Goal: Task Accomplishment & Management: Manage account settings

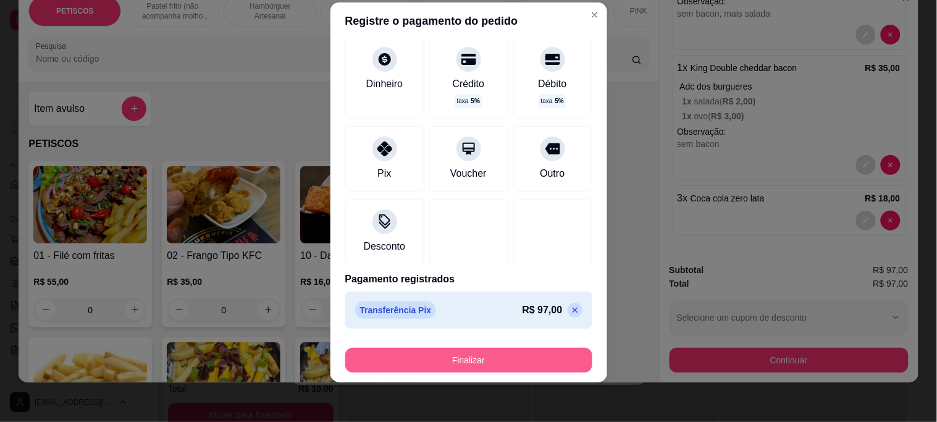
click at [479, 361] on button "Finalizar" at bounding box center [468, 360] width 247 height 25
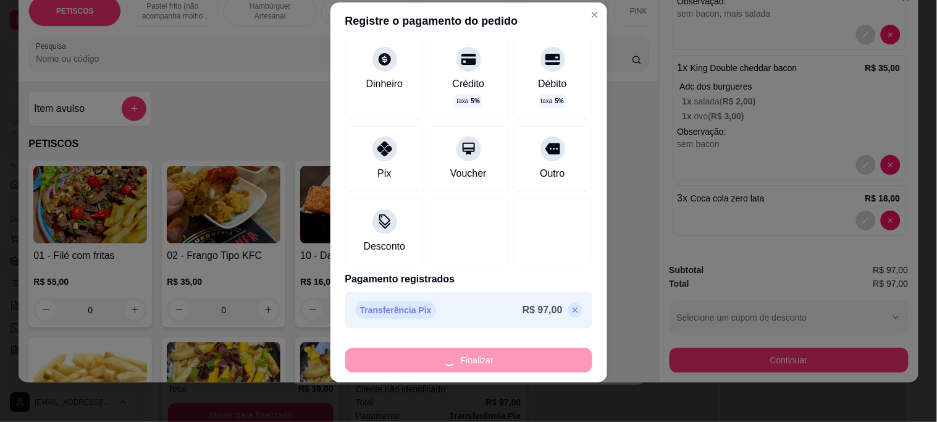
type input "0"
type input "-R$ 97,00"
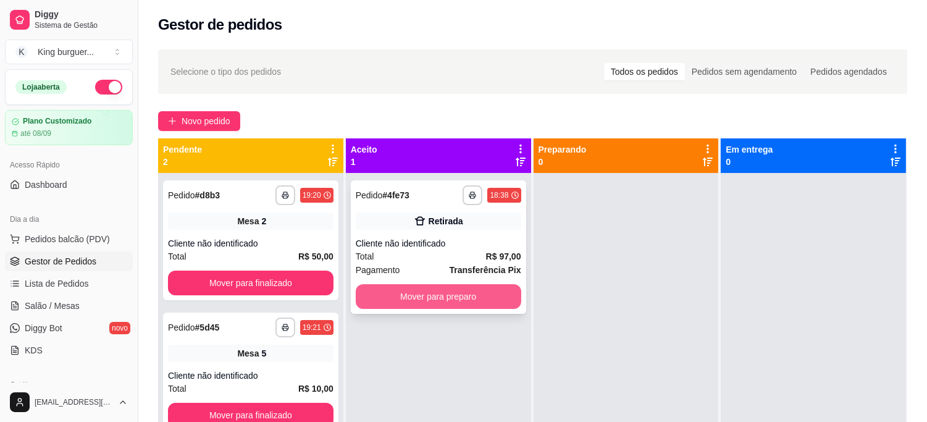
click at [489, 293] on button "Mover para preparo" at bounding box center [439, 296] width 166 height 25
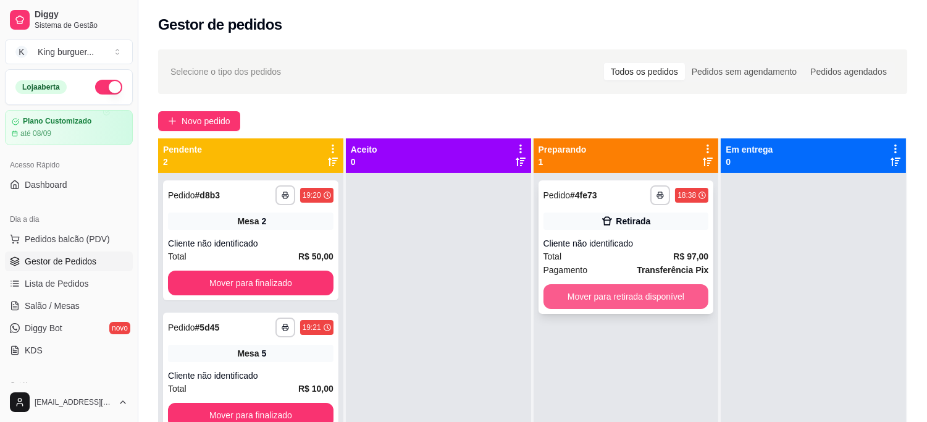
click at [593, 297] on button "Mover para retirada disponível" at bounding box center [627, 296] width 166 height 25
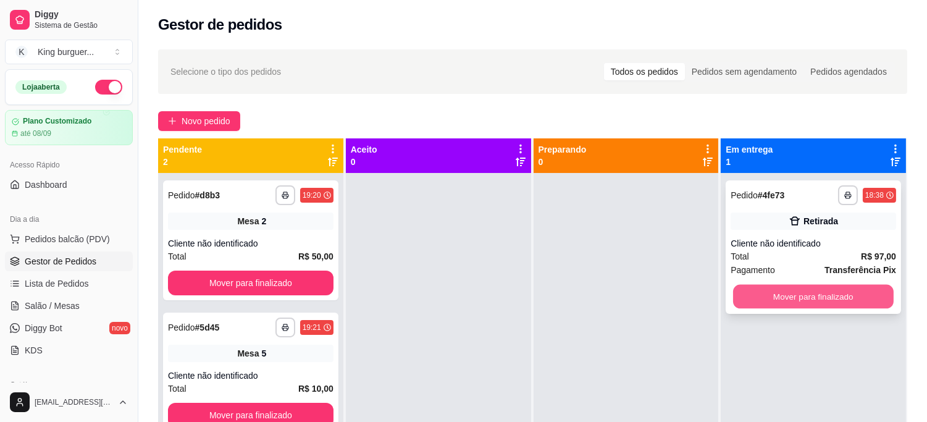
click at [747, 298] on button "Mover para finalizado" at bounding box center [813, 297] width 161 height 24
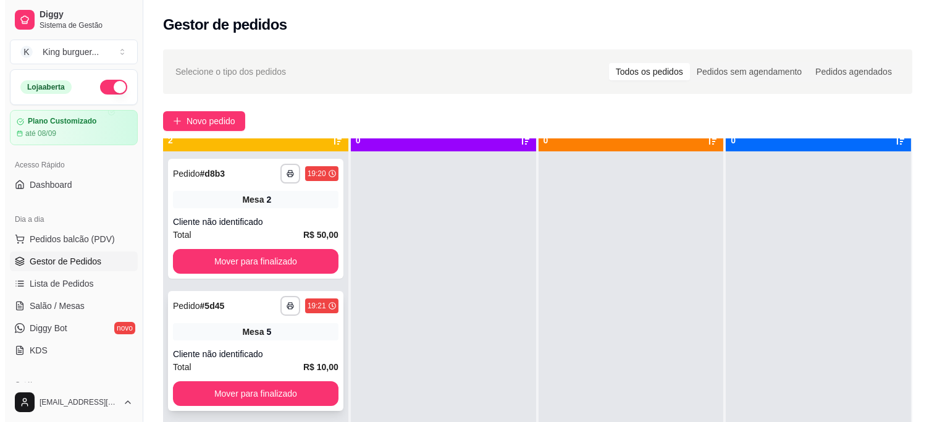
scroll to position [34, 0]
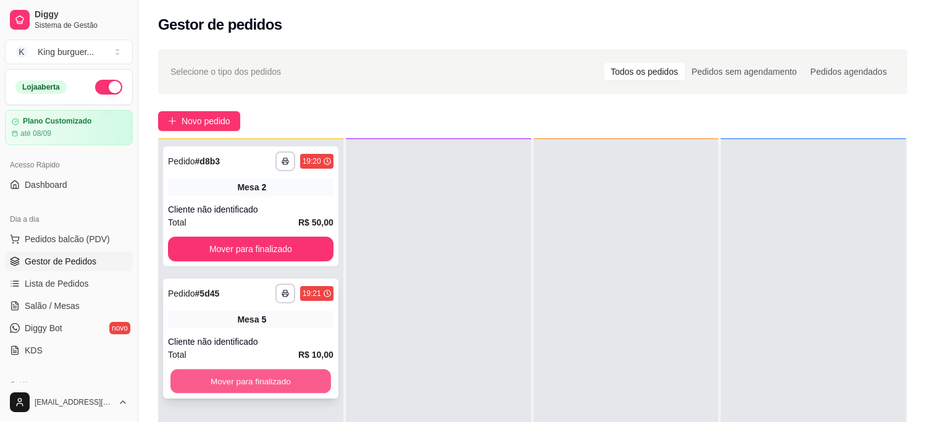
click at [289, 377] on button "Mover para finalizado" at bounding box center [250, 381] width 161 height 24
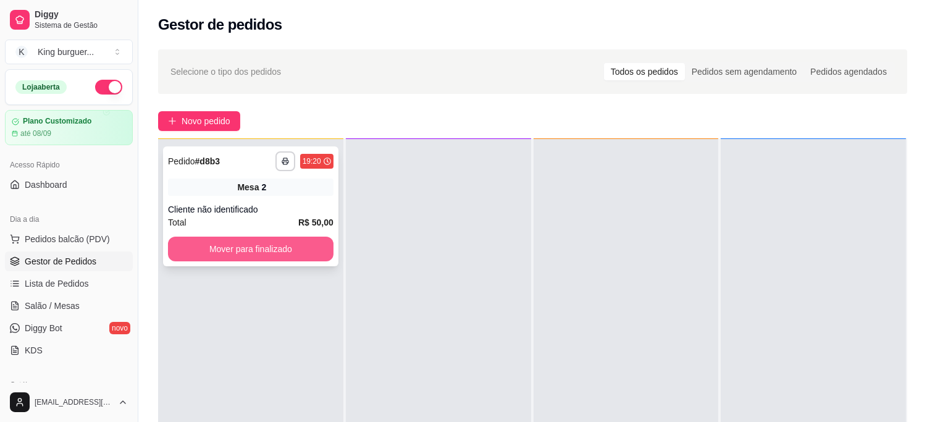
click at [287, 245] on button "Mover para finalizado" at bounding box center [251, 249] width 166 height 25
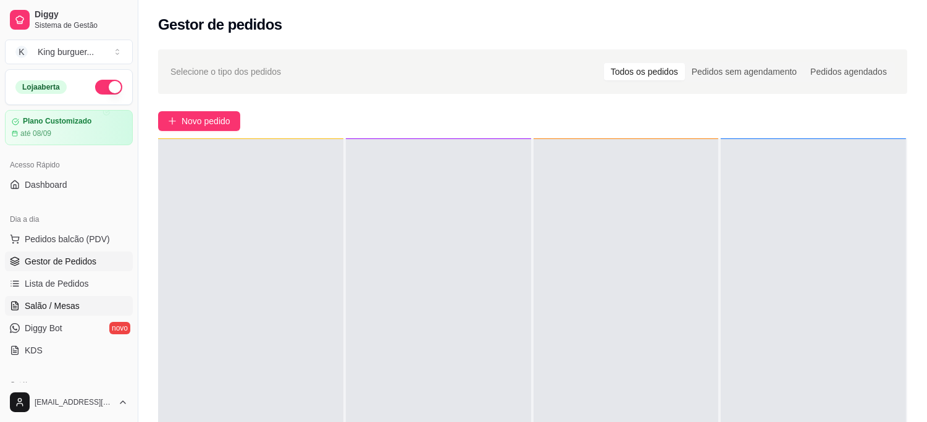
click at [75, 301] on span "Salão / Mesas" at bounding box center [52, 306] width 55 height 12
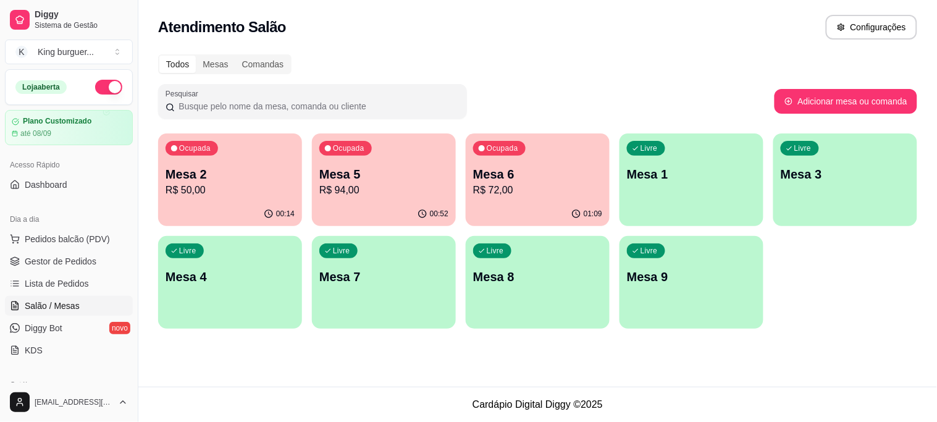
click at [410, 185] on p "R$ 94,00" at bounding box center [383, 190] width 129 height 15
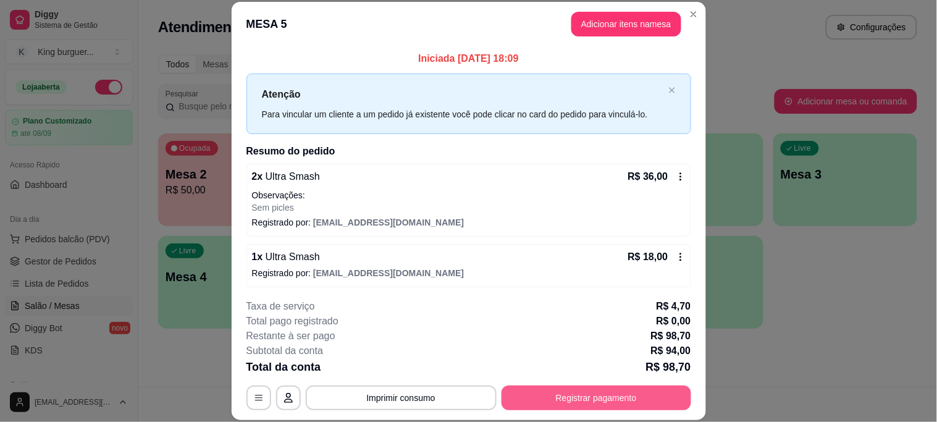
click at [594, 393] on button "Registrar pagamento" at bounding box center [597, 397] width 190 height 25
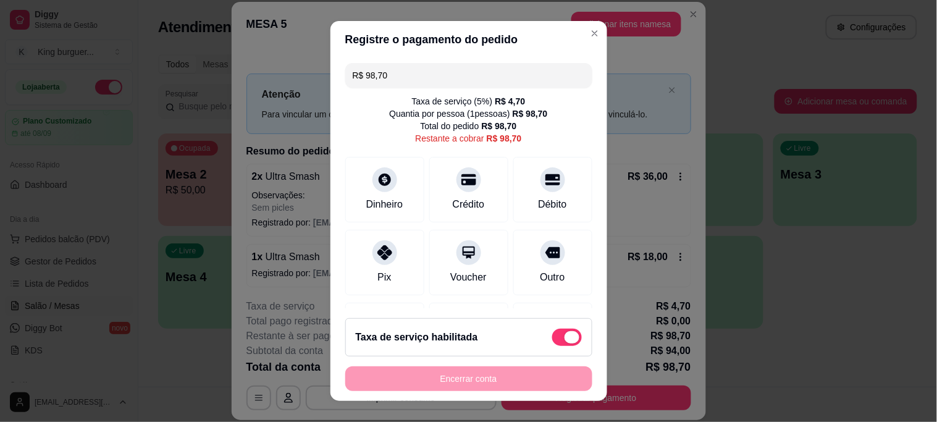
click at [552, 334] on span at bounding box center [567, 337] width 30 height 17
click at [552, 339] on input "checkbox" at bounding box center [556, 343] width 8 height 8
checkbox input "true"
type input "R$ 94,00"
checkbox input "false"
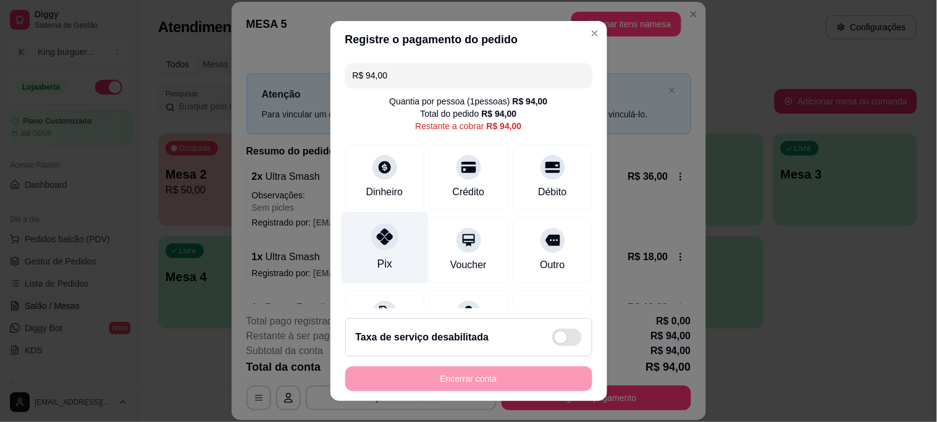
click at [377, 240] on icon at bounding box center [384, 237] width 16 height 16
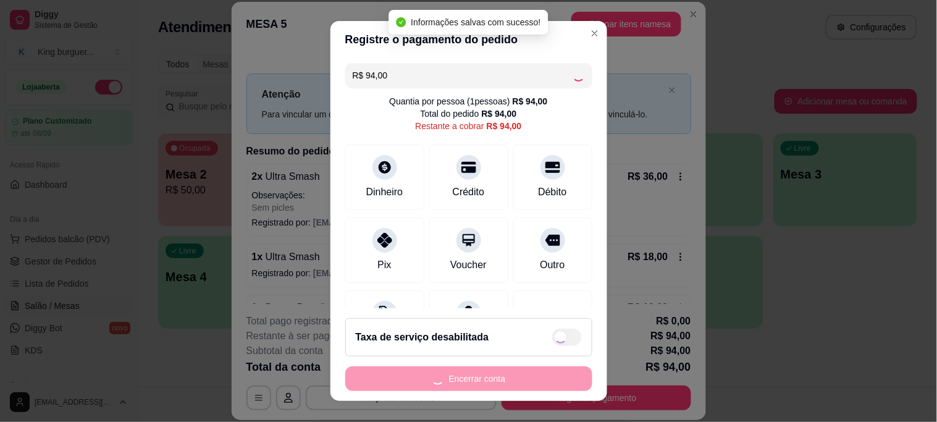
type input "R$ 0,00"
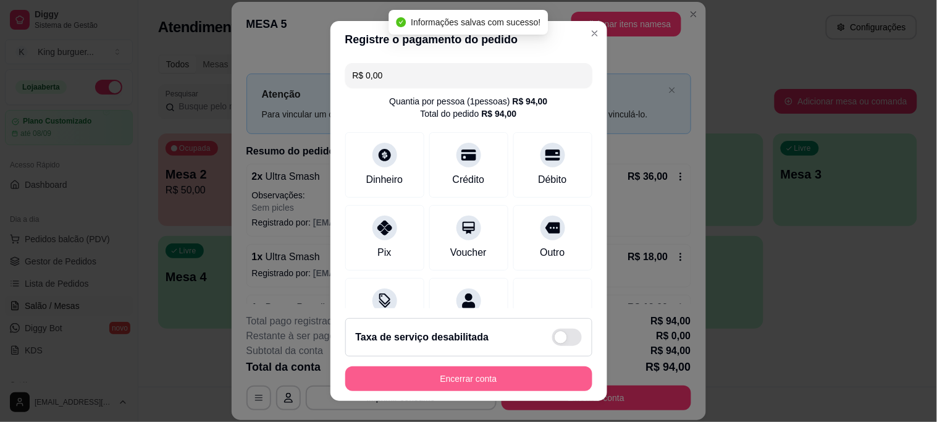
click at [473, 377] on button "Encerrar conta" at bounding box center [468, 378] width 247 height 25
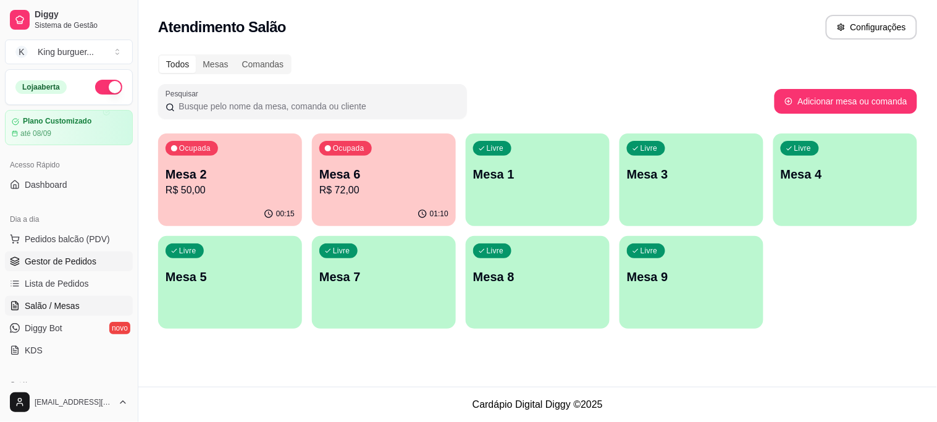
click at [82, 263] on span "Gestor de Pedidos" at bounding box center [61, 261] width 72 height 12
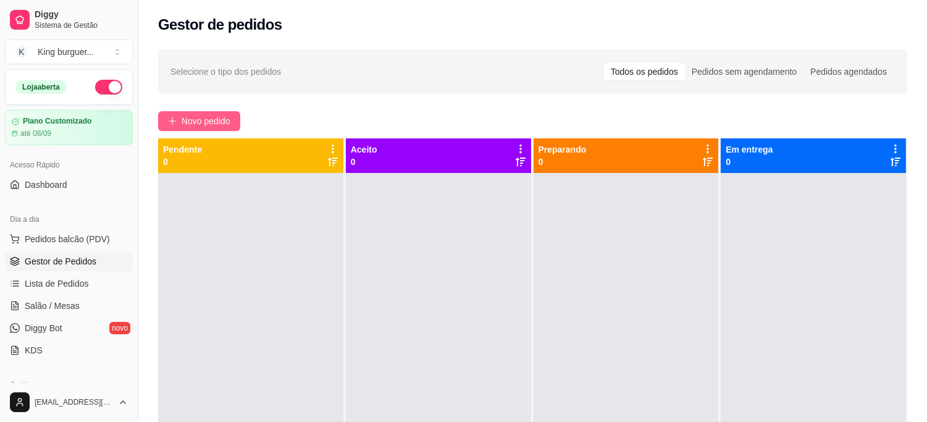
click at [219, 119] on span "Novo pedido" at bounding box center [206, 121] width 49 height 14
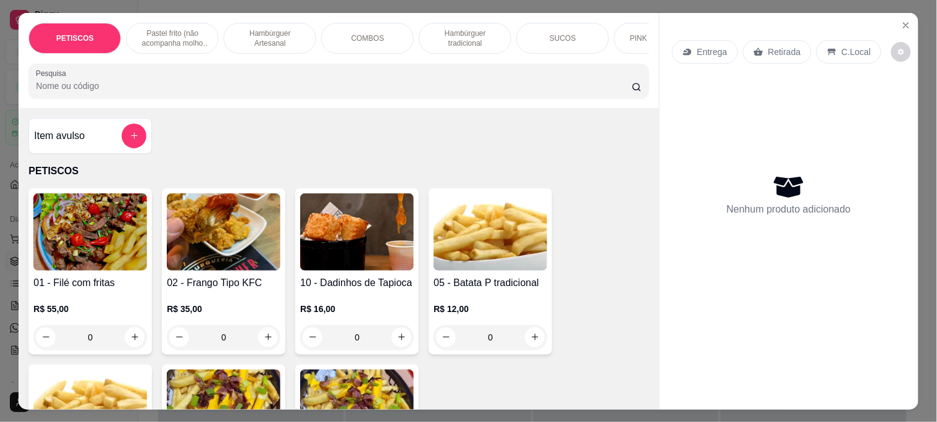
click at [782, 51] on p "Retirada" at bounding box center [784, 52] width 33 height 12
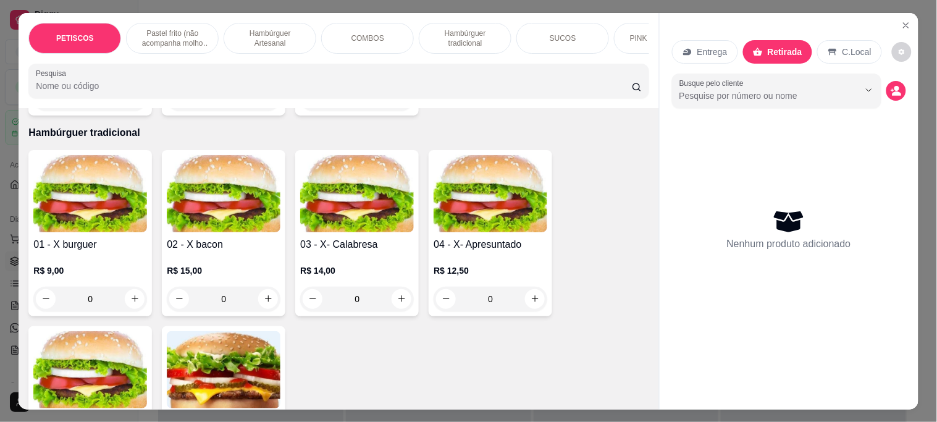
scroll to position [2196, 0]
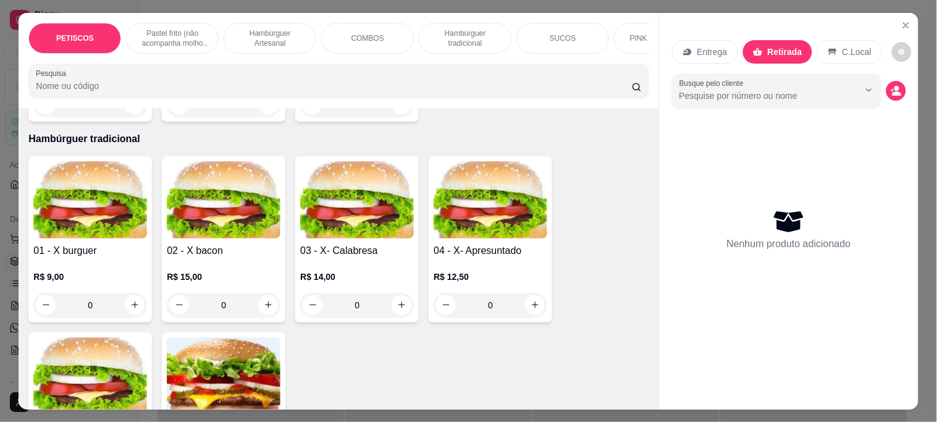
click at [72, 169] on img at bounding box center [90, 199] width 114 height 77
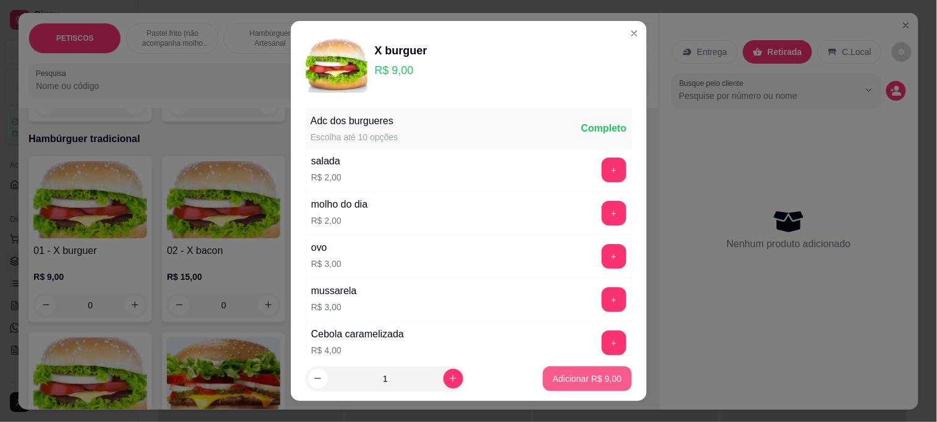
click at [553, 373] on p "Adicionar R$ 9,00" at bounding box center [587, 378] width 69 height 12
type input "1"
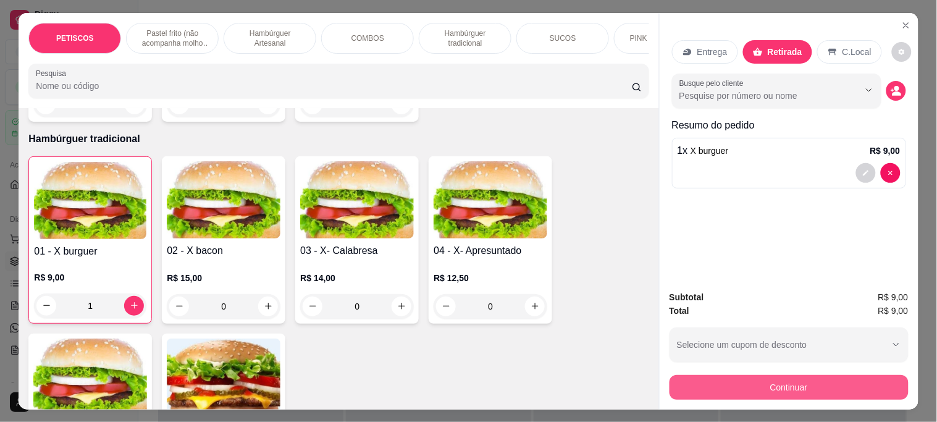
click at [687, 380] on button "Continuar" at bounding box center [789, 387] width 239 height 25
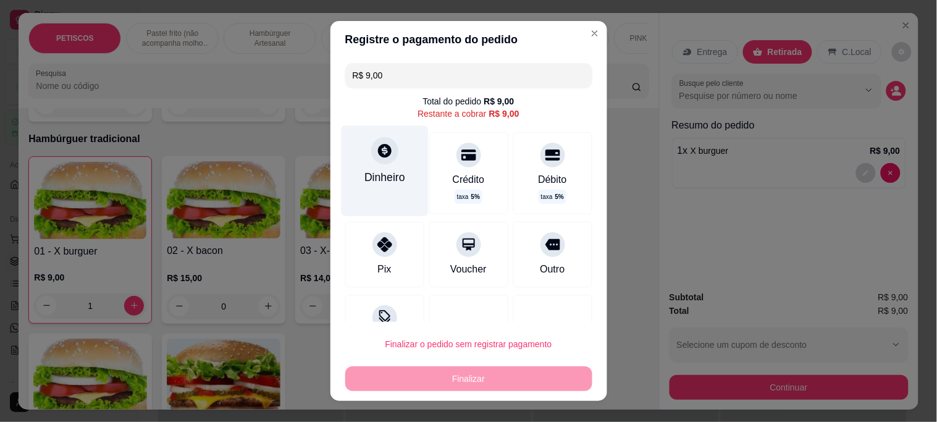
click at [382, 161] on div at bounding box center [384, 150] width 27 height 27
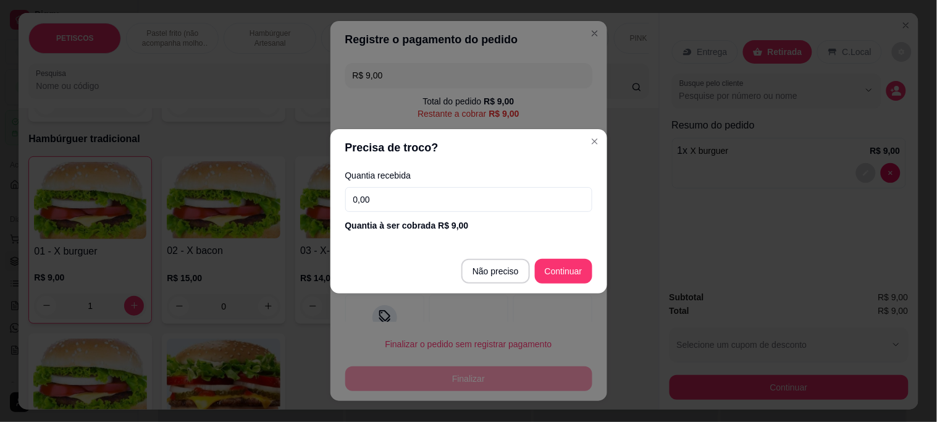
drag, startPoint x: 406, startPoint y: 206, endPoint x: 287, endPoint y: 209, distance: 119.9
click at [287, 209] on div "Precisa de troco? Quantia recebida 0,00 Quantia à ser cobrada R$ 9,00 Não preci…" at bounding box center [468, 211] width 937 height 422
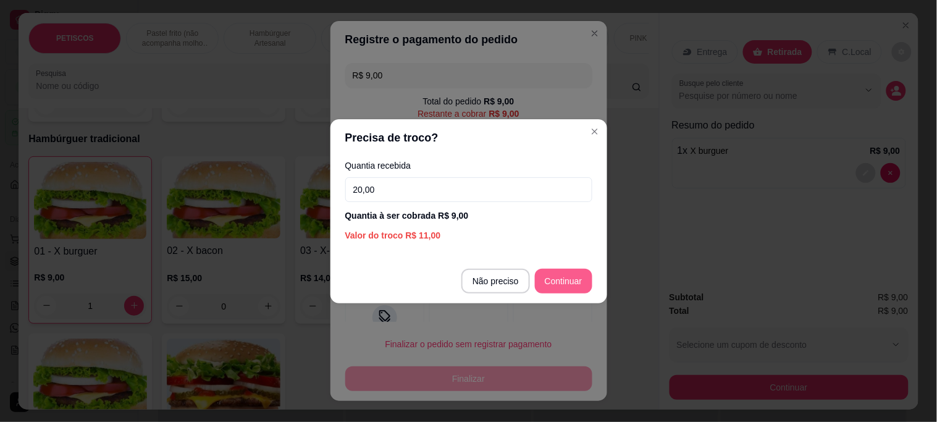
type input "20,00"
type input "R$ 0,00"
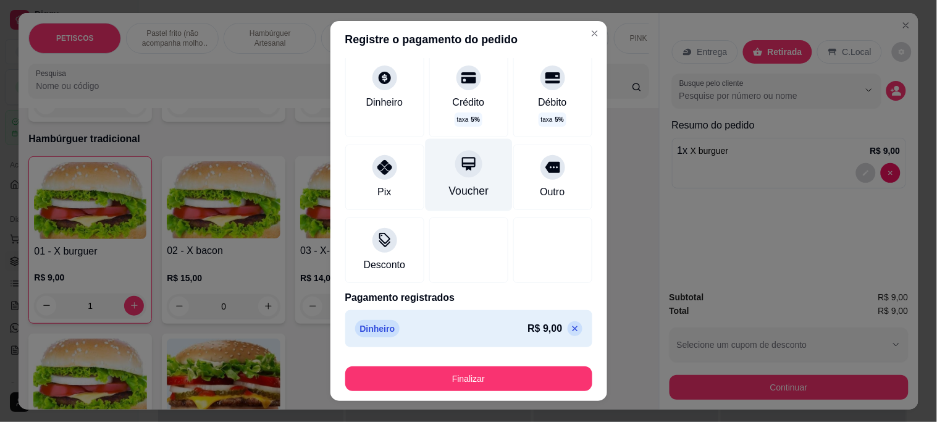
scroll to position [0, 0]
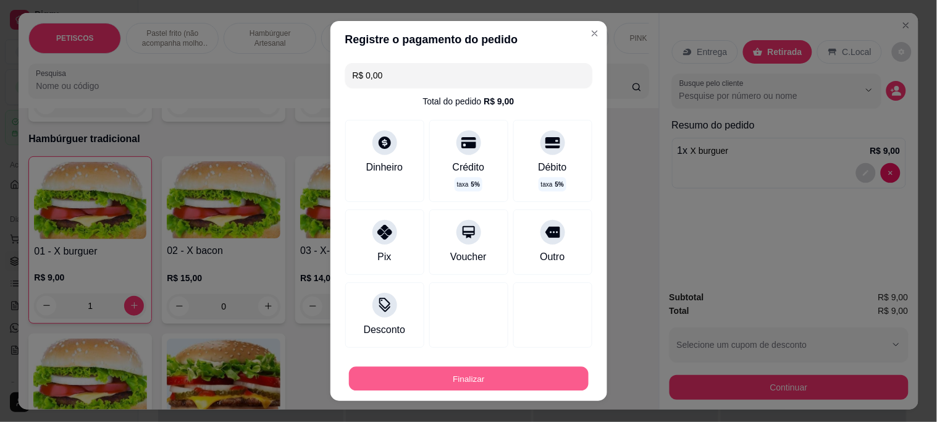
click at [434, 374] on button "Finalizar" at bounding box center [469, 378] width 240 height 24
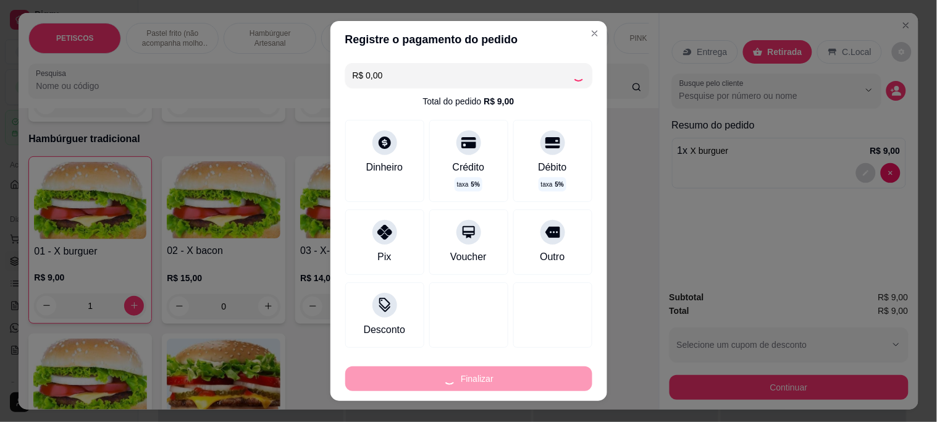
type input "0"
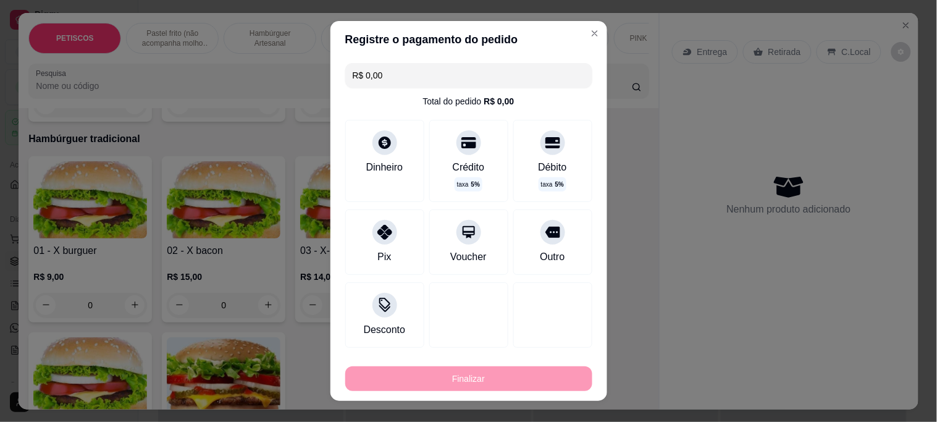
type input "-R$ 9,00"
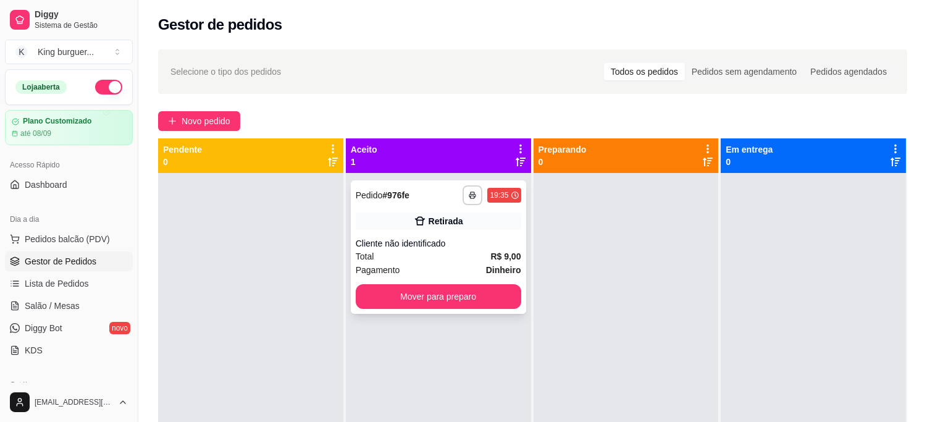
click at [497, 224] on div "Retirada" at bounding box center [439, 221] width 166 height 17
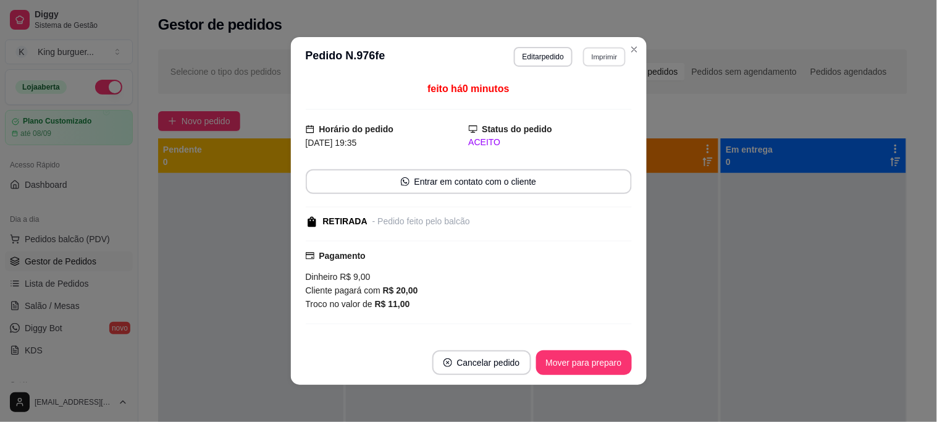
click at [593, 54] on button "Imprimir" at bounding box center [604, 56] width 43 height 19
click at [597, 96] on button "IMPRESSORA" at bounding box center [578, 100] width 86 height 19
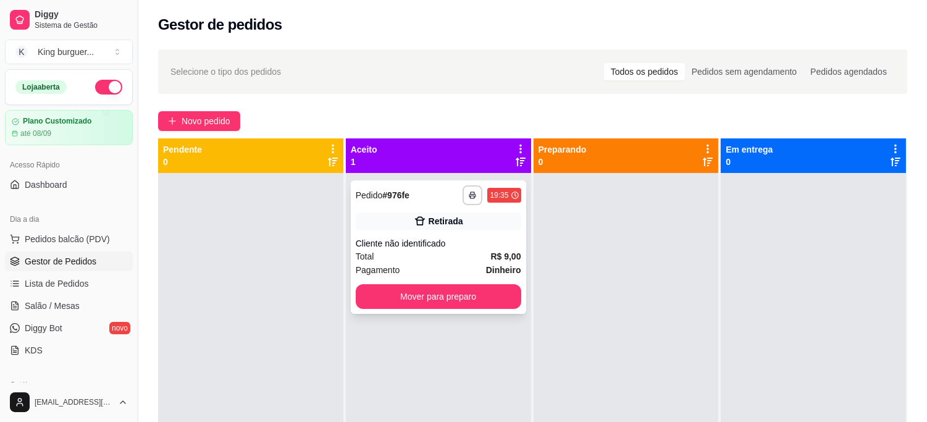
click at [490, 306] on button "Mover para preparo" at bounding box center [439, 296] width 166 height 25
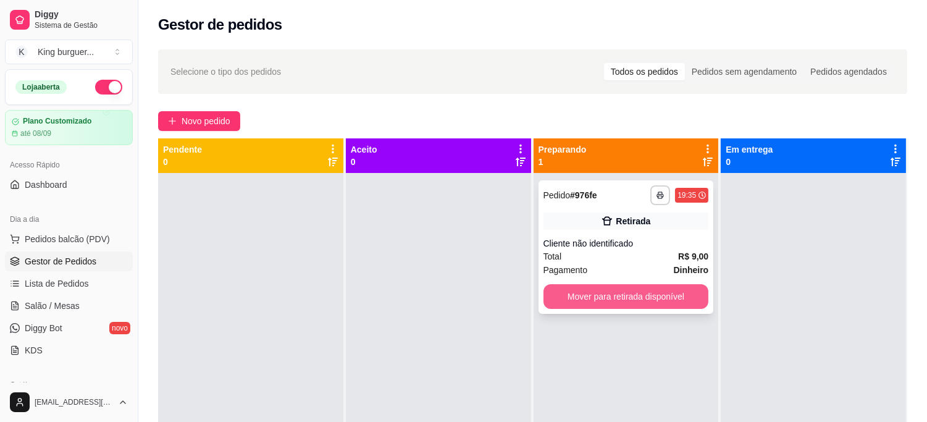
click at [573, 293] on button "Mover para retirada disponível" at bounding box center [627, 296] width 166 height 25
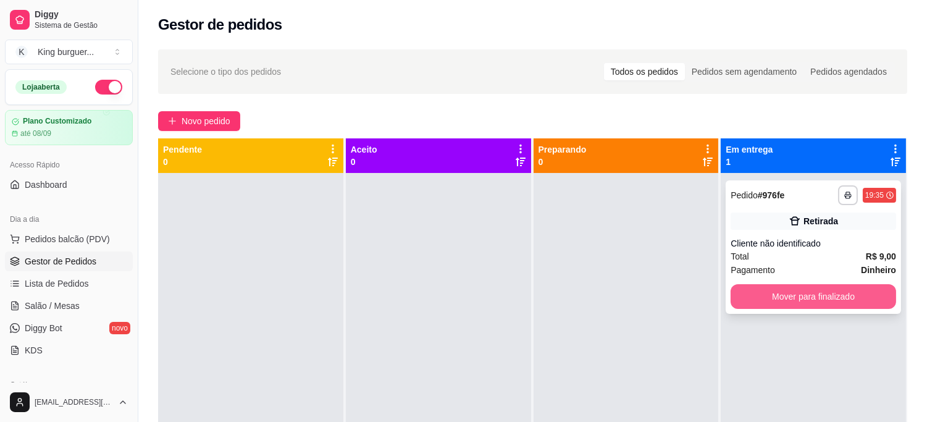
click at [785, 301] on button "Mover para finalizado" at bounding box center [814, 296] width 166 height 25
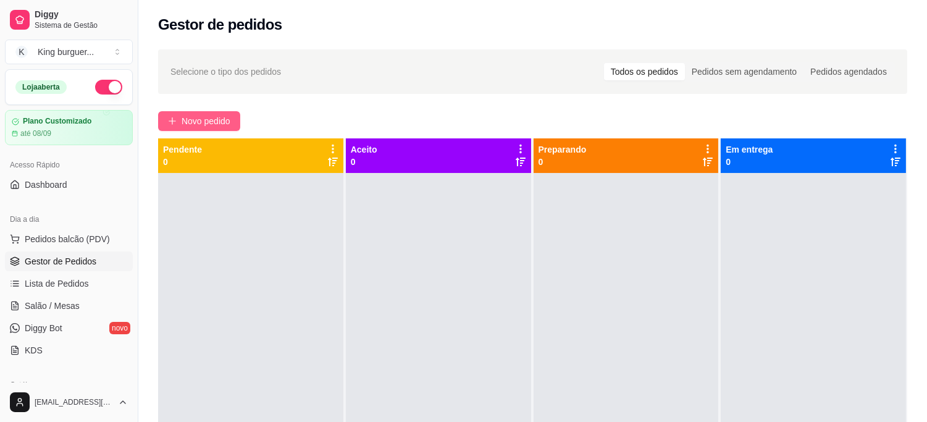
click at [174, 122] on icon "plus" at bounding box center [172, 121] width 9 height 9
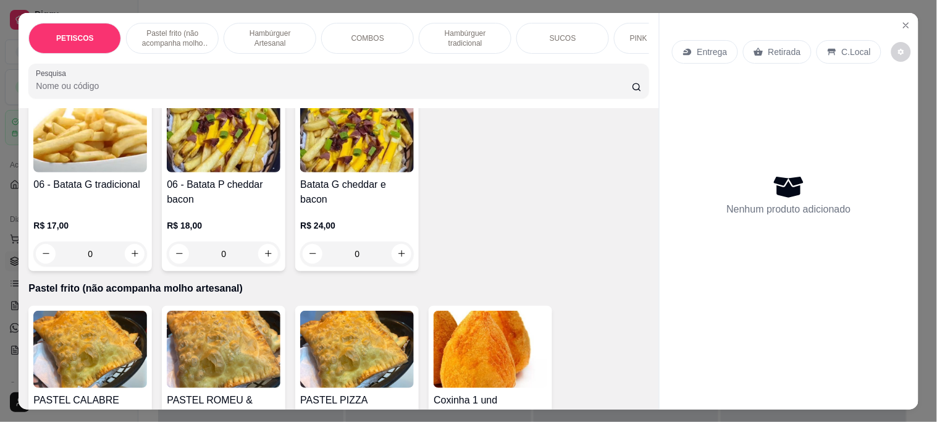
scroll to position [69, 0]
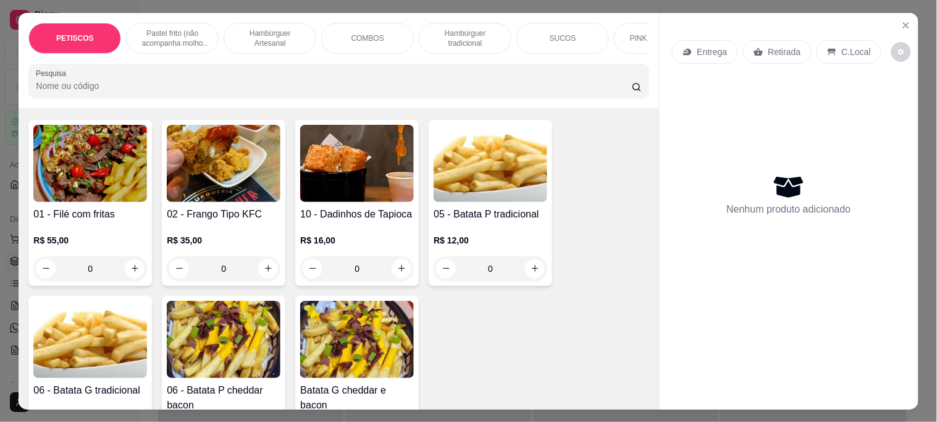
click at [503, 184] on img at bounding box center [491, 163] width 114 height 77
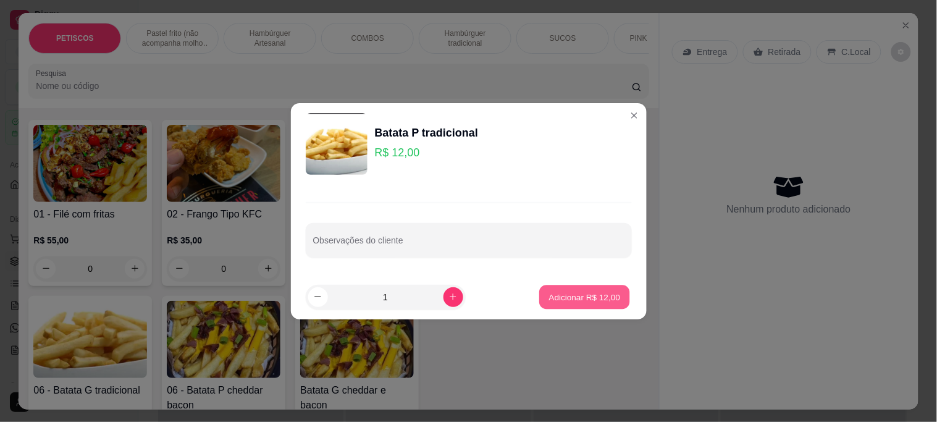
click at [566, 297] on p "Adicionar R$ 12,00" at bounding box center [585, 297] width 72 height 12
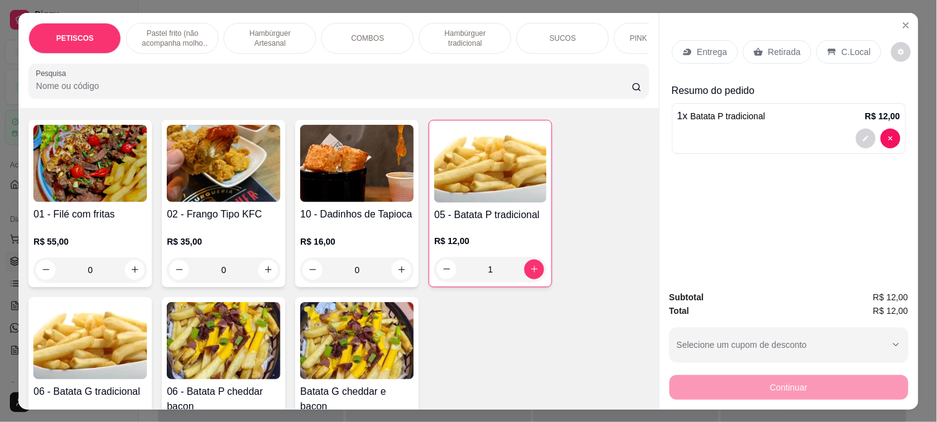
click at [783, 48] on p "Retirada" at bounding box center [784, 52] width 33 height 12
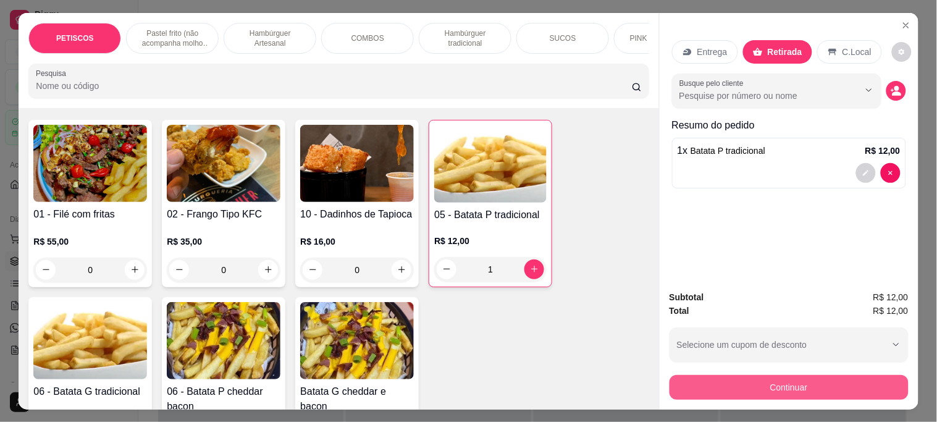
click at [720, 386] on button "Continuar" at bounding box center [789, 387] width 239 height 25
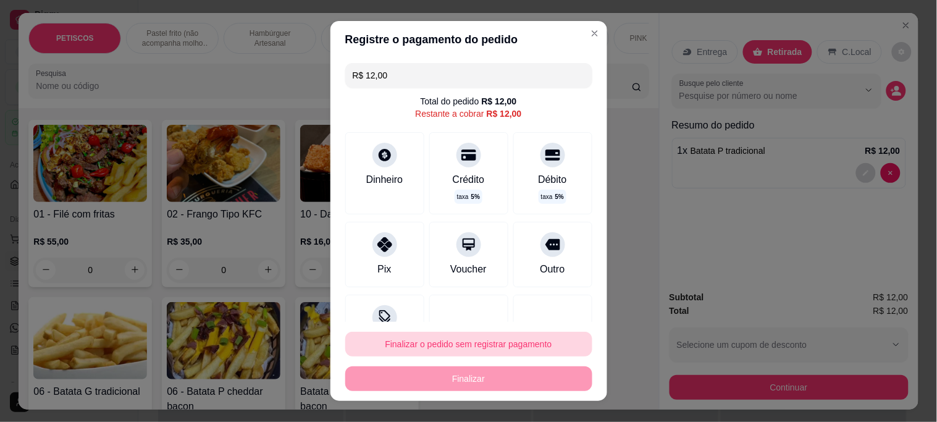
click at [507, 348] on button "Finalizar o pedido sem registrar pagamento" at bounding box center [468, 344] width 247 height 25
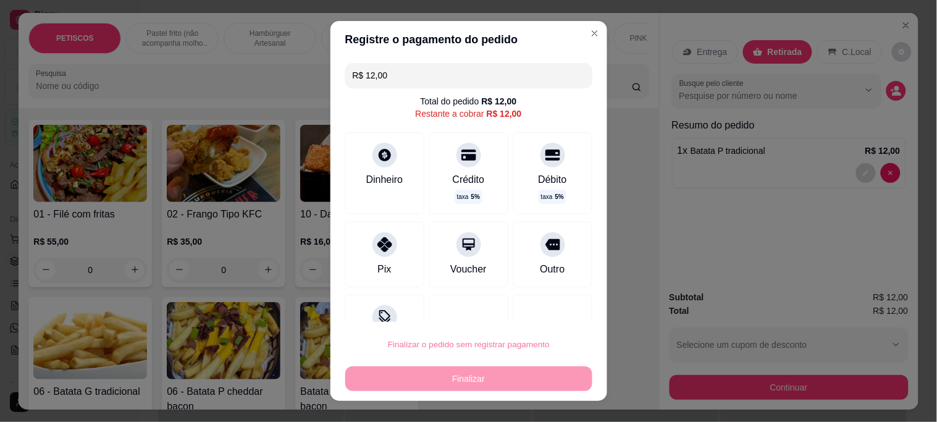
click at [558, 304] on button "Confirmar" at bounding box center [538, 309] width 44 height 19
type input "0"
type input "R$ 0,00"
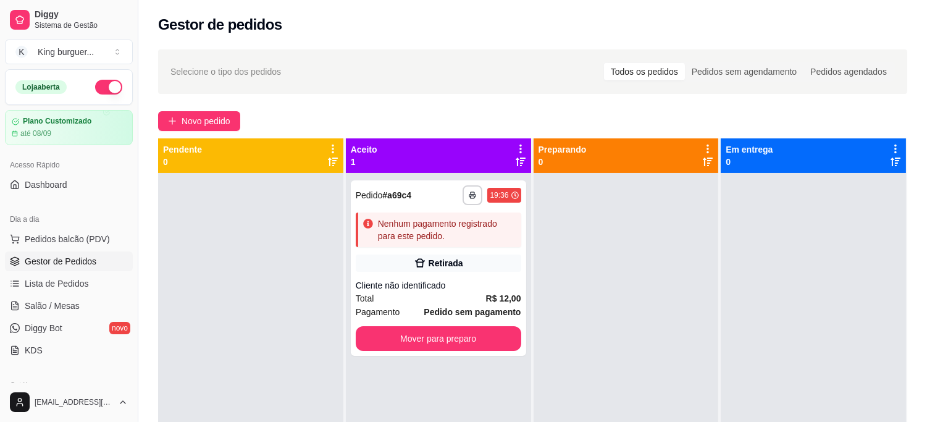
click at [443, 44] on div "**********" at bounding box center [532, 308] width 789 height 533
click at [84, 301] on link "Salão / Mesas" at bounding box center [69, 306] width 128 height 20
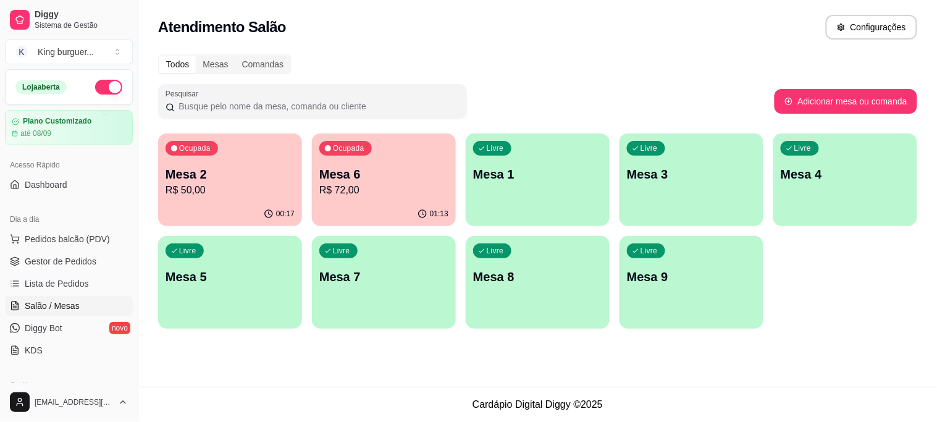
click at [530, 182] on div "Livre Mesa 1" at bounding box center [538, 172] width 144 height 78
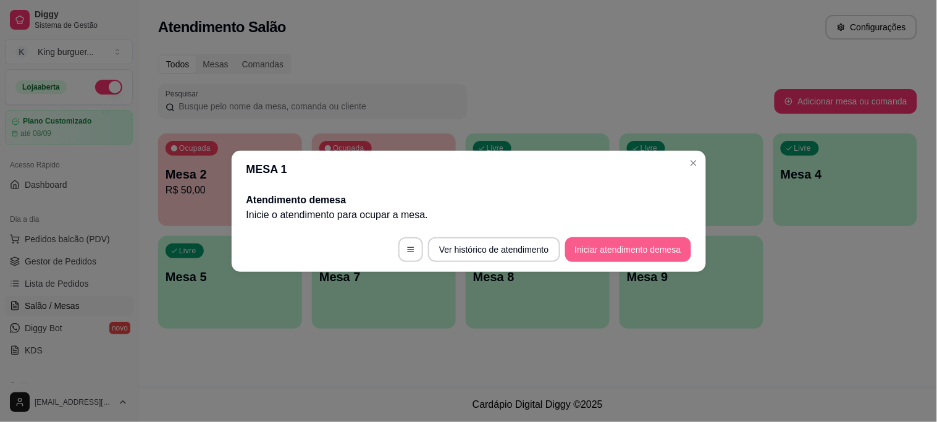
click at [627, 253] on button "Iniciar atendimento de mesa" at bounding box center [628, 249] width 126 height 25
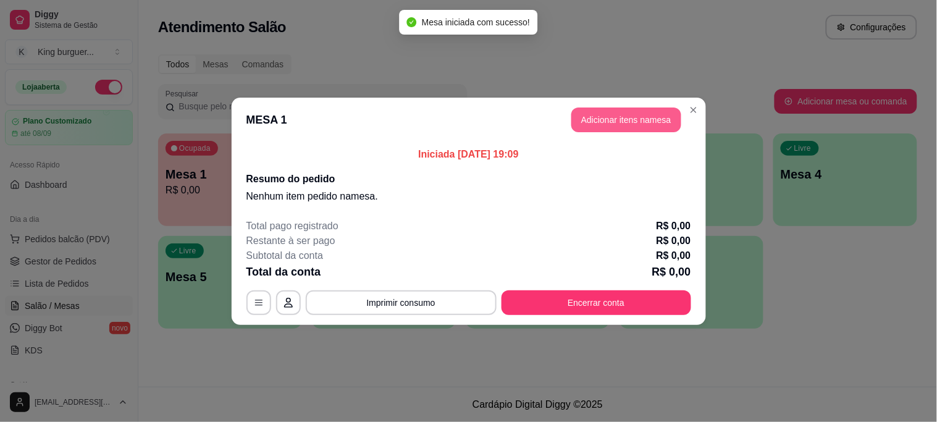
click at [596, 121] on button "Adicionar itens na mesa" at bounding box center [626, 119] width 110 height 25
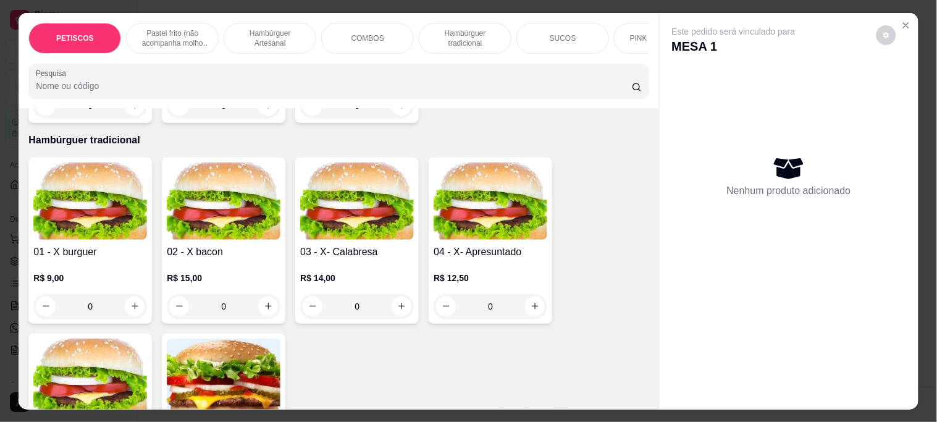
scroll to position [2196, 0]
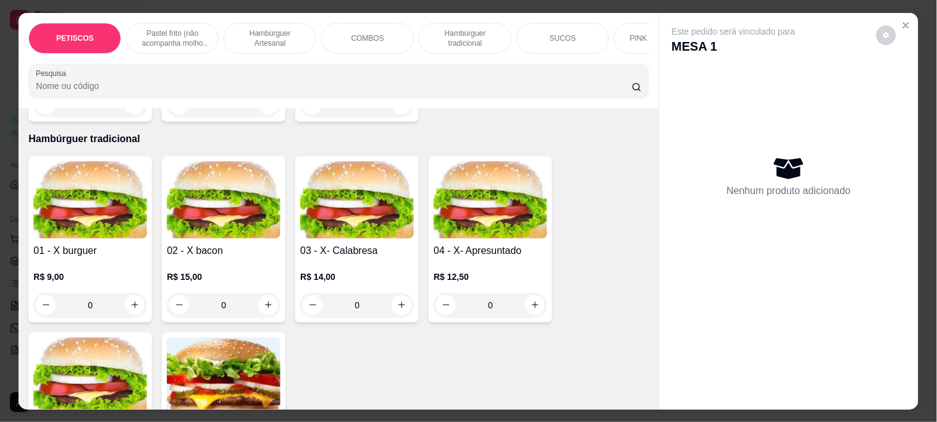
click at [510, 161] on img at bounding box center [491, 199] width 114 height 77
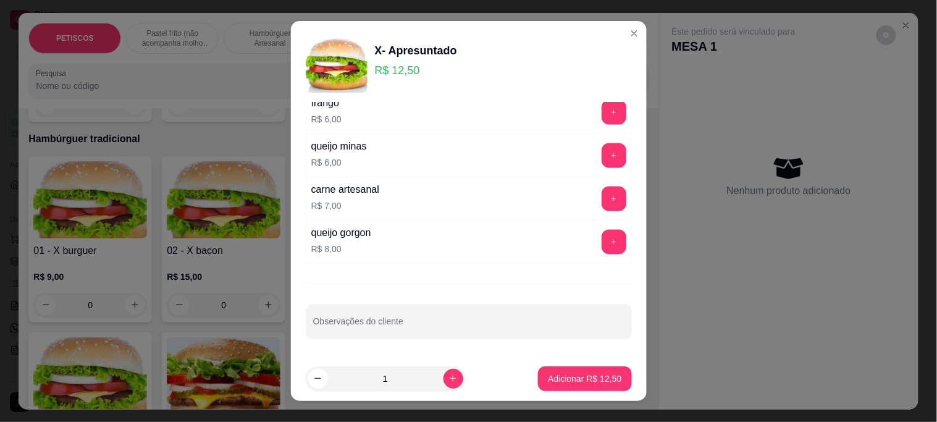
scroll to position [621, 0]
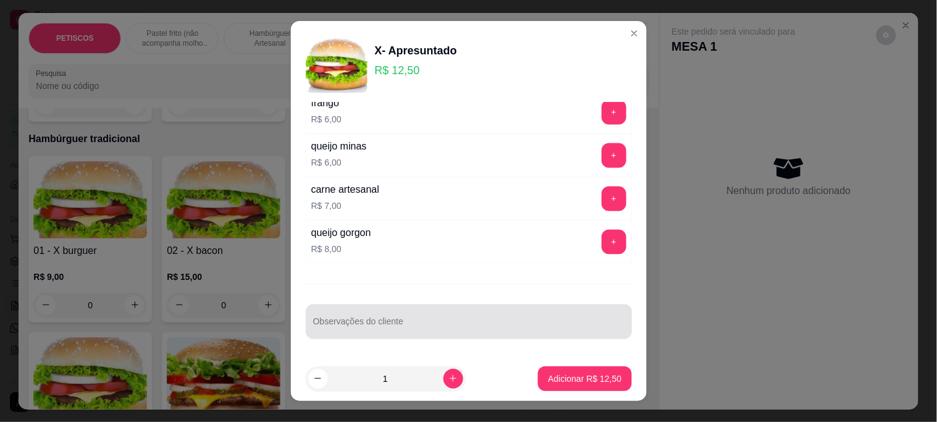
drag, startPoint x: 352, startPoint y: 322, endPoint x: 492, endPoint y: 404, distance: 162.0
click at [350, 321] on div "Observações do cliente" at bounding box center [469, 322] width 326 height 35
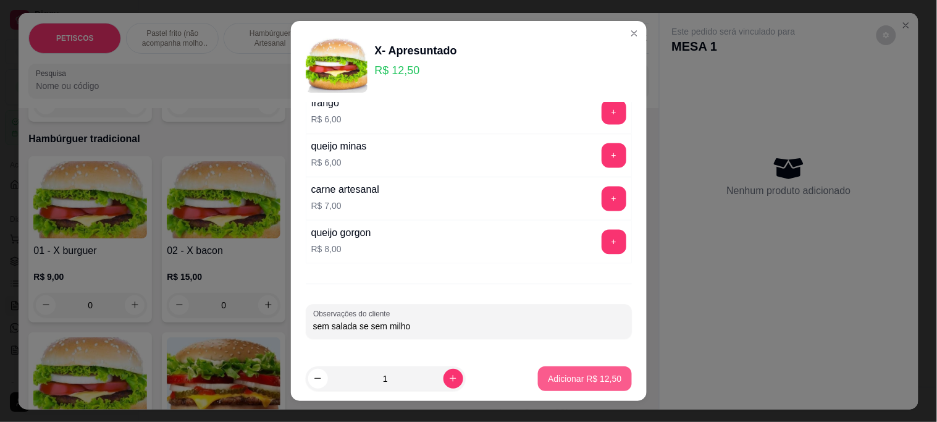
type input "sem salada se sem milho"
click at [565, 375] on p "Adicionar R$ 12,50" at bounding box center [585, 378] width 74 height 12
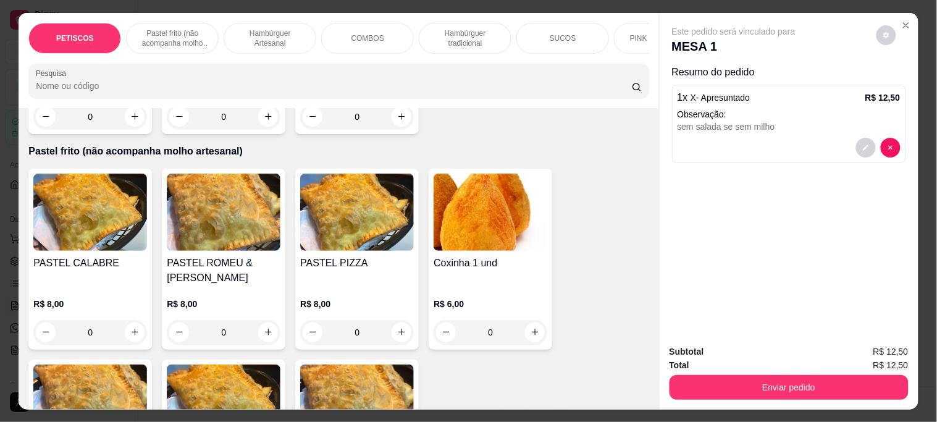
scroll to position [549, 0]
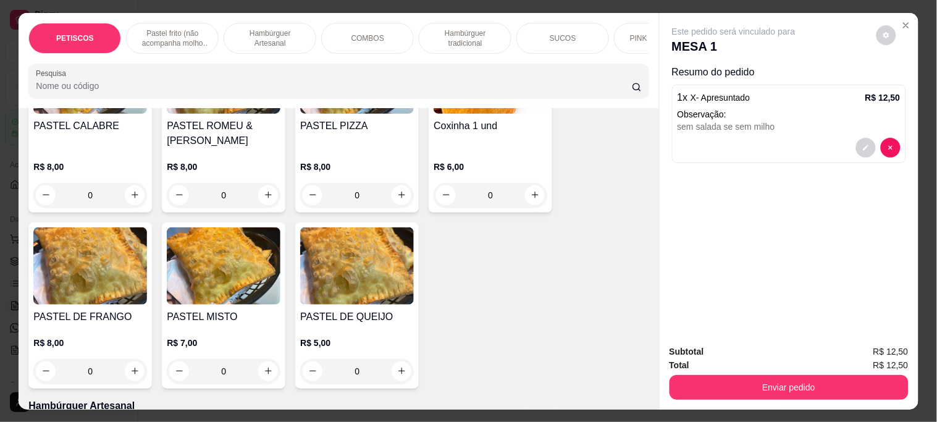
click at [107, 266] on img at bounding box center [90, 265] width 114 height 77
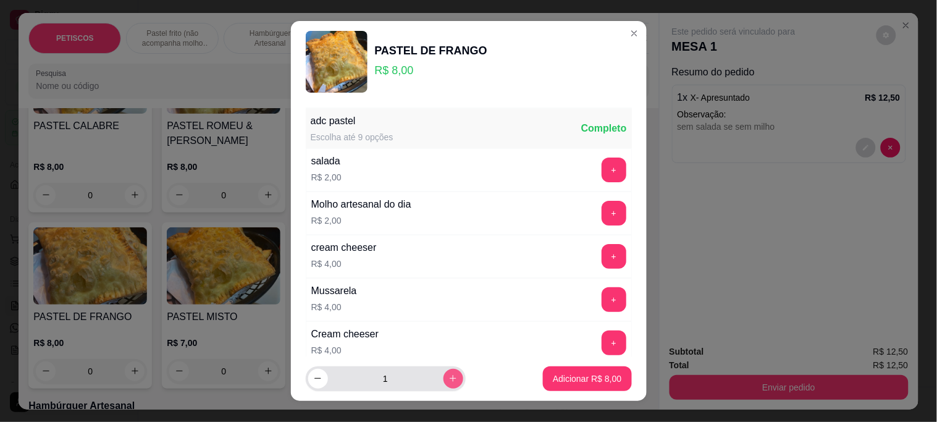
click at [448, 374] on icon "increase-product-quantity" at bounding box center [452, 378] width 9 height 9
type input "2"
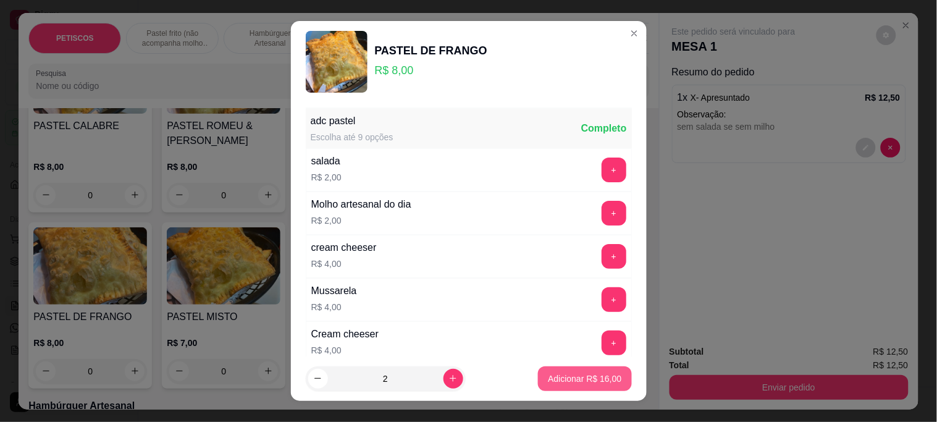
click at [579, 376] on p "Adicionar R$ 16,00" at bounding box center [585, 378] width 74 height 12
type input "2"
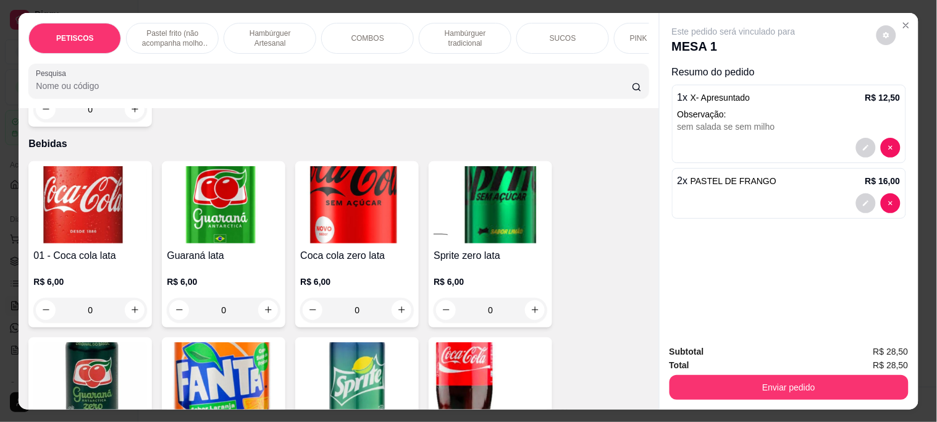
scroll to position [3583, 0]
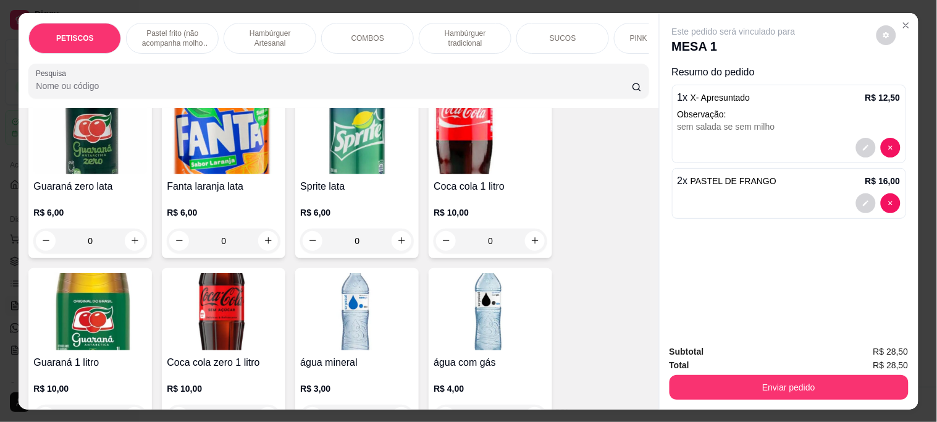
click at [225, 273] on img at bounding box center [224, 311] width 114 height 77
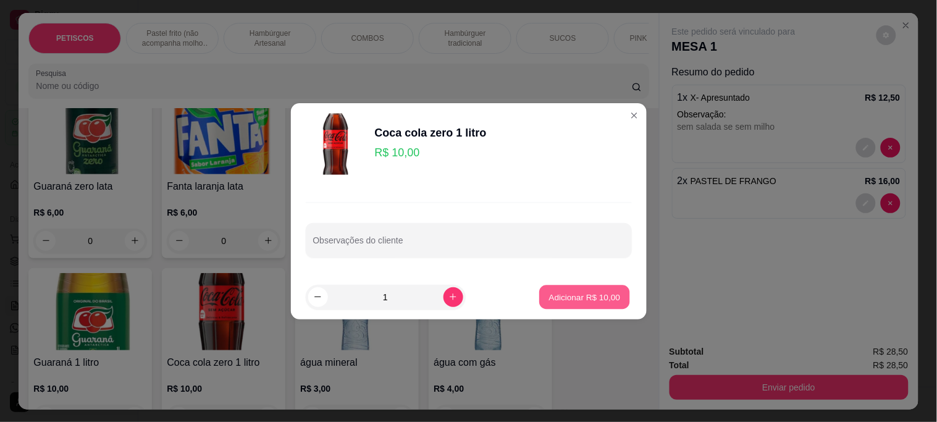
click at [599, 293] on p "Adicionar R$ 10,00" at bounding box center [585, 297] width 72 height 12
type input "1"
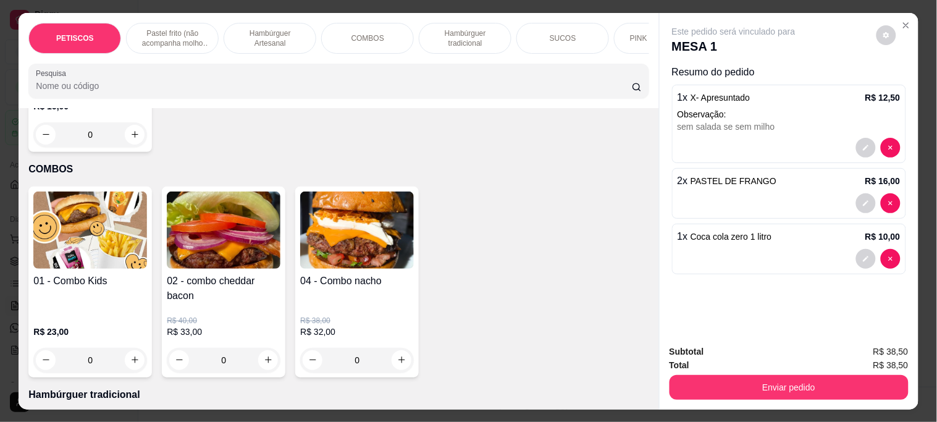
scroll to position [1935, 0]
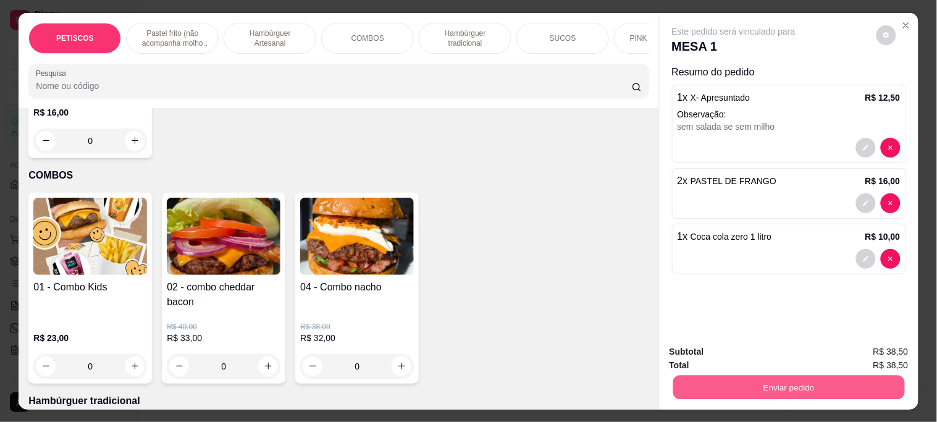
click at [727, 387] on button "Enviar pedido" at bounding box center [789, 387] width 232 height 24
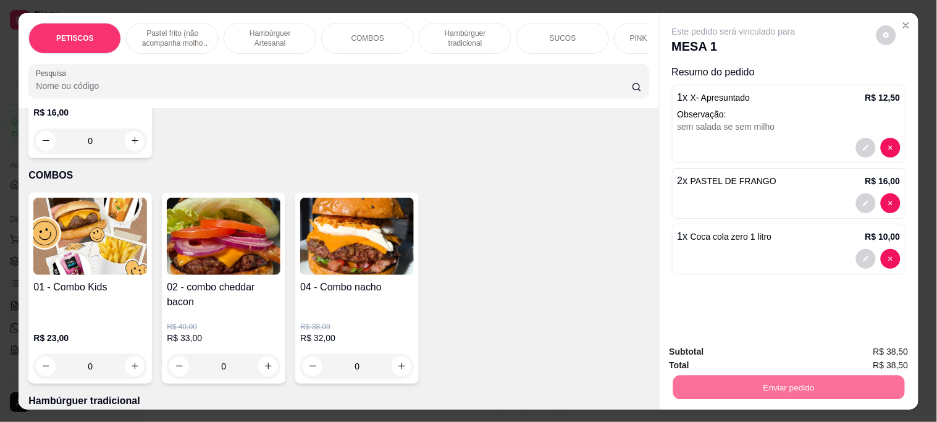
click at [442, 281] on div "01 - Combo Kids R$ 23,00 0 02 - combo cheddar bacon R$ 40,00 R$ 33,00 0 04 - Co…" at bounding box center [338, 288] width 620 height 191
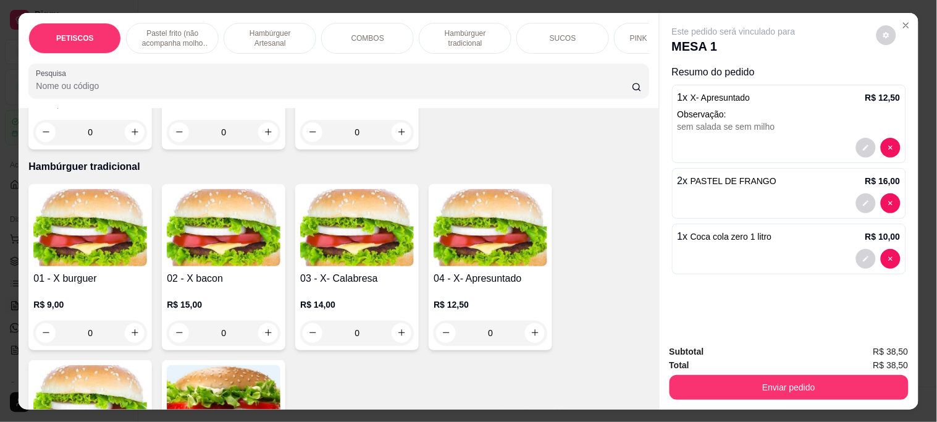
scroll to position [2141, 0]
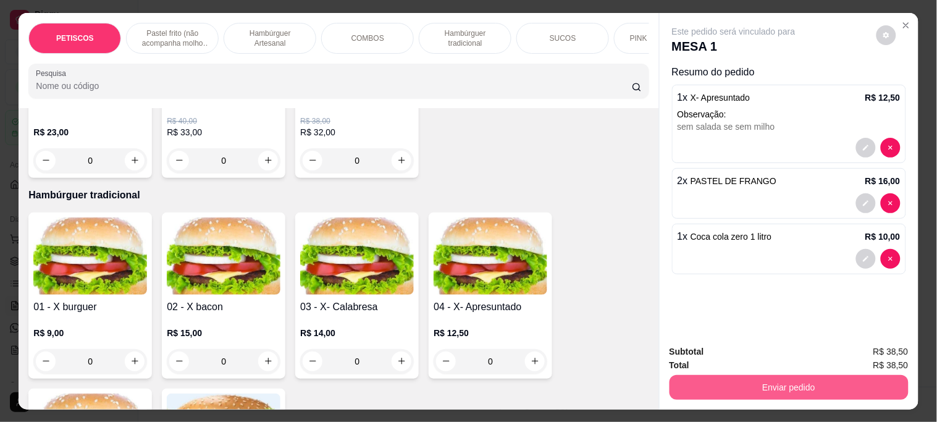
click at [765, 382] on button "Enviar pedido" at bounding box center [789, 387] width 239 height 25
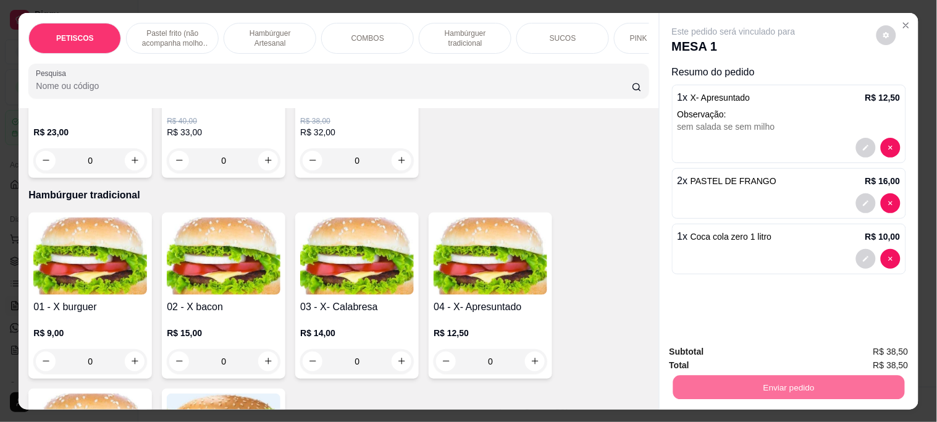
click at [737, 350] on button "Não registrar e enviar pedido" at bounding box center [748, 351] width 128 height 23
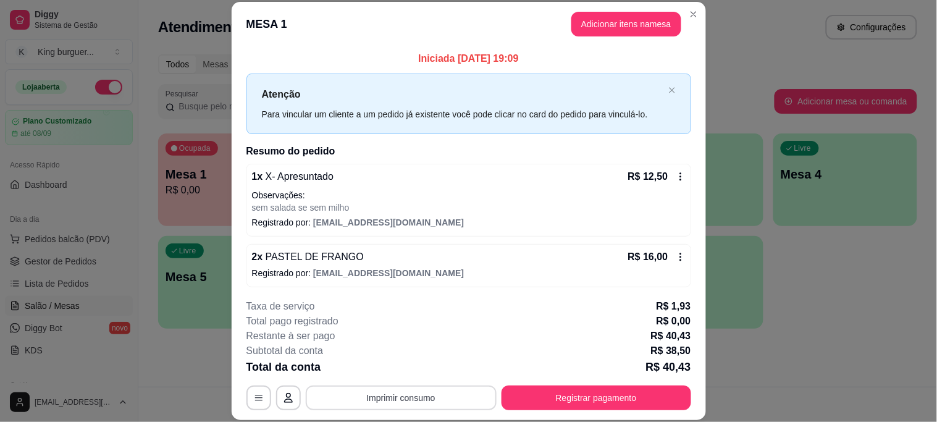
click at [453, 398] on button "Imprimir consumo" at bounding box center [401, 397] width 191 height 25
click at [405, 364] on button "IMPRESSORA" at bounding box center [399, 369] width 86 height 19
click at [626, 20] on button "Adicionar itens na mesa" at bounding box center [626, 24] width 110 height 25
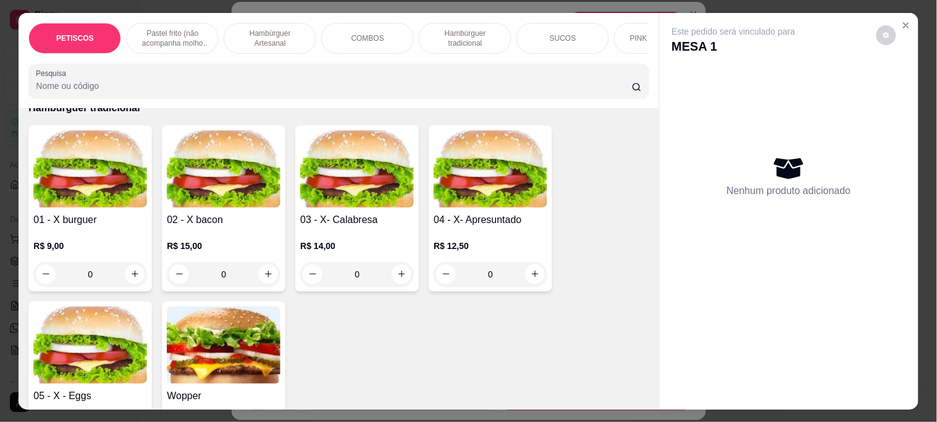
scroll to position [2196, 0]
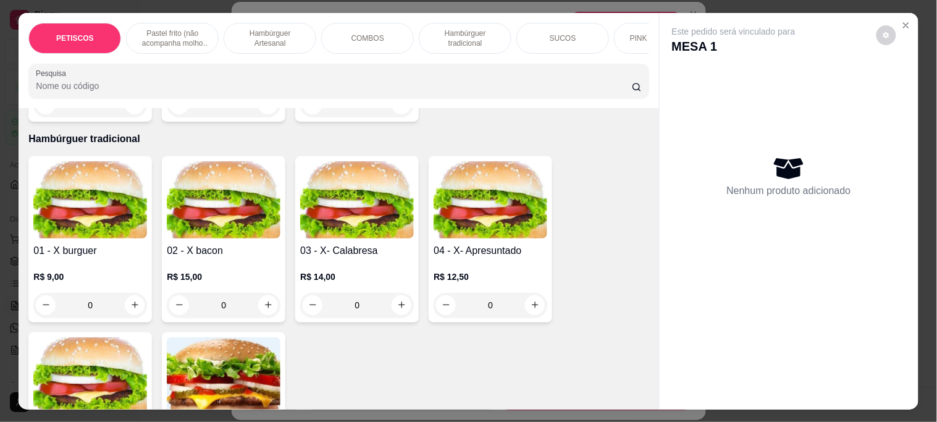
click at [474, 192] on img at bounding box center [491, 199] width 114 height 77
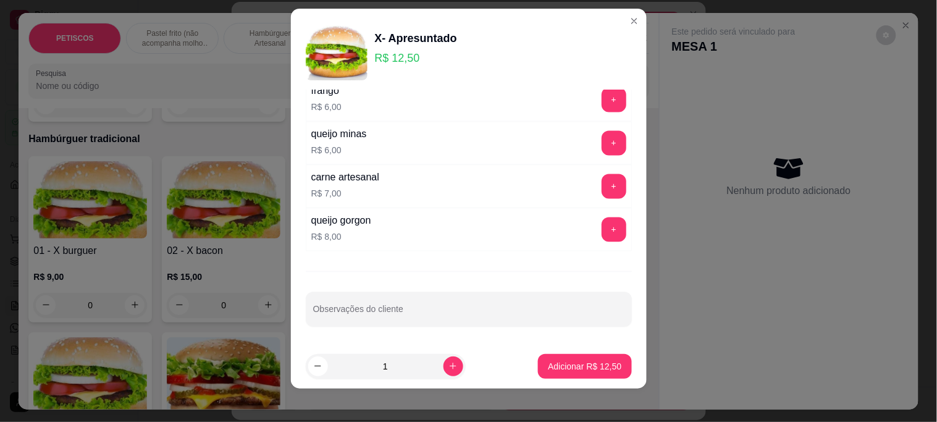
scroll to position [19, 0]
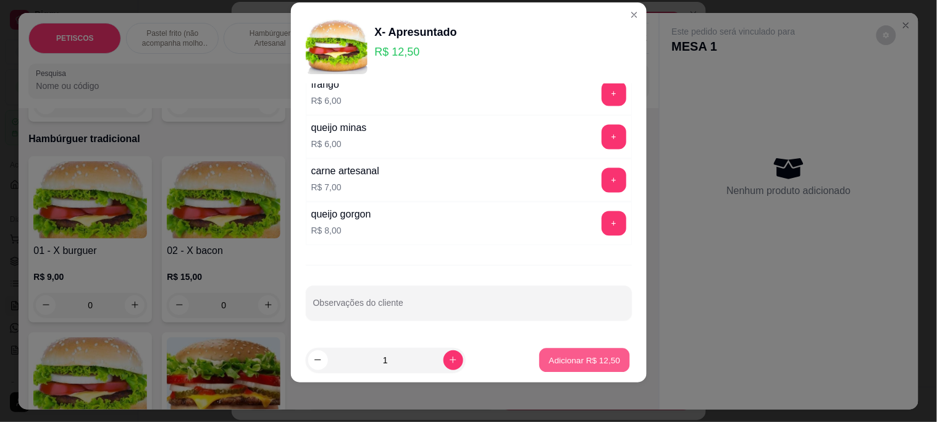
click at [549, 361] on p "Adicionar R$ 12,50" at bounding box center [585, 360] width 72 height 12
type input "1"
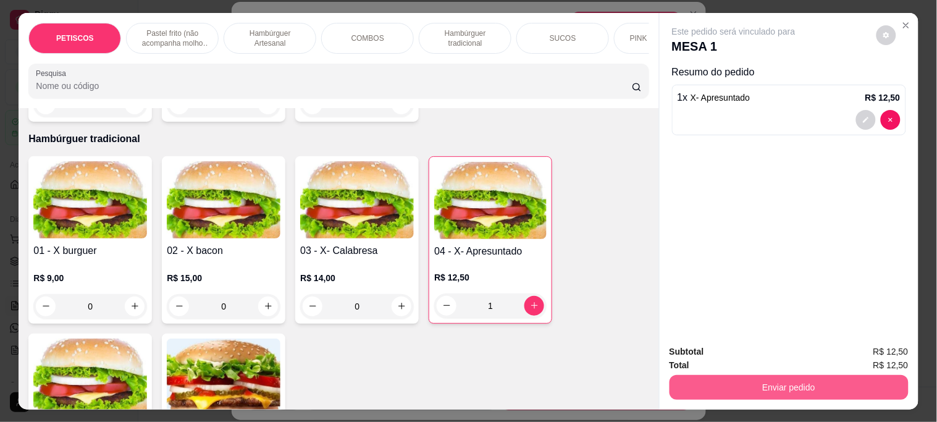
click at [699, 379] on button "Enviar pedido" at bounding box center [789, 387] width 239 height 25
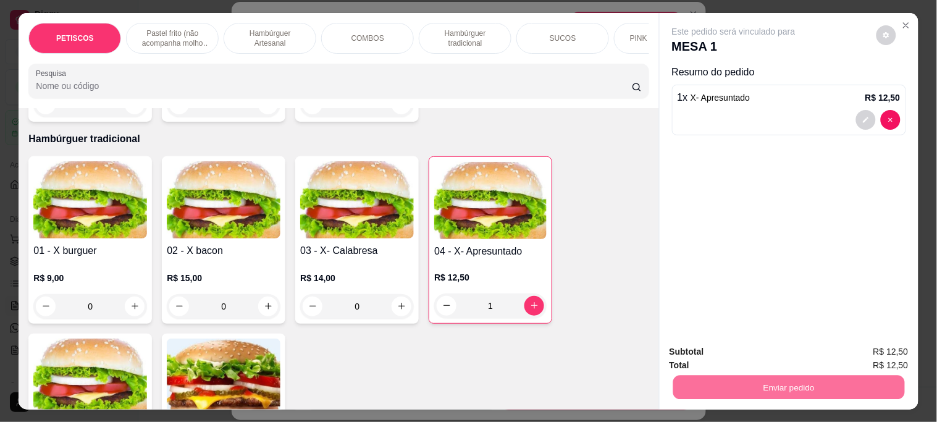
click at [691, 347] on button "Não registrar e enviar pedido" at bounding box center [748, 351] width 125 height 23
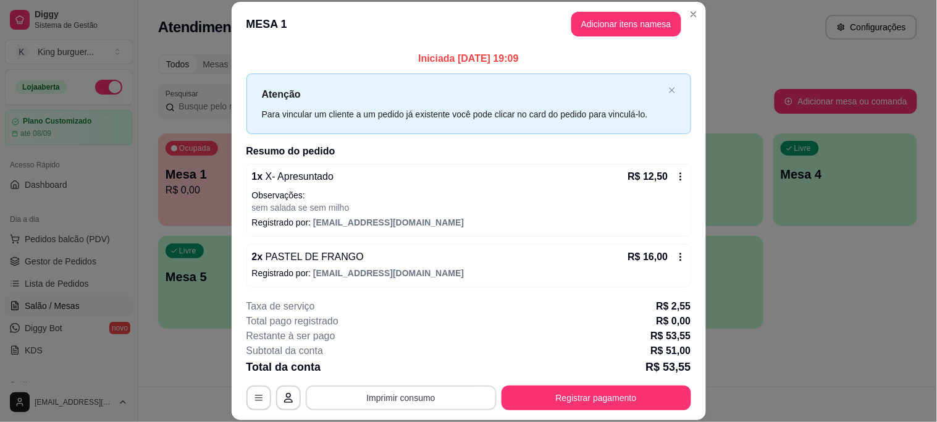
click at [417, 398] on button "Imprimir consumo" at bounding box center [401, 397] width 191 height 25
click at [411, 363] on button "IMPRESSORA" at bounding box center [400, 370] width 90 height 20
click at [676, 261] on icon at bounding box center [681, 257] width 10 height 10
click at [579, 399] on button "Registrar pagamento" at bounding box center [597, 397] width 190 height 25
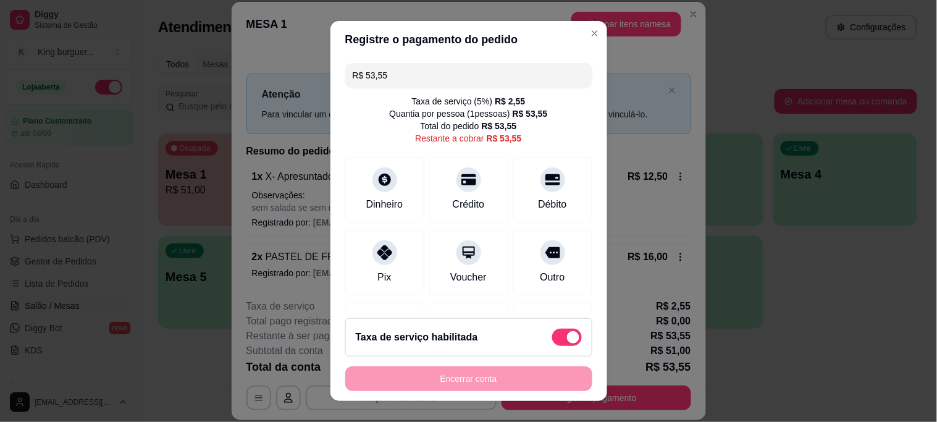
click at [552, 335] on span at bounding box center [567, 337] width 30 height 17
click at [552, 339] on input "checkbox" at bounding box center [556, 343] width 8 height 8
checkbox input "true"
type input "R$ 51,00"
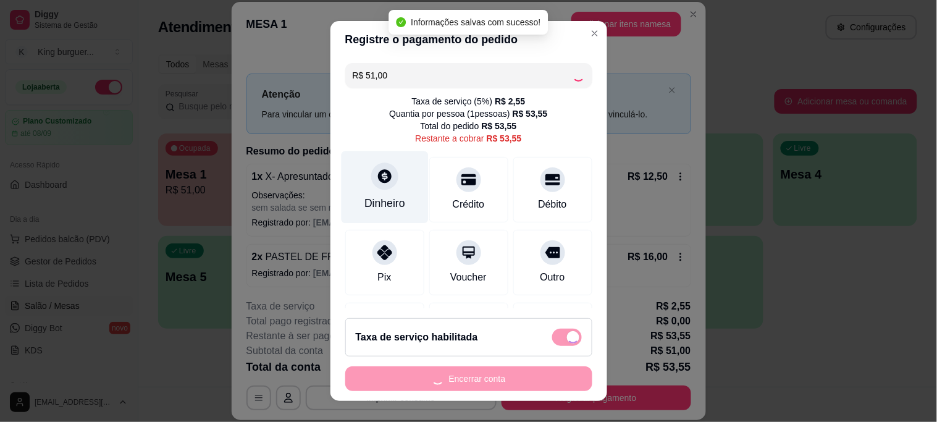
checkbox input "false"
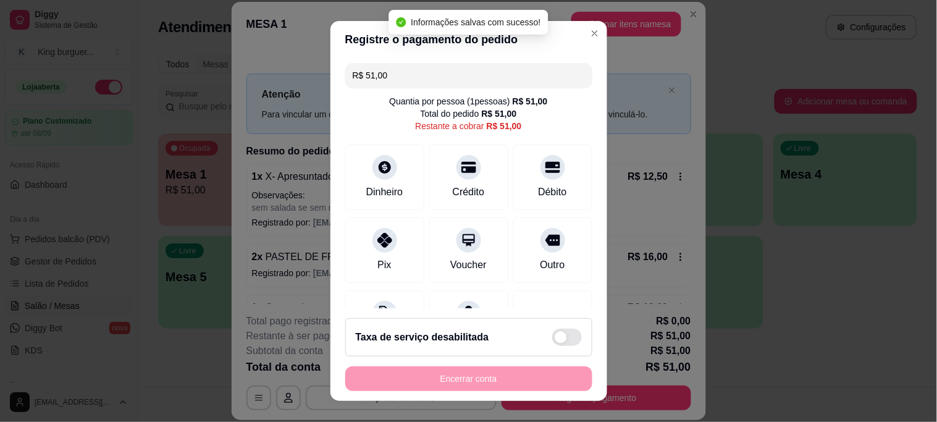
drag, startPoint x: 355, startPoint y: 76, endPoint x: 267, endPoint y: 74, distance: 88.4
click at [267, 74] on div "Registre o pagamento do pedido R$ 51,00 Quantia por pessoa ( 1 pessoas) R$ 51,0…" at bounding box center [468, 211] width 937 height 422
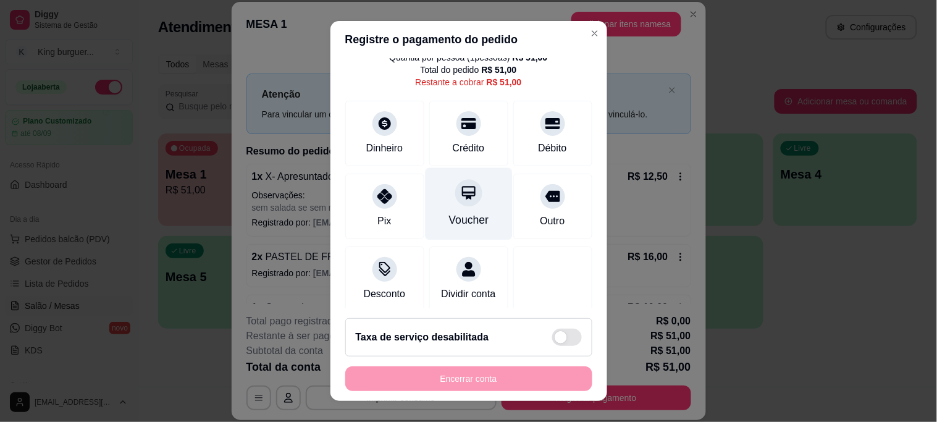
scroll to position [68, 0]
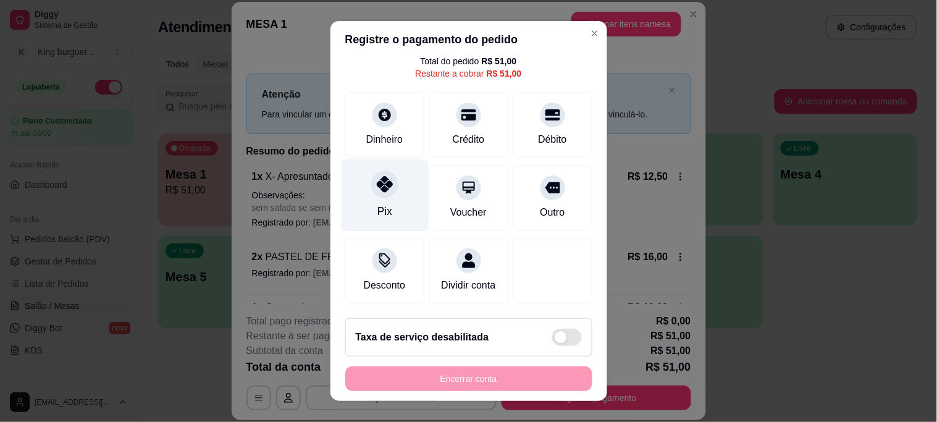
click at [376, 176] on icon at bounding box center [384, 184] width 16 height 16
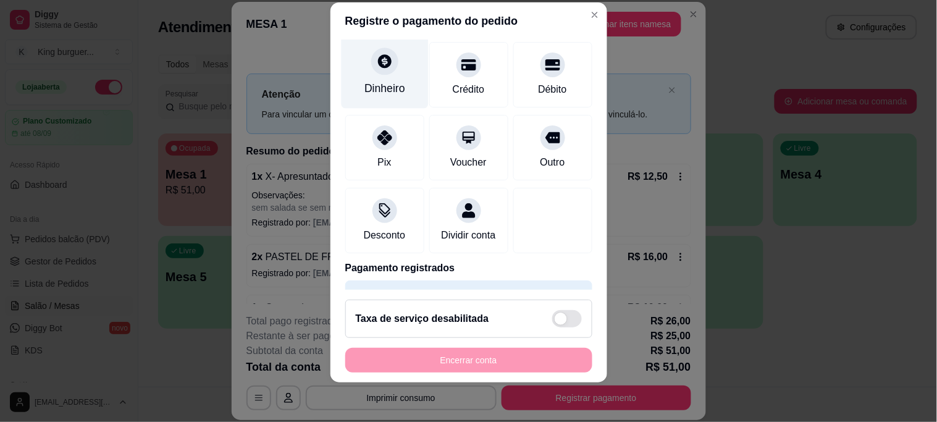
scroll to position [0, 0]
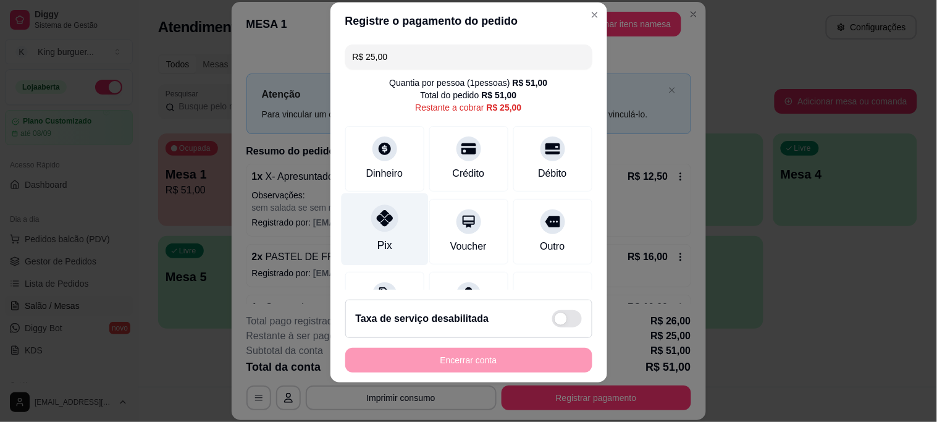
click at [379, 220] on icon at bounding box center [384, 218] width 16 height 16
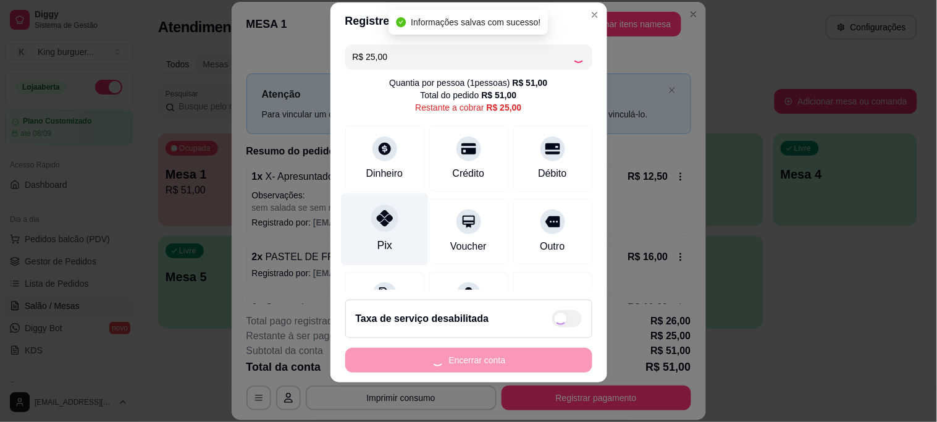
type input "R$ 0,00"
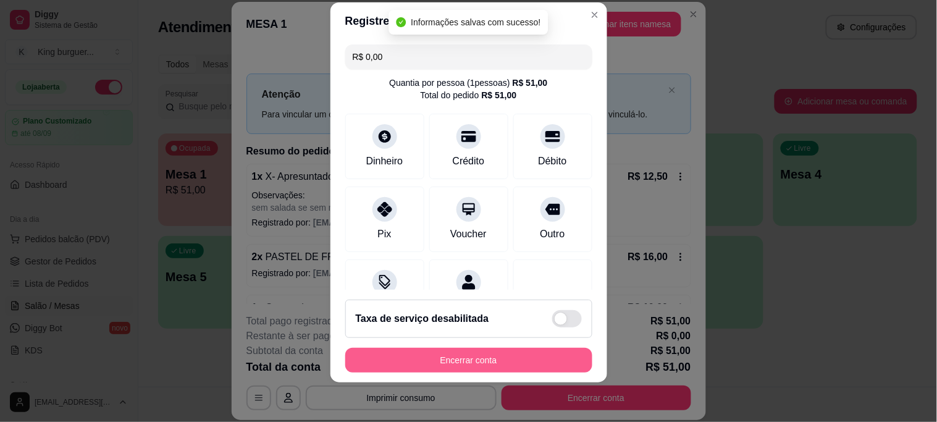
click at [471, 357] on button "Encerrar conta" at bounding box center [468, 360] width 247 height 25
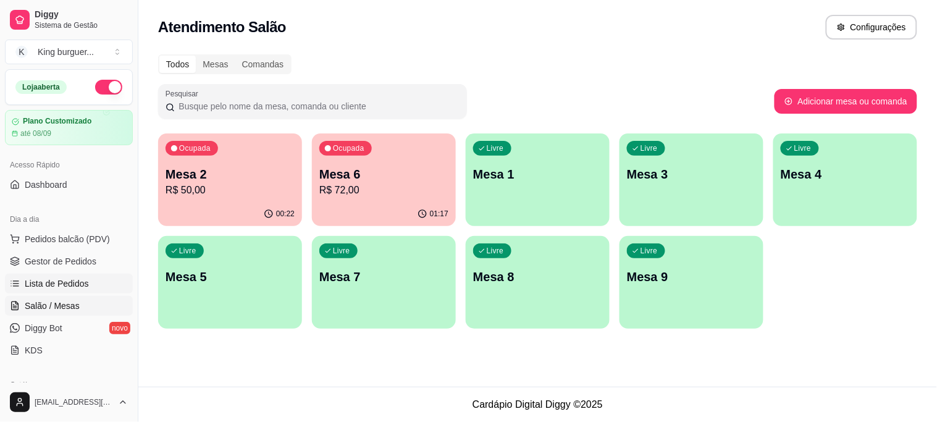
click at [77, 282] on span "Lista de Pedidos" at bounding box center [57, 283] width 64 height 12
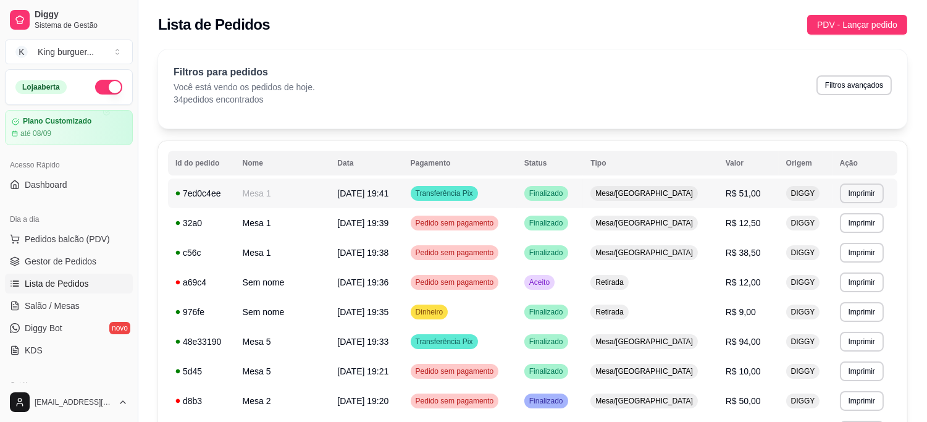
click at [744, 193] on span "R$ 51,00" at bounding box center [743, 193] width 35 height 10
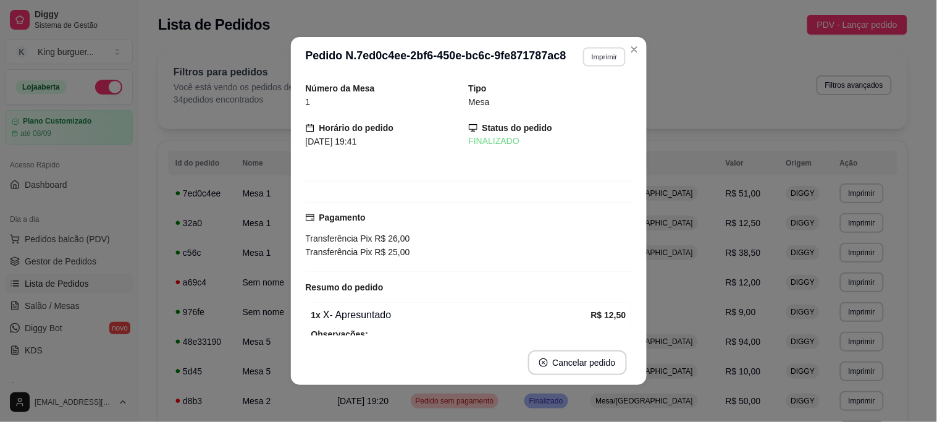
click at [604, 64] on button "Imprimir" at bounding box center [604, 56] width 43 height 19
click at [581, 103] on button "IMPRESSORA" at bounding box center [579, 101] width 90 height 20
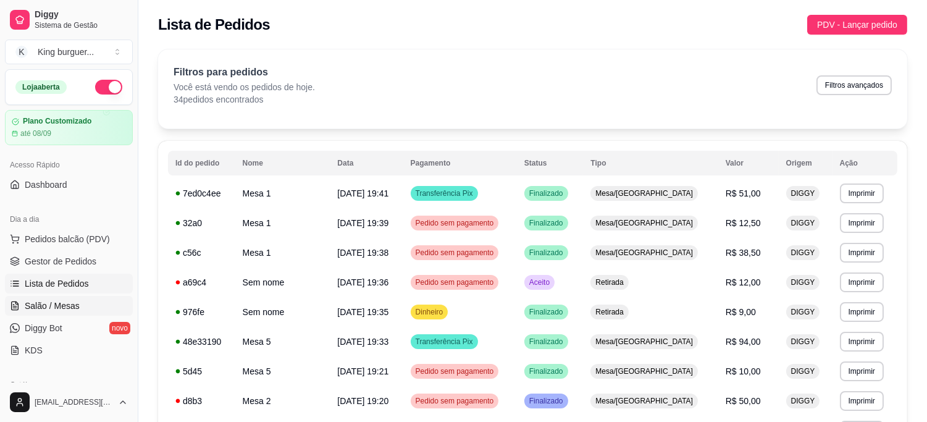
click at [59, 305] on span "Salão / Mesas" at bounding box center [52, 306] width 55 height 12
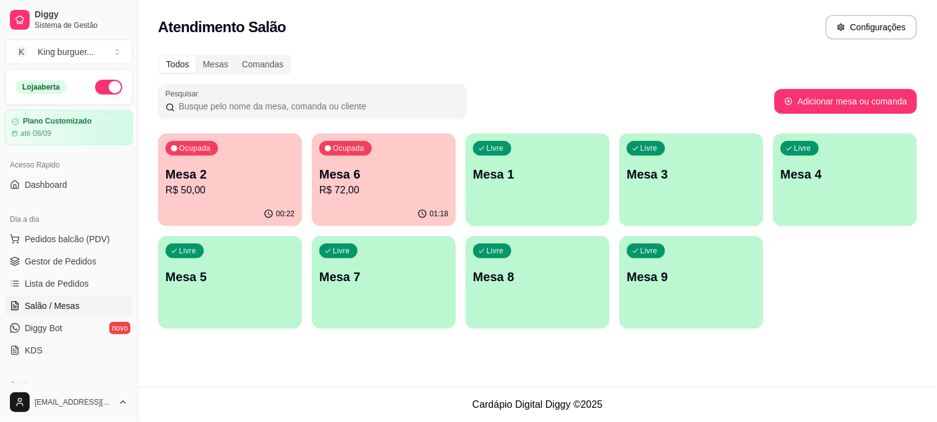
click at [405, 190] on p "R$ 72,00" at bounding box center [383, 190] width 129 height 15
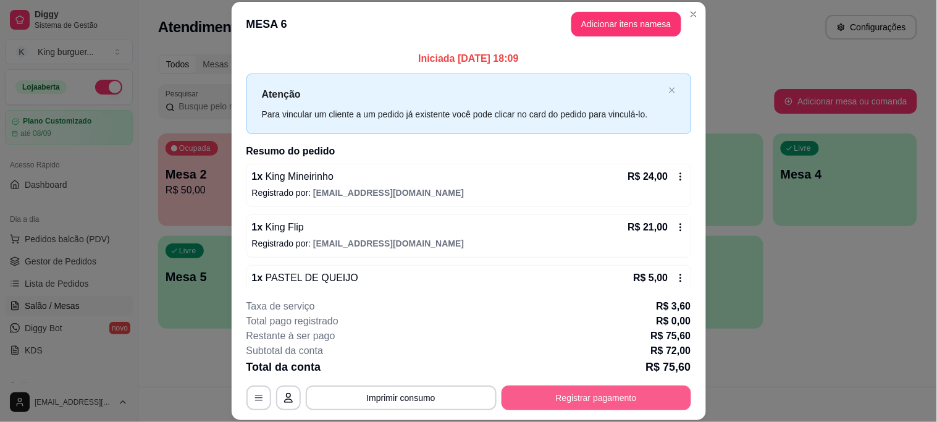
click at [551, 399] on button "Registrar pagamento" at bounding box center [597, 397] width 190 height 25
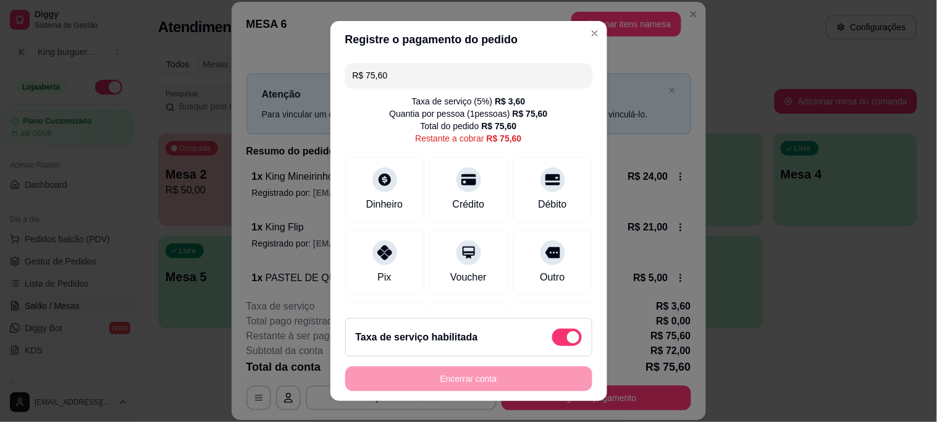
click at [552, 336] on span at bounding box center [567, 337] width 30 height 17
click at [552, 339] on input "checkbox" at bounding box center [556, 343] width 8 height 8
checkbox input "true"
type input "R$ 72,00"
checkbox input "false"
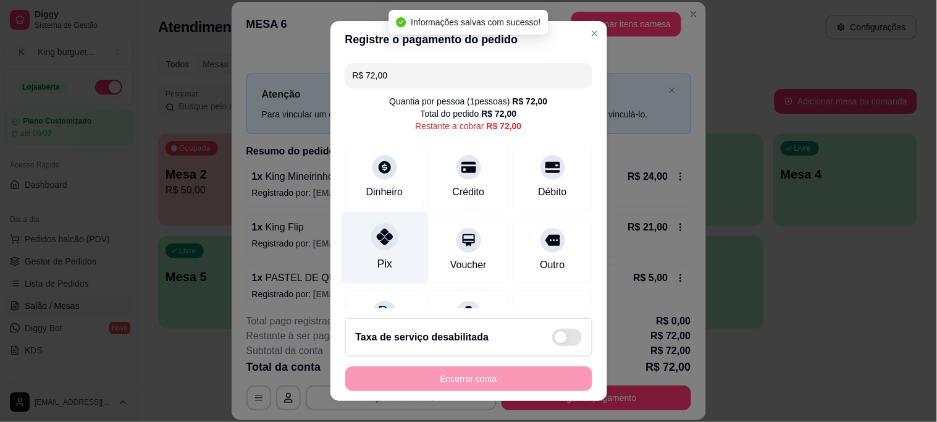
click at [378, 242] on icon at bounding box center [384, 237] width 16 height 16
type input "R$ 0,00"
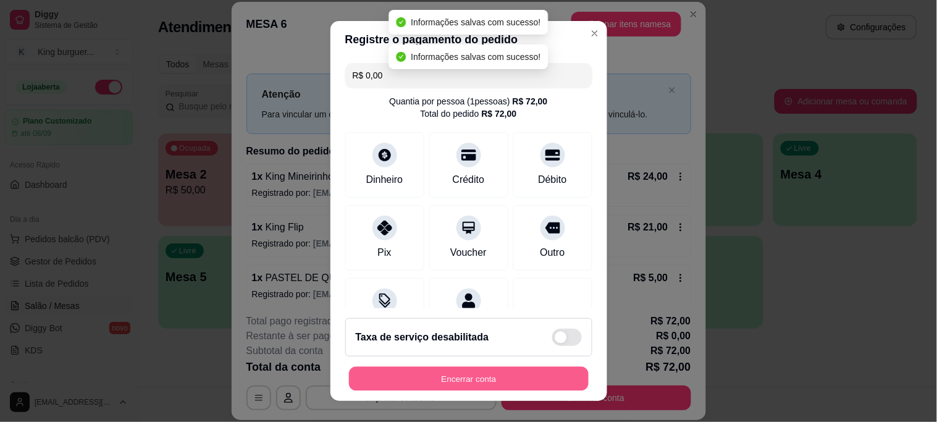
click at [445, 377] on button "Encerrar conta" at bounding box center [469, 378] width 240 height 24
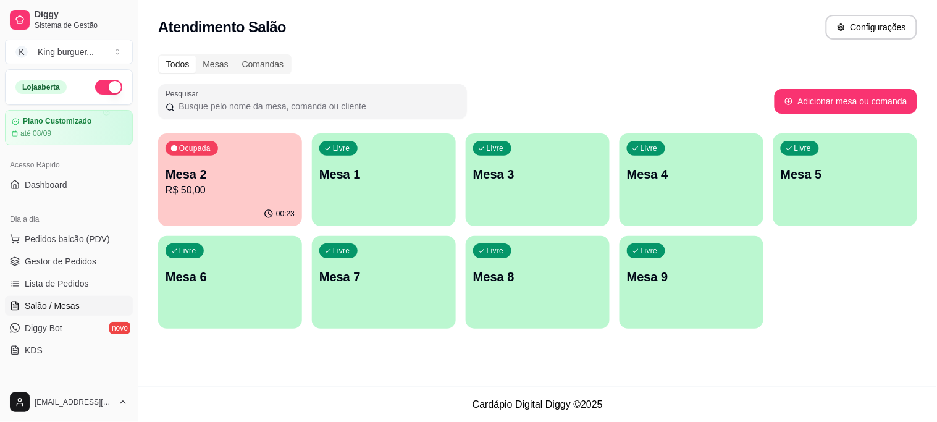
click at [183, 196] on p "R$ 50,00" at bounding box center [230, 190] width 129 height 15
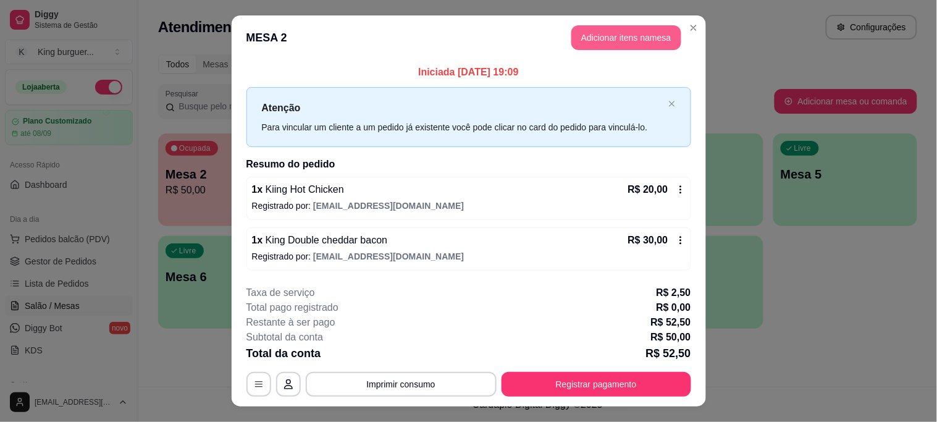
click at [615, 41] on button "Adicionar itens na mesa" at bounding box center [626, 37] width 110 height 25
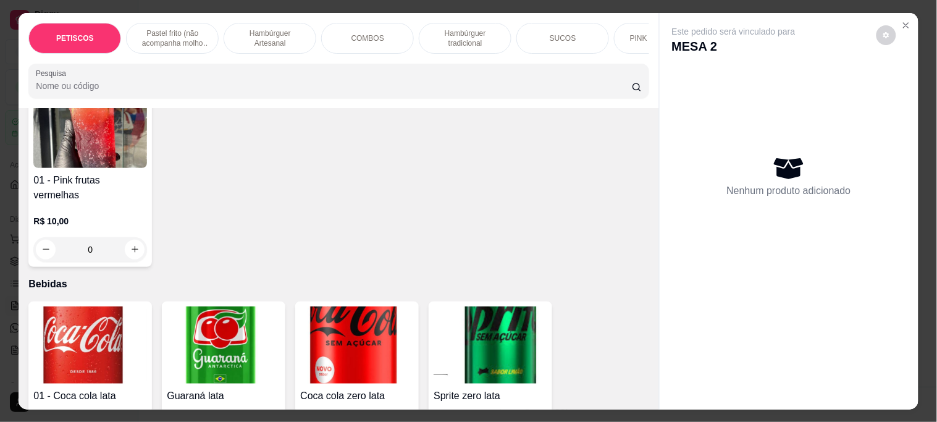
scroll to position [3432, 0]
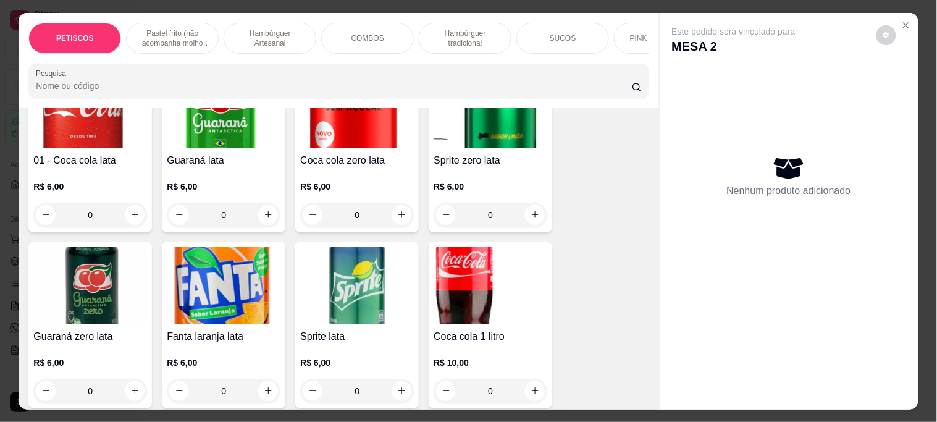
click at [489, 247] on img at bounding box center [491, 285] width 114 height 77
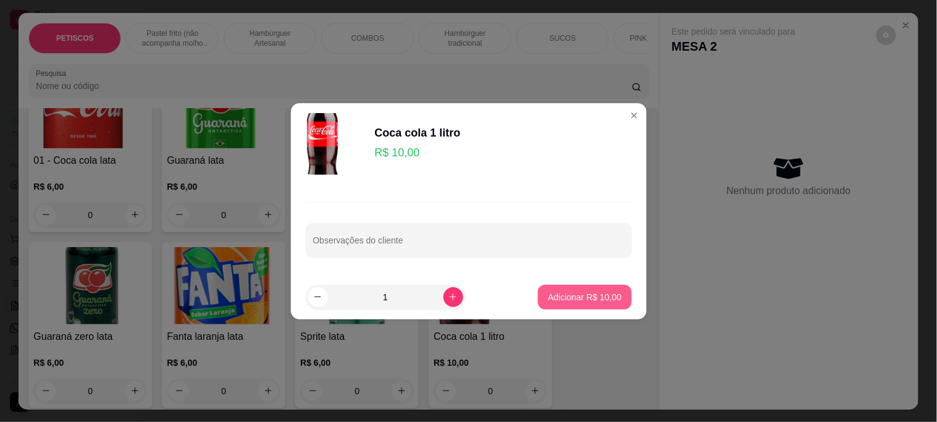
click at [589, 300] on p "Adicionar R$ 10,00" at bounding box center [585, 297] width 74 height 12
type input "1"
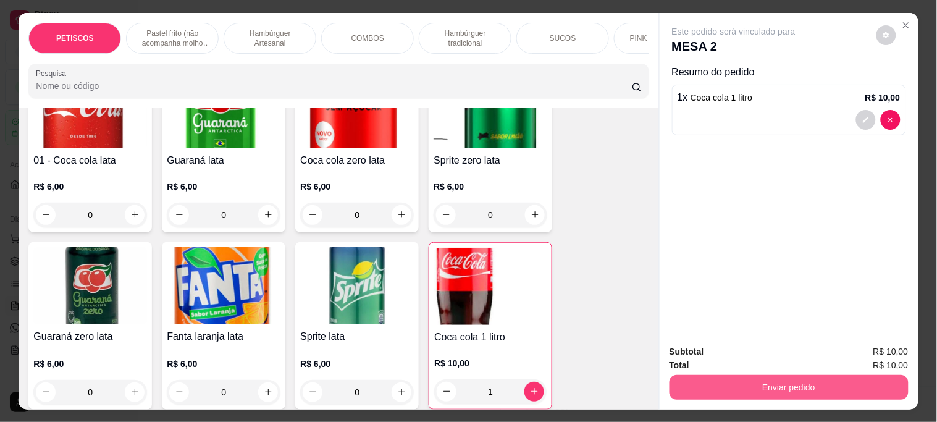
click at [705, 384] on button "Enviar pedido" at bounding box center [789, 387] width 239 height 25
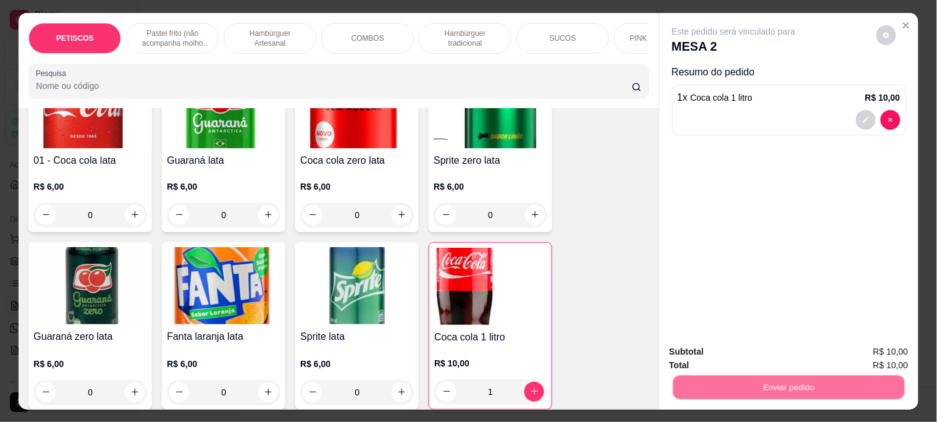
click at [715, 350] on button "Não registrar e enviar pedido" at bounding box center [748, 351] width 128 height 23
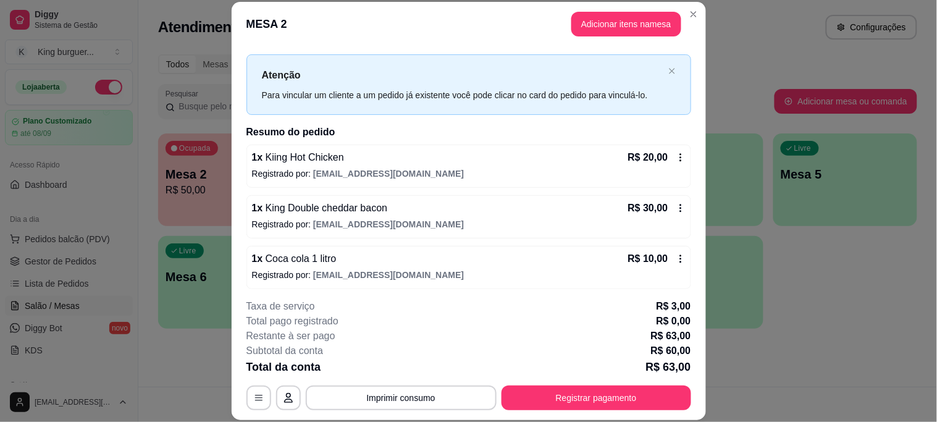
scroll to position [25, 0]
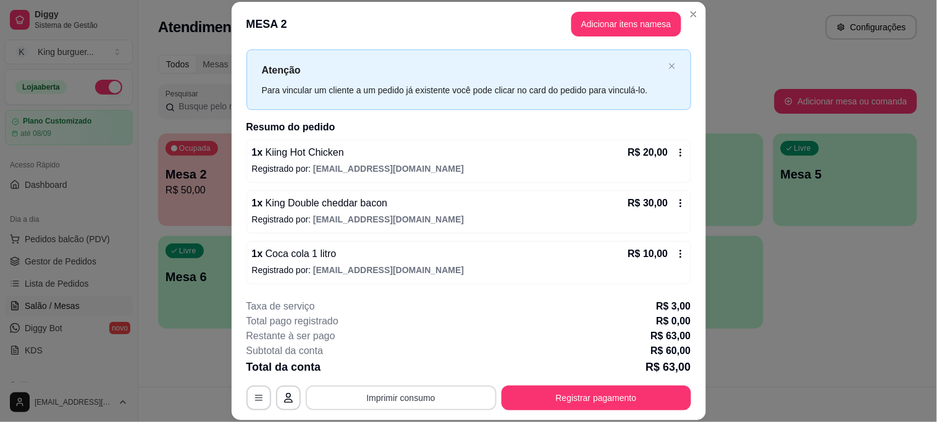
click at [423, 402] on button "Imprimir consumo" at bounding box center [401, 397] width 191 height 25
click at [413, 363] on button "IMPRESSORA" at bounding box center [400, 370] width 90 height 20
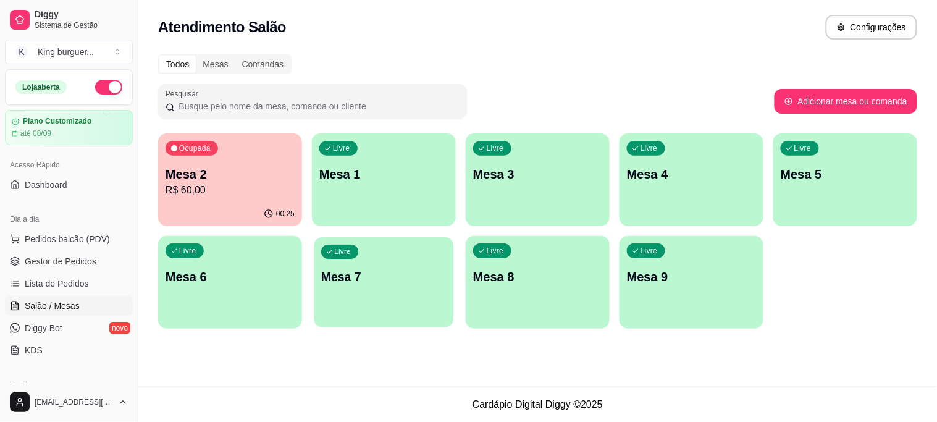
click at [361, 272] on p "Mesa 7" at bounding box center [383, 277] width 125 height 17
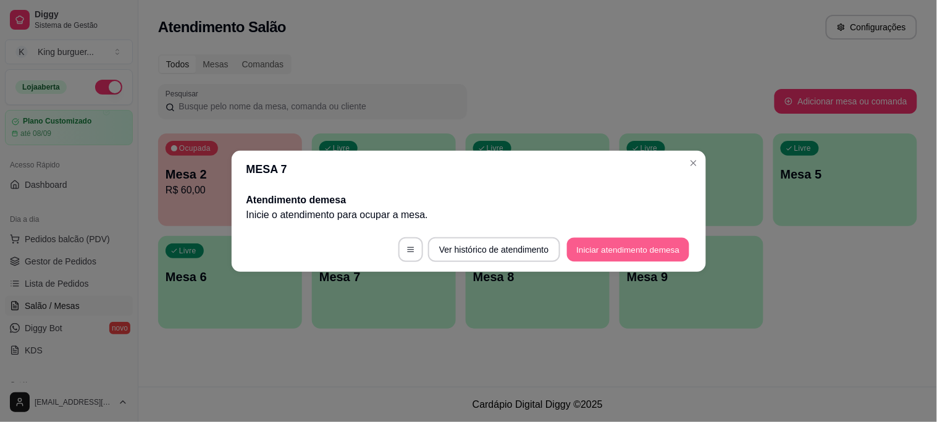
click at [638, 244] on button "Iniciar atendimento de mesa" at bounding box center [628, 249] width 122 height 24
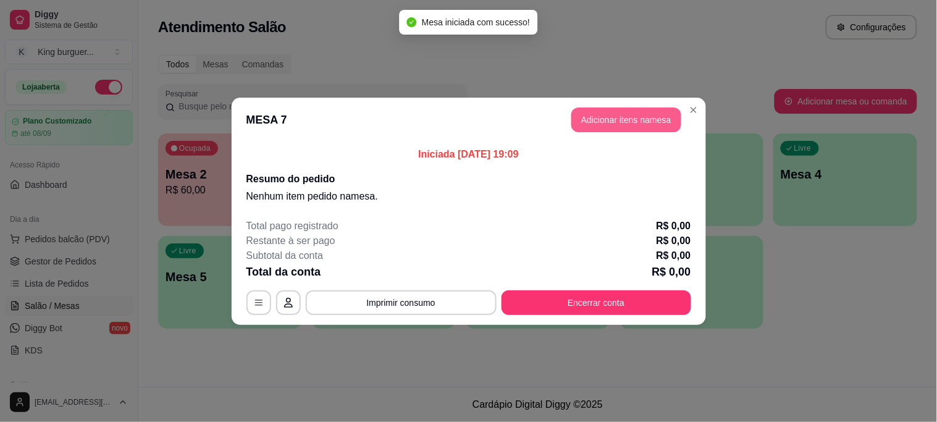
click at [625, 119] on button "Adicionar itens na mesa" at bounding box center [626, 119] width 110 height 25
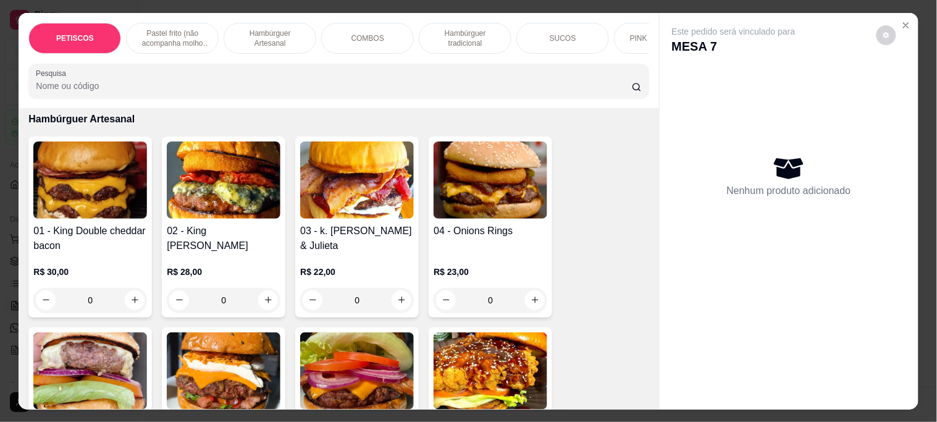
scroll to position [823, 0]
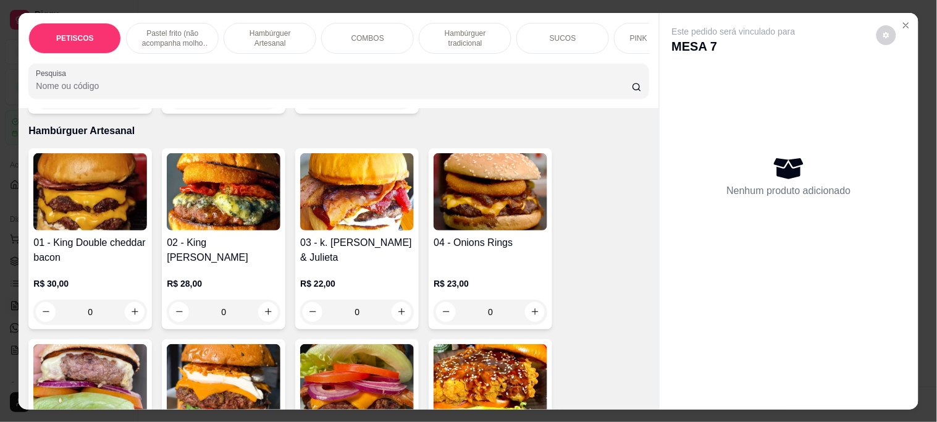
click at [96, 200] on img at bounding box center [90, 191] width 114 height 77
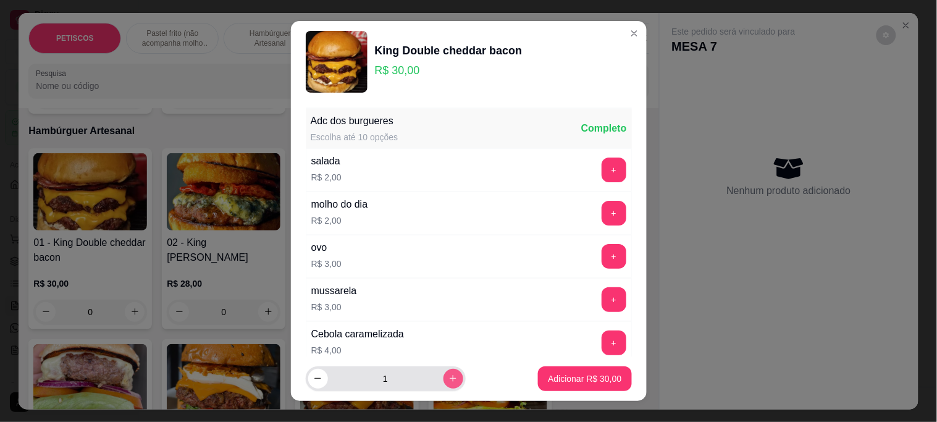
click at [448, 381] on icon "increase-product-quantity" at bounding box center [452, 378] width 9 height 9
type input "2"
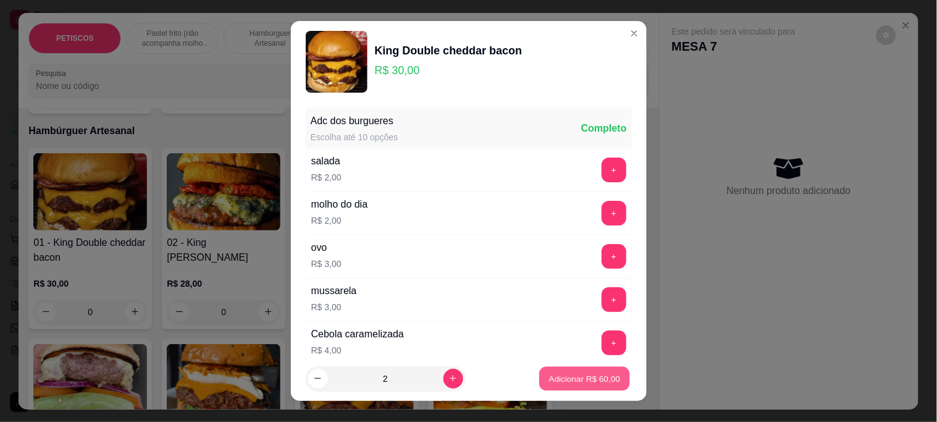
click at [573, 386] on button "Adicionar R$ 60,00" at bounding box center [585, 378] width 91 height 24
type input "2"
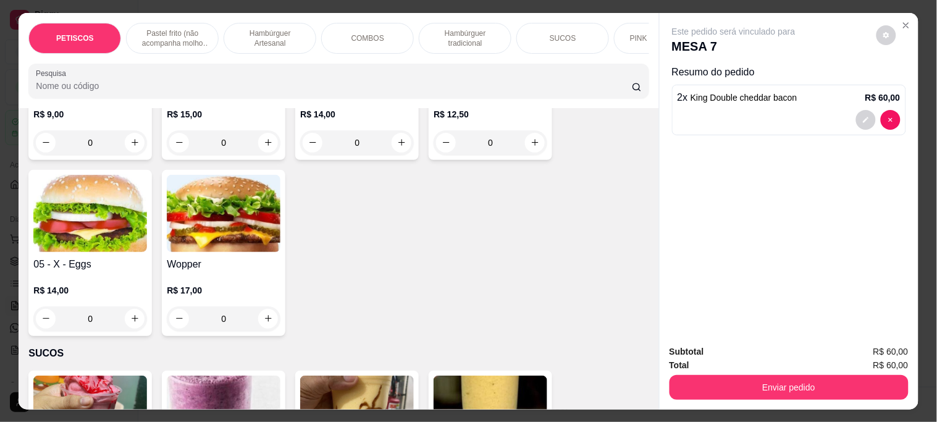
scroll to position [2333, 0]
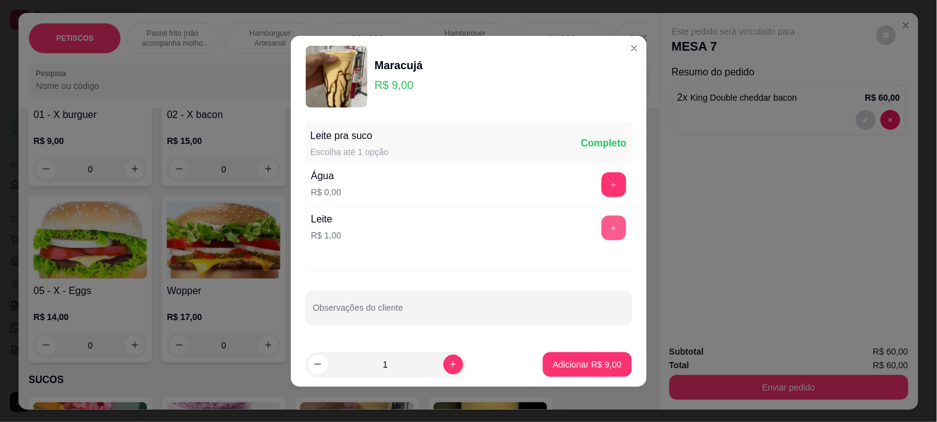
click at [605, 224] on button "+" at bounding box center [614, 228] width 25 height 25
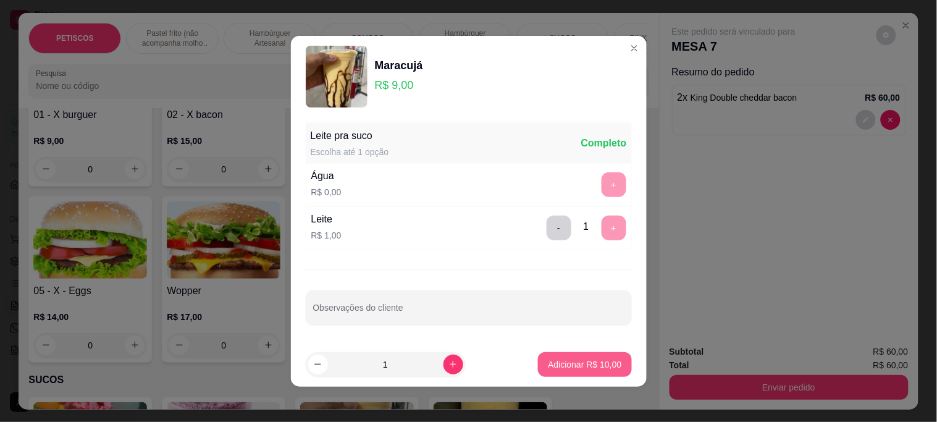
click at [579, 361] on p "Adicionar R$ 10,00" at bounding box center [585, 364] width 74 height 12
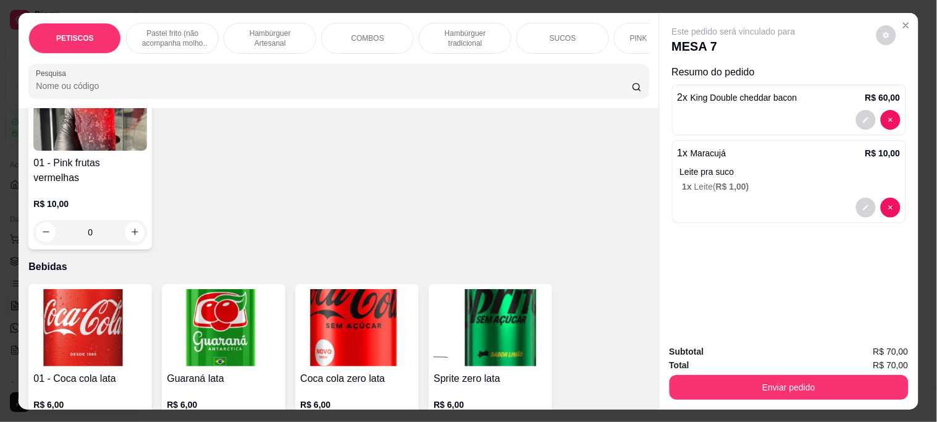
scroll to position [3363, 0]
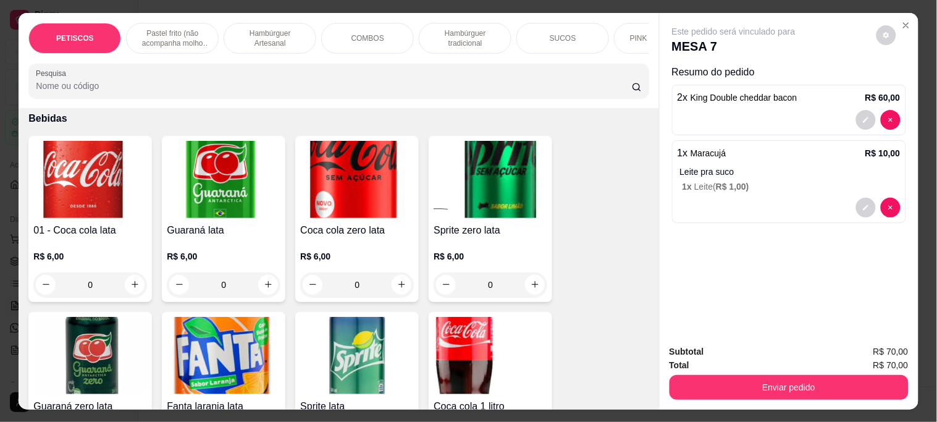
click at [106, 151] on img at bounding box center [90, 179] width 114 height 77
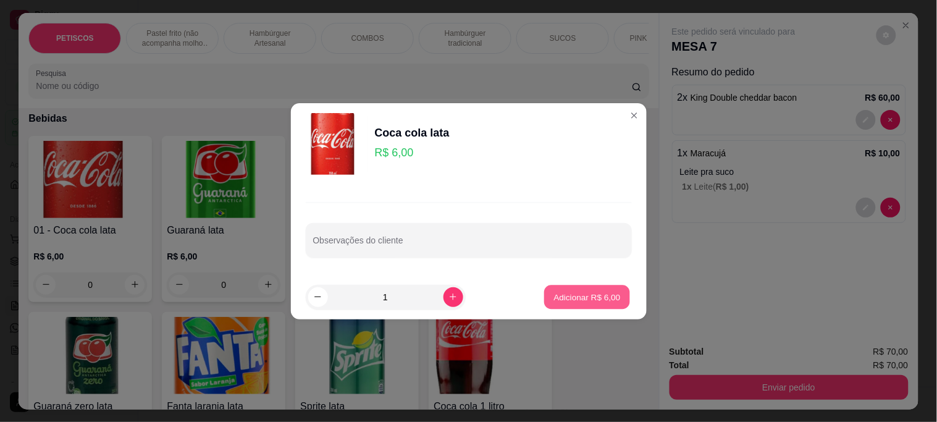
click at [576, 303] on p "Adicionar R$ 6,00" at bounding box center [587, 297] width 67 height 12
type input "1"
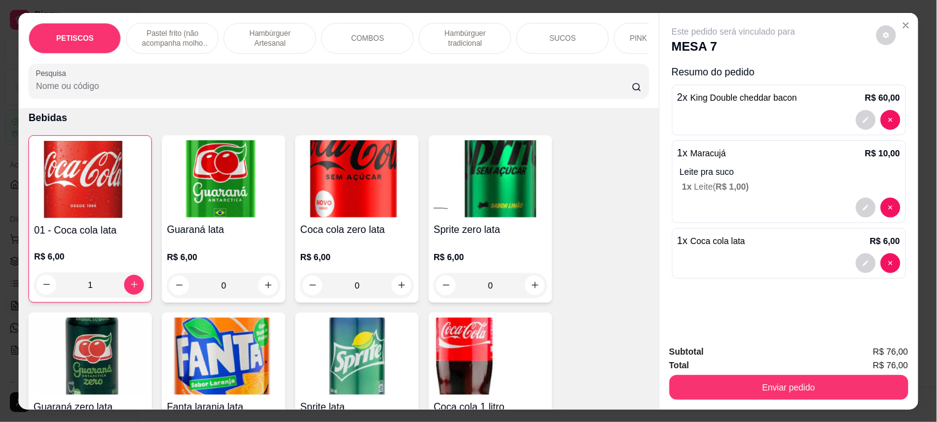
click at [818, 381] on button "Enviar pedido" at bounding box center [789, 387] width 239 height 25
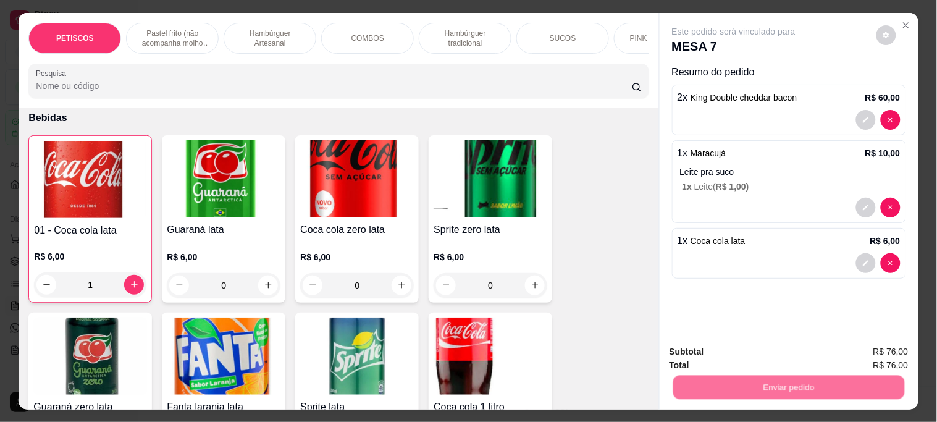
click at [776, 344] on button "Não registrar e enviar pedido" at bounding box center [748, 351] width 128 height 23
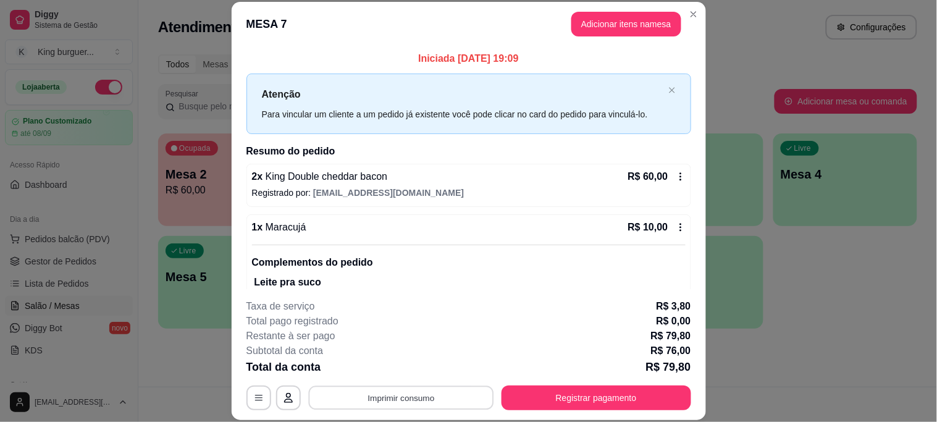
click at [418, 400] on button "Imprimir consumo" at bounding box center [400, 397] width 185 height 24
click at [421, 368] on button "IMPRESSORA" at bounding box center [400, 370] width 90 height 20
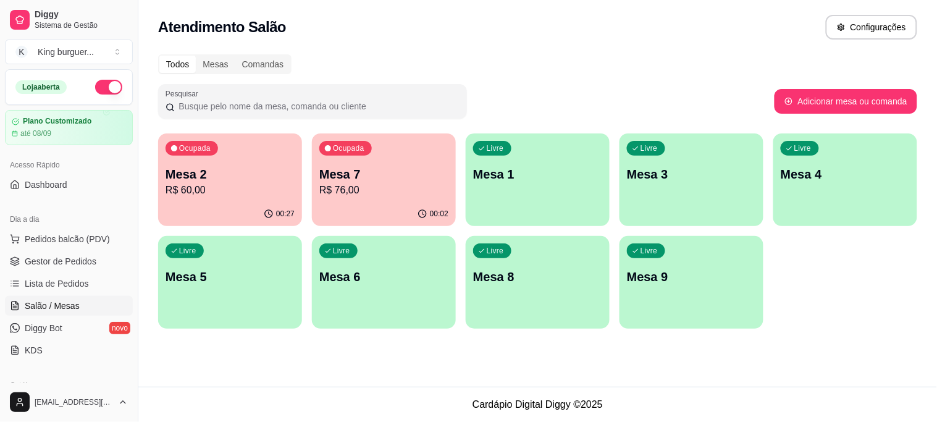
click at [258, 179] on p "Mesa 2" at bounding box center [230, 174] width 129 height 17
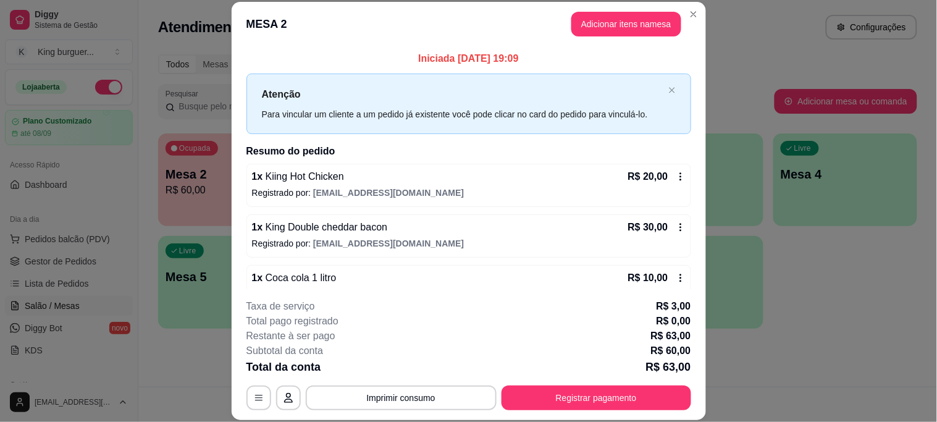
scroll to position [38, 0]
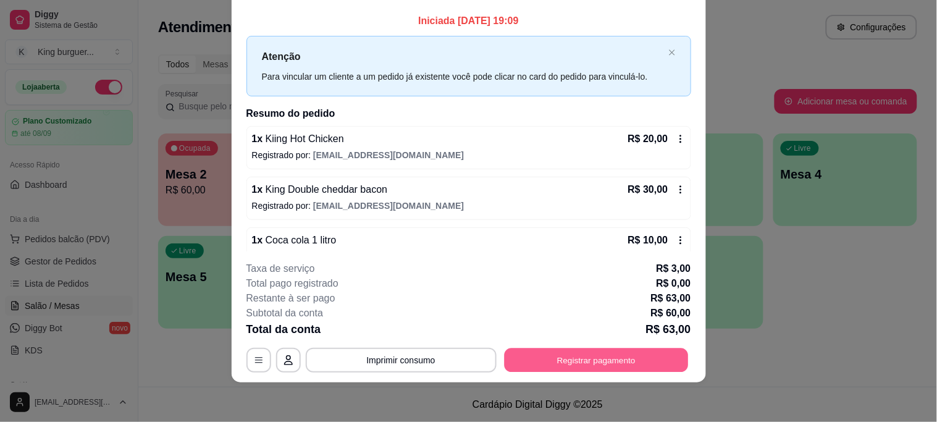
click at [577, 358] on button "Registrar pagamento" at bounding box center [596, 360] width 184 height 24
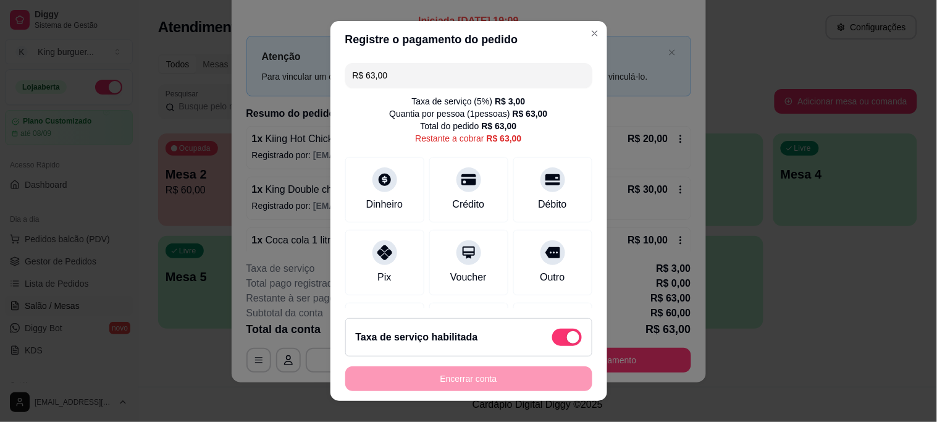
click at [552, 339] on span at bounding box center [567, 337] width 30 height 17
click at [552, 339] on input "checkbox" at bounding box center [556, 343] width 8 height 8
checkbox input "true"
type input "R$ 60,00"
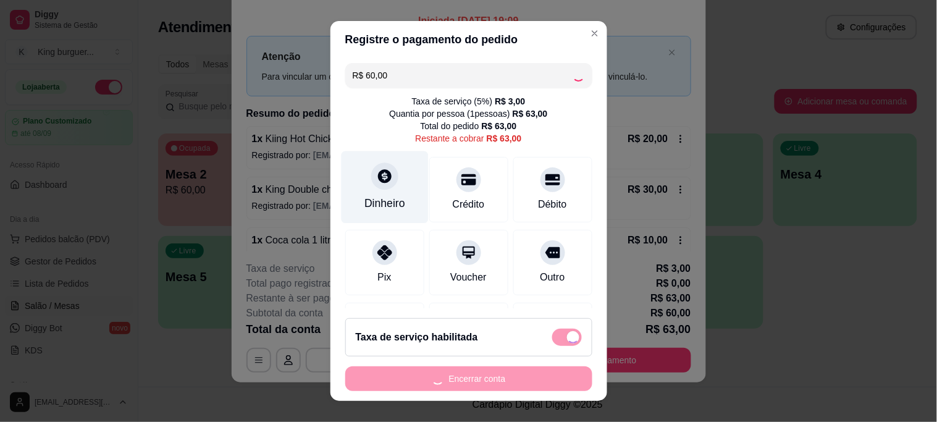
checkbox input "false"
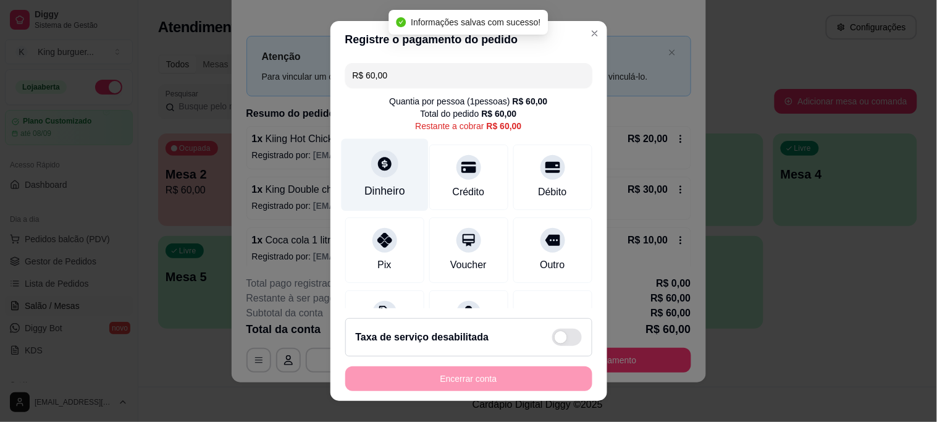
click at [376, 177] on div at bounding box center [384, 164] width 27 height 27
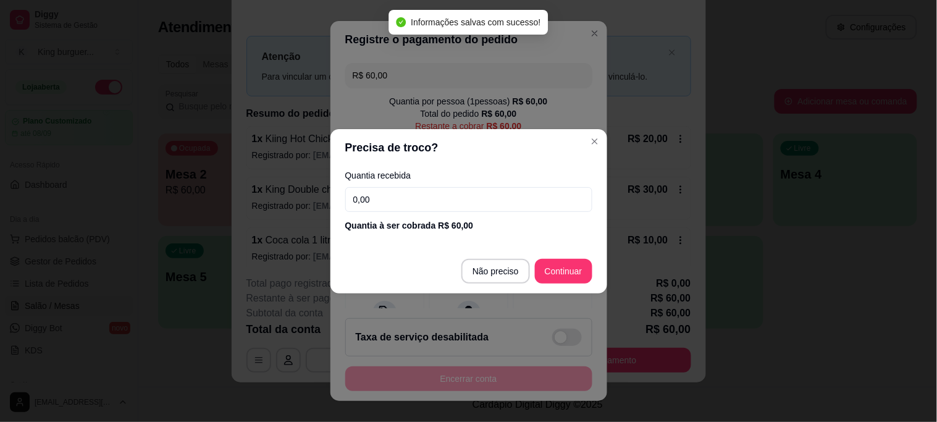
drag, startPoint x: 309, startPoint y: 200, endPoint x: 337, endPoint y: 269, distance: 74.9
click at [267, 200] on div "Precisa de troco? Quantia recebida 0,00 Quantia à ser cobrada R$ 60,00 Não prec…" at bounding box center [468, 211] width 937 height 422
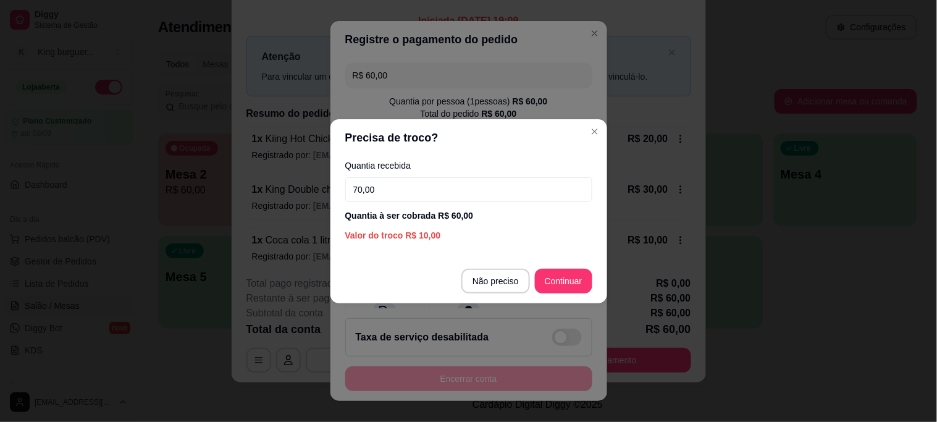
type input "70,00"
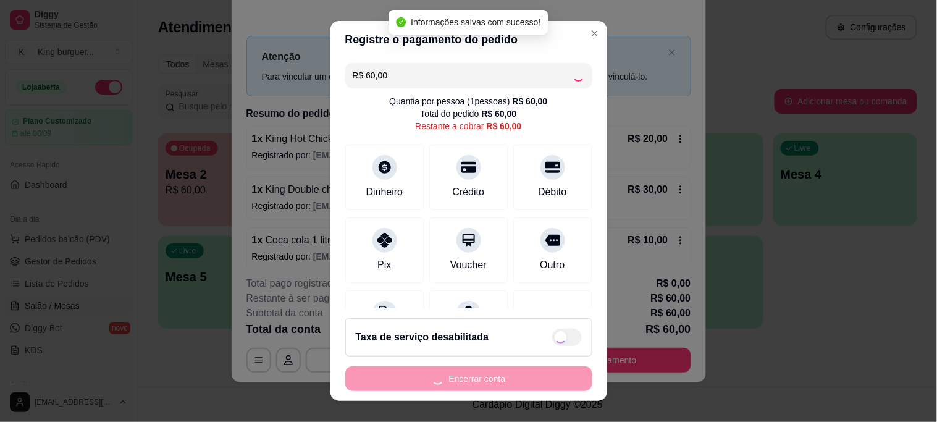
type input "R$ 0,00"
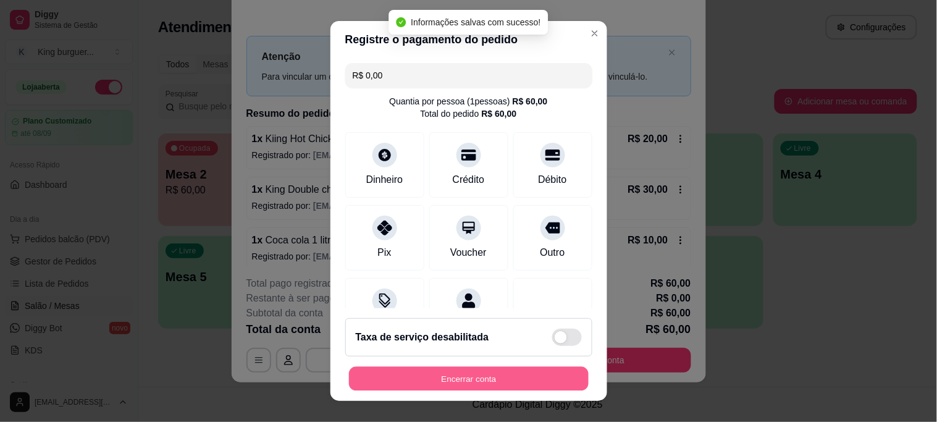
click at [482, 374] on button "Encerrar conta" at bounding box center [469, 378] width 240 height 24
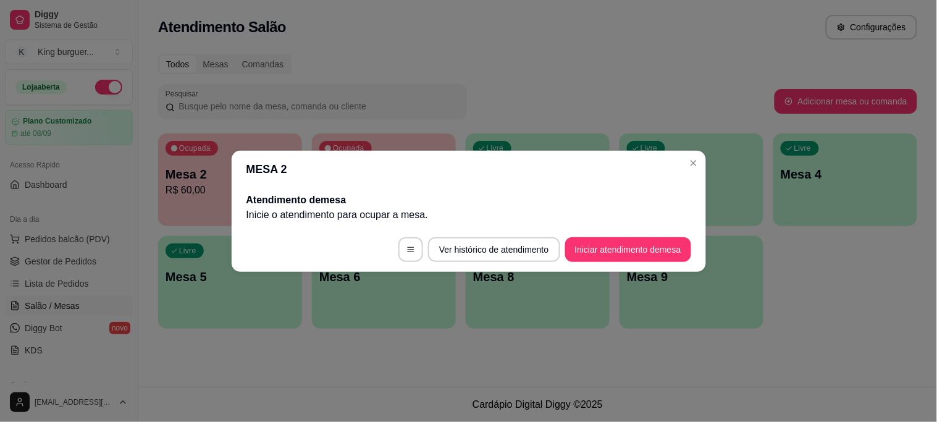
scroll to position [0, 0]
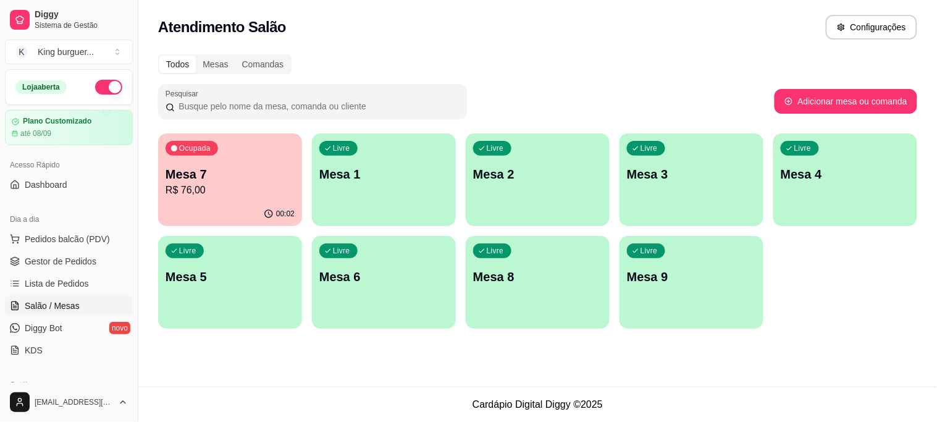
click at [349, 358] on div "Atendimento Salão Configurações Todos Mesas Comandas Pesquisar Adicionar mesa o…" at bounding box center [537, 193] width 799 height 387
click at [380, 184] on div "Livre Mesa 1" at bounding box center [384, 172] width 144 height 78
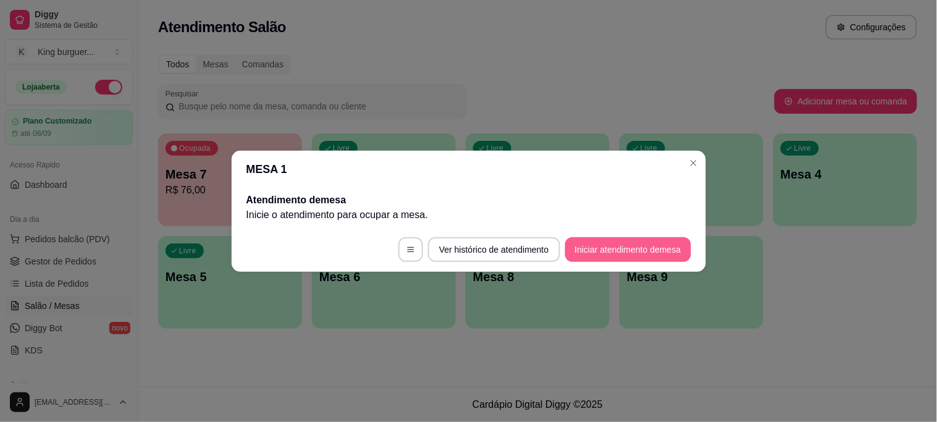
click at [581, 251] on button "Iniciar atendimento de mesa" at bounding box center [628, 249] width 126 height 25
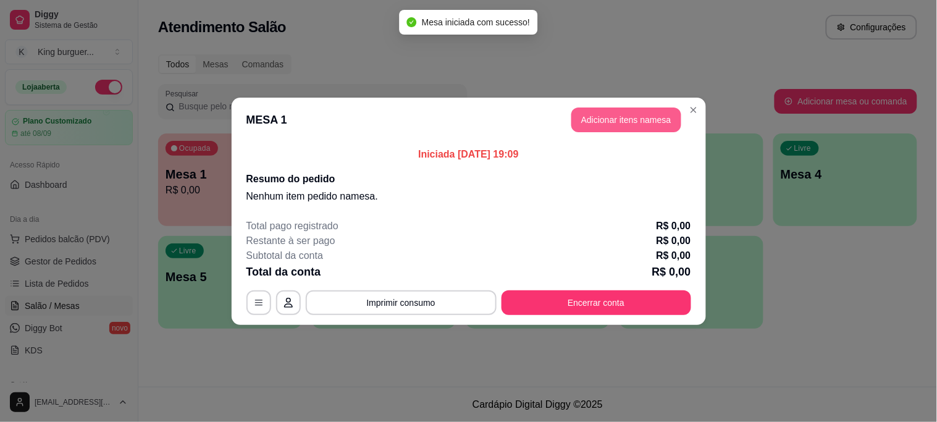
click at [626, 117] on button "Adicionar itens na mesa" at bounding box center [626, 119] width 110 height 25
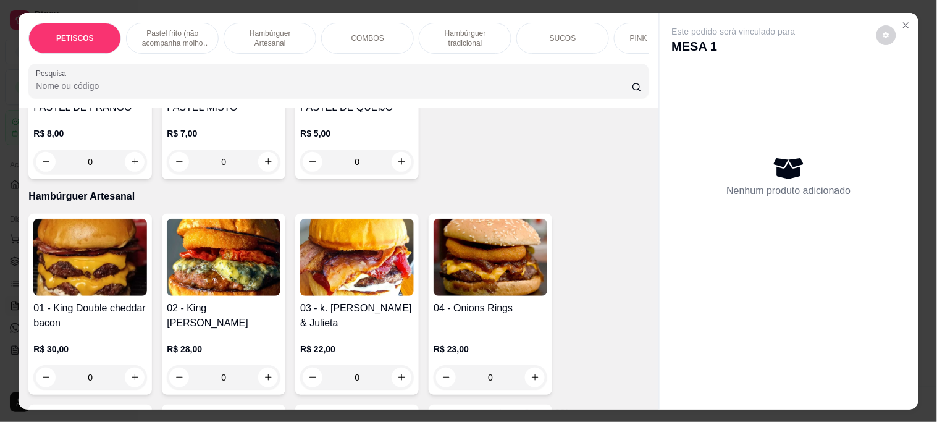
scroll to position [755, 0]
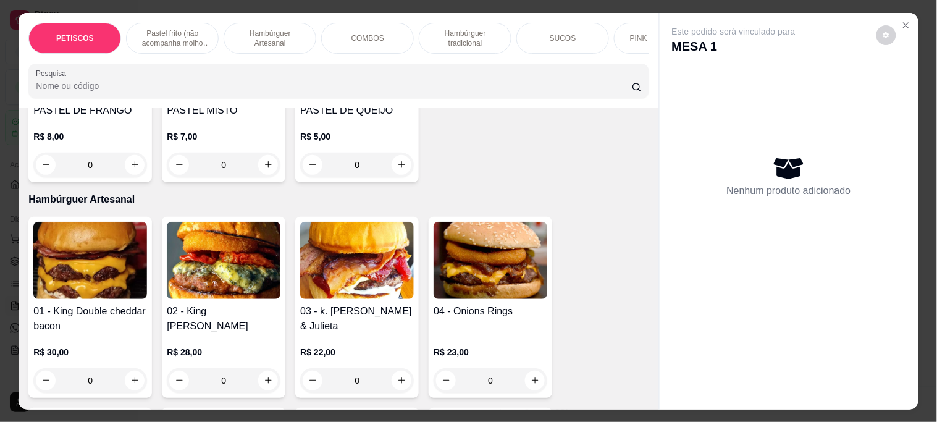
click at [93, 272] on img at bounding box center [90, 260] width 114 height 77
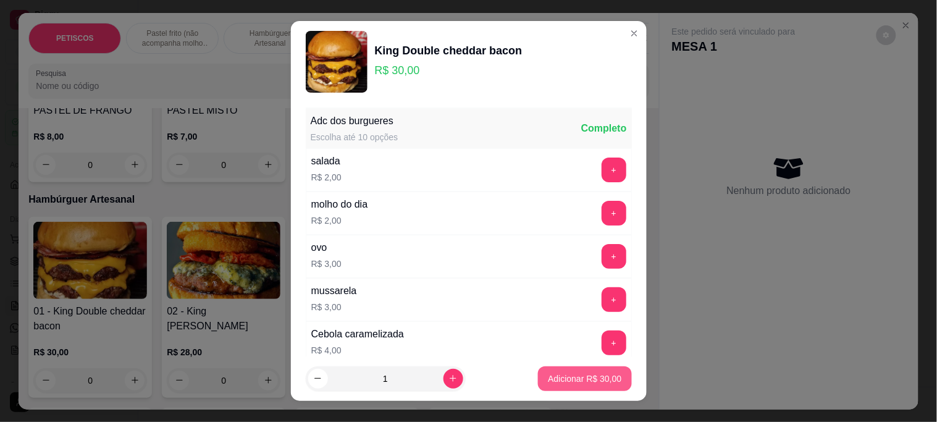
click at [573, 377] on p "Adicionar R$ 30,00" at bounding box center [585, 378] width 74 height 12
type input "1"
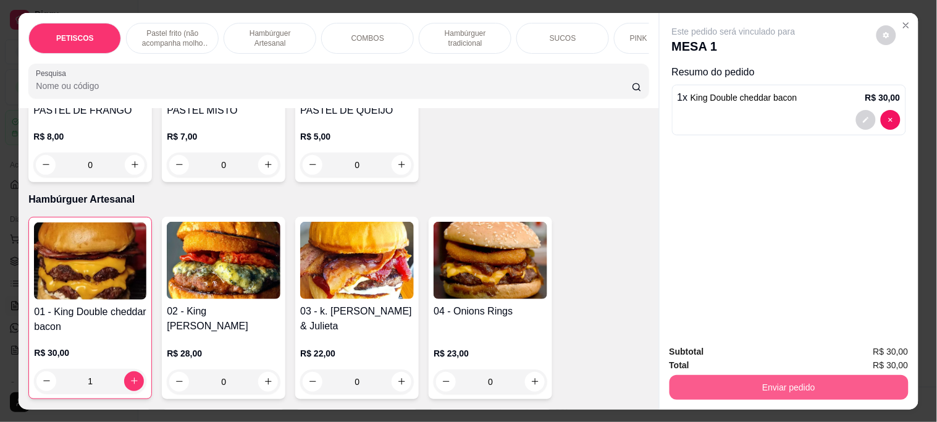
click at [770, 384] on button "Enviar pedido" at bounding box center [789, 387] width 239 height 25
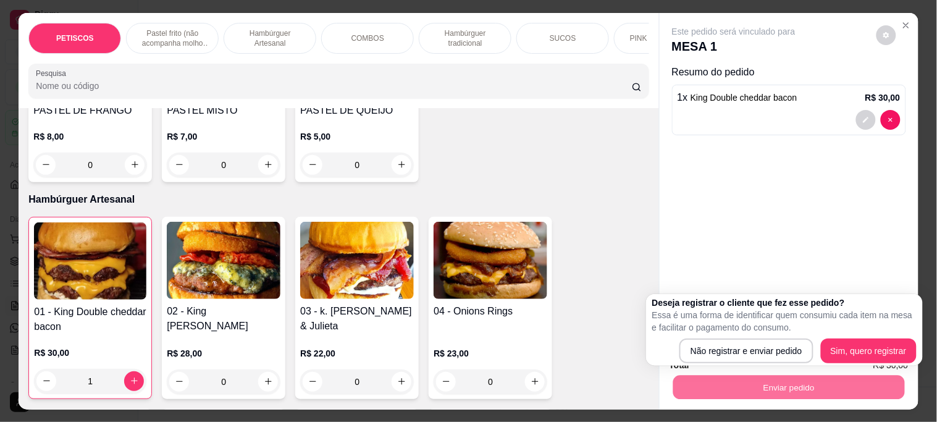
click at [909, 293] on div "Este pedido será vinculado para MESA 1 Resumo do pedido 1 x King Double cheddar…" at bounding box center [789, 174] width 259 height 322
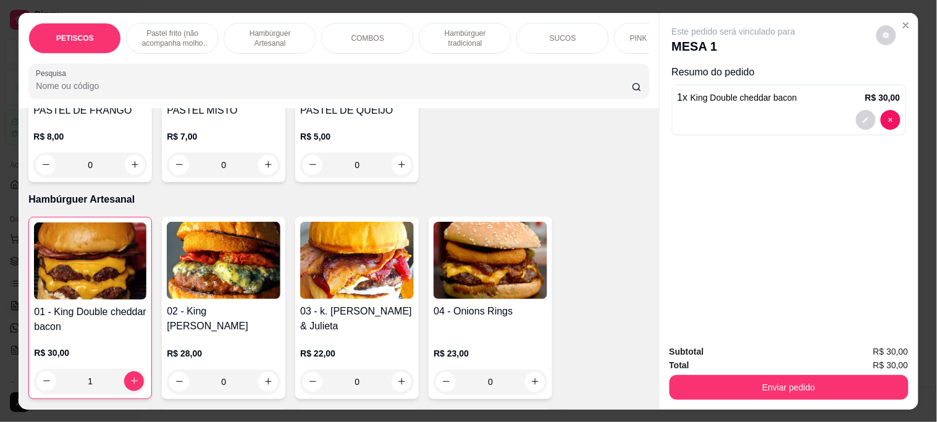
click at [902, 21] on icon "Close" at bounding box center [906, 25] width 10 height 10
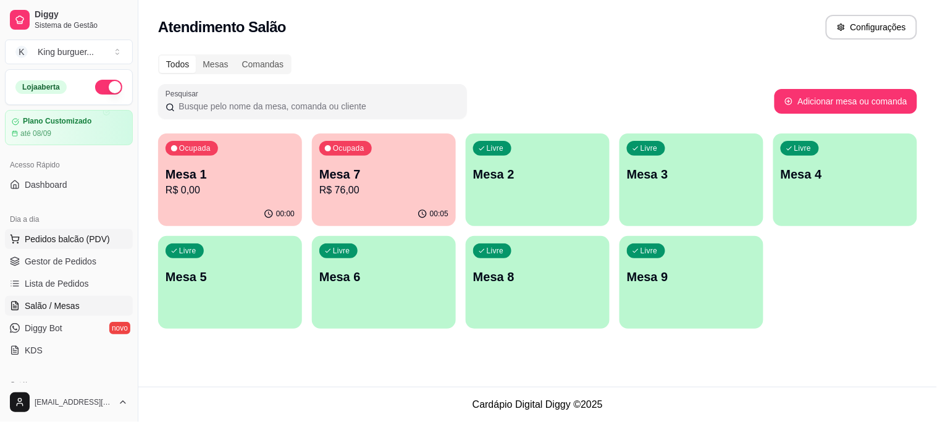
click at [83, 235] on span "Pedidos balcão (PDV)" at bounding box center [67, 239] width 85 height 12
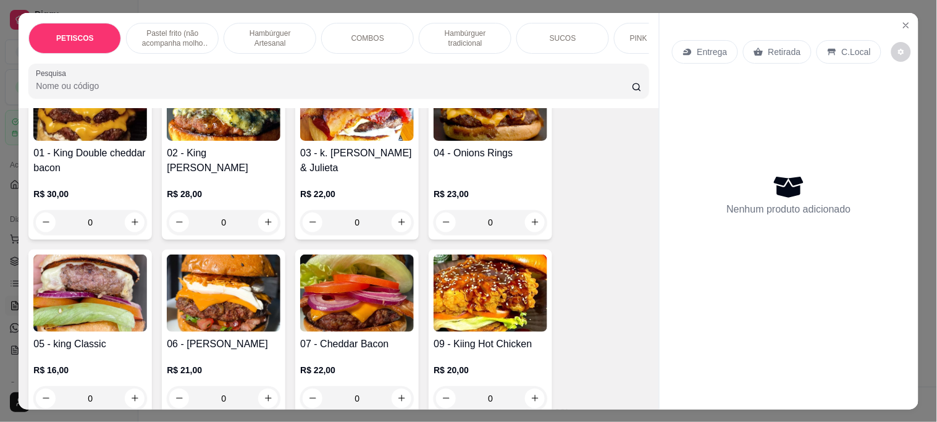
scroll to position [892, 0]
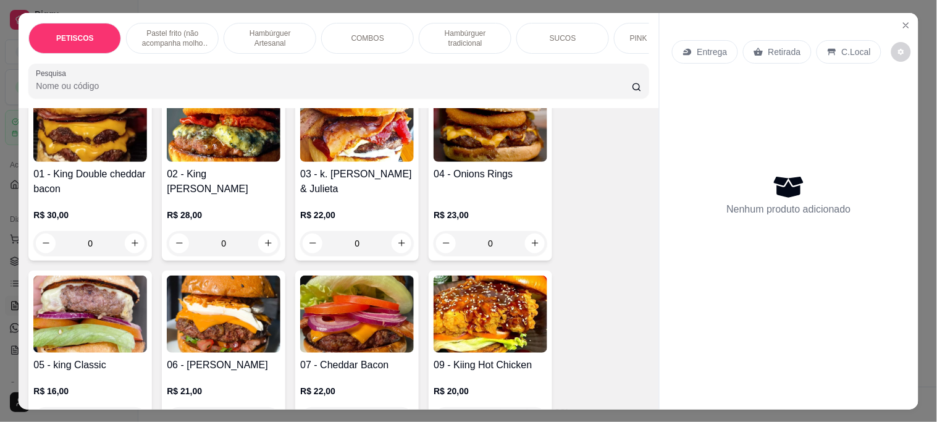
click at [103, 141] on img at bounding box center [90, 123] width 114 height 77
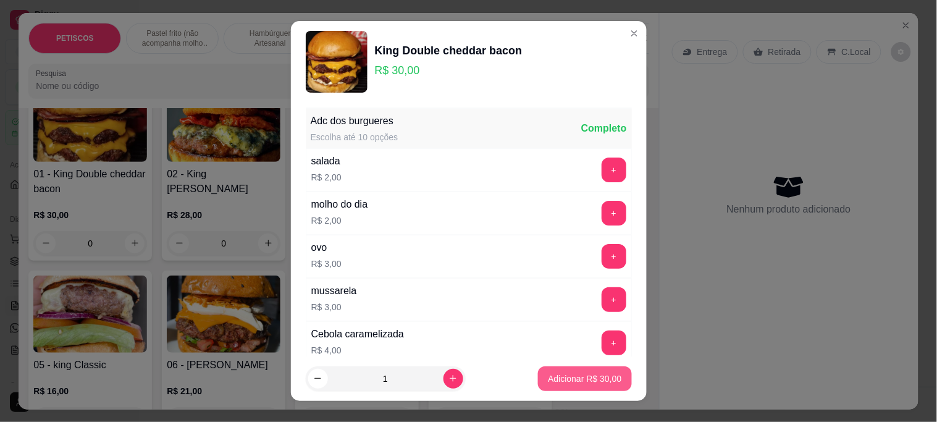
click at [548, 379] on p "Adicionar R$ 30,00" at bounding box center [585, 378] width 74 height 12
type input "1"
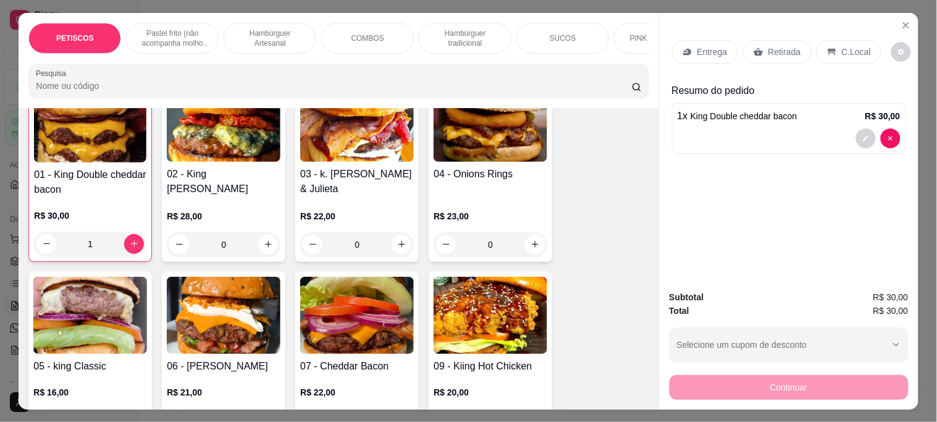
scroll to position [893, 0]
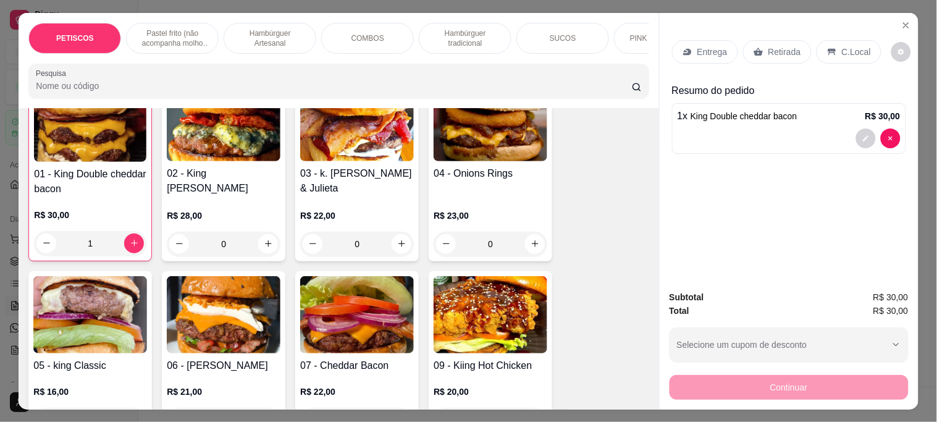
click at [713, 48] on p "Entrega" at bounding box center [712, 52] width 30 height 12
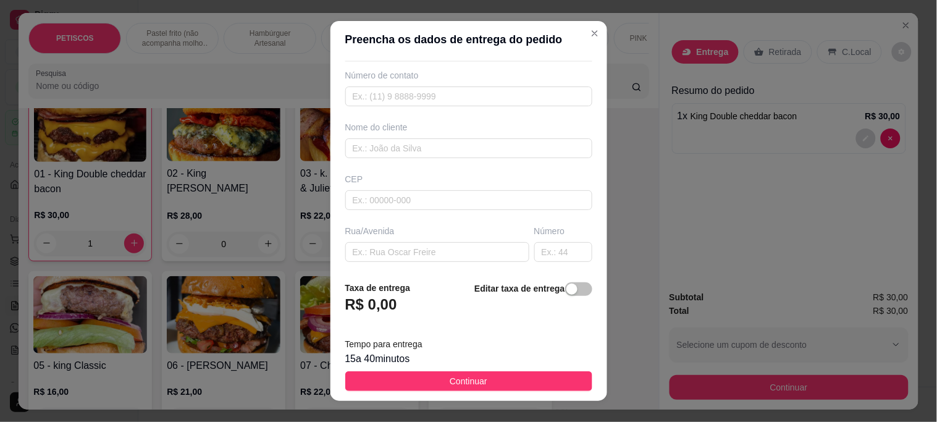
scroll to position [69, 0]
click at [385, 224] on input "text" at bounding box center [437, 228] width 184 height 20
paste input "Condomínio alto das águas casa 78"
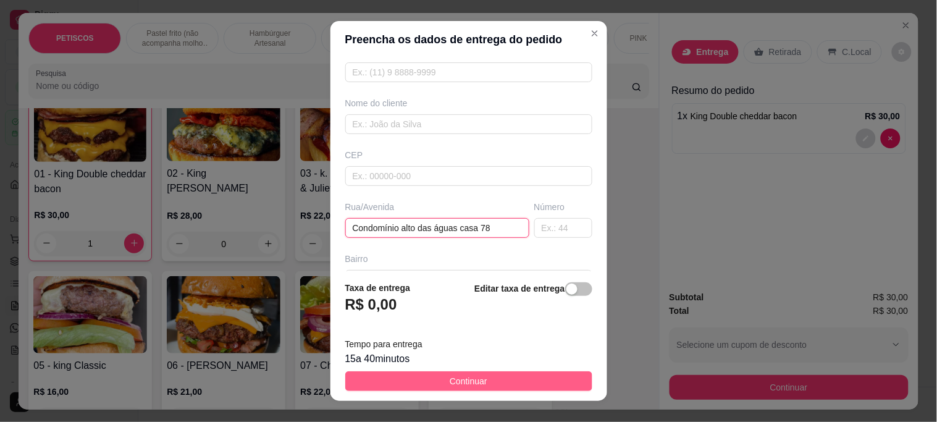
type input "Condomínio alto das águas casa 78"
click at [450, 384] on span "Continuar" at bounding box center [469, 381] width 38 height 14
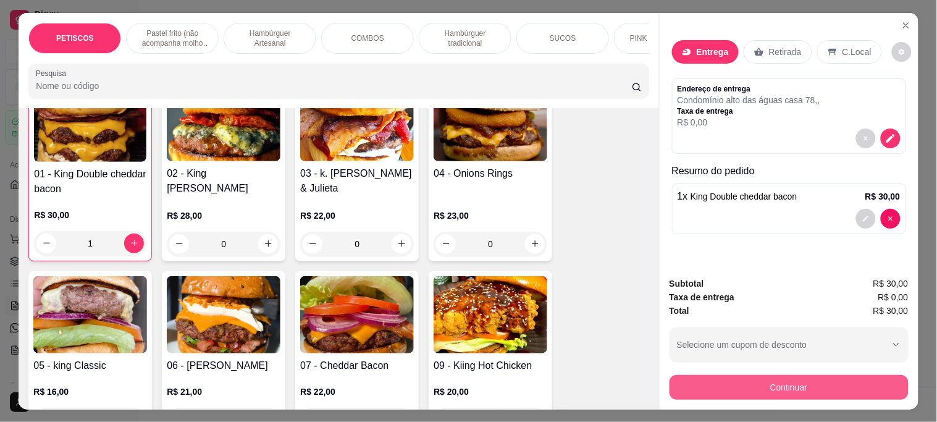
click at [751, 384] on button "Continuar" at bounding box center [789, 387] width 239 height 25
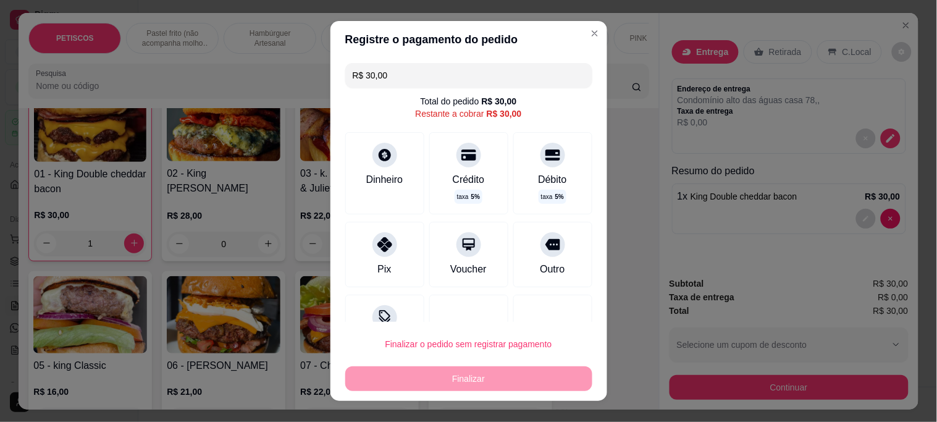
drag, startPoint x: 375, startPoint y: 242, endPoint x: 402, endPoint y: 278, distance: 45.1
click at [377, 242] on icon at bounding box center [384, 244] width 15 height 15
type input "R$ 0,00"
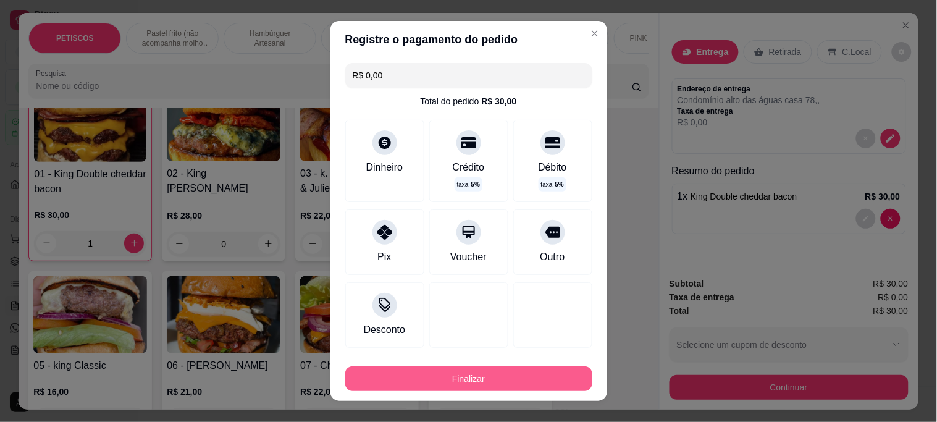
click at [449, 384] on button "Finalizar" at bounding box center [468, 378] width 247 height 25
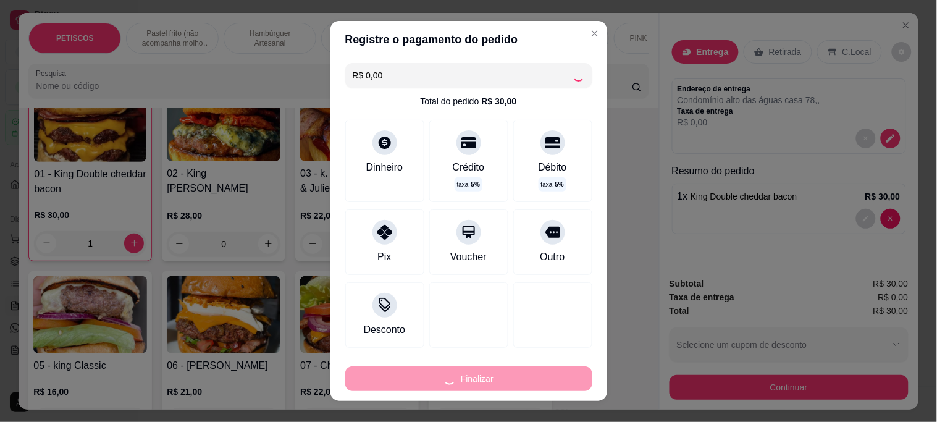
type input "0"
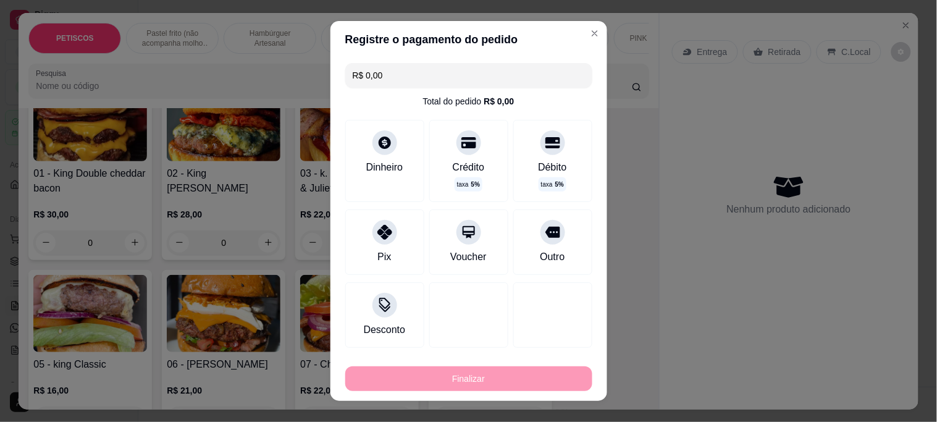
type input "-R$ 30,00"
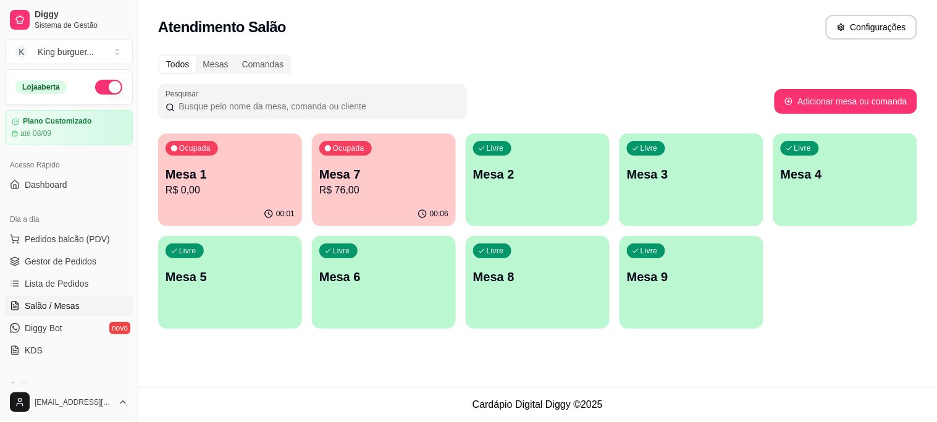
click at [255, 276] on p "Mesa 5" at bounding box center [230, 276] width 129 height 17
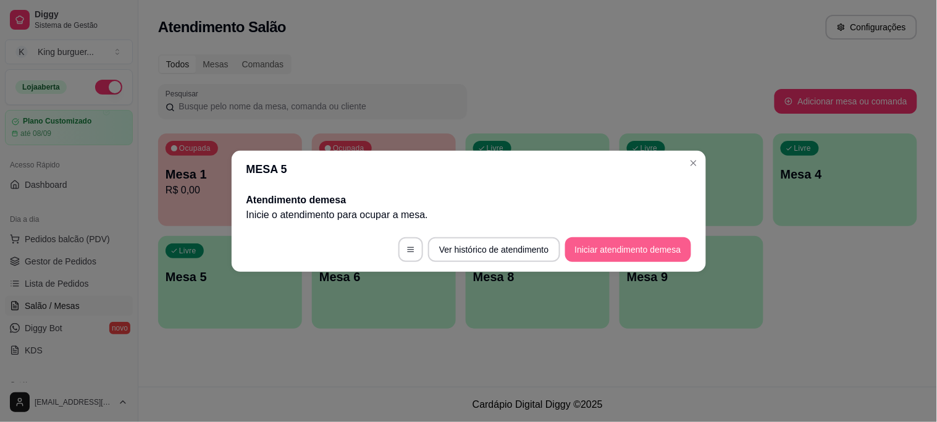
click at [598, 251] on button "Iniciar atendimento de mesa" at bounding box center [628, 249] width 126 height 25
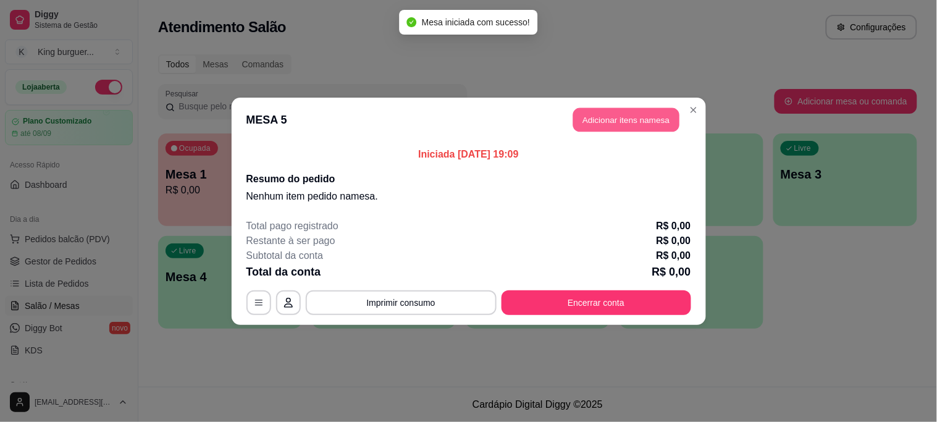
click at [617, 119] on button "Adicionar itens na mesa" at bounding box center [626, 119] width 106 height 24
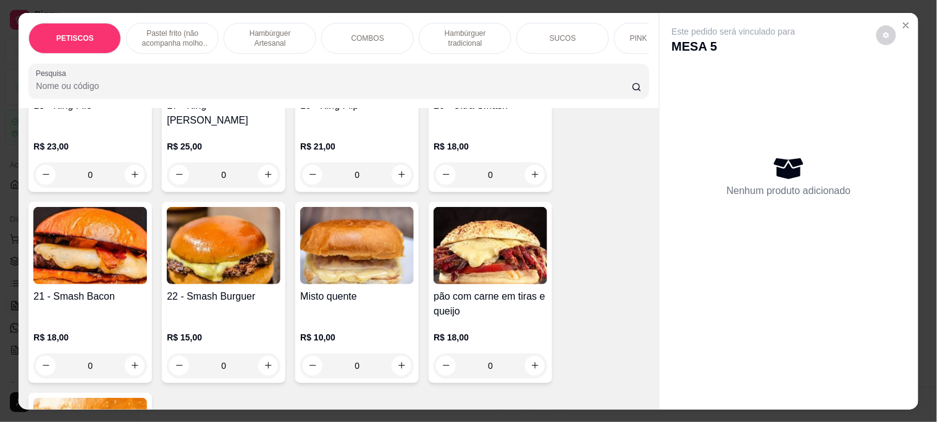
scroll to position [1373, 0]
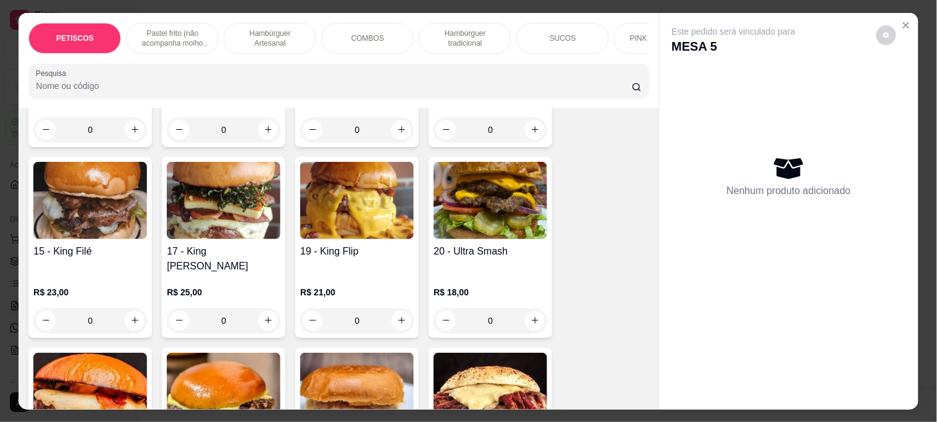
click at [319, 175] on img at bounding box center [357, 200] width 114 height 77
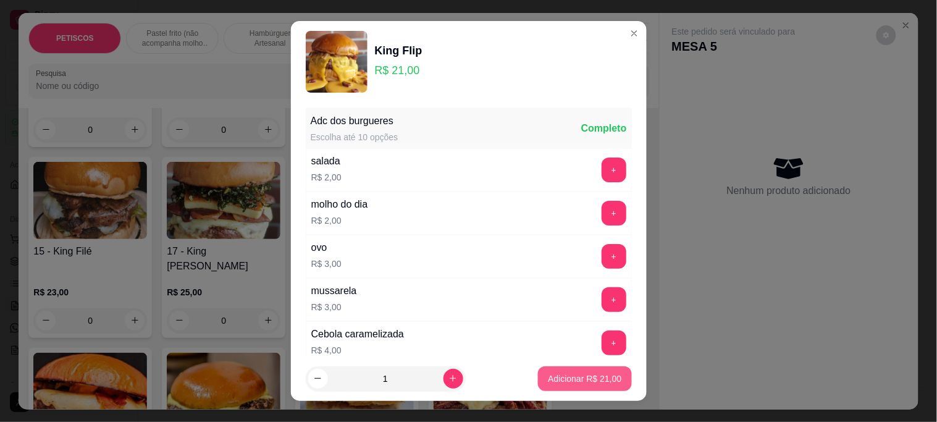
click at [557, 381] on p "Adicionar R$ 21,00" at bounding box center [585, 378] width 74 height 12
type input "1"
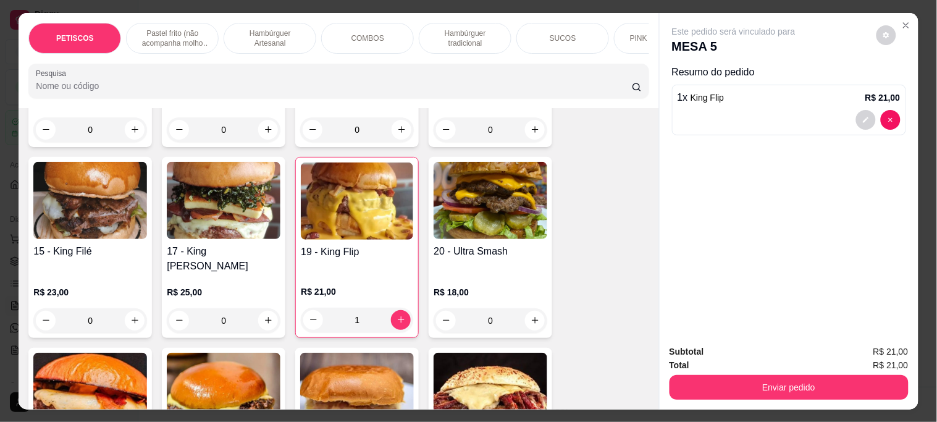
click at [224, 200] on img at bounding box center [224, 200] width 114 height 77
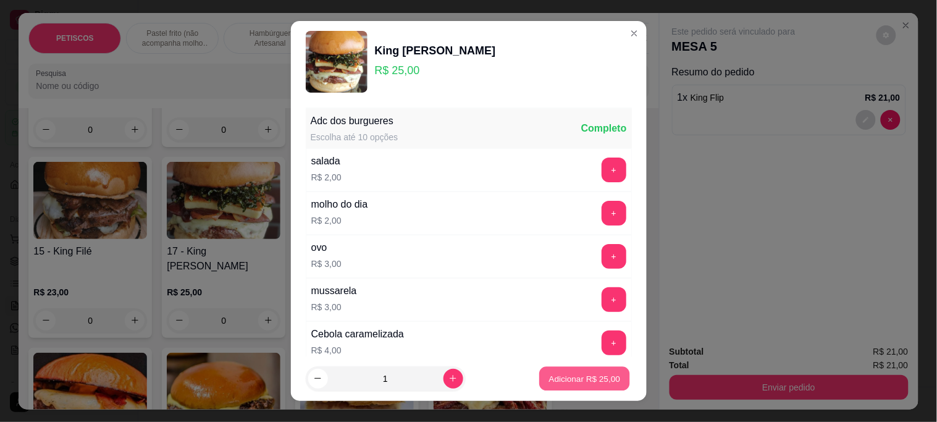
click at [541, 371] on button "Adicionar R$ 25,00" at bounding box center [585, 378] width 91 height 24
type input "1"
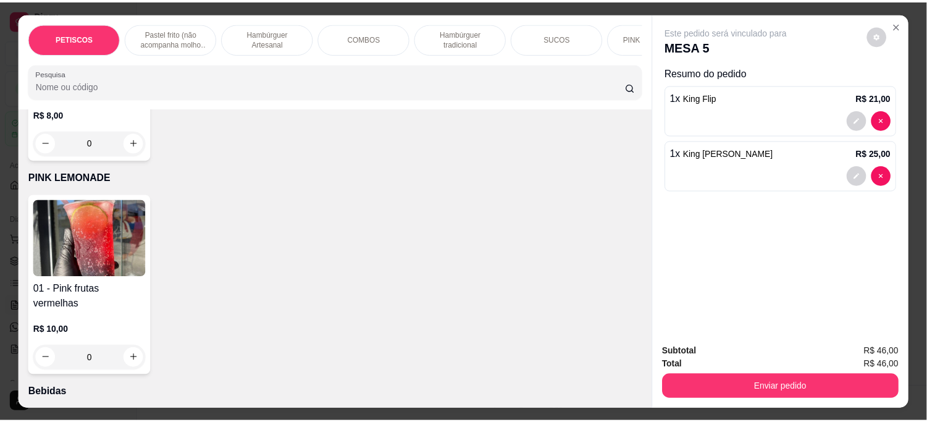
scroll to position [3432, 0]
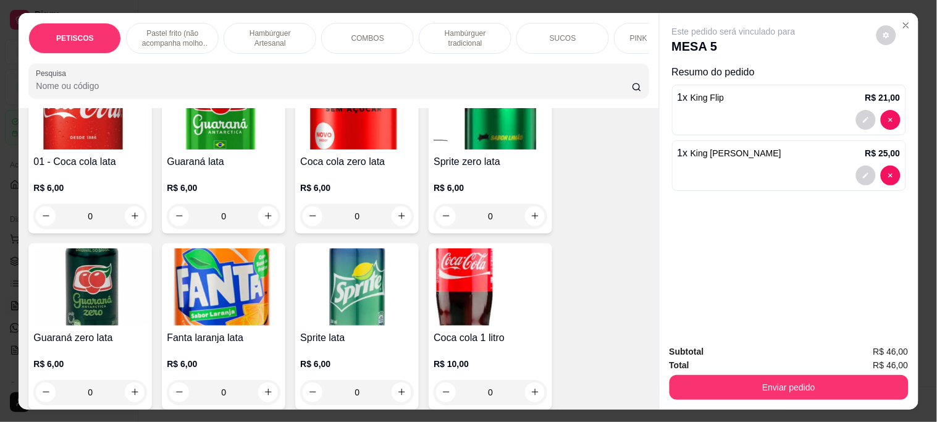
click at [482, 248] on img at bounding box center [491, 286] width 114 height 77
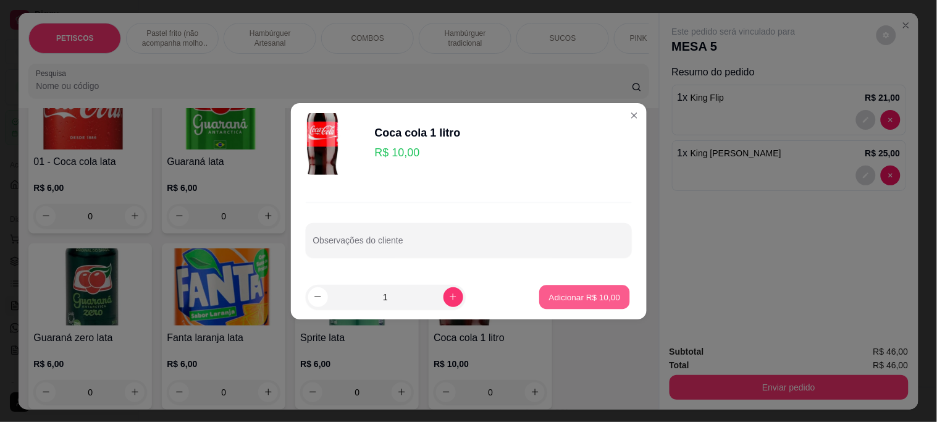
click at [592, 301] on p "Adicionar R$ 10,00" at bounding box center [585, 297] width 72 height 12
type input "1"
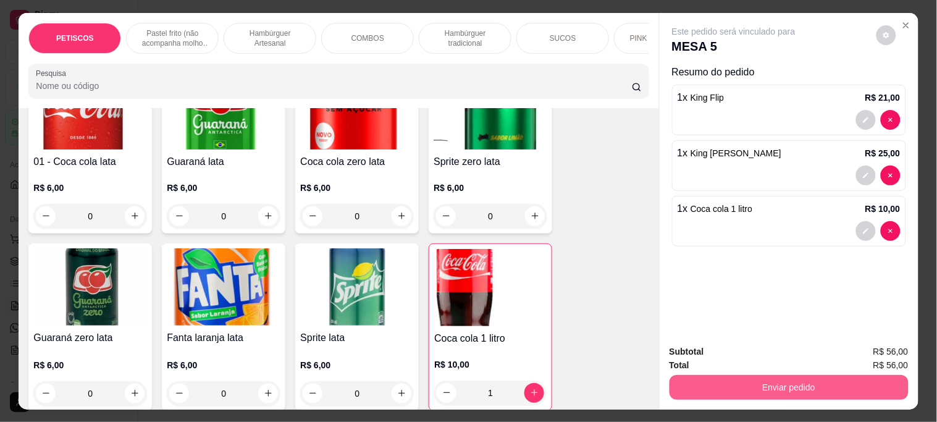
click at [707, 387] on button "Enviar pedido" at bounding box center [789, 387] width 239 height 25
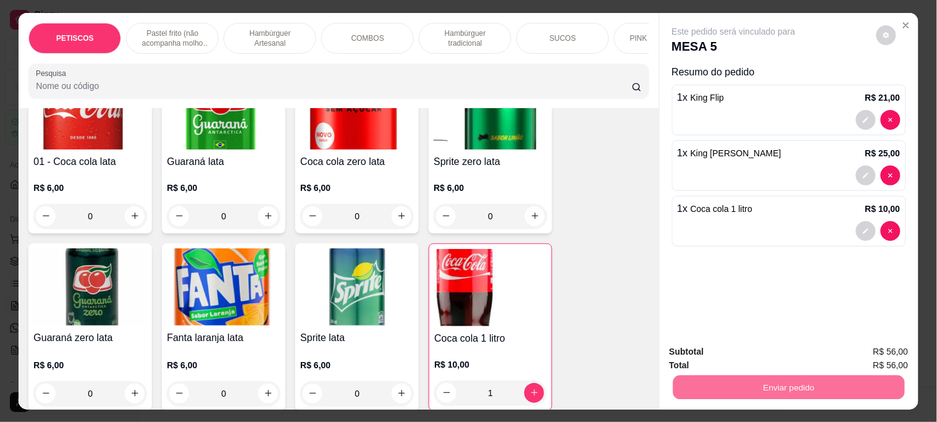
click at [705, 355] on button "Não registrar e enviar pedido" at bounding box center [748, 351] width 128 height 23
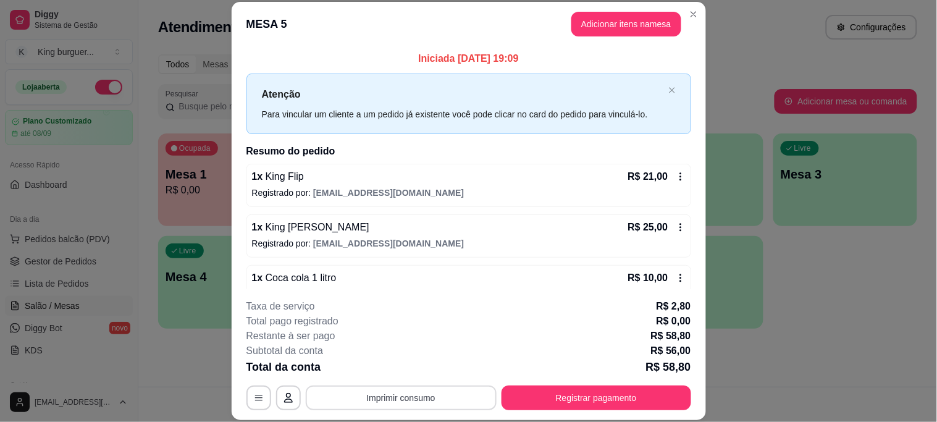
click at [392, 400] on button "Imprimir consumo" at bounding box center [401, 397] width 191 height 25
click at [403, 369] on button "IMPRESSORA" at bounding box center [400, 370] width 90 height 20
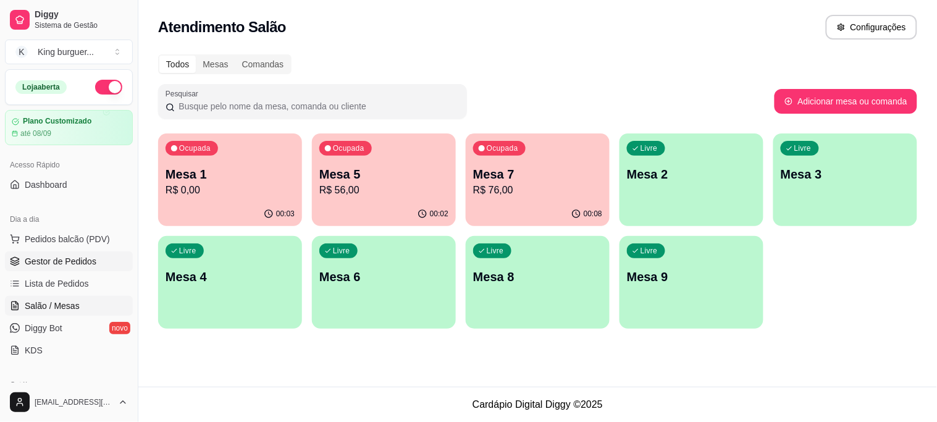
click at [84, 258] on span "Gestor de Pedidos" at bounding box center [61, 261] width 72 height 12
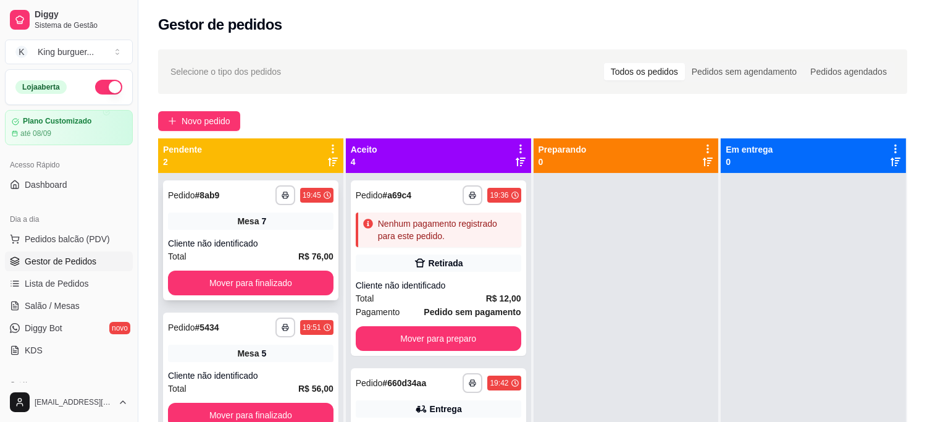
click at [300, 269] on div "**********" at bounding box center [250, 240] width 175 height 120
click at [301, 282] on button "Mover para finalizado" at bounding box center [251, 283] width 166 height 25
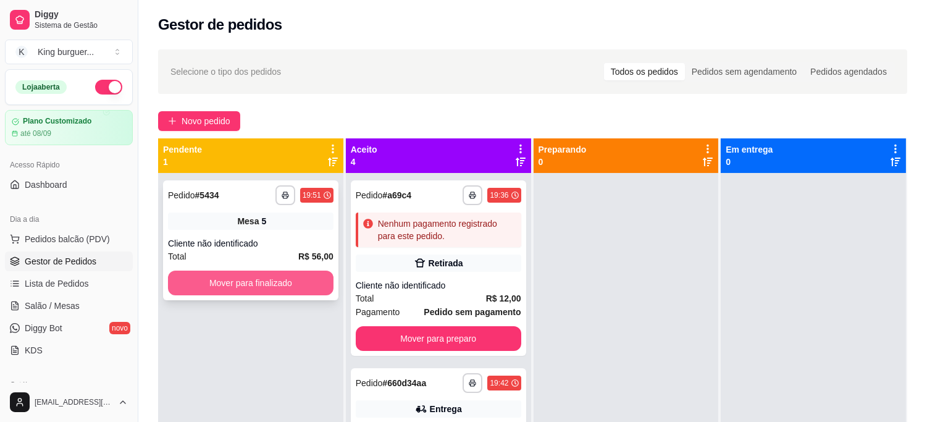
click at [300, 281] on button "Mover para finalizado" at bounding box center [251, 283] width 166 height 25
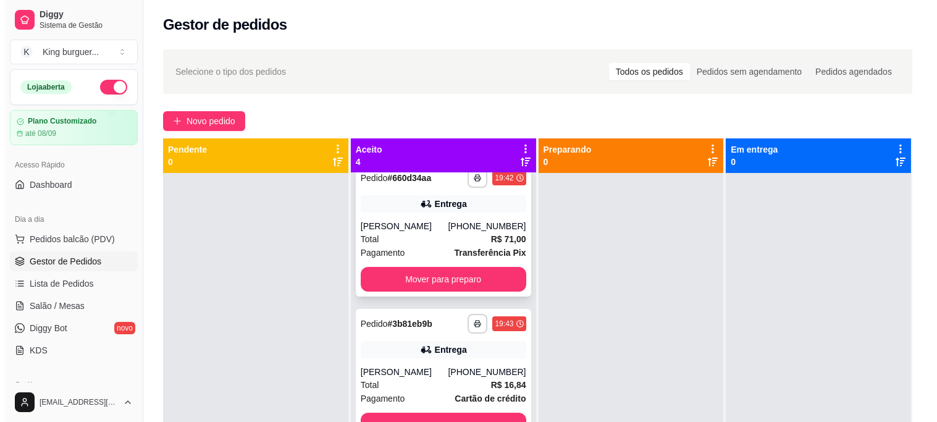
scroll to position [206, 0]
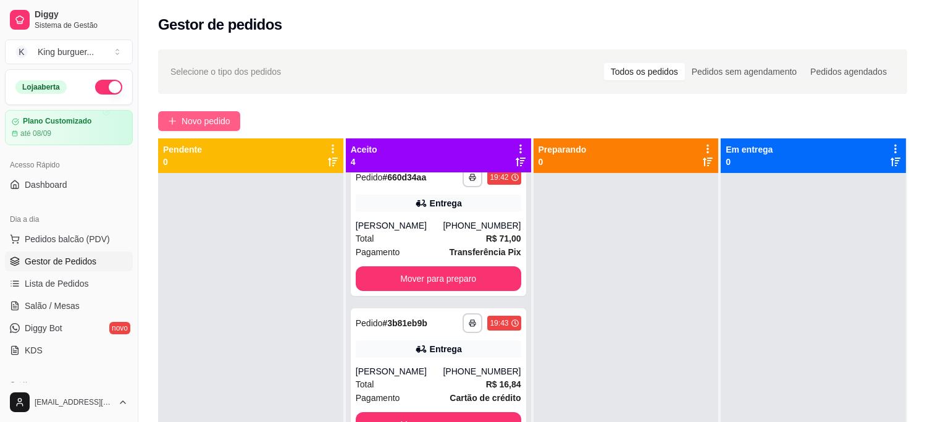
click at [215, 120] on span "Novo pedido" at bounding box center [206, 121] width 49 height 14
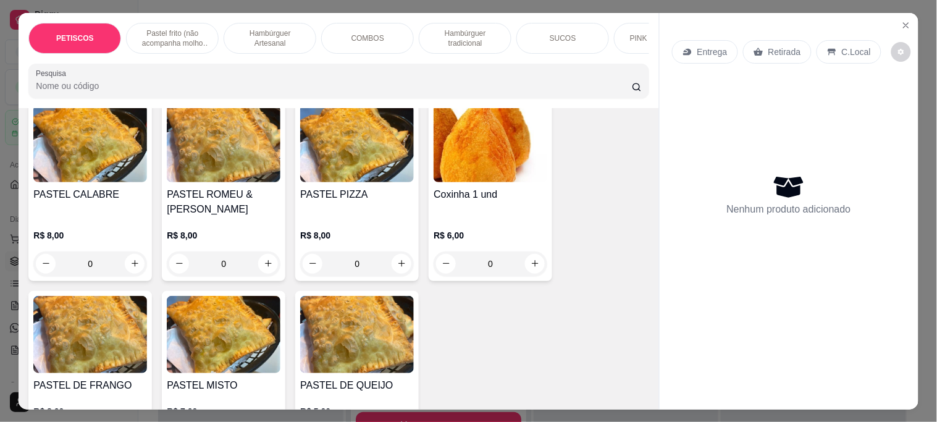
scroll to position [274, 0]
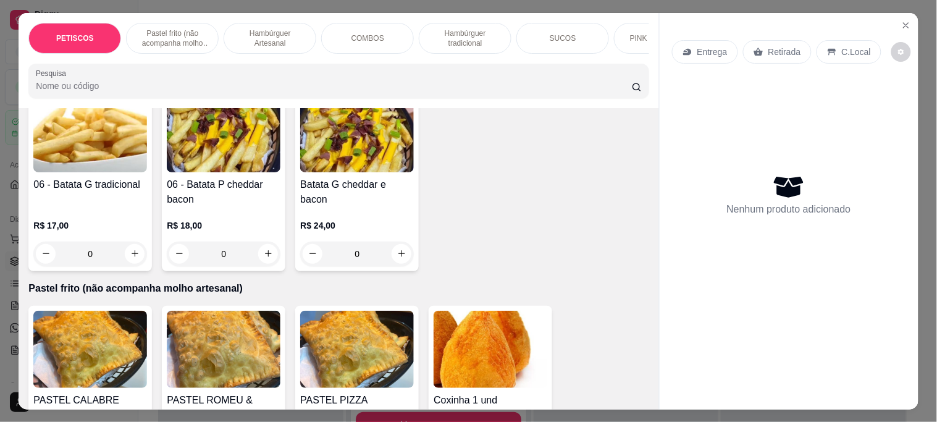
click at [478, 340] on img at bounding box center [491, 349] width 114 height 77
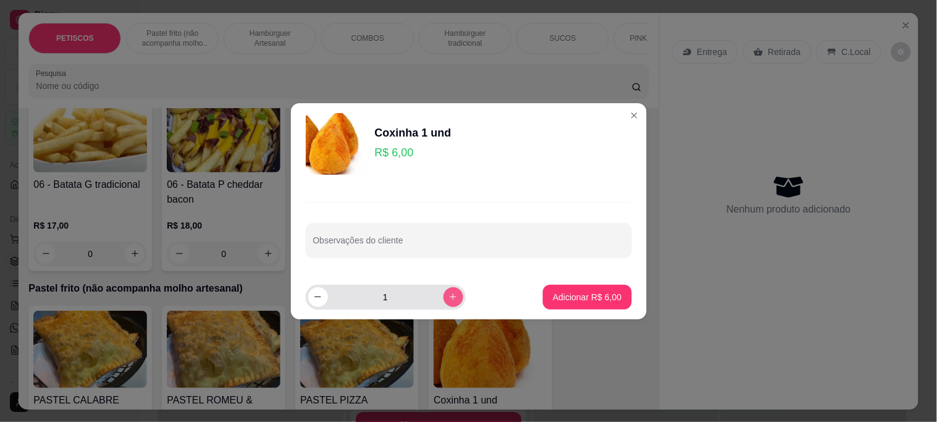
click at [452, 297] on button "increase-product-quantity" at bounding box center [454, 297] width 20 height 20
type input "4"
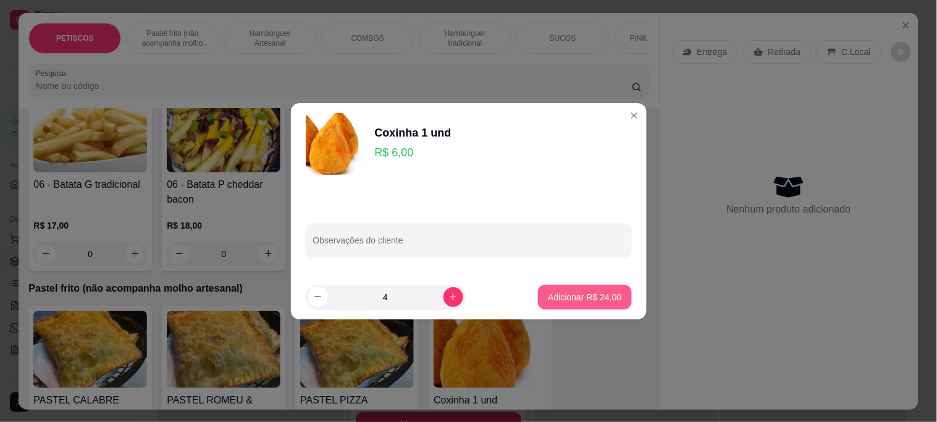
click at [553, 295] on p "Adicionar R$ 24,00" at bounding box center [585, 297] width 74 height 12
type input "4"
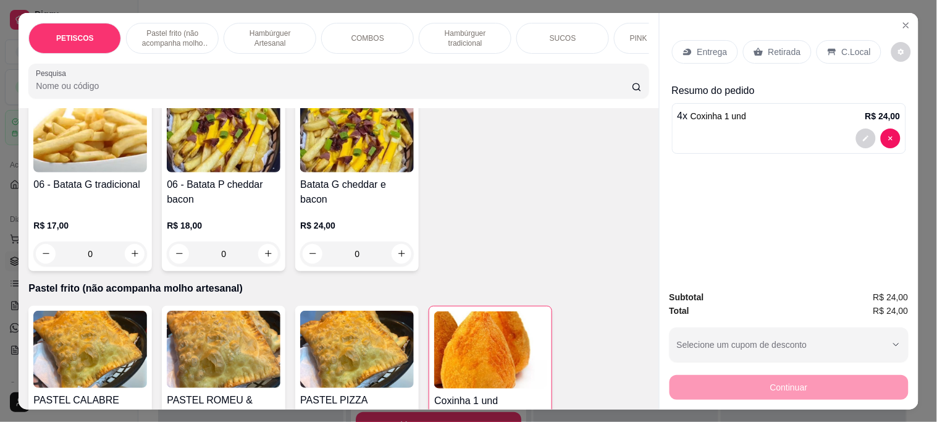
click at [768, 46] on p "Retirada" at bounding box center [784, 52] width 33 height 12
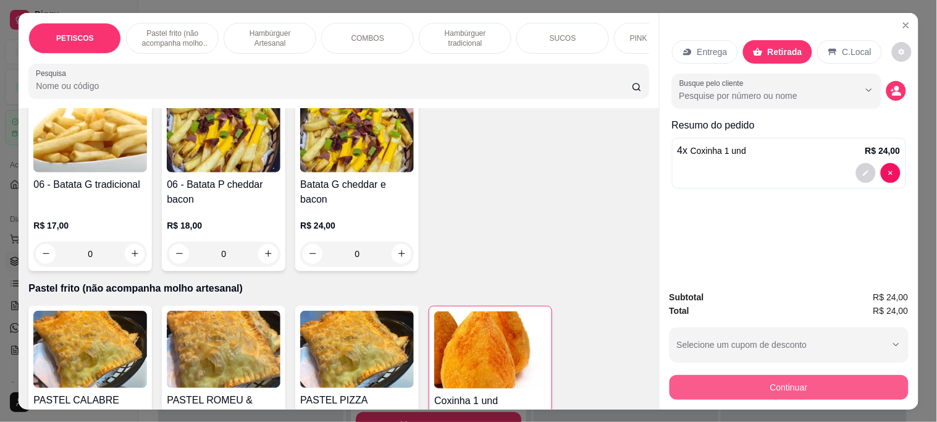
click at [707, 385] on button "Continuar" at bounding box center [789, 387] width 239 height 25
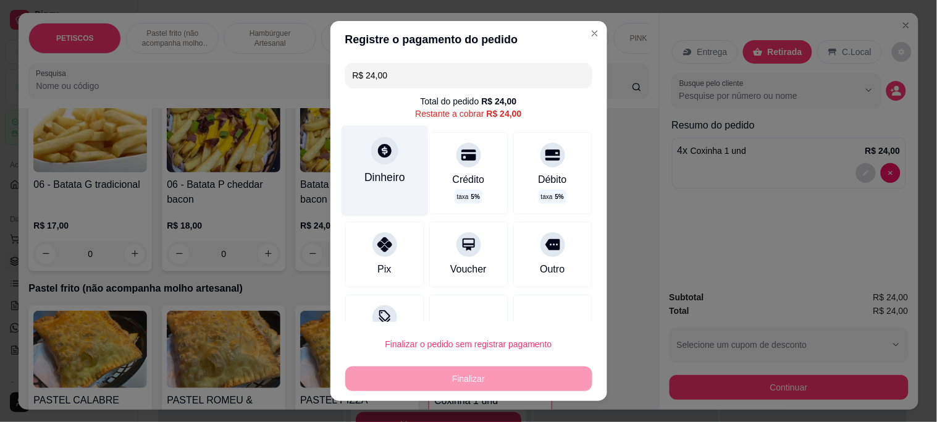
click at [376, 158] on icon at bounding box center [384, 151] width 16 height 16
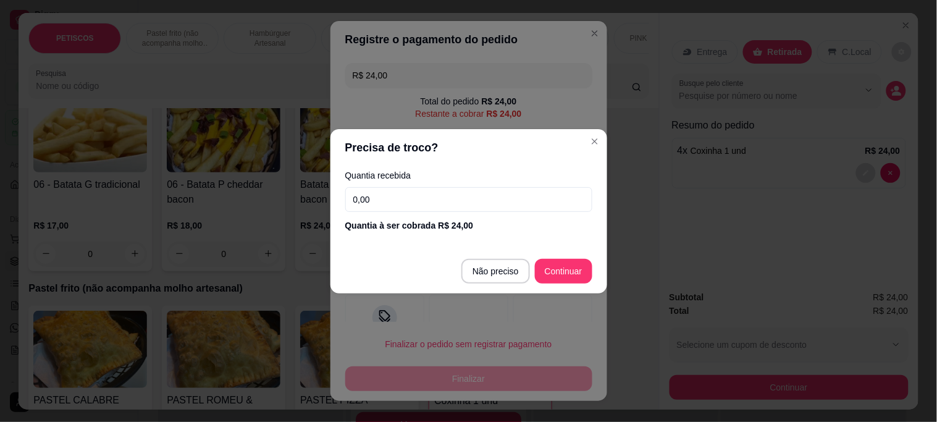
drag, startPoint x: 357, startPoint y: 198, endPoint x: 264, endPoint y: 198, distance: 93.3
click at [264, 198] on div "Precisa de troco? Quantia recebida 0,00 Quantia à ser cobrada R$ 24,00 Não prec…" at bounding box center [468, 211] width 937 height 422
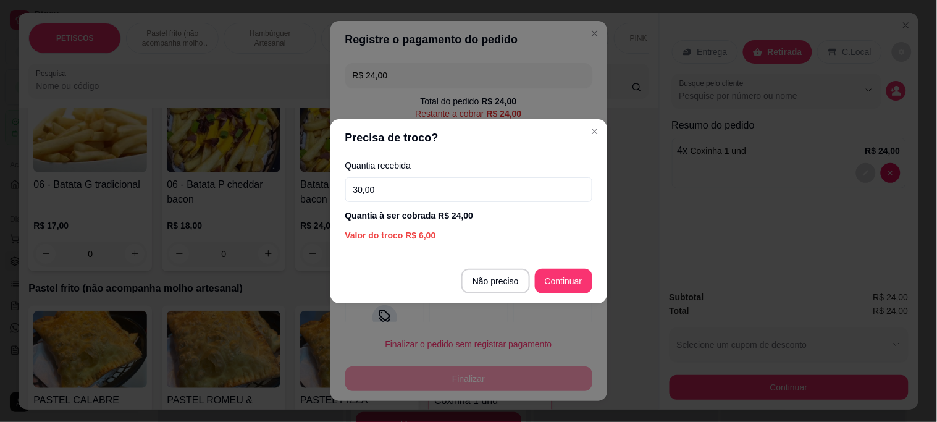
type input "30,00"
type input "R$ 0,00"
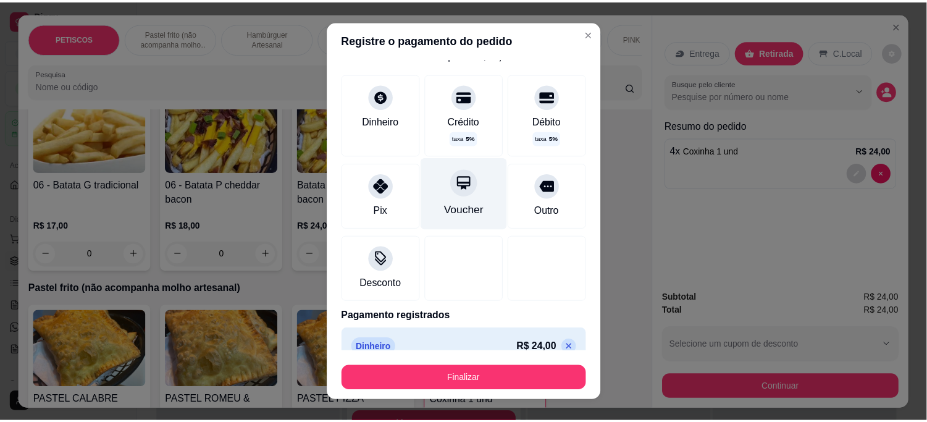
scroll to position [65, 0]
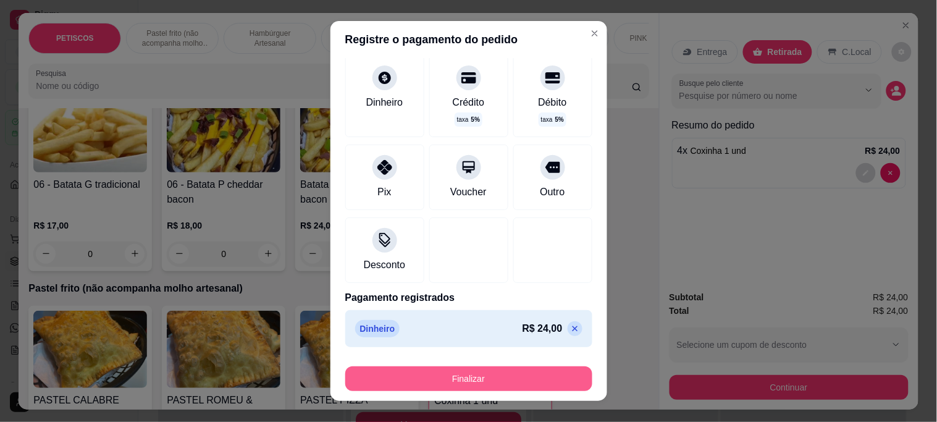
click at [471, 371] on button "Finalizar" at bounding box center [468, 378] width 247 height 25
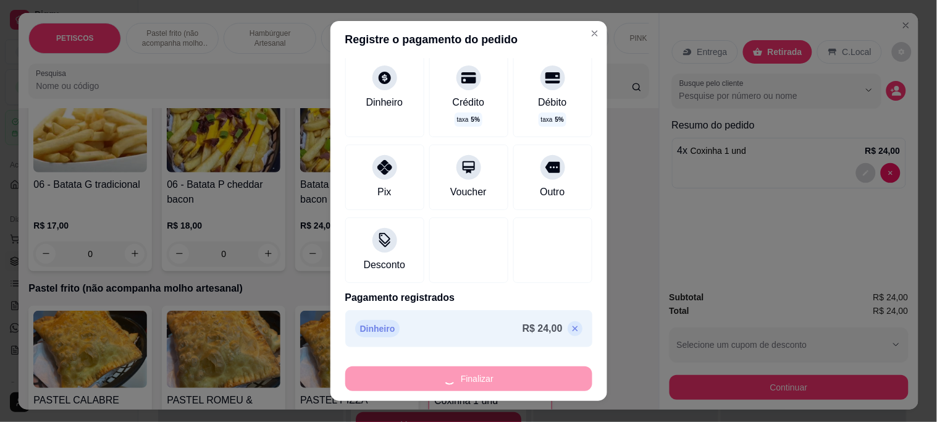
type input "0"
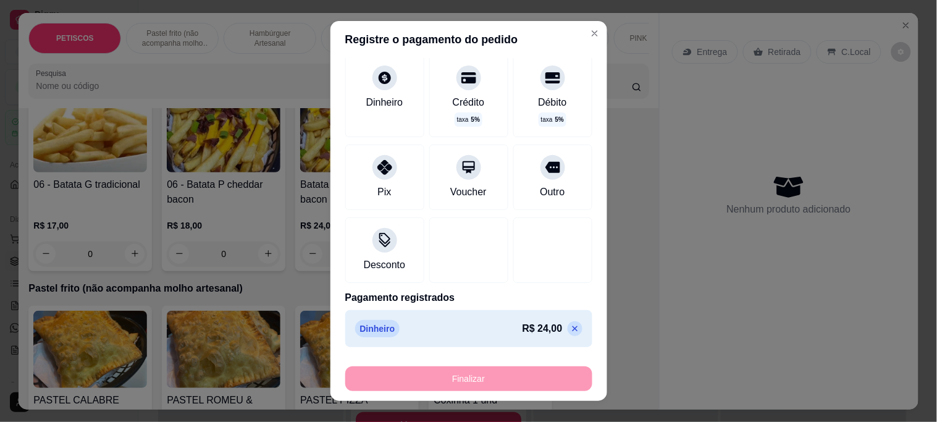
type input "-R$ 24,00"
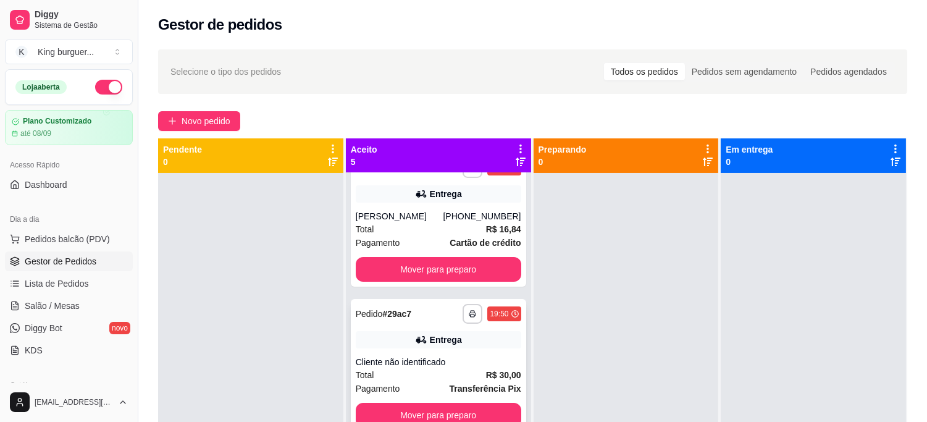
scroll to position [34, 0]
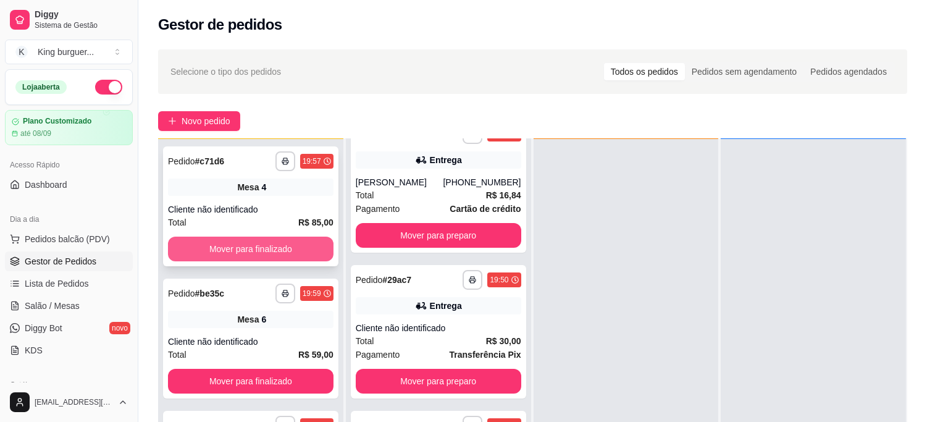
click at [226, 240] on button "Mover para finalizado" at bounding box center [251, 249] width 166 height 25
click at [236, 248] on button "Mover para finalizado" at bounding box center [251, 249] width 166 height 25
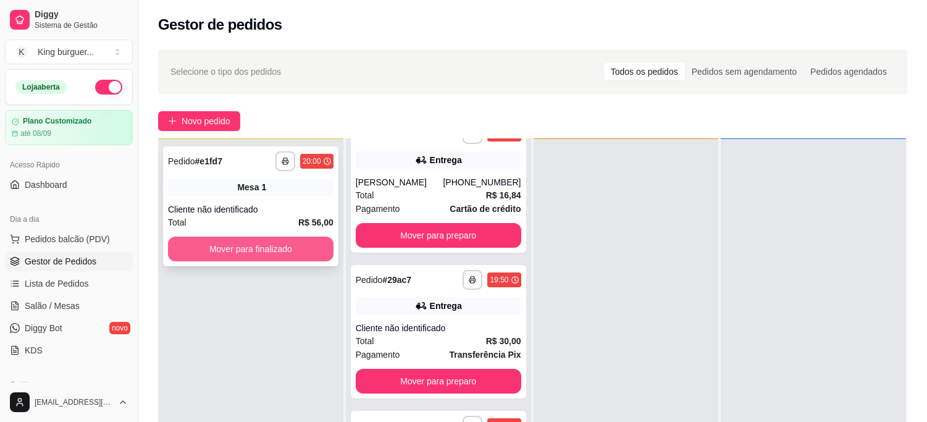
click at [237, 246] on button "Mover para finalizado" at bounding box center [251, 249] width 166 height 25
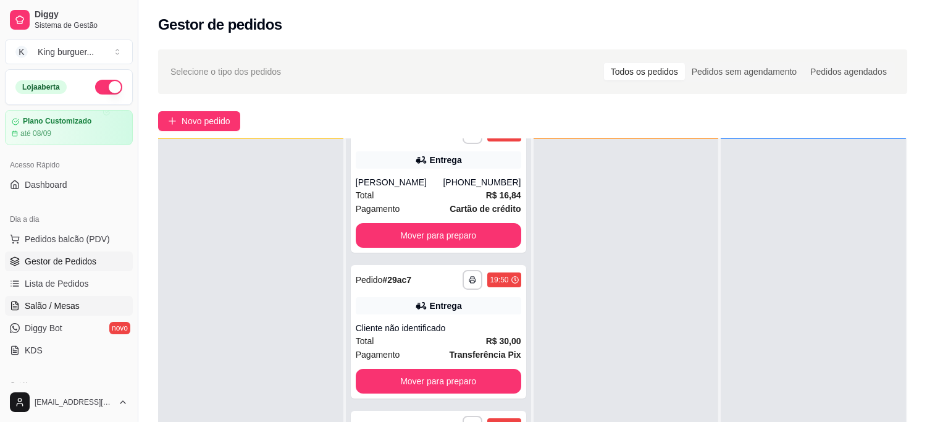
click at [65, 306] on span "Salão / Mesas" at bounding box center [52, 306] width 55 height 12
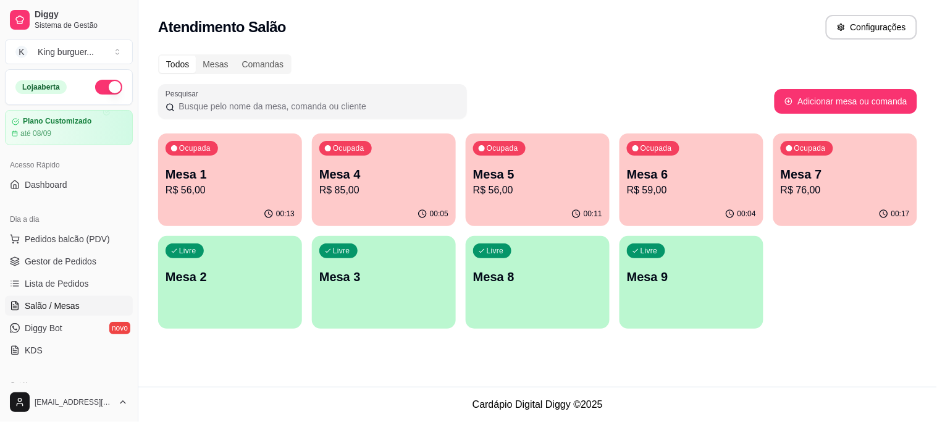
click at [253, 194] on p "R$ 56,00" at bounding box center [230, 190] width 129 height 15
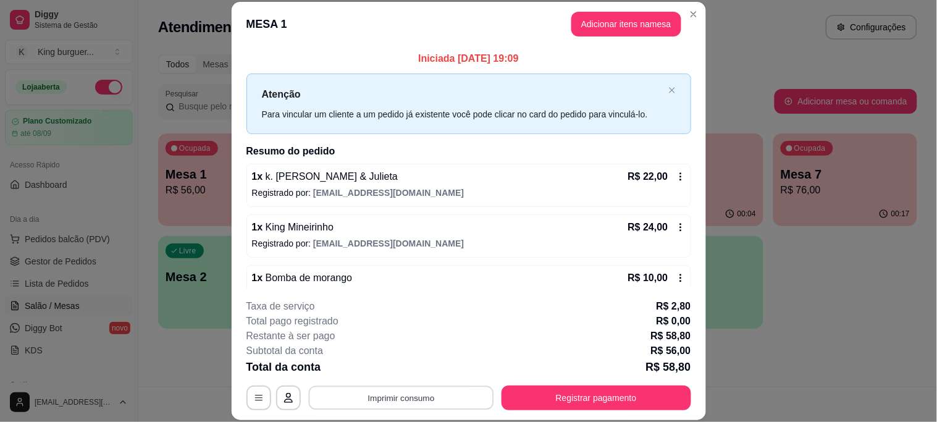
click at [406, 398] on button "Imprimir consumo" at bounding box center [400, 397] width 185 height 24
click at [402, 363] on button "IMPRESSORA" at bounding box center [400, 370] width 90 height 20
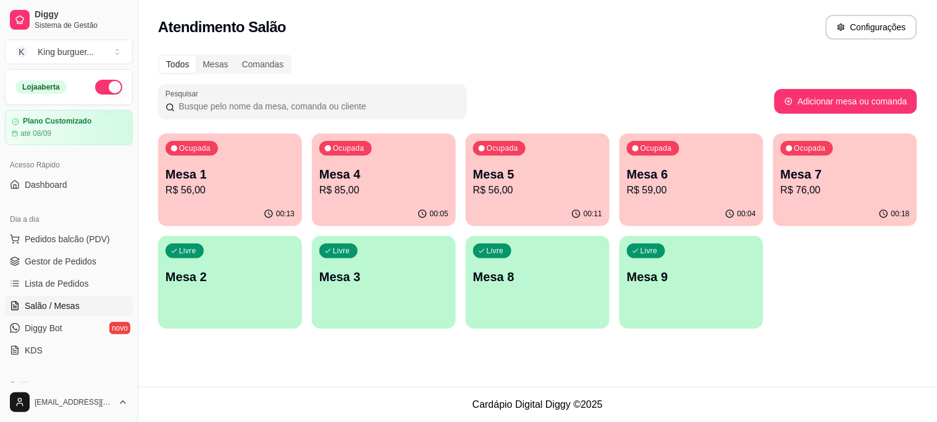
click at [403, 173] on p "Mesa 4" at bounding box center [383, 174] width 129 height 17
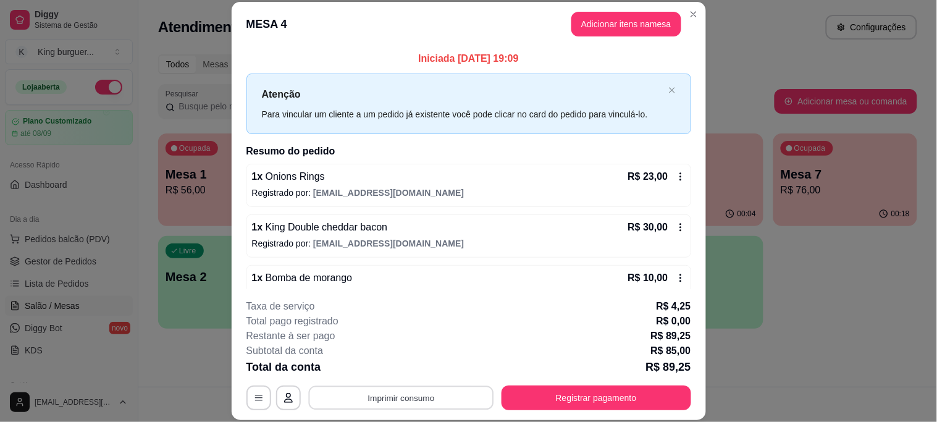
click at [415, 394] on button "Imprimir consumo" at bounding box center [400, 397] width 185 height 24
click at [424, 368] on button "IMPRESSORA" at bounding box center [400, 370] width 90 height 20
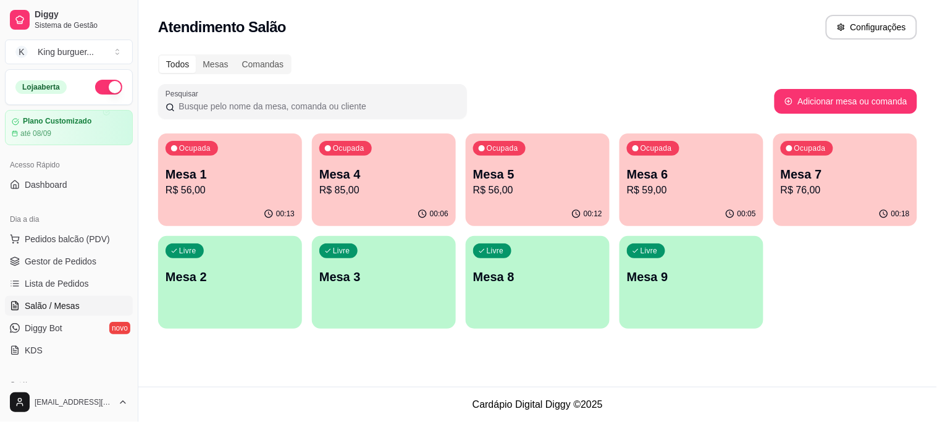
click at [675, 200] on div "Ocupada Mesa 6 R$ 59,00" at bounding box center [692, 167] width 144 height 69
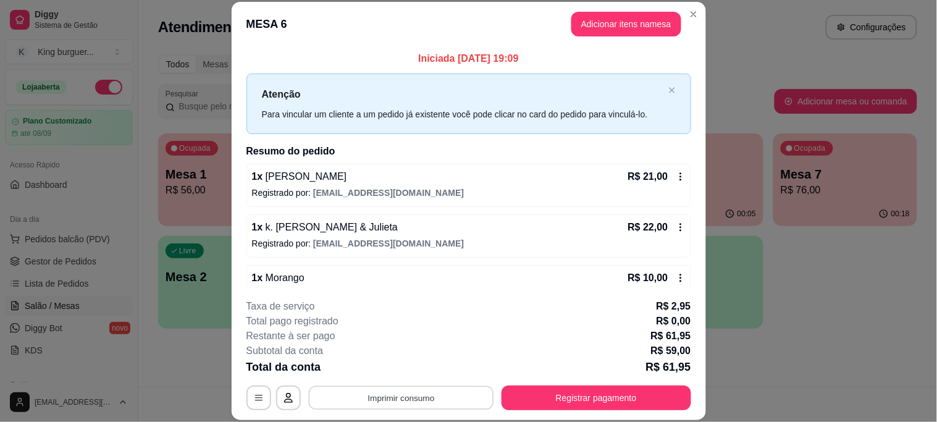
click at [398, 395] on button "Imprimir consumo" at bounding box center [400, 397] width 185 height 24
click at [406, 368] on button "IMPRESSORA" at bounding box center [399, 369] width 86 height 19
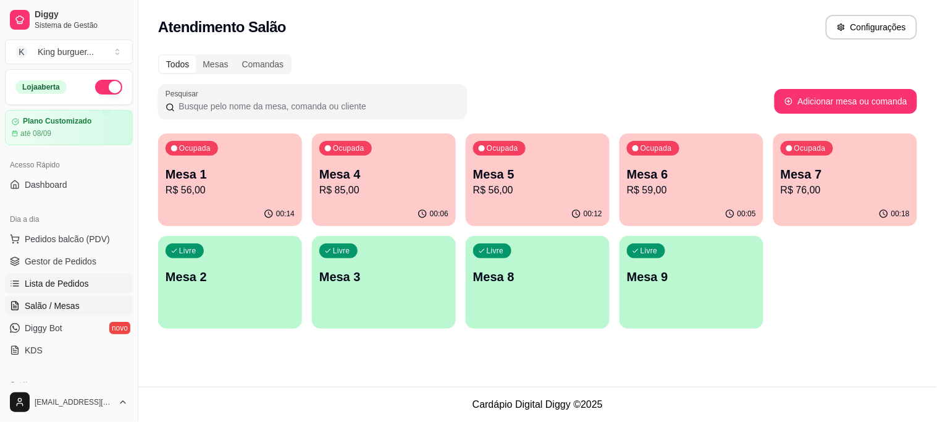
click at [70, 274] on link "Lista de Pedidos" at bounding box center [69, 284] width 128 height 20
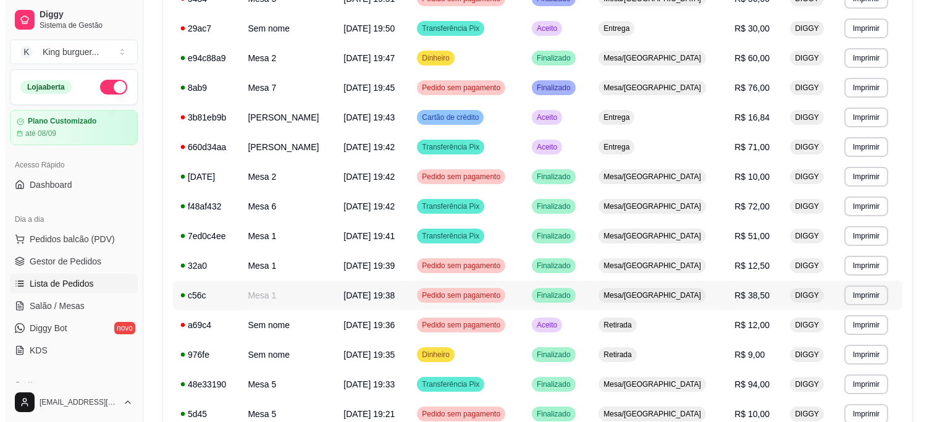
scroll to position [411, 0]
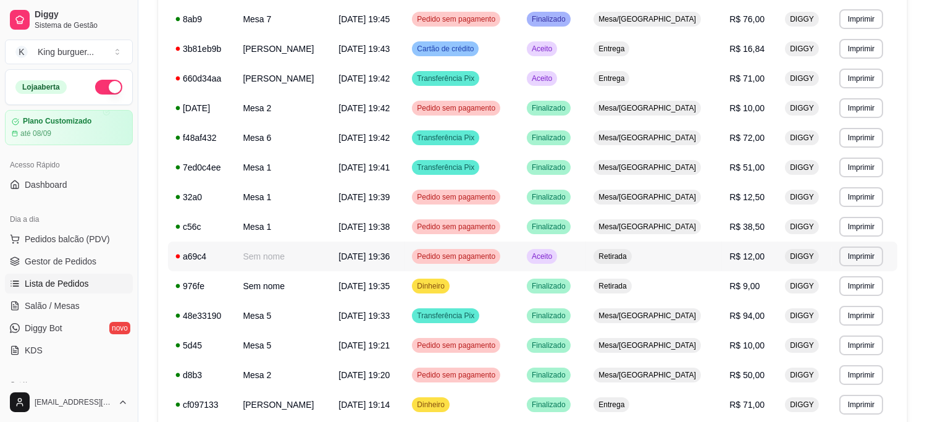
click at [751, 258] on span "R$ 12,00" at bounding box center [747, 256] width 35 height 10
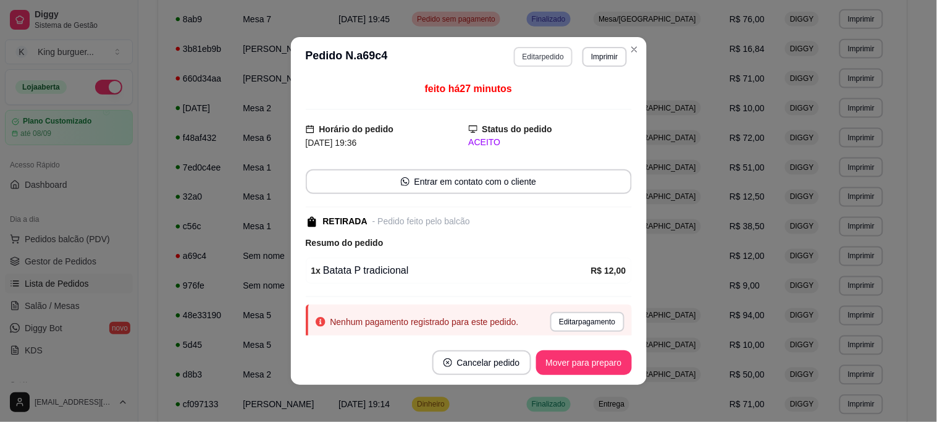
click at [533, 51] on button "Editar pedido" at bounding box center [543, 57] width 59 height 20
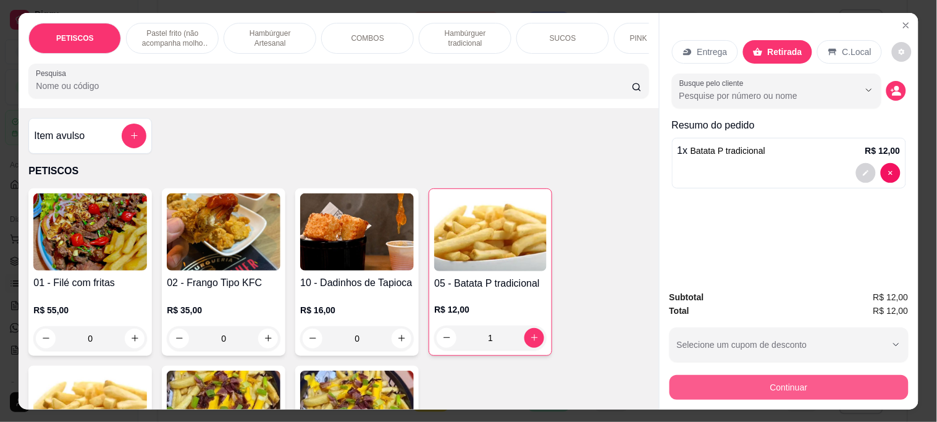
click at [712, 376] on button "Continuar" at bounding box center [789, 387] width 239 height 25
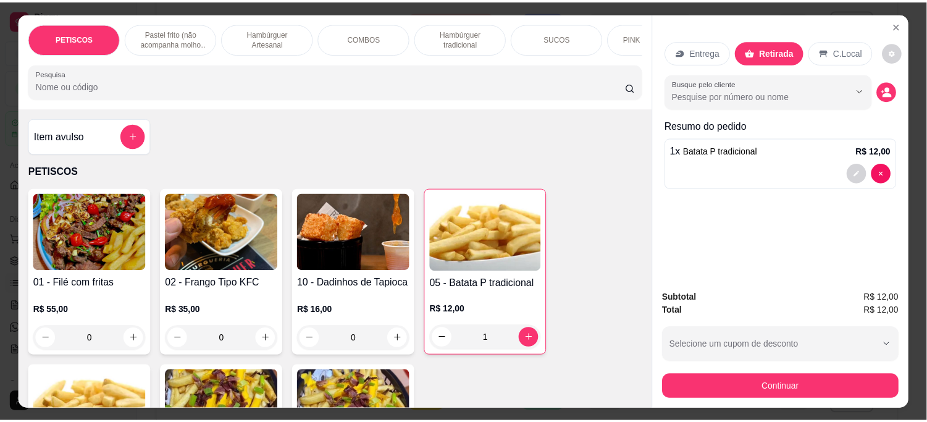
scroll to position [43, 0]
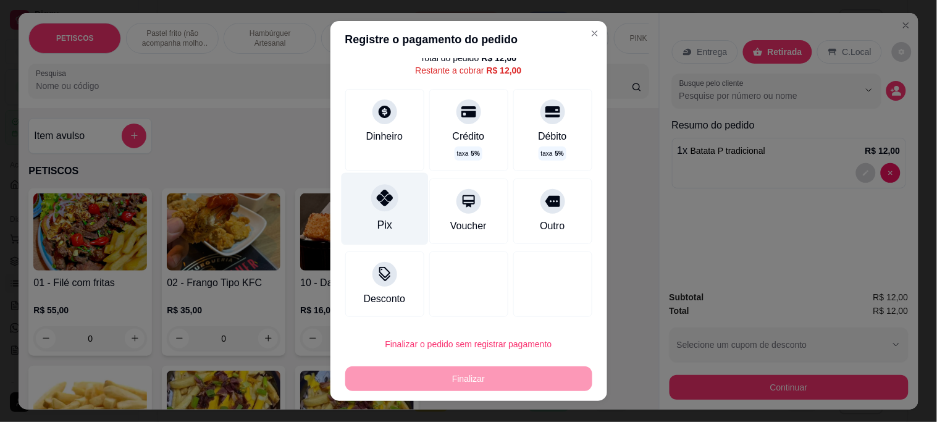
click at [377, 196] on icon at bounding box center [384, 198] width 16 height 16
type input "R$ 0,00"
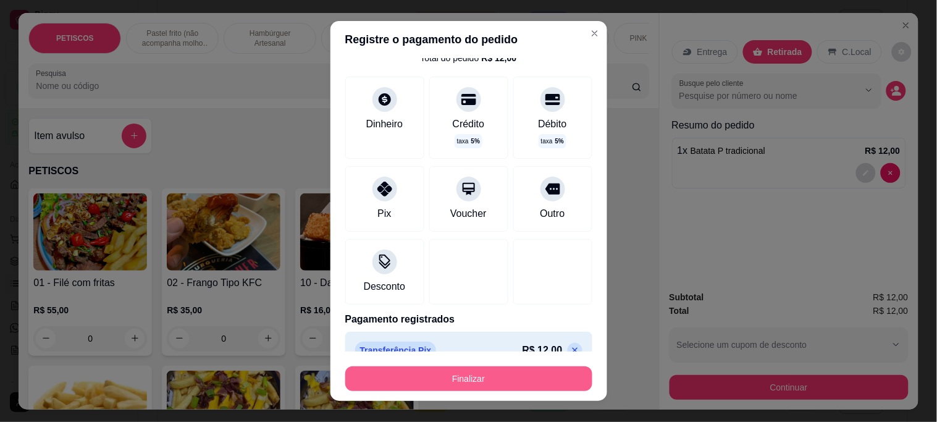
click at [471, 377] on button "Finalizar" at bounding box center [468, 378] width 247 height 25
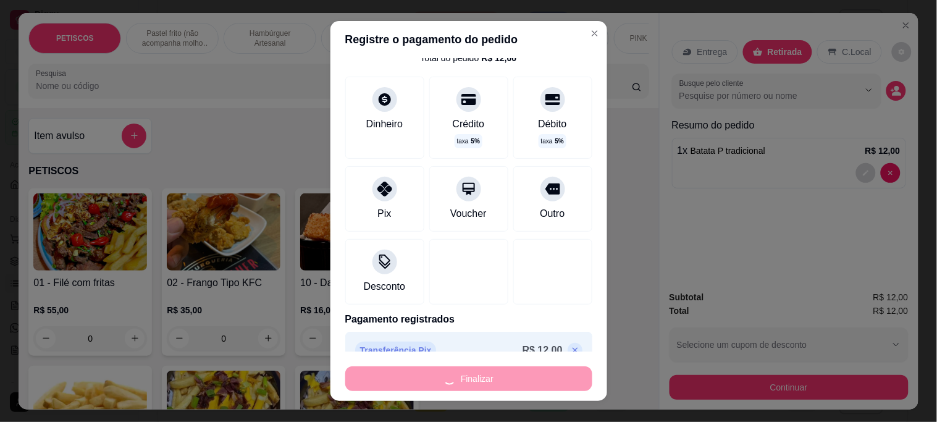
type input "0"
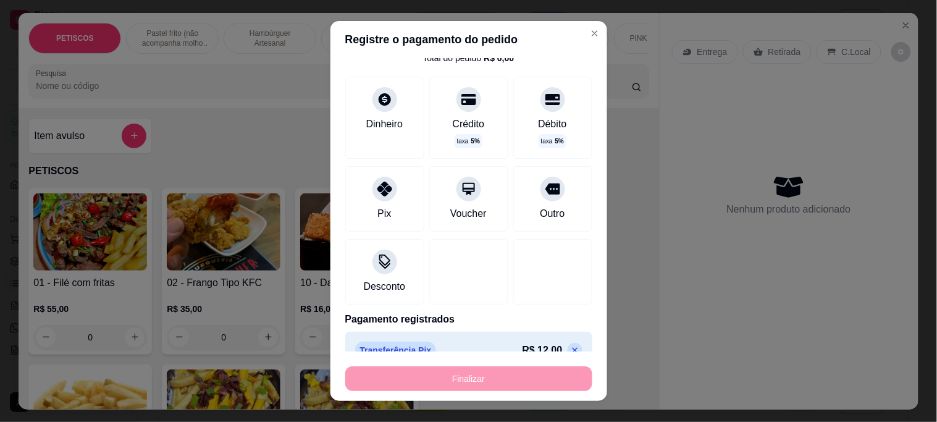
type input "-R$ 12,00"
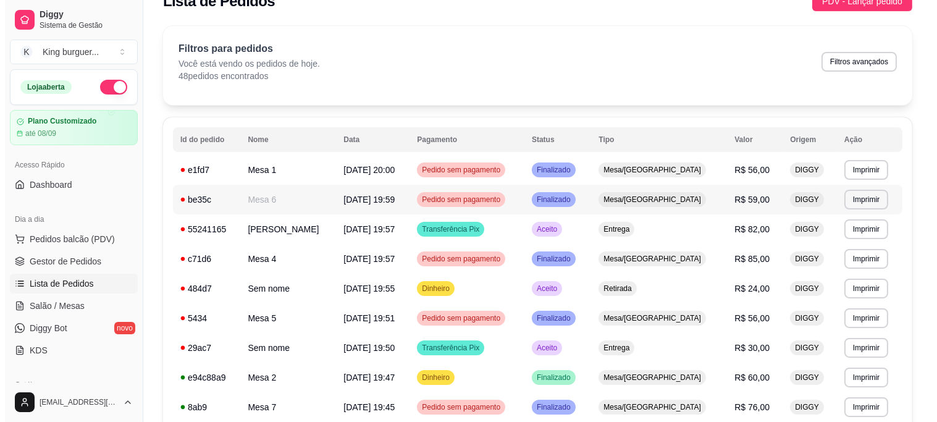
scroll to position [0, 0]
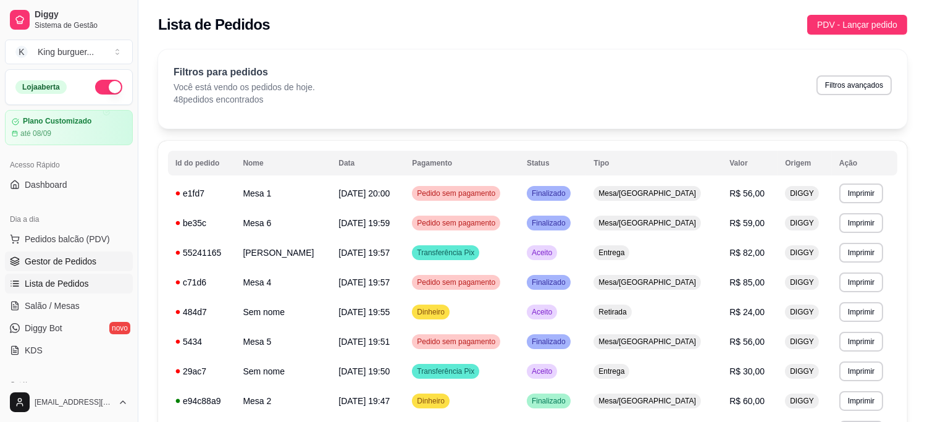
click at [77, 263] on span "Gestor de Pedidos" at bounding box center [61, 261] width 72 height 12
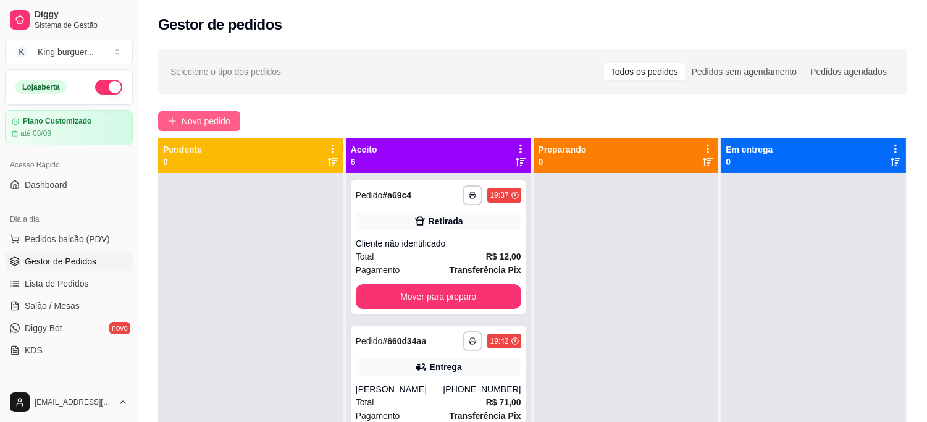
click at [201, 124] on span "Novo pedido" at bounding box center [206, 121] width 49 height 14
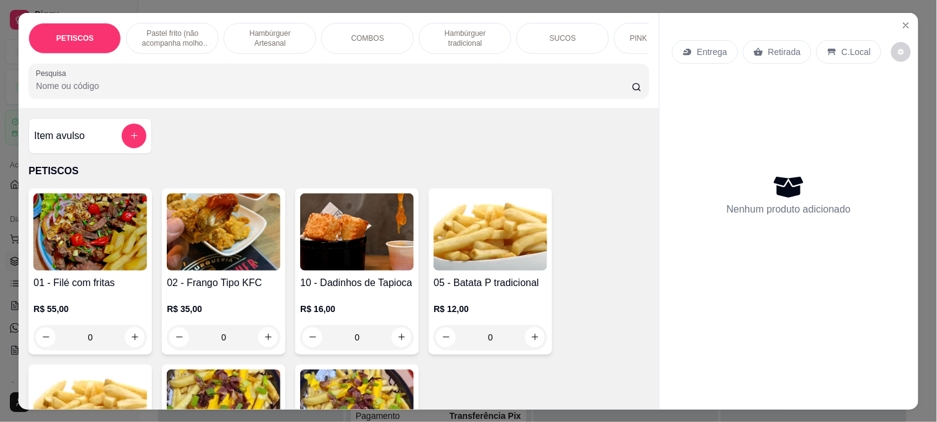
click at [902, 20] on icon "Close" at bounding box center [906, 25] width 10 height 10
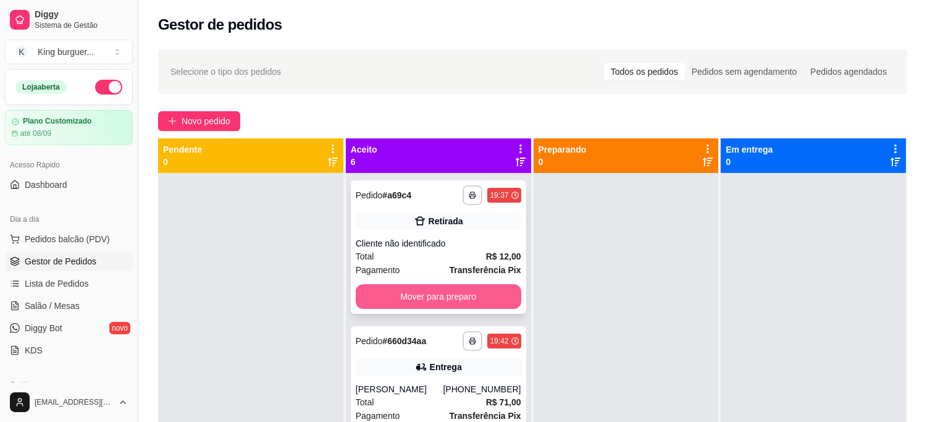
click at [492, 303] on button "Mover para preparo" at bounding box center [439, 296] width 166 height 25
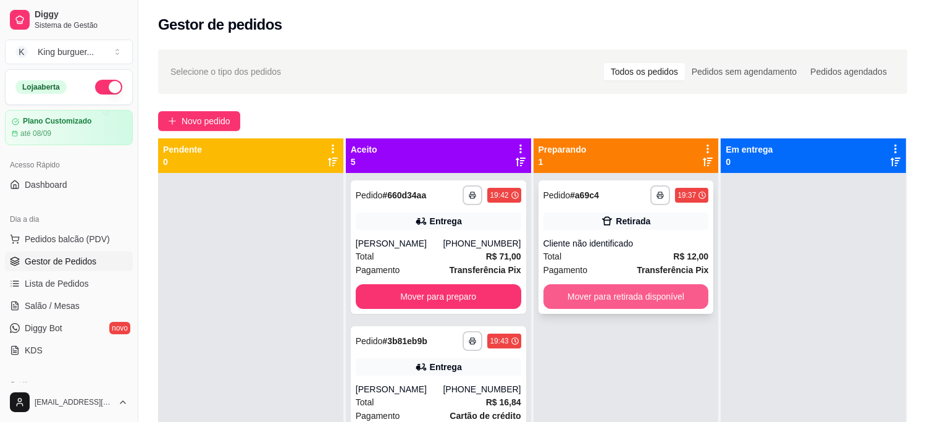
click at [609, 291] on button "Mover para retirada disponível" at bounding box center [627, 296] width 166 height 25
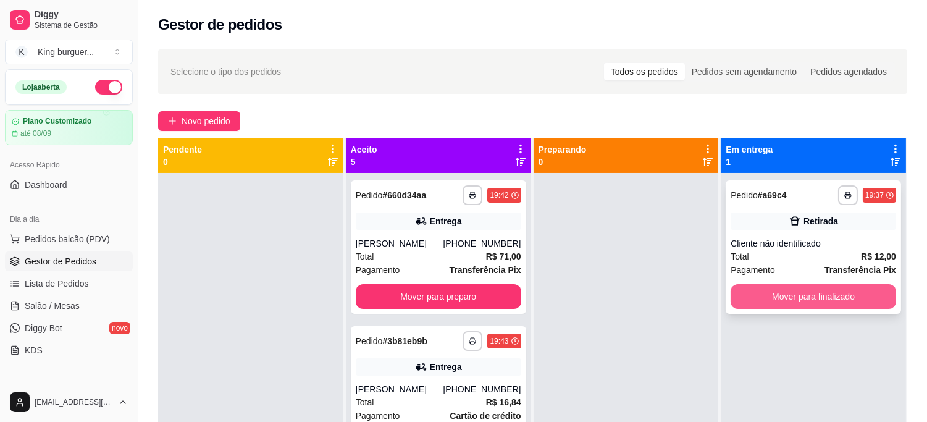
click at [735, 294] on button "Mover para finalizado" at bounding box center [814, 296] width 166 height 25
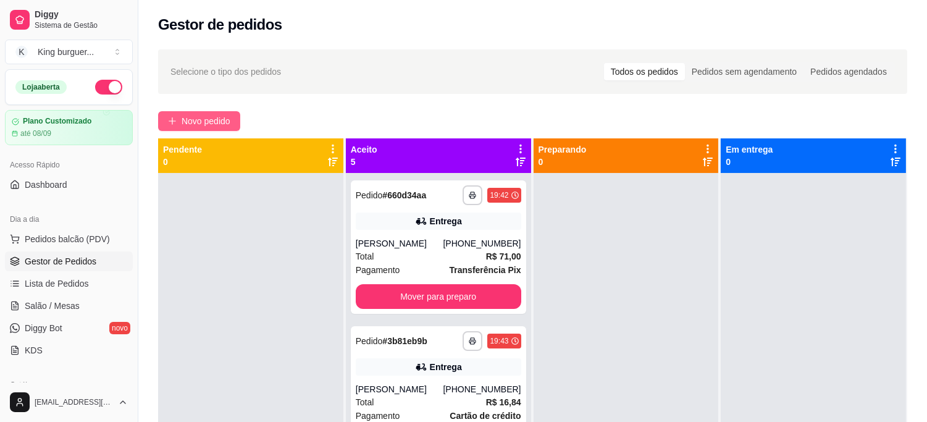
click at [188, 116] on span "Novo pedido" at bounding box center [206, 121] width 49 height 14
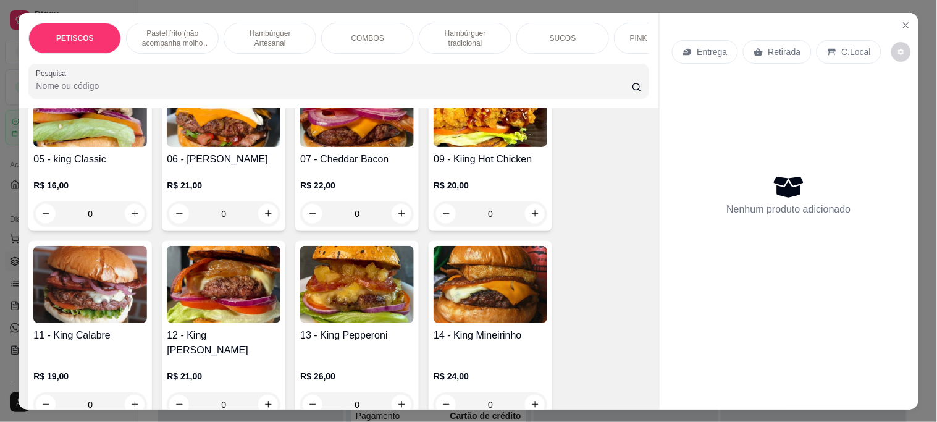
scroll to position [1029, 0]
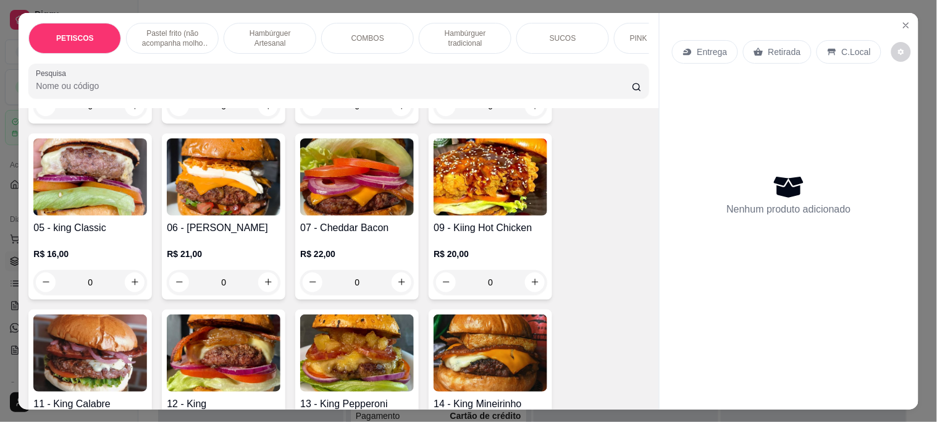
click at [240, 344] on img at bounding box center [224, 352] width 114 height 77
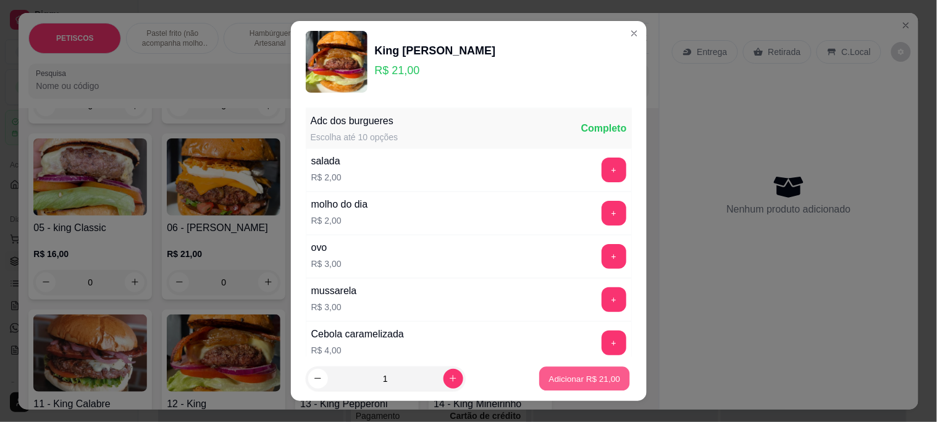
click at [593, 384] on p "Adicionar R$ 21,00" at bounding box center [585, 378] width 72 height 12
type input "1"
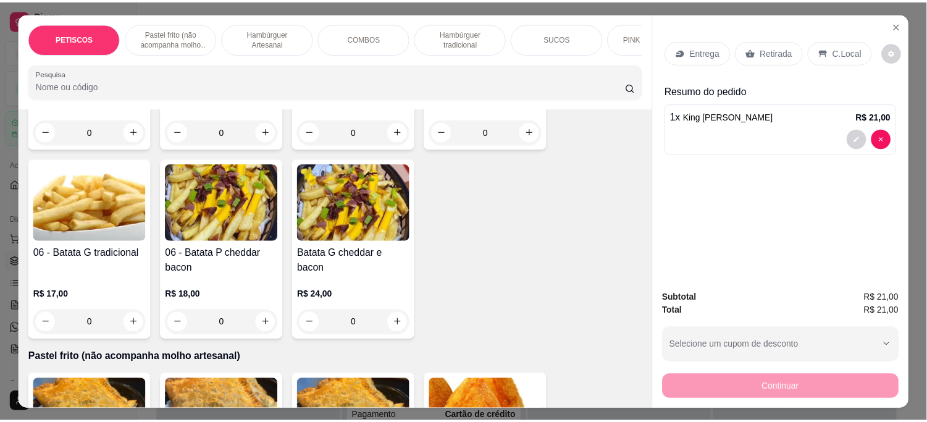
scroll to position [137, 0]
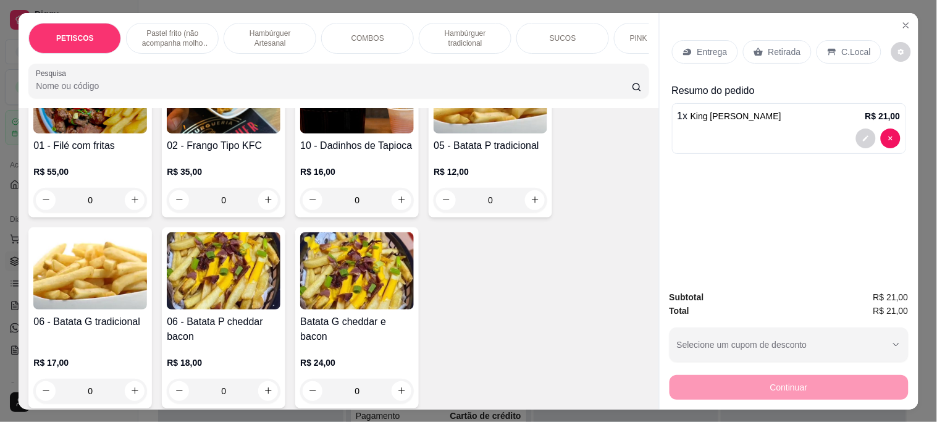
click at [116, 273] on img at bounding box center [90, 270] width 114 height 77
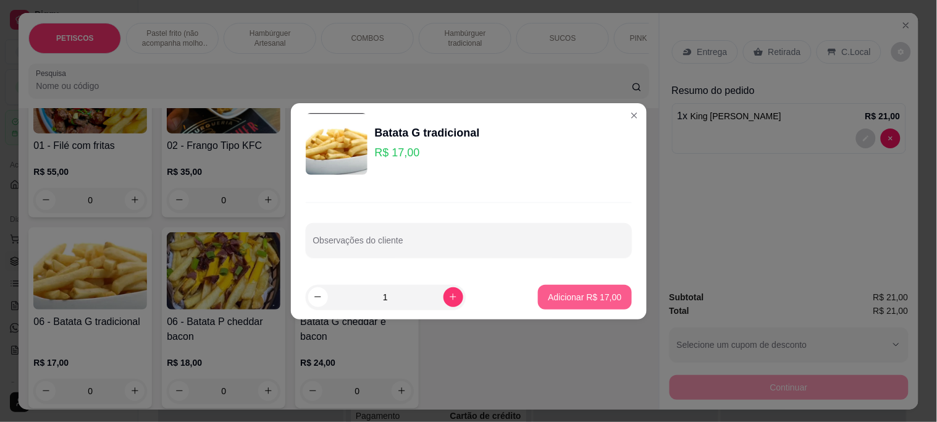
click at [587, 297] on p "Adicionar R$ 17,00" at bounding box center [585, 297] width 74 height 12
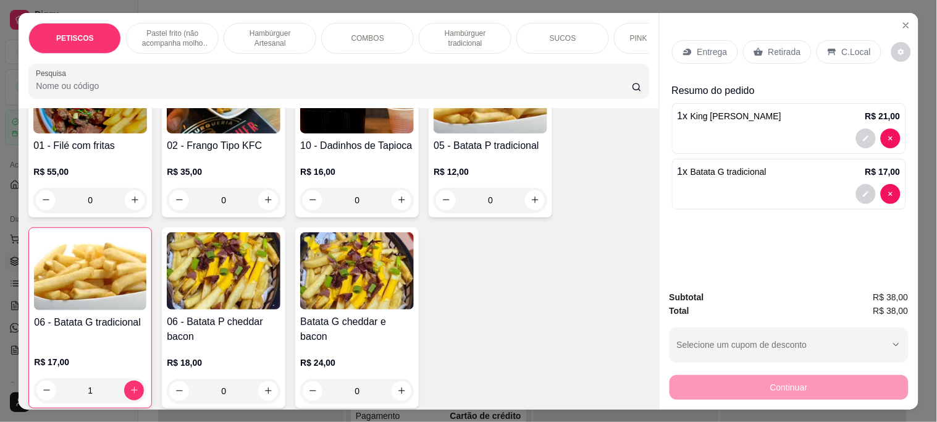
click at [773, 46] on p "Retirada" at bounding box center [784, 52] width 33 height 12
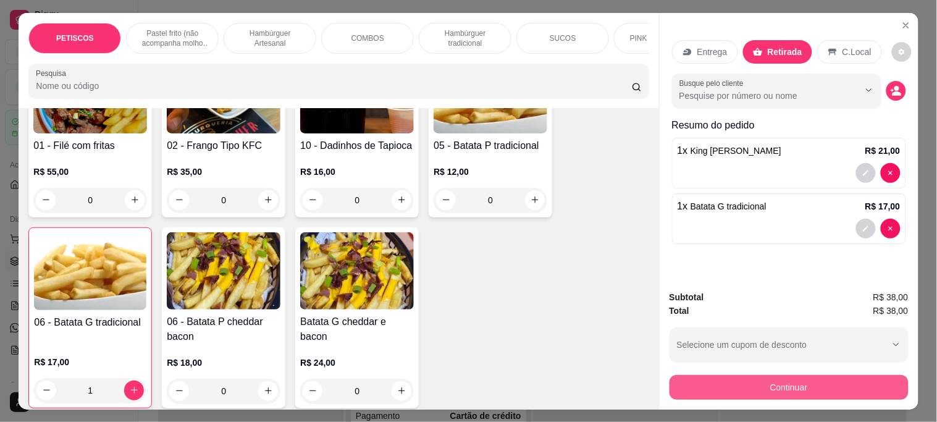
click at [732, 388] on button "Continuar" at bounding box center [789, 387] width 239 height 25
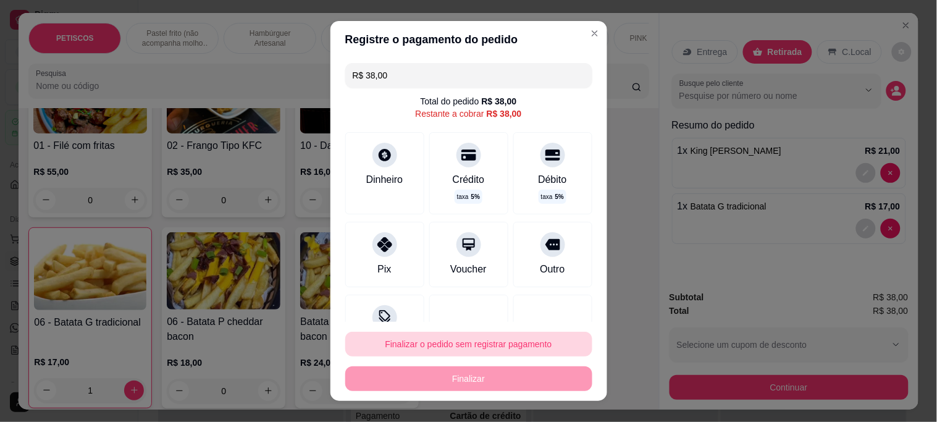
click at [478, 347] on button "Finalizar o pedido sem registrar pagamento" at bounding box center [468, 344] width 247 height 25
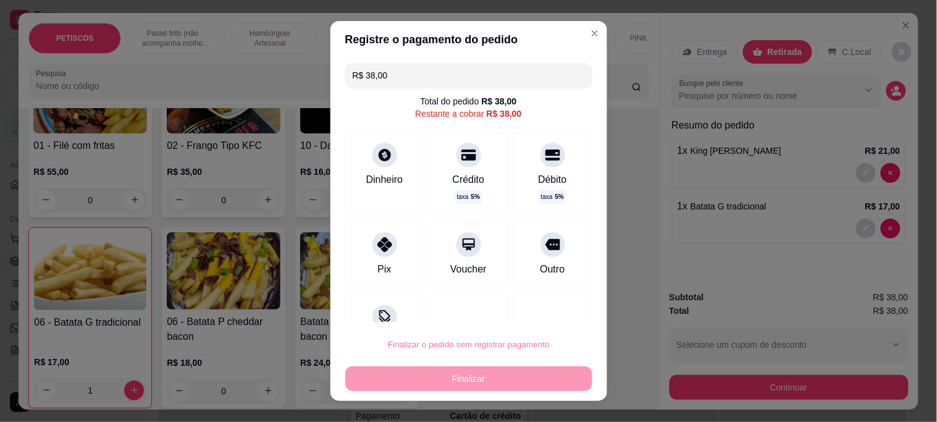
click at [544, 309] on button "Confirmar" at bounding box center [540, 309] width 46 height 19
type input "0"
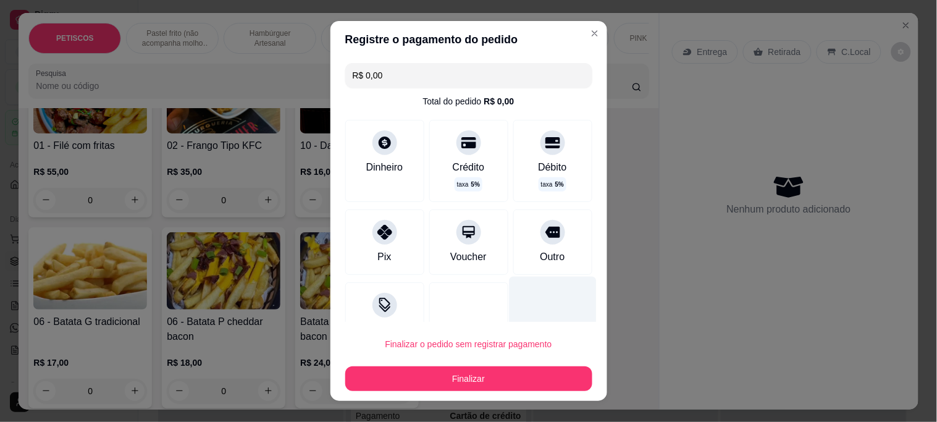
type input "R$ 0,00"
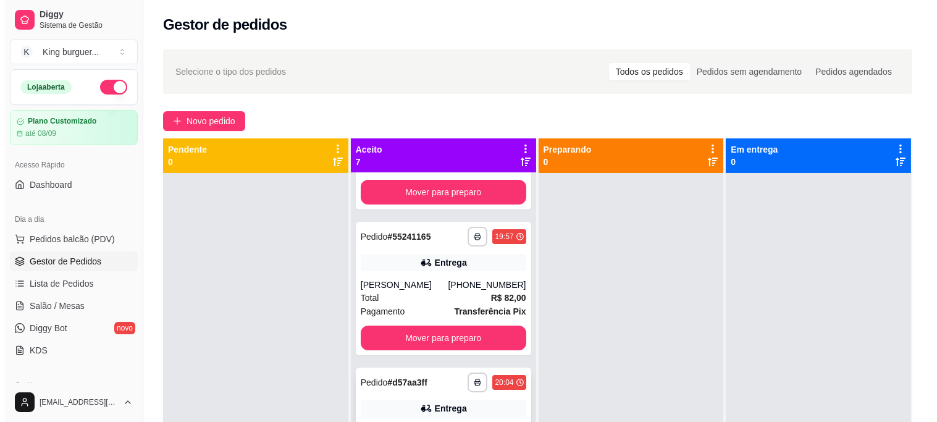
scroll to position [652, 0]
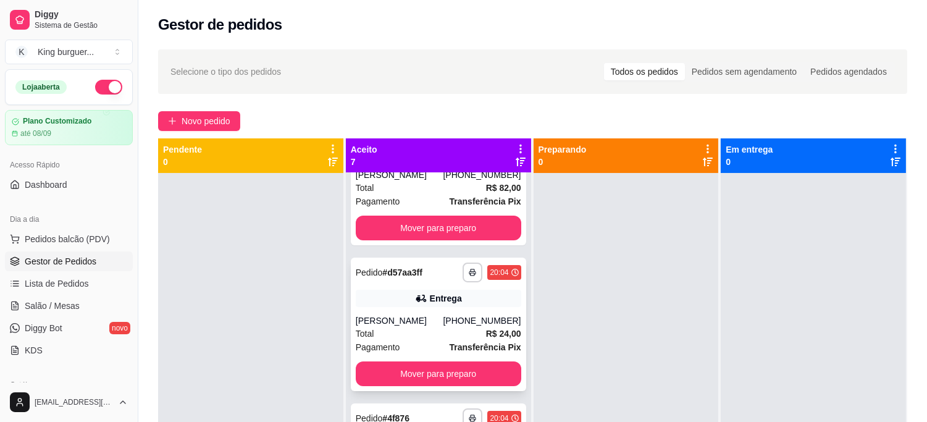
click at [432, 318] on div "[PERSON_NAME]" at bounding box center [400, 320] width 88 height 12
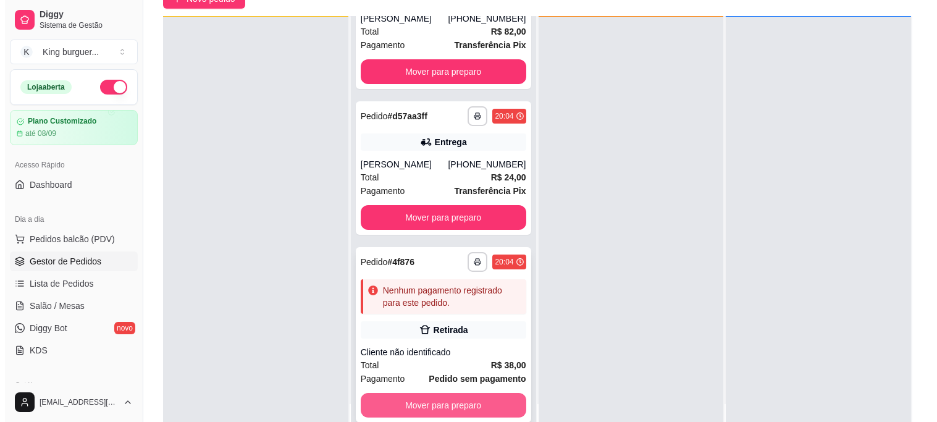
scroll to position [188, 0]
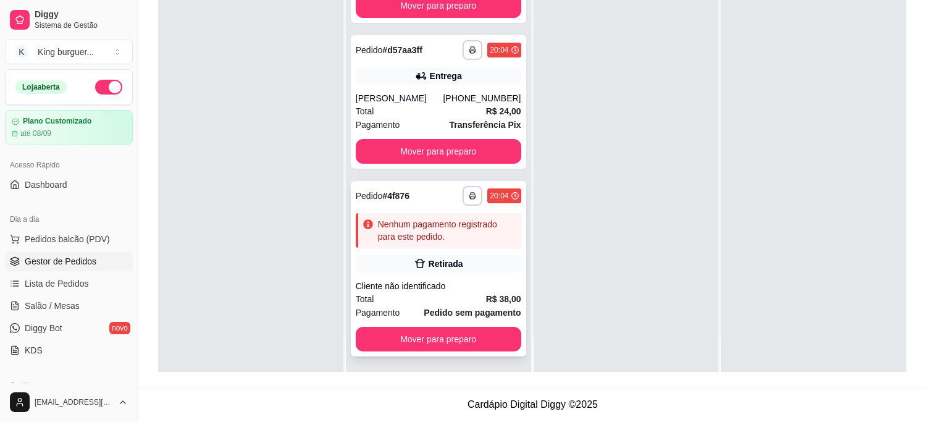
click at [473, 254] on div "**********" at bounding box center [438, 268] width 175 height 175
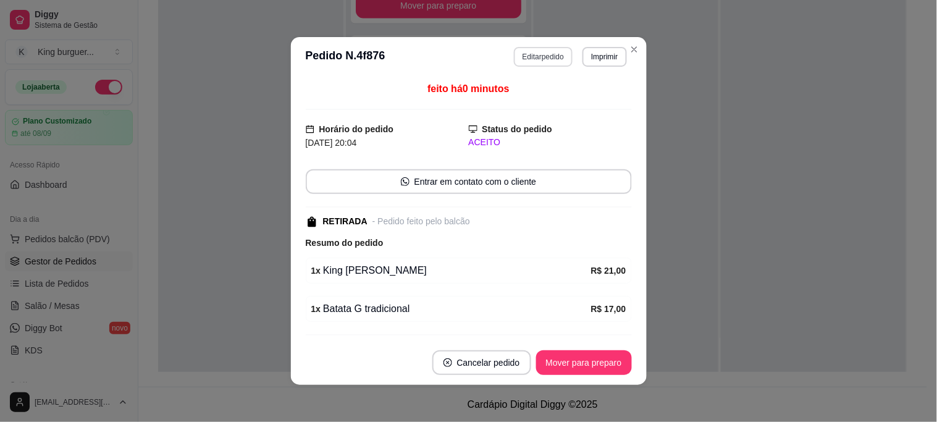
click at [547, 53] on button "Editar pedido" at bounding box center [543, 57] width 59 height 20
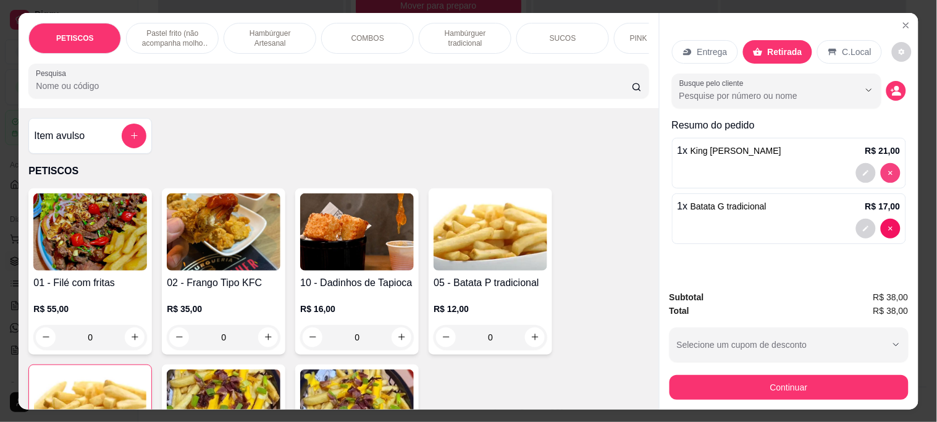
type input "0"
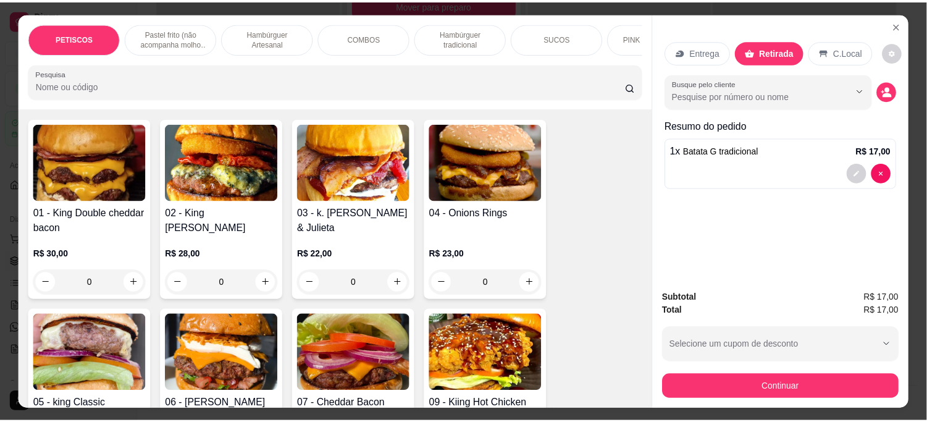
scroll to position [823, 0]
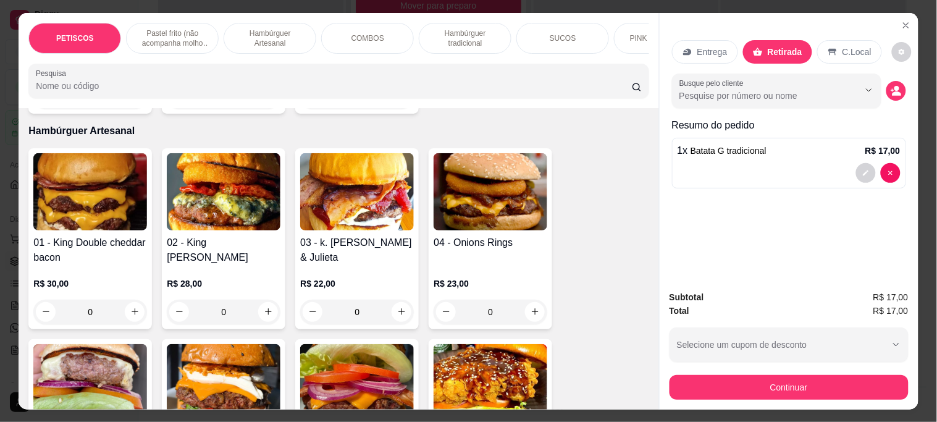
click at [77, 385] on img at bounding box center [90, 382] width 114 height 77
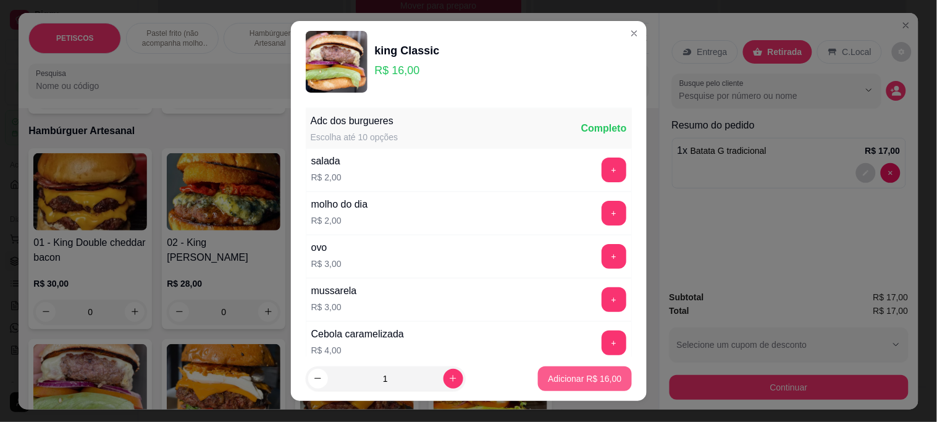
click at [558, 382] on p "Adicionar R$ 16,00" at bounding box center [585, 378] width 74 height 12
type input "1"
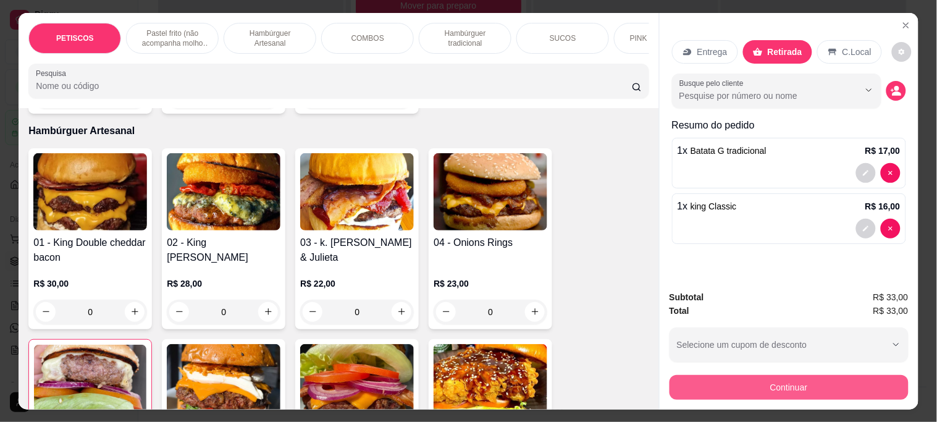
click at [686, 383] on button "Continuar" at bounding box center [789, 387] width 239 height 25
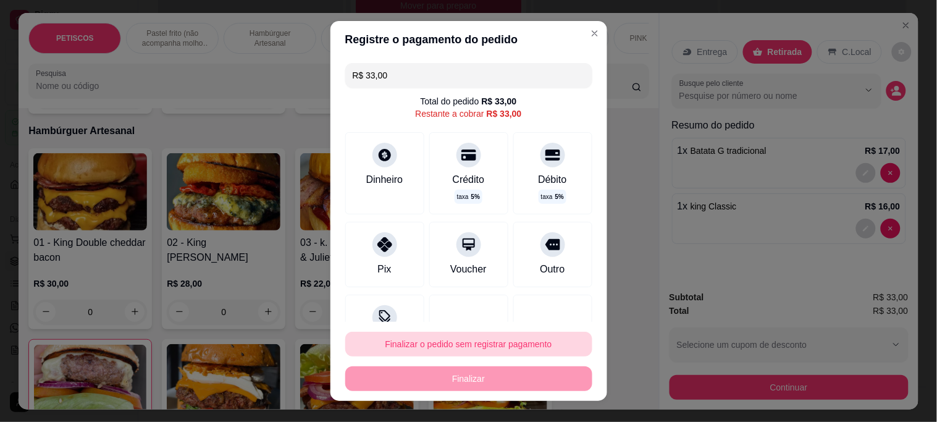
click at [473, 341] on button "Finalizar o pedido sem registrar pagamento" at bounding box center [468, 344] width 247 height 25
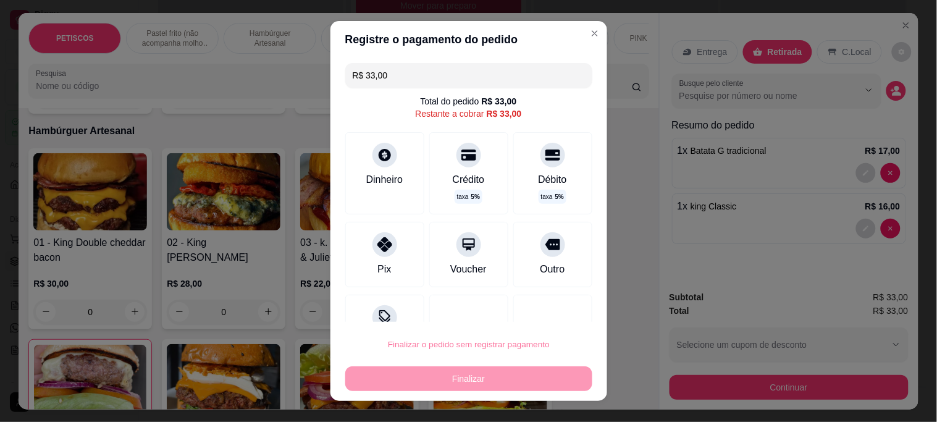
click at [548, 310] on button "Confirmar" at bounding box center [539, 309] width 46 height 19
type input "0"
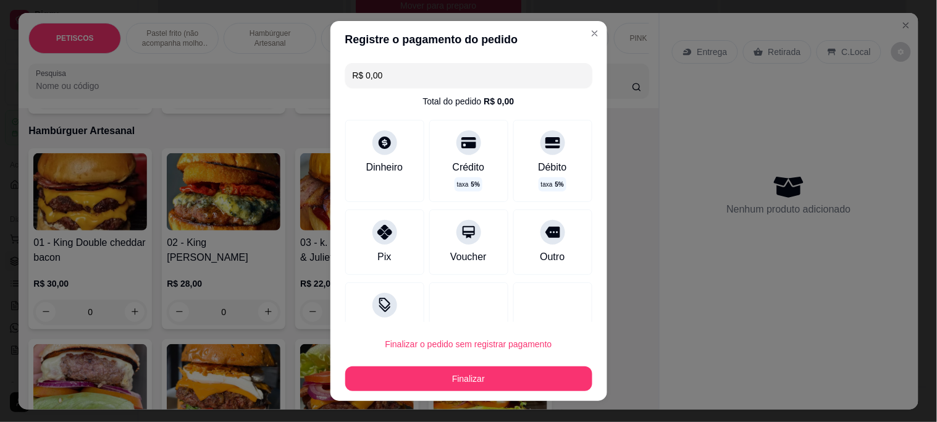
type input "R$ 0,00"
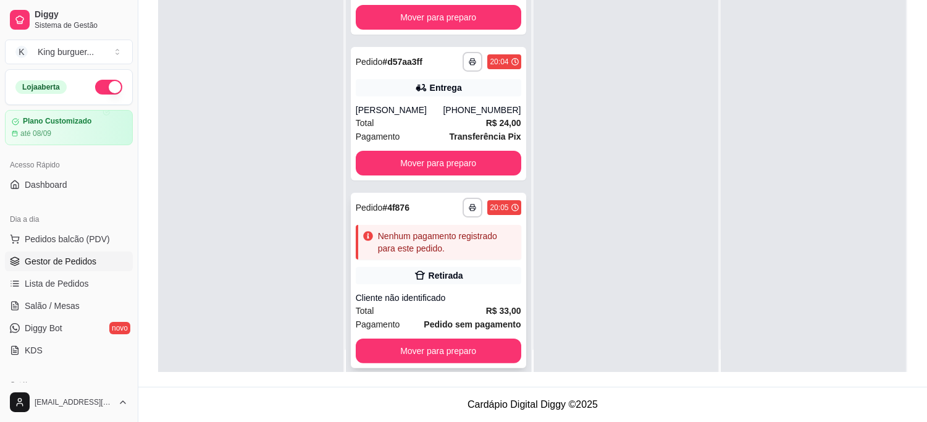
scroll to position [34, 0]
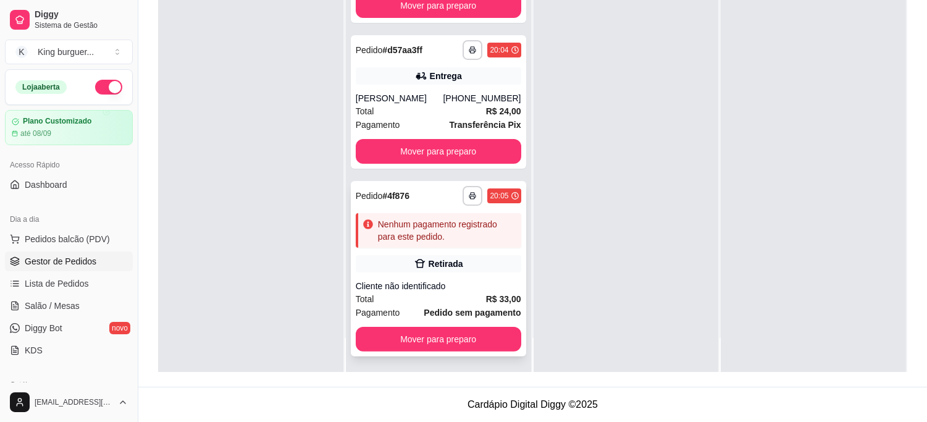
click at [473, 259] on div "Retirada" at bounding box center [439, 263] width 166 height 17
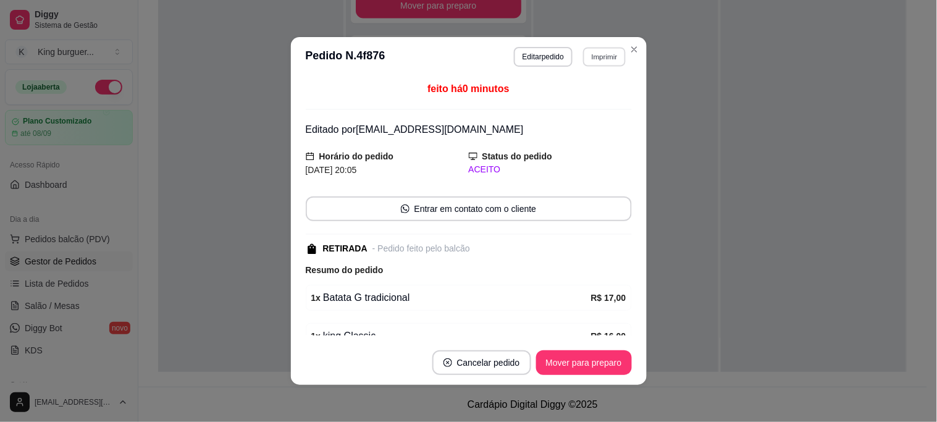
click at [588, 57] on button "Imprimir" at bounding box center [604, 56] width 43 height 19
click at [596, 101] on button "IMPRESSORA" at bounding box center [579, 101] width 90 height 20
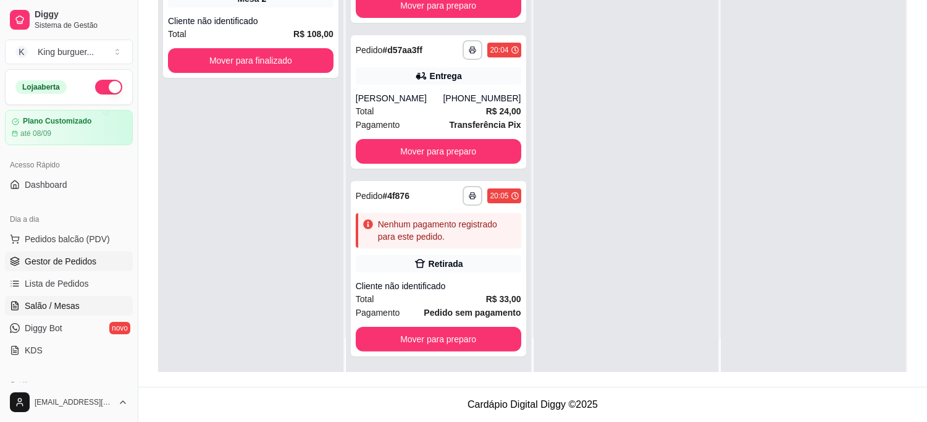
click at [47, 300] on span "Salão / Mesas" at bounding box center [52, 306] width 55 height 12
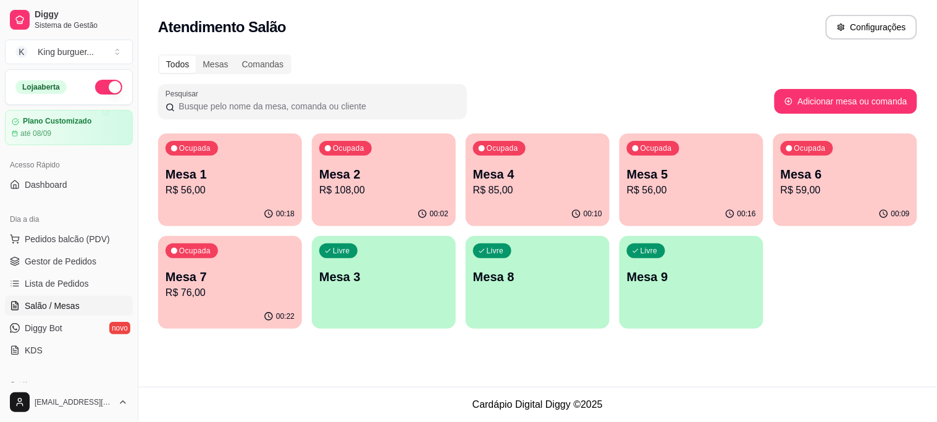
click at [673, 187] on p "R$ 56,00" at bounding box center [691, 190] width 129 height 15
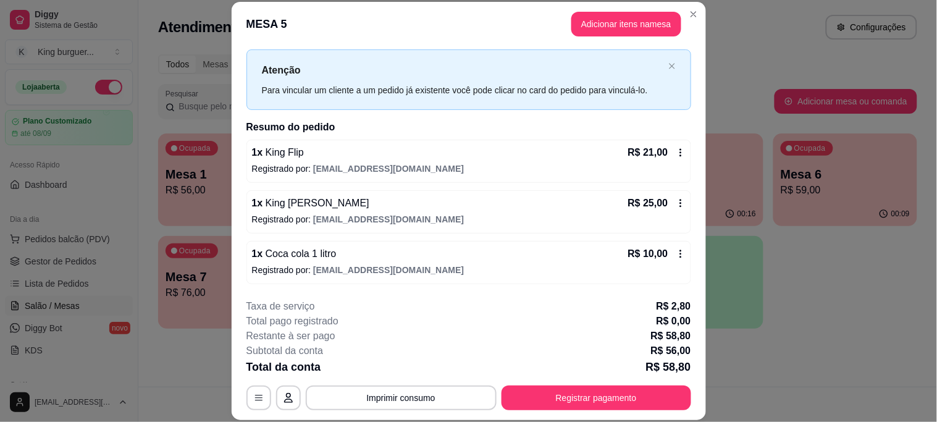
scroll to position [38, 0]
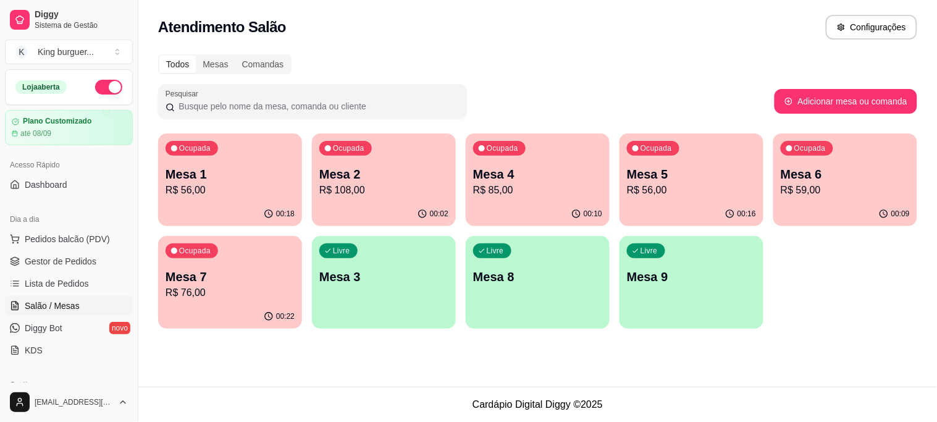
click at [809, 183] on p "R$ 59,00" at bounding box center [845, 190] width 129 height 15
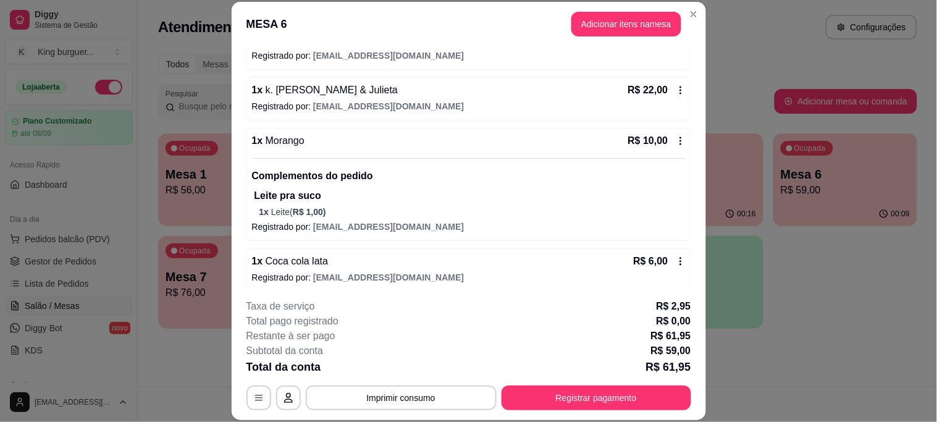
scroll to position [145, 0]
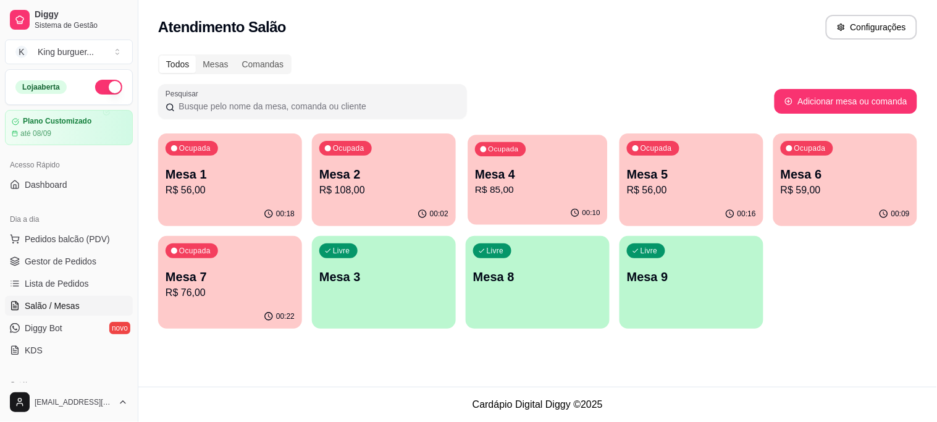
click at [528, 196] on p "R$ 85,00" at bounding box center [537, 190] width 125 height 14
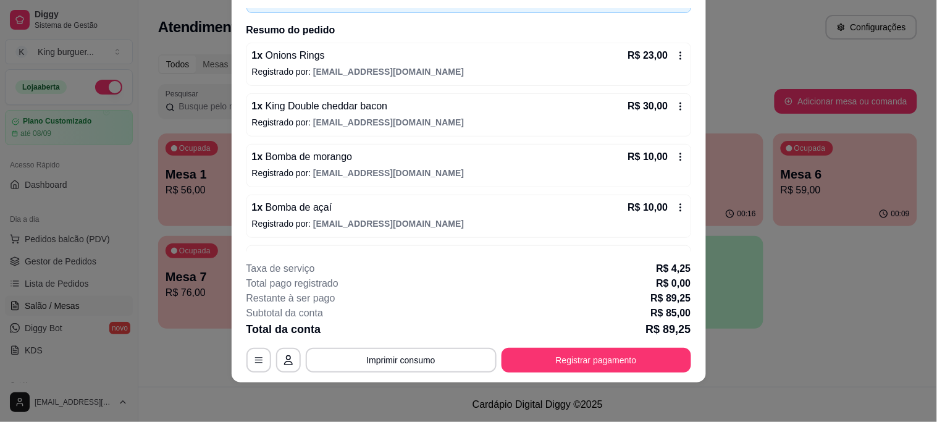
scroll to position [125, 0]
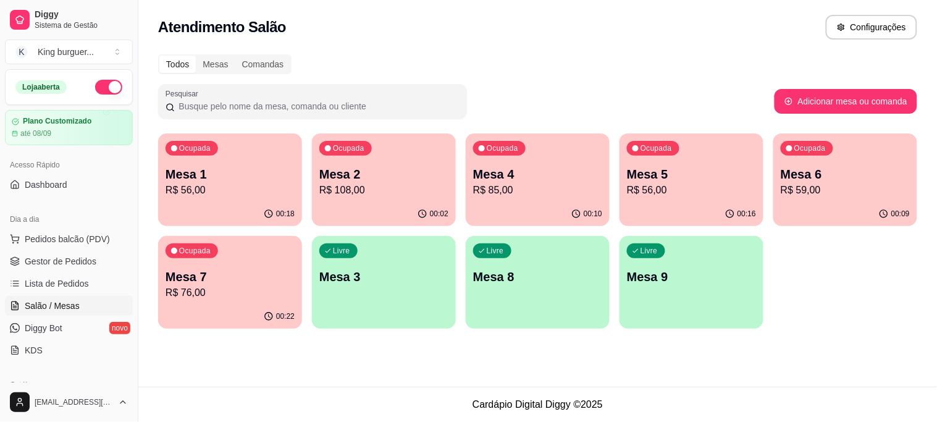
click at [547, 176] on p "Mesa 4" at bounding box center [537, 174] width 129 height 17
click at [694, 193] on p "R$ 56,00" at bounding box center [691, 190] width 129 height 15
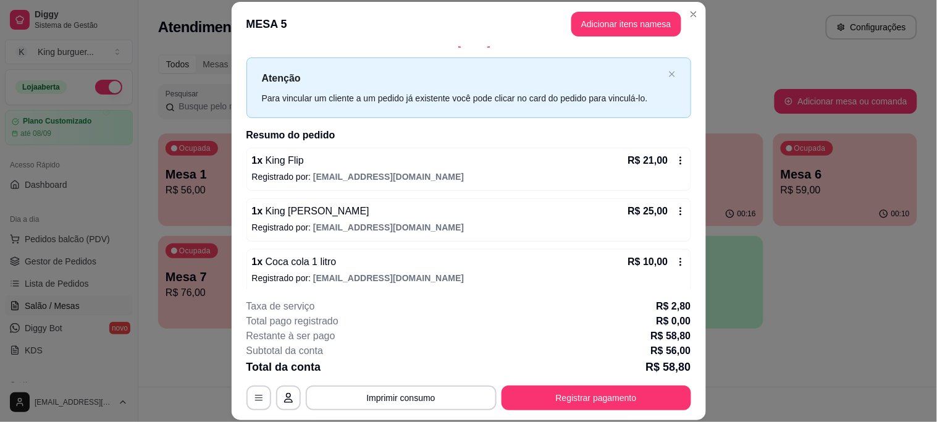
scroll to position [25, 0]
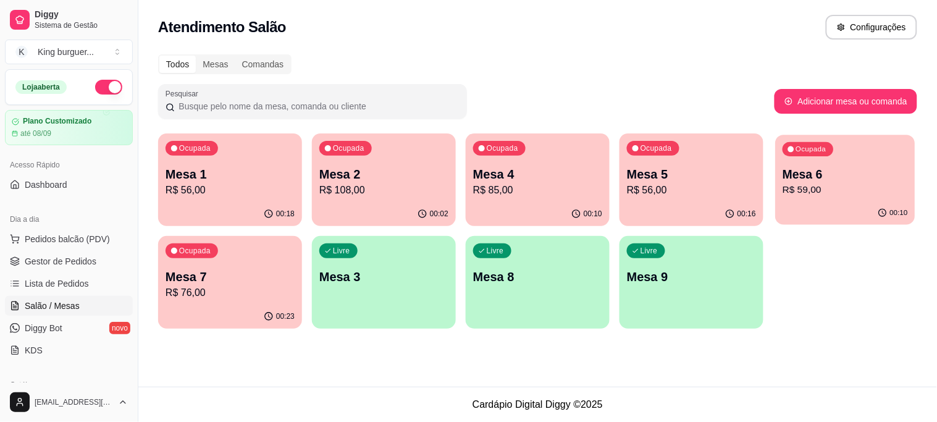
click at [810, 181] on p "Mesa 6" at bounding box center [845, 174] width 125 height 17
click at [262, 289] on p "R$ 76,00" at bounding box center [230, 292] width 129 height 15
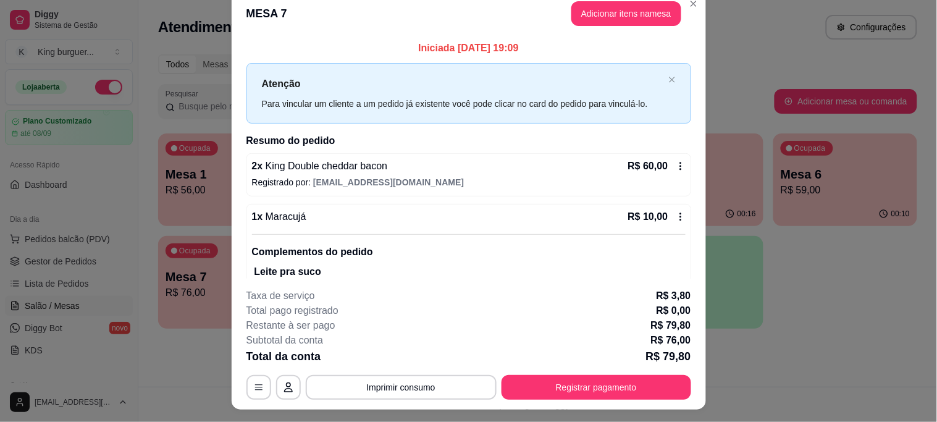
scroll to position [0, 0]
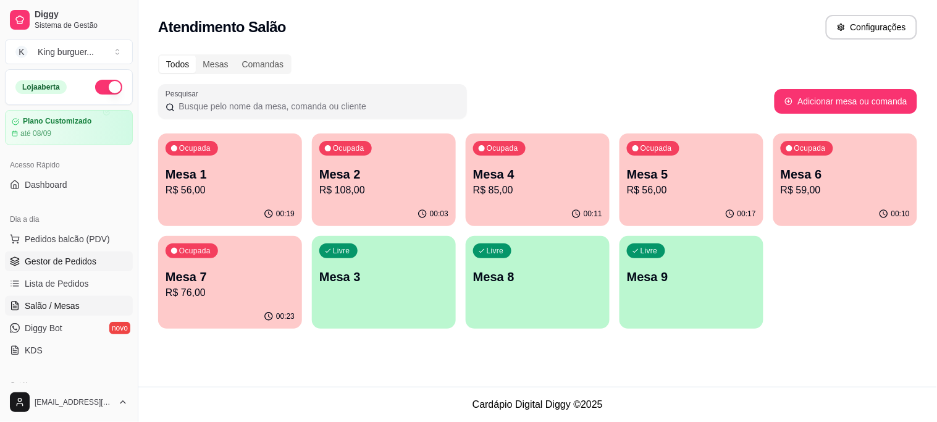
click at [75, 260] on span "Gestor de Pedidos" at bounding box center [61, 261] width 72 height 12
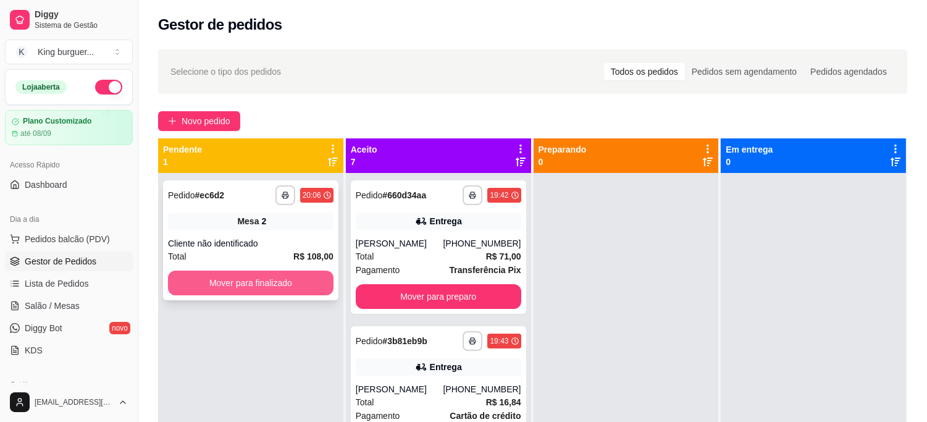
click at [261, 287] on button "Mover para finalizado" at bounding box center [251, 283] width 166 height 25
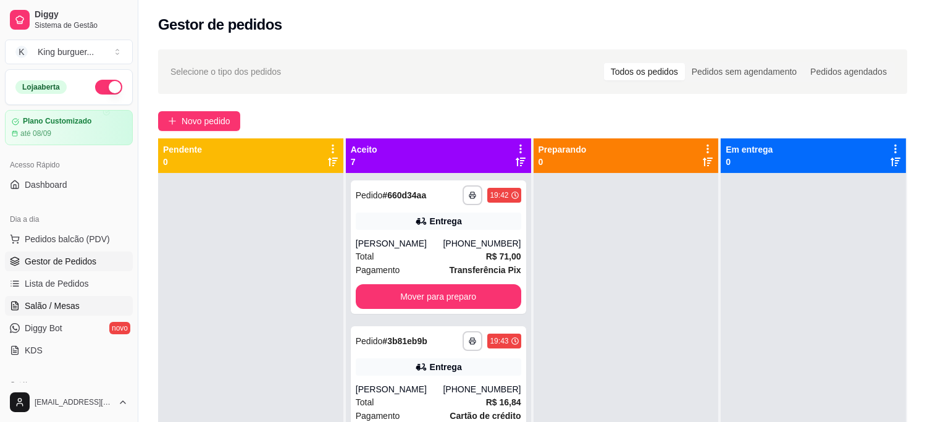
click at [64, 304] on span "Salão / Mesas" at bounding box center [52, 306] width 55 height 12
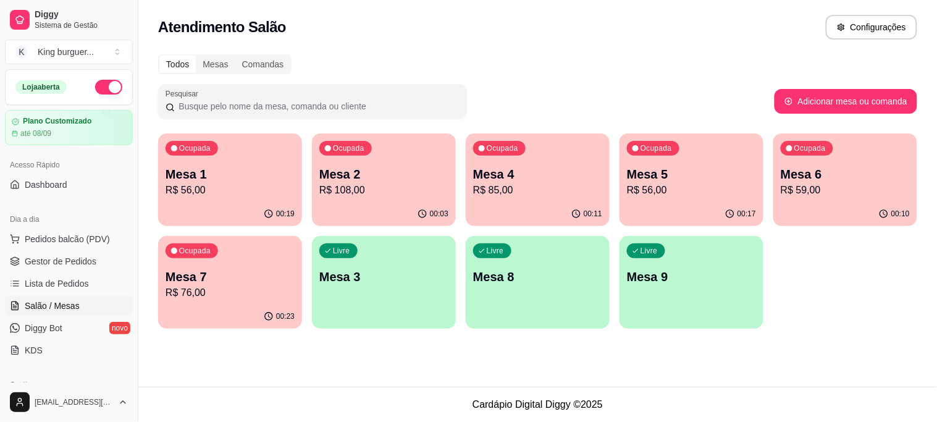
click at [207, 284] on p "Mesa 7" at bounding box center [230, 276] width 129 height 17
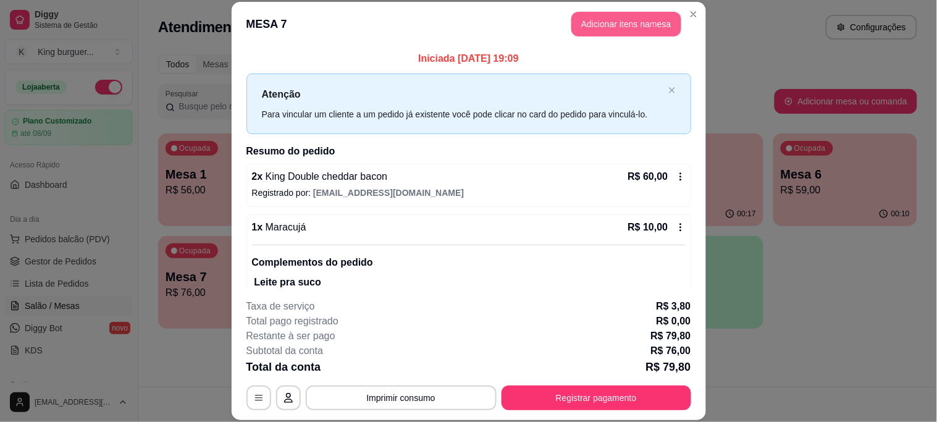
click at [617, 20] on button "Adicionar itens na mesa" at bounding box center [626, 24] width 110 height 25
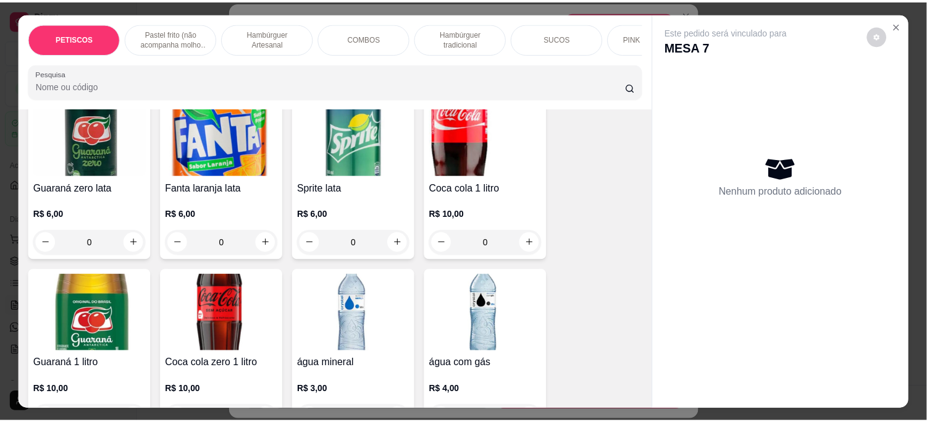
scroll to position [3581, 0]
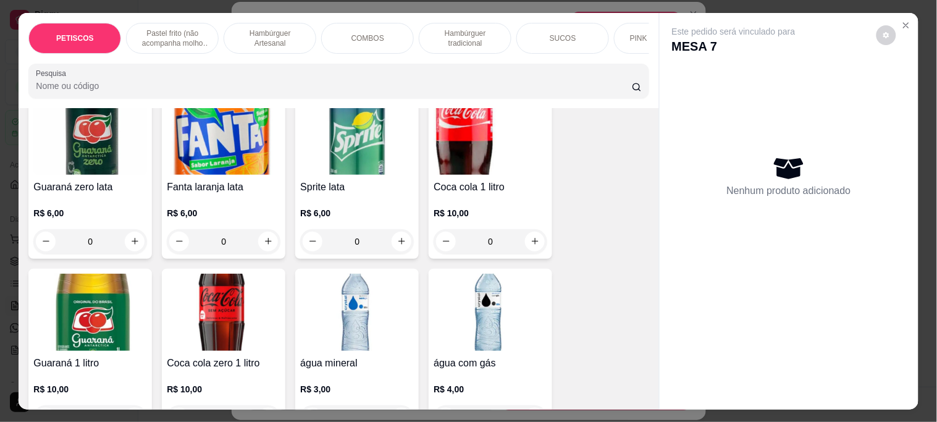
click at [356, 274] on img at bounding box center [357, 312] width 114 height 77
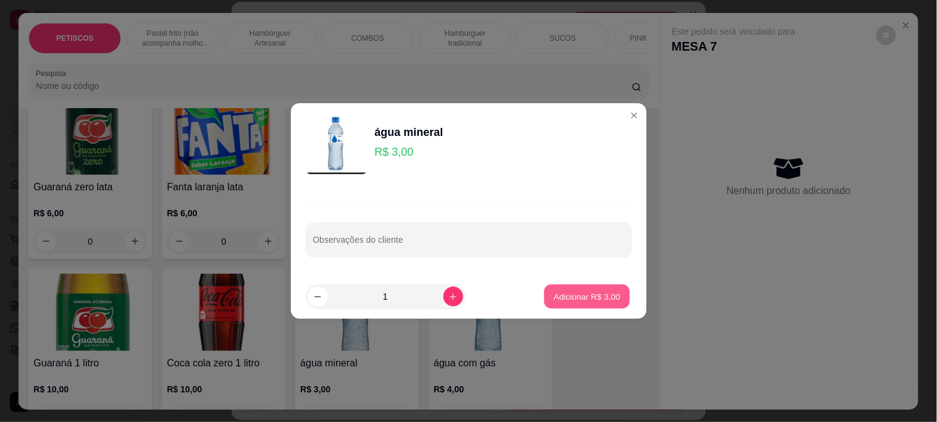
click at [557, 292] on p "Adicionar R$ 3,00" at bounding box center [587, 297] width 67 height 12
type input "1"
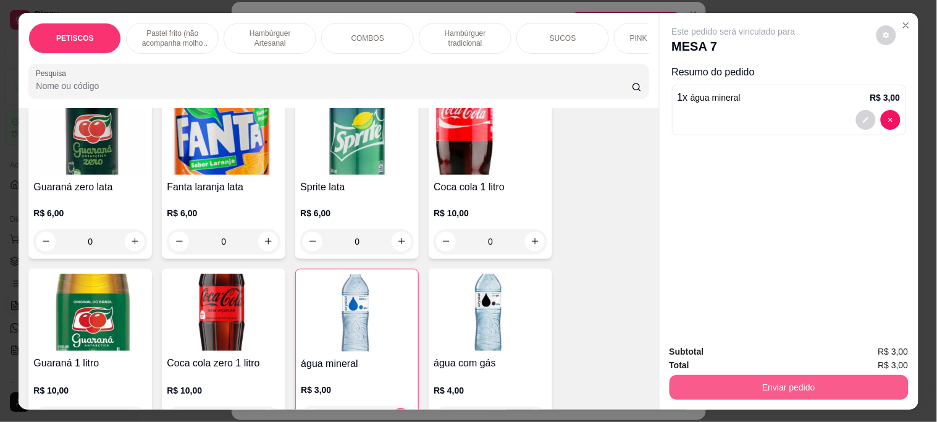
click at [726, 381] on button "Enviar pedido" at bounding box center [789, 387] width 239 height 25
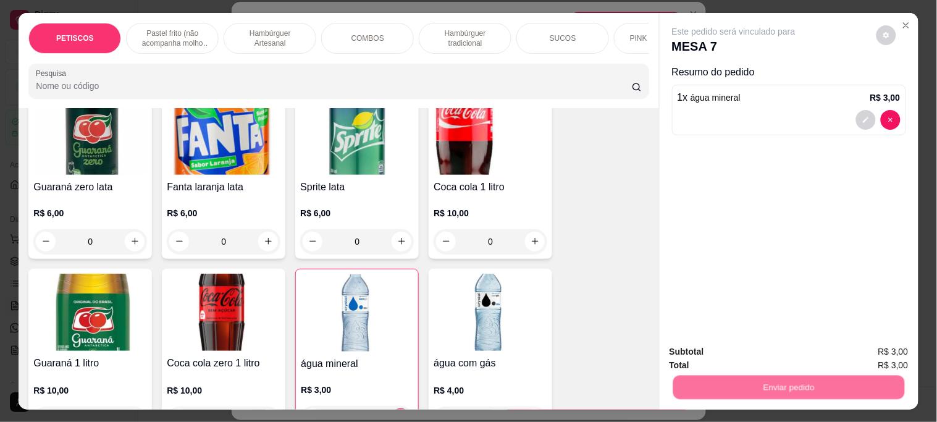
click at [720, 345] on button "Não registrar e enviar pedido" at bounding box center [748, 351] width 125 height 23
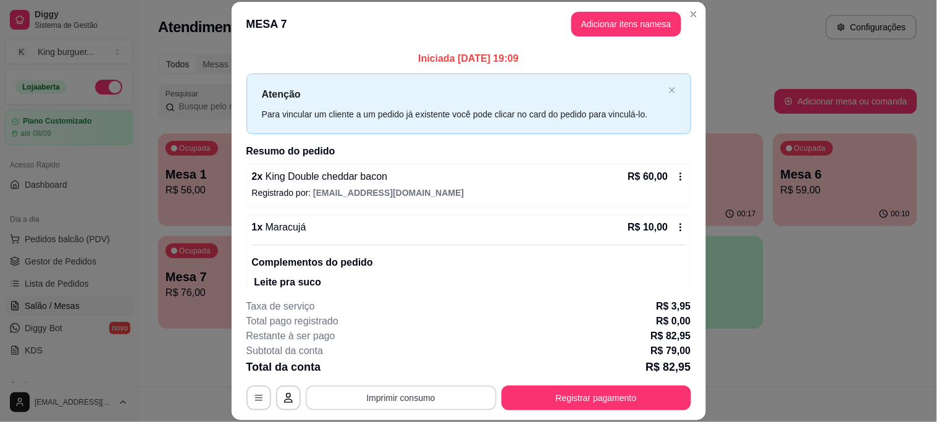
click at [400, 400] on button "Imprimir consumo" at bounding box center [401, 397] width 191 height 25
click at [404, 363] on button "IMPRESSORA" at bounding box center [400, 370] width 90 height 20
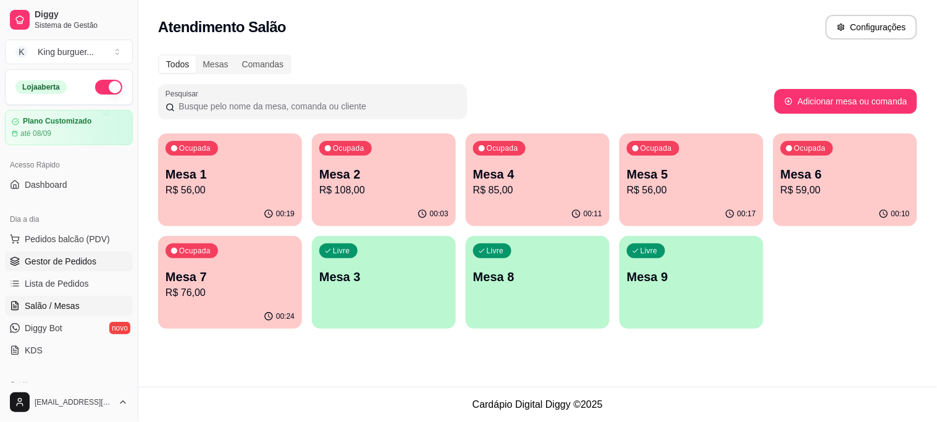
click at [91, 263] on span "Gestor de Pedidos" at bounding box center [61, 261] width 72 height 12
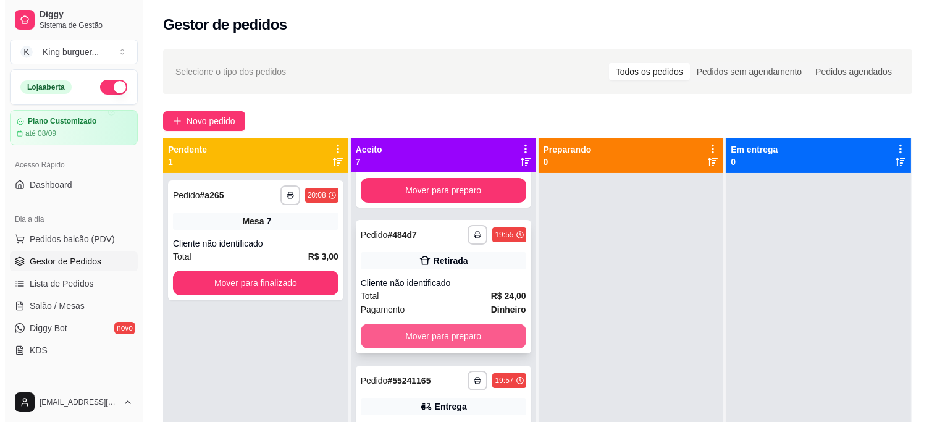
scroll to position [377, 0]
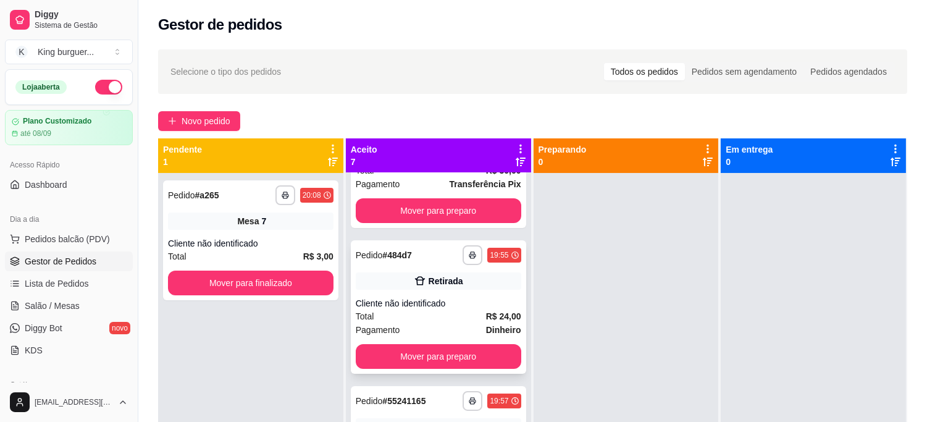
click at [445, 303] on div "Cliente não identificado" at bounding box center [439, 303] width 166 height 12
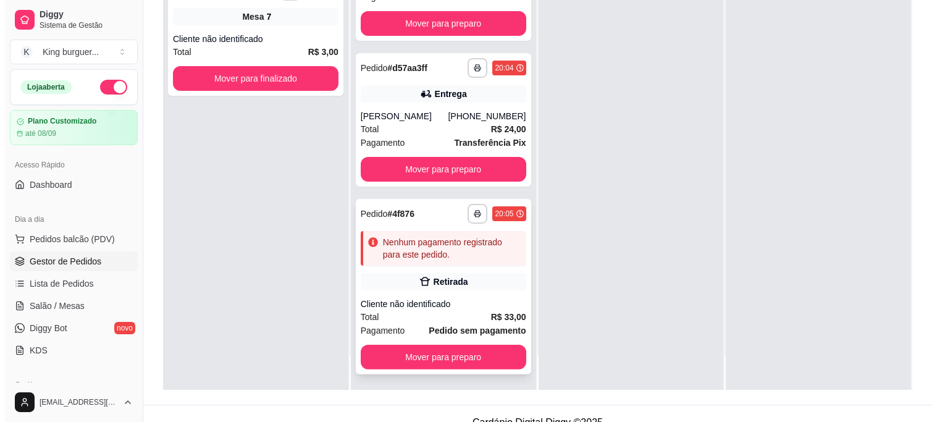
scroll to position [188, 0]
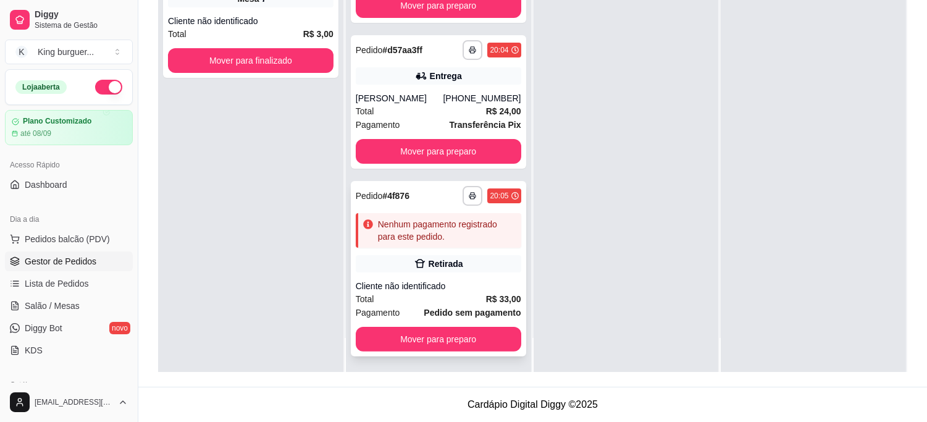
click at [436, 258] on div "Retirada" at bounding box center [446, 264] width 35 height 12
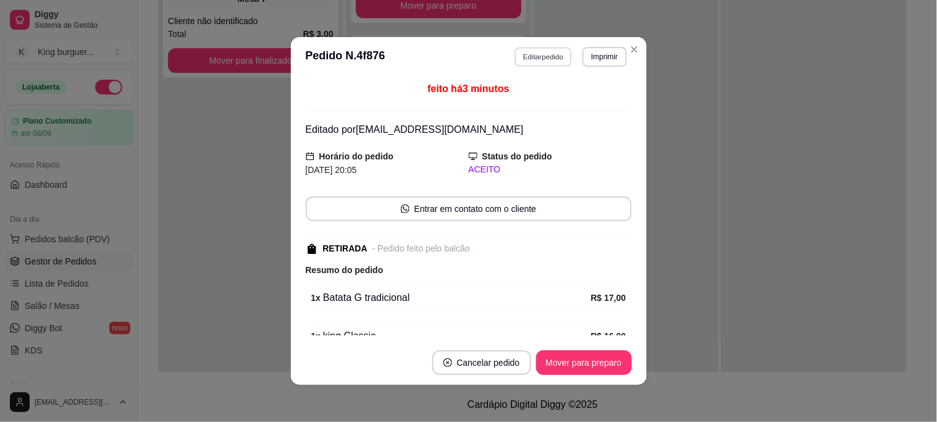
click at [550, 53] on button "Editar pedido" at bounding box center [543, 56] width 57 height 19
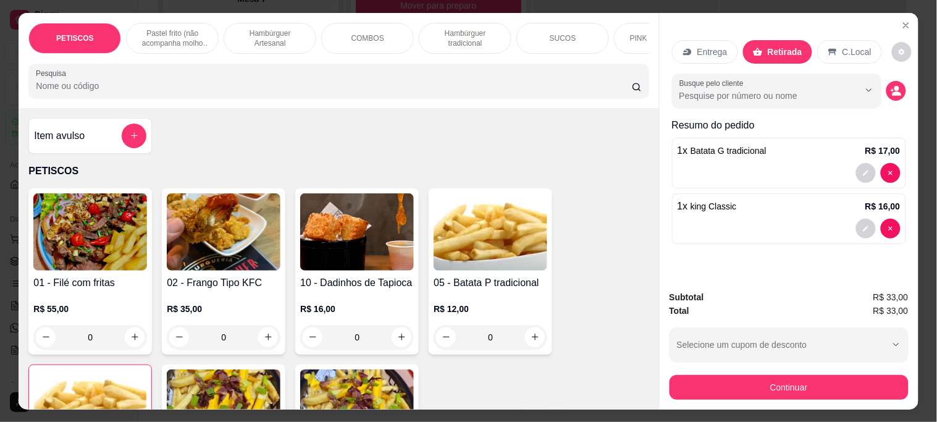
click at [739, 375] on button "Continuar" at bounding box center [789, 387] width 239 height 25
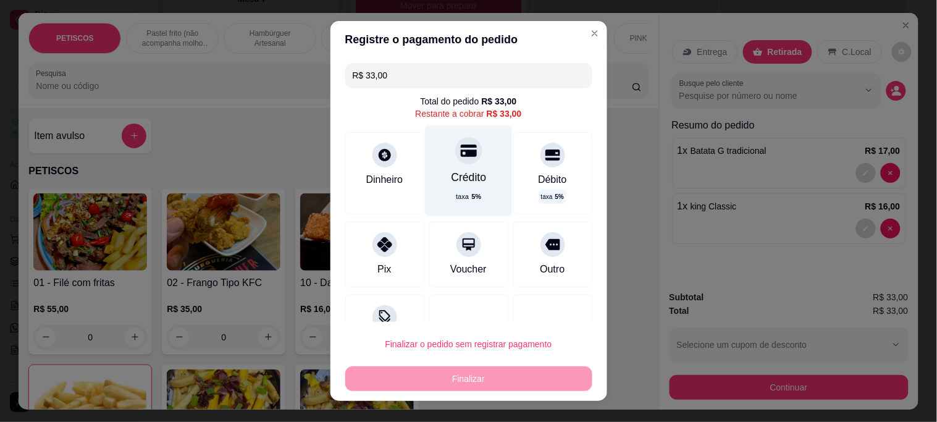
click at [460, 154] on icon at bounding box center [468, 151] width 16 height 12
type input "R$ 0,00"
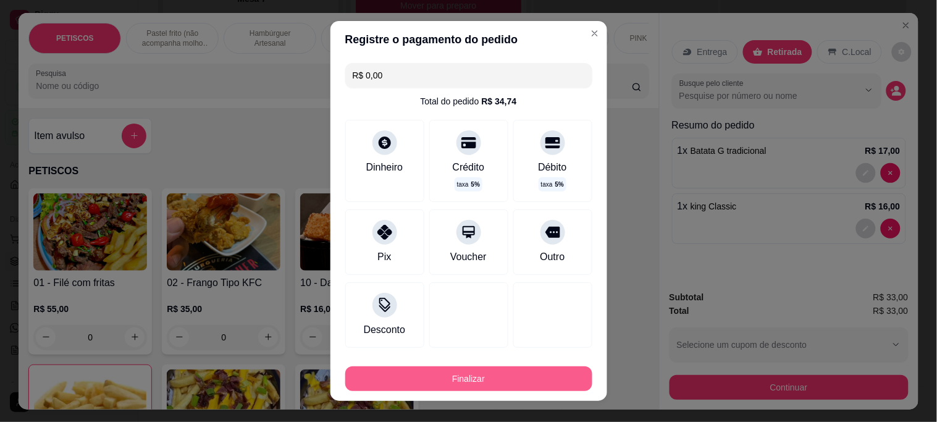
click at [457, 376] on button "Finalizar" at bounding box center [468, 378] width 247 height 25
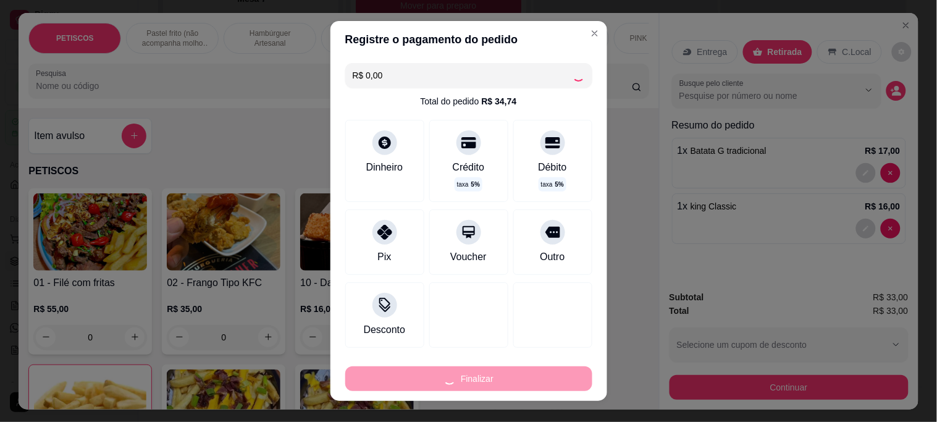
type input "0"
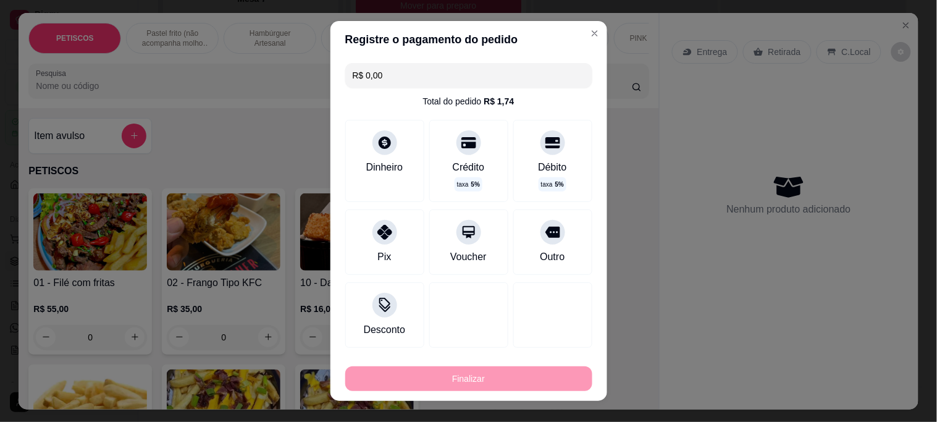
type input "-R$ 33,00"
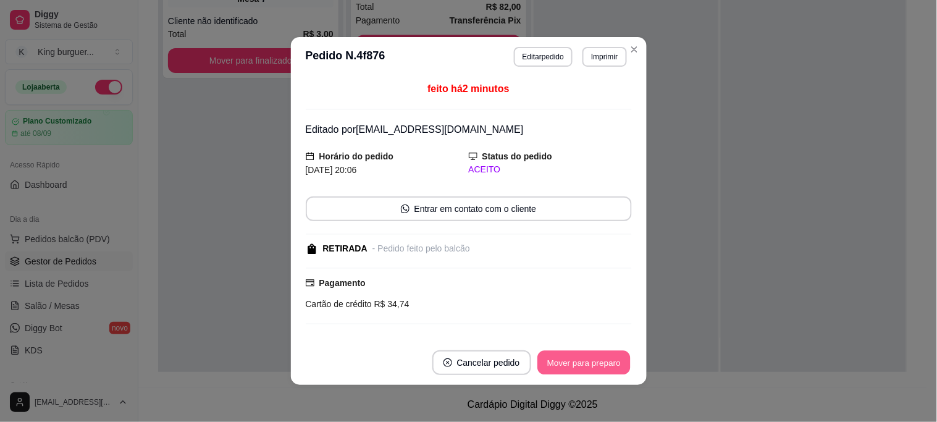
click at [604, 361] on button "Mover para preparo" at bounding box center [583, 363] width 93 height 24
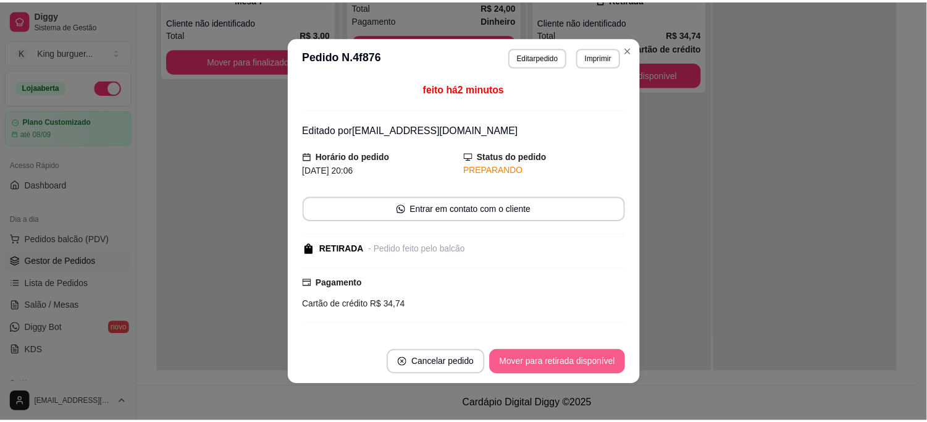
scroll to position [465, 0]
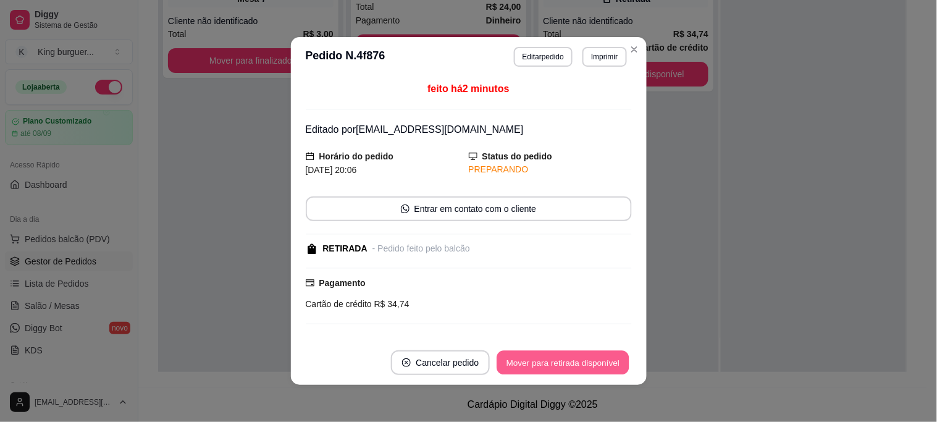
click at [602, 363] on button "Mover para retirada disponível" at bounding box center [563, 363] width 132 height 24
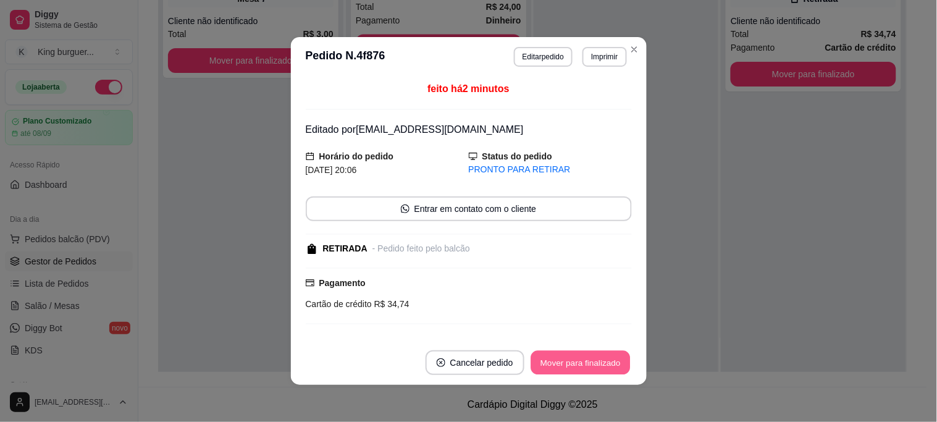
click at [598, 373] on button "Mover para finalizado" at bounding box center [580, 363] width 99 height 24
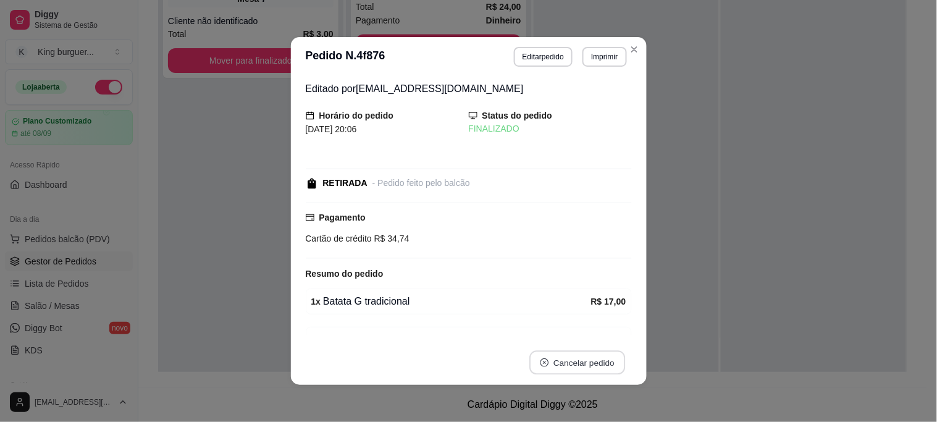
click at [598, 374] on button "Cancelar pedido" at bounding box center [577, 363] width 96 height 24
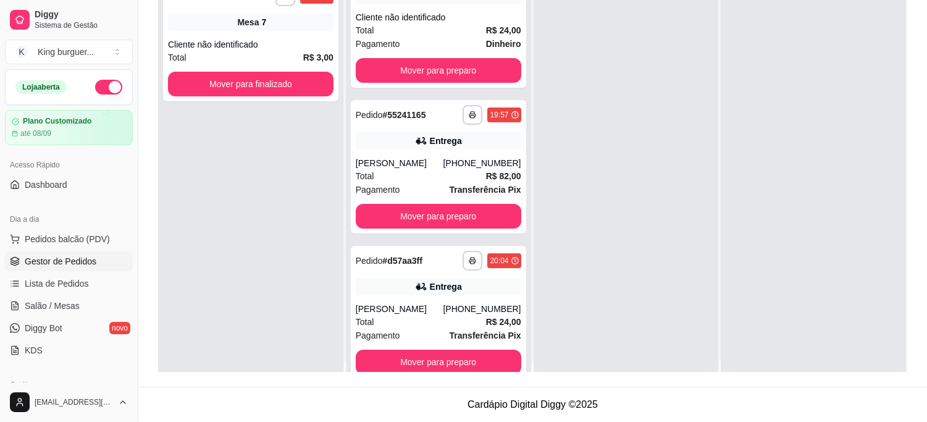
scroll to position [0, 0]
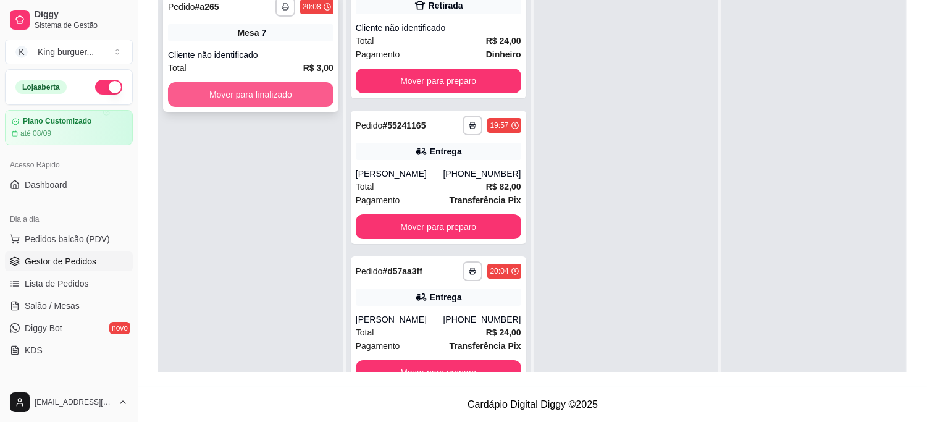
click at [272, 100] on button "Mover para finalizado" at bounding box center [251, 94] width 166 height 25
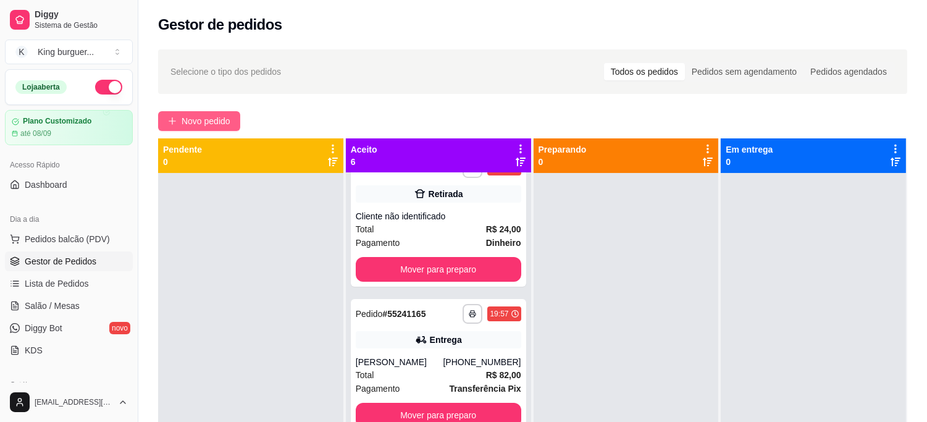
click at [224, 120] on span "Novo pedido" at bounding box center [206, 121] width 49 height 14
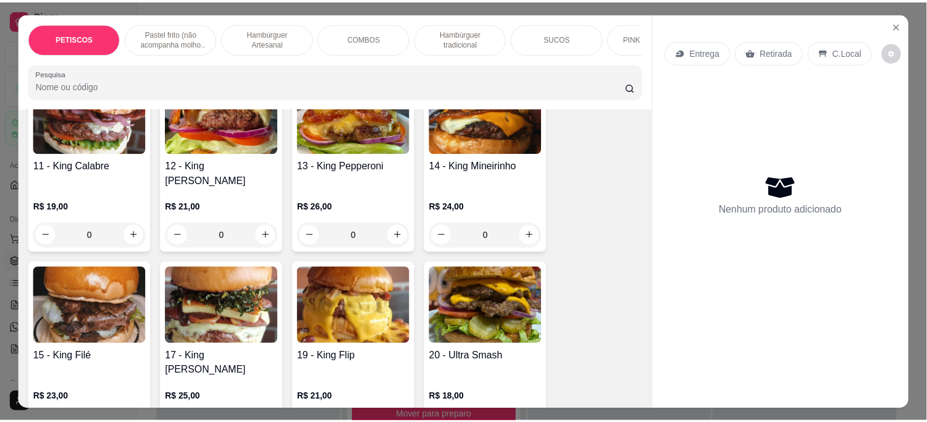
scroll to position [1235, 0]
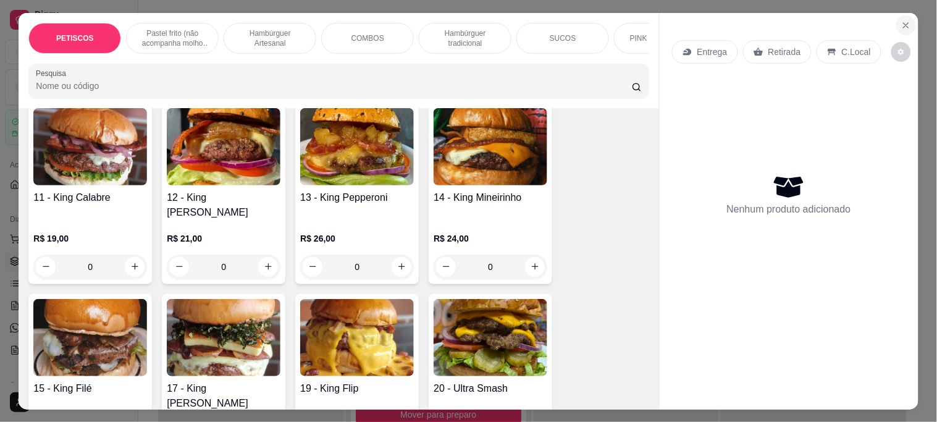
click at [902, 20] on icon "Close" at bounding box center [906, 25] width 10 height 10
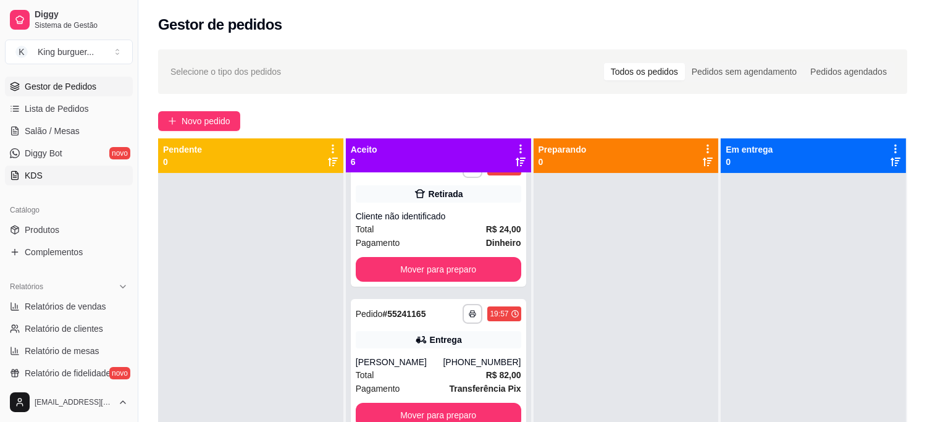
scroll to position [206, 0]
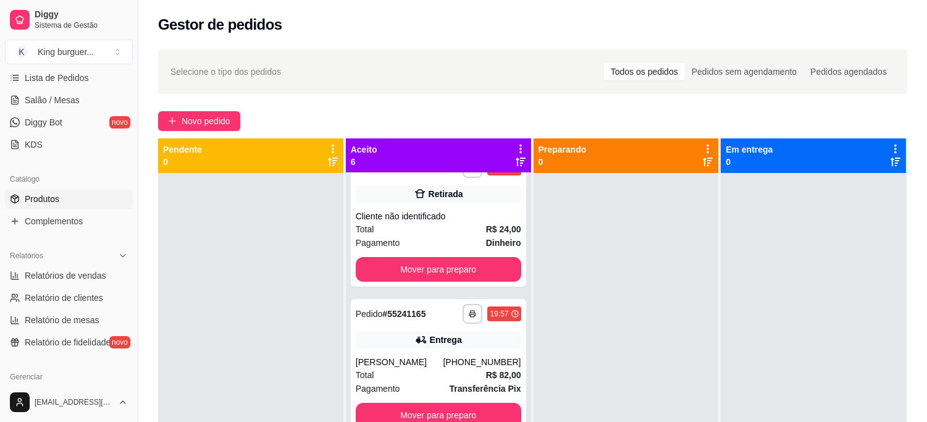
click at [50, 195] on span "Produtos" at bounding box center [42, 199] width 35 height 12
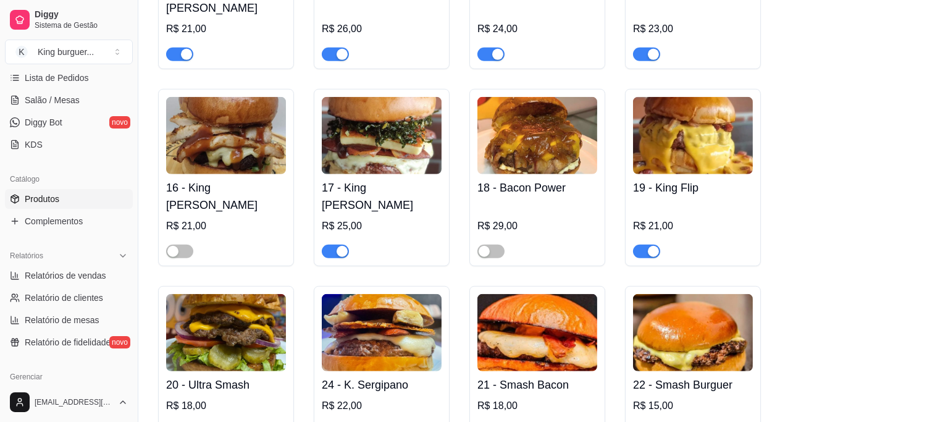
scroll to position [1922, 0]
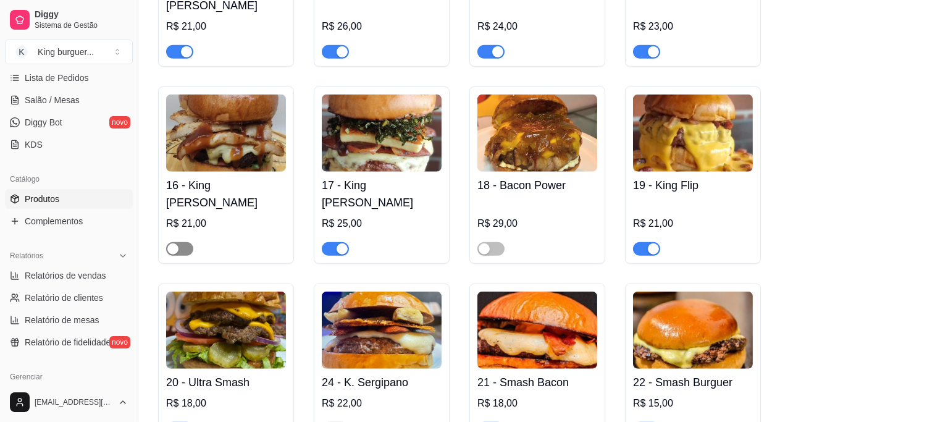
click at [180, 242] on span "button" at bounding box center [179, 249] width 27 height 14
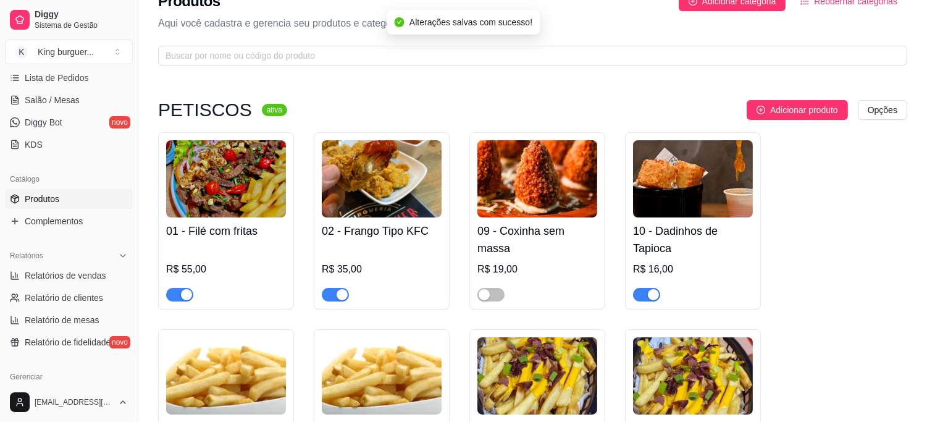
scroll to position [0, 0]
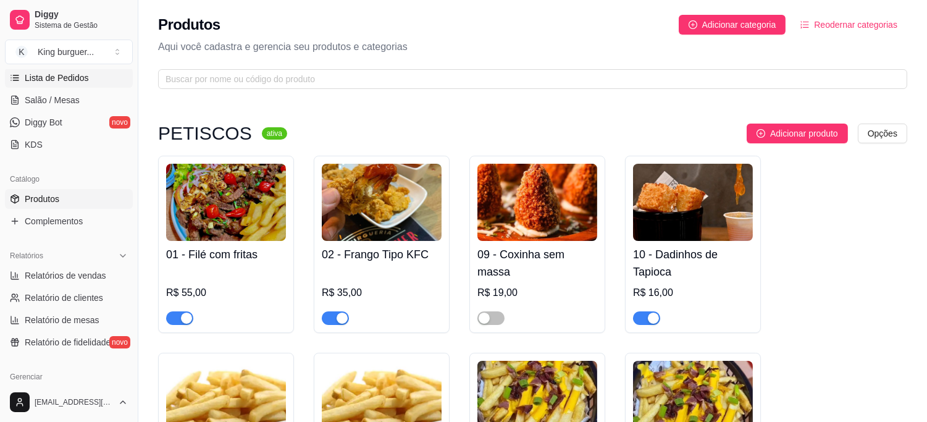
click at [75, 77] on span "Lista de Pedidos" at bounding box center [57, 78] width 64 height 12
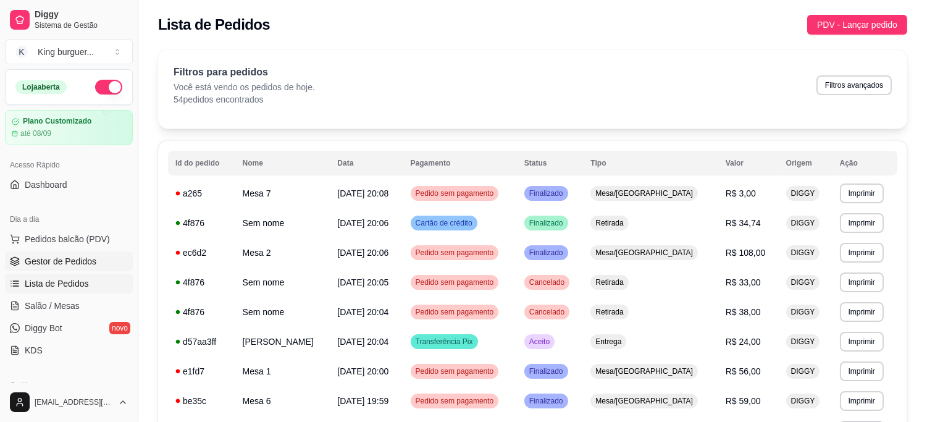
click at [95, 256] on link "Gestor de Pedidos" at bounding box center [69, 261] width 128 height 20
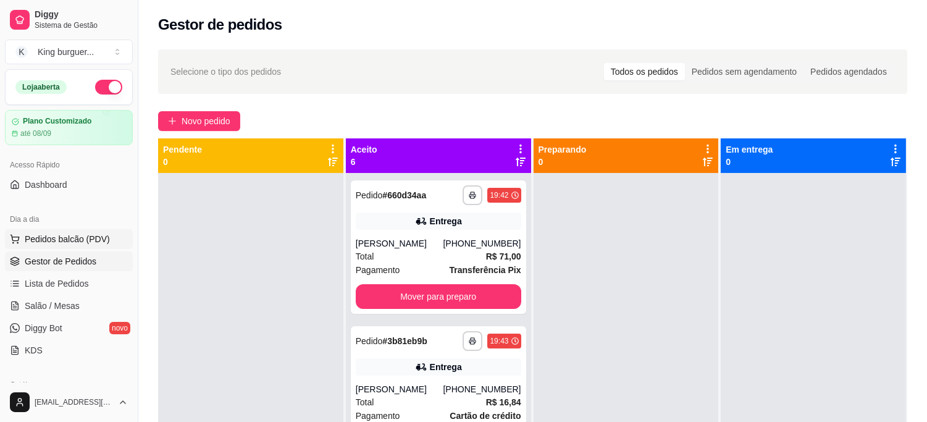
click at [96, 236] on span "Pedidos balcão (PDV)" at bounding box center [67, 239] width 85 height 12
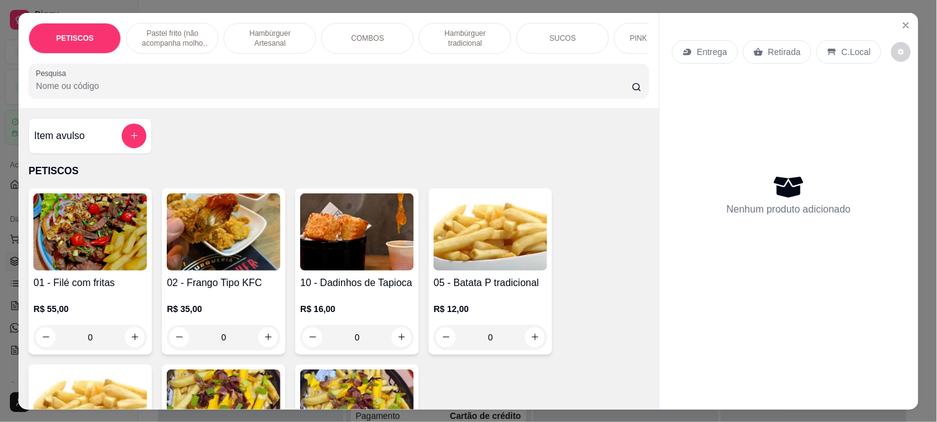
click at [904, 20] on icon "Close" at bounding box center [906, 25] width 10 height 10
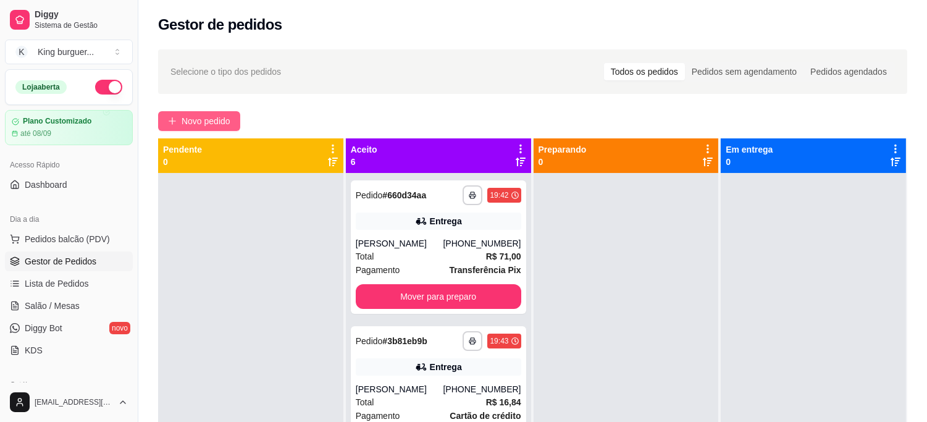
click at [211, 120] on span "Novo pedido" at bounding box center [206, 121] width 49 height 14
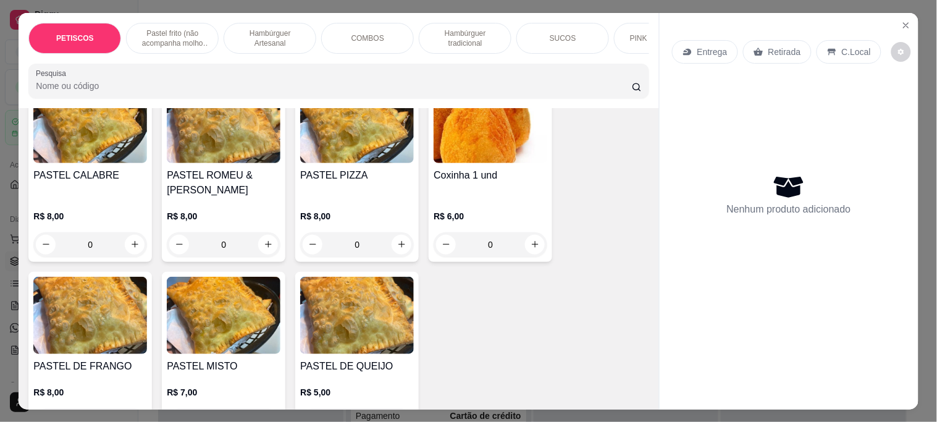
scroll to position [480, 0]
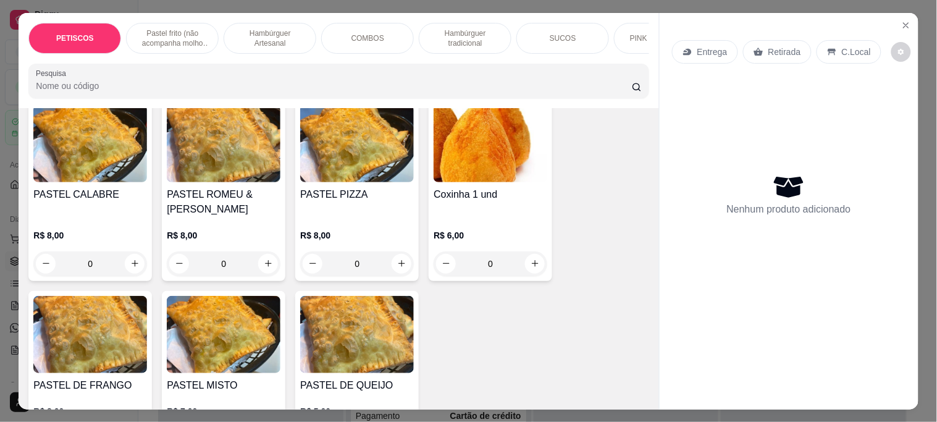
click at [104, 315] on img at bounding box center [90, 334] width 114 height 77
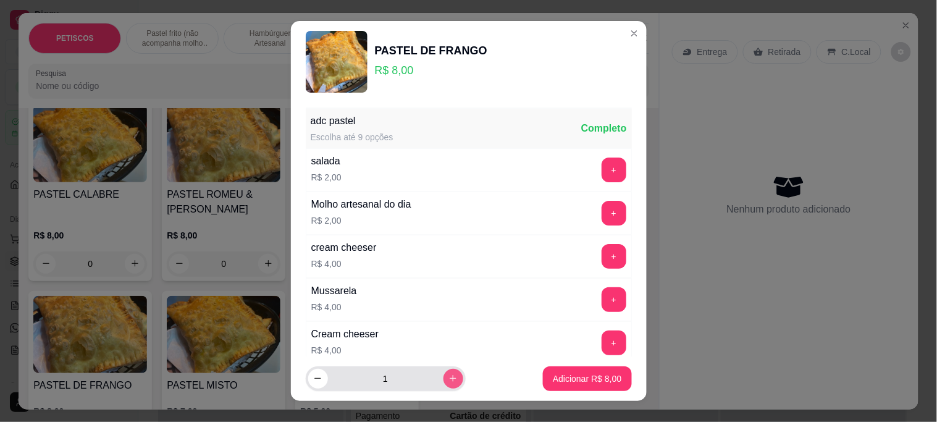
click at [448, 377] on icon "increase-product-quantity" at bounding box center [452, 378] width 9 height 9
type input "4"
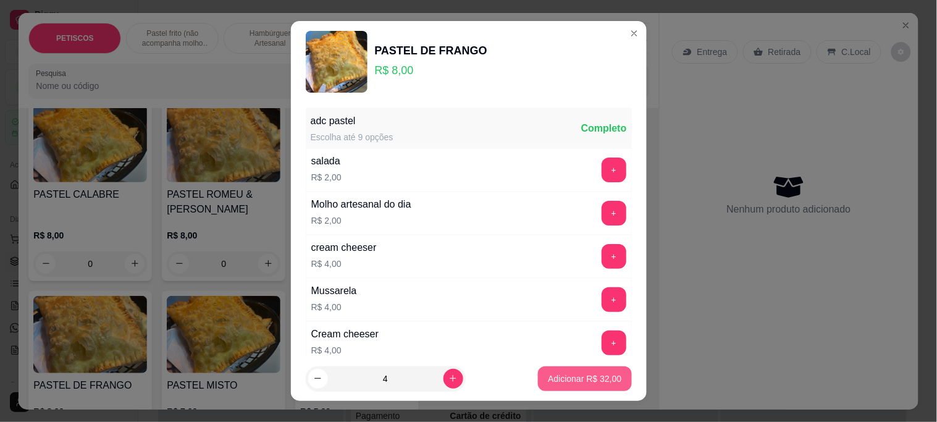
click at [568, 373] on p "Adicionar R$ 32,00" at bounding box center [585, 378] width 74 height 12
type input "4"
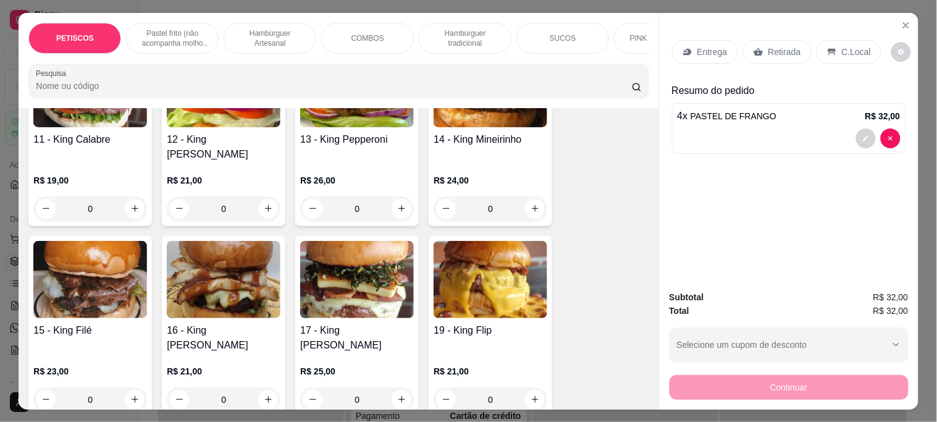
scroll to position [1373, 0]
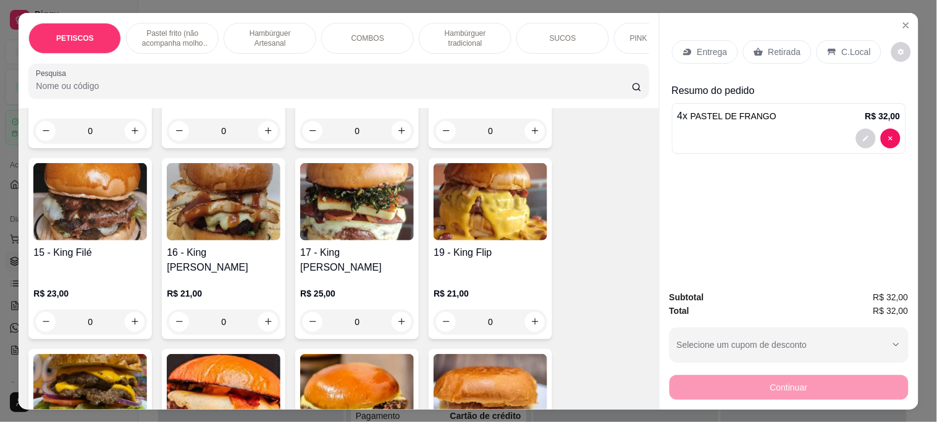
click at [230, 191] on img at bounding box center [224, 201] width 114 height 77
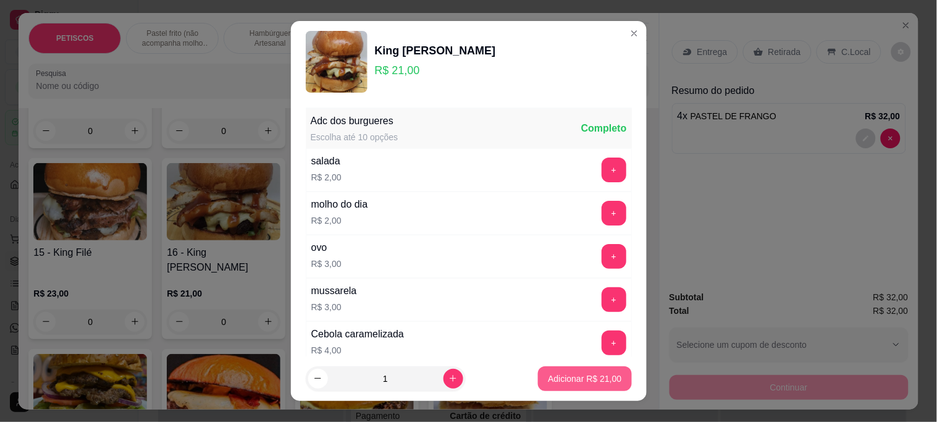
click at [586, 369] on button "Adicionar R$ 21,00" at bounding box center [584, 378] width 93 height 25
type input "1"
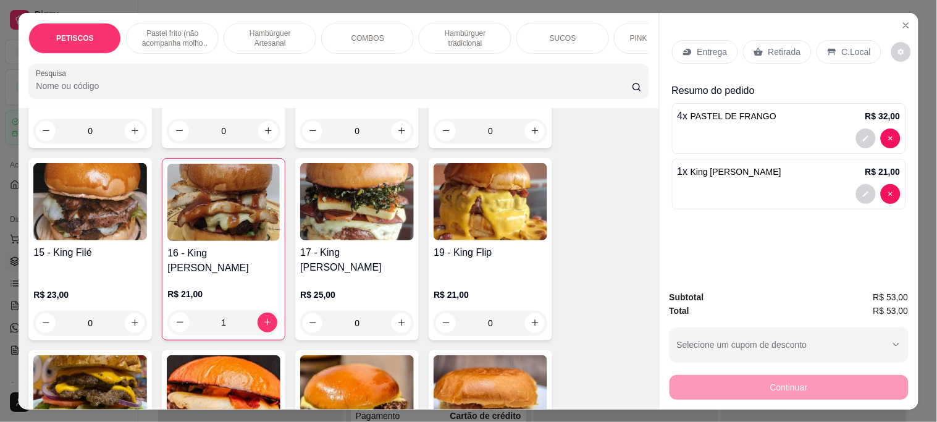
click at [768, 46] on p "Retirada" at bounding box center [784, 52] width 33 height 12
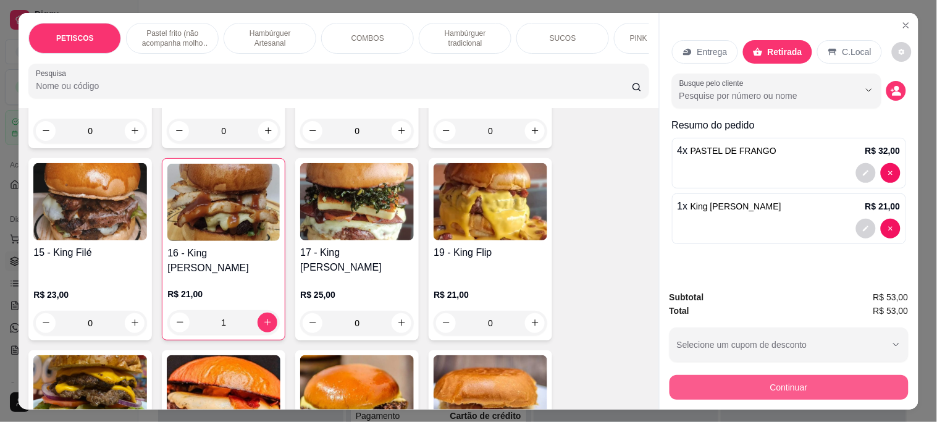
click at [691, 375] on button "Continuar" at bounding box center [789, 387] width 239 height 25
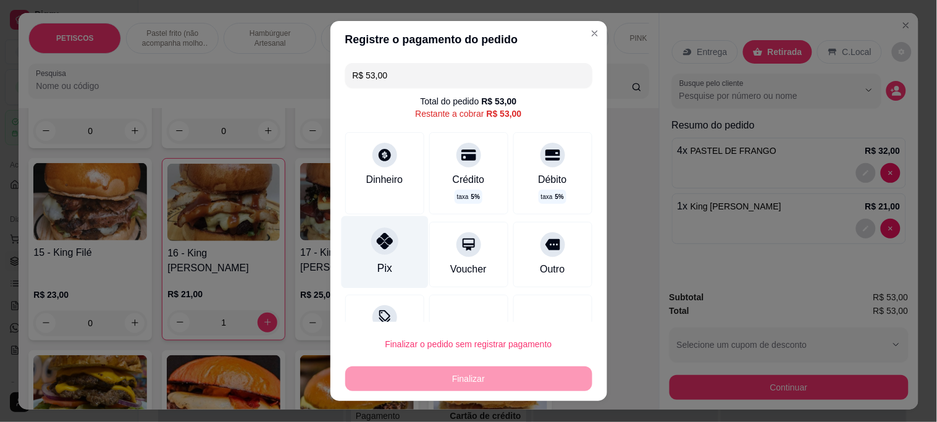
click at [379, 242] on icon at bounding box center [384, 241] width 16 height 16
type input "R$ 0,00"
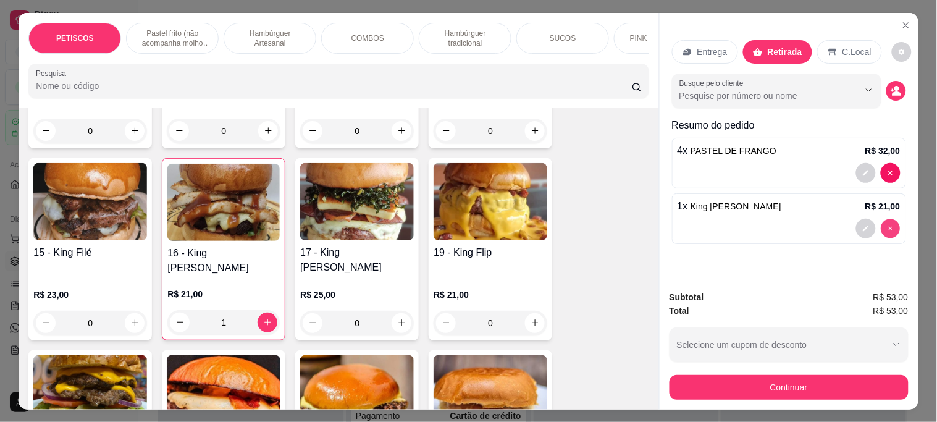
type input "0"
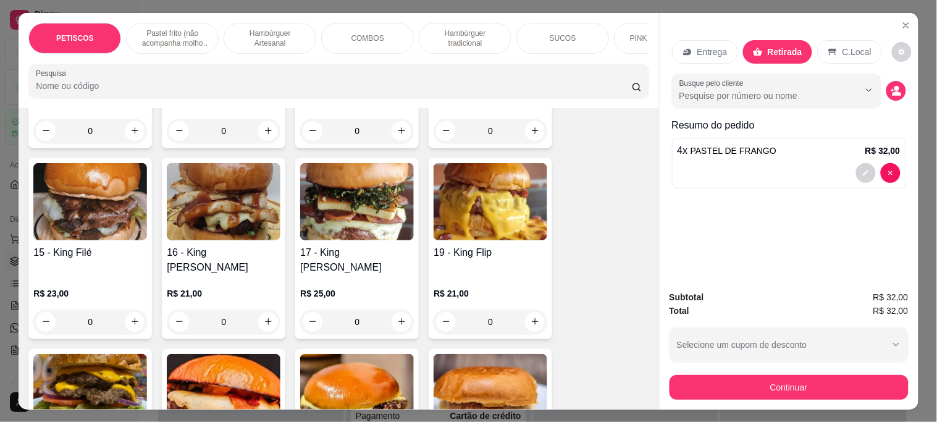
scroll to position [1510, 0]
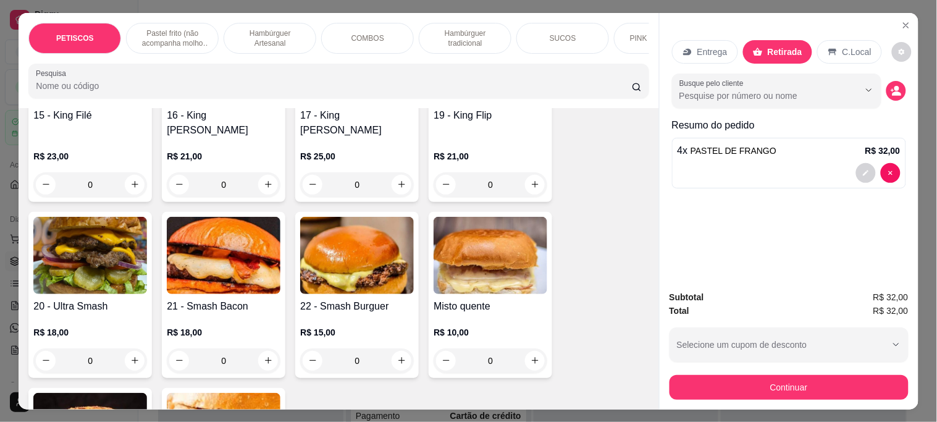
click at [98, 241] on img at bounding box center [90, 255] width 114 height 77
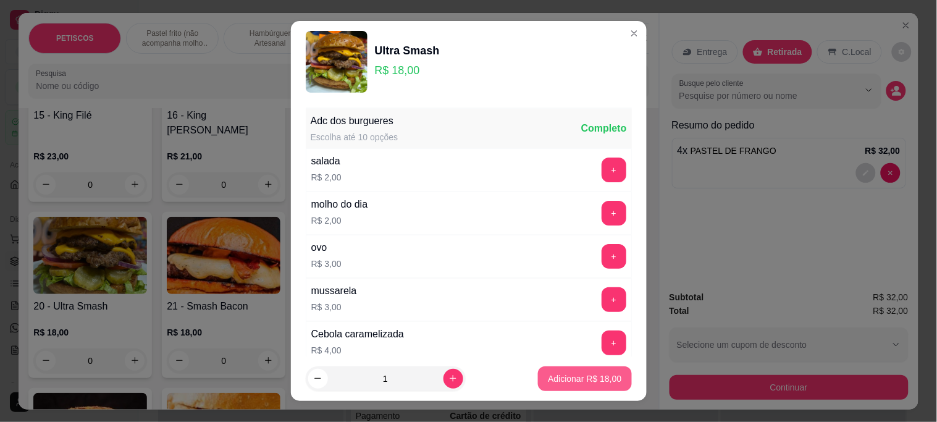
click at [576, 381] on p "Adicionar R$ 18,00" at bounding box center [585, 378] width 74 height 12
type input "1"
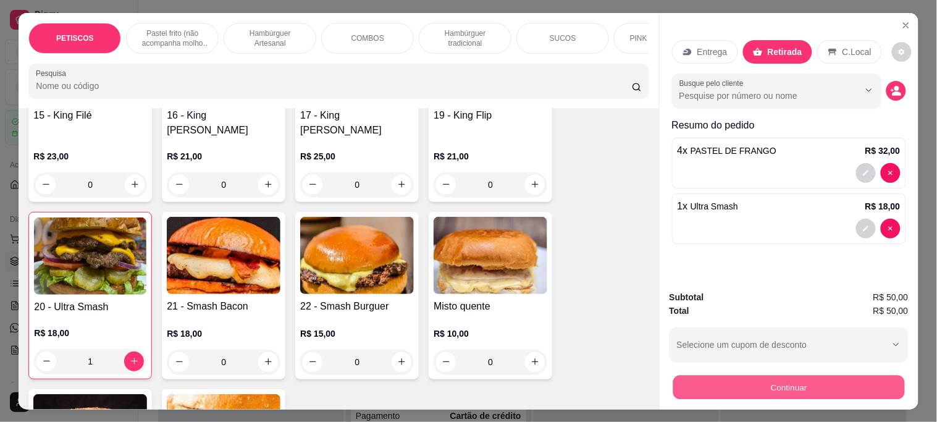
click at [744, 385] on button "Continuar" at bounding box center [789, 387] width 232 height 24
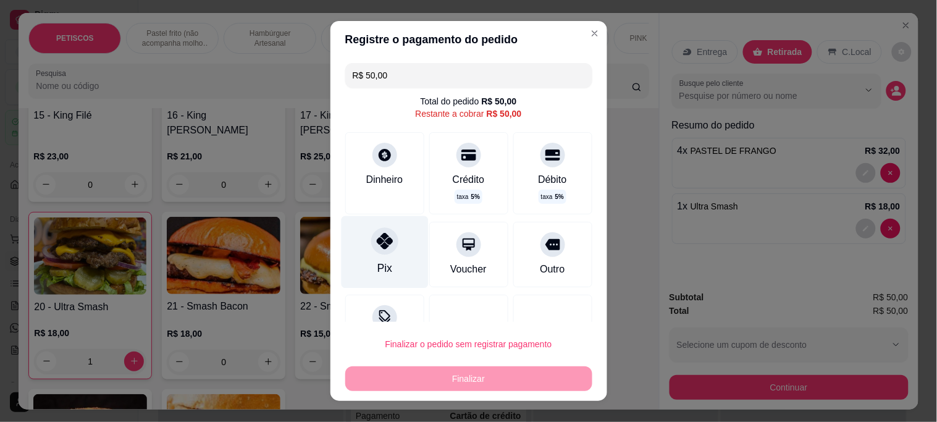
click at [376, 241] on icon at bounding box center [384, 241] width 16 height 16
type input "R$ 0,00"
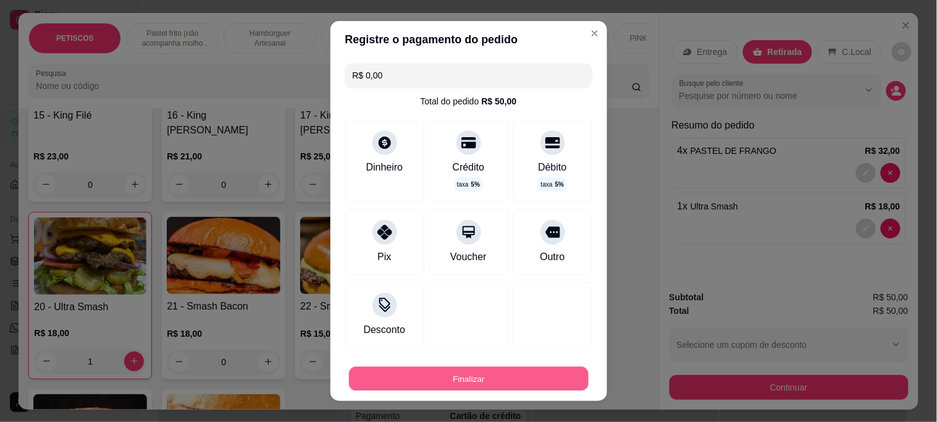
click at [411, 374] on button "Finalizar" at bounding box center [469, 378] width 240 height 24
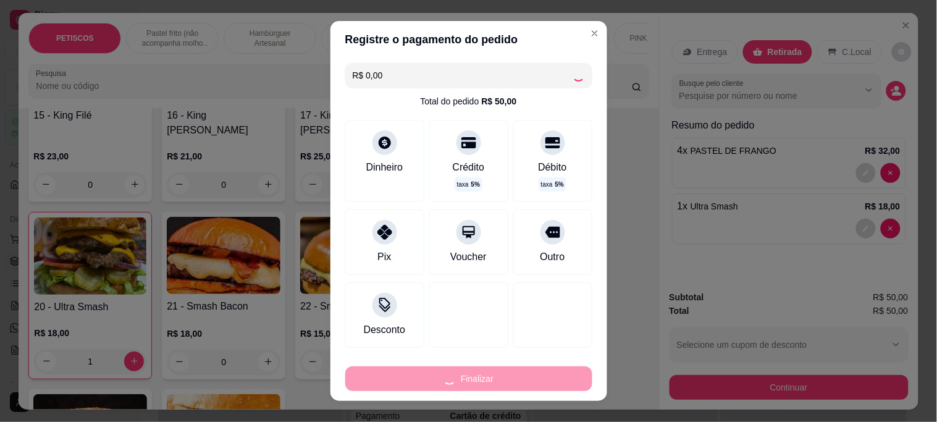
type input "0"
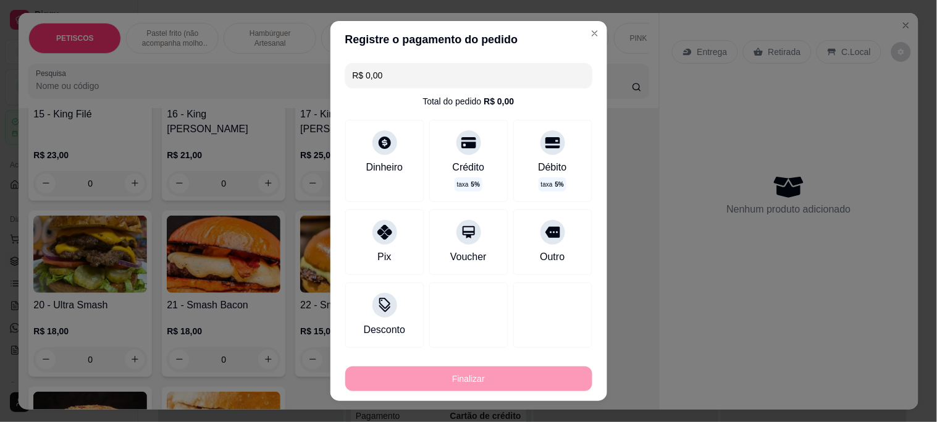
type input "-R$ 50,00"
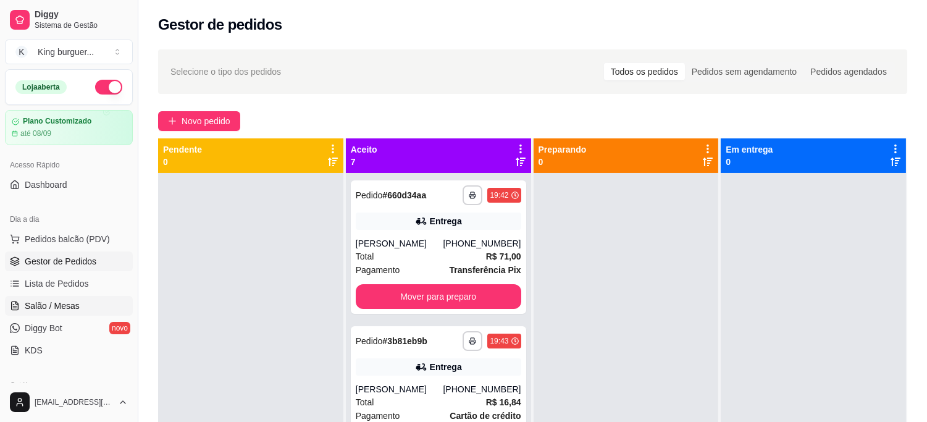
click at [50, 304] on span "Salão / Mesas" at bounding box center [52, 306] width 55 height 12
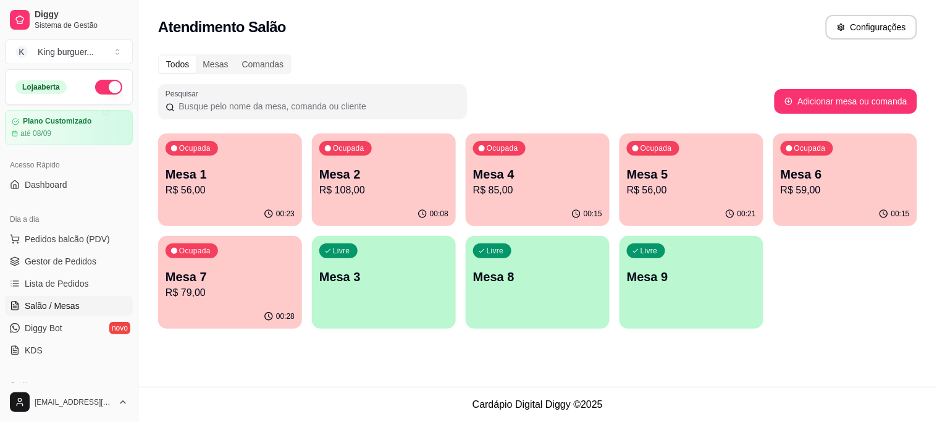
click at [252, 255] on div "Ocupada Mesa 7 R$ 79,00" at bounding box center [230, 270] width 144 height 69
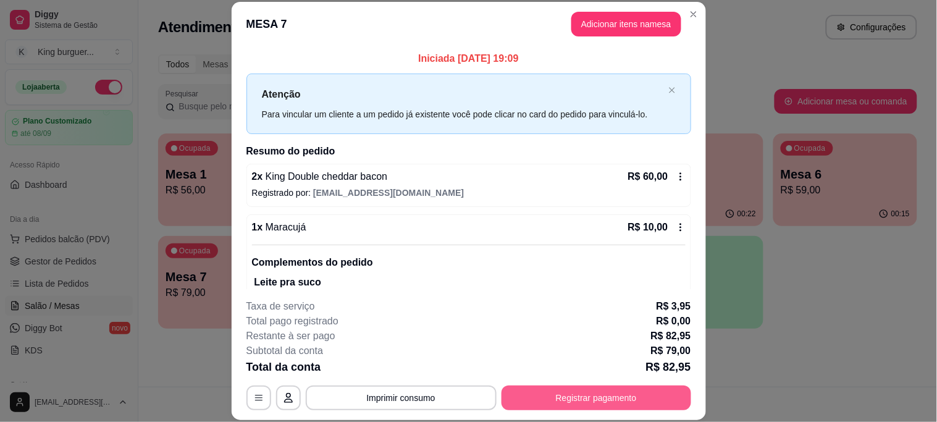
click at [558, 393] on button "Registrar pagamento" at bounding box center [597, 397] width 190 height 25
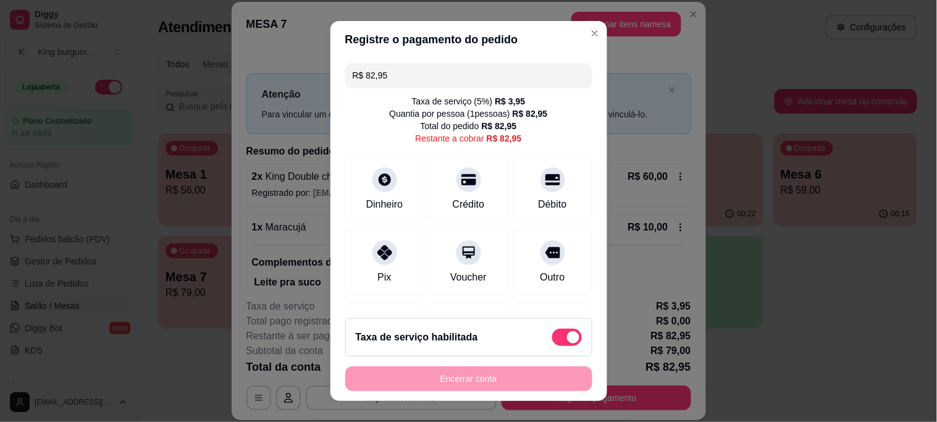
click at [552, 332] on span at bounding box center [567, 337] width 30 height 17
click at [552, 339] on input "checkbox" at bounding box center [556, 343] width 8 height 8
checkbox input "true"
type input "R$ 79,00"
checkbox input "false"
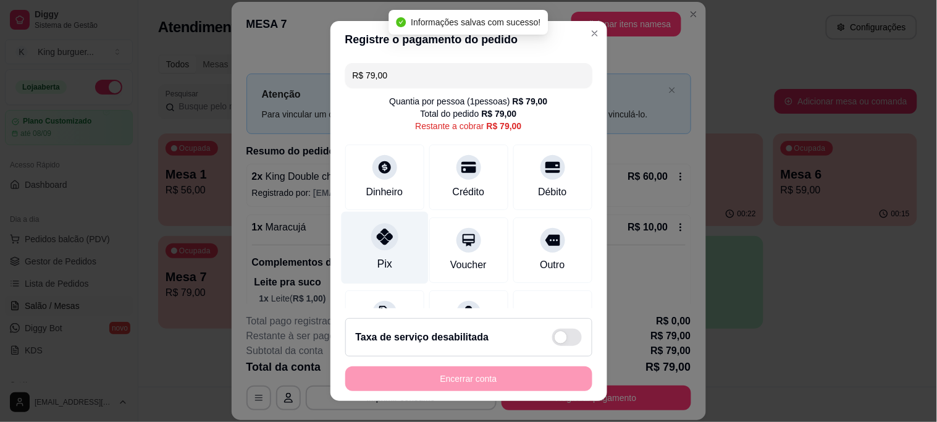
click at [376, 235] on icon at bounding box center [384, 237] width 16 height 16
type input "R$ 0,00"
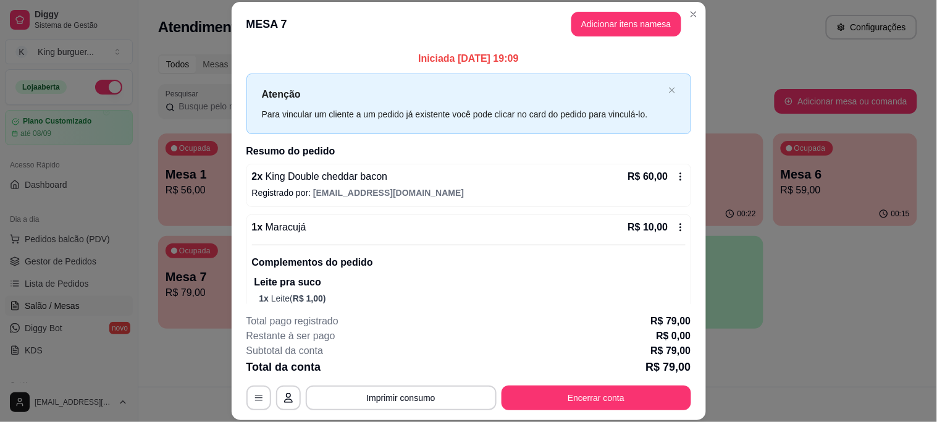
scroll to position [130, 0]
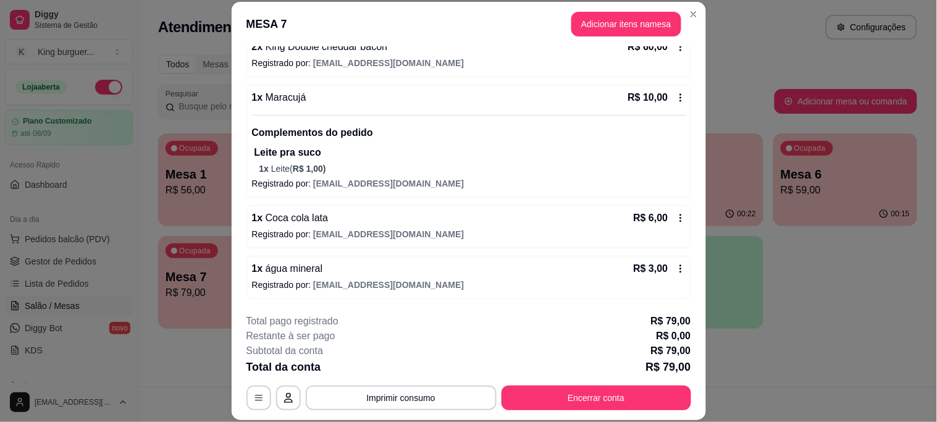
click at [676, 267] on icon at bounding box center [681, 269] width 10 height 10
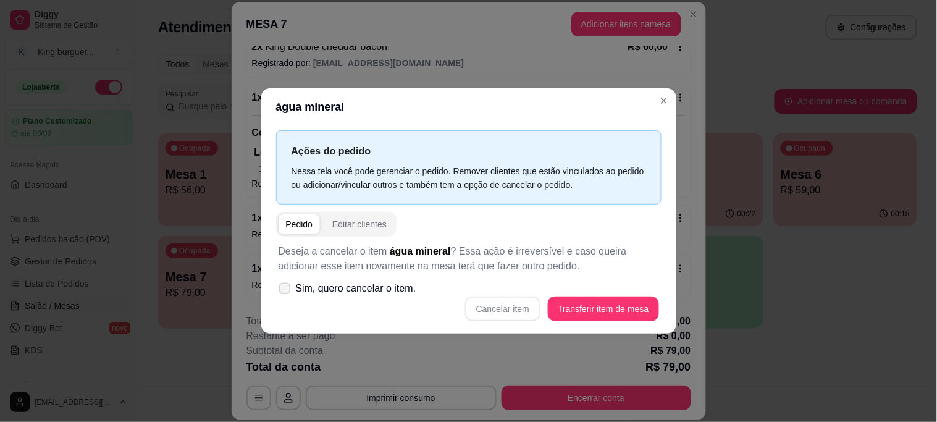
click at [392, 290] on span "Sim, quero cancelar o item." at bounding box center [356, 288] width 120 height 15
click at [286, 290] on input "Sim, quero cancelar o item." at bounding box center [282, 294] width 8 height 8
checkbox input "true"
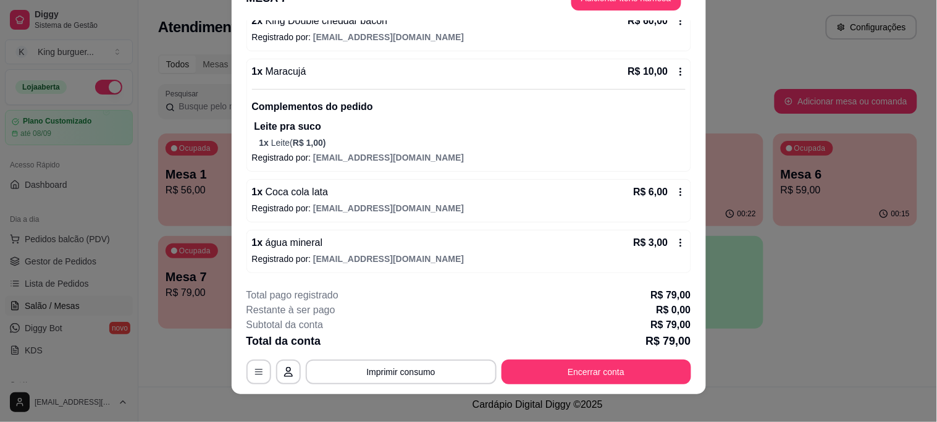
scroll to position [38, 0]
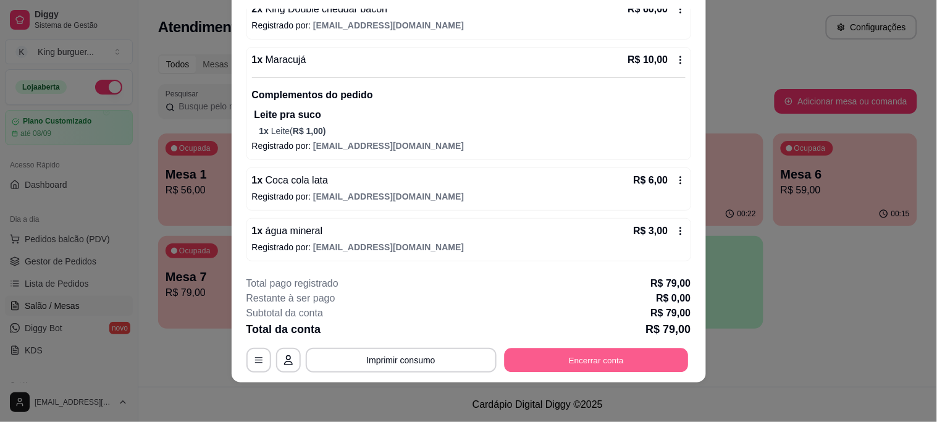
click at [570, 359] on button "Encerrar conta" at bounding box center [596, 360] width 184 height 24
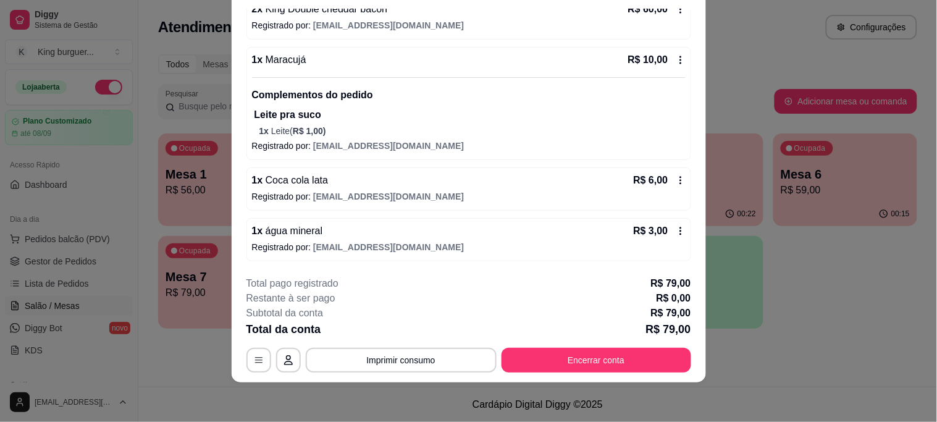
click at [644, 225] on p "R$ 3,00" at bounding box center [650, 231] width 35 height 15
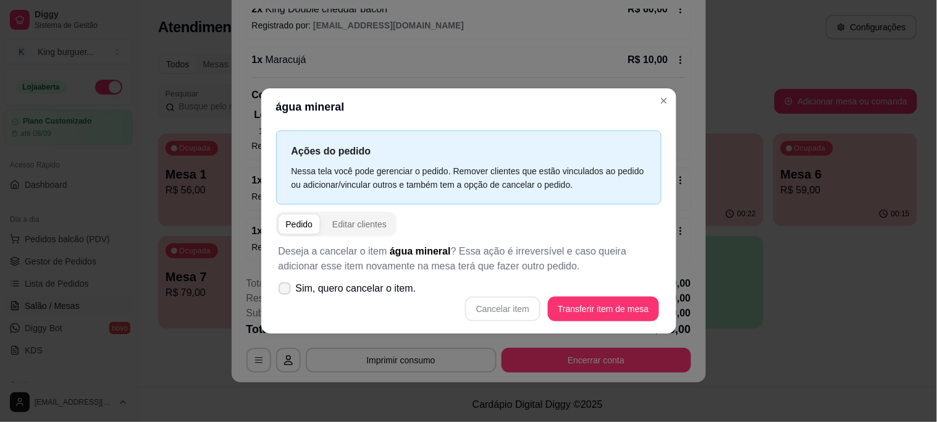
click at [342, 292] on span "Sim, quero cancelar o item." at bounding box center [356, 288] width 120 height 15
click at [286, 292] on input "Sim, quero cancelar o item." at bounding box center [282, 294] width 8 height 8
checkbox input "true"
click at [492, 306] on button "Cancelar item" at bounding box center [502, 309] width 75 height 25
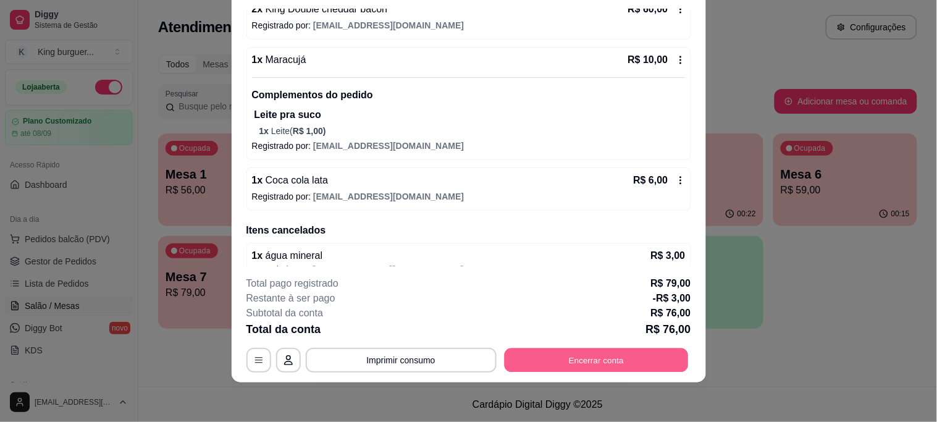
click at [635, 357] on button "Encerrar conta" at bounding box center [596, 360] width 184 height 24
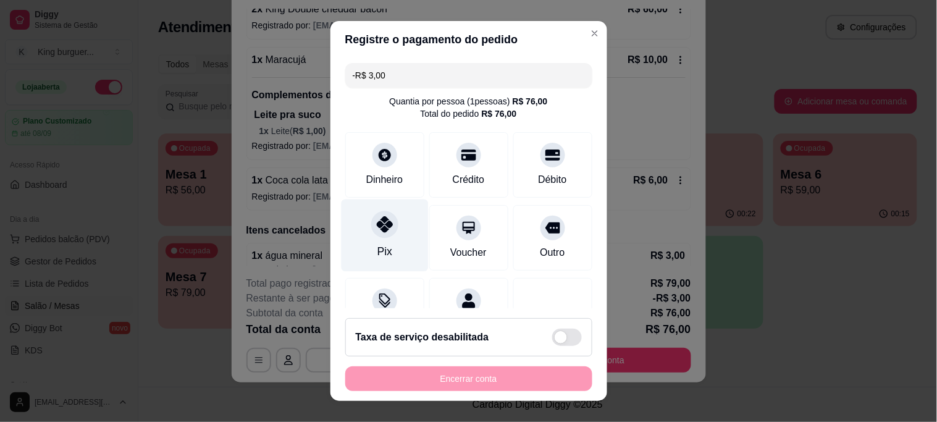
click at [376, 221] on icon at bounding box center [384, 224] width 16 height 16
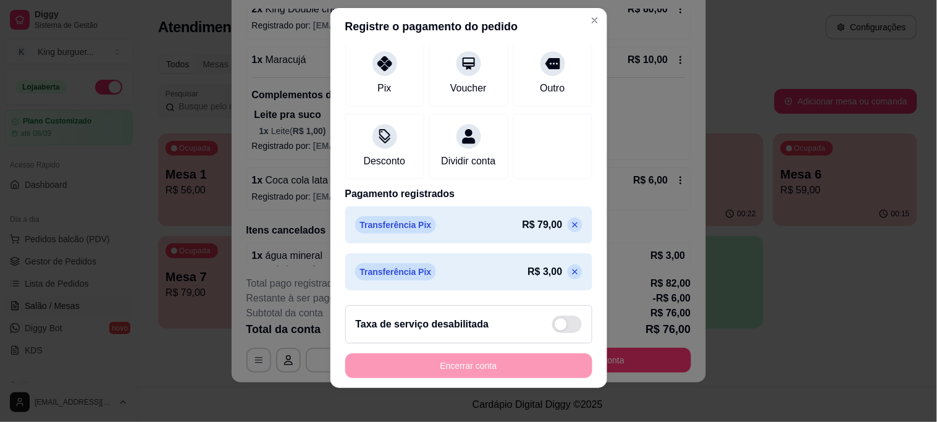
scroll to position [19, 0]
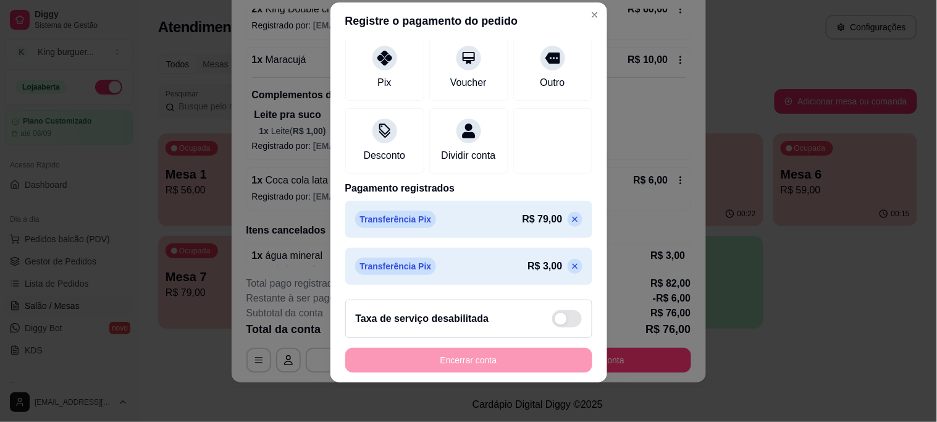
click at [568, 259] on p at bounding box center [575, 266] width 15 height 15
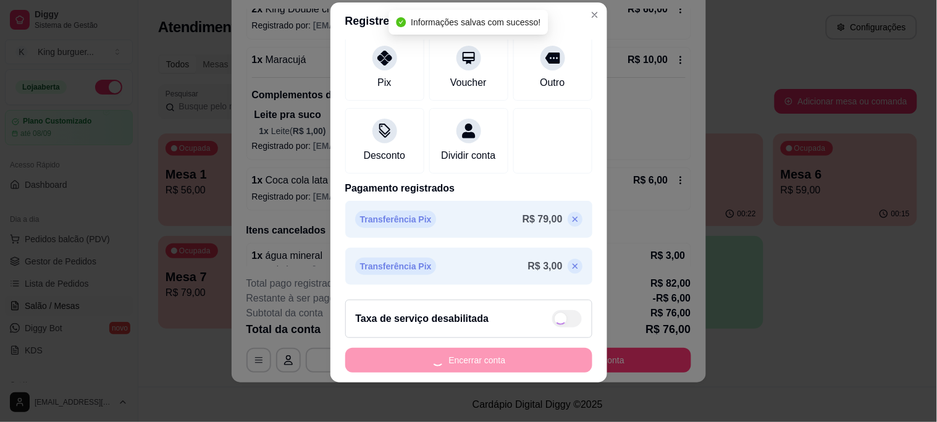
click at [551, 174] on div at bounding box center [552, 140] width 79 height 65
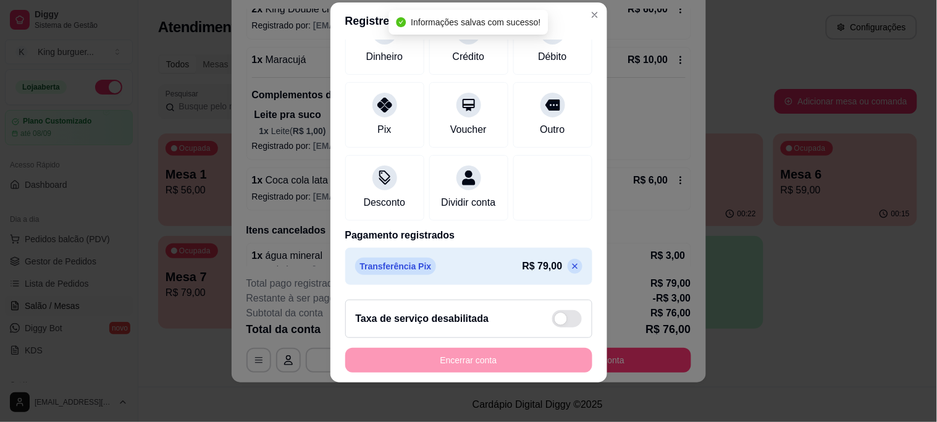
click at [570, 262] on icon at bounding box center [575, 266] width 10 height 10
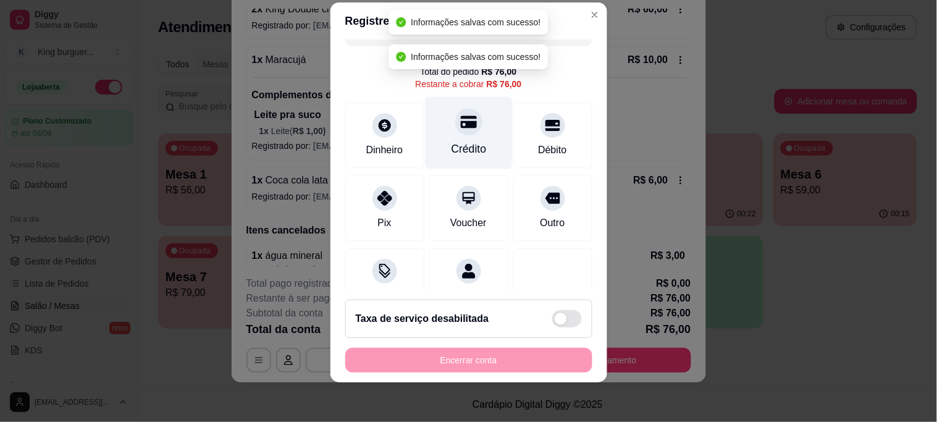
scroll to position [0, 0]
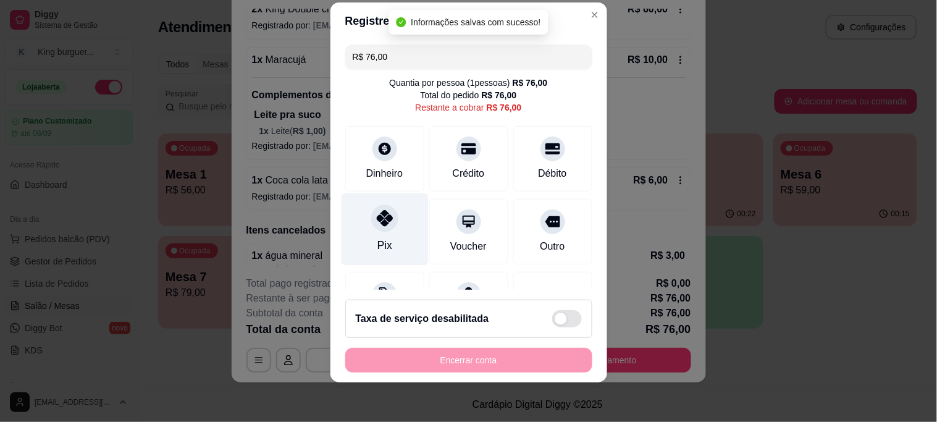
click at [376, 224] on icon at bounding box center [384, 218] width 16 height 16
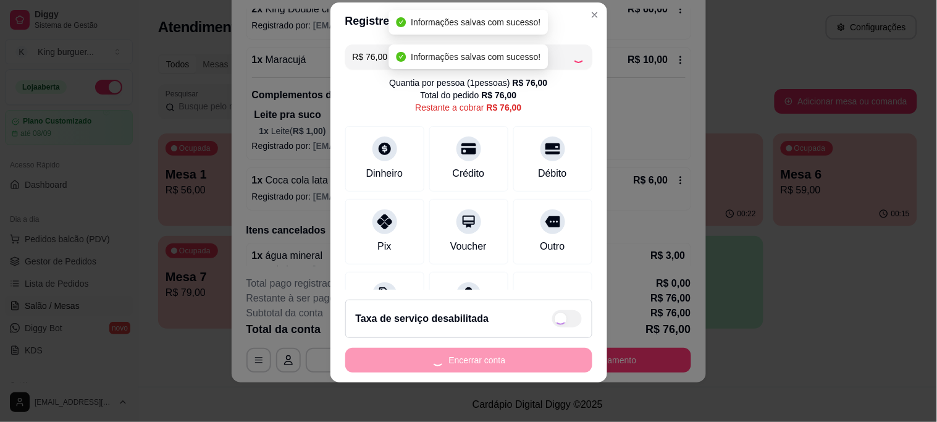
type input "R$ 0,00"
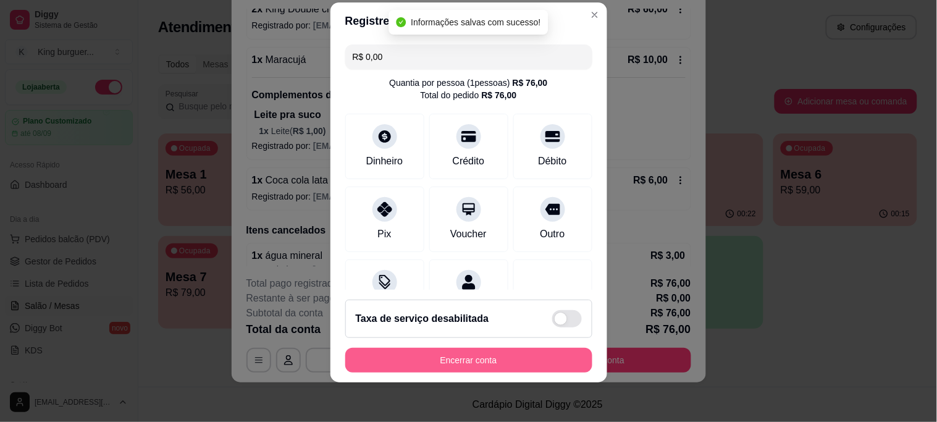
click at [452, 356] on button "Encerrar conta" at bounding box center [468, 360] width 247 height 25
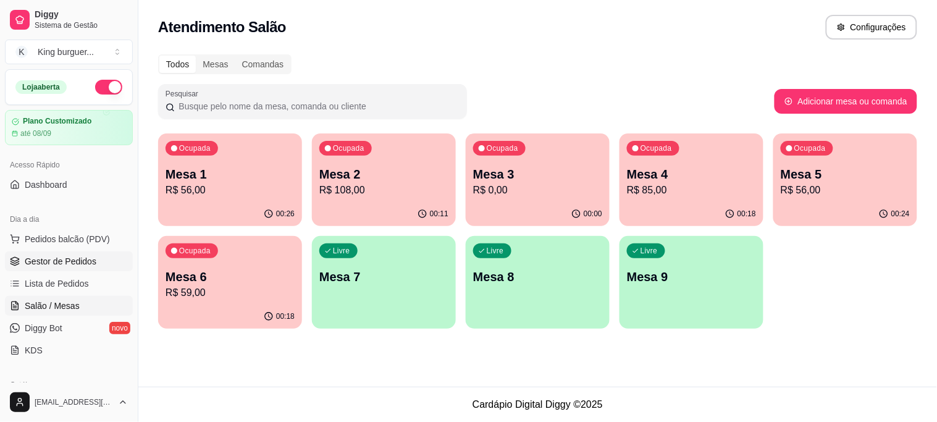
click at [95, 260] on link "Gestor de Pedidos" at bounding box center [69, 261] width 128 height 20
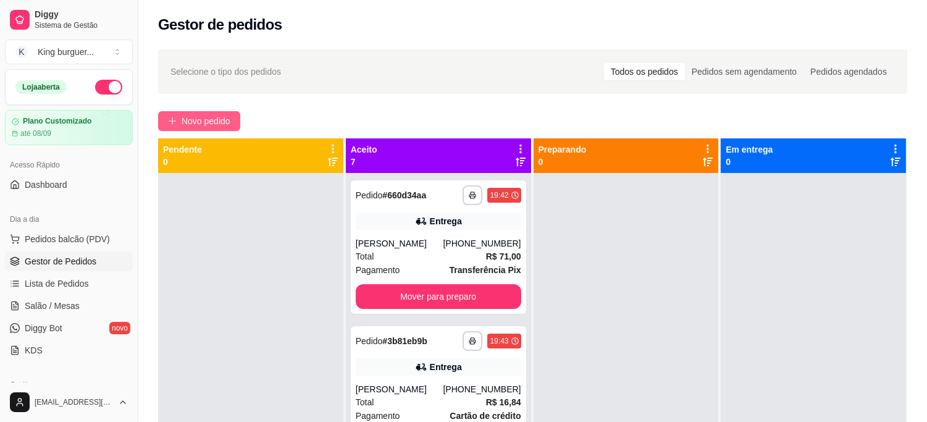
click at [214, 116] on span "Novo pedido" at bounding box center [206, 121] width 49 height 14
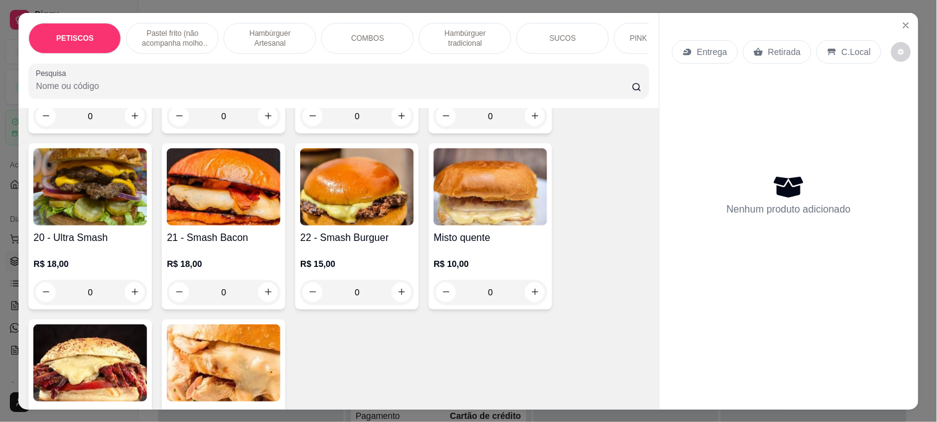
scroll to position [1578, 0]
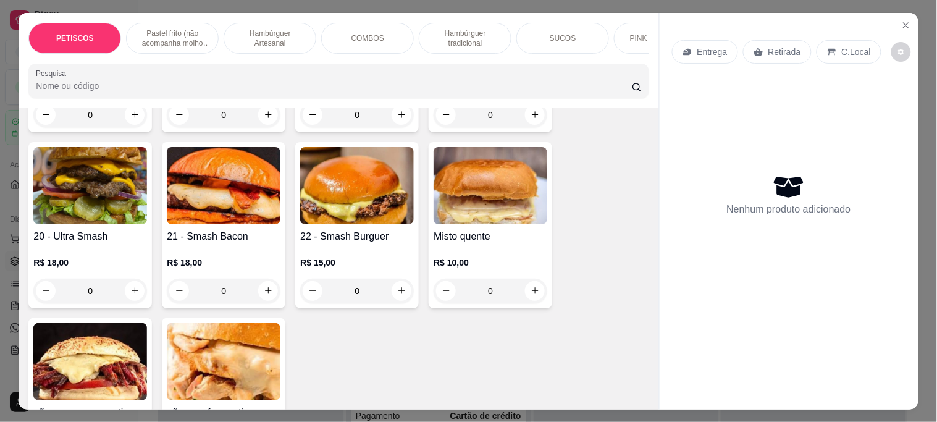
click at [360, 163] on img at bounding box center [357, 185] width 114 height 77
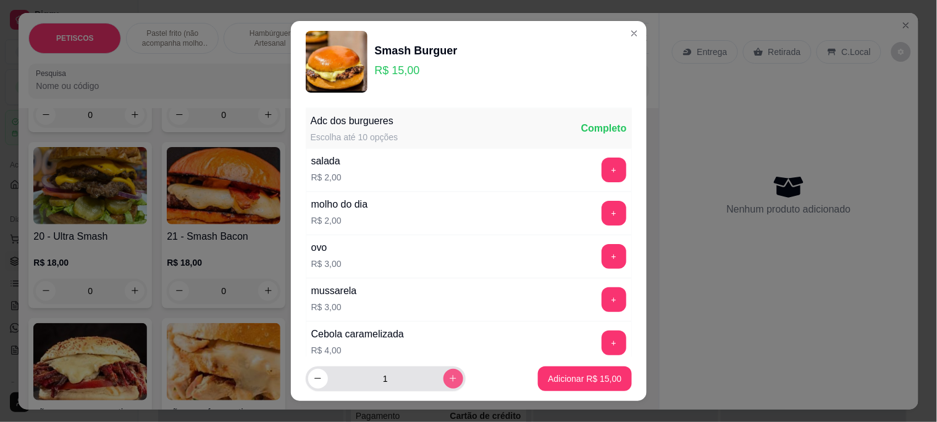
click at [444, 373] on button "increase-product-quantity" at bounding box center [454, 379] width 20 height 20
click at [448, 374] on icon "increase-product-quantity" at bounding box center [452, 378] width 9 height 9
type input "5"
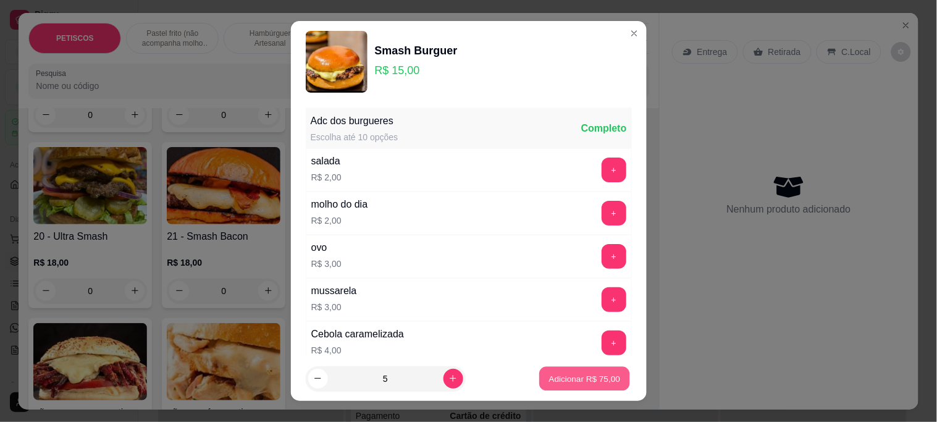
click at [557, 377] on p "Adicionar R$ 75,00" at bounding box center [585, 378] width 72 height 12
type input "5"
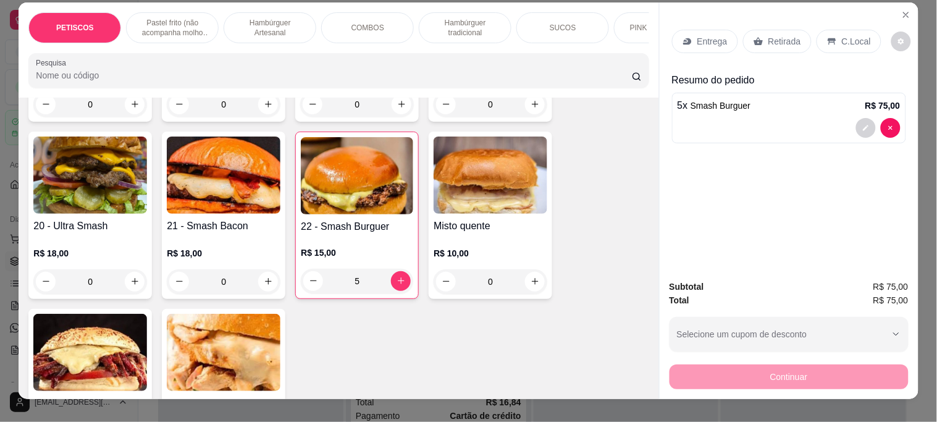
scroll to position [0, 0]
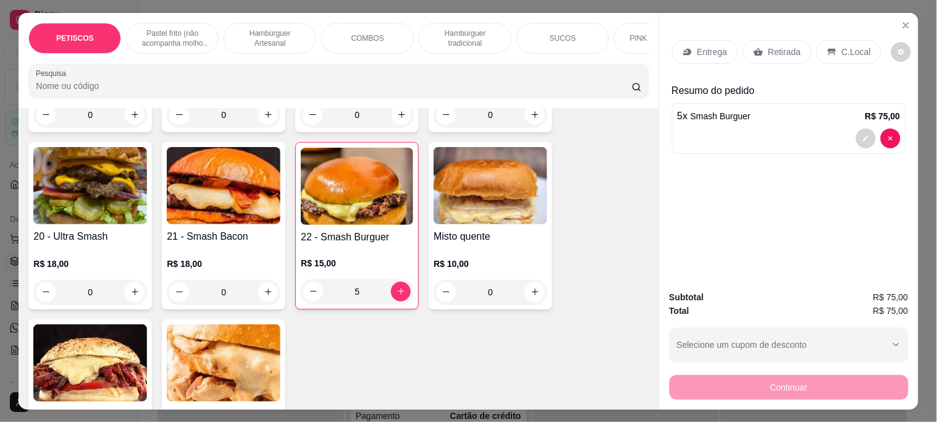
click at [754, 47] on icon at bounding box center [759, 52] width 10 height 10
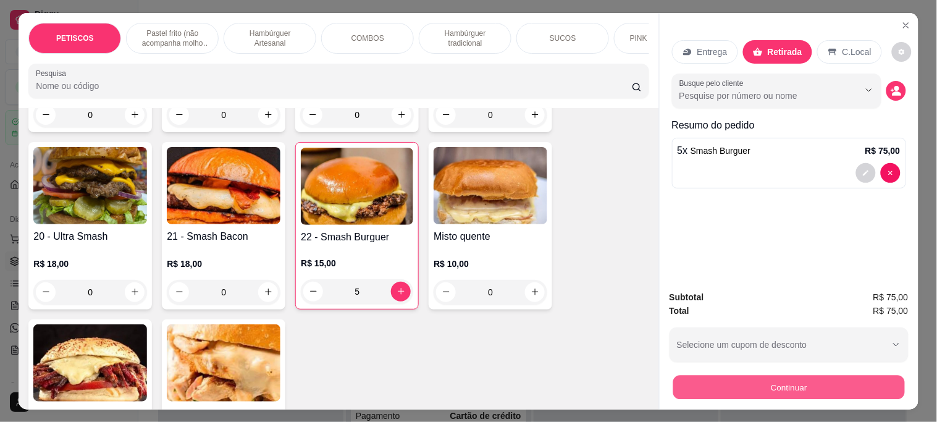
click at [741, 379] on button "Continuar" at bounding box center [789, 387] width 232 height 24
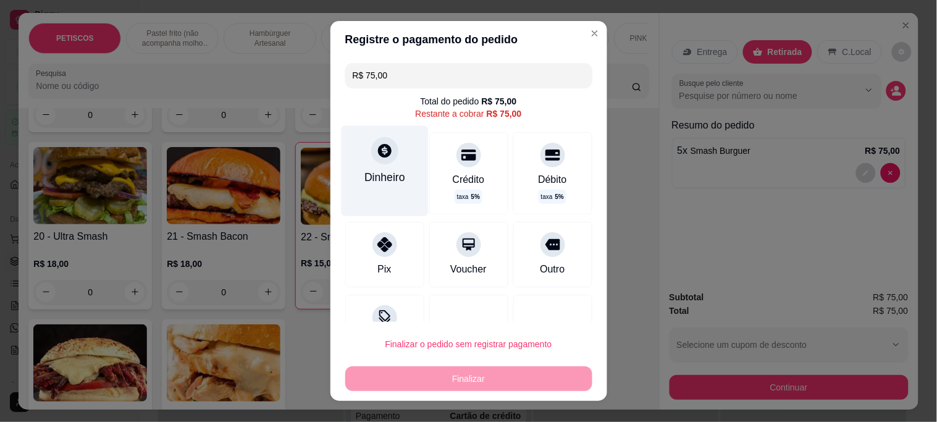
click at [385, 155] on div at bounding box center [384, 150] width 27 height 27
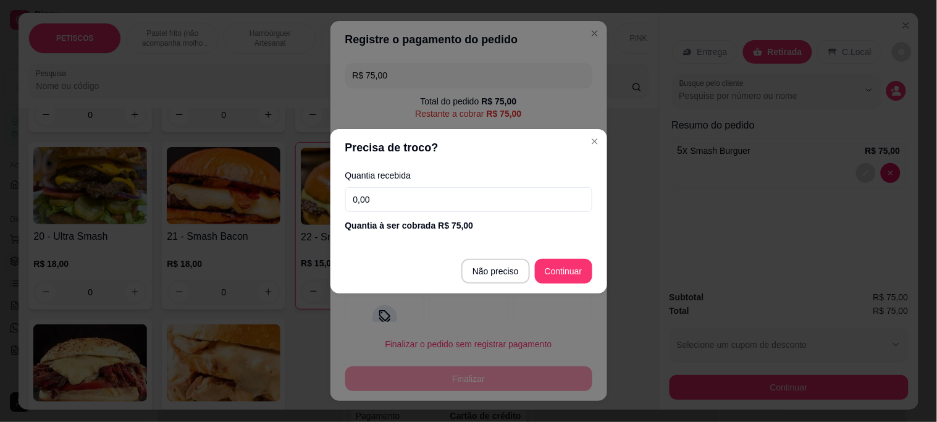
drag, startPoint x: 390, startPoint y: 186, endPoint x: 313, endPoint y: 200, distance: 78.4
click at [310, 199] on div "Precisa de troco? Quantia recebida 0,00 Quantia à ser cobrada R$ 75,00 Não prec…" at bounding box center [468, 211] width 937 height 422
drag, startPoint x: 358, startPoint y: 203, endPoint x: 266, endPoint y: 204, distance: 92.7
click at [272, 203] on div "Precisa de troco? Quantia recebida 0,00 Quantia à ser cobrada R$ 75,00 Não prec…" at bounding box center [468, 211] width 937 height 422
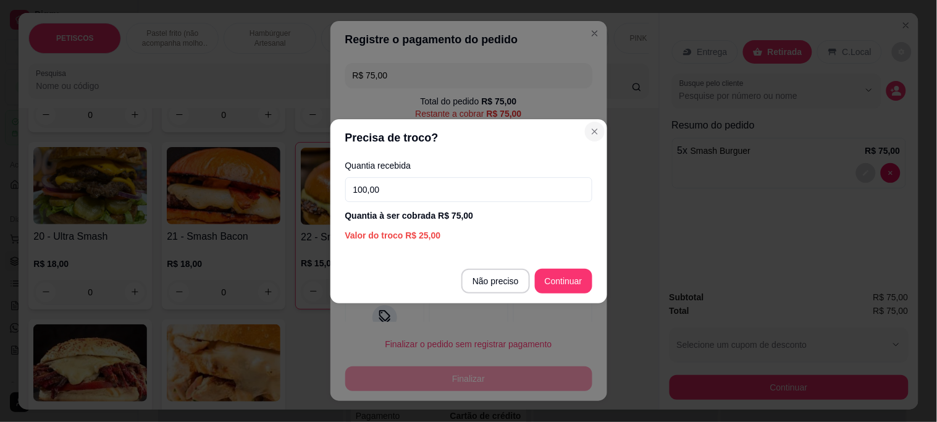
type input "100,00"
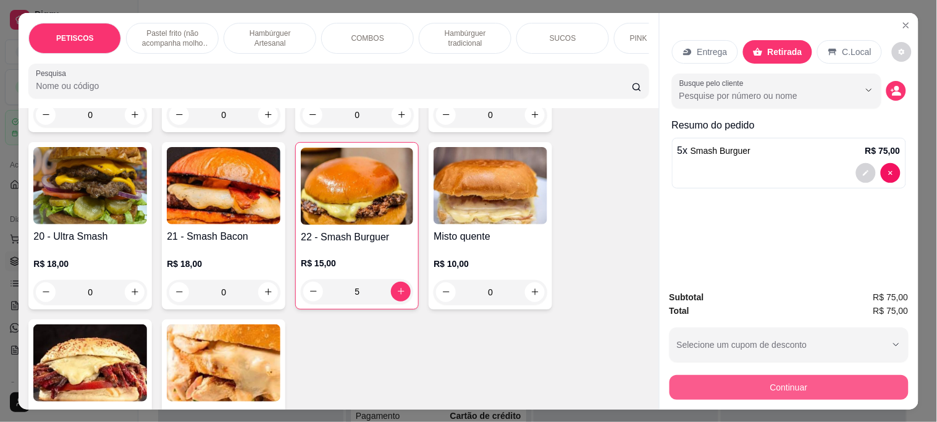
click at [816, 386] on button "Continuar" at bounding box center [789, 387] width 239 height 25
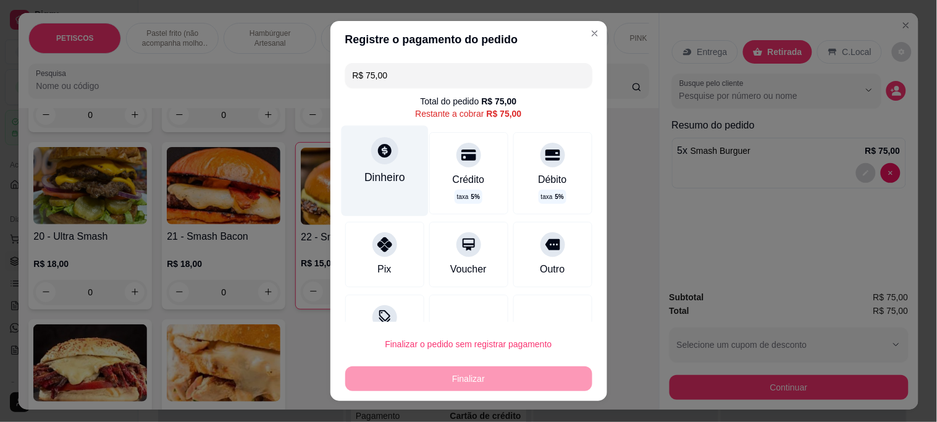
click at [372, 163] on div at bounding box center [384, 150] width 27 height 27
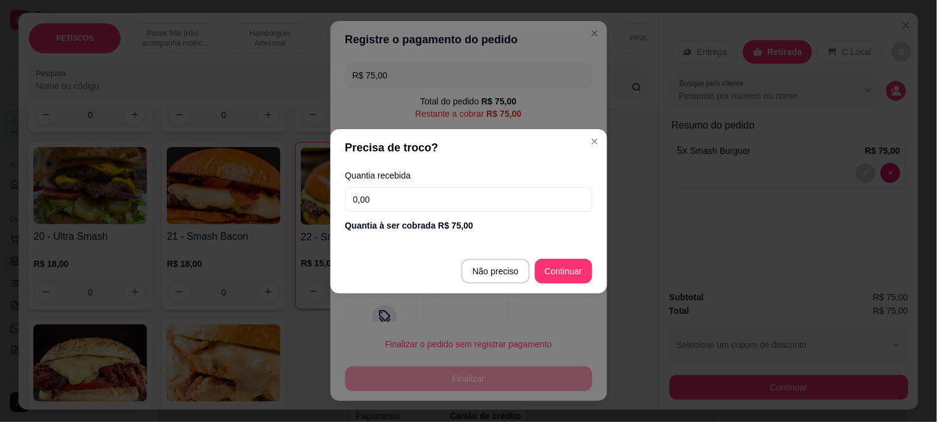
drag, startPoint x: 392, startPoint y: 199, endPoint x: 219, endPoint y: 181, distance: 173.9
click at [219, 181] on div "Precisa de troco? Quantia recebida 0,00 Quantia à ser cobrada R$ 75,00 Não prec…" at bounding box center [468, 211] width 937 height 422
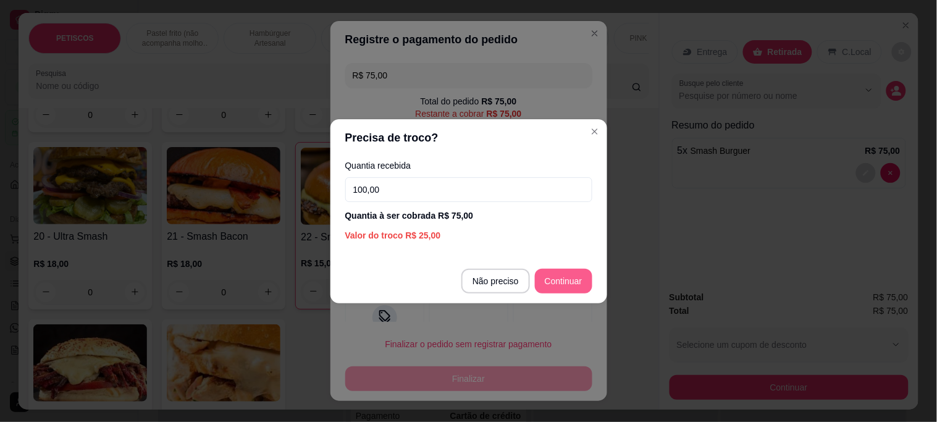
type input "100,00"
type input "R$ 0,00"
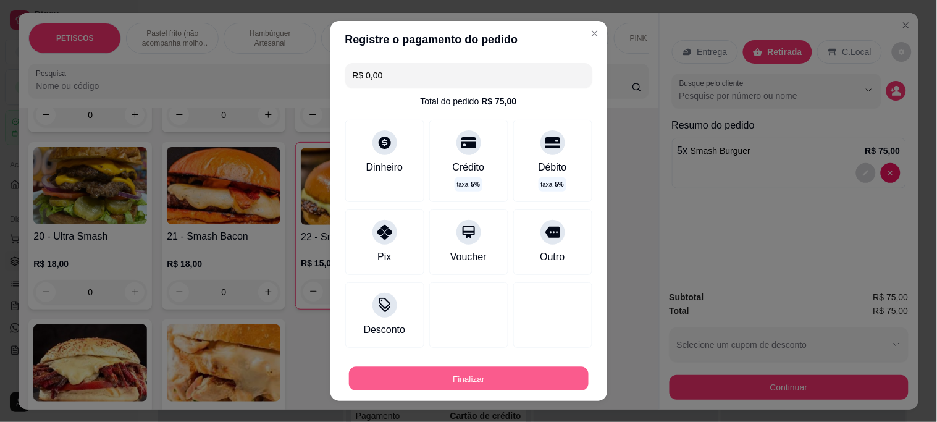
click at [532, 381] on button "Finalizar" at bounding box center [469, 378] width 240 height 24
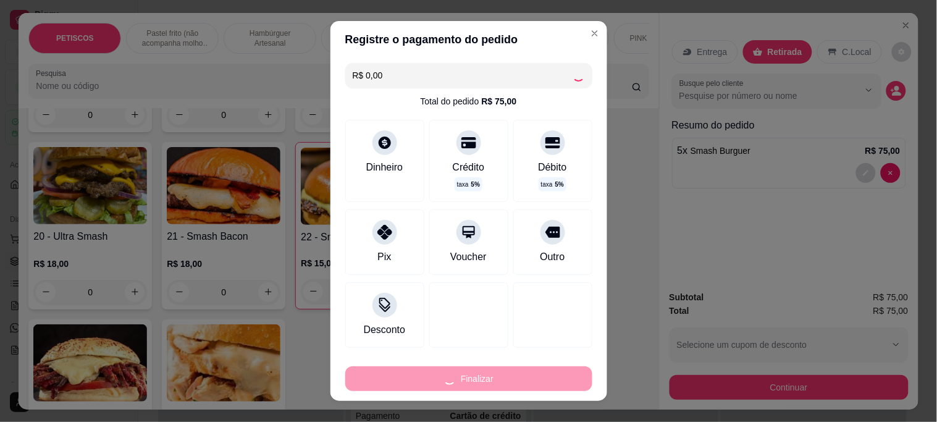
type input "0"
type input "-R$ 75,00"
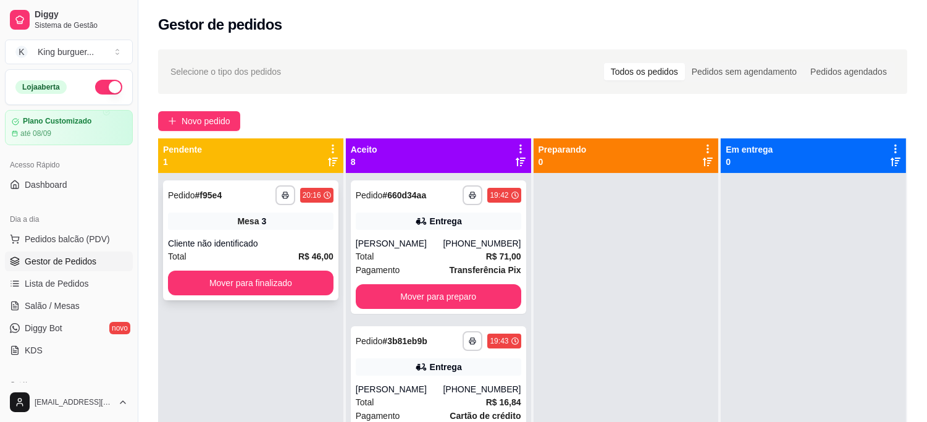
click at [272, 227] on div "Mesa 3" at bounding box center [251, 221] width 166 height 17
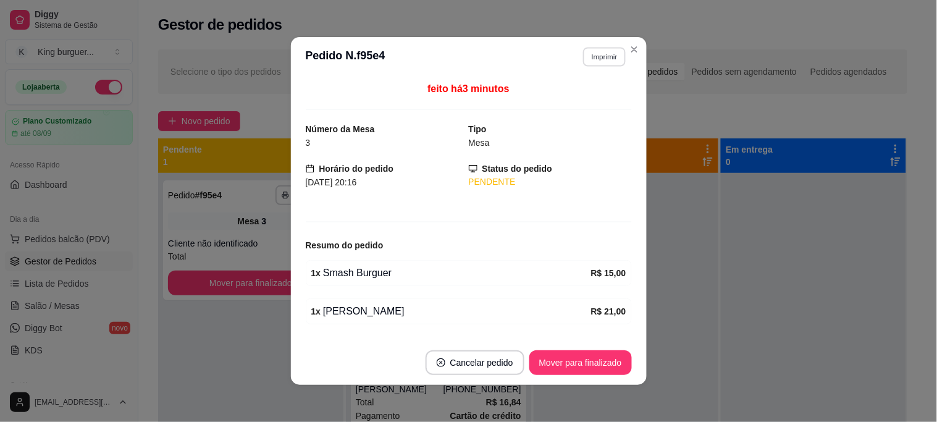
click at [607, 58] on button "Imprimir" at bounding box center [604, 56] width 43 height 19
click at [604, 96] on button "IMPRESSORA" at bounding box center [579, 101] width 90 height 20
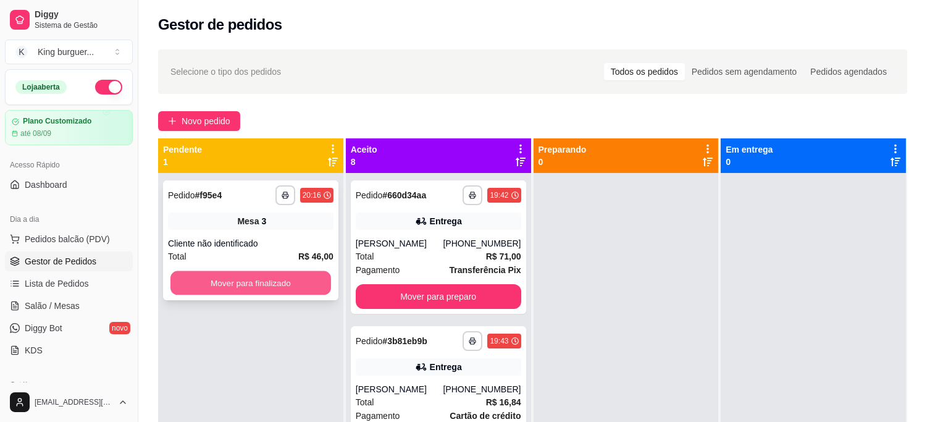
click at [275, 276] on button "Mover para finalizado" at bounding box center [250, 283] width 161 height 24
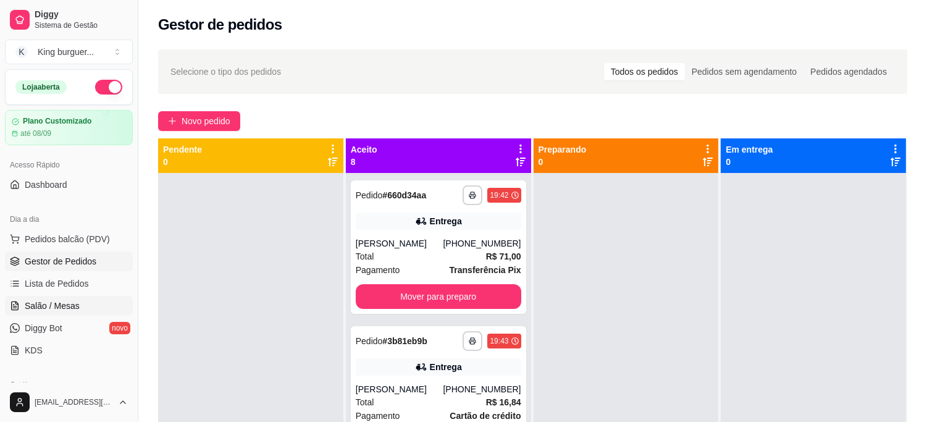
click at [74, 300] on span "Salão / Mesas" at bounding box center [52, 306] width 55 height 12
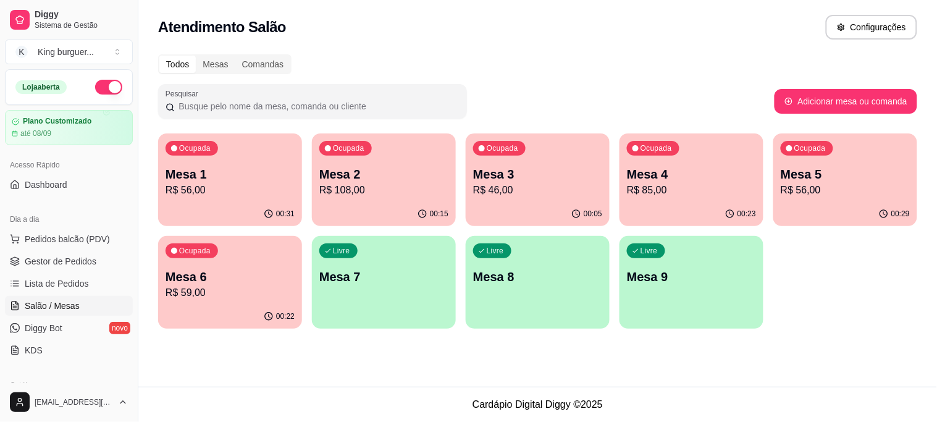
click at [408, 272] on p "Mesa 7" at bounding box center [383, 276] width 129 height 17
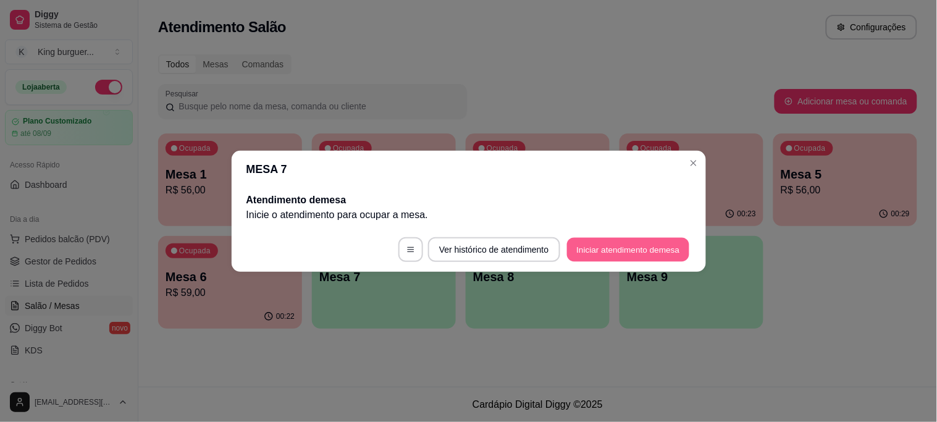
click at [618, 243] on button "Iniciar atendimento de mesa" at bounding box center [628, 249] width 122 height 24
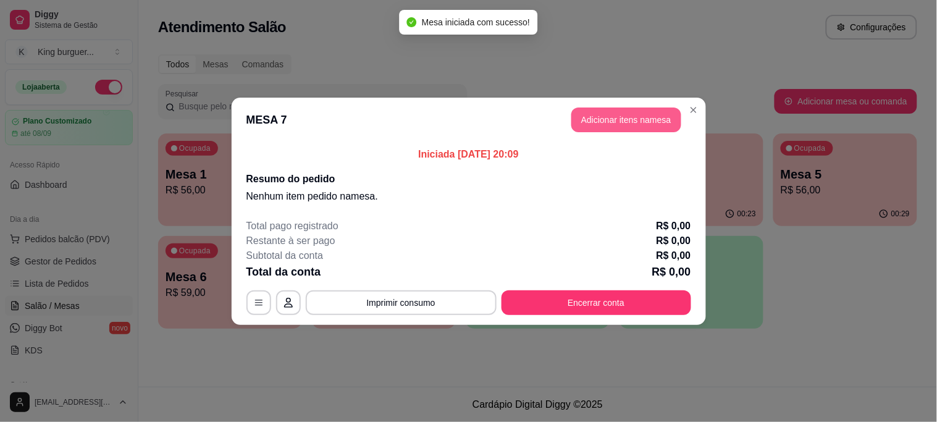
click at [606, 114] on button "Adicionar itens na mesa" at bounding box center [626, 119] width 110 height 25
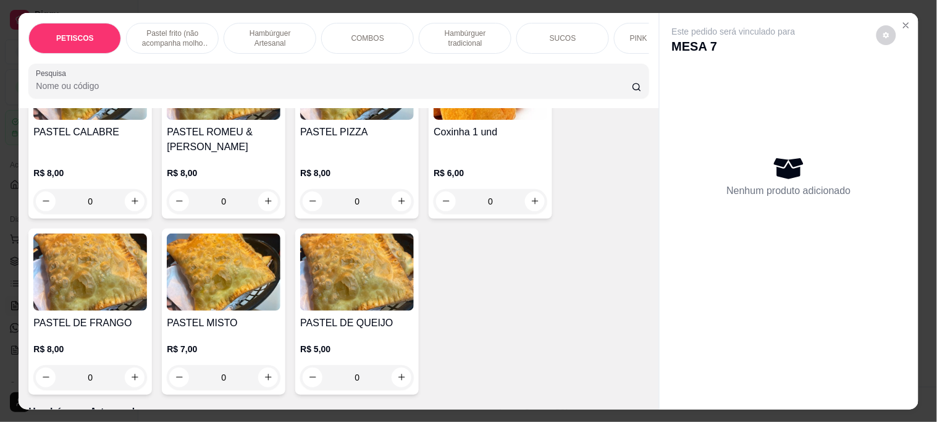
scroll to position [549, 0]
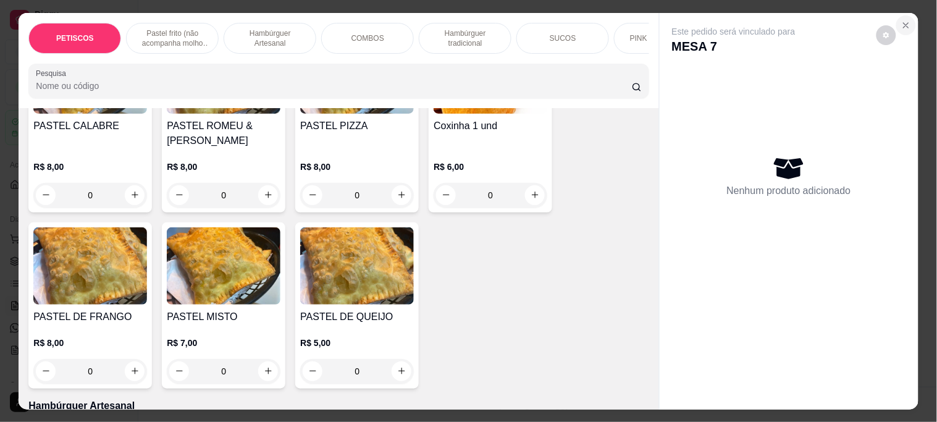
click at [902, 20] on icon "Close" at bounding box center [906, 25] width 10 height 10
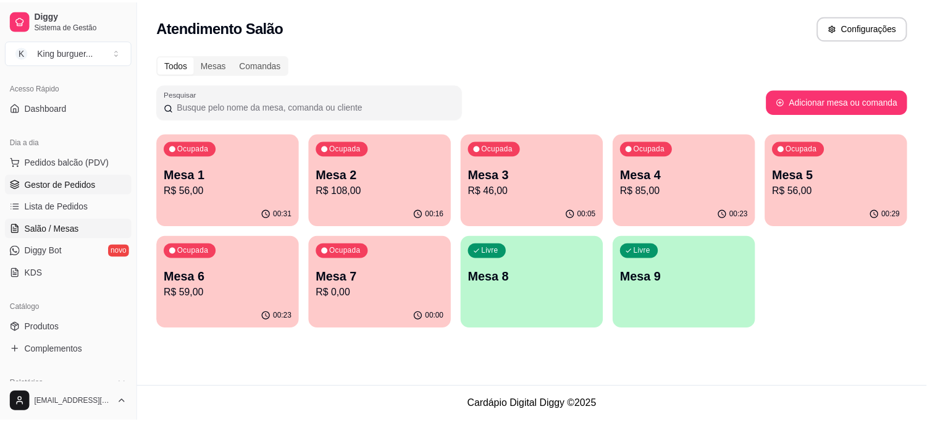
scroll to position [0, 0]
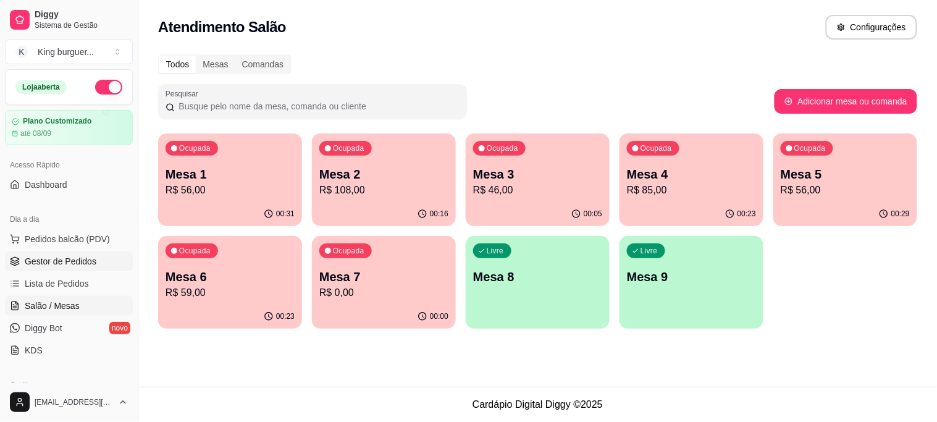
click at [80, 261] on span "Gestor de Pedidos" at bounding box center [61, 261] width 72 height 12
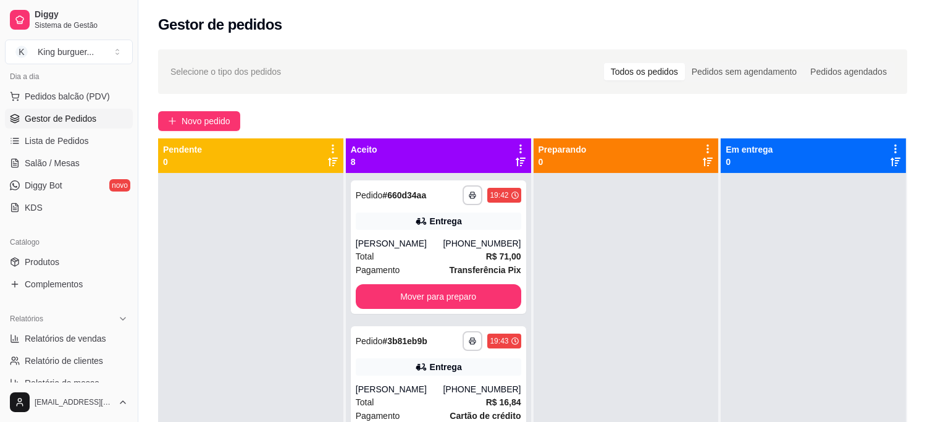
scroll to position [137, 0]
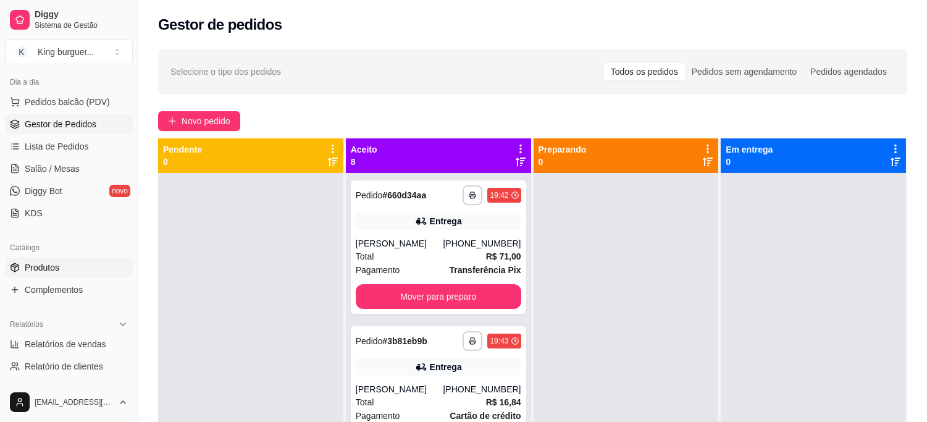
click at [68, 261] on link "Produtos" at bounding box center [69, 268] width 128 height 20
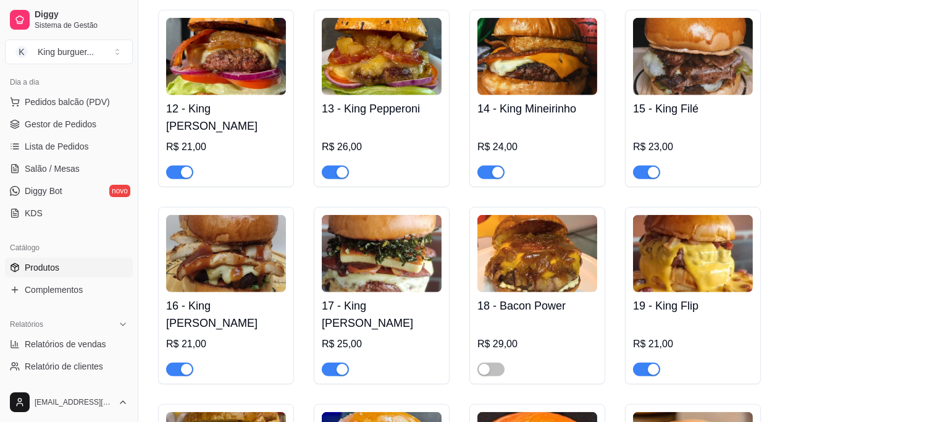
scroll to position [1853, 0]
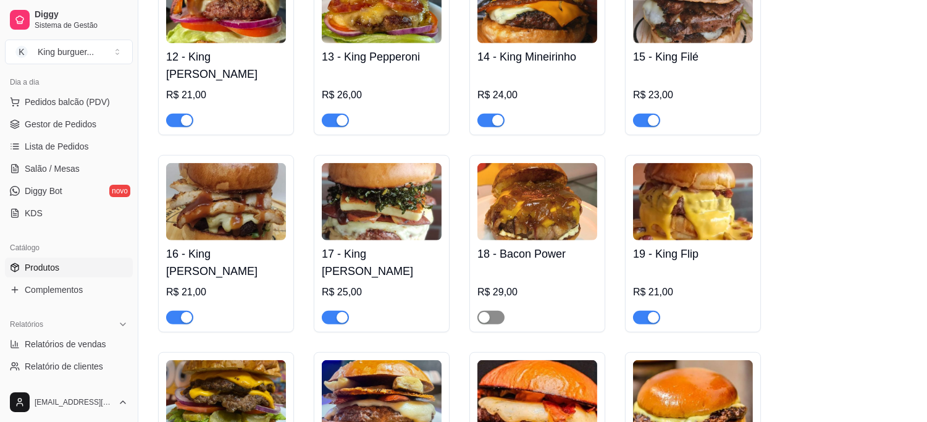
click at [501, 311] on span "button" at bounding box center [491, 318] width 27 height 14
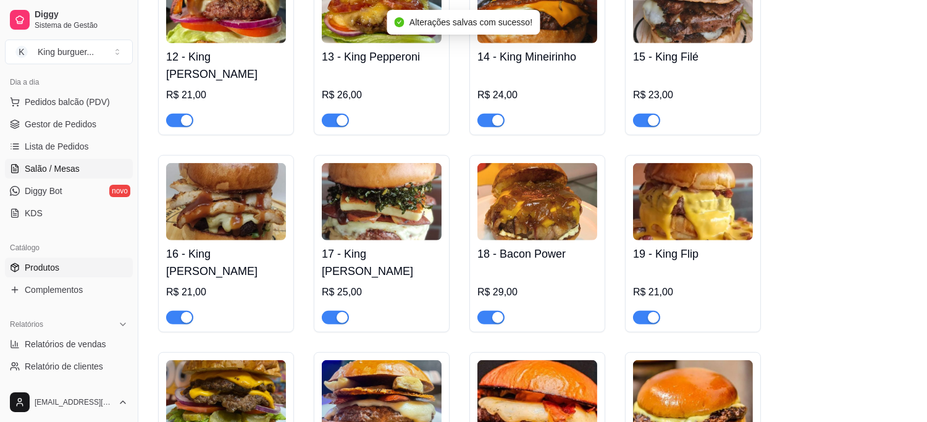
click at [66, 165] on span "Salão / Mesas" at bounding box center [52, 168] width 55 height 12
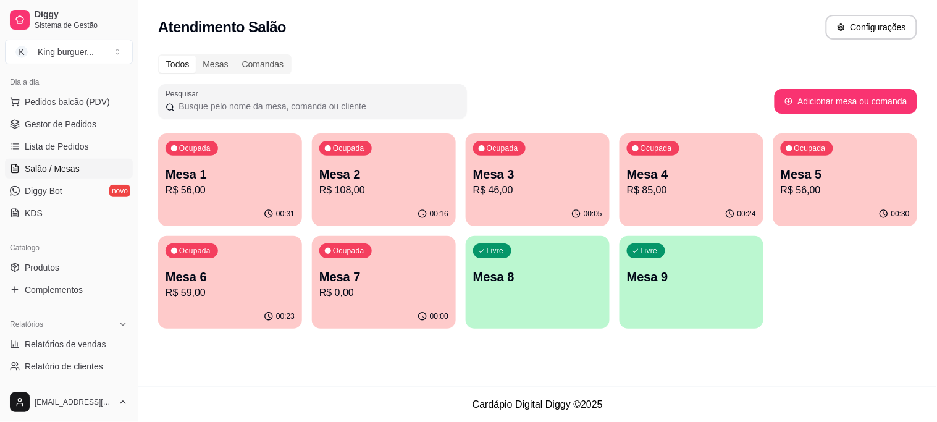
click at [379, 279] on p "Mesa 7" at bounding box center [383, 276] width 129 height 17
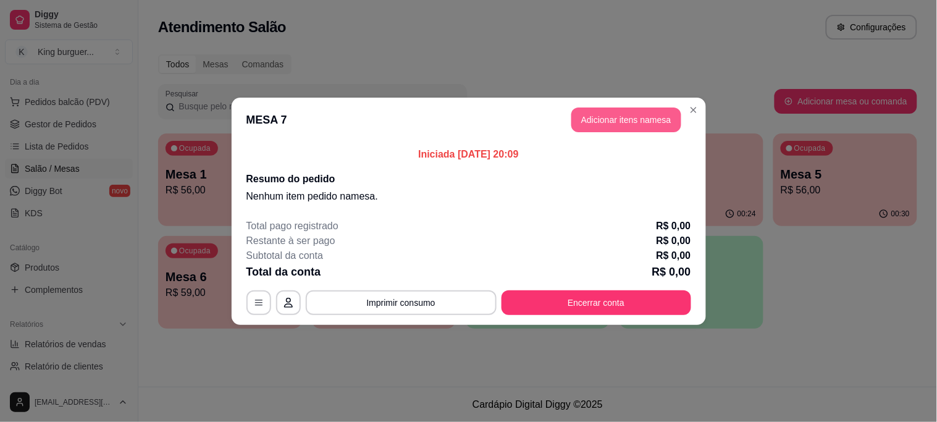
click at [618, 120] on button "Adicionar itens na mesa" at bounding box center [626, 119] width 110 height 25
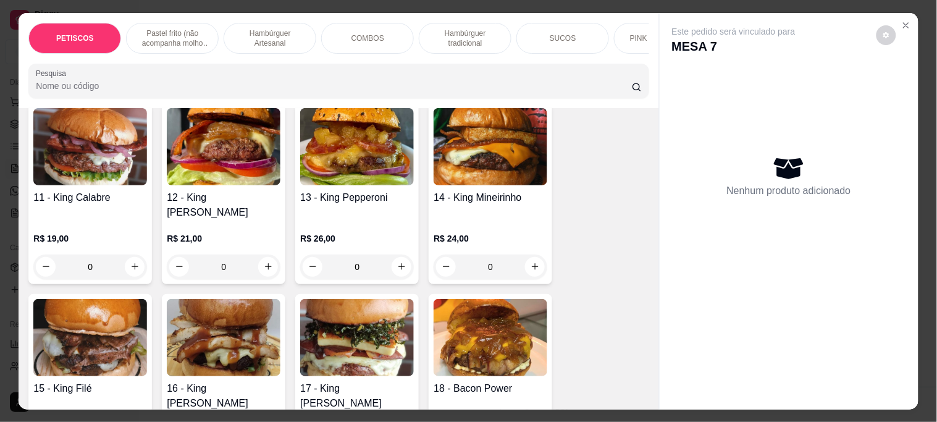
scroll to position [1304, 0]
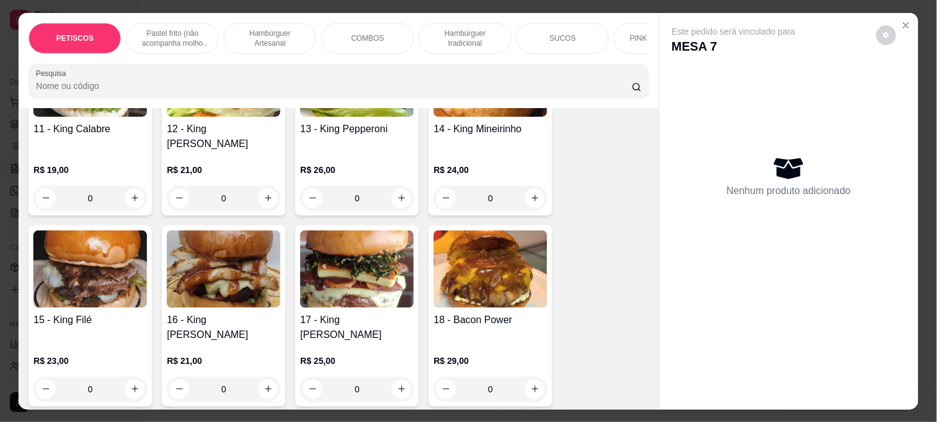
click at [473, 272] on img at bounding box center [491, 268] width 114 height 77
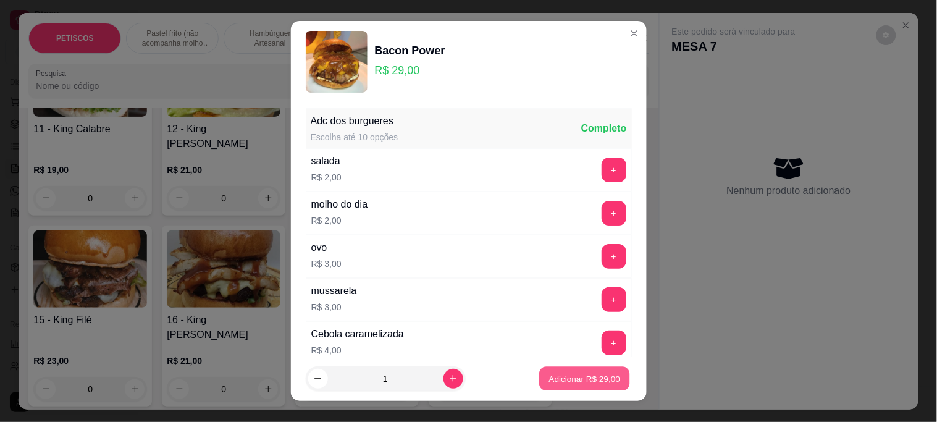
click at [594, 374] on p "Adicionar R$ 29,00" at bounding box center [585, 378] width 72 height 12
type input "1"
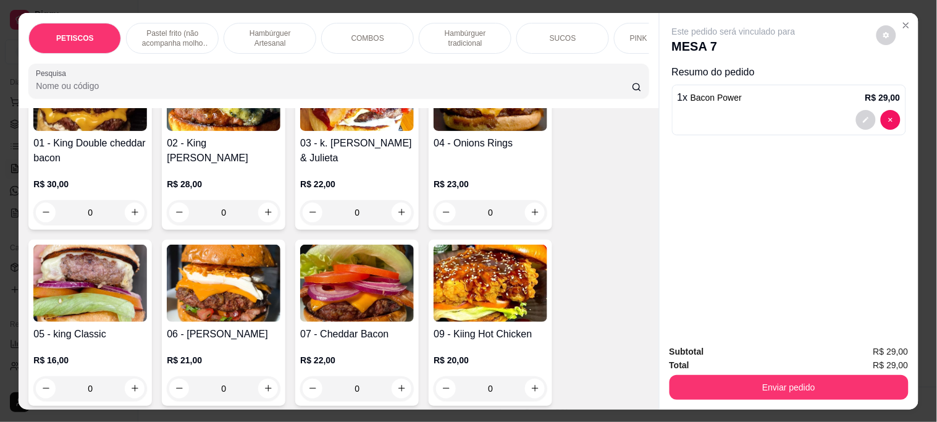
scroll to position [892, 0]
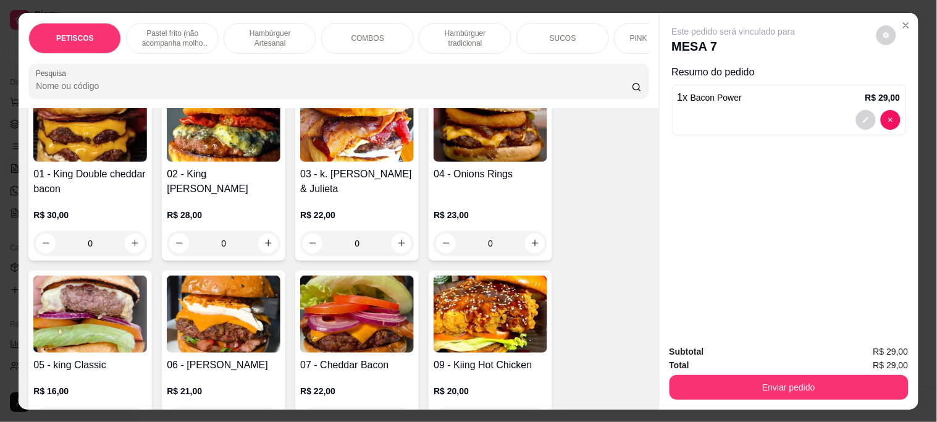
click at [89, 144] on img at bounding box center [90, 123] width 114 height 77
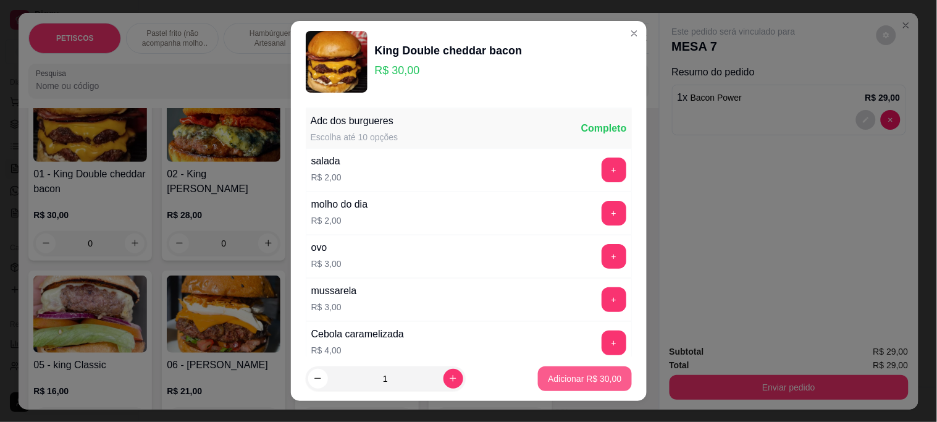
click at [538, 378] on button "Adicionar R$ 30,00" at bounding box center [584, 378] width 93 height 25
type input "1"
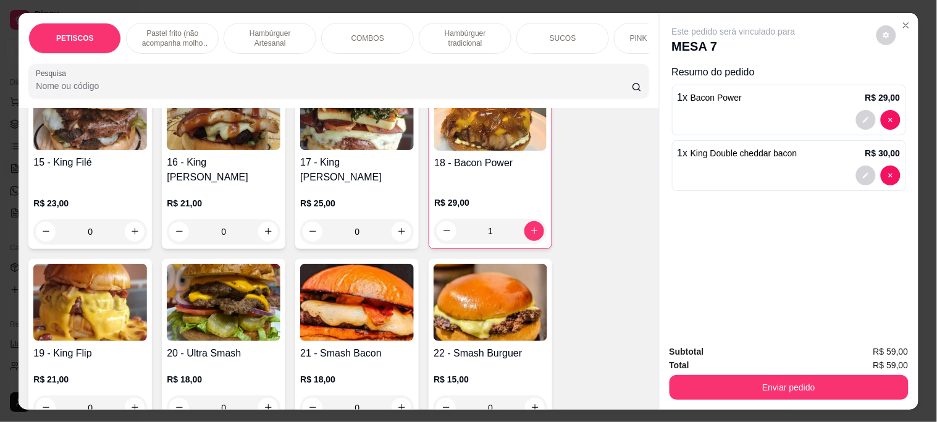
scroll to position [1579, 0]
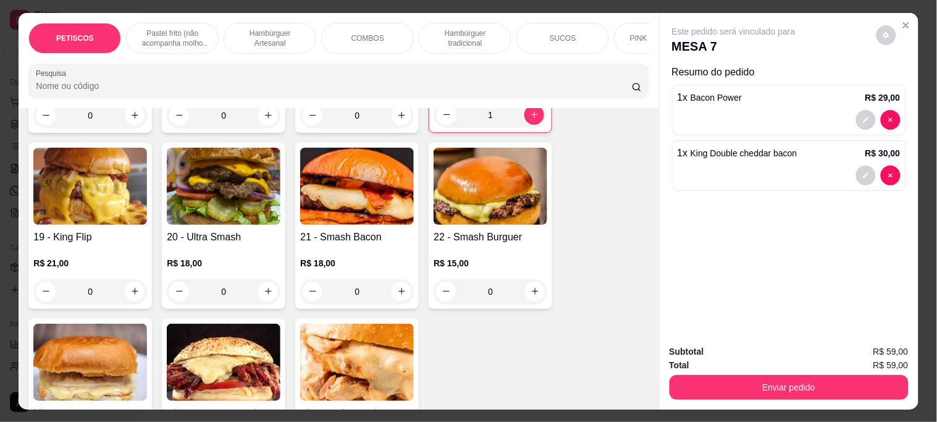
click at [495, 178] on img at bounding box center [491, 186] width 114 height 77
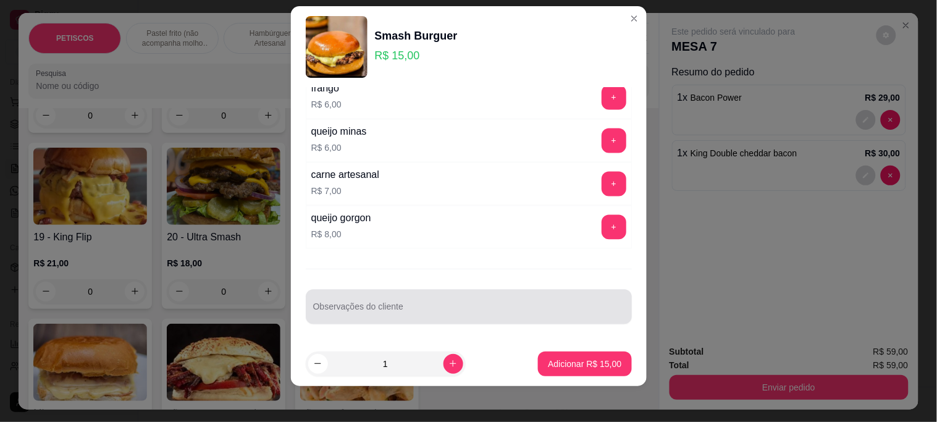
scroll to position [19, 0]
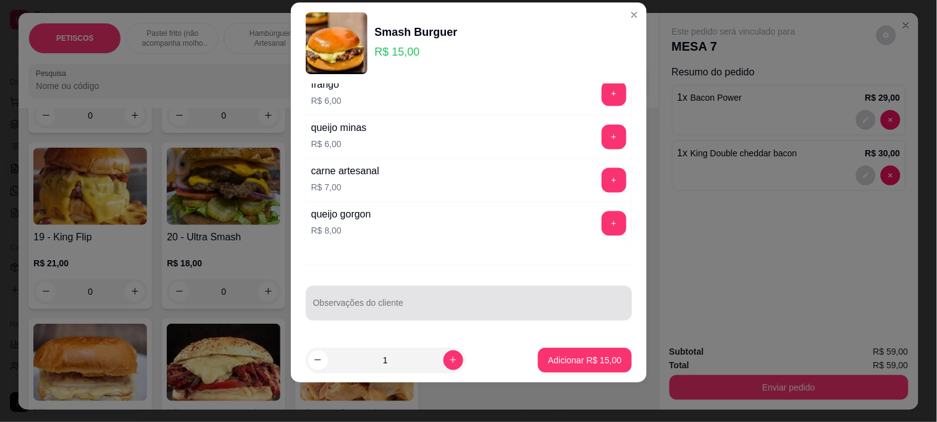
click at [350, 298] on div at bounding box center [468, 303] width 311 height 25
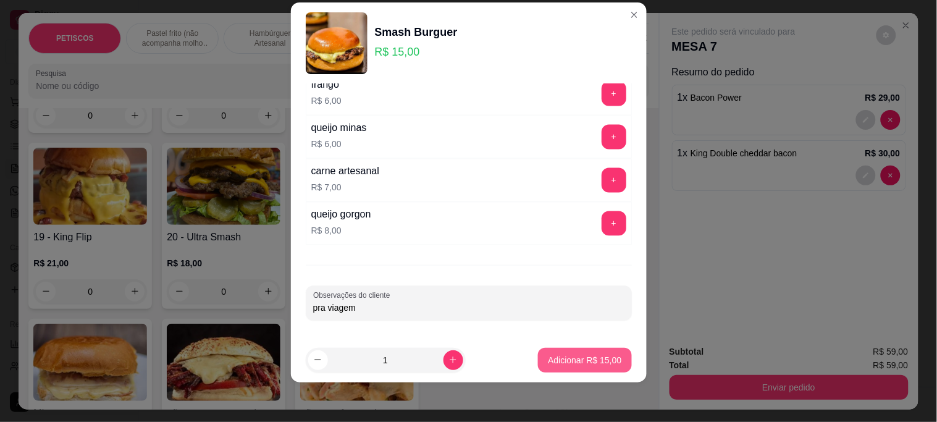
type input "pra viagem"
click at [548, 366] on p "Adicionar R$ 15,00" at bounding box center [585, 360] width 74 height 12
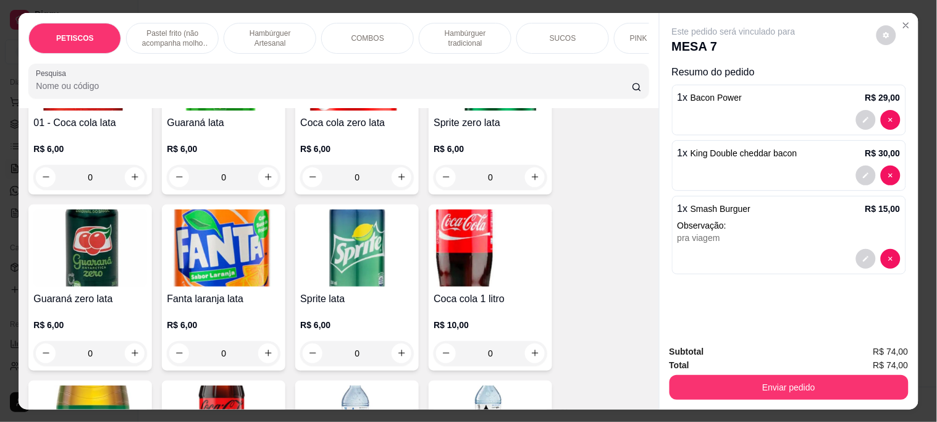
scroll to position [3569, 0]
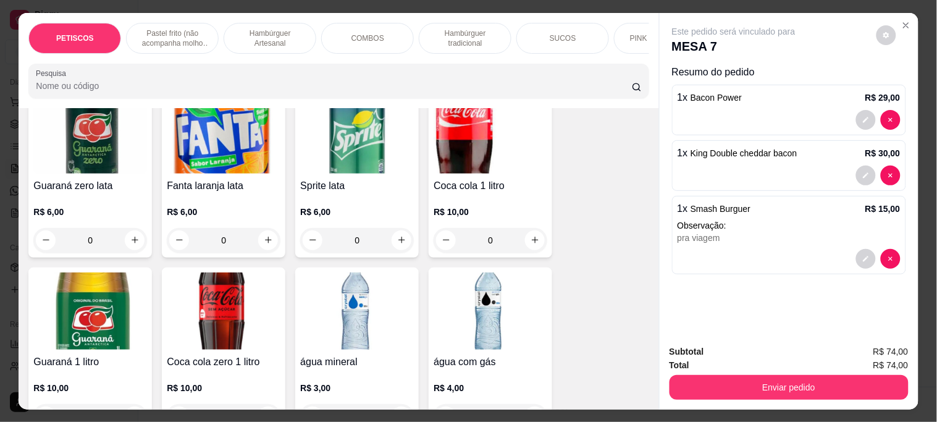
click at [208, 272] on img at bounding box center [224, 310] width 114 height 77
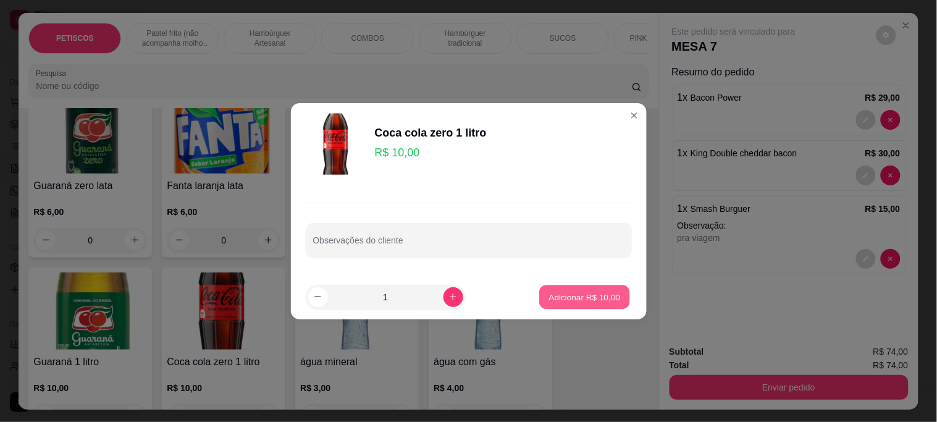
click at [602, 298] on p "Adicionar R$ 10,00" at bounding box center [585, 297] width 72 height 12
type input "1"
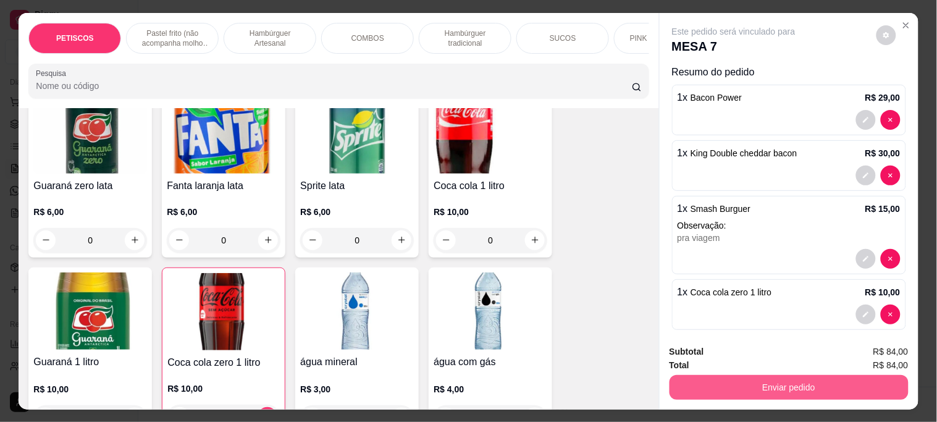
click at [696, 383] on button "Enviar pedido" at bounding box center [789, 387] width 239 height 25
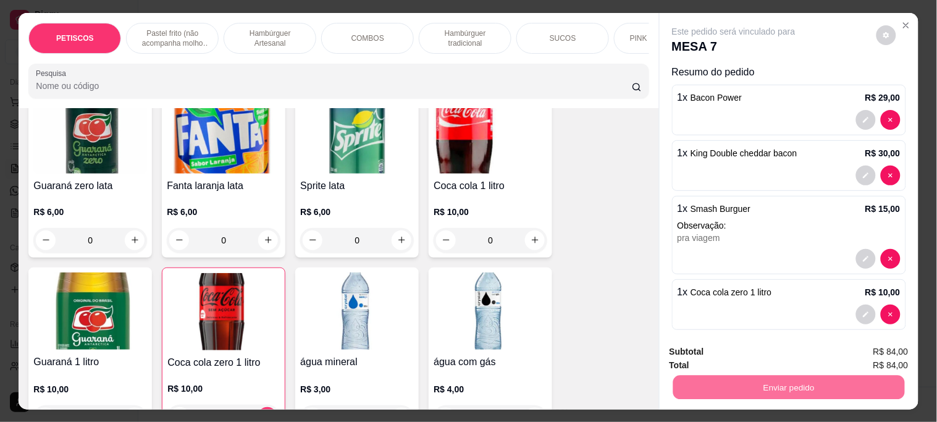
click at [714, 346] on button "Não registrar e enviar pedido" at bounding box center [748, 351] width 128 height 23
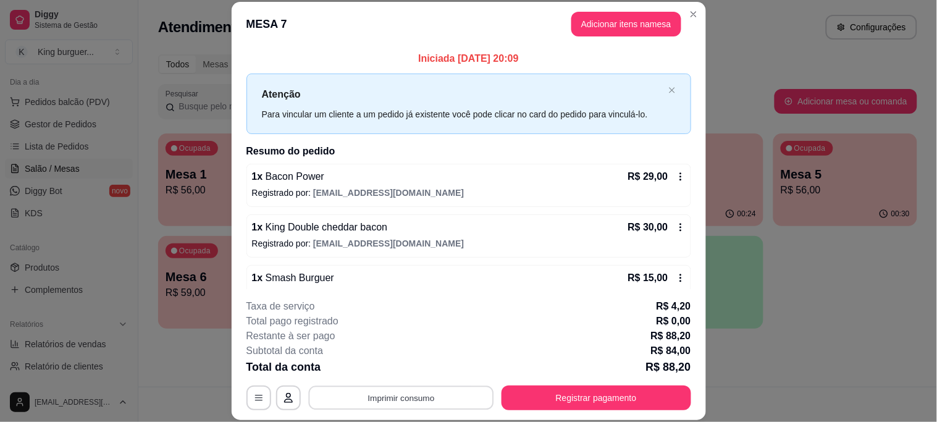
click at [424, 396] on button "Imprimir consumo" at bounding box center [400, 397] width 185 height 24
click at [406, 368] on button "IMPRESSORA" at bounding box center [399, 369] width 86 height 19
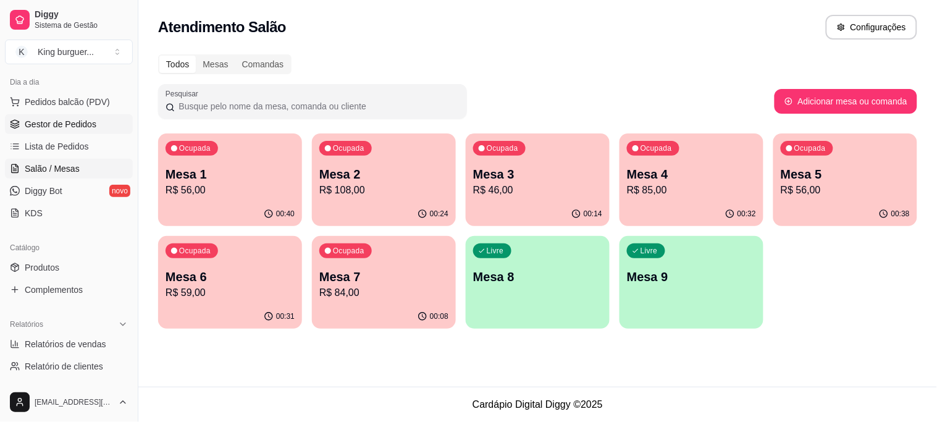
click at [85, 127] on span "Gestor de Pedidos" at bounding box center [61, 124] width 72 height 12
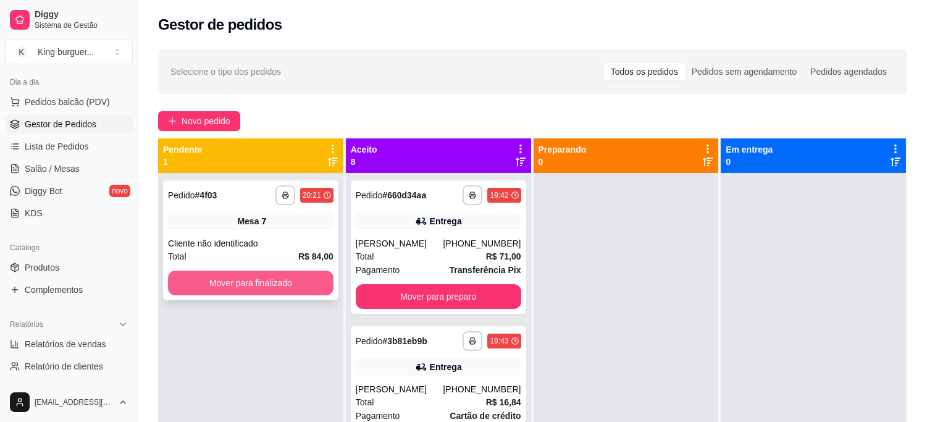
click at [227, 275] on button "Mover para finalizado" at bounding box center [251, 283] width 166 height 25
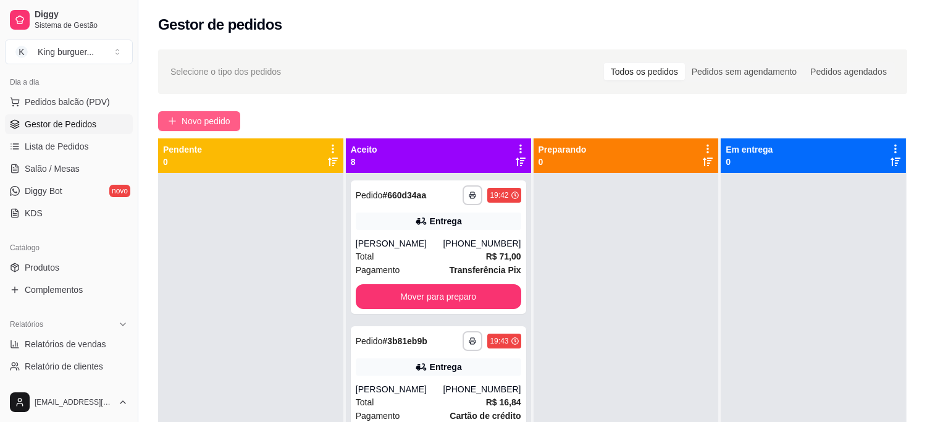
click at [214, 120] on span "Novo pedido" at bounding box center [206, 121] width 49 height 14
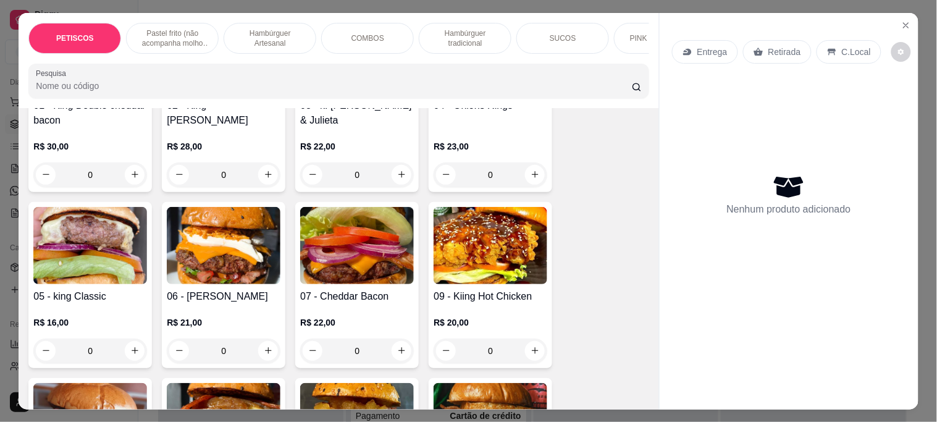
scroll to position [1098, 0]
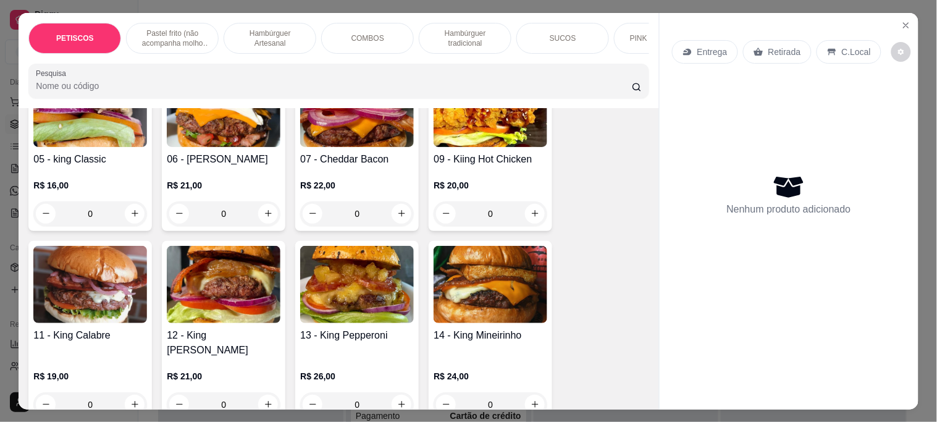
click at [451, 291] on img at bounding box center [491, 284] width 114 height 77
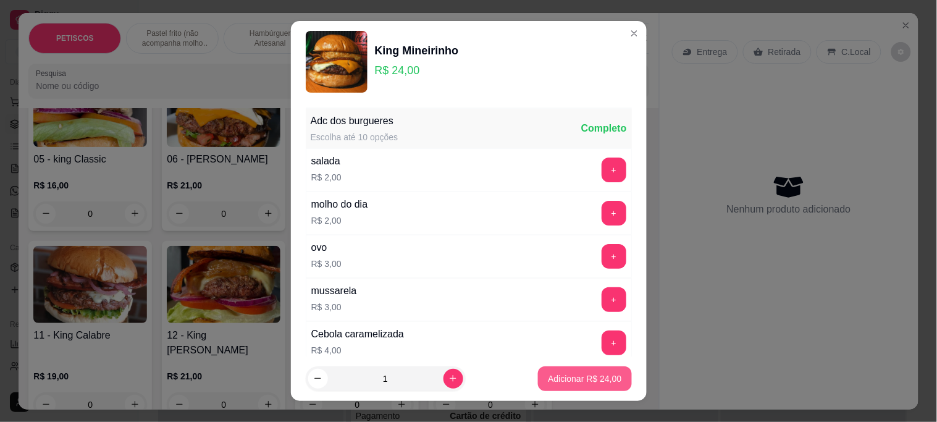
click at [583, 377] on p "Adicionar R$ 24,00" at bounding box center [585, 378] width 74 height 12
type input "1"
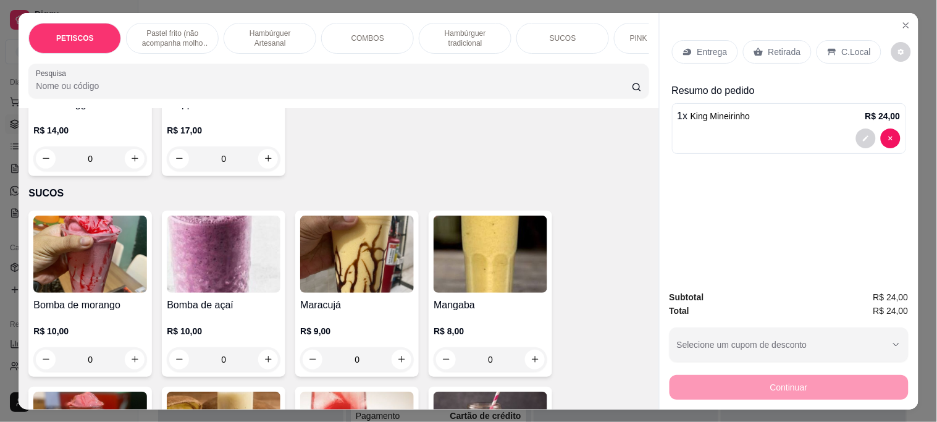
scroll to position [2471, 0]
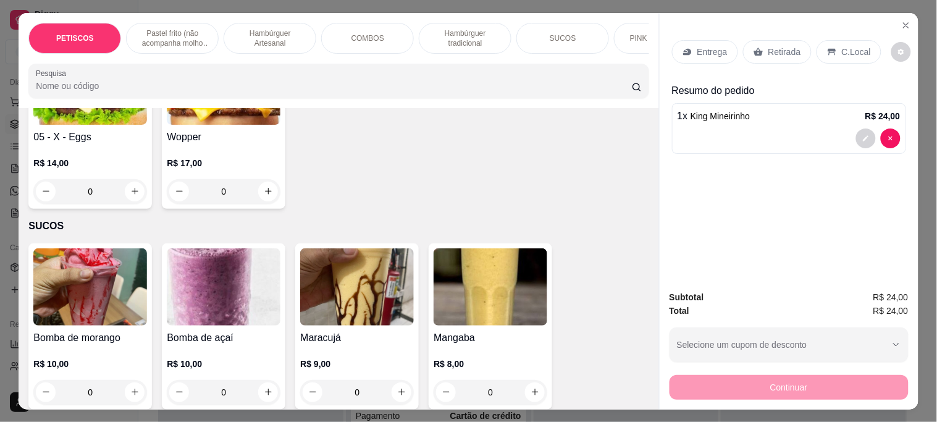
click at [367, 267] on img at bounding box center [357, 286] width 114 height 77
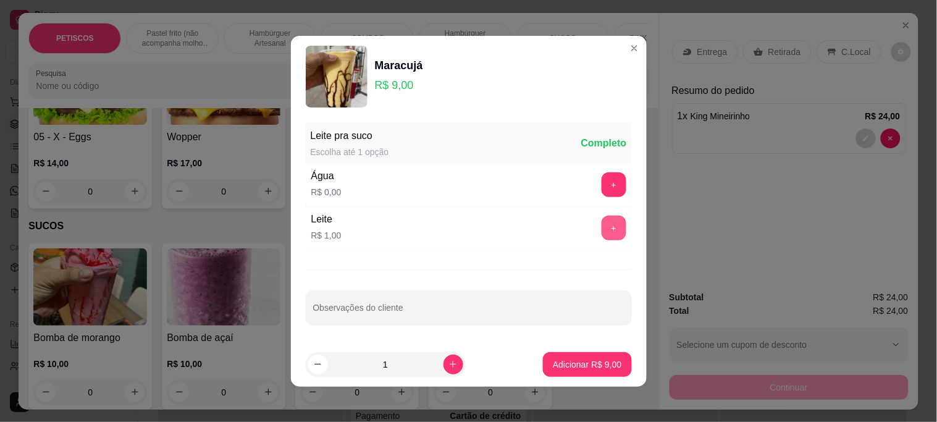
click at [602, 234] on button "+" at bounding box center [614, 228] width 25 height 25
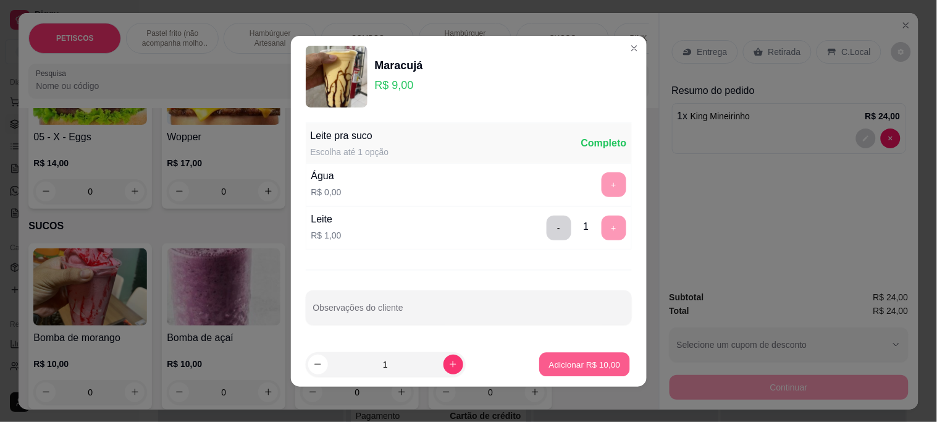
click at [597, 371] on button "Adicionar R$ 10,00" at bounding box center [585, 364] width 91 height 24
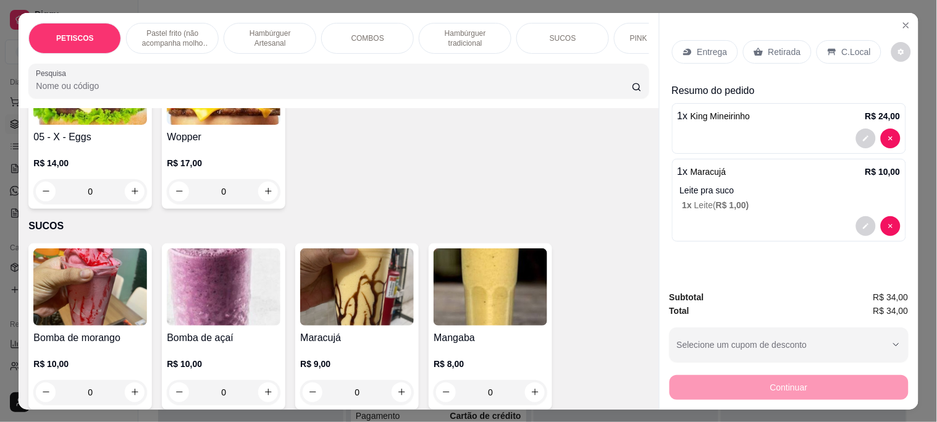
click at [768, 46] on p "Retirada" at bounding box center [784, 52] width 33 height 12
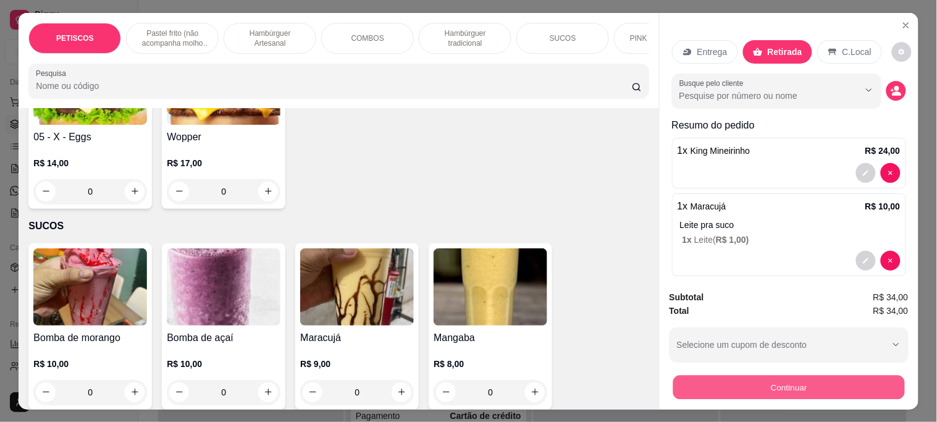
click at [699, 381] on button "Continuar" at bounding box center [789, 387] width 232 height 24
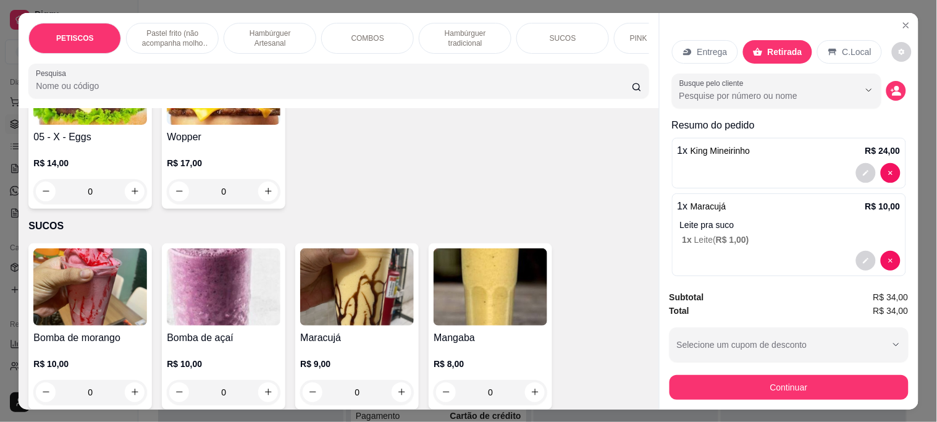
click at [691, 44] on div "Entrega" at bounding box center [705, 51] width 66 height 23
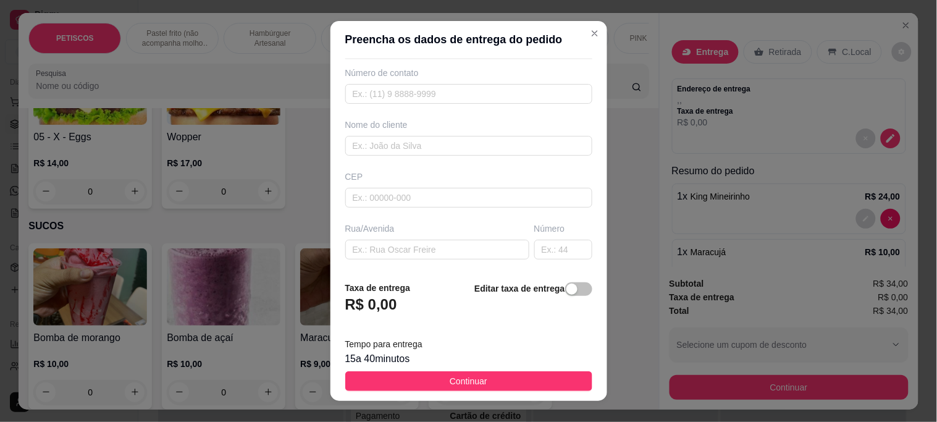
scroll to position [69, 0]
click at [366, 229] on input "text" at bounding box center [437, 228] width 184 height 20
paste input "Fica nesse primeiro beco no fundo da casa de Dr. [PERSON_NAME], entrando a prim…"
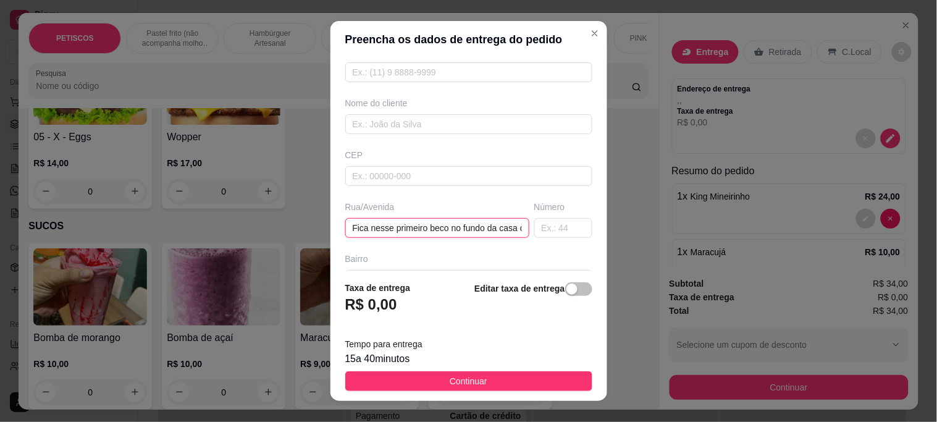
scroll to position [0, 263]
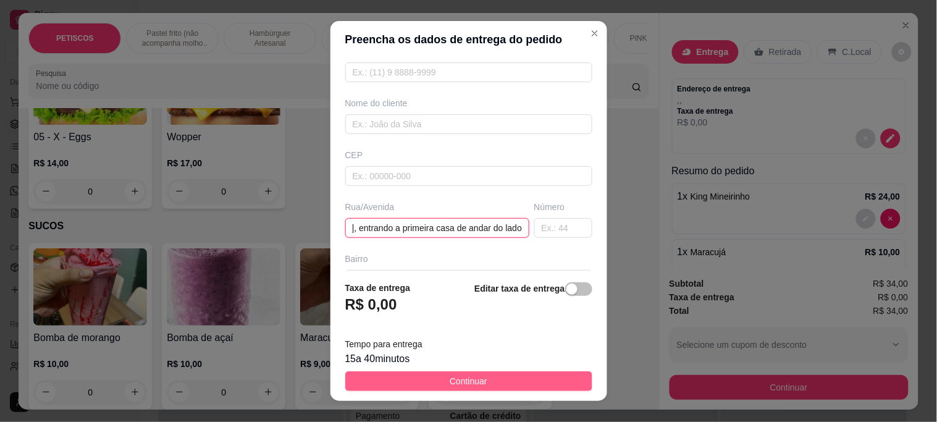
type input "Fica nesse primeiro beco no fundo da casa de Dr. [PERSON_NAME], entrando a prim…"
click at [424, 379] on button "Continuar" at bounding box center [468, 381] width 247 height 20
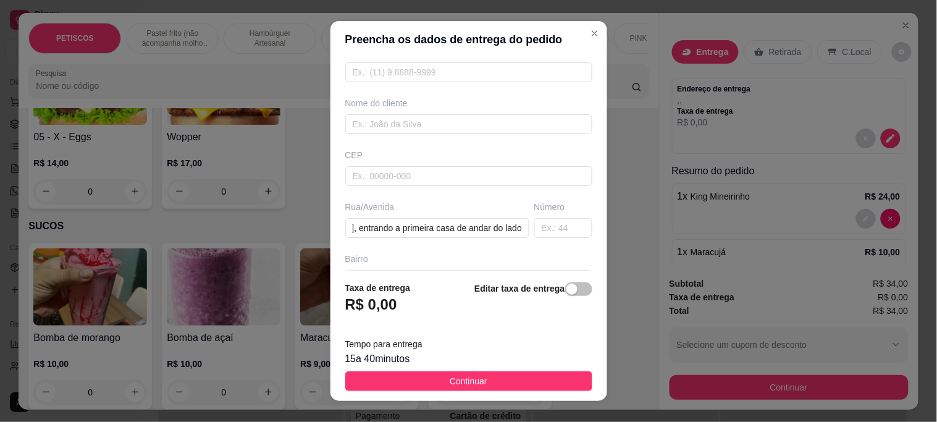
scroll to position [0, 0]
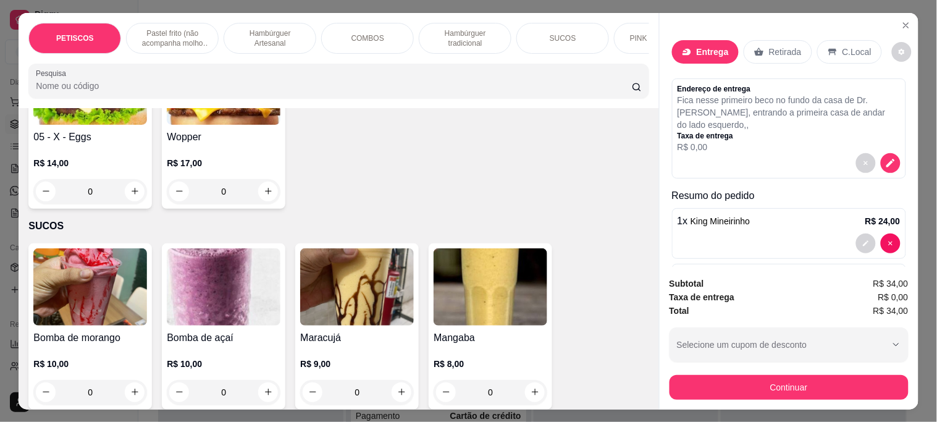
click at [678, 372] on div "Continuar" at bounding box center [789, 386] width 239 height 28
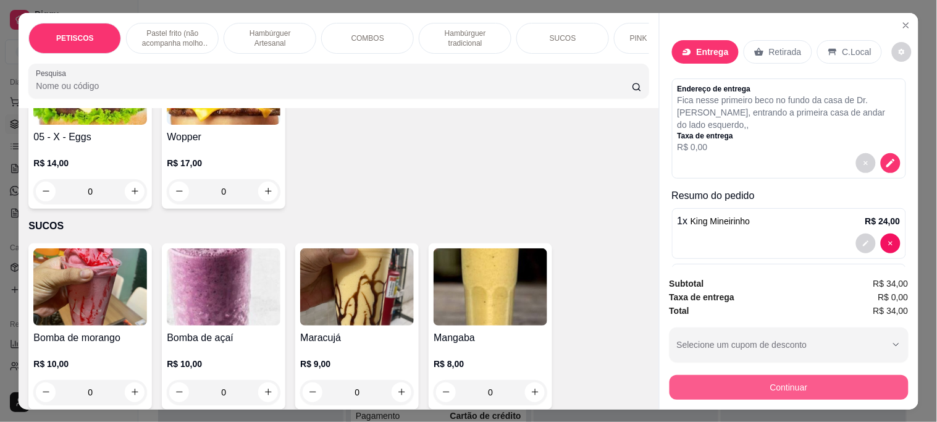
click at [678, 376] on button "Continuar" at bounding box center [789, 387] width 239 height 25
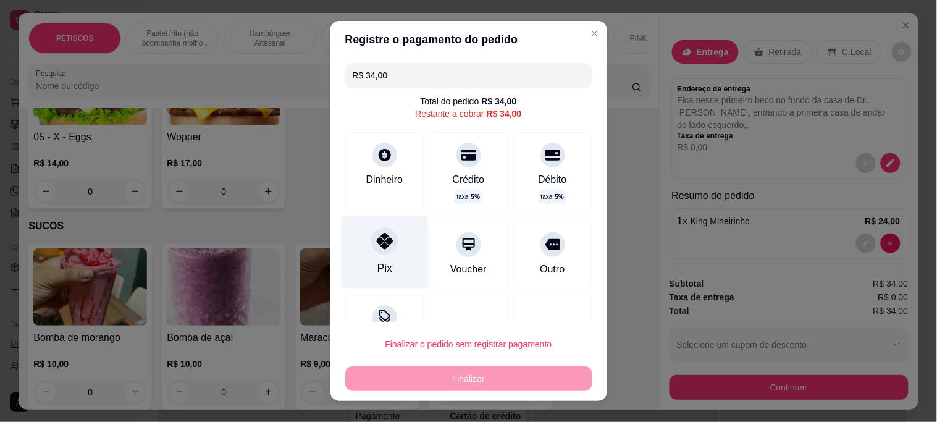
click at [377, 248] on icon at bounding box center [384, 241] width 16 height 16
type input "R$ 0,00"
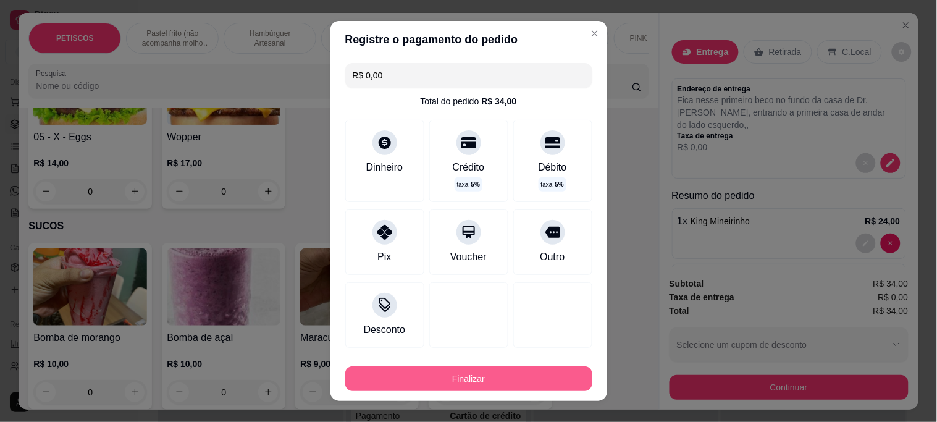
click at [428, 383] on button "Finalizar" at bounding box center [468, 378] width 247 height 25
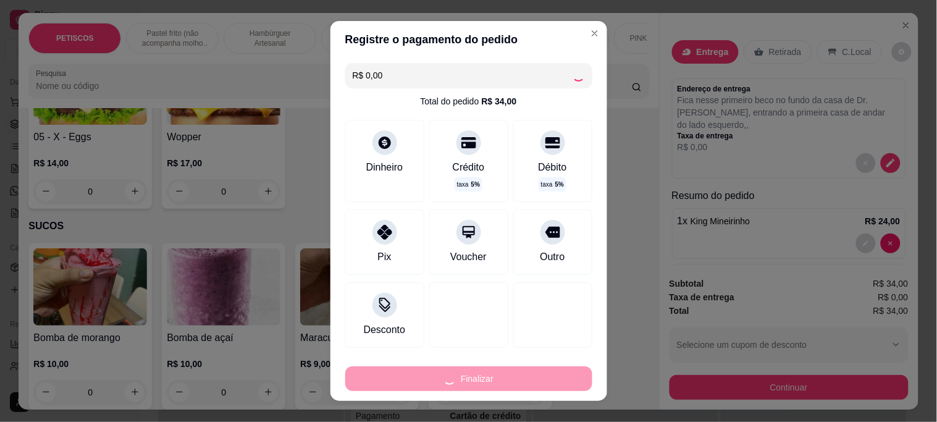
type input "0"
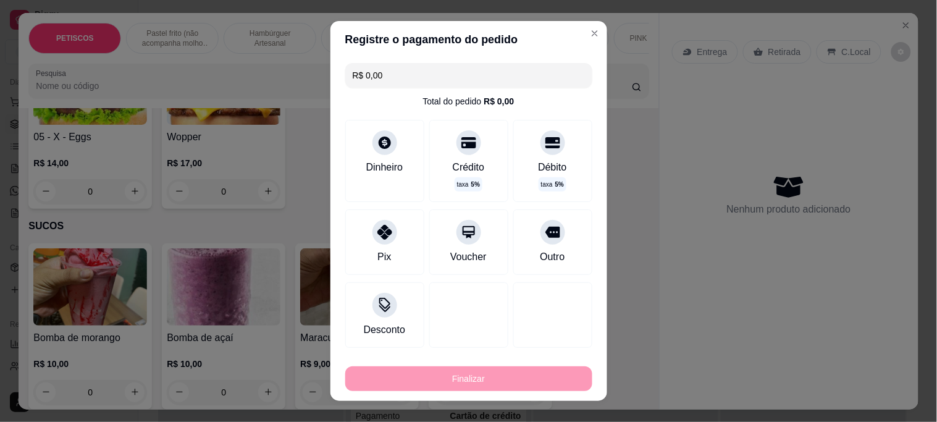
type input "-R$ 34,00"
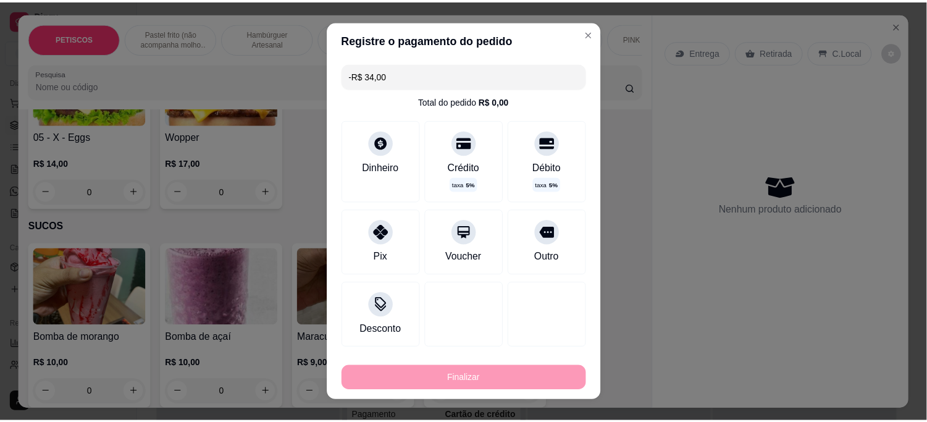
scroll to position [2469, 0]
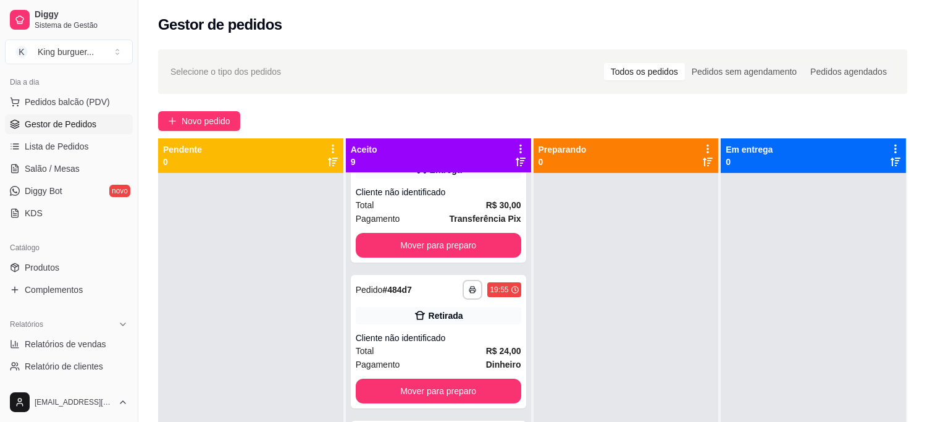
scroll to position [755, 0]
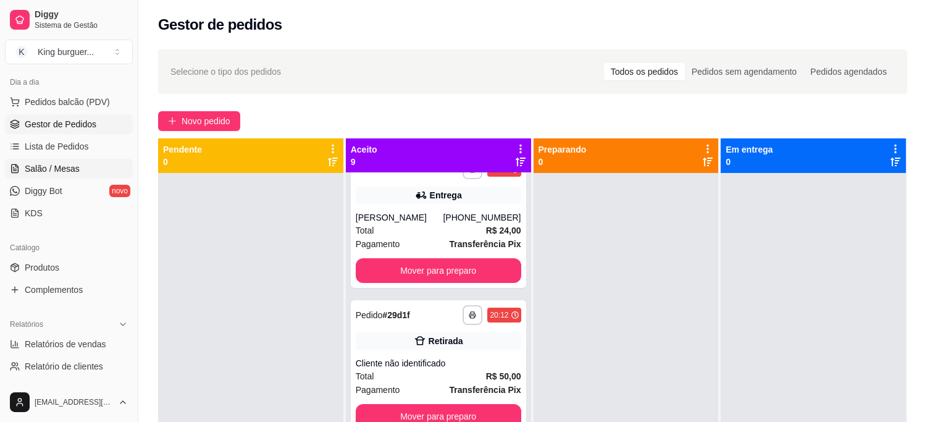
click at [68, 174] on span "Salão / Mesas" at bounding box center [52, 168] width 55 height 12
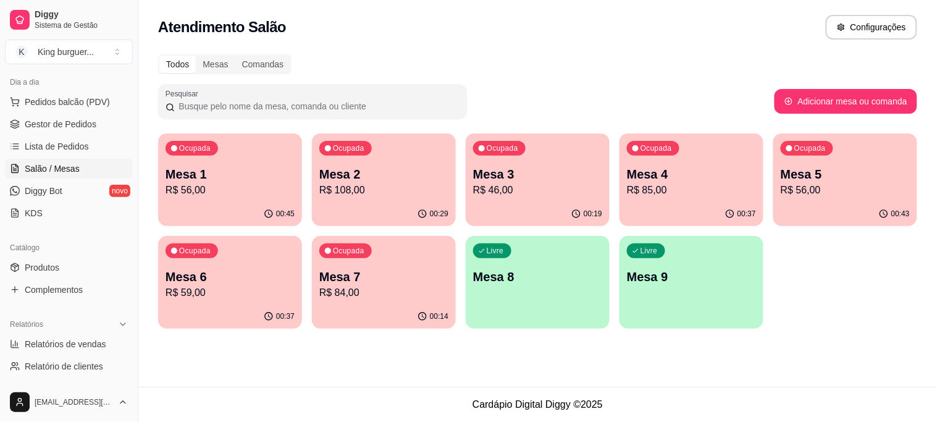
click at [836, 183] on p "R$ 56,00" at bounding box center [845, 190] width 129 height 15
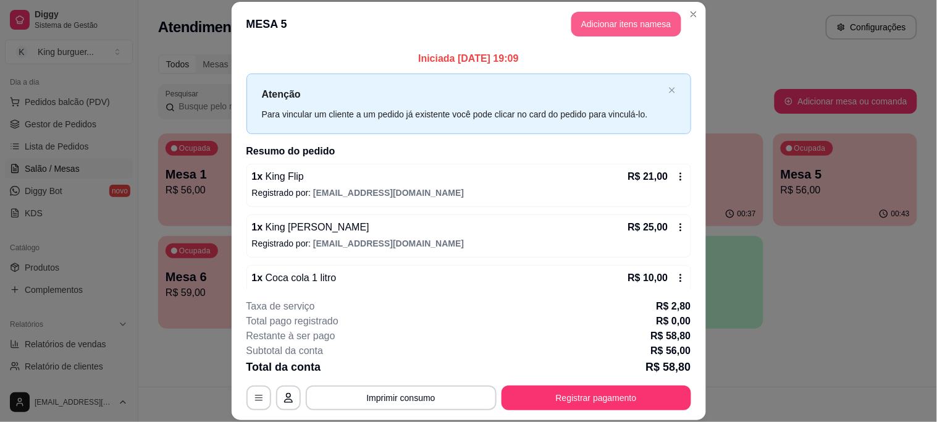
click at [605, 27] on button "Adicionar itens na mesa" at bounding box center [626, 24] width 110 height 25
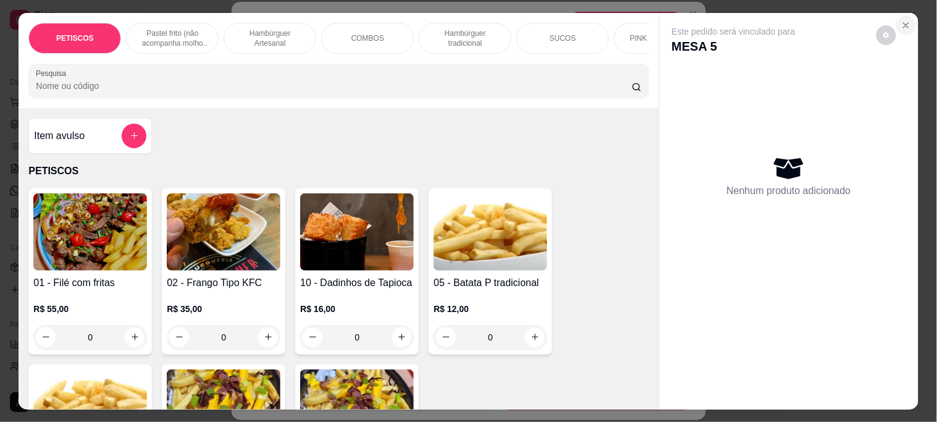
click at [908, 19] on button "Close" at bounding box center [906, 25] width 20 height 20
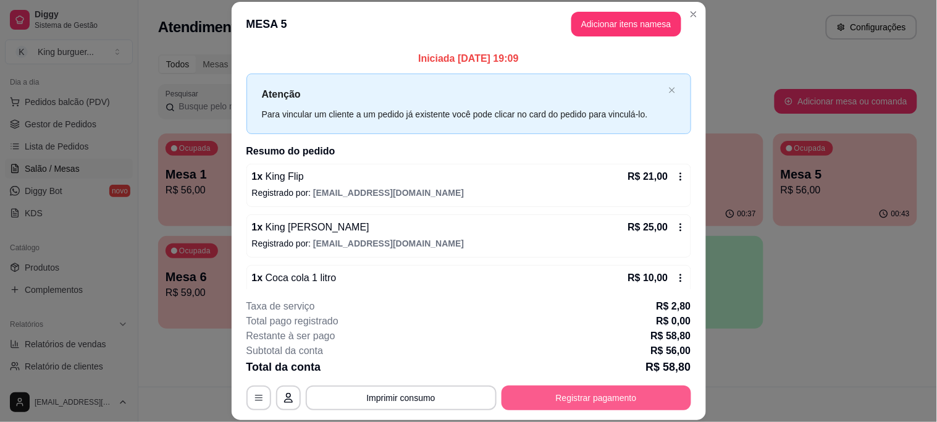
click at [566, 399] on button "Registrar pagamento" at bounding box center [597, 397] width 190 height 25
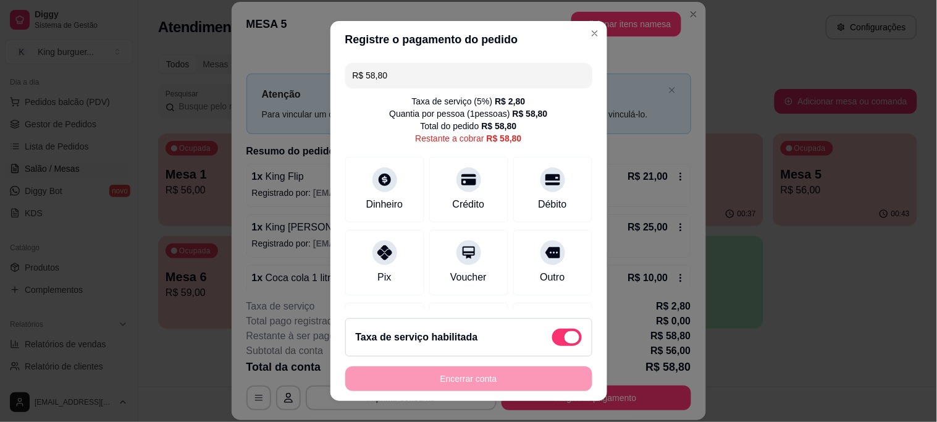
click at [552, 332] on span at bounding box center [567, 337] width 30 height 17
click at [552, 339] on input "checkbox" at bounding box center [556, 343] width 8 height 8
checkbox input "true"
type input "R$ 56,00"
checkbox input "false"
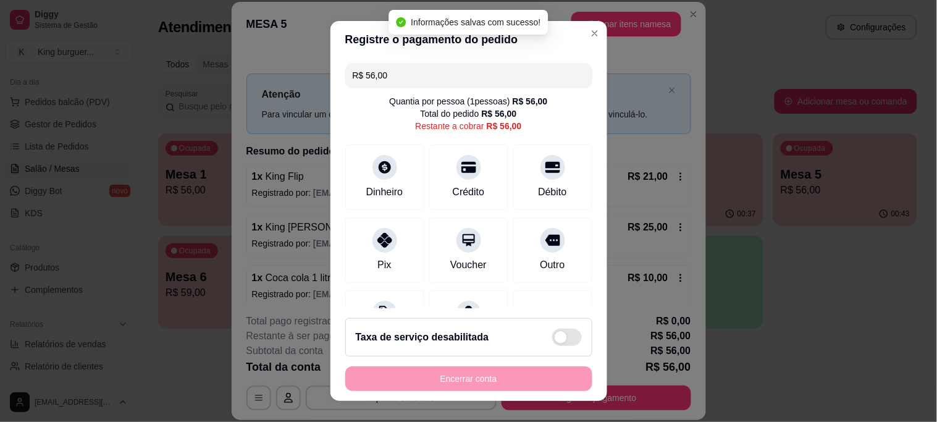
drag, startPoint x: 396, startPoint y: 78, endPoint x: 217, endPoint y: 64, distance: 179.1
click at [271, 75] on div "Registre o pagamento do pedido R$ 56,00 Quantia por pessoa ( 1 pessoas) R$ 56,0…" at bounding box center [468, 211] width 937 height 422
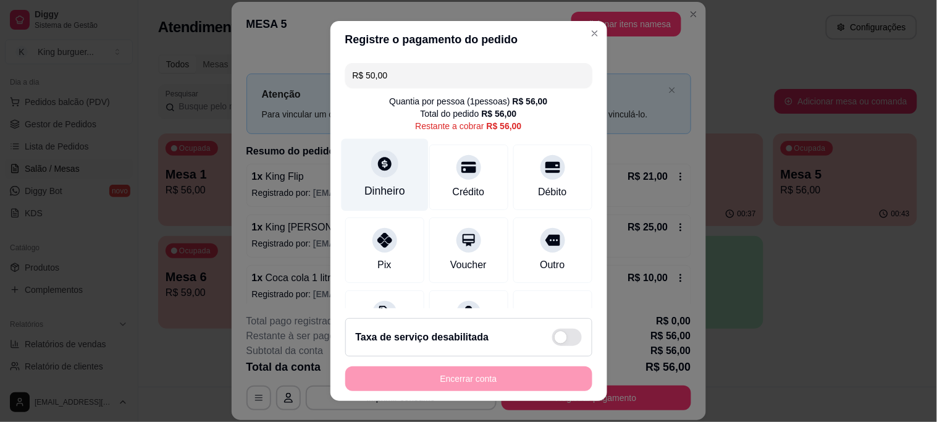
type input "R$ 50,00"
click at [376, 166] on icon at bounding box center [384, 164] width 16 height 16
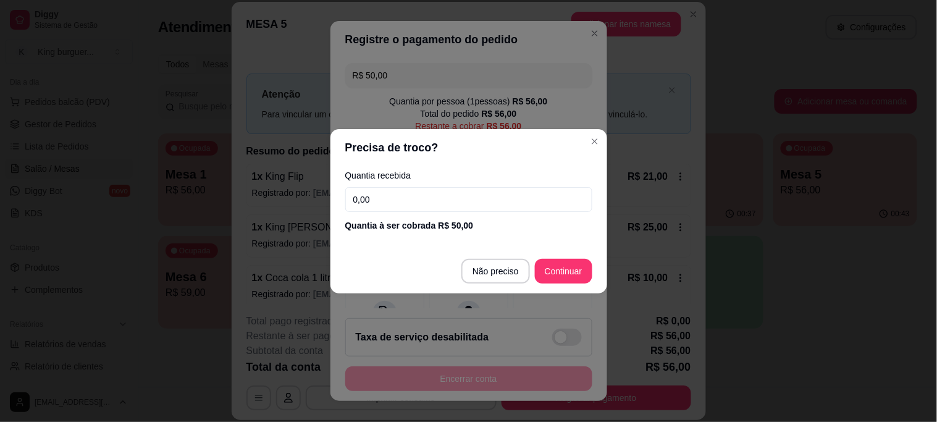
drag, startPoint x: 406, startPoint y: 204, endPoint x: 288, endPoint y: 189, distance: 119.0
click at [288, 189] on div "Precisa de troco? Quantia recebida 0,00 Quantia à ser cobrada R$ 50,00 Não prec…" at bounding box center [468, 211] width 937 height 422
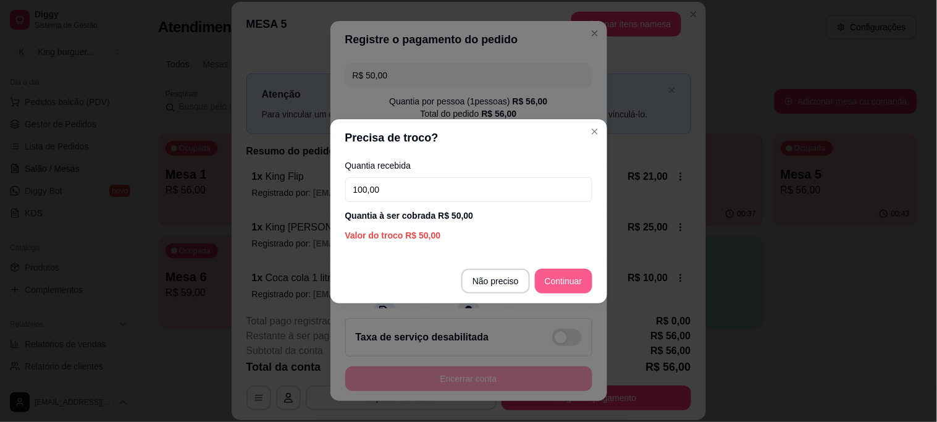
type input "100,00"
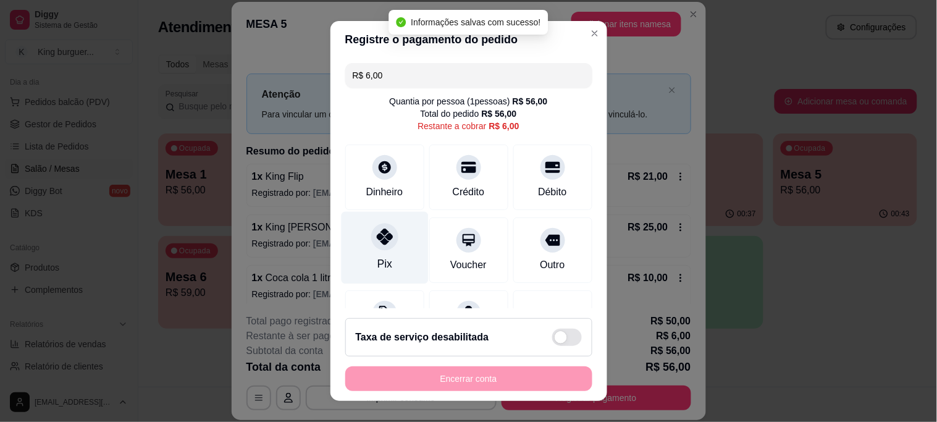
click at [385, 239] on div at bounding box center [384, 237] width 27 height 27
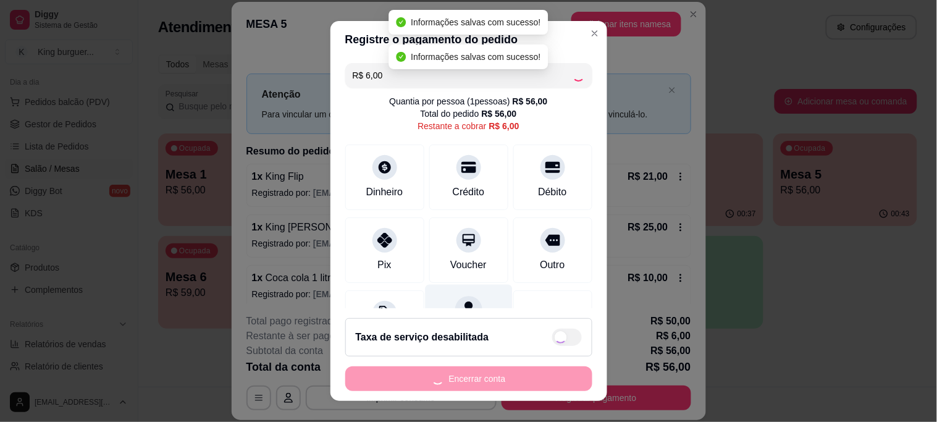
type input "R$ 0,00"
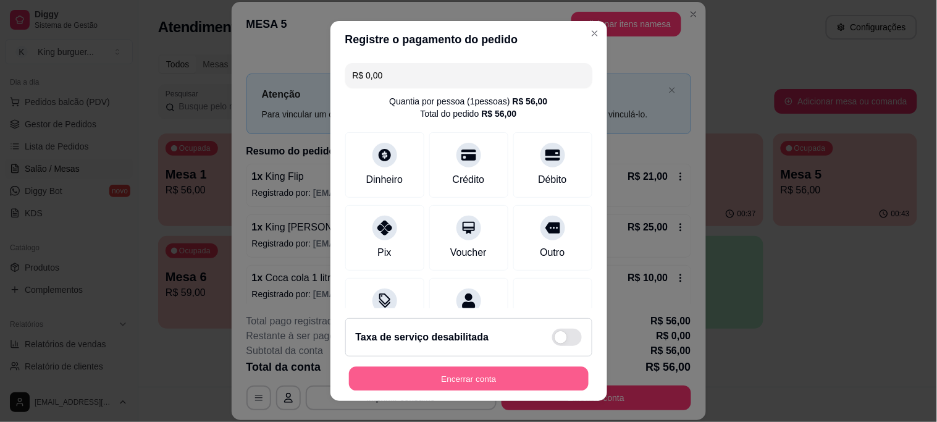
click at [393, 374] on button "Encerrar conta" at bounding box center [469, 378] width 240 height 24
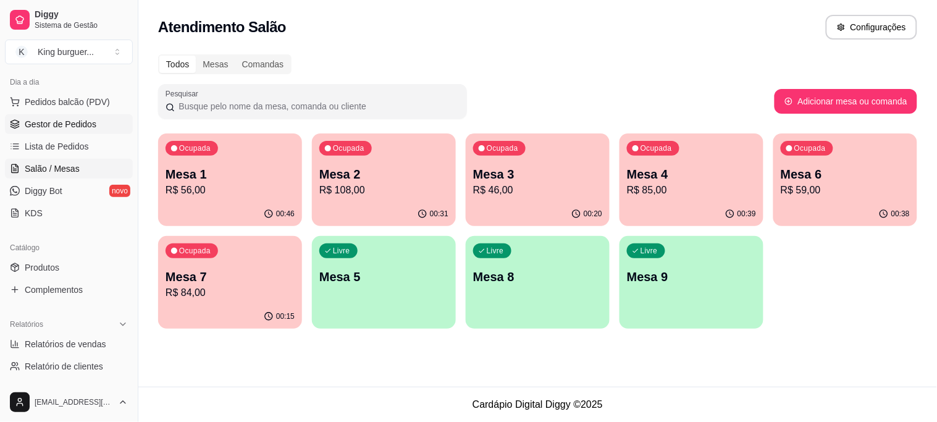
click at [78, 119] on span "Gestor de Pedidos" at bounding box center [61, 124] width 72 height 12
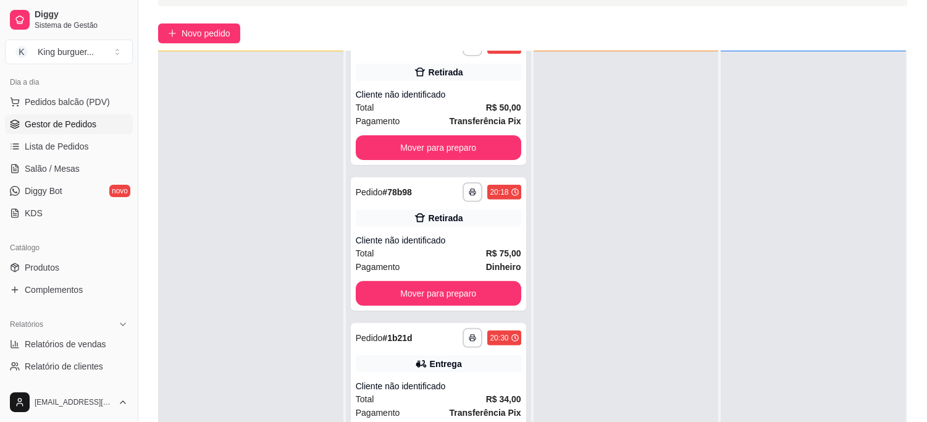
scroll to position [188, 0]
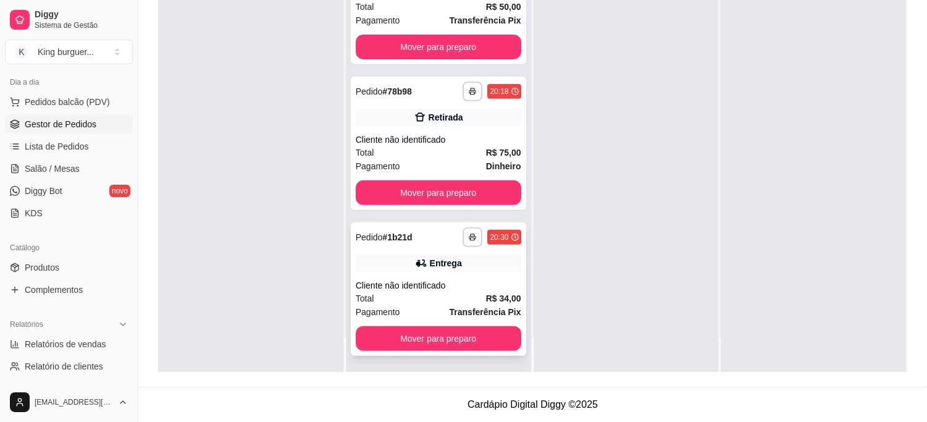
click at [464, 266] on div "Entrega" at bounding box center [439, 263] width 166 height 17
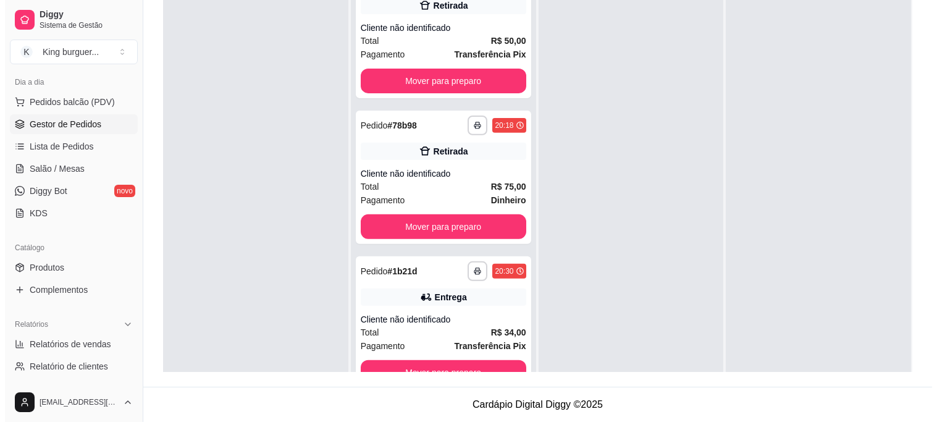
scroll to position [0, 0]
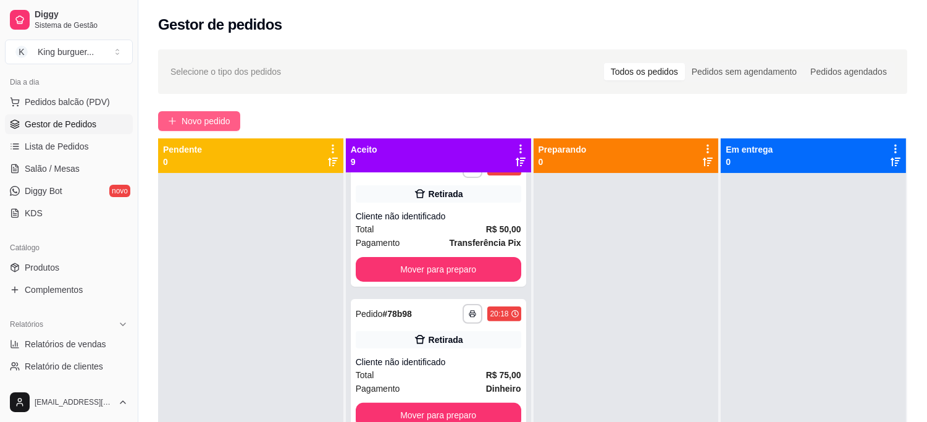
click at [206, 124] on span "Novo pedido" at bounding box center [206, 121] width 49 height 14
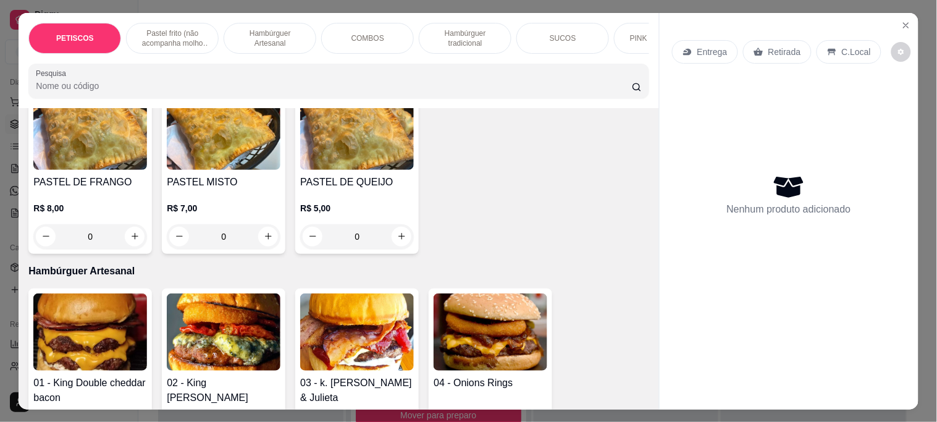
scroll to position [823, 0]
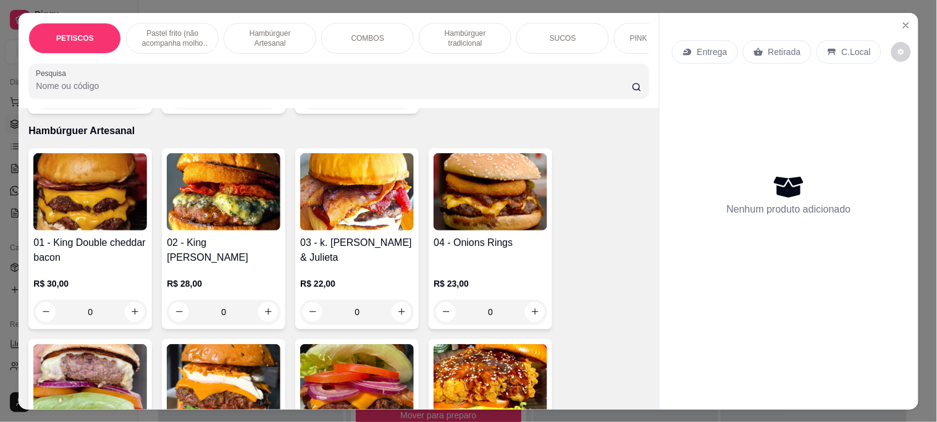
click at [90, 190] on img at bounding box center [90, 191] width 114 height 77
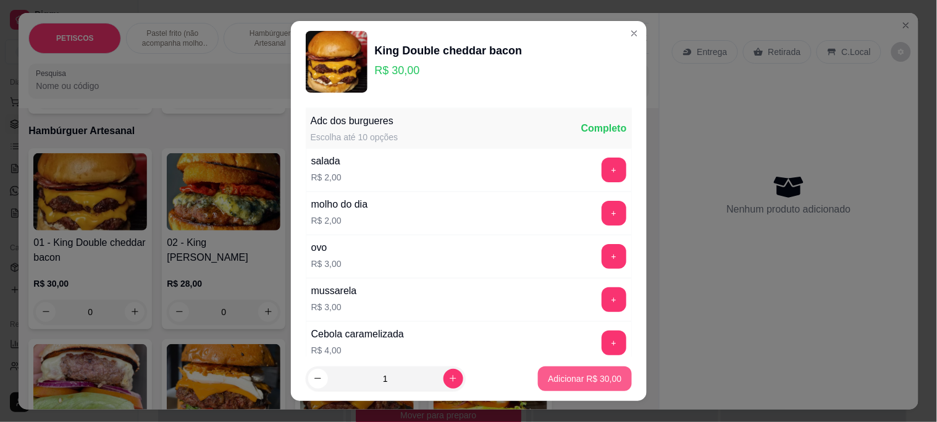
click at [548, 380] on p "Adicionar R$ 30,00" at bounding box center [585, 378] width 74 height 12
type input "1"
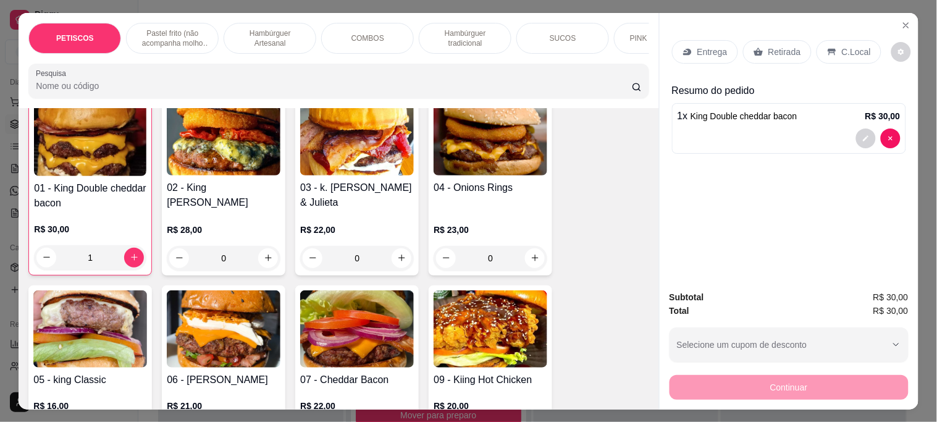
scroll to position [961, 0]
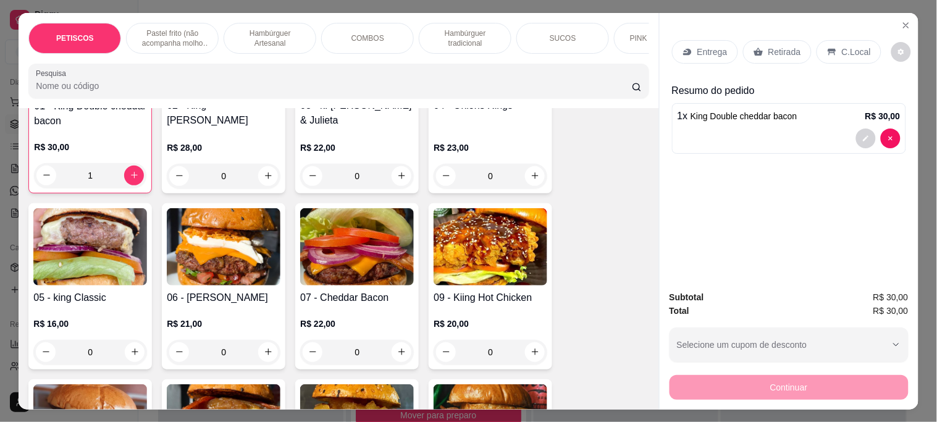
click at [368, 263] on img at bounding box center [357, 246] width 114 height 77
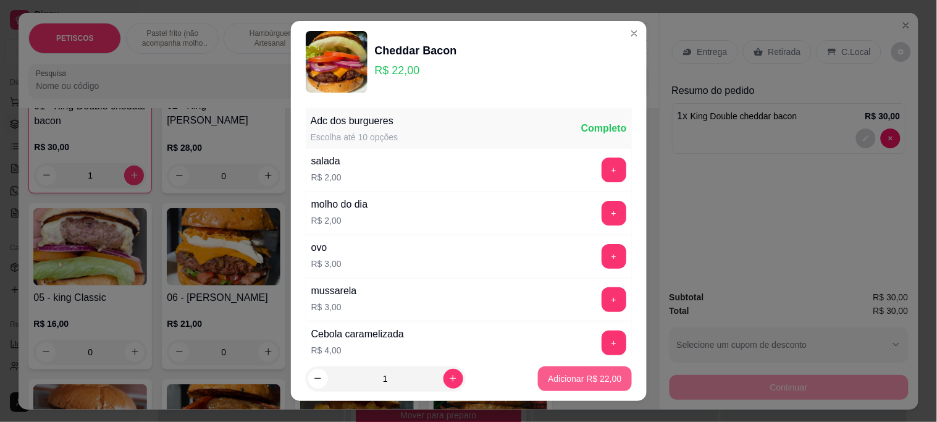
click at [571, 383] on p "Adicionar R$ 22,00" at bounding box center [585, 378] width 74 height 12
type input "1"
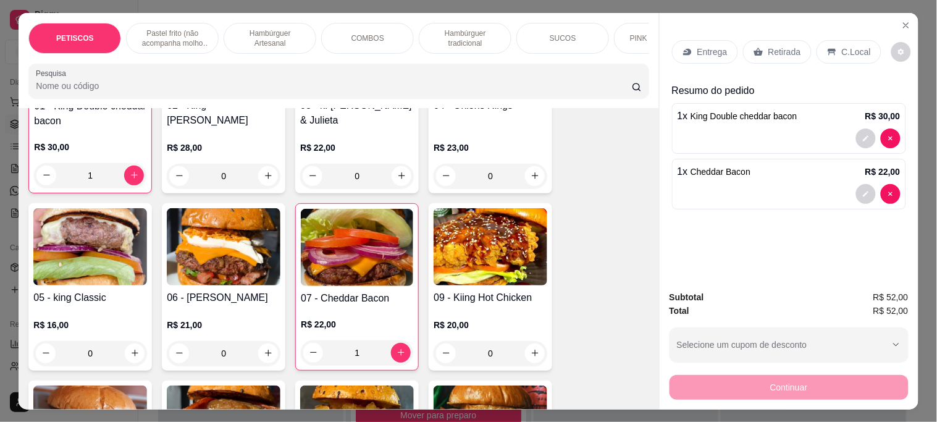
click at [720, 46] on p "Entrega" at bounding box center [712, 52] width 30 height 12
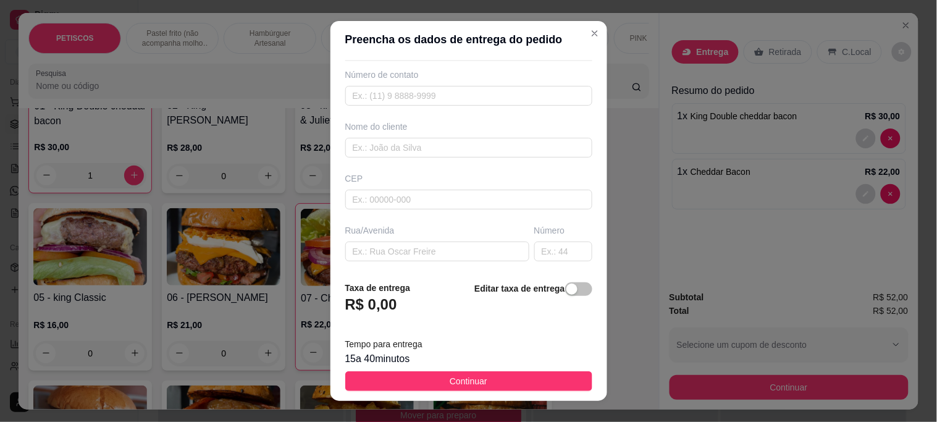
scroll to position [69, 0]
click at [368, 234] on input "text" at bounding box center [437, 228] width 184 height 20
paste input "[STREET_ADDRESS][PERSON_NAME] (Casa de esquina de andar em reforma, em frente a…"
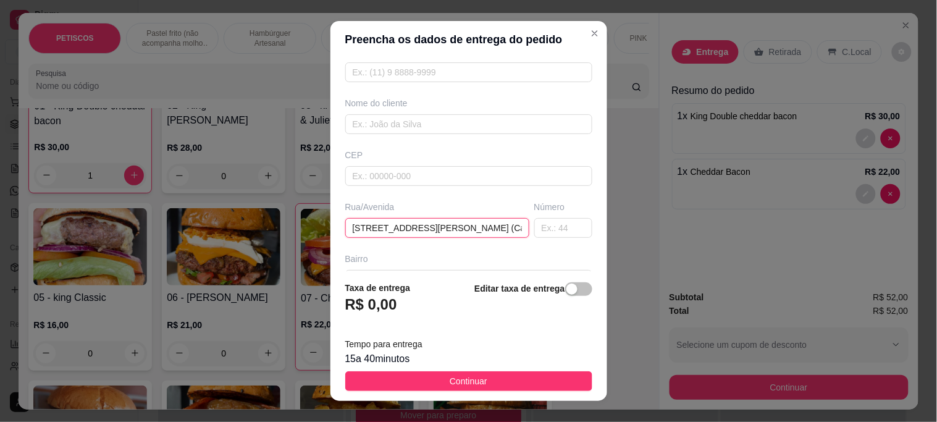
scroll to position [0, 297]
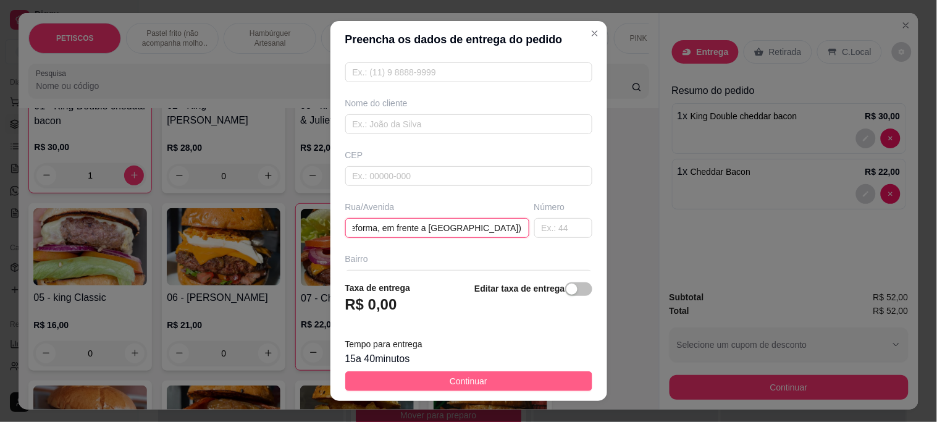
type input "[STREET_ADDRESS][PERSON_NAME] (Casa de esquina de andar em reforma, em frente a…"
click at [466, 377] on span "Continuar" at bounding box center [469, 381] width 38 height 14
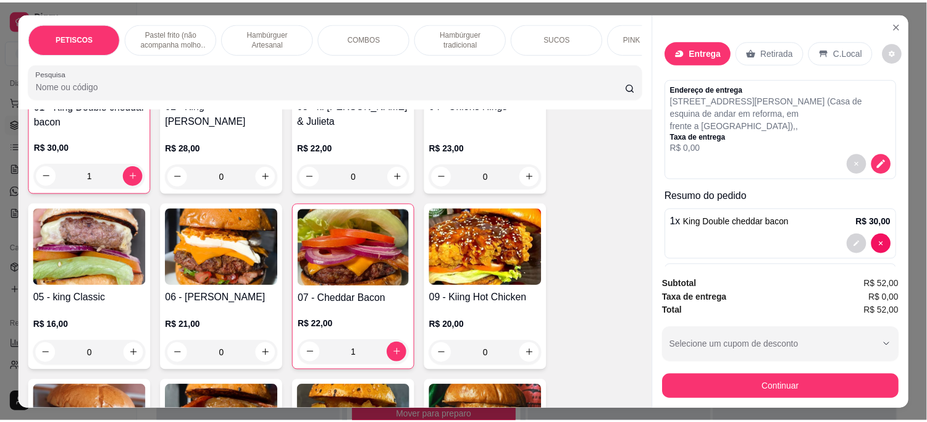
scroll to position [610, 0]
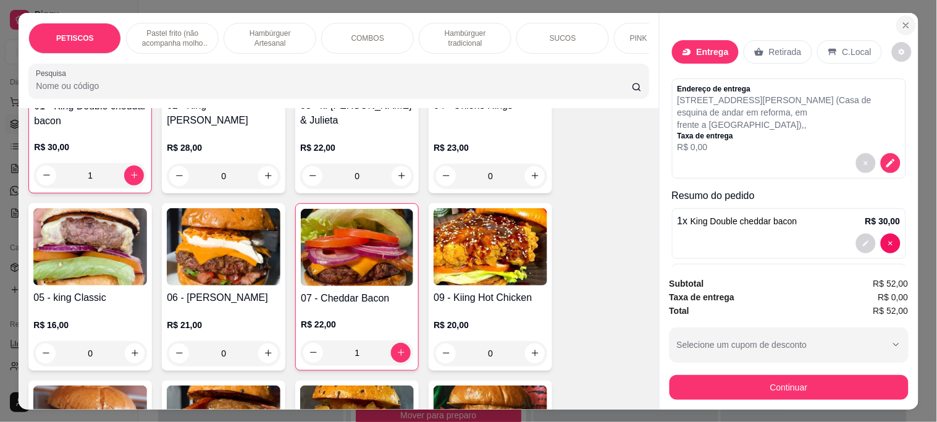
click at [905, 20] on icon "Close" at bounding box center [906, 25] width 10 height 10
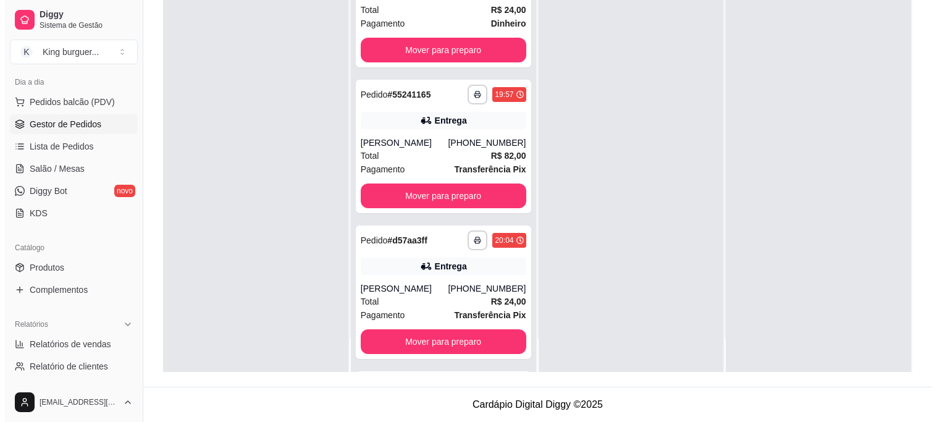
scroll to position [610, 0]
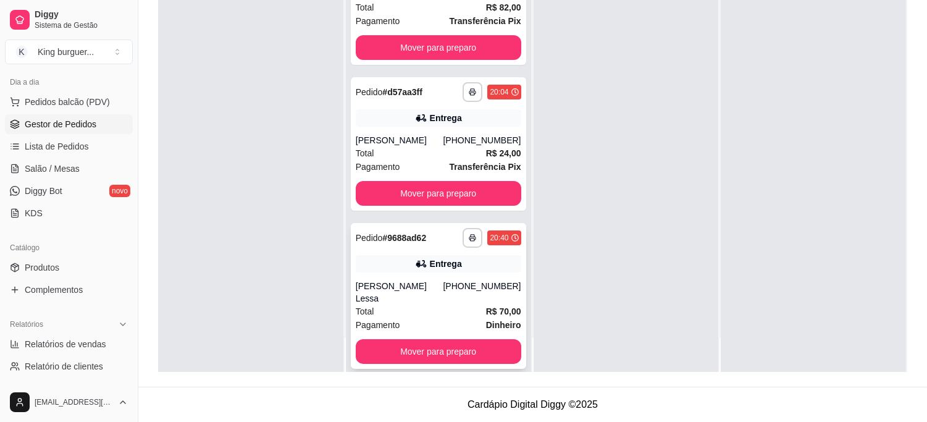
click at [436, 258] on div "Entrega" at bounding box center [446, 264] width 32 height 12
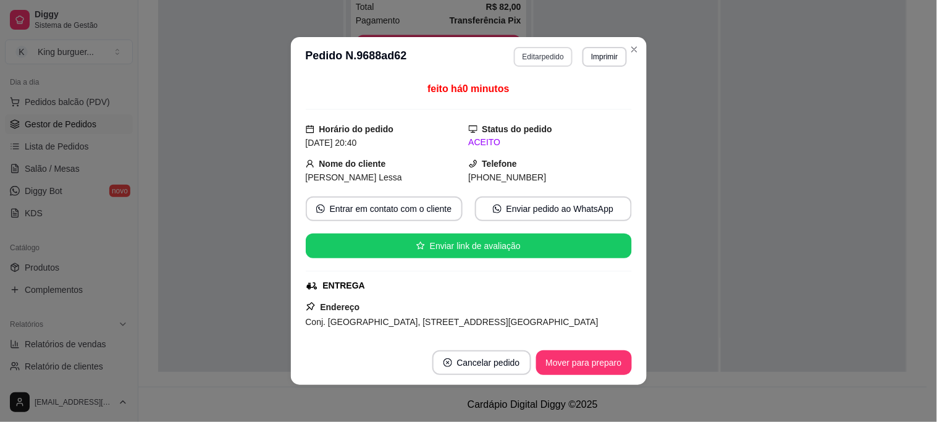
click at [555, 57] on button "Editar pedido" at bounding box center [543, 57] width 59 height 20
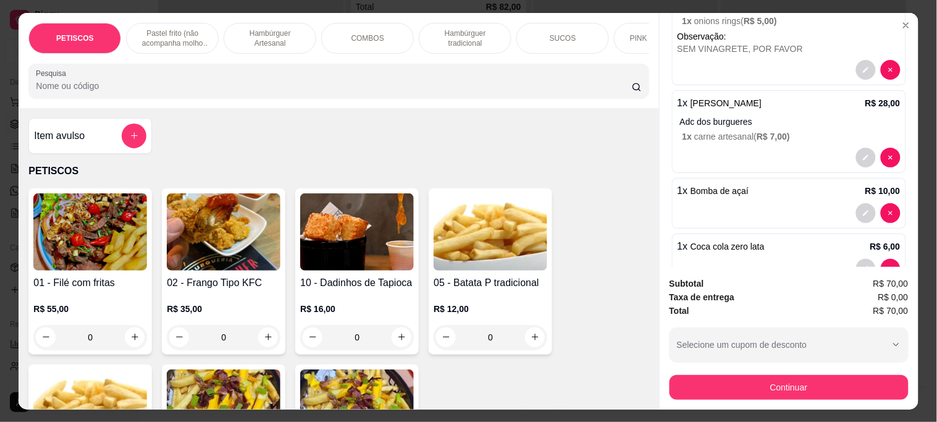
scroll to position [297, 0]
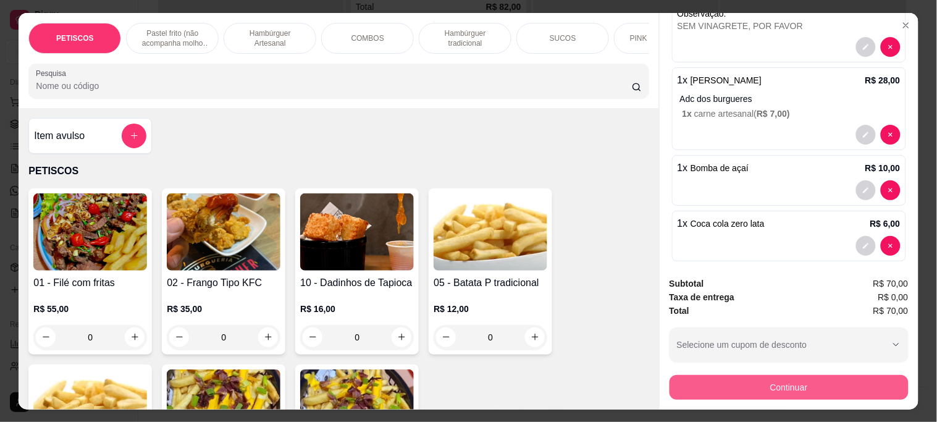
click at [739, 378] on button "Continuar" at bounding box center [789, 387] width 239 height 25
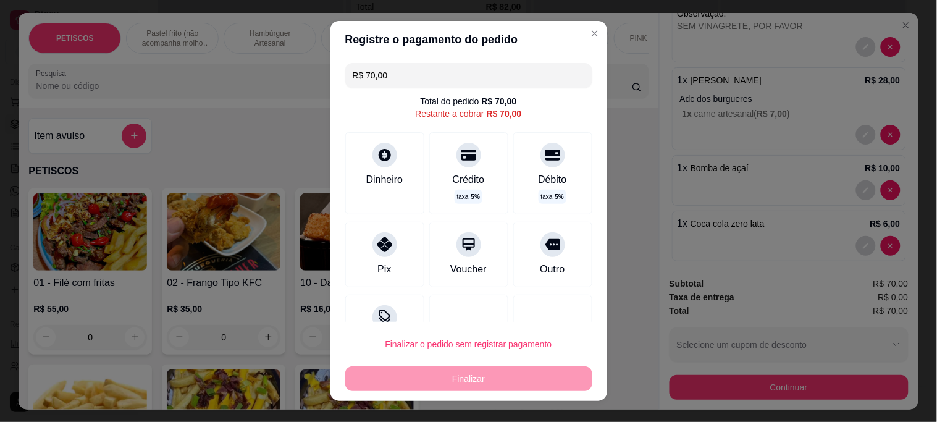
drag, startPoint x: 399, startPoint y: 75, endPoint x: 245, endPoint y: 83, distance: 154.0
click at [295, 79] on div "Registre o pagamento do pedido R$ 70,00 Total do pedido R$ 70,00 Restante a cob…" at bounding box center [468, 211] width 937 height 422
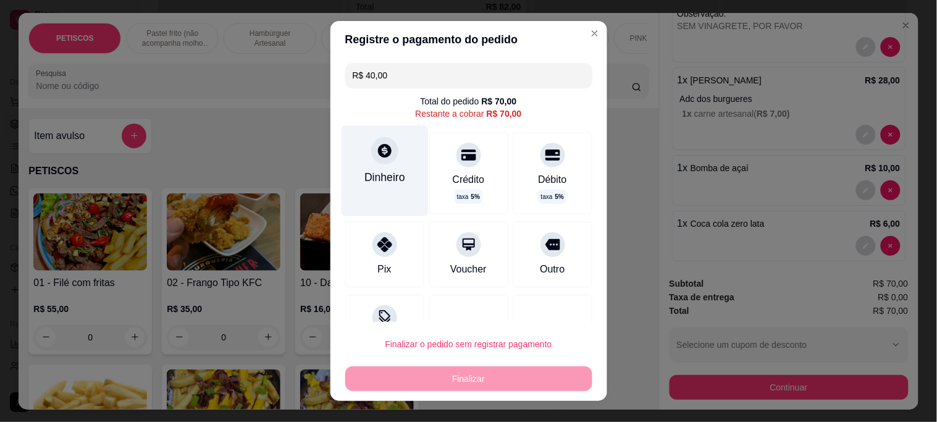
click at [381, 159] on div at bounding box center [384, 150] width 27 height 27
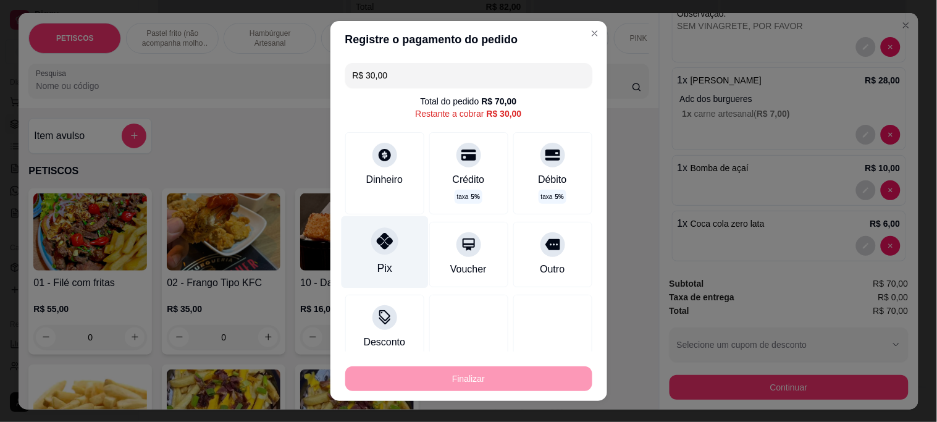
click at [362, 248] on div "Pix" at bounding box center [384, 252] width 87 height 72
type input "R$ 0,00"
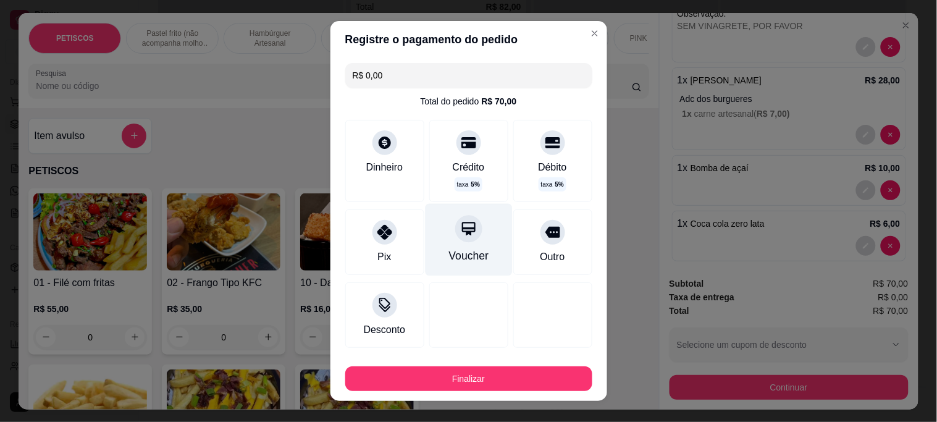
scroll to position [112, 0]
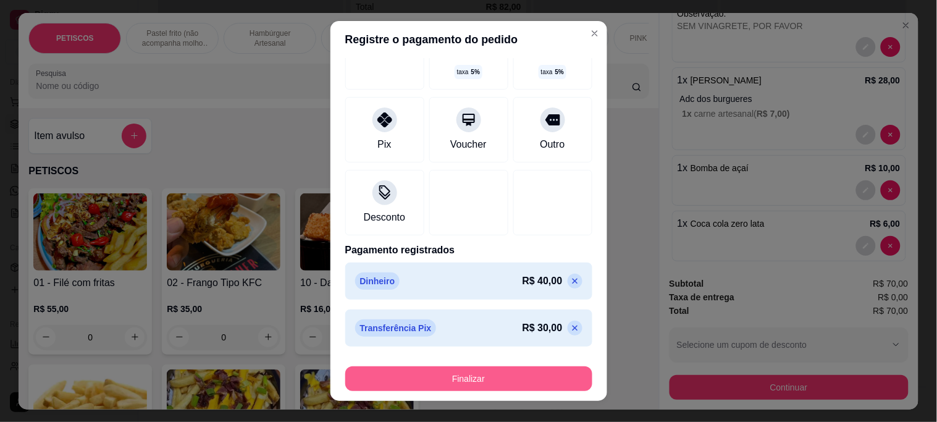
click at [451, 375] on button "Finalizar" at bounding box center [468, 378] width 247 height 25
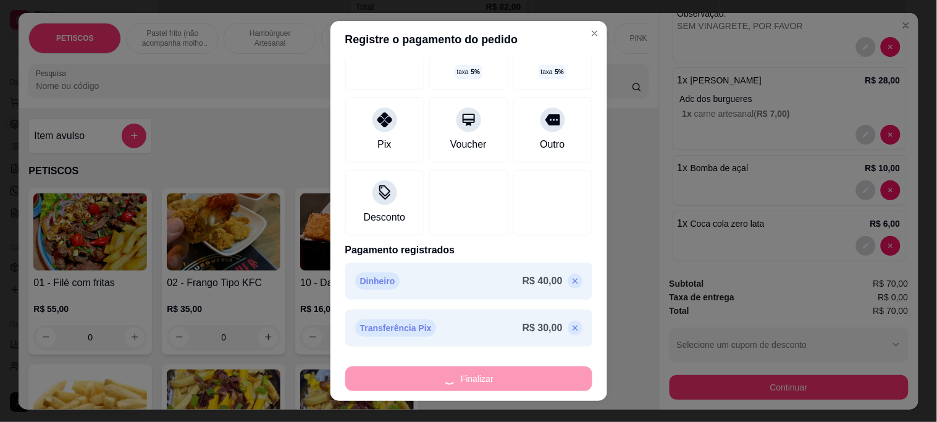
type input "0"
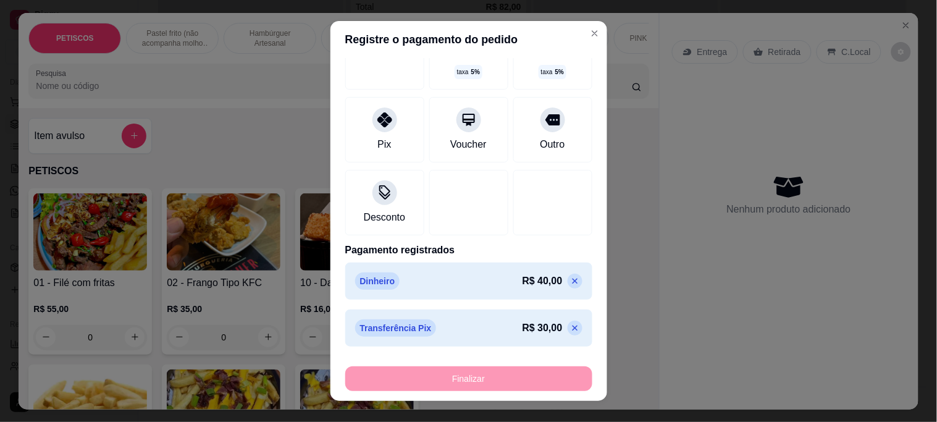
type input "-R$ 70,00"
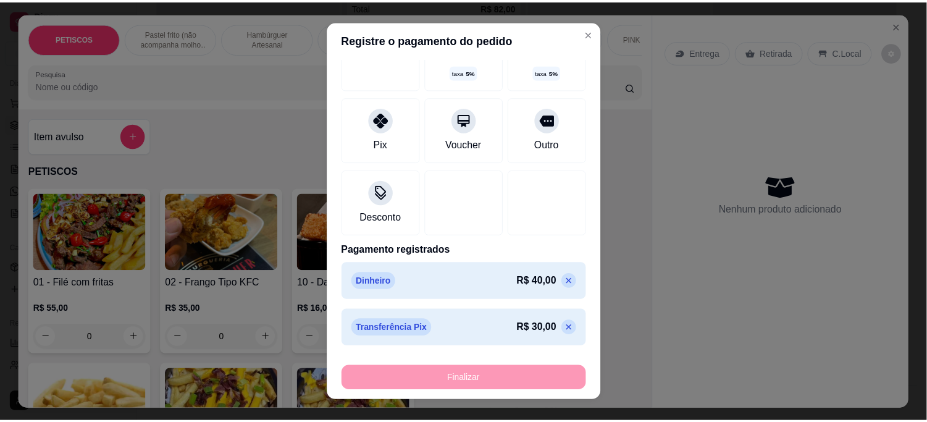
scroll to position [0, 0]
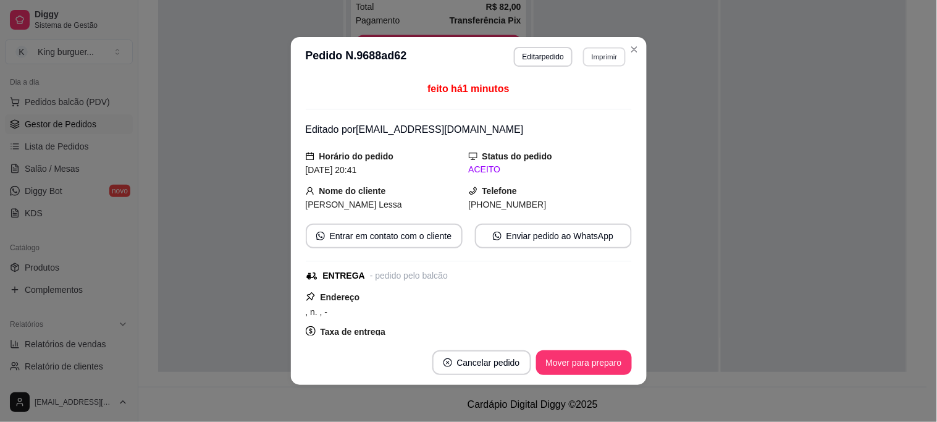
click at [597, 53] on button "Imprimir" at bounding box center [604, 56] width 43 height 19
click at [588, 101] on button "IMPRESSORA" at bounding box center [579, 101] width 90 height 20
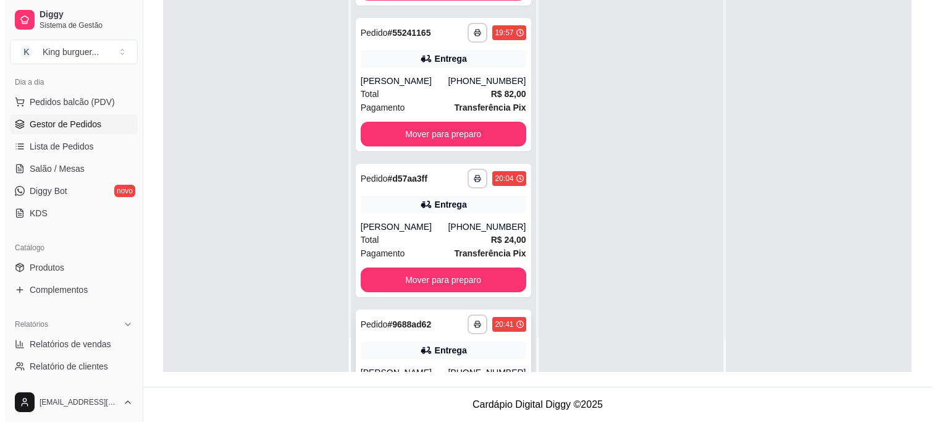
scroll to position [624, 0]
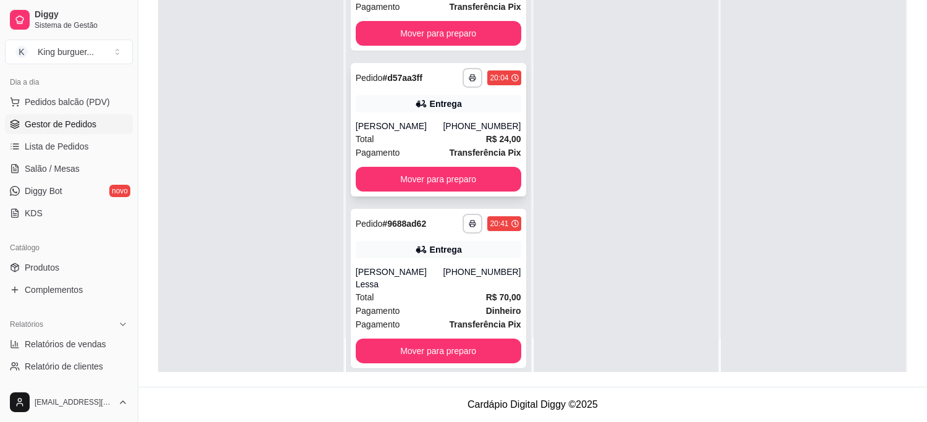
click at [457, 132] on div "Total R$ 24,00" at bounding box center [439, 139] width 166 height 14
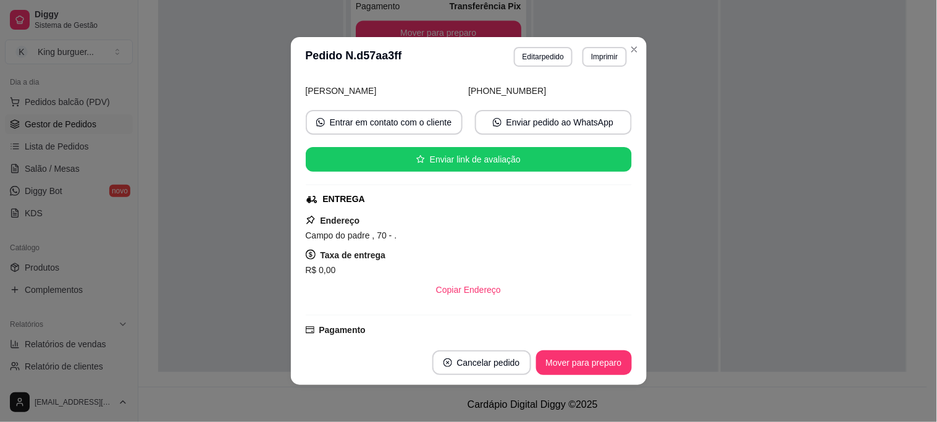
scroll to position [274, 0]
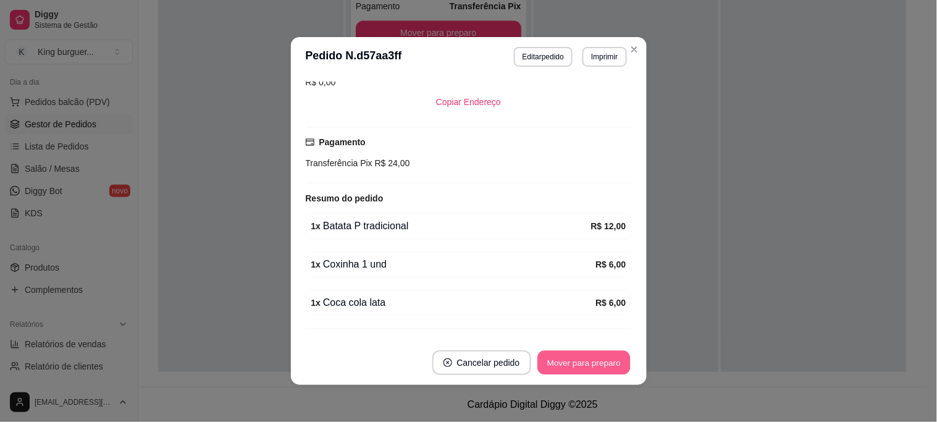
click at [582, 361] on button "Mover para preparo" at bounding box center [583, 363] width 93 height 24
click at [584, 361] on div "Mover para preparo" at bounding box center [584, 362] width 96 height 25
click at [584, 361] on div "Mover para preparo" at bounding box center [575, 362] width 113 height 25
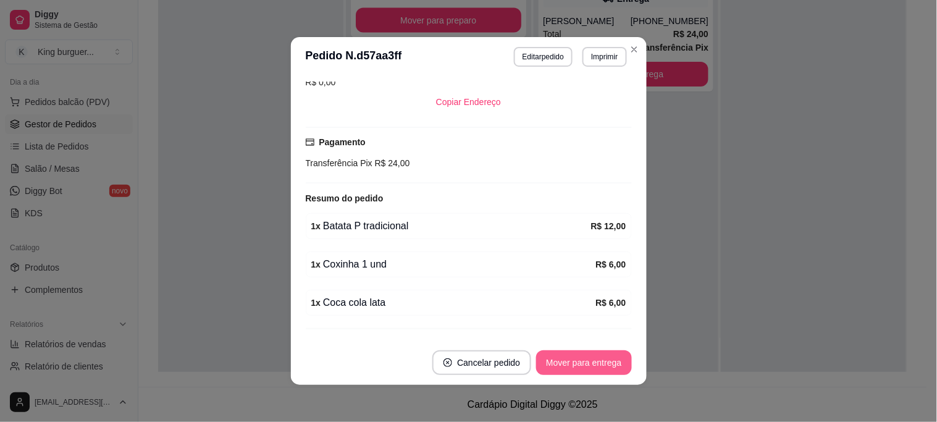
scroll to position [478, 0]
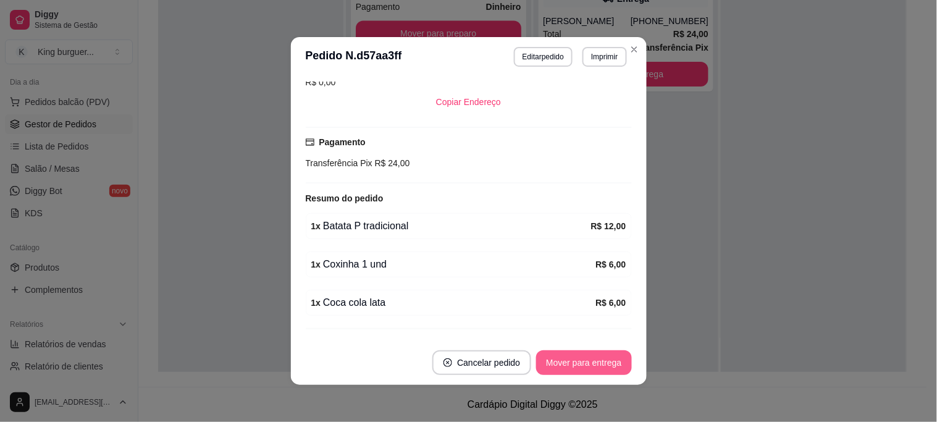
click at [589, 364] on button "Mover para entrega" at bounding box center [583, 362] width 95 height 25
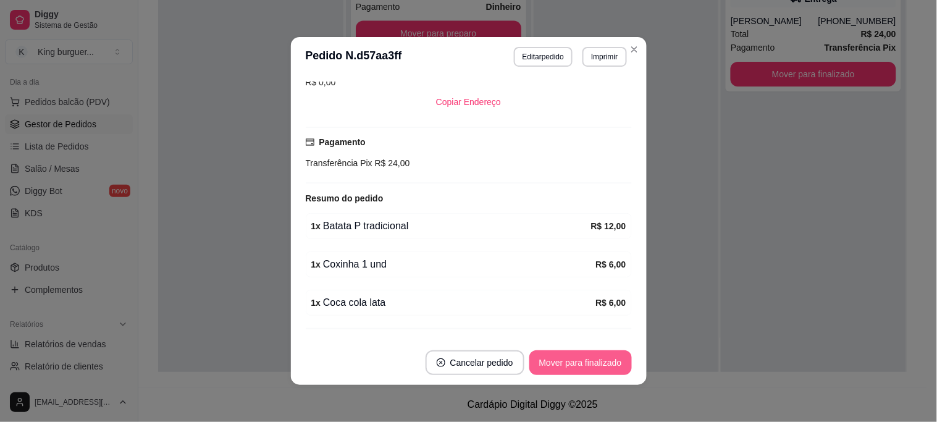
click at [614, 362] on button "Mover para finalizado" at bounding box center [580, 362] width 103 height 25
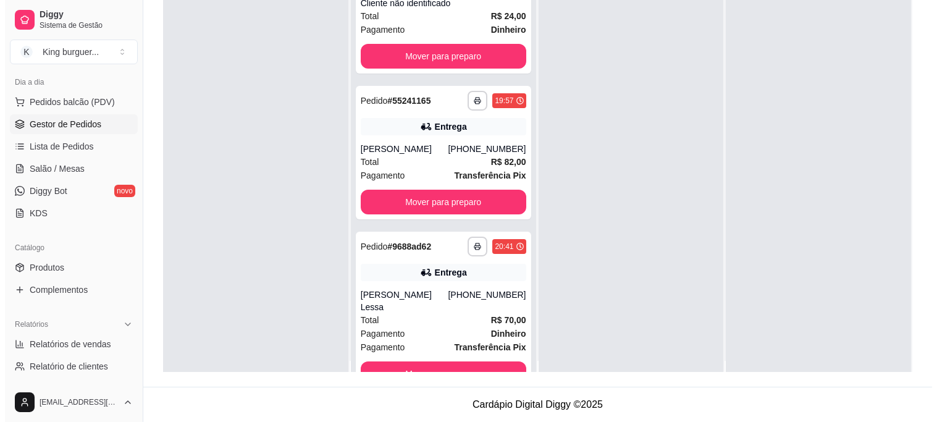
scroll to position [0, 0]
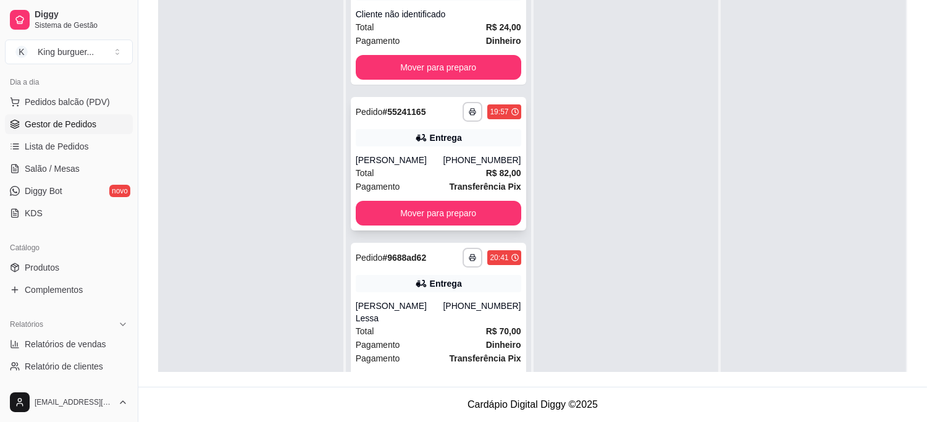
click at [478, 154] on div "[PHONE_NUMBER]" at bounding box center [482, 160] width 78 height 12
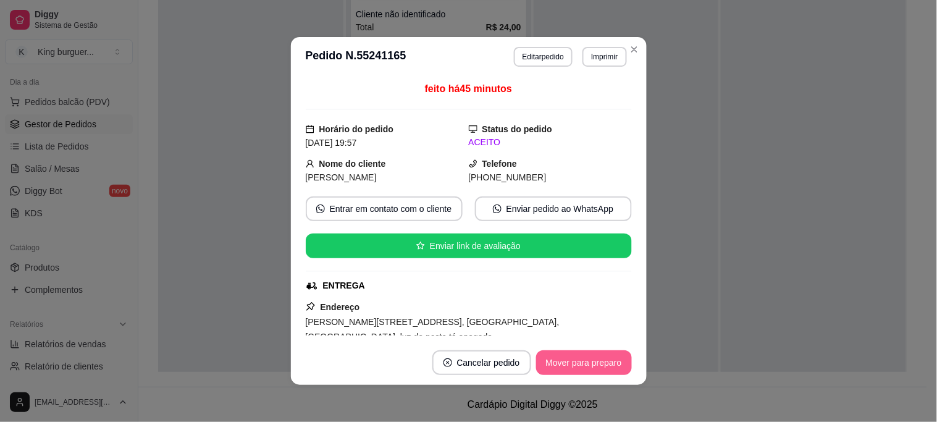
click at [583, 368] on button "Mover para preparo" at bounding box center [584, 362] width 96 height 25
click at [583, 368] on div "Mover para preparo" at bounding box center [575, 362] width 113 height 25
click at [584, 369] on div "Mover para preparo" at bounding box center [575, 362] width 113 height 25
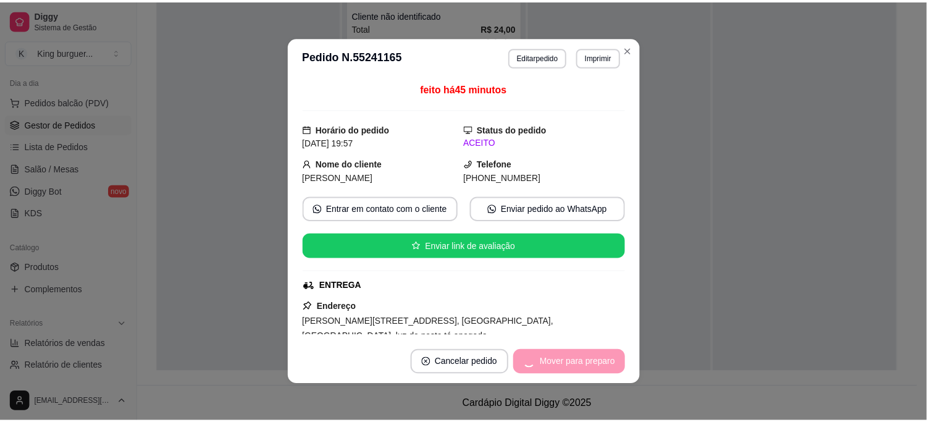
scroll to position [332, 0]
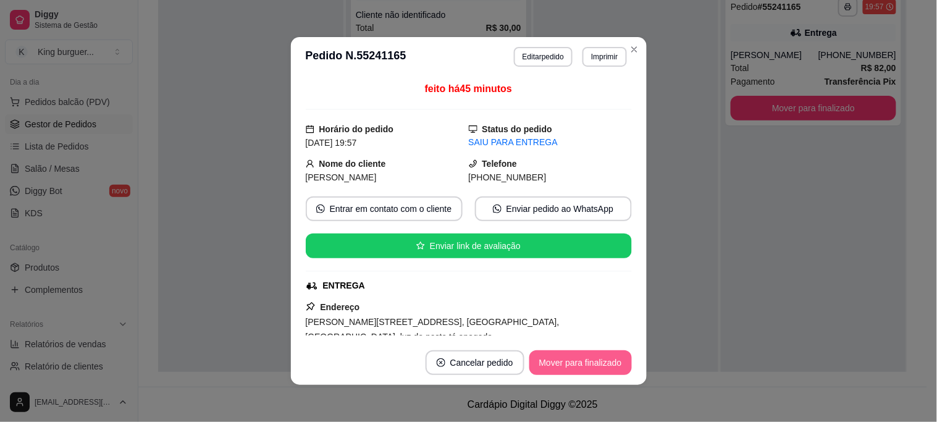
click at [592, 369] on button "Mover para finalizado" at bounding box center [580, 362] width 103 height 25
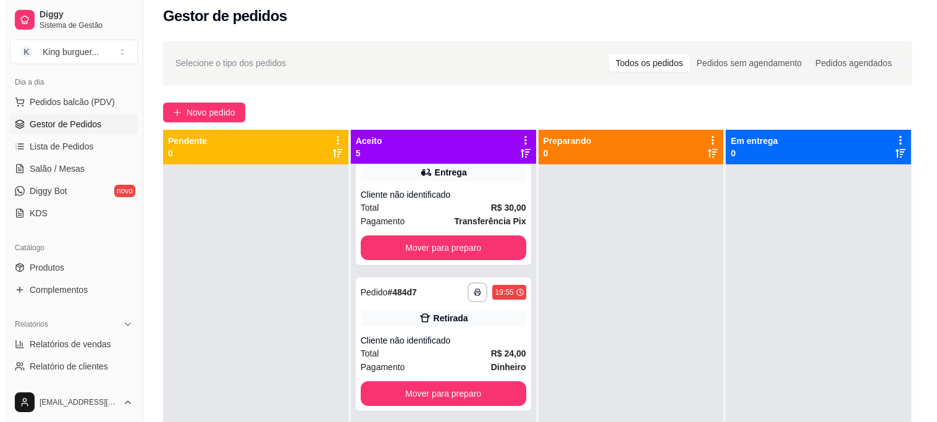
scroll to position [0, 0]
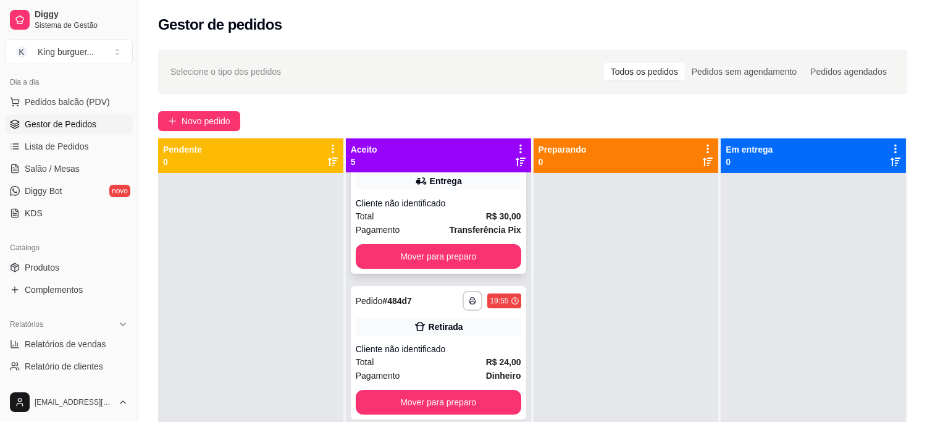
click at [466, 204] on div "Cliente não identificado" at bounding box center [439, 203] width 166 height 12
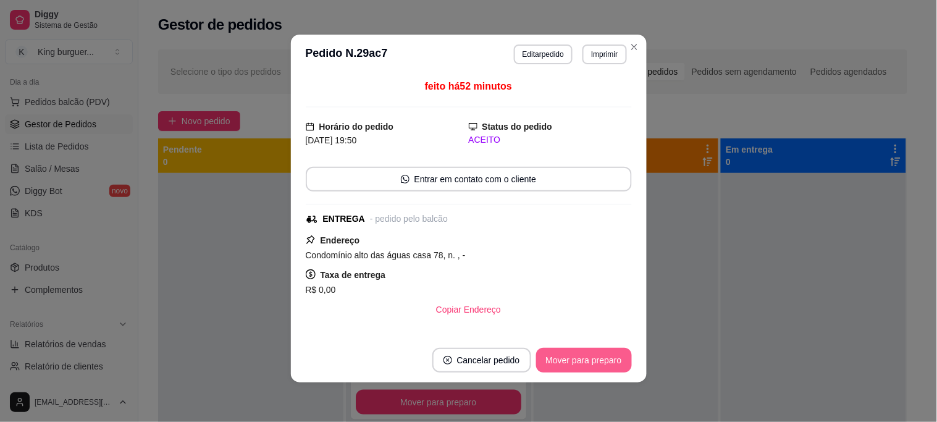
click at [581, 360] on button "Mover para preparo" at bounding box center [584, 360] width 96 height 25
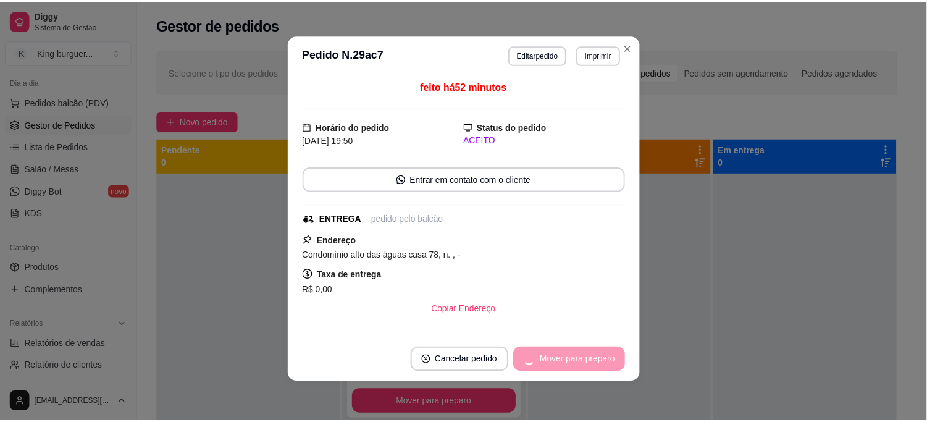
scroll to position [187, 0]
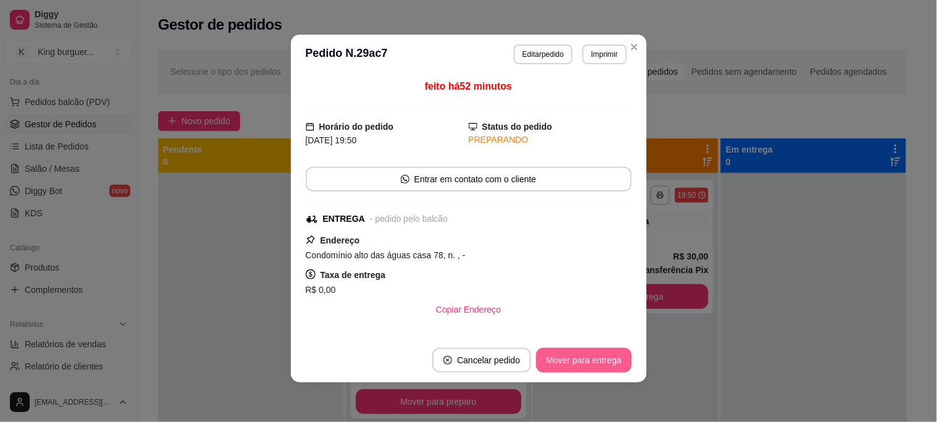
click at [585, 361] on button "Mover para entrega" at bounding box center [583, 360] width 95 height 25
click at [585, 362] on div "Mover para entrega" at bounding box center [575, 360] width 112 height 25
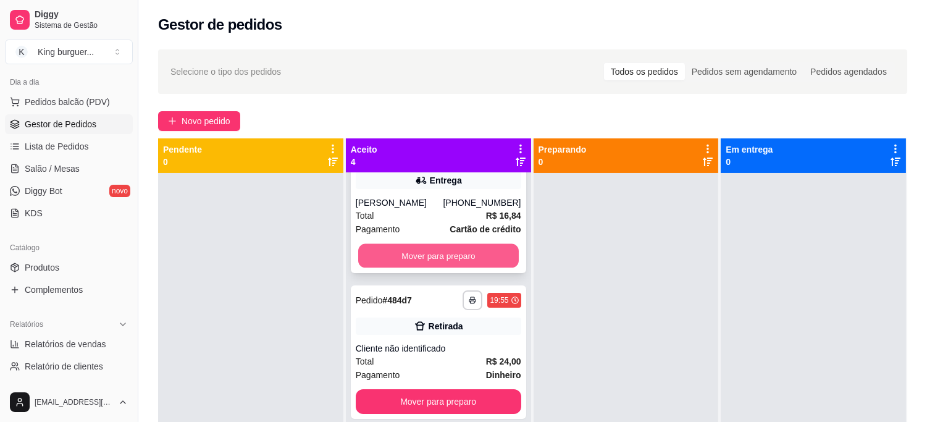
click at [492, 255] on button "Mover para preparo" at bounding box center [438, 256] width 161 height 24
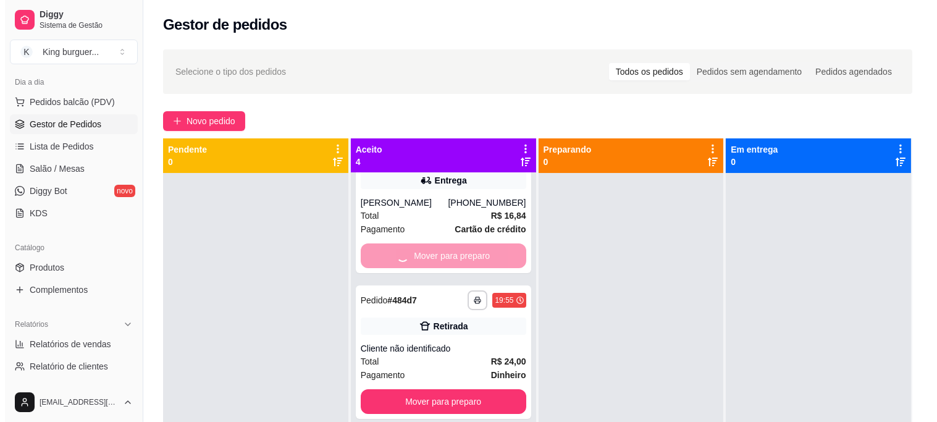
scroll to position [41, 0]
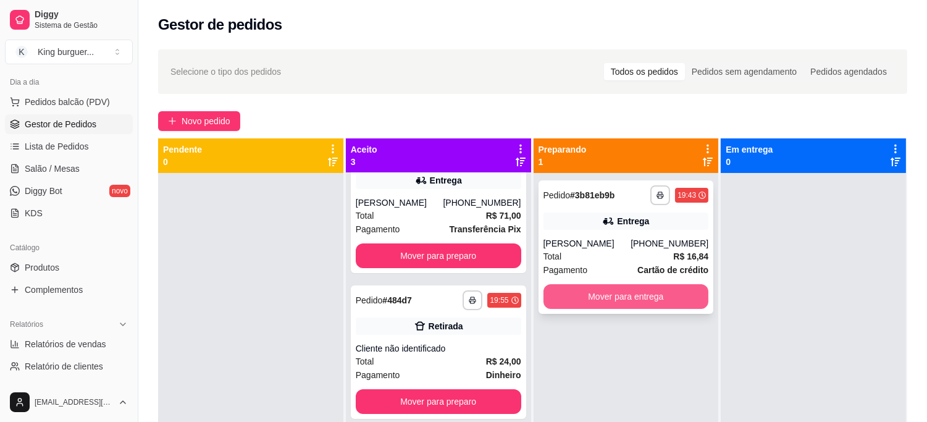
click at [608, 298] on button "Mover para entrega" at bounding box center [627, 296] width 166 height 25
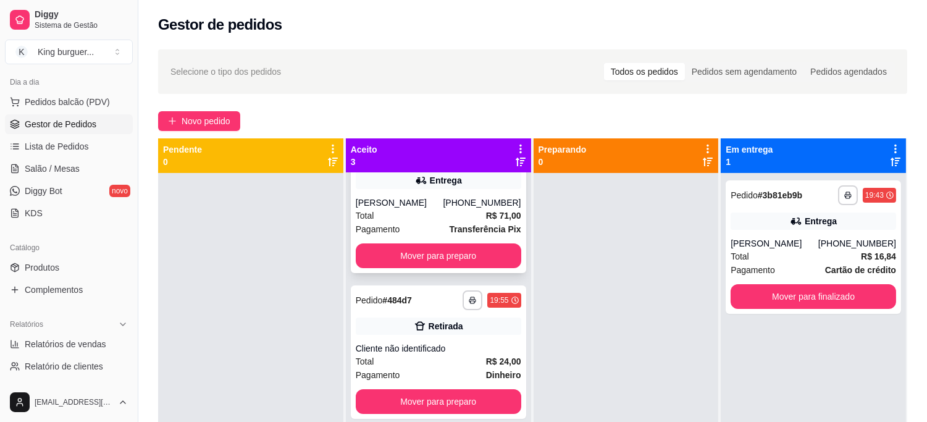
click at [470, 208] on div "**********" at bounding box center [438, 206] width 175 height 133
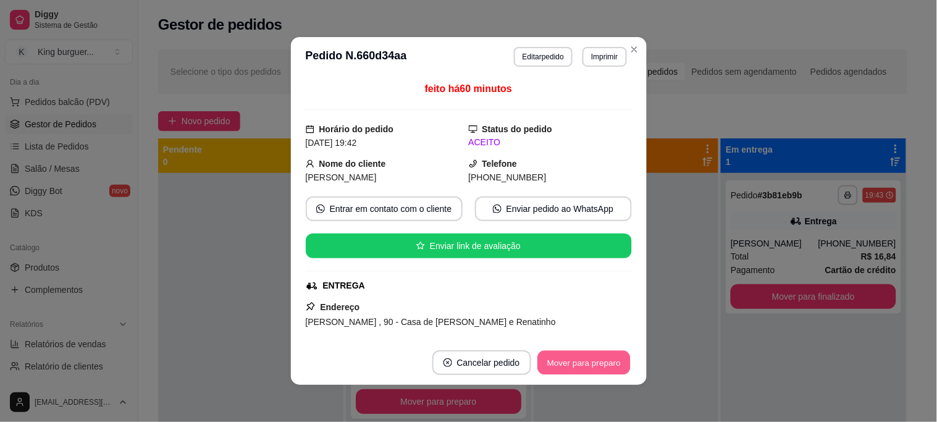
click at [557, 363] on button "Mover para preparo" at bounding box center [583, 363] width 93 height 24
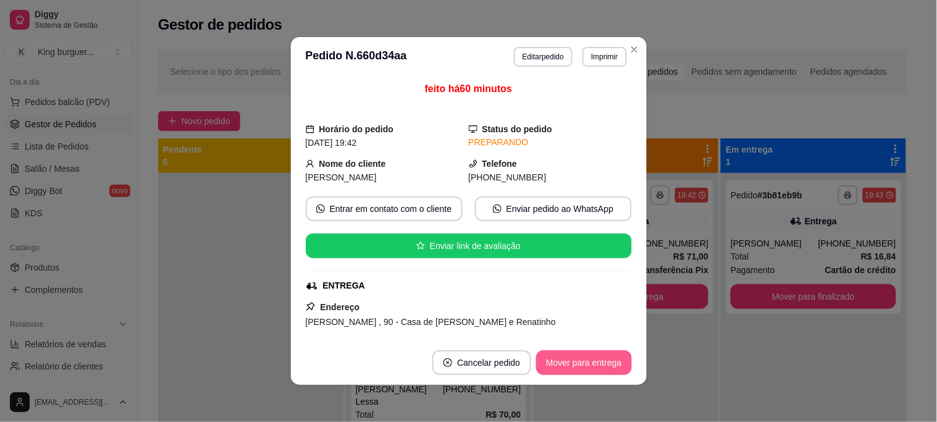
click at [578, 371] on button "Mover para entrega" at bounding box center [583, 362] width 95 height 25
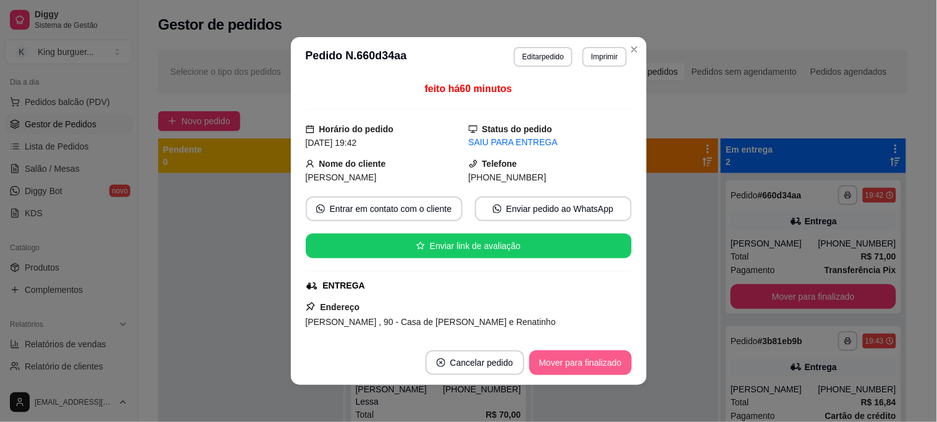
click at [602, 368] on button "Mover para finalizado" at bounding box center [580, 362] width 103 height 25
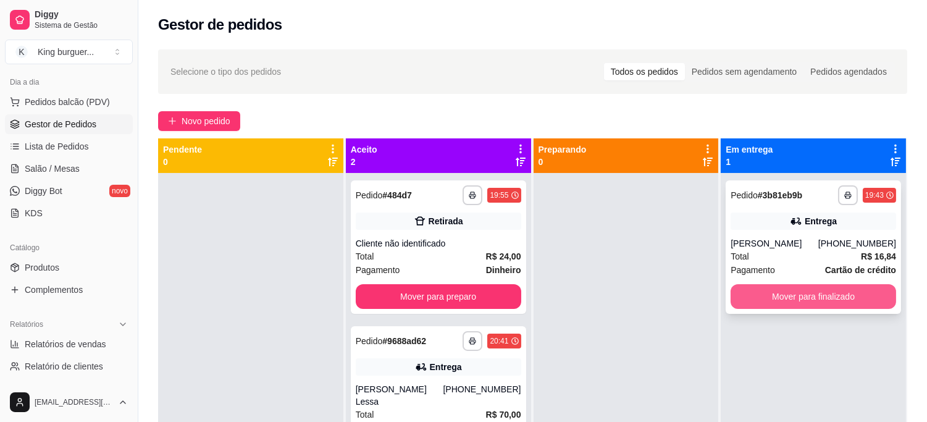
click at [794, 300] on button "Mover para finalizado" at bounding box center [814, 296] width 166 height 25
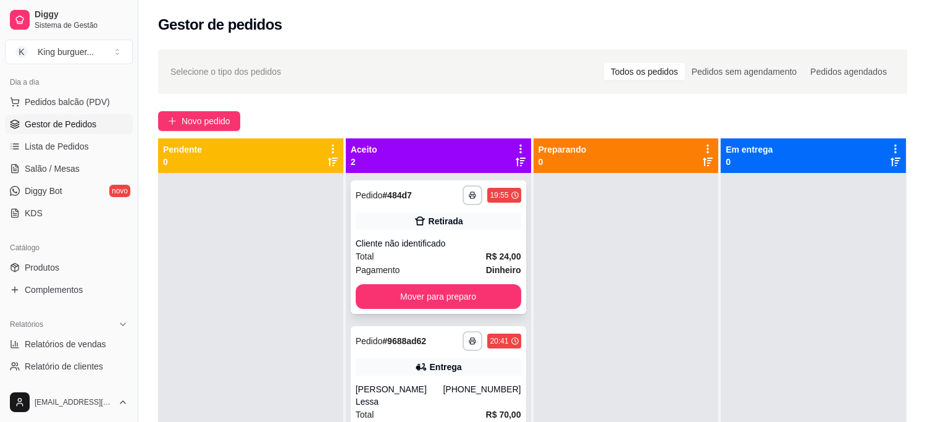
click at [486, 254] on strong "R$ 24,00" at bounding box center [503, 256] width 35 height 10
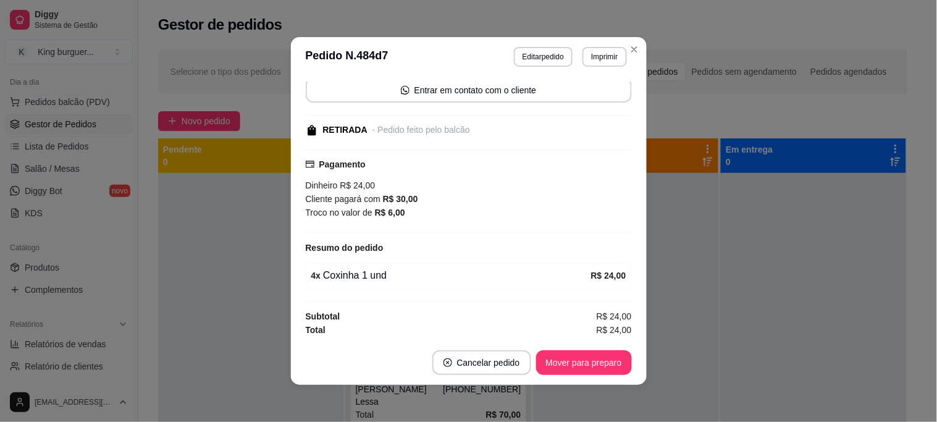
scroll to position [94, 0]
click at [597, 357] on button "Mover para preparo" at bounding box center [584, 362] width 96 height 25
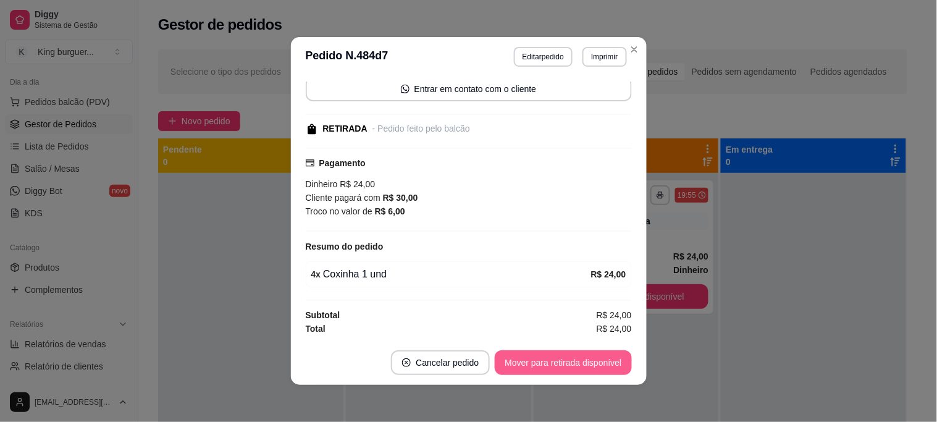
click at [594, 361] on button "Mover para retirada disponível" at bounding box center [563, 362] width 137 height 25
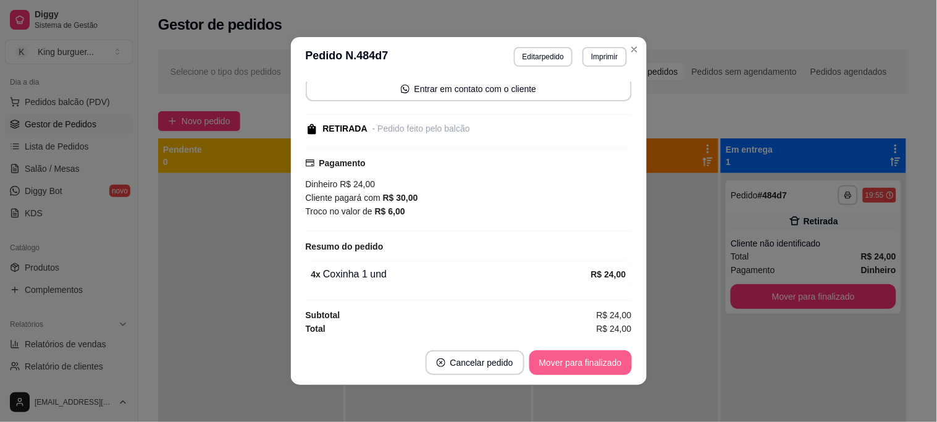
click at [589, 361] on button "Mover para finalizado" at bounding box center [580, 362] width 103 height 25
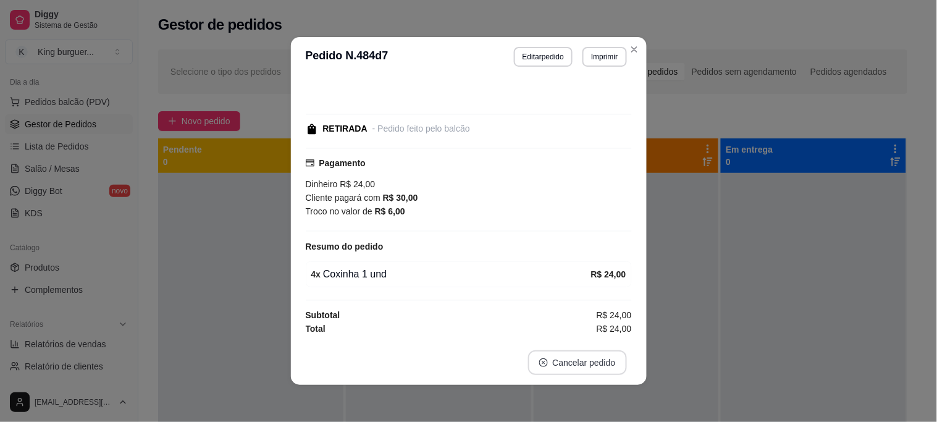
scroll to position [41, 0]
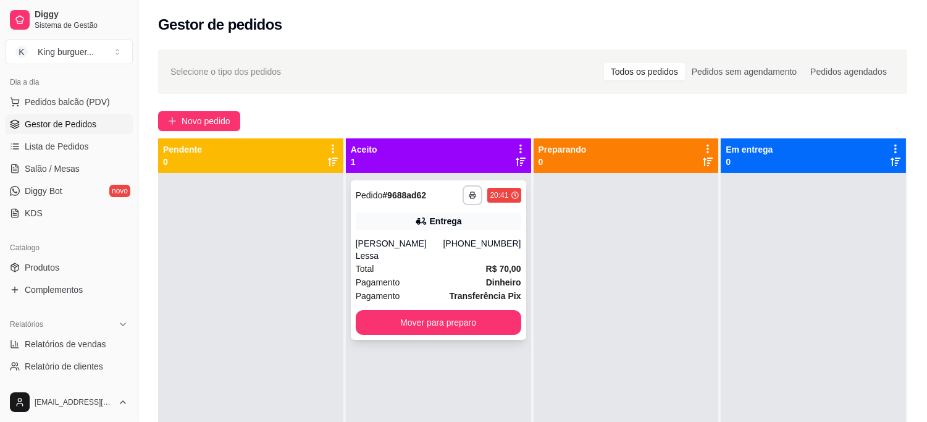
click at [399, 262] on div "Total R$ 70,00" at bounding box center [439, 269] width 166 height 14
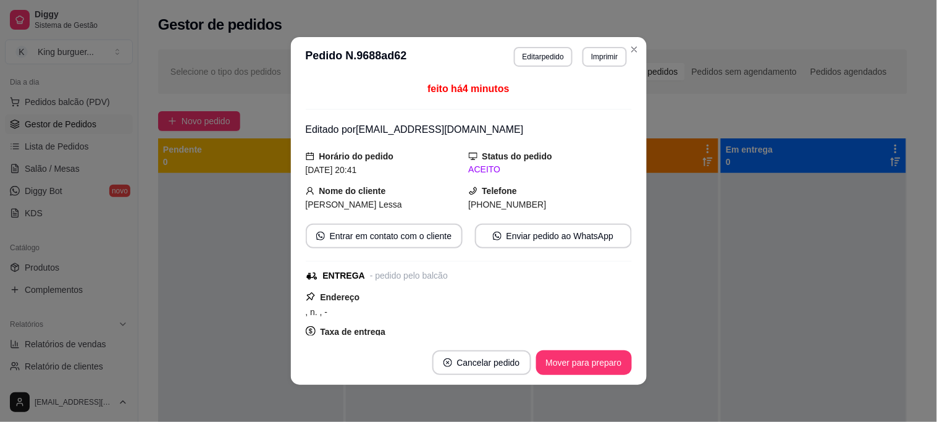
scroll to position [137, 0]
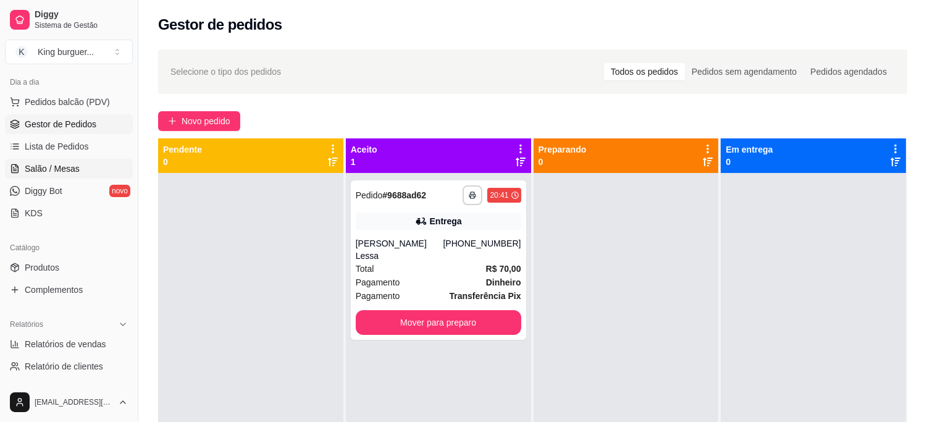
click at [63, 172] on span "Salão / Mesas" at bounding box center [52, 168] width 55 height 12
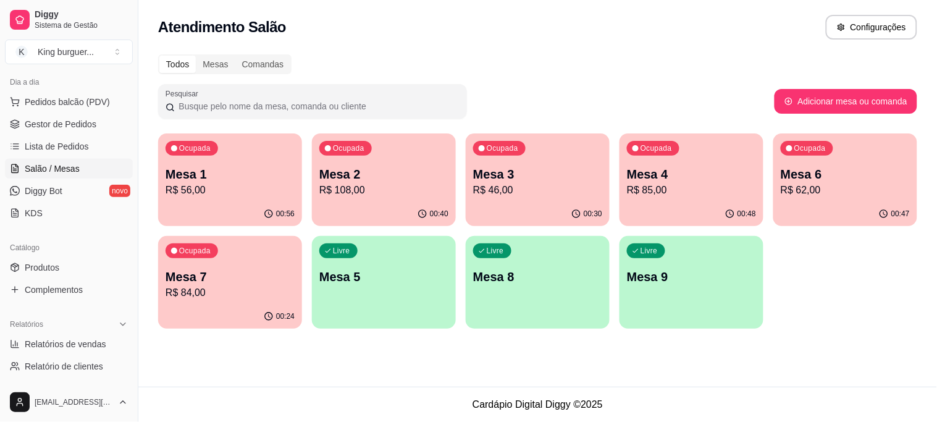
click at [241, 193] on p "R$ 56,00" at bounding box center [230, 190] width 129 height 15
click at [313, 366] on div "Atendimento Salão Configurações Todos Mesas Comandas Pesquisar Adicionar mesa o…" at bounding box center [537, 193] width 799 height 387
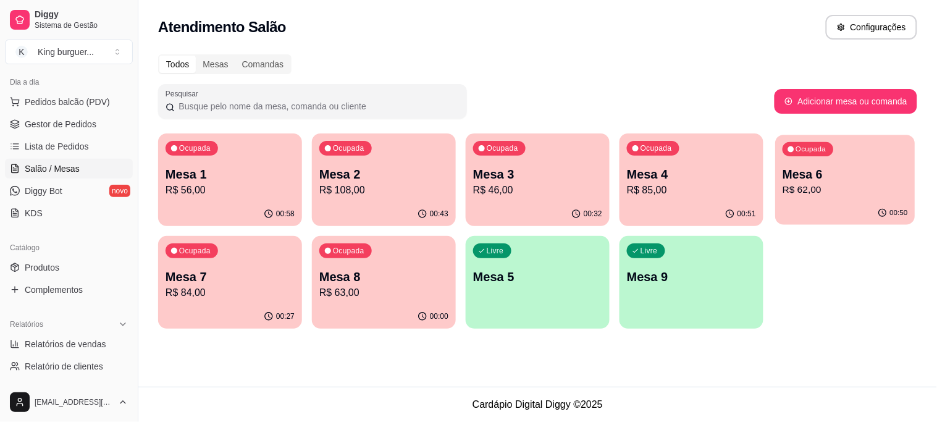
click at [804, 196] on p "R$ 62,00" at bounding box center [845, 190] width 125 height 14
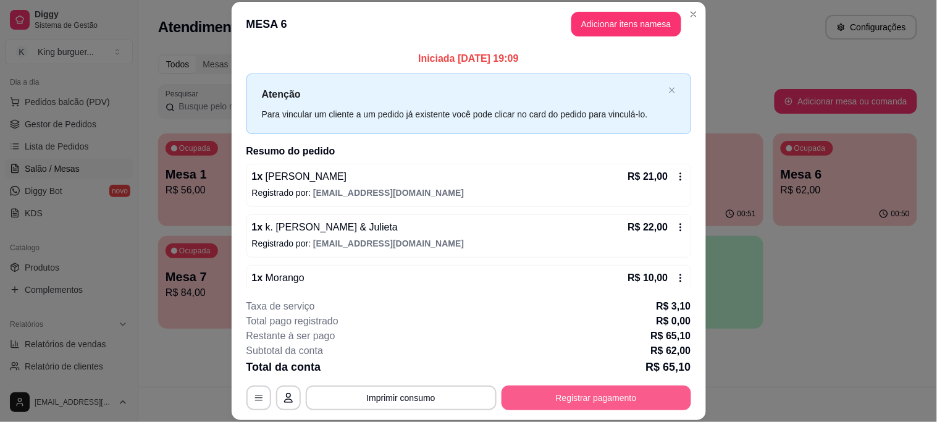
click at [585, 399] on button "Registrar pagamento" at bounding box center [597, 397] width 190 height 25
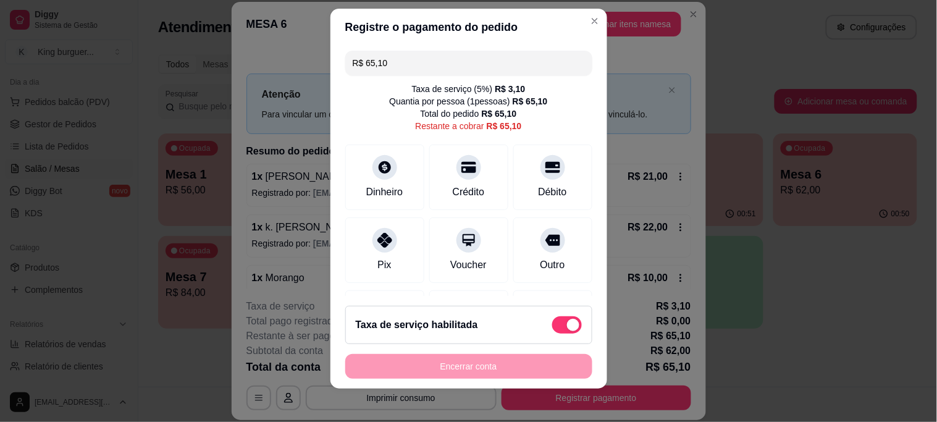
scroll to position [19, 0]
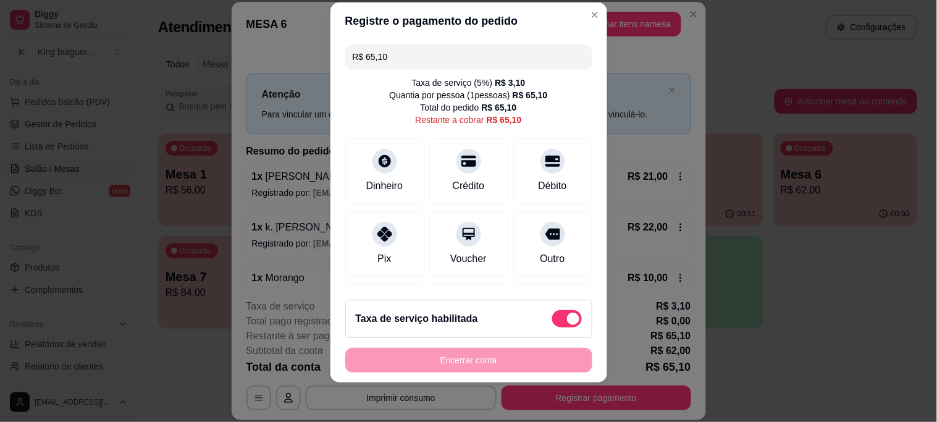
click at [487, 360] on div "Encerrar conta" at bounding box center [468, 360] width 247 height 25
click at [460, 164] on icon at bounding box center [468, 157] width 16 height 16
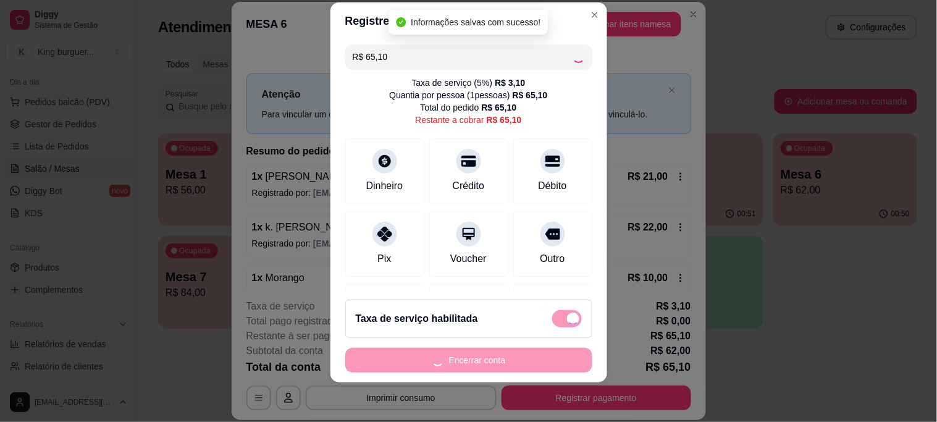
type input "R$ 0,00"
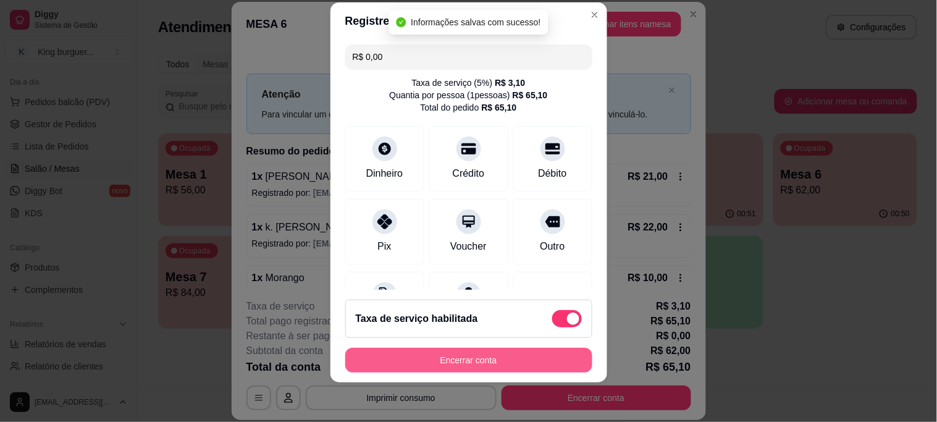
click at [494, 355] on button "Encerrar conta" at bounding box center [468, 360] width 247 height 25
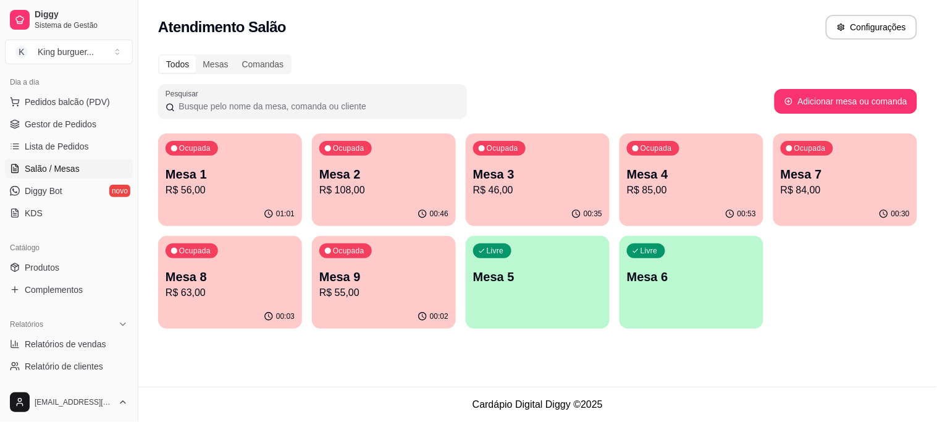
click at [678, 188] on p "R$ 85,00" at bounding box center [691, 190] width 129 height 15
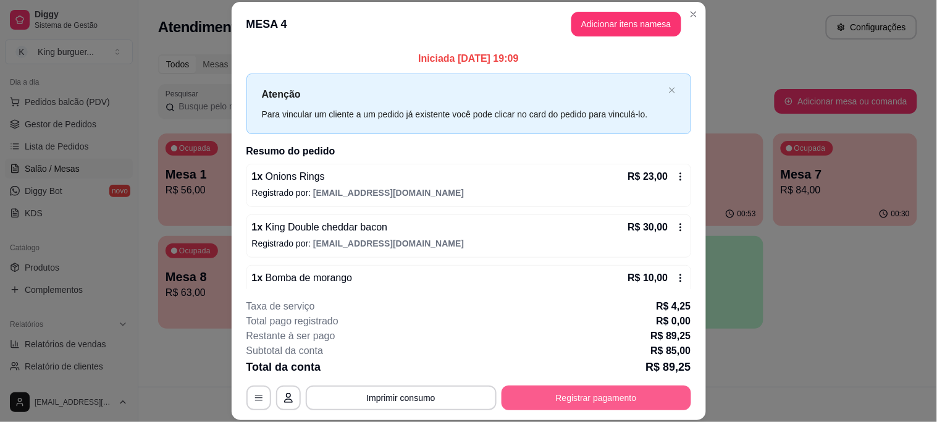
click at [598, 397] on button "Registrar pagamento" at bounding box center [597, 397] width 190 height 25
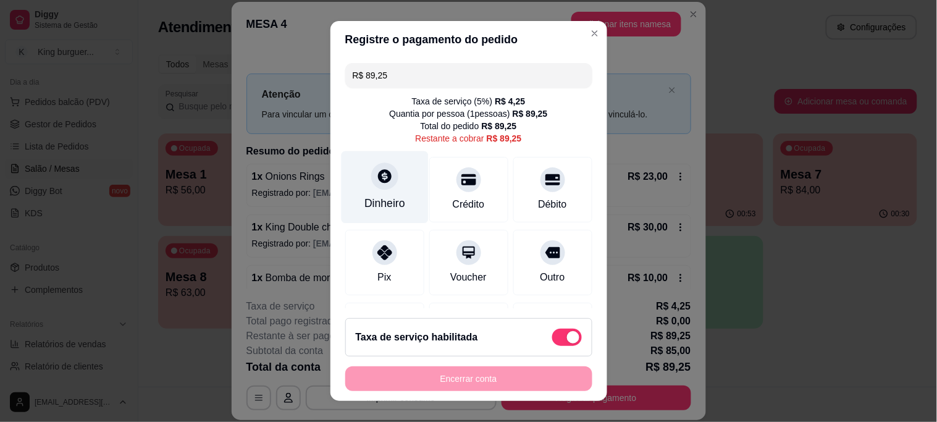
click at [378, 177] on icon at bounding box center [385, 177] width 14 height 14
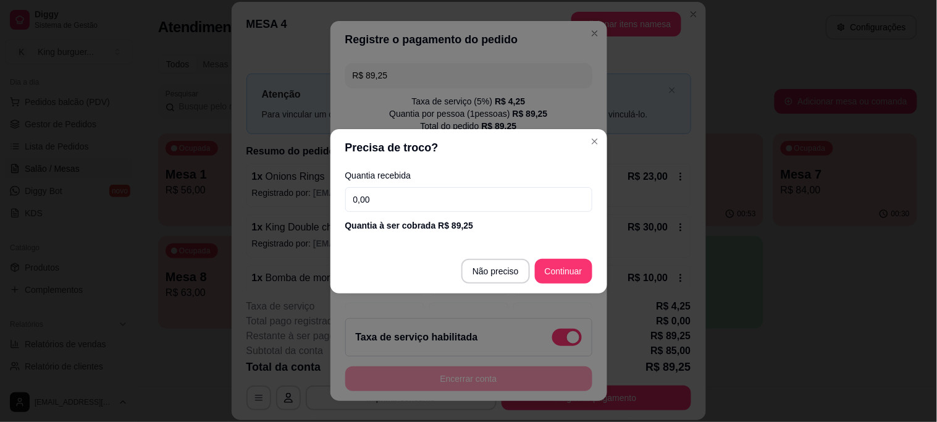
drag, startPoint x: 385, startPoint y: 204, endPoint x: 238, endPoint y: 209, distance: 147.1
click at [231, 201] on div "Precisa de troco? Quantia recebida 0,00 Quantia à ser cobrada R$ 89,25 Não prec…" at bounding box center [468, 211] width 937 height 422
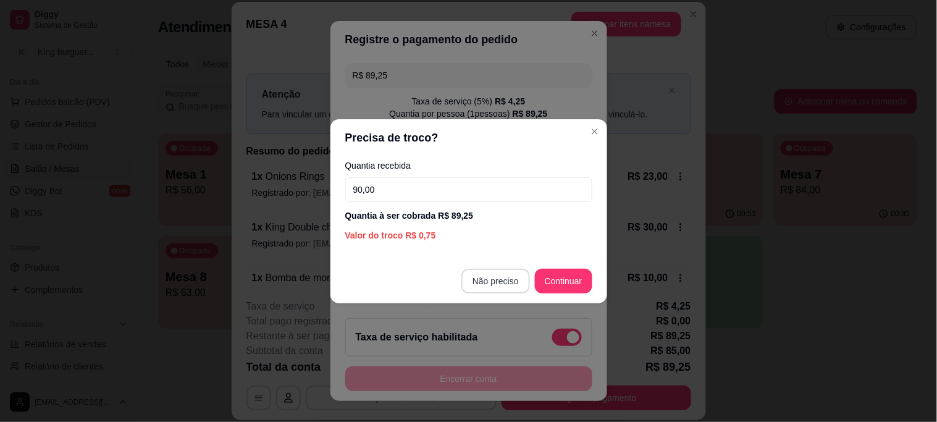
type input "90,00"
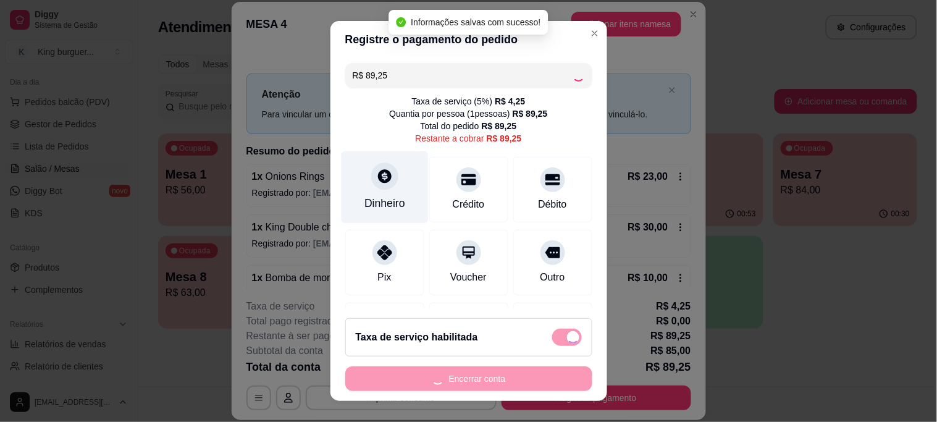
type input "R$ 0,00"
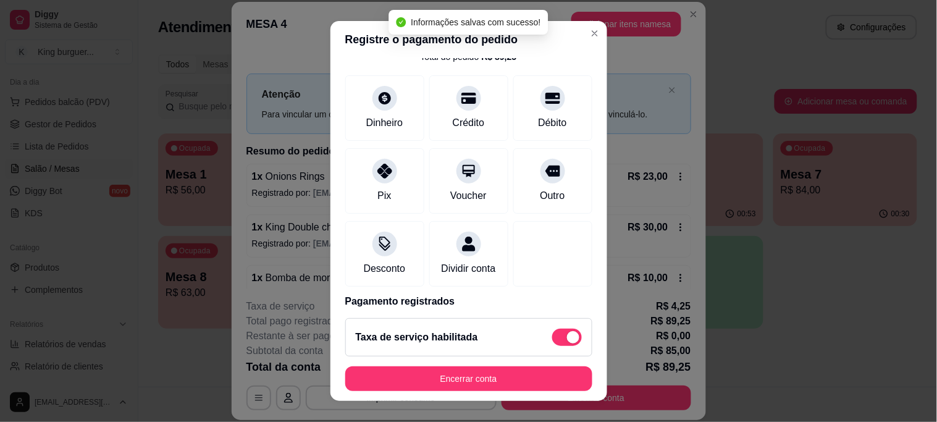
scroll to position [132, 0]
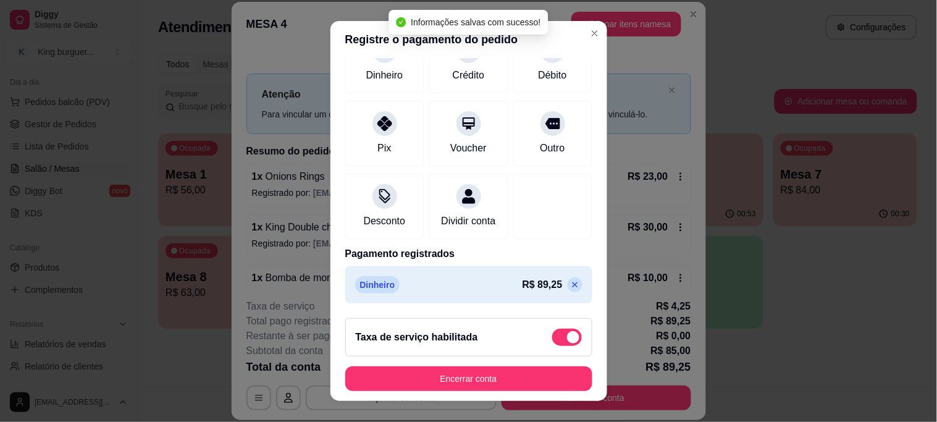
click at [552, 335] on span at bounding box center [567, 337] width 30 height 17
click at [552, 339] on input "checkbox" at bounding box center [556, 343] width 8 height 8
checkbox input "true"
type input "-R$ 4,25"
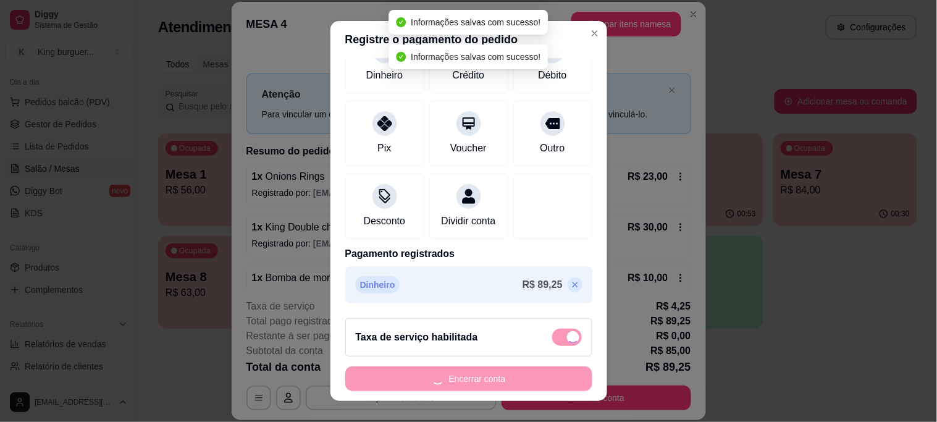
checkbox input "false"
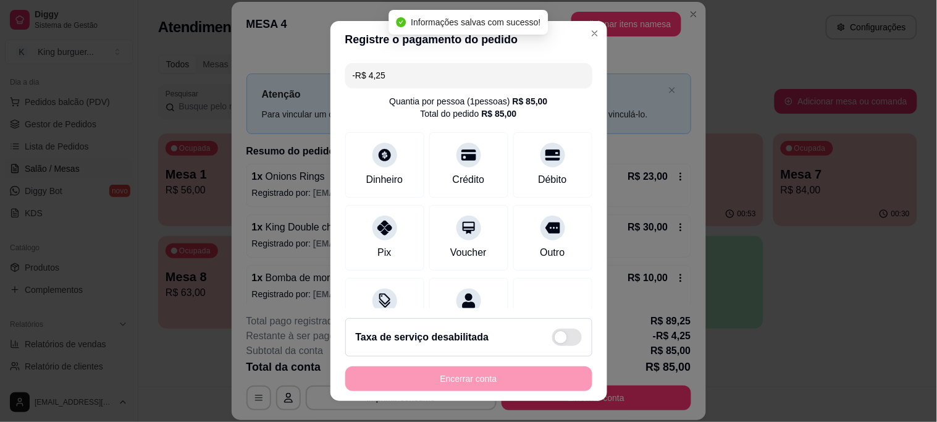
scroll to position [119, 0]
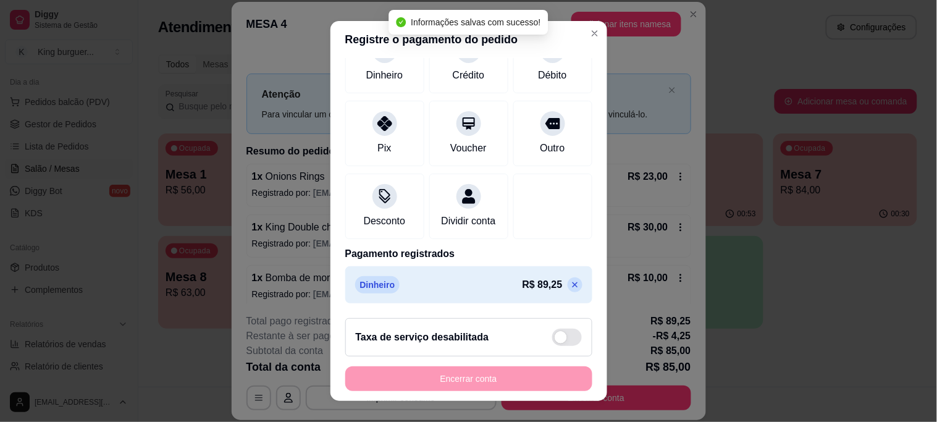
click at [570, 280] on icon at bounding box center [575, 285] width 10 height 10
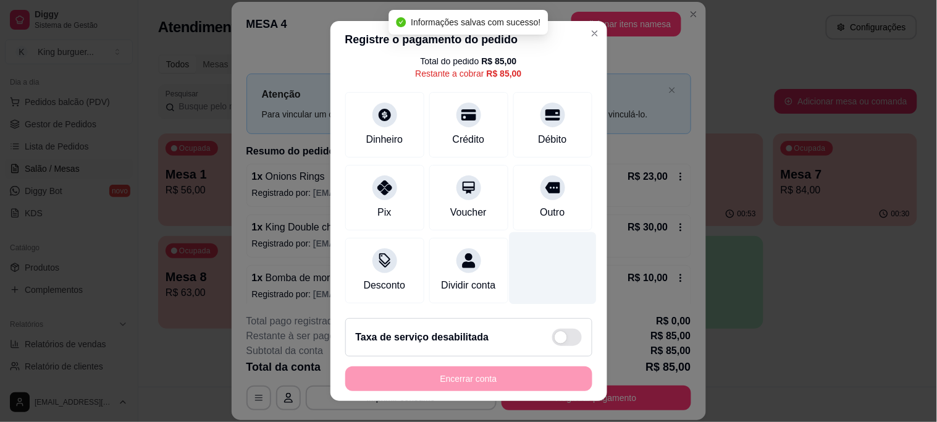
type input "R$ 85,00"
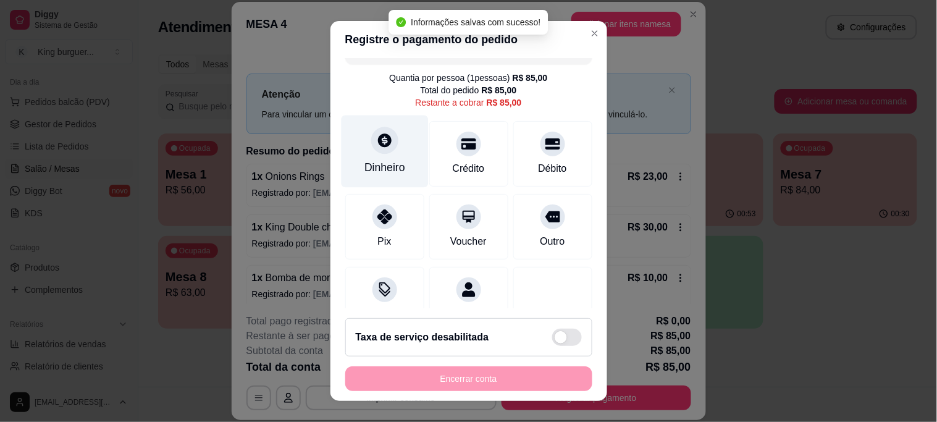
scroll to position [0, 0]
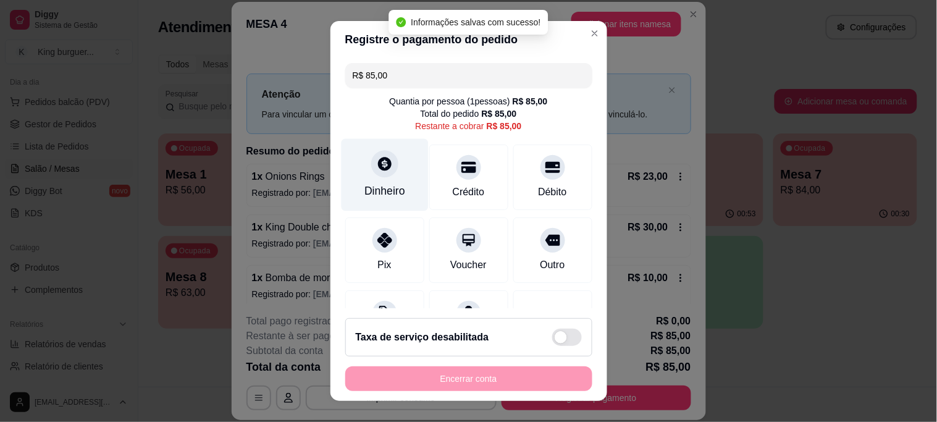
click at [378, 159] on icon at bounding box center [385, 165] width 14 height 14
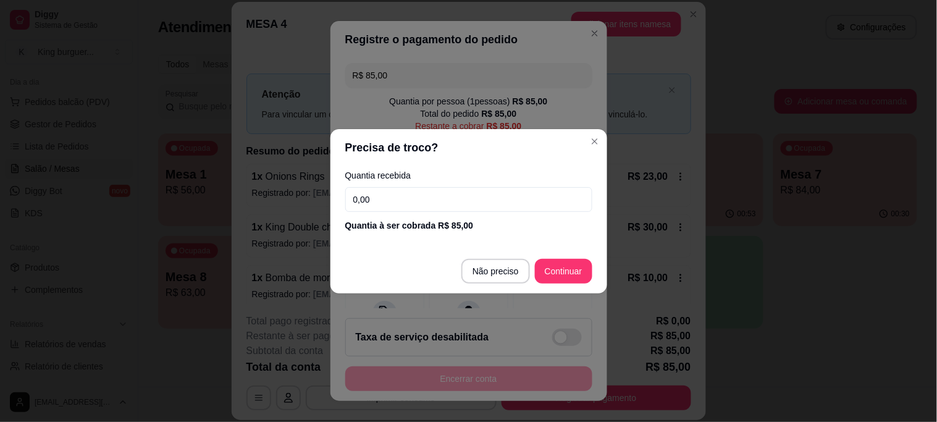
drag, startPoint x: 365, startPoint y: 207, endPoint x: 221, endPoint y: 200, distance: 144.7
click at [238, 207] on div "Precisa de troco? Quantia recebida 0,00 Quantia à ser cobrada R$ 85,00 Não prec…" at bounding box center [468, 211] width 937 height 422
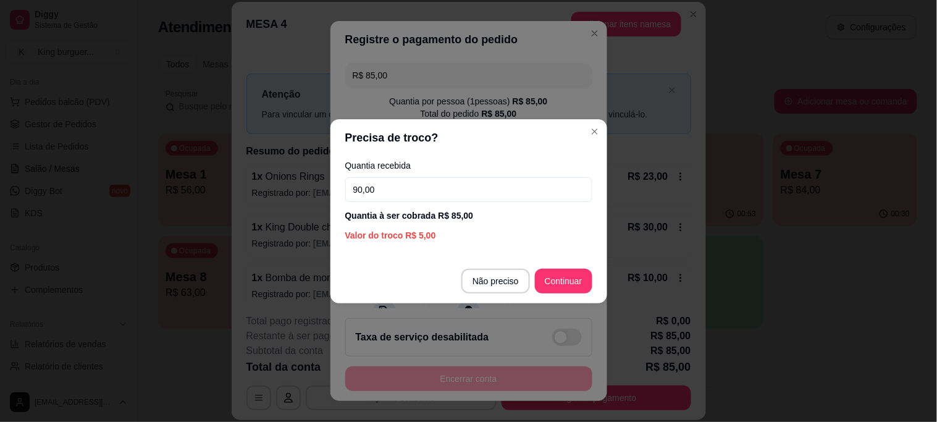
type input "90,00"
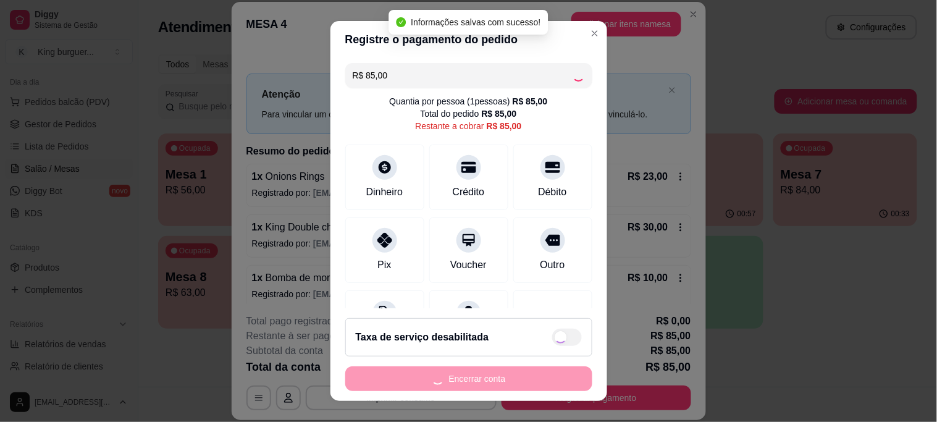
type input "R$ 0,00"
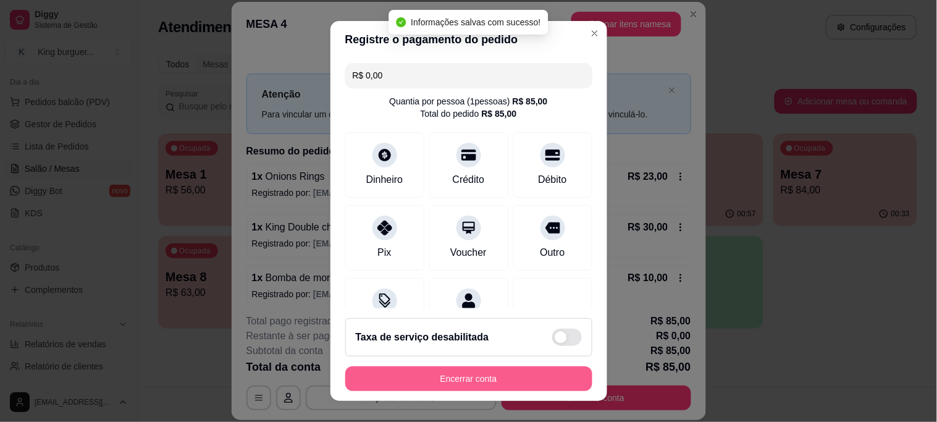
click at [513, 375] on button "Encerrar conta" at bounding box center [468, 378] width 247 height 25
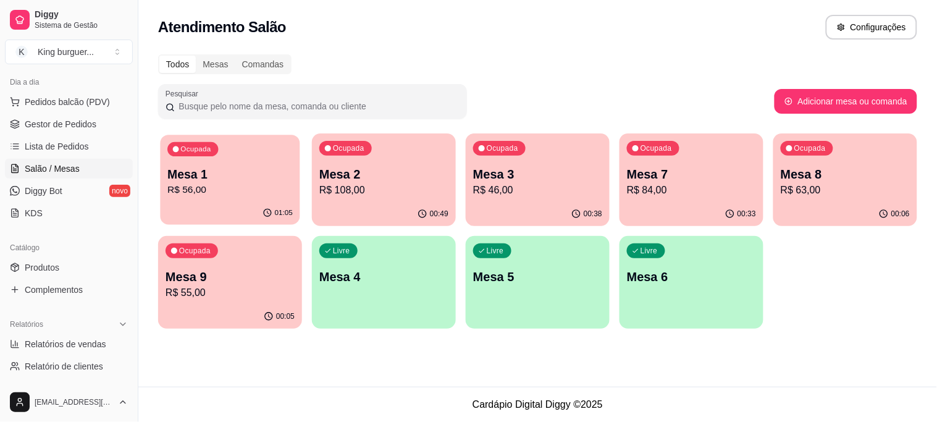
click at [216, 170] on p "Mesa 1" at bounding box center [229, 174] width 125 height 17
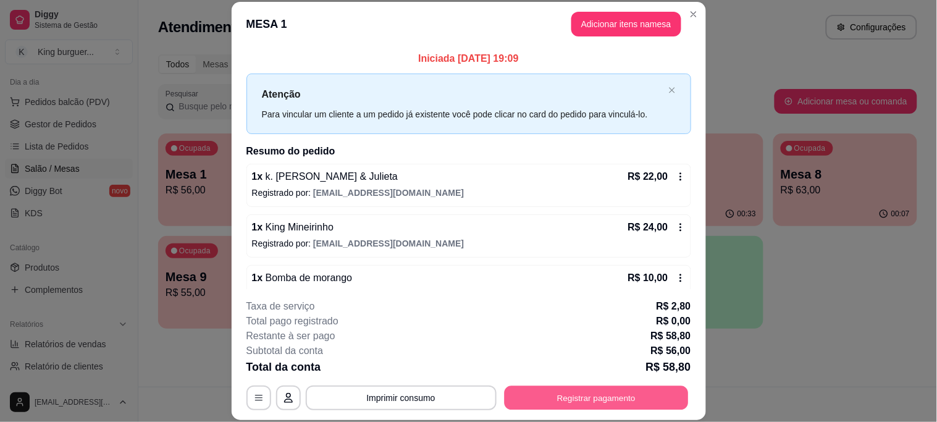
click at [568, 403] on button "Registrar pagamento" at bounding box center [596, 397] width 184 height 24
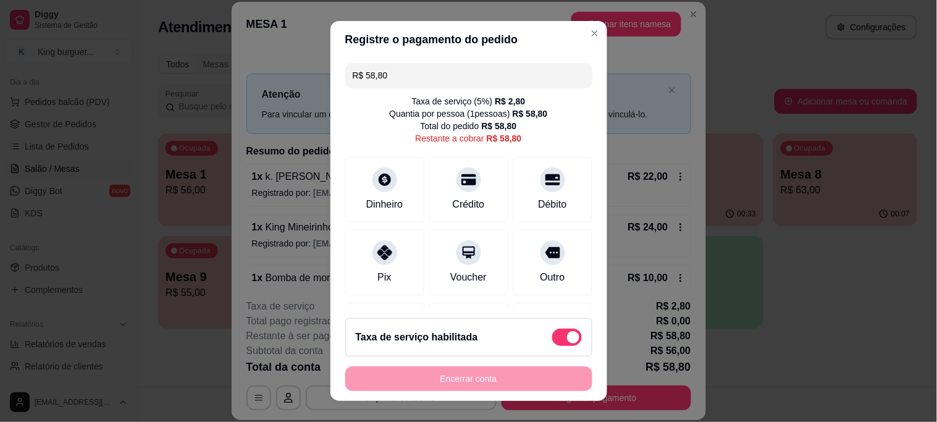
click at [552, 335] on span at bounding box center [567, 337] width 30 height 17
click at [552, 339] on input "checkbox" at bounding box center [556, 343] width 8 height 8
checkbox input "true"
type input "R$ 56,00"
checkbox input "false"
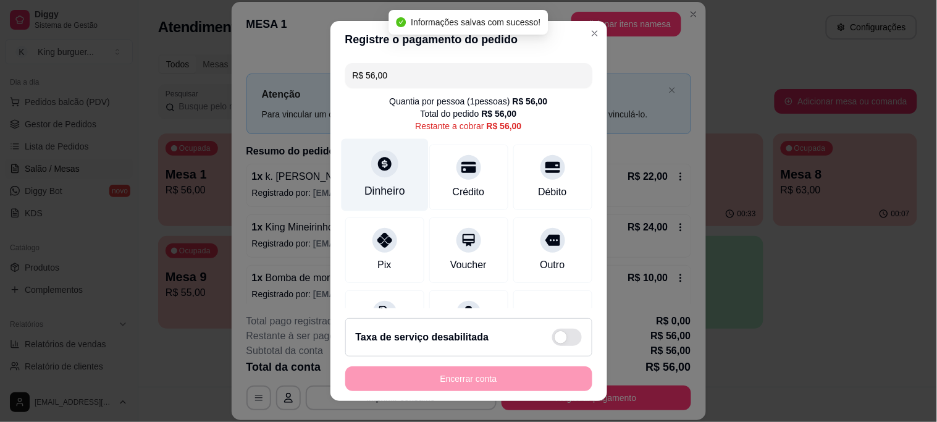
click at [387, 162] on div at bounding box center [384, 164] width 27 height 27
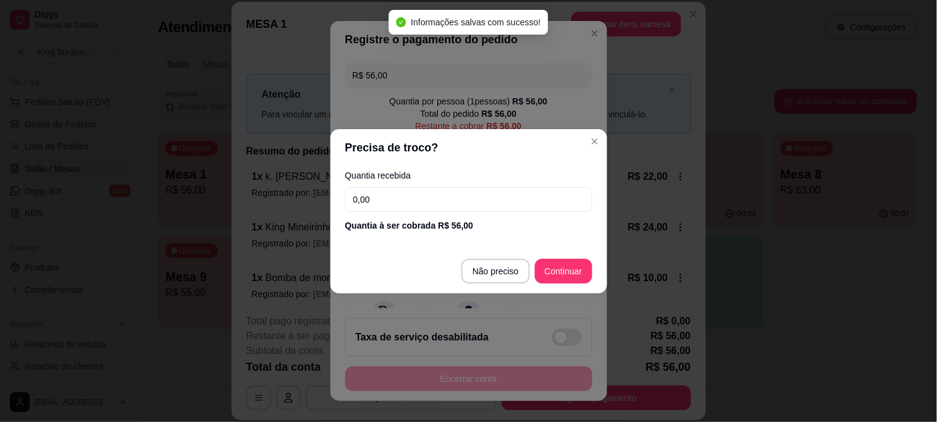
drag, startPoint x: 393, startPoint y: 190, endPoint x: 193, endPoint y: 175, distance: 200.7
click at [230, 200] on div "Precisa de troco? Quantia recebida 0,00 Quantia à ser cobrada R$ 56,00 Não prec…" at bounding box center [468, 211] width 937 height 422
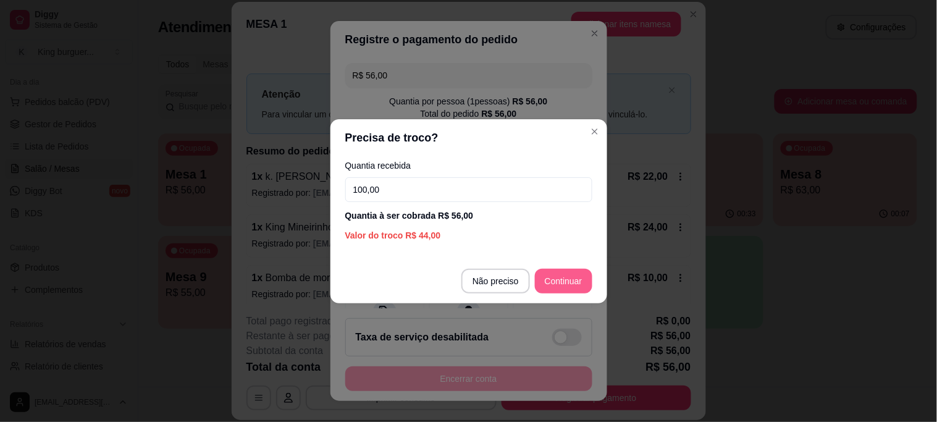
type input "100,00"
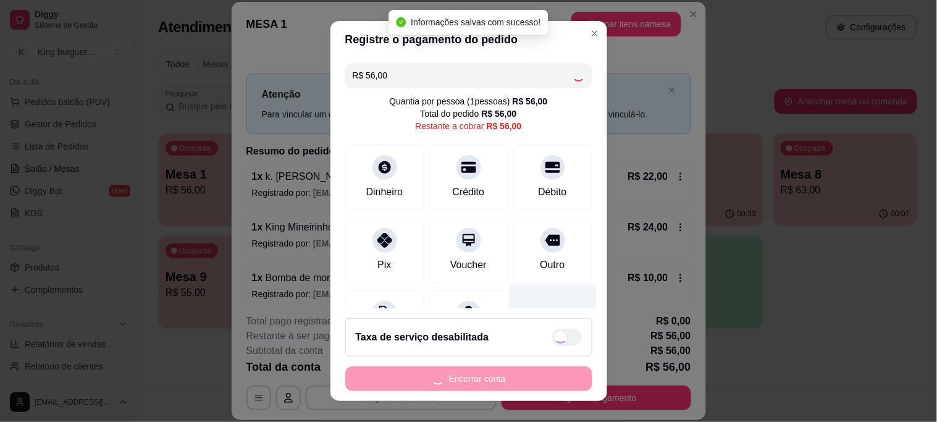
type input "R$ 0,00"
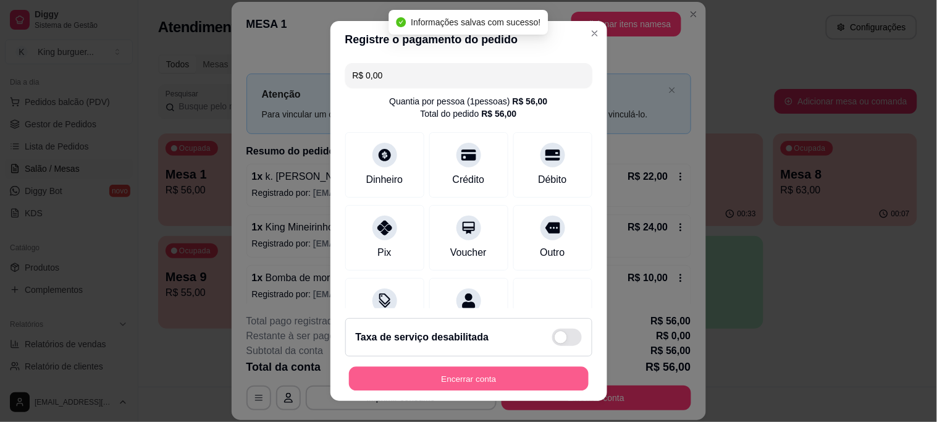
click at [495, 379] on button "Encerrar conta" at bounding box center [469, 378] width 240 height 24
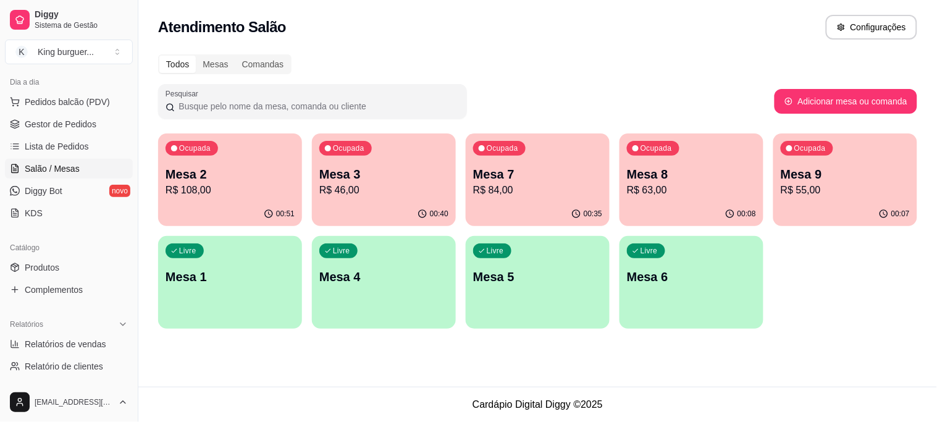
click at [418, 183] on p "R$ 46,00" at bounding box center [383, 190] width 129 height 15
click at [410, 193] on p "R$ 46,00" at bounding box center [383, 190] width 129 height 15
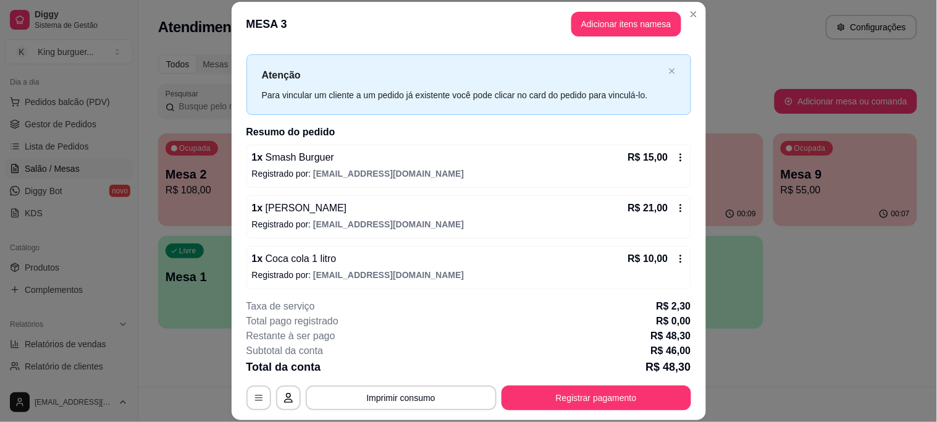
scroll to position [25, 0]
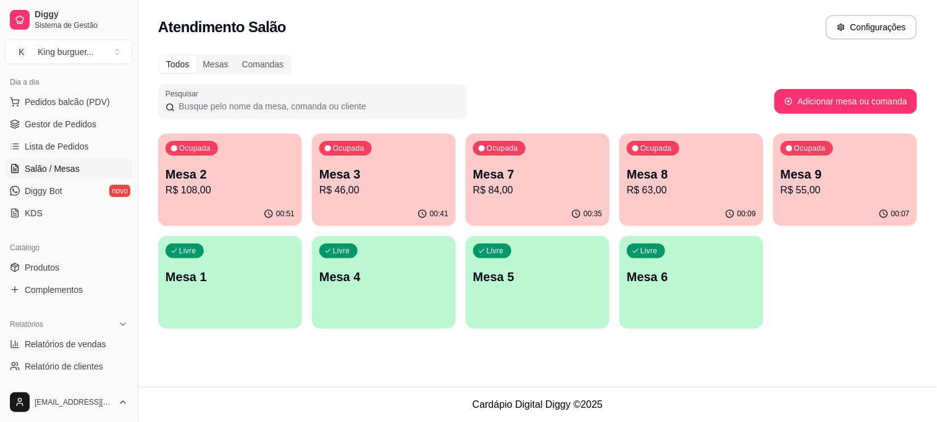
click at [547, 192] on p "R$ 84,00" at bounding box center [537, 190] width 129 height 15
click at [793, 195] on p "R$ 55,00" at bounding box center [845, 190] width 129 height 15
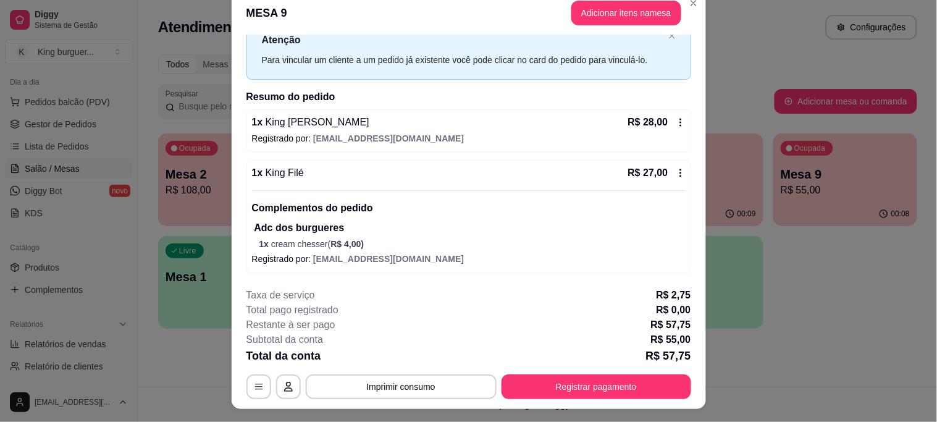
scroll to position [0, 0]
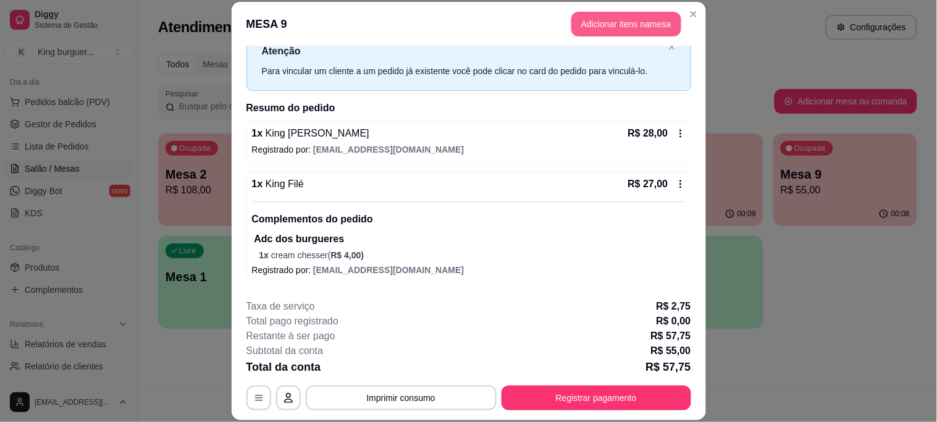
click at [594, 34] on button "Adicionar itens na mesa" at bounding box center [626, 24] width 110 height 25
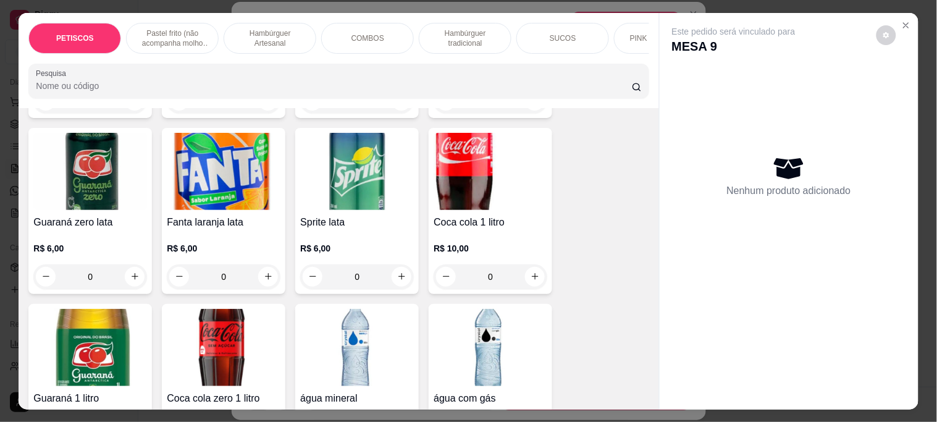
scroll to position [3498, 0]
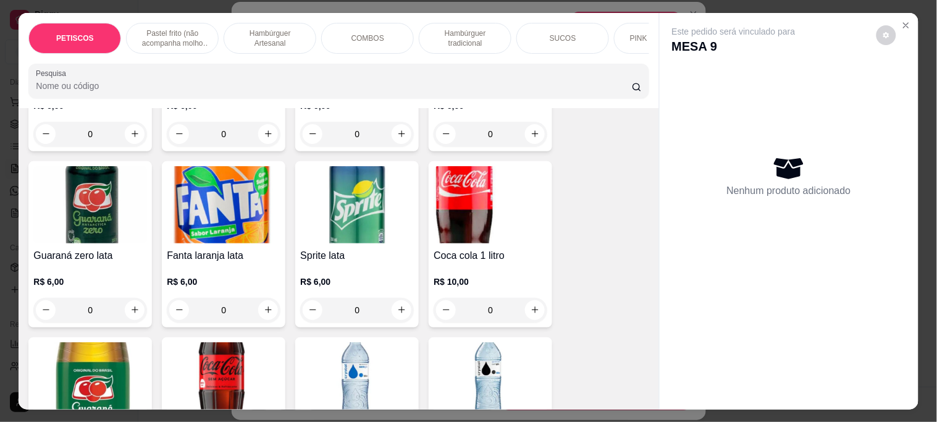
click at [218, 342] on img at bounding box center [224, 380] width 114 height 77
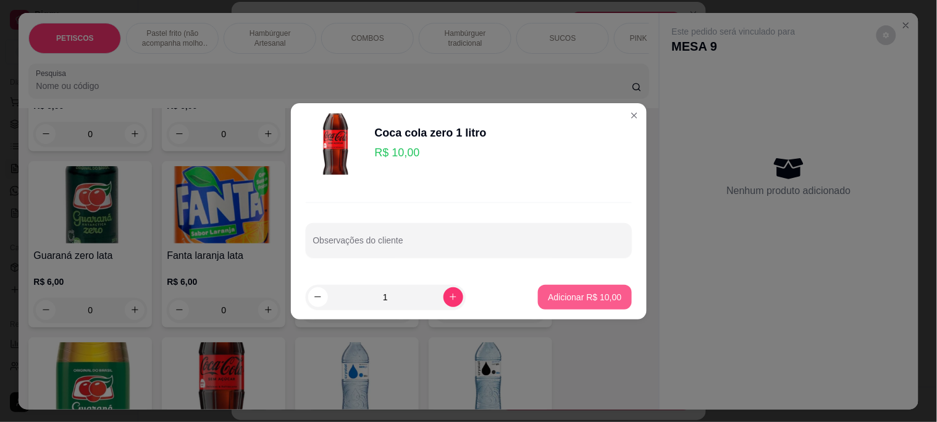
click at [567, 301] on p "Adicionar R$ 10,00" at bounding box center [585, 297] width 74 height 12
type input "1"
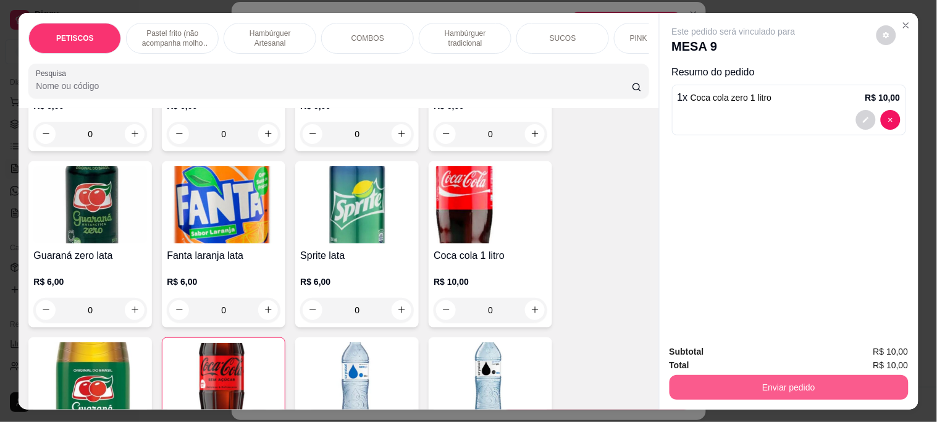
click at [689, 379] on button "Enviar pedido" at bounding box center [789, 387] width 239 height 25
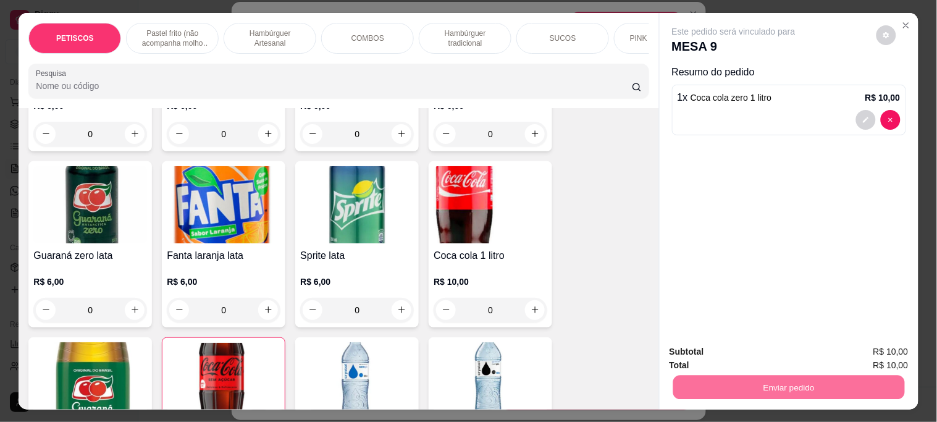
click at [690, 355] on button "Não registrar e enviar pedido" at bounding box center [748, 351] width 128 height 23
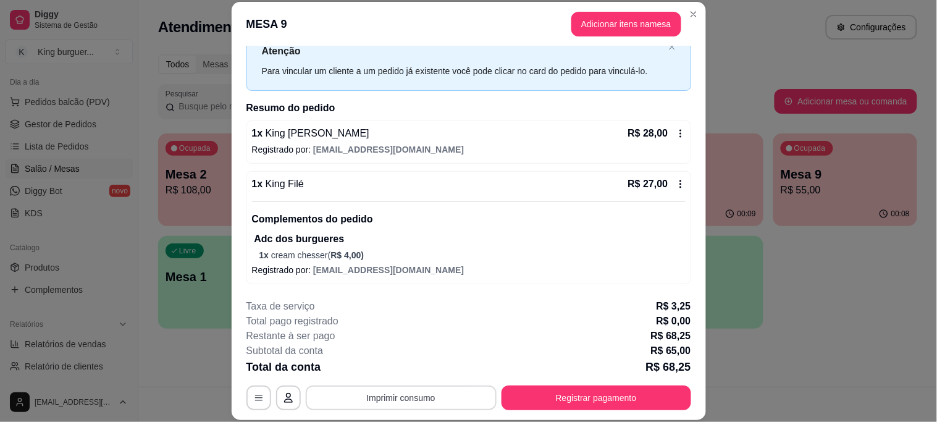
click at [430, 394] on button "Imprimir consumo" at bounding box center [401, 397] width 191 height 25
click at [420, 368] on button "IMPRESSORA" at bounding box center [400, 370] width 90 height 20
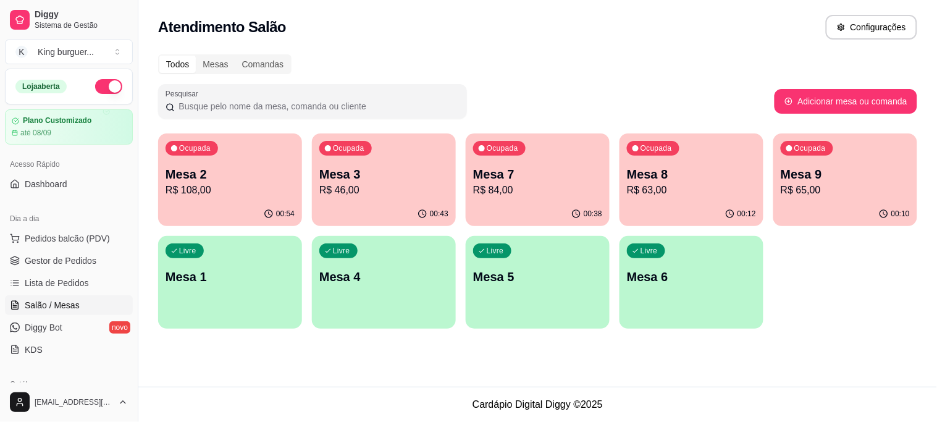
scroll to position [0, 0]
click at [82, 257] on span "Gestor de Pedidos" at bounding box center [61, 261] width 72 height 12
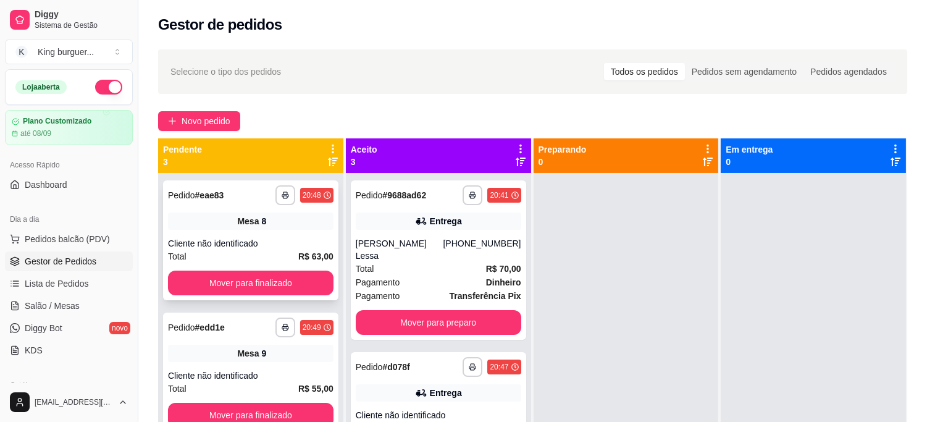
click at [224, 271] on button "Mover para finalizado" at bounding box center [251, 283] width 166 height 25
click at [272, 289] on button "Mover para finalizado" at bounding box center [251, 283] width 166 height 25
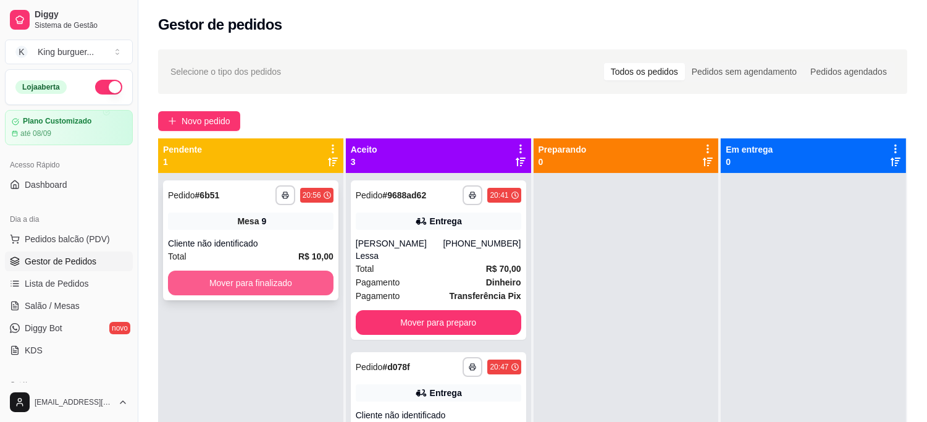
click at [292, 273] on button "Mover para finalizado" at bounding box center [251, 283] width 166 height 25
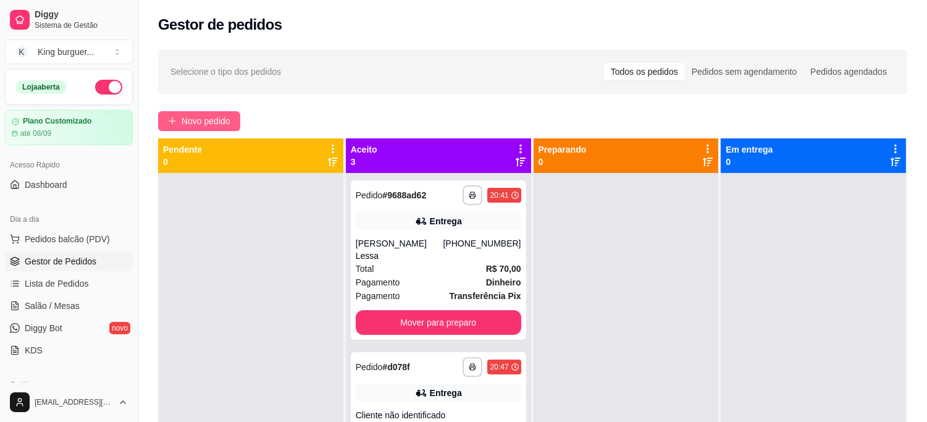
click at [198, 121] on span "Novo pedido" at bounding box center [206, 121] width 49 height 14
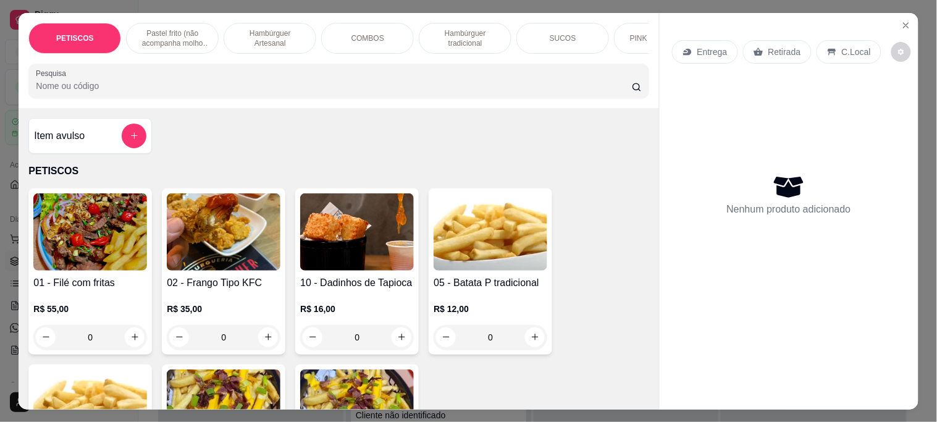
click at [762, 46] on div "Retirada" at bounding box center [777, 51] width 69 height 23
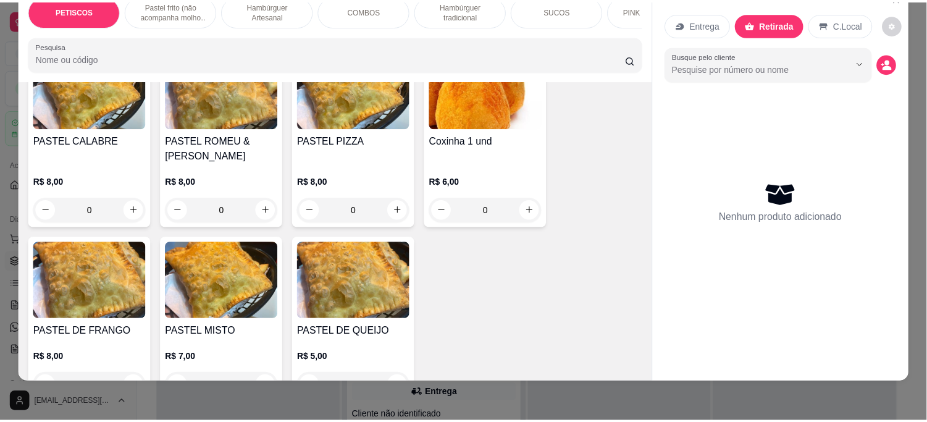
scroll to position [480, 0]
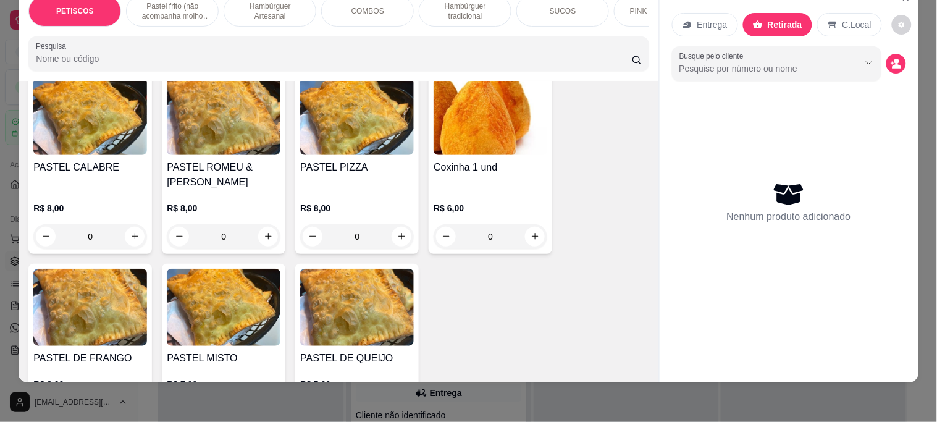
click at [504, 120] on img at bounding box center [491, 116] width 114 height 77
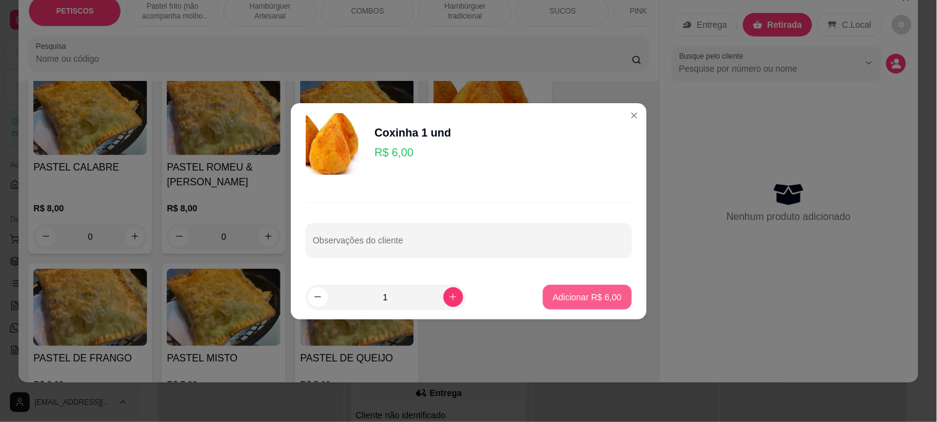
click at [597, 297] on p "Adicionar R$ 6,00" at bounding box center [587, 297] width 69 height 12
type input "1"
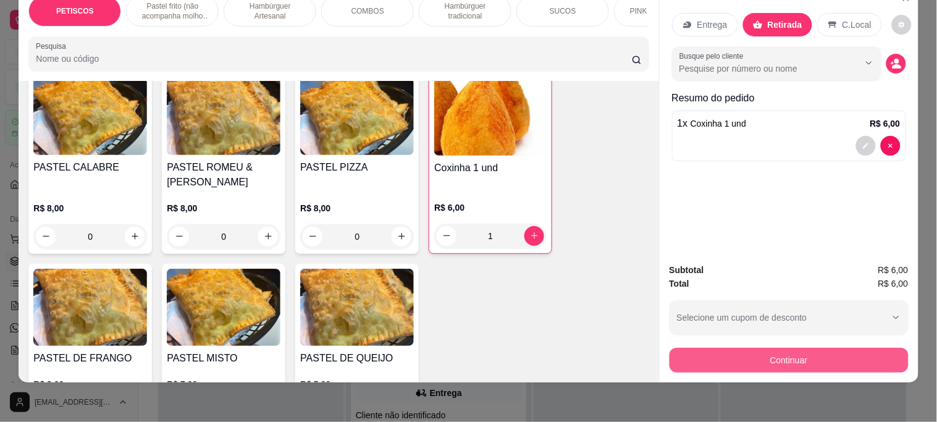
click at [712, 356] on button "Continuar" at bounding box center [789, 360] width 239 height 25
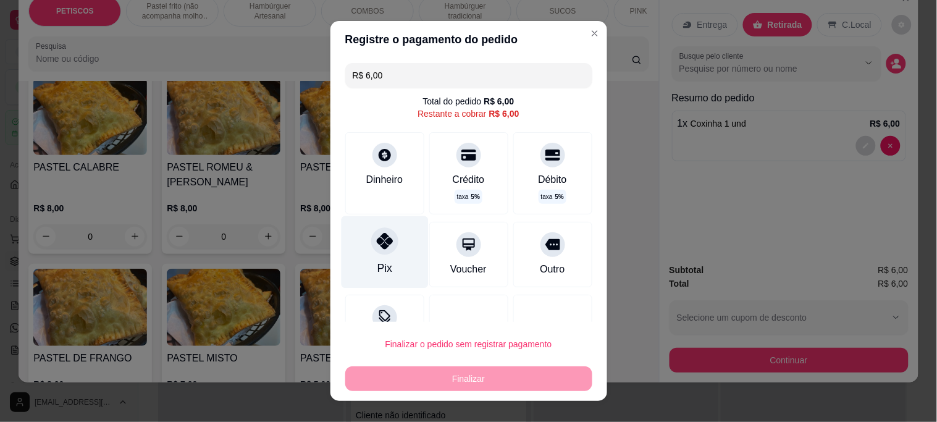
click at [379, 238] on icon at bounding box center [384, 241] width 16 height 16
type input "R$ 0,00"
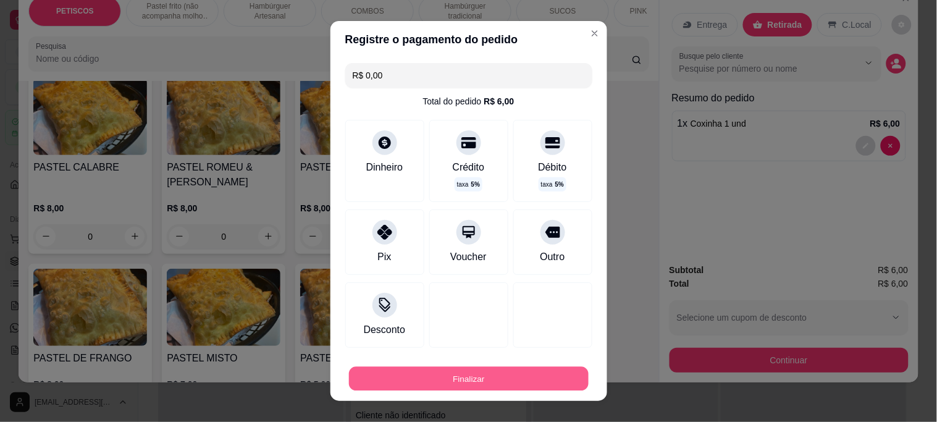
click at [465, 376] on button "Finalizar" at bounding box center [469, 378] width 240 height 24
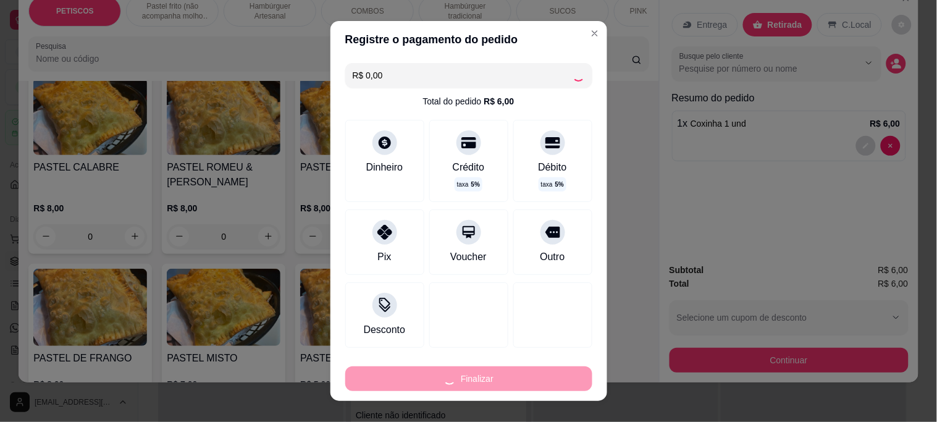
type input "0"
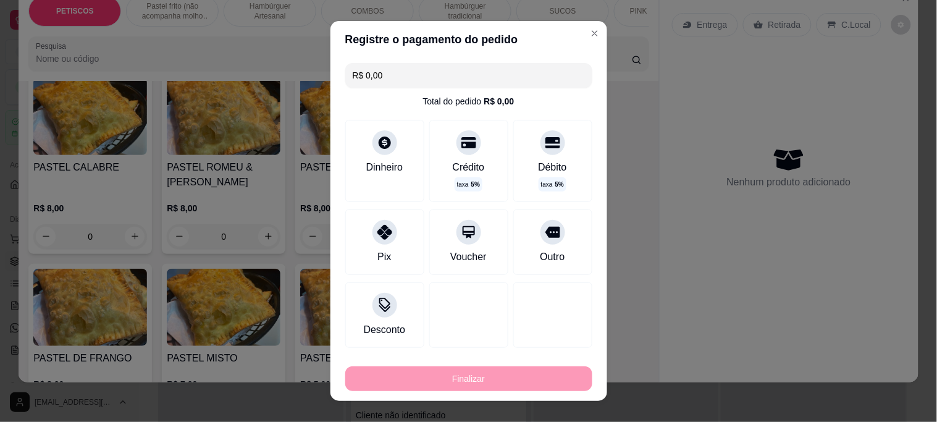
type input "-R$ 6,00"
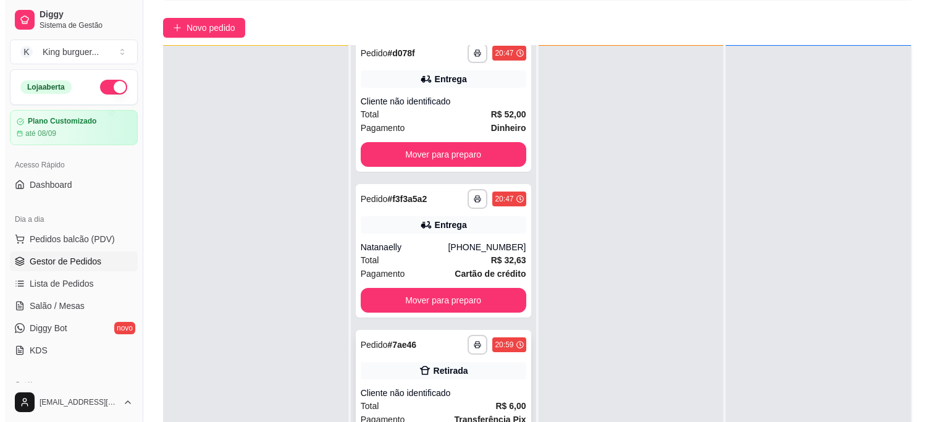
scroll to position [188, 0]
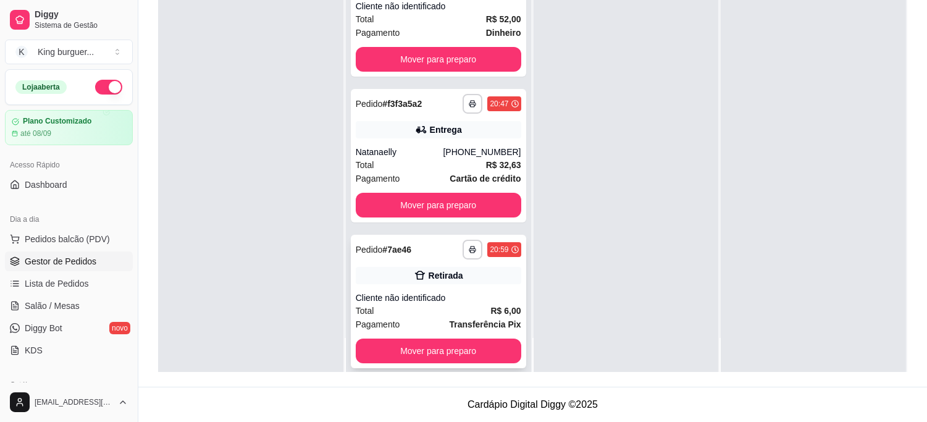
click at [490, 304] on span "R$ 6,00" at bounding box center [505, 311] width 30 height 14
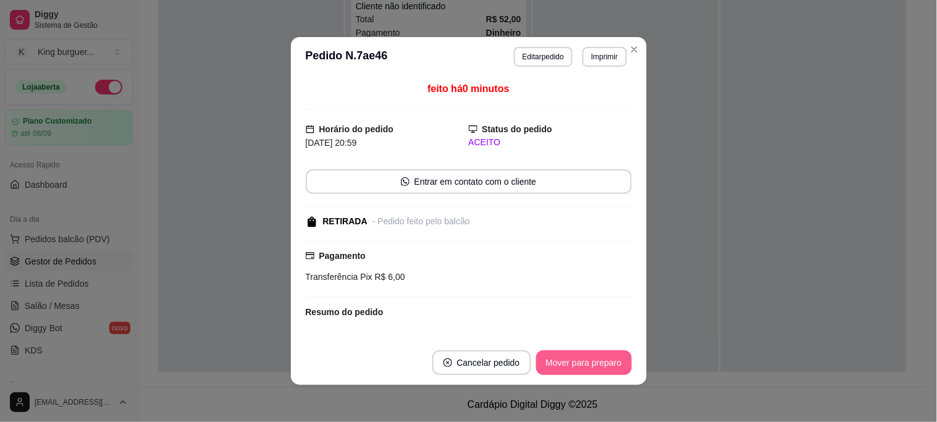
click at [602, 360] on button "Mover para preparo" at bounding box center [584, 362] width 96 height 25
click at [601, 360] on div "Mover para preparo" at bounding box center [575, 362] width 113 height 25
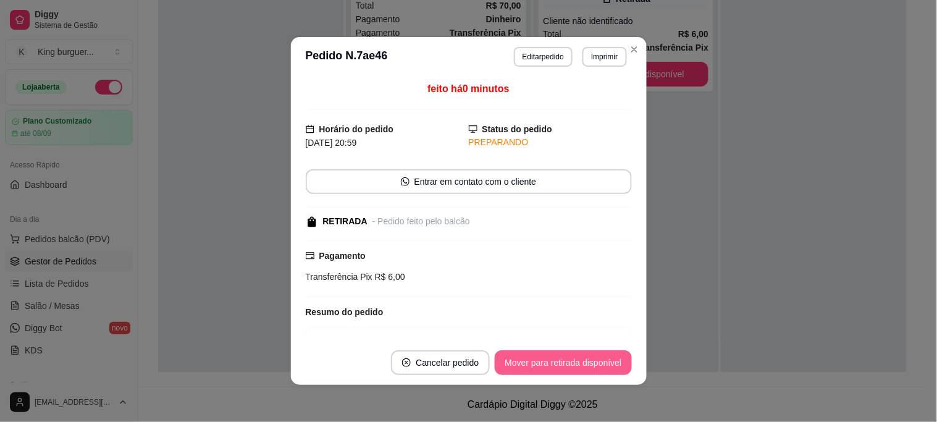
click at [600, 360] on button "Mover para retirada disponível" at bounding box center [563, 362] width 137 height 25
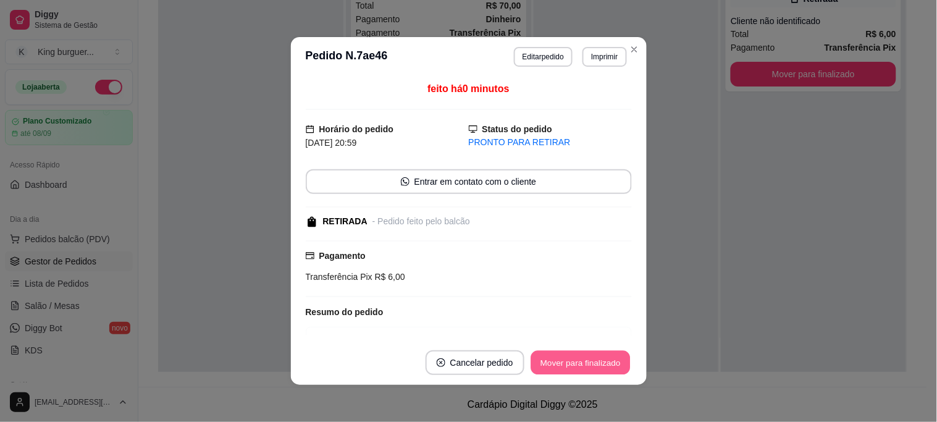
click at [602, 362] on button "Mover para finalizado" at bounding box center [580, 363] width 99 height 24
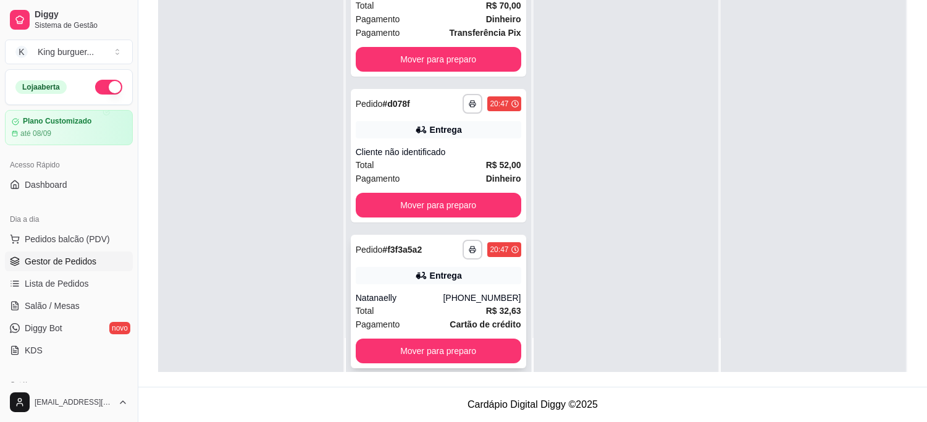
click at [482, 292] on div "[PHONE_NUMBER]" at bounding box center [482, 298] width 78 height 12
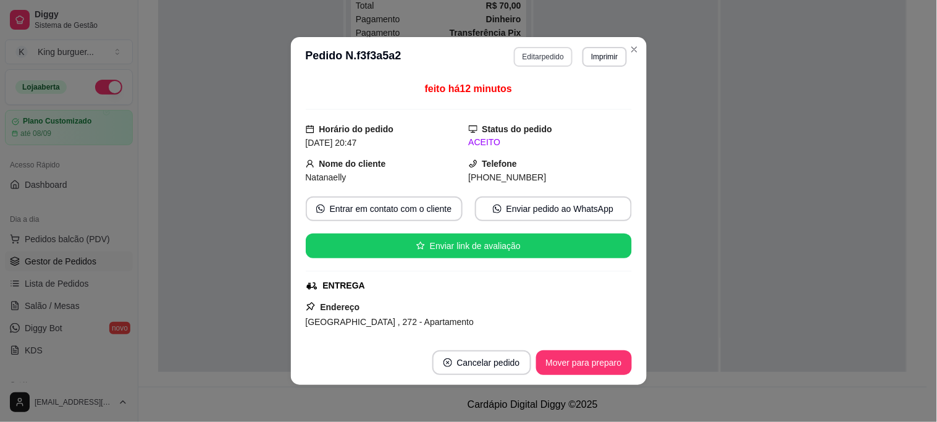
click at [550, 57] on button "Editar pedido" at bounding box center [543, 57] width 59 height 20
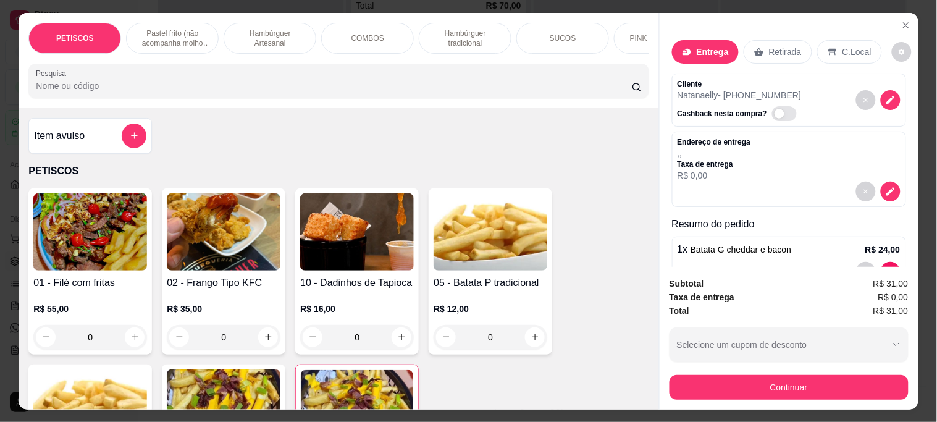
scroll to position [94, 0]
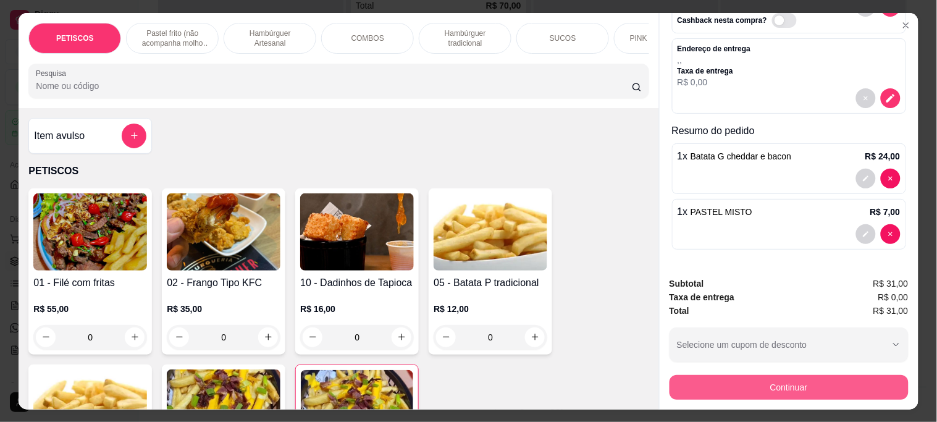
click at [797, 379] on button "Continuar" at bounding box center [789, 387] width 239 height 25
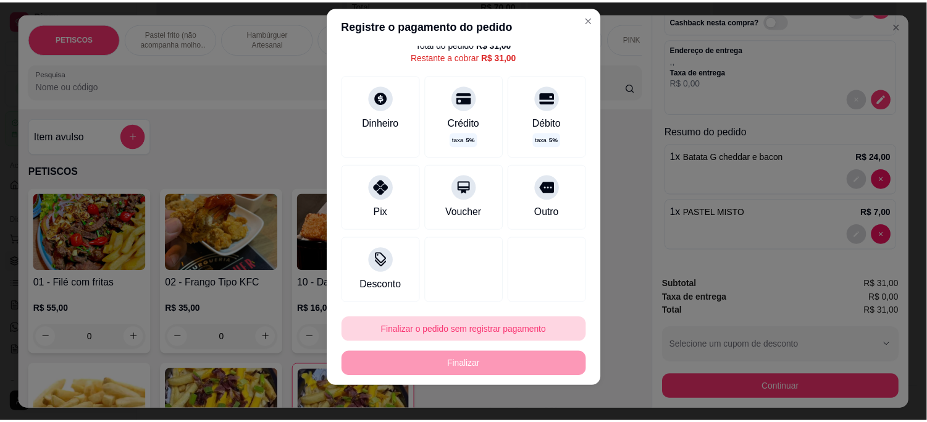
scroll to position [19, 0]
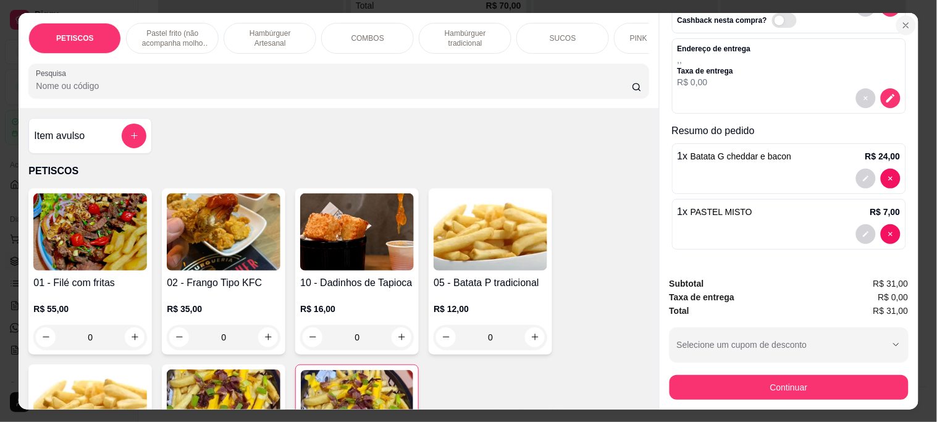
click at [906, 19] on button "Close" at bounding box center [906, 25] width 20 height 20
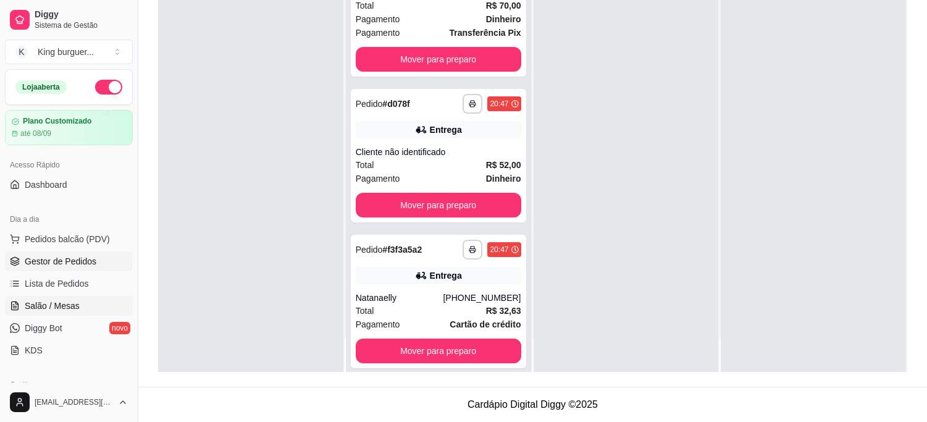
click at [57, 301] on span "Salão / Mesas" at bounding box center [52, 306] width 55 height 12
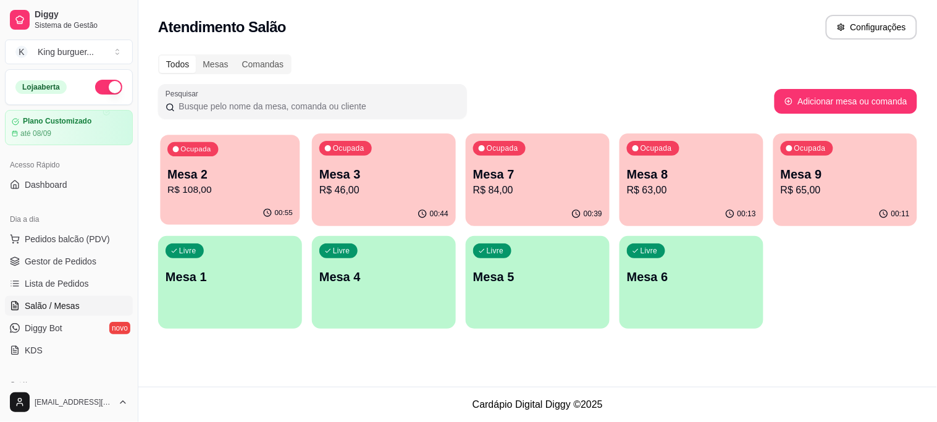
click at [237, 178] on p "Mesa 2" at bounding box center [229, 174] width 125 height 17
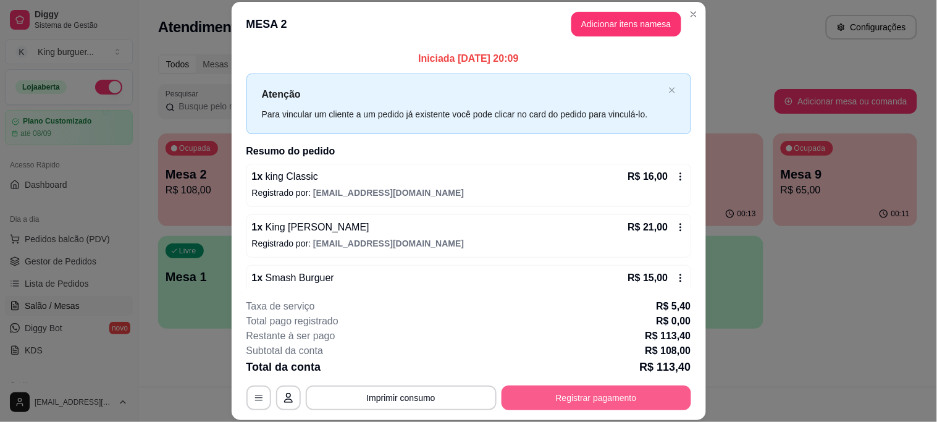
click at [536, 395] on button "Registrar pagamento" at bounding box center [597, 397] width 190 height 25
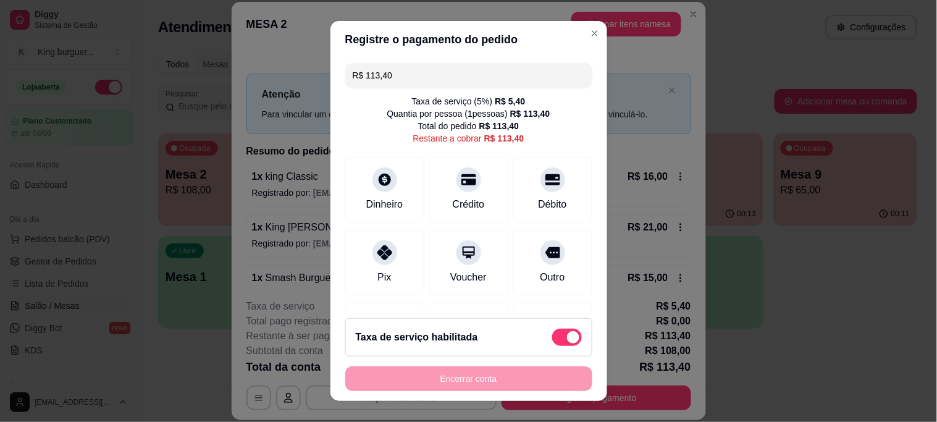
click at [552, 334] on label at bounding box center [567, 337] width 30 height 17
click at [552, 339] on input "checkbox" at bounding box center [556, 343] width 8 height 8
checkbox input "true"
type input "R$ 108,00"
checkbox input "false"
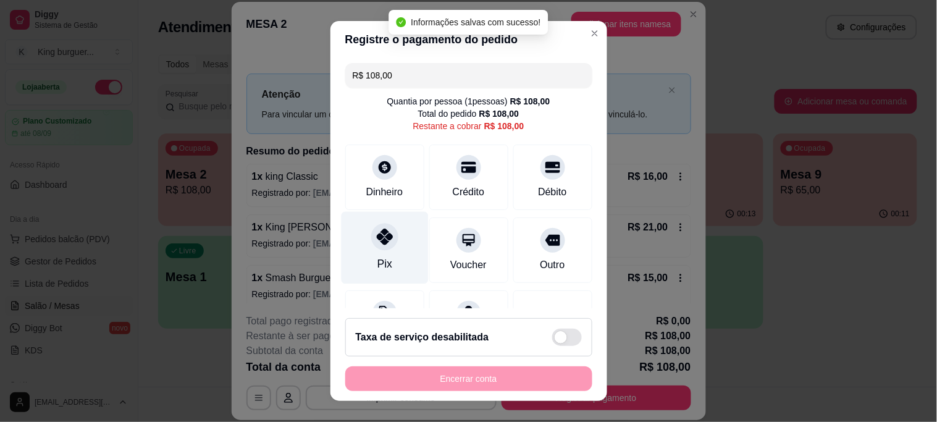
drag, startPoint x: 379, startPoint y: 236, endPoint x: 369, endPoint y: 237, distance: 10.0
click at [376, 236] on icon at bounding box center [384, 237] width 16 height 16
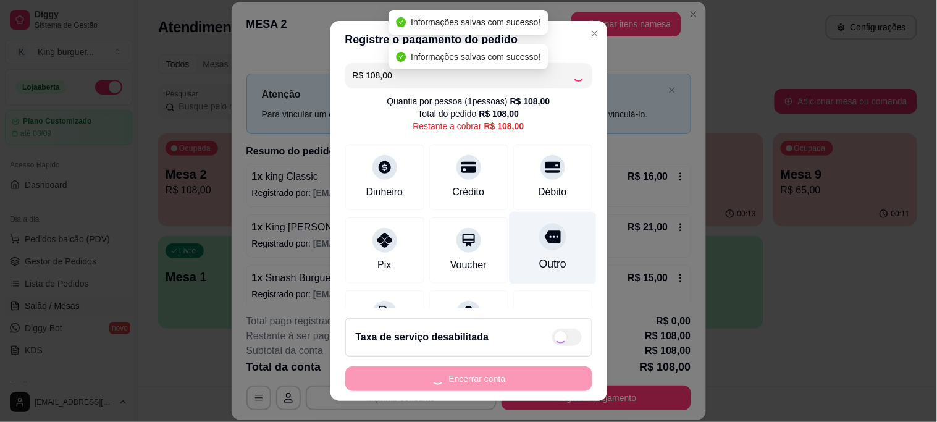
type input "R$ 0,00"
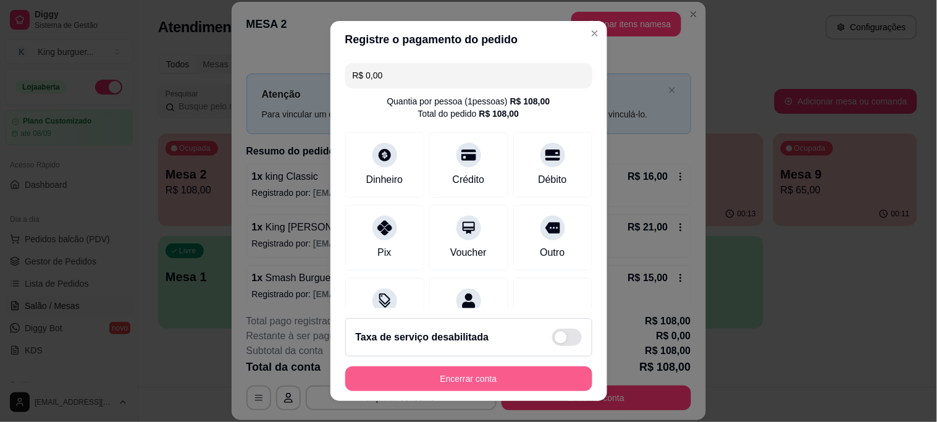
click at [478, 376] on button "Encerrar conta" at bounding box center [468, 378] width 247 height 25
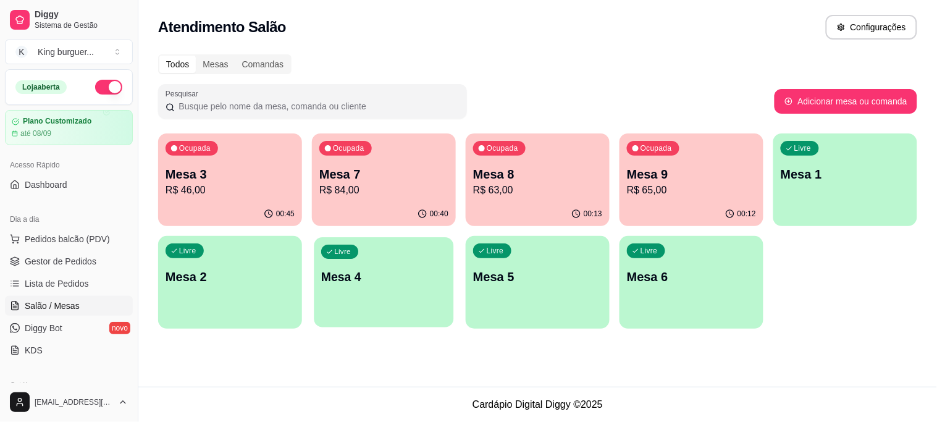
click at [372, 291] on div "Livre Mesa 4" at bounding box center [384, 274] width 140 height 75
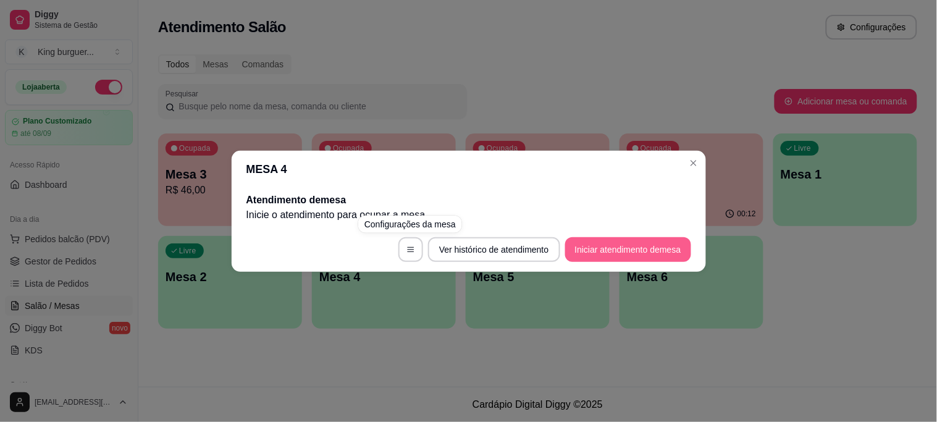
click at [602, 251] on button "Iniciar atendimento de mesa" at bounding box center [628, 249] width 126 height 25
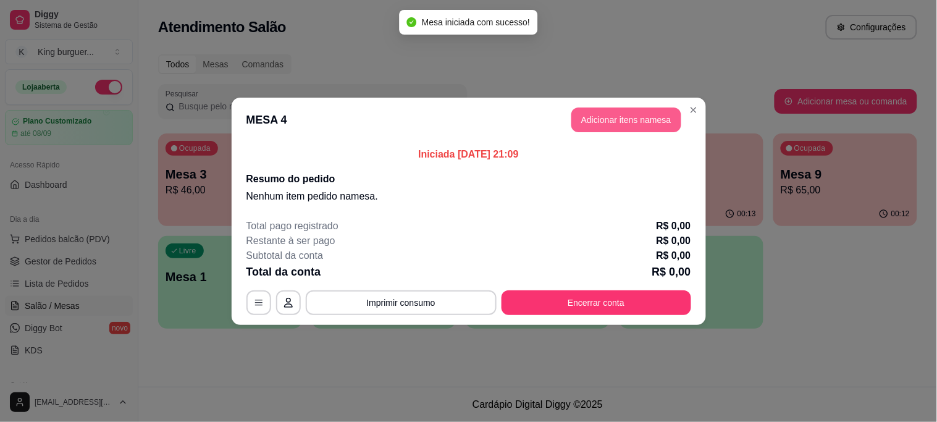
click at [610, 118] on button "Adicionar itens na mesa" at bounding box center [626, 119] width 110 height 25
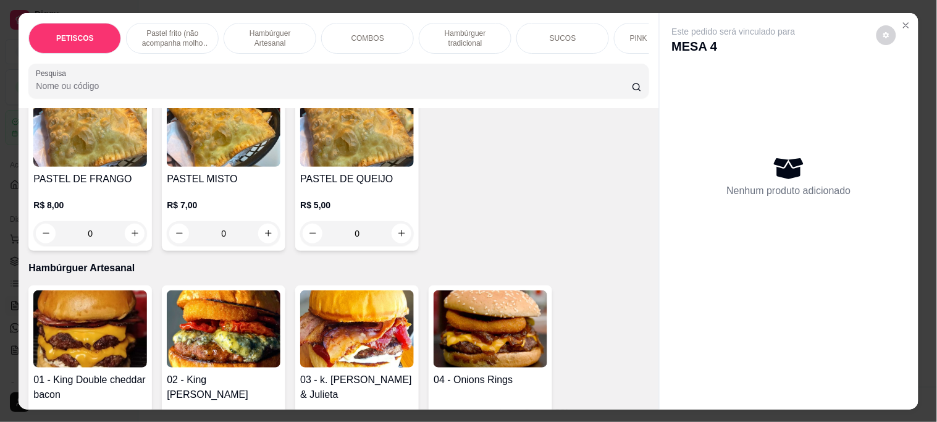
scroll to position [892, 0]
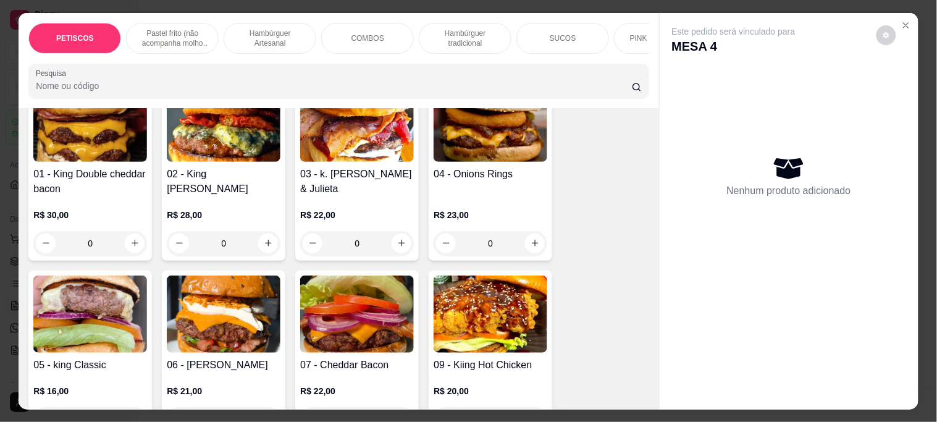
click at [495, 300] on img at bounding box center [491, 314] width 114 height 77
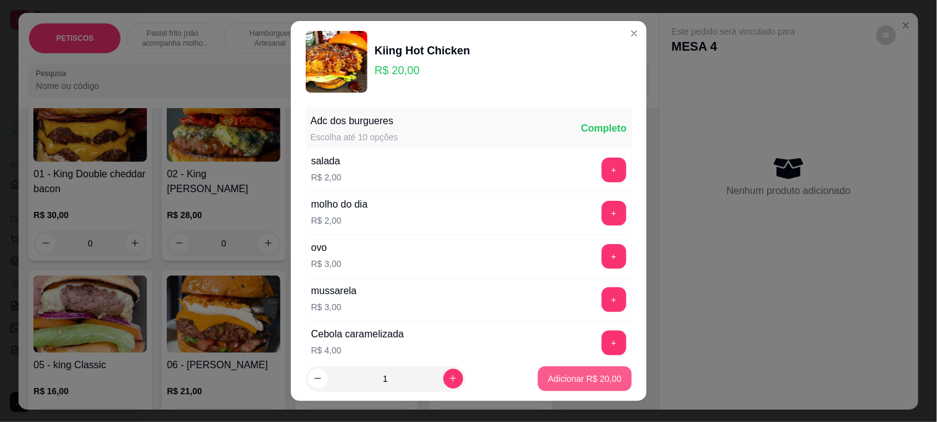
click at [600, 376] on p "Adicionar R$ 20,00" at bounding box center [585, 378] width 74 height 12
type input "1"
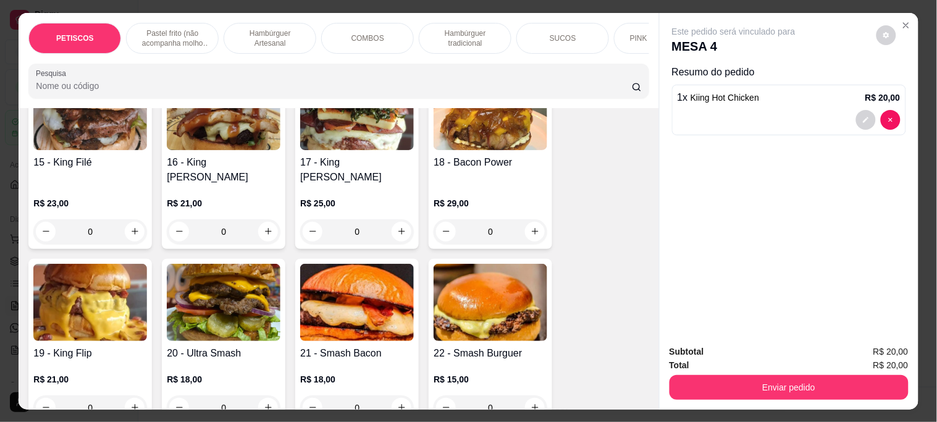
scroll to position [1441, 0]
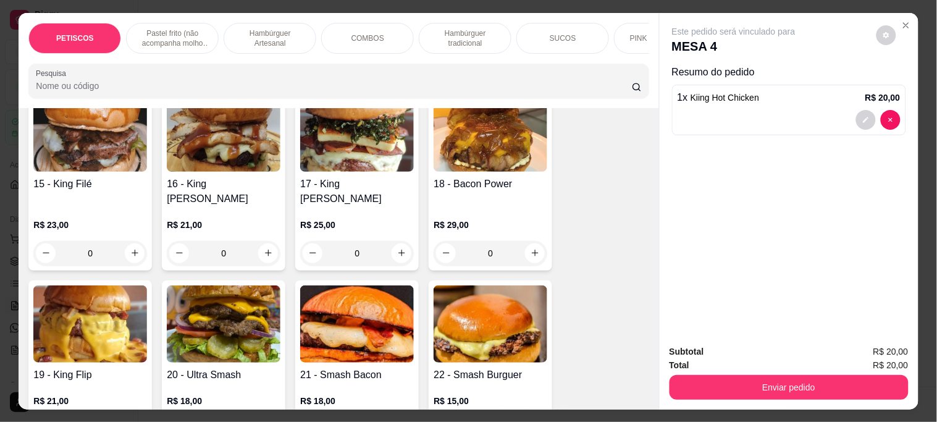
click at [503, 285] on img at bounding box center [491, 323] width 114 height 77
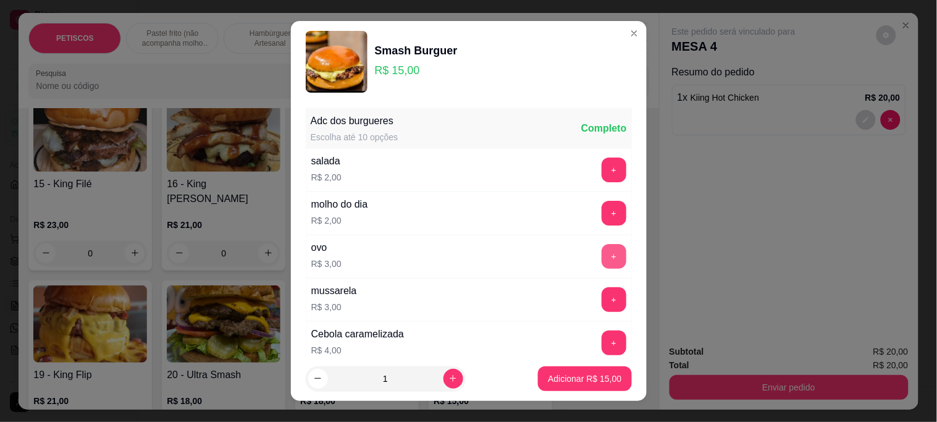
click at [602, 256] on button "+" at bounding box center [614, 256] width 25 height 25
click at [584, 377] on p "Adicionar R$ 18,00" at bounding box center [585, 378] width 74 height 12
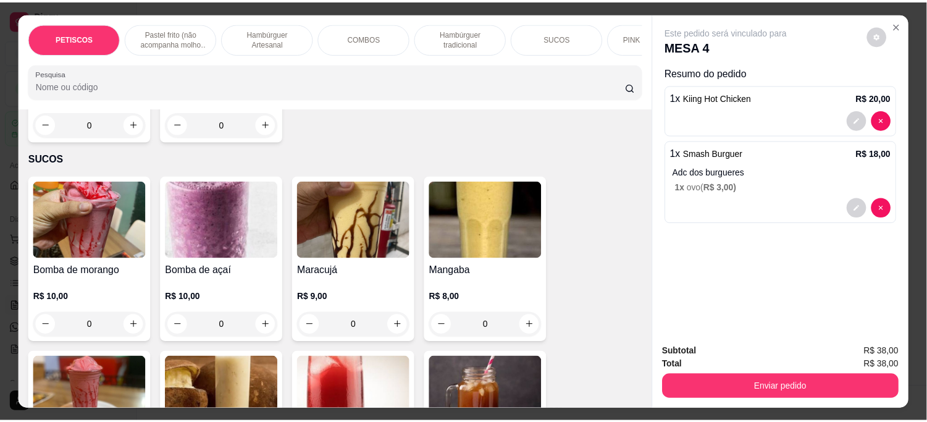
scroll to position [2608, 0]
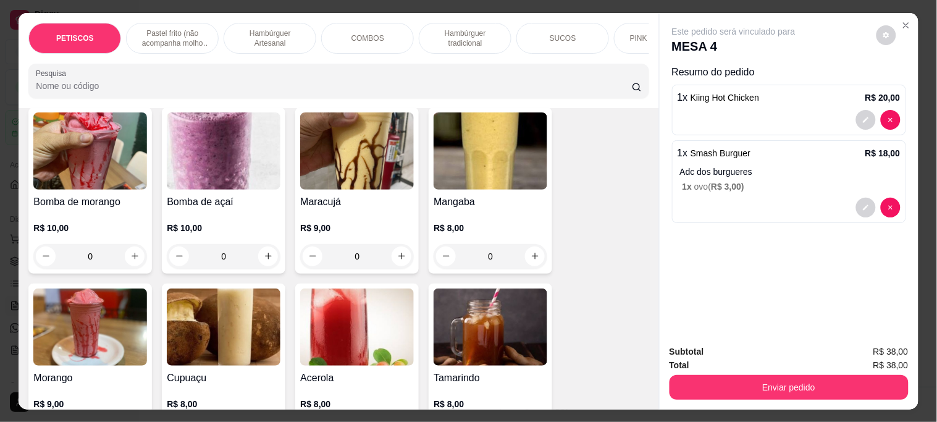
click at [479, 140] on img at bounding box center [491, 150] width 114 height 77
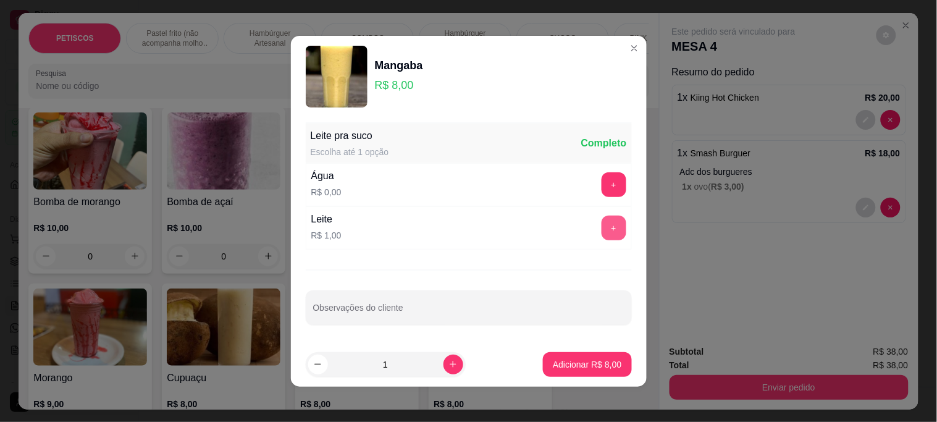
click at [602, 229] on button "+" at bounding box center [614, 228] width 25 height 25
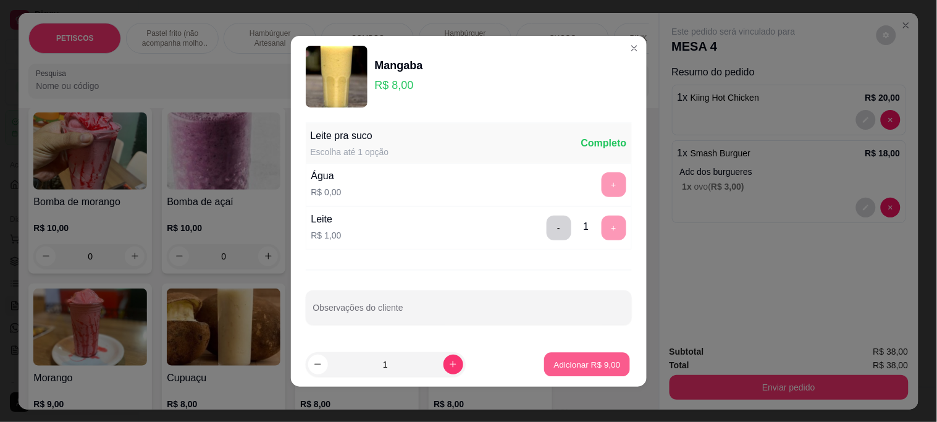
click at [597, 365] on p "Adicionar R$ 9,00" at bounding box center [587, 364] width 67 height 12
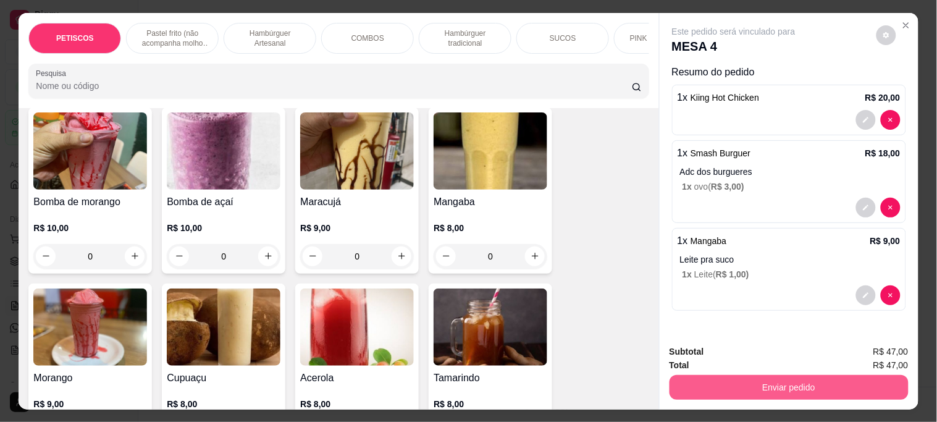
click at [692, 381] on button "Enviar pedido" at bounding box center [789, 387] width 239 height 25
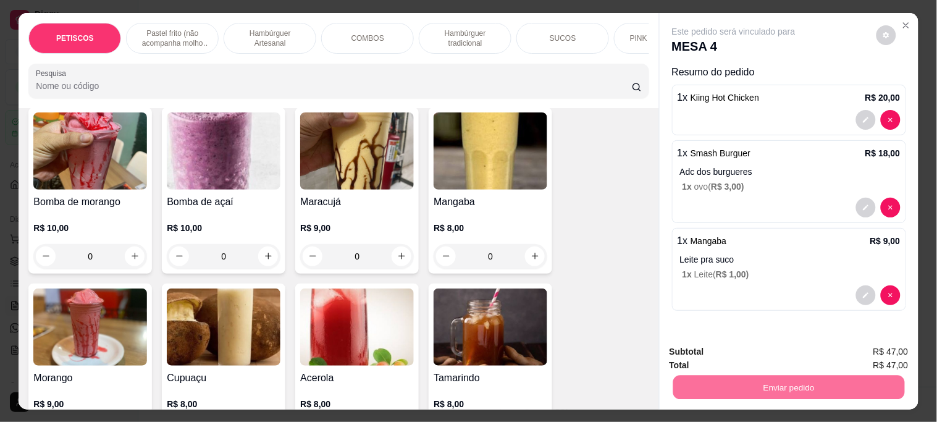
click at [703, 349] on button "Não registrar e enviar pedido" at bounding box center [748, 351] width 128 height 23
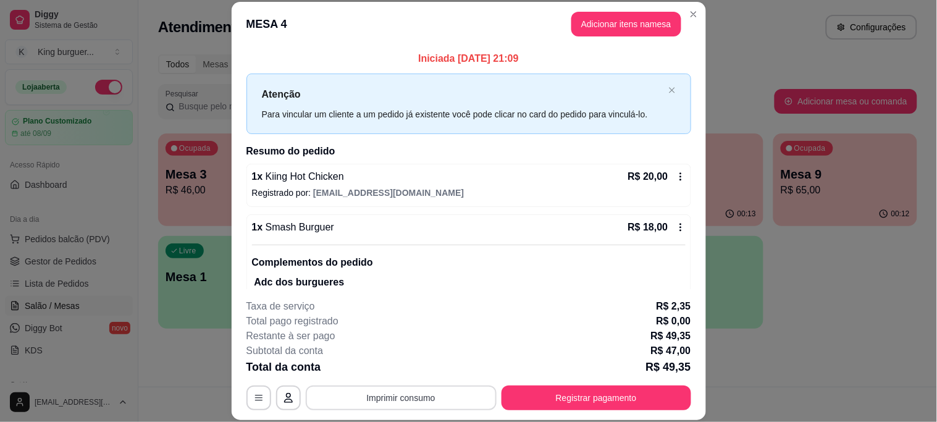
click at [402, 393] on button "Imprimir consumo" at bounding box center [401, 397] width 191 height 25
click at [406, 364] on button "IMPRESSORA" at bounding box center [399, 369] width 86 height 19
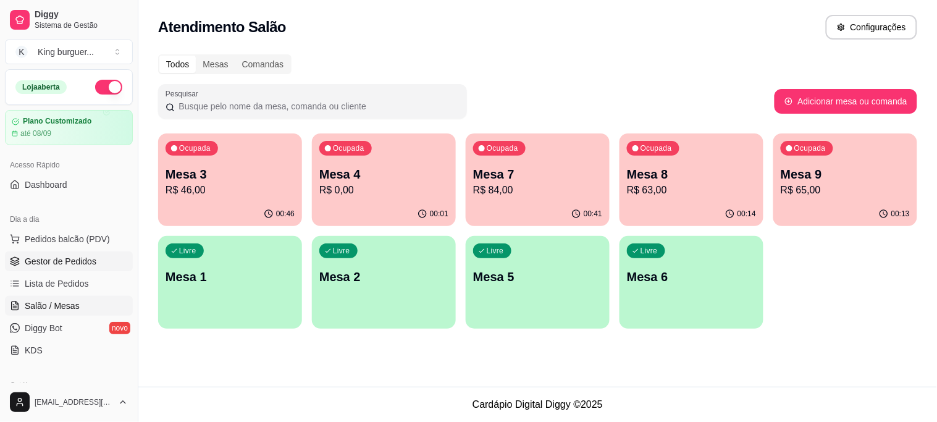
click at [75, 261] on span "Gestor de Pedidos" at bounding box center [61, 261] width 72 height 12
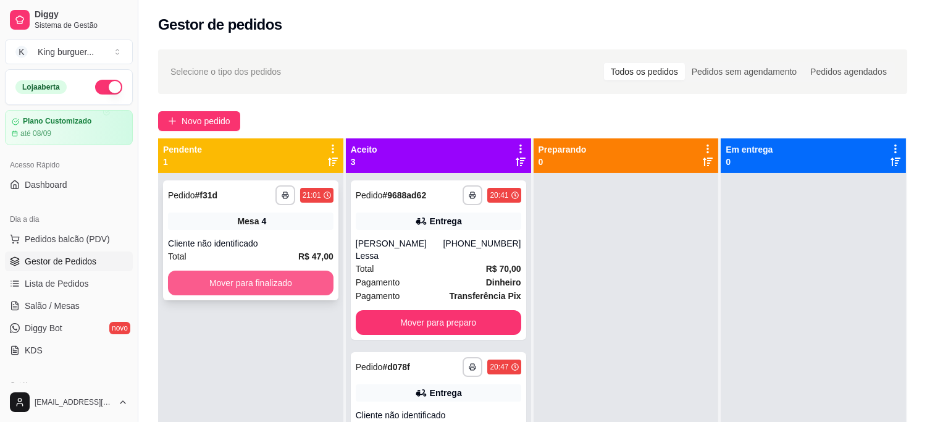
click at [280, 277] on button "Mover para finalizado" at bounding box center [251, 283] width 166 height 25
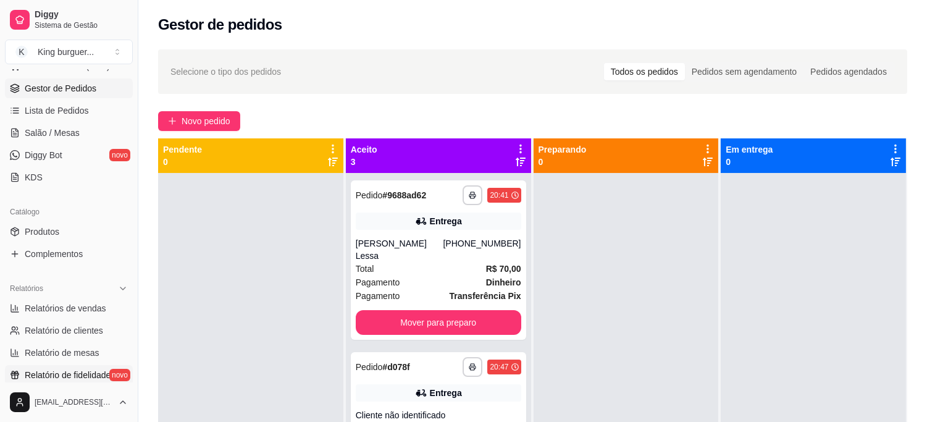
scroll to position [274, 0]
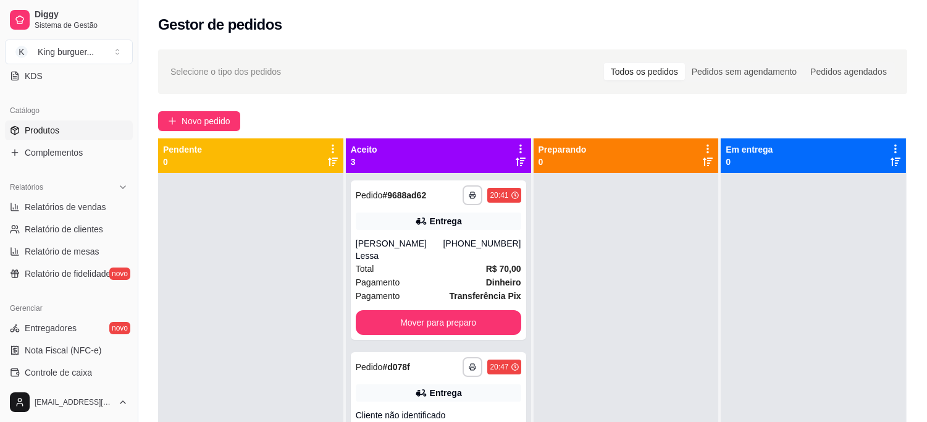
drag, startPoint x: 82, startPoint y: 128, endPoint x: 133, endPoint y: 134, distance: 51.0
click at [82, 128] on link "Produtos" at bounding box center [69, 130] width 128 height 20
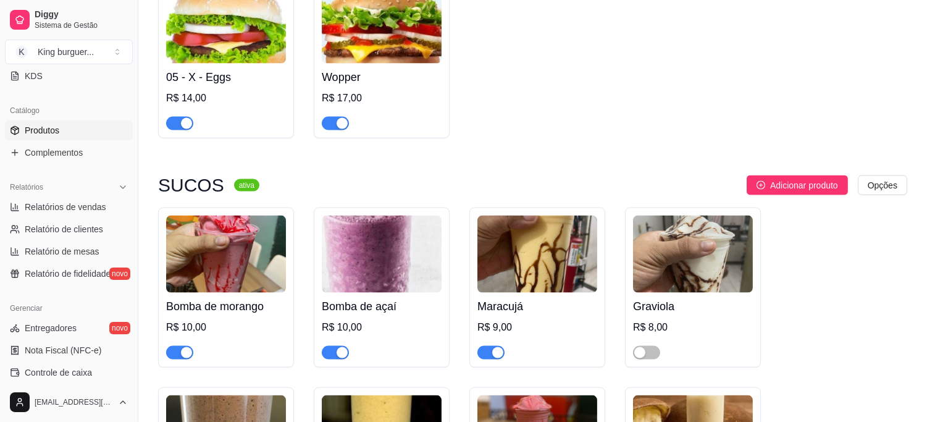
scroll to position [3500, 0]
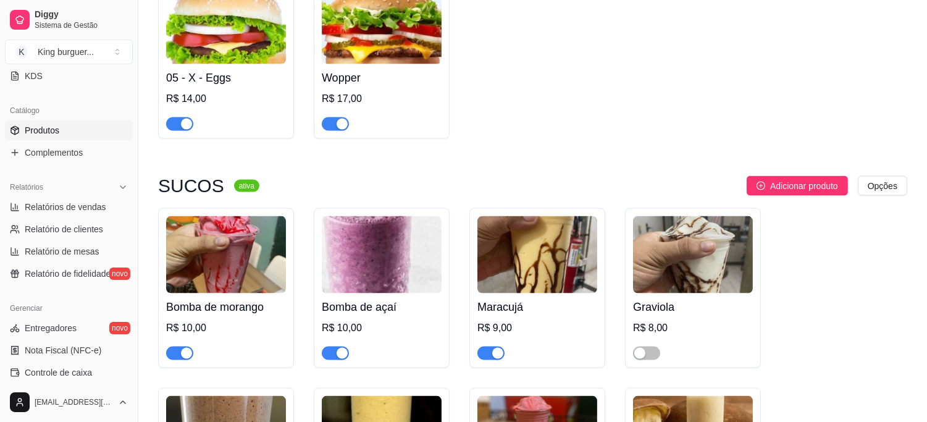
click at [170, 347] on span "button" at bounding box center [179, 354] width 27 height 14
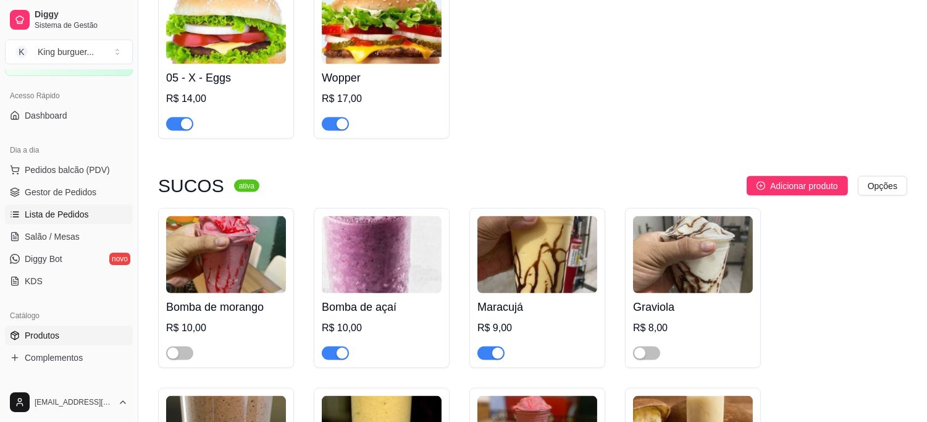
scroll to position [69, 0]
click at [71, 232] on span "Salão / Mesas" at bounding box center [52, 237] width 55 height 12
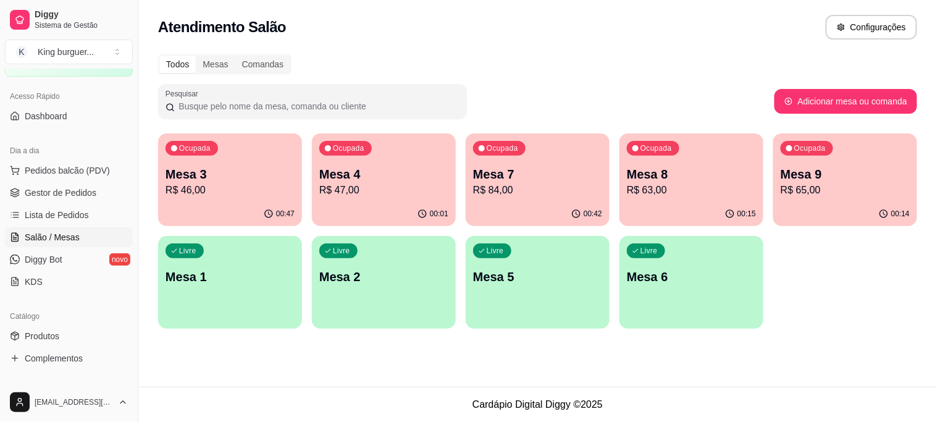
click at [246, 177] on p "Mesa 3" at bounding box center [230, 174] width 129 height 17
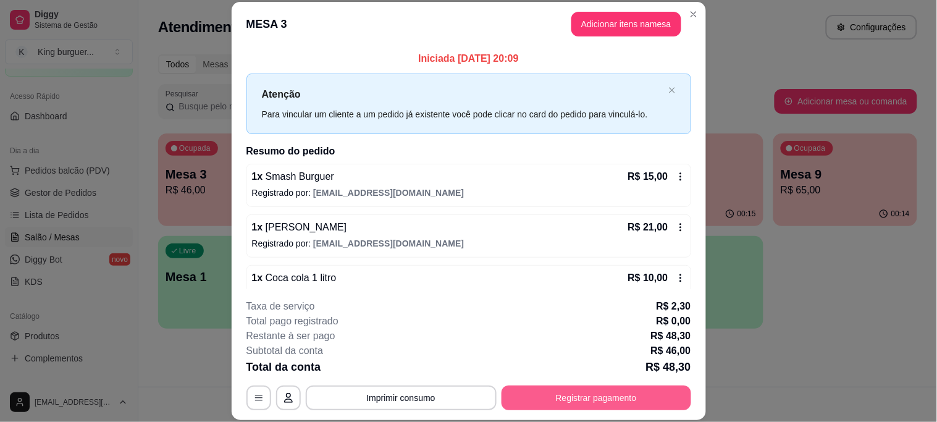
click at [555, 394] on button "Registrar pagamento" at bounding box center [597, 397] width 190 height 25
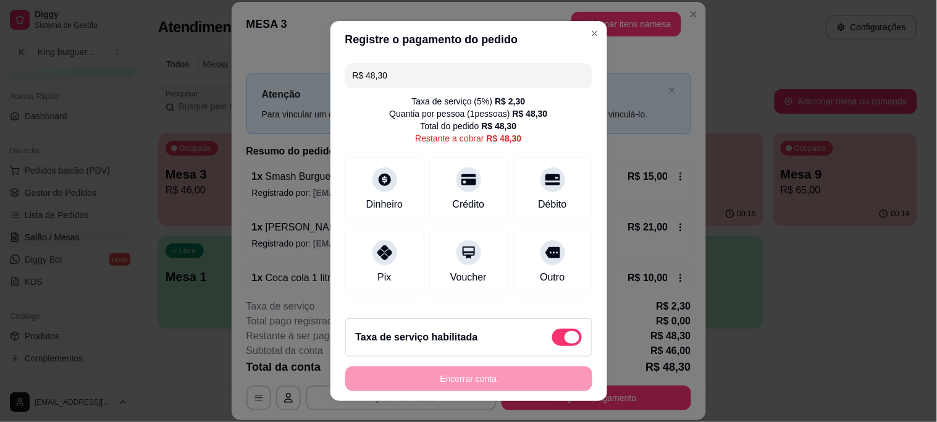
click at [552, 331] on span at bounding box center [567, 337] width 30 height 17
click at [552, 339] on input "checkbox" at bounding box center [556, 343] width 8 height 8
checkbox input "true"
type input "R$ 46,00"
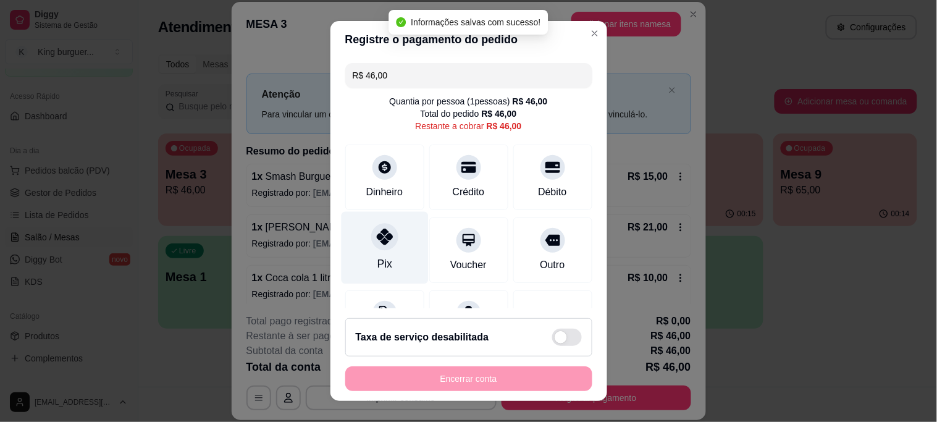
click at [383, 247] on div at bounding box center [384, 237] width 27 height 27
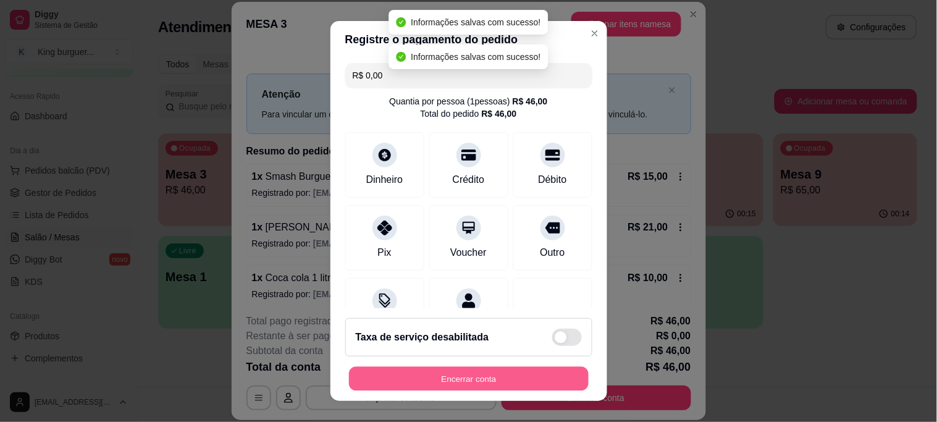
click at [430, 376] on button "Encerrar conta" at bounding box center [469, 378] width 240 height 24
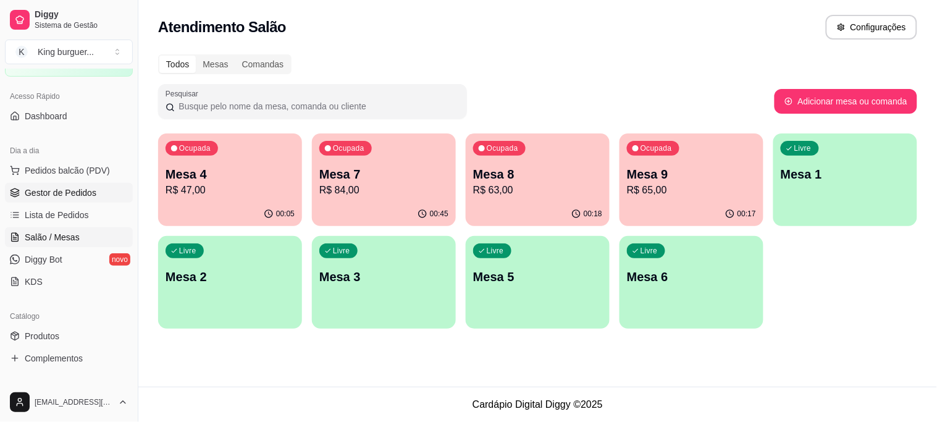
click at [90, 195] on span "Gestor de Pedidos" at bounding box center [61, 193] width 72 height 12
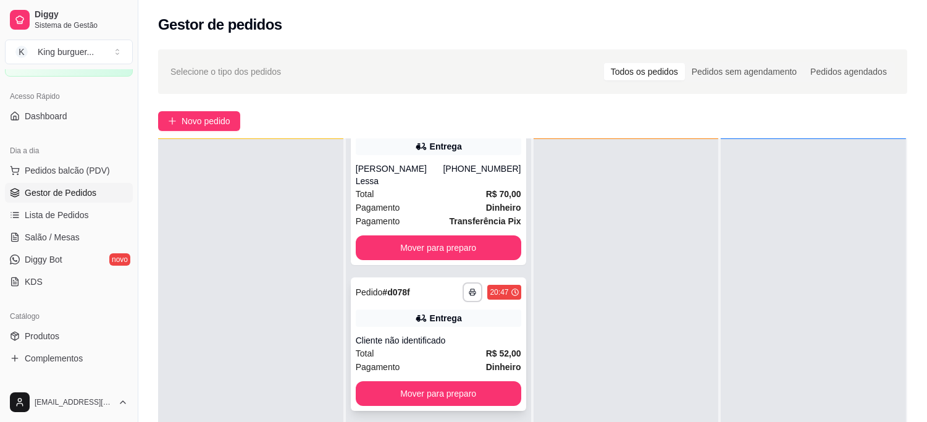
scroll to position [188, 0]
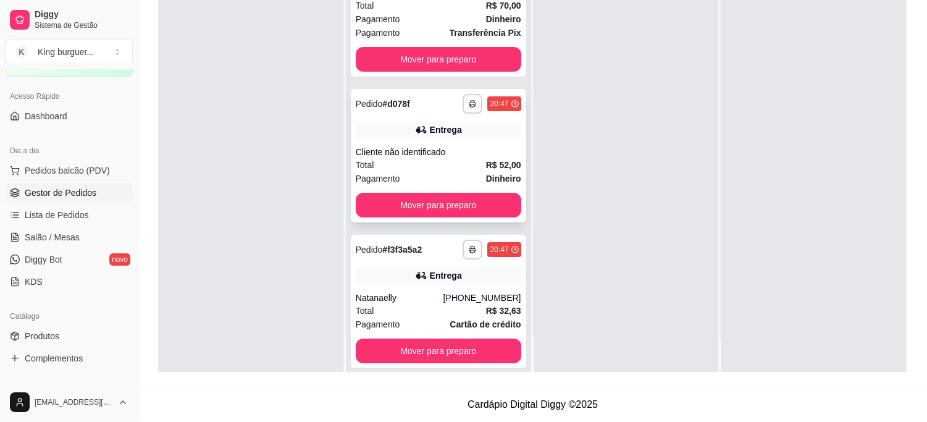
click at [471, 121] on div "Entrega" at bounding box center [439, 129] width 166 height 17
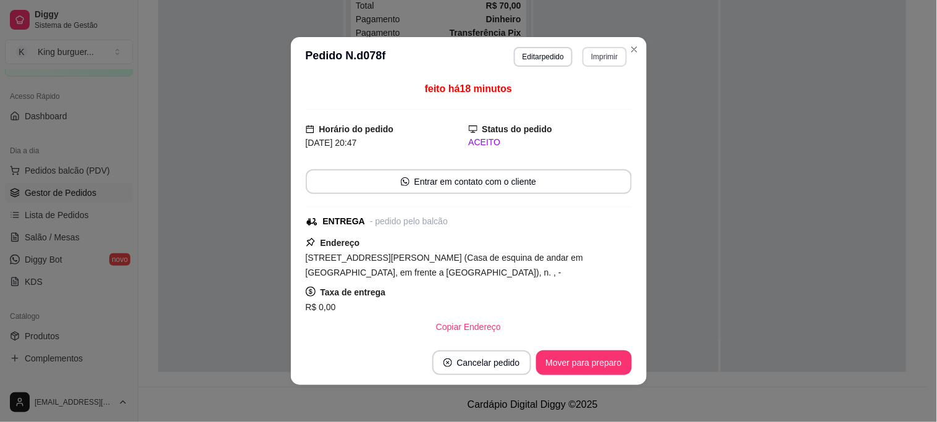
click at [600, 56] on button "Imprimir" at bounding box center [605, 57] width 44 height 20
click at [584, 97] on button "IMPRESSORA" at bounding box center [579, 101] width 90 height 20
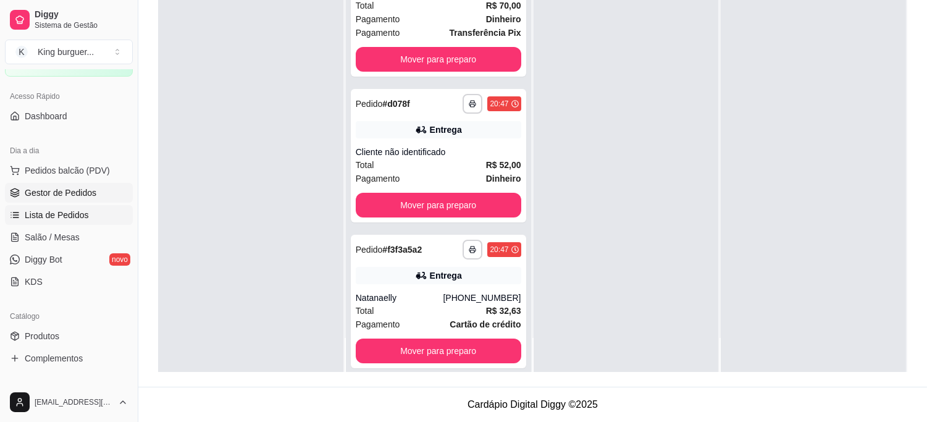
click at [71, 217] on span "Lista de Pedidos" at bounding box center [57, 215] width 64 height 12
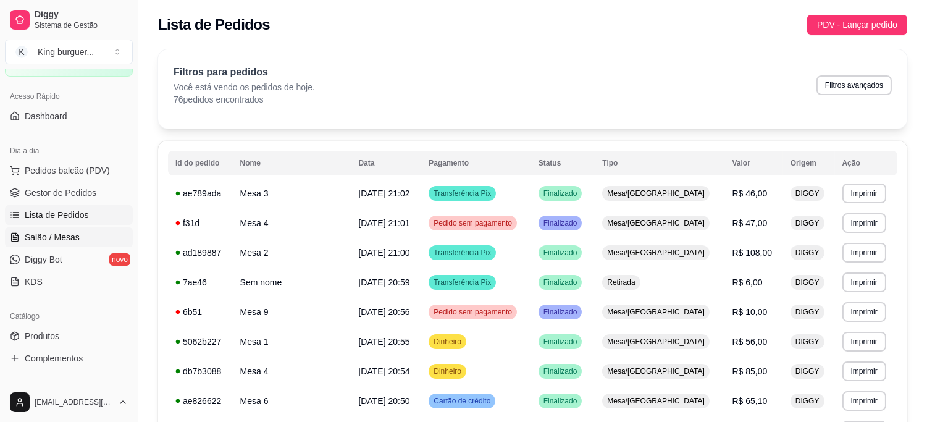
click at [76, 237] on span "Salão / Mesas" at bounding box center [52, 237] width 55 height 12
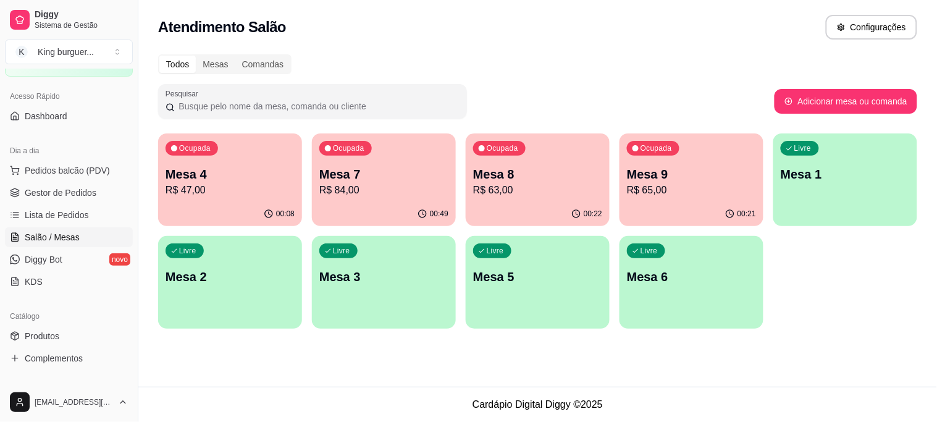
click at [398, 185] on p "R$ 84,00" at bounding box center [383, 190] width 129 height 15
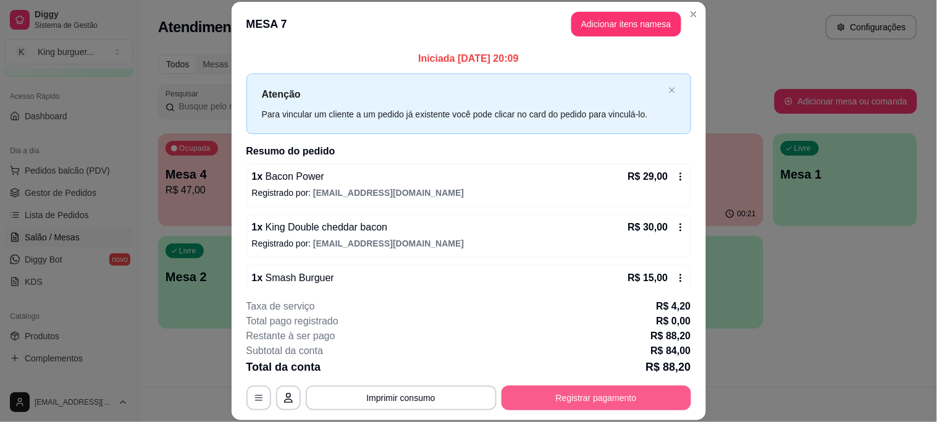
click at [556, 397] on button "Registrar pagamento" at bounding box center [597, 397] width 190 height 25
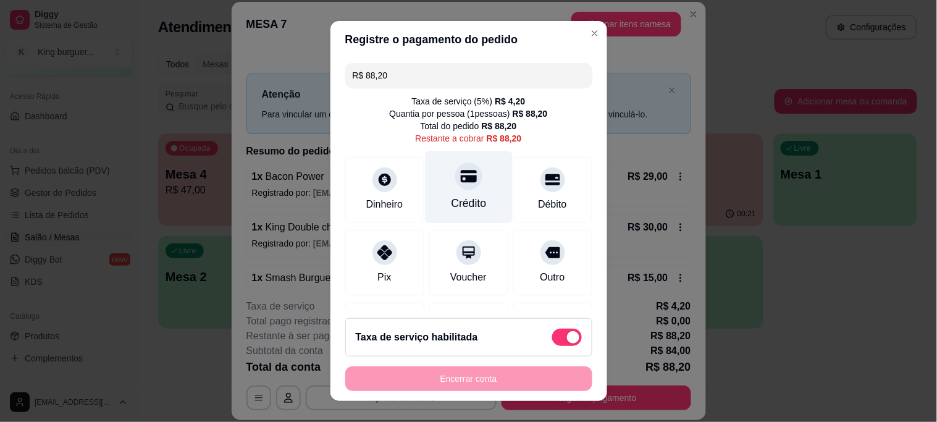
click at [446, 188] on div "Crédito" at bounding box center [468, 187] width 87 height 72
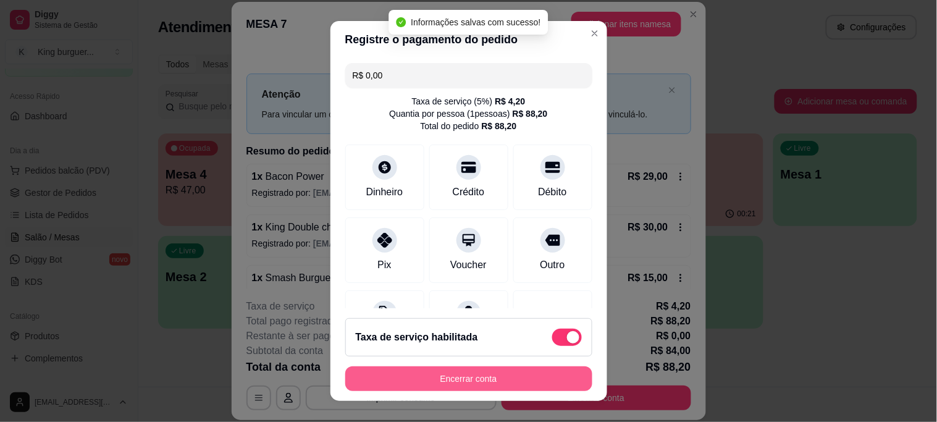
click at [518, 380] on button "Encerrar conta" at bounding box center [468, 378] width 247 height 25
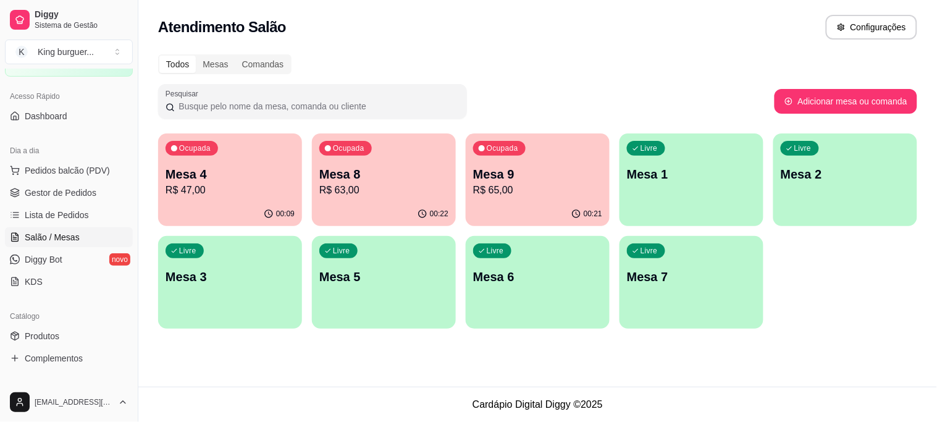
click at [252, 183] on p "R$ 47,00" at bounding box center [230, 190] width 129 height 15
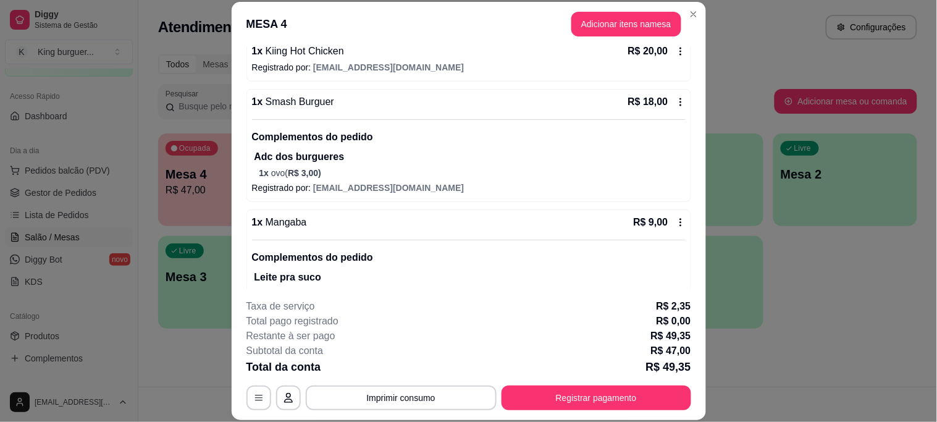
scroll to position [137, 0]
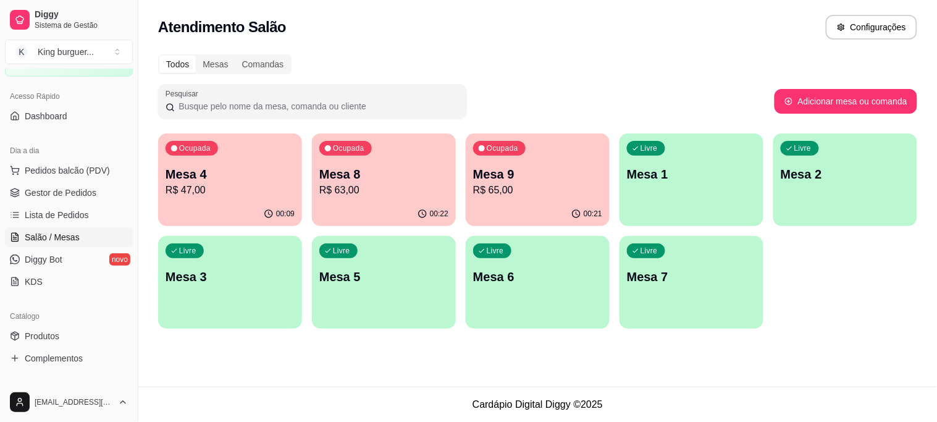
click at [403, 204] on div "00:22" at bounding box center [384, 214] width 144 height 24
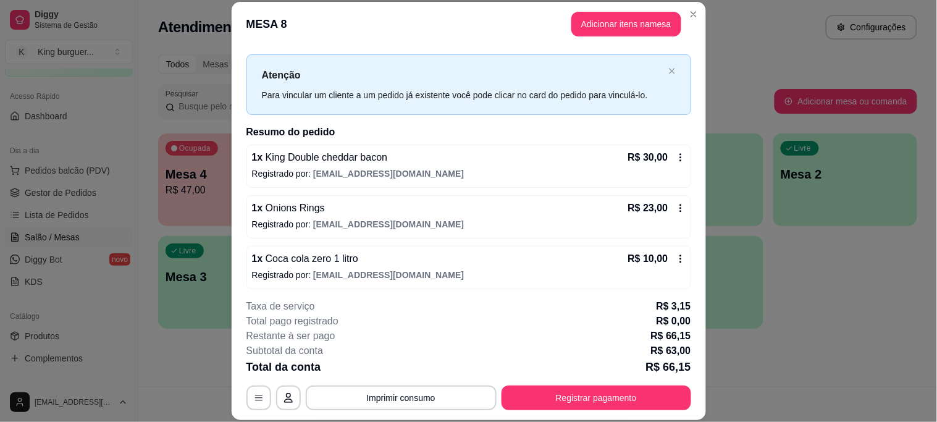
scroll to position [25, 0]
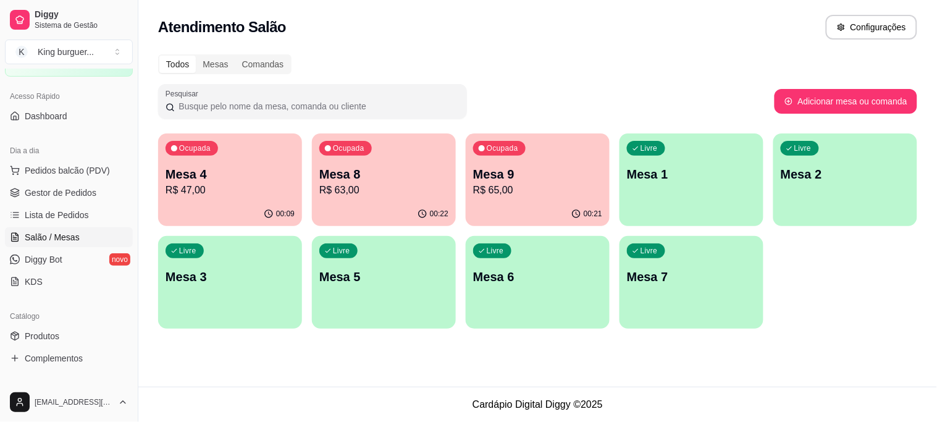
click at [390, 172] on p "Mesa 8" at bounding box center [383, 174] width 129 height 17
click at [529, 174] on p "Mesa 9" at bounding box center [537, 174] width 125 height 17
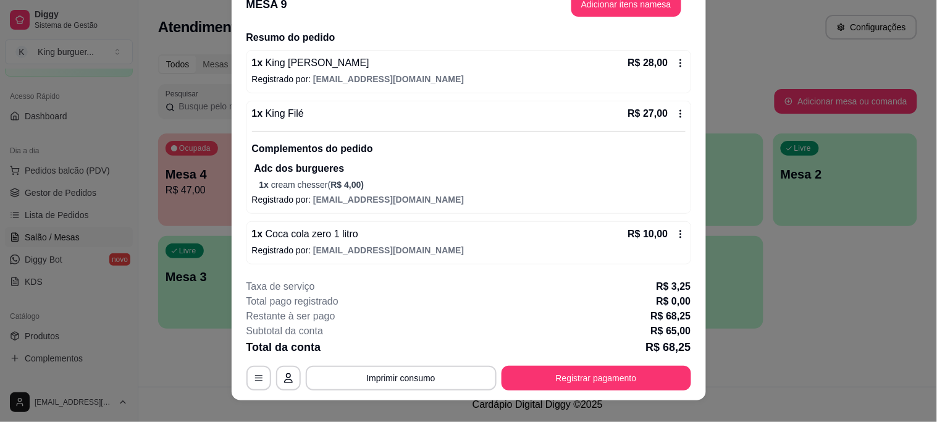
scroll to position [38, 0]
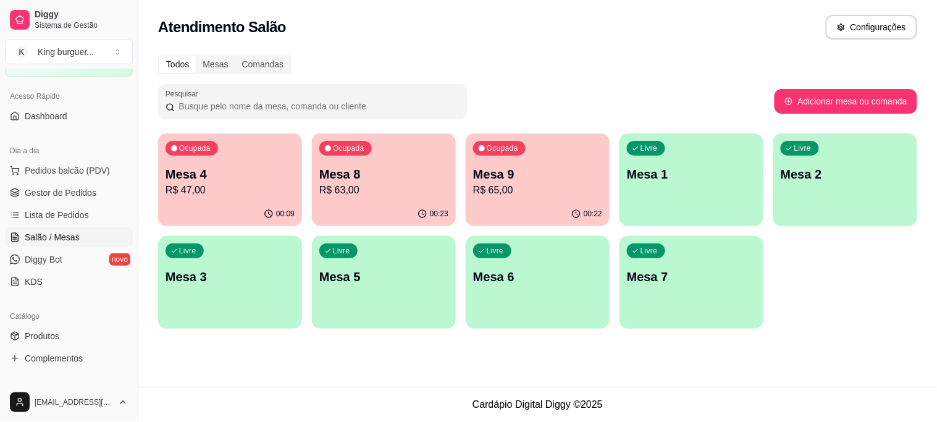
click at [377, 195] on p "R$ 63,00" at bounding box center [383, 190] width 129 height 15
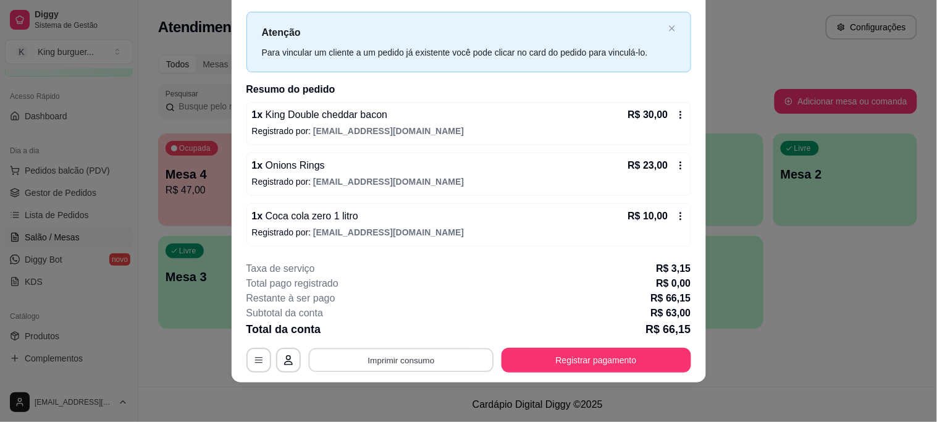
click at [436, 362] on button "Imprimir consumo" at bounding box center [400, 360] width 185 height 24
click at [418, 328] on button "IMPRESSORA" at bounding box center [400, 332] width 90 height 20
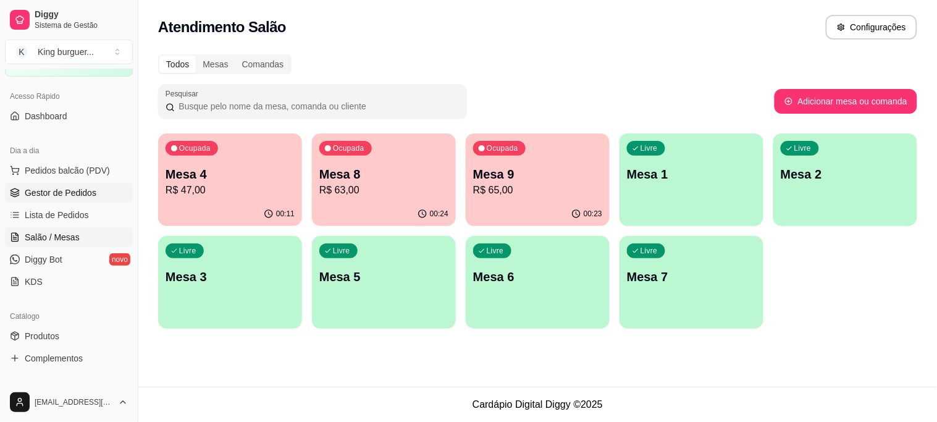
click at [85, 190] on span "Gestor de Pedidos" at bounding box center [61, 193] width 72 height 12
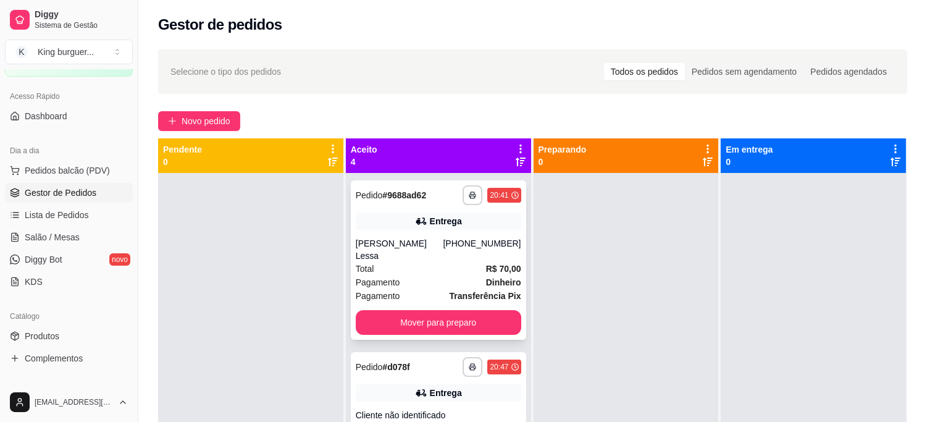
click at [418, 262] on div "Total R$ 70,00" at bounding box center [439, 269] width 166 height 14
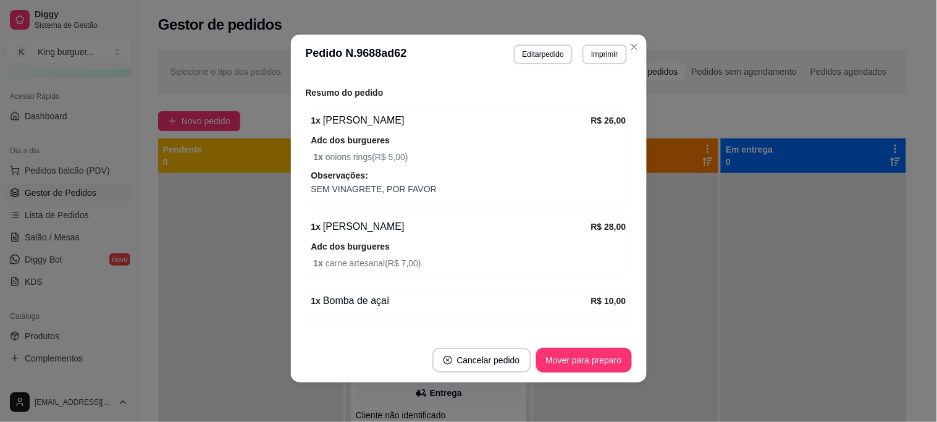
scroll to position [313, 0]
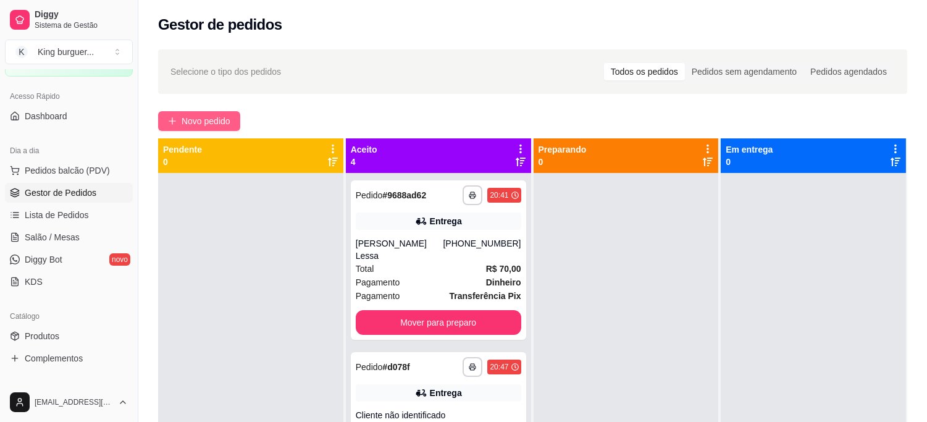
click at [183, 124] on span "Novo pedido" at bounding box center [206, 121] width 49 height 14
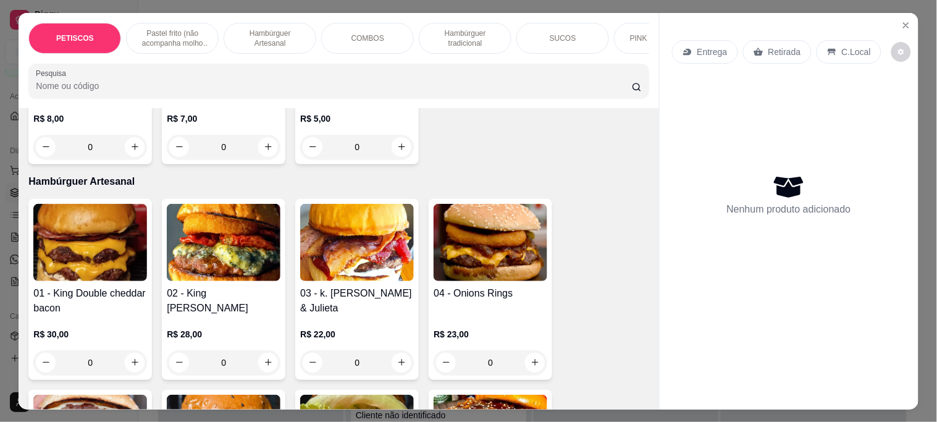
scroll to position [892, 0]
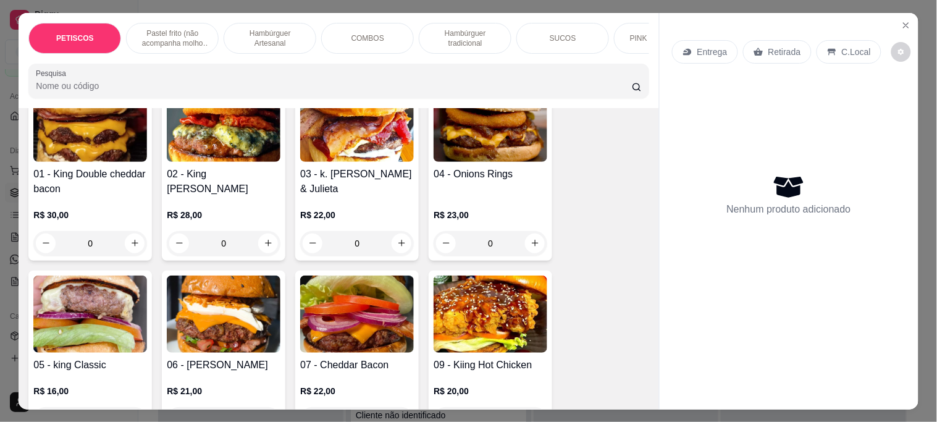
click at [479, 143] on img at bounding box center [491, 123] width 114 height 77
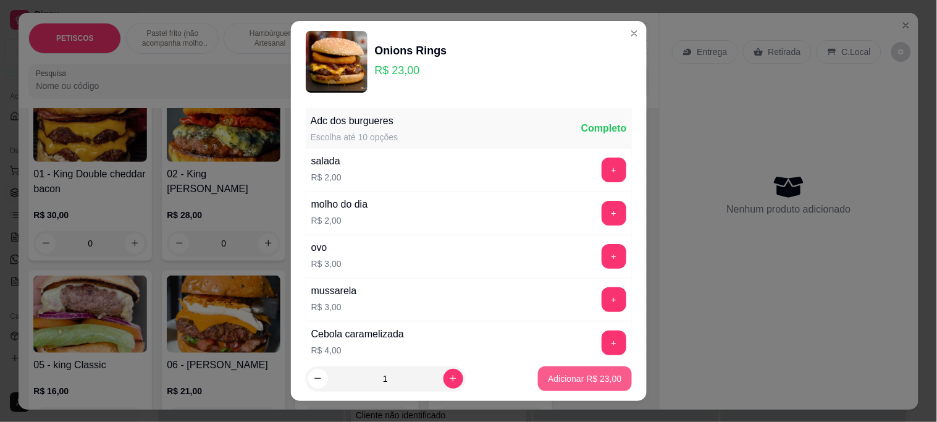
click at [584, 372] on p "Adicionar R$ 23,00" at bounding box center [585, 378] width 74 height 12
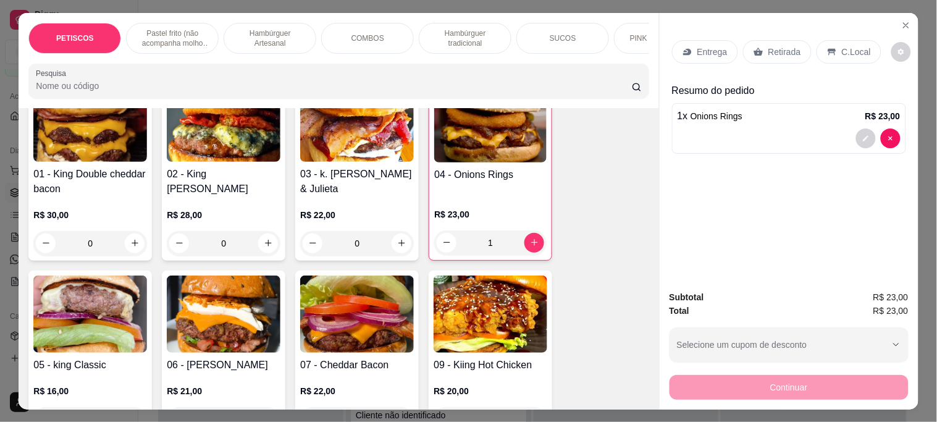
click at [235, 130] on img at bounding box center [224, 123] width 114 height 77
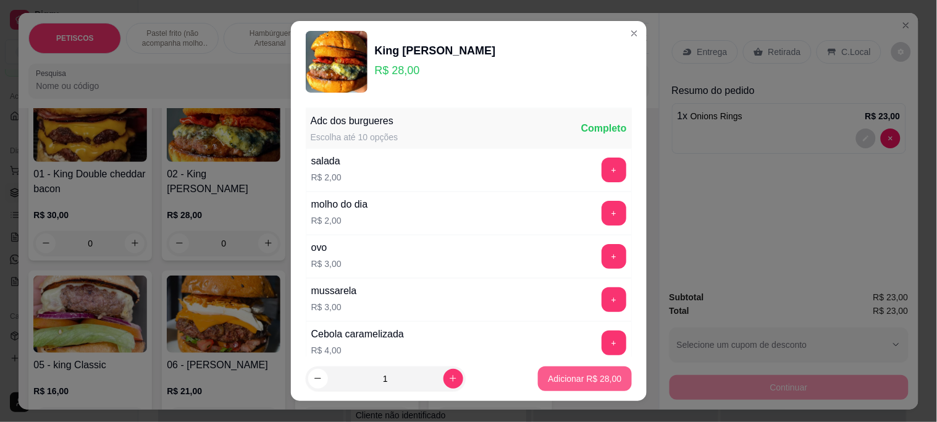
click at [548, 379] on p "Adicionar R$ 28,00" at bounding box center [585, 378] width 74 height 12
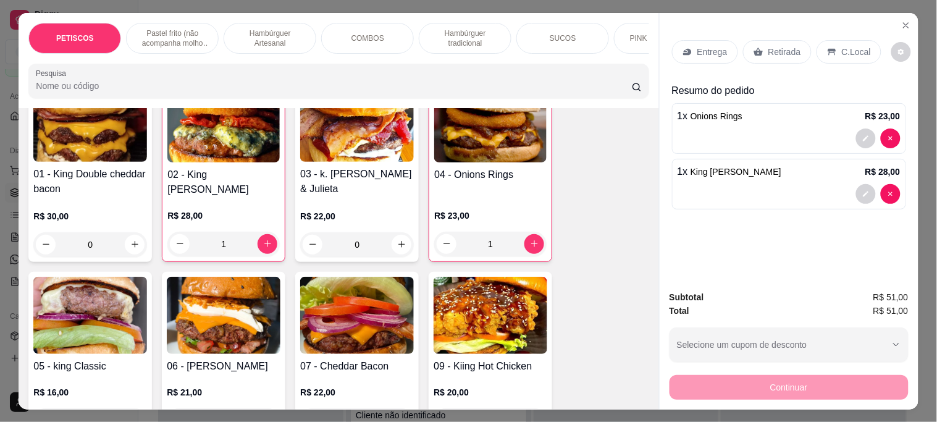
click at [712, 46] on p "Entrega" at bounding box center [712, 52] width 30 height 12
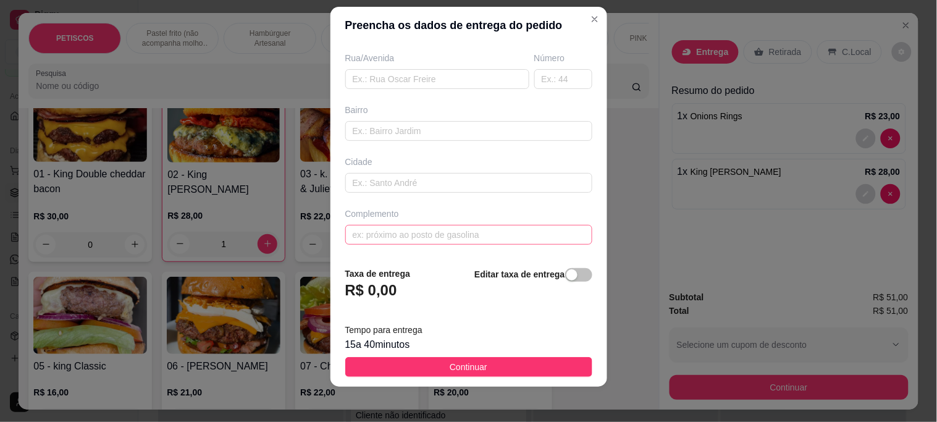
scroll to position [19, 0]
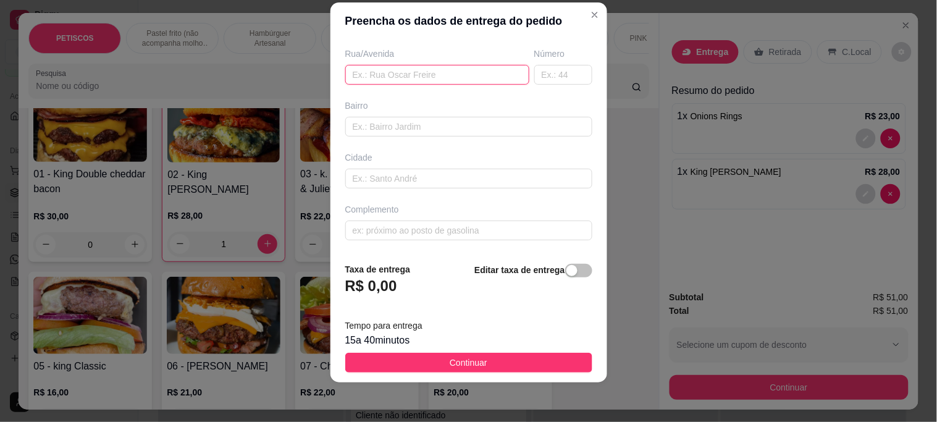
click at [383, 77] on input "text" at bounding box center [437, 75] width 184 height 20
paste input "[STREET_ADDRESS]"
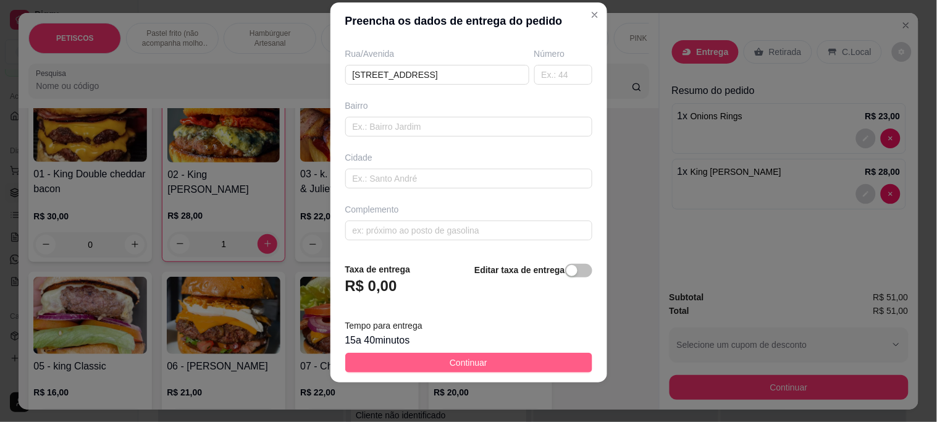
click at [541, 362] on button "Continuar" at bounding box center [468, 363] width 247 height 20
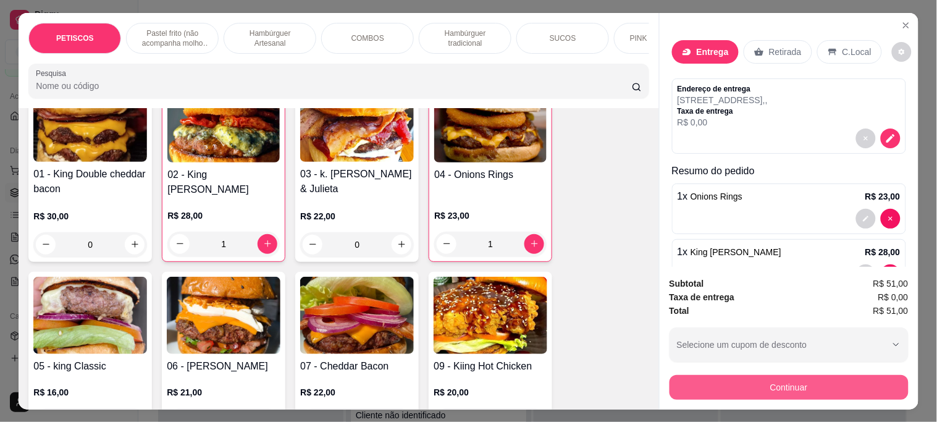
click at [687, 384] on button "Continuar" at bounding box center [789, 387] width 239 height 25
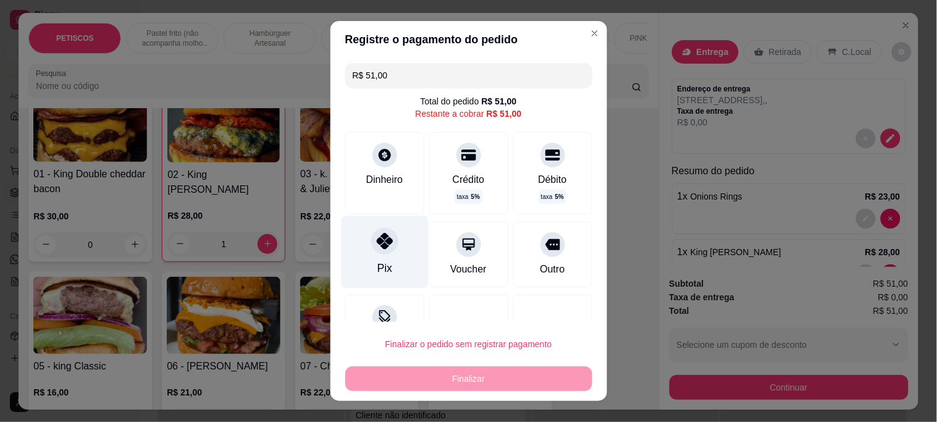
click at [378, 238] on icon at bounding box center [384, 241] width 16 height 16
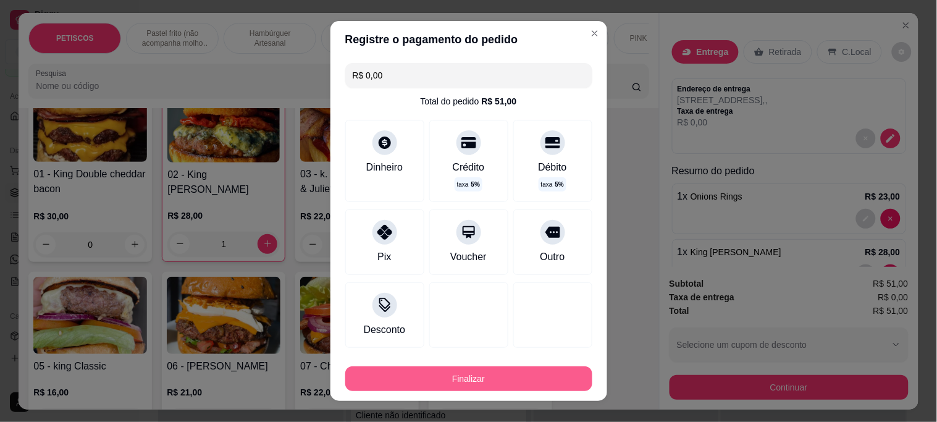
click at [463, 377] on button "Finalizar" at bounding box center [468, 378] width 247 height 25
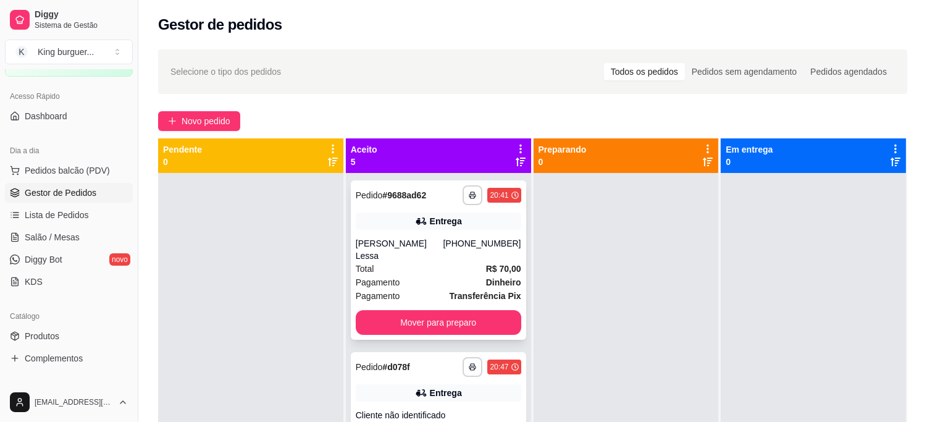
click at [450, 262] on div "Total R$ 70,00" at bounding box center [439, 269] width 166 height 14
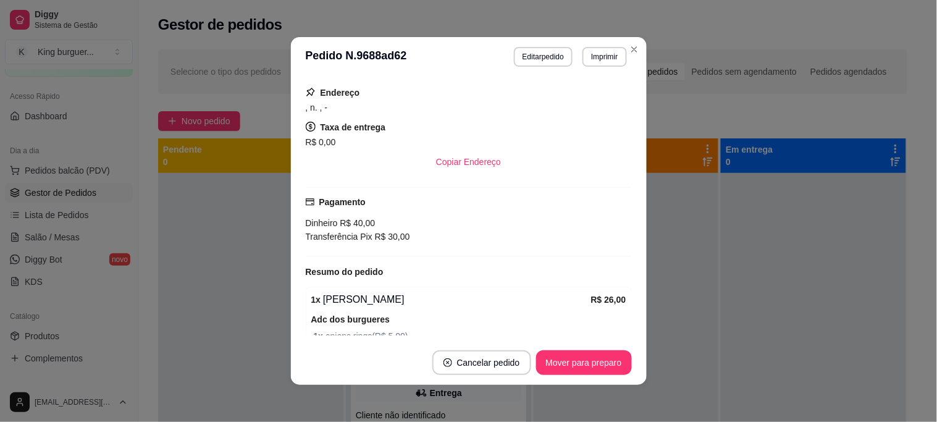
scroll to position [206, 0]
click at [581, 366] on button "Mover para preparo" at bounding box center [584, 362] width 96 height 25
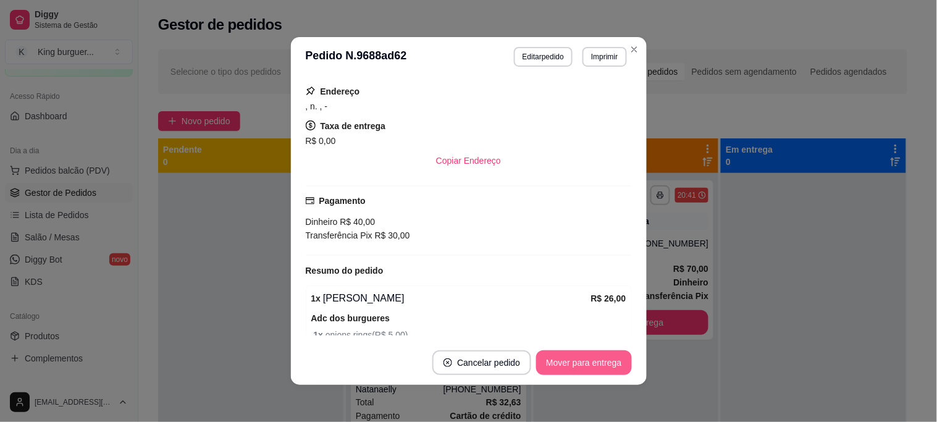
click at [581, 366] on button "Mover para entrega" at bounding box center [583, 362] width 95 height 25
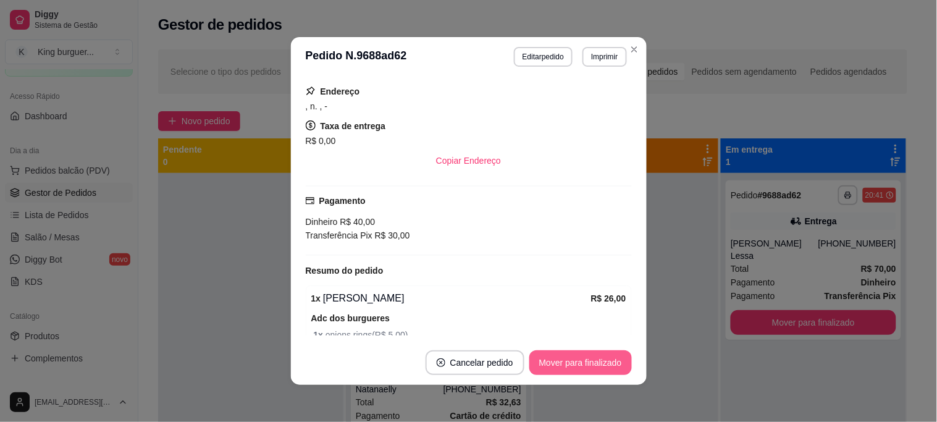
click at [585, 367] on button "Mover para finalizado" at bounding box center [580, 362] width 103 height 25
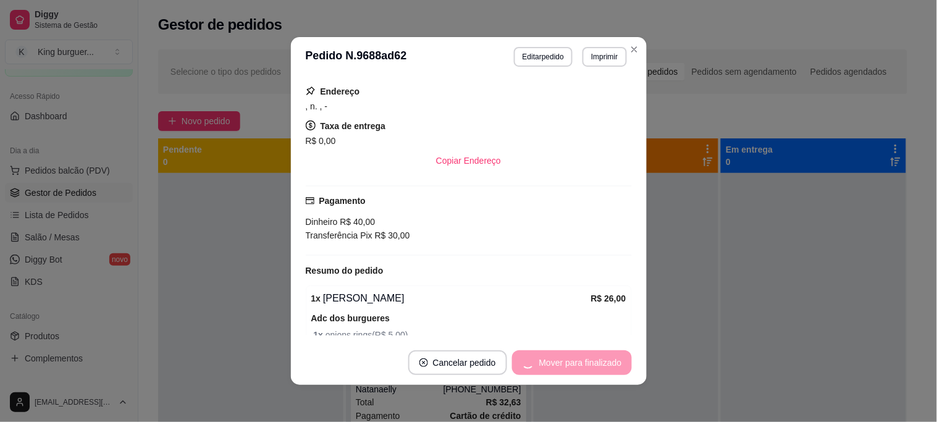
scroll to position [164, 0]
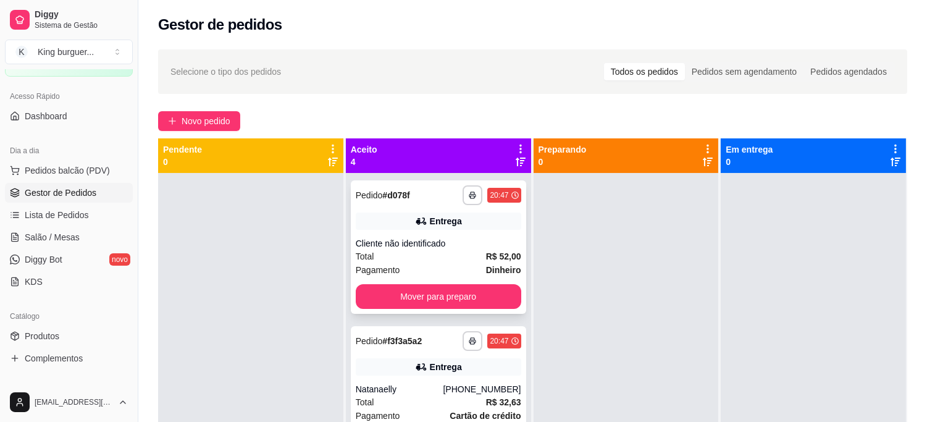
click at [456, 241] on div "Cliente não identificado" at bounding box center [439, 243] width 166 height 12
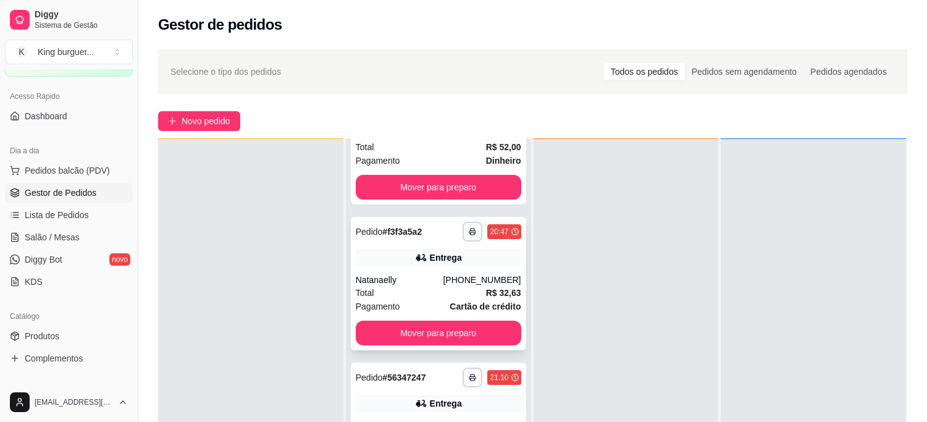
scroll to position [137, 0]
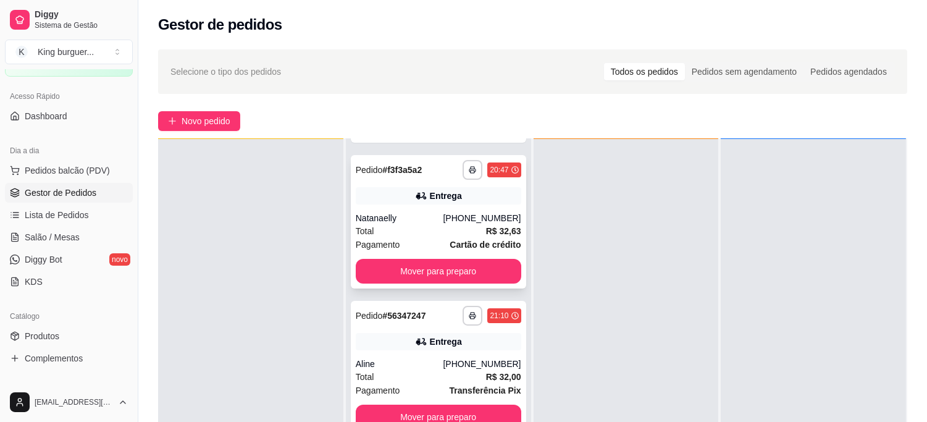
click at [471, 218] on div "[PHONE_NUMBER]" at bounding box center [482, 218] width 78 height 12
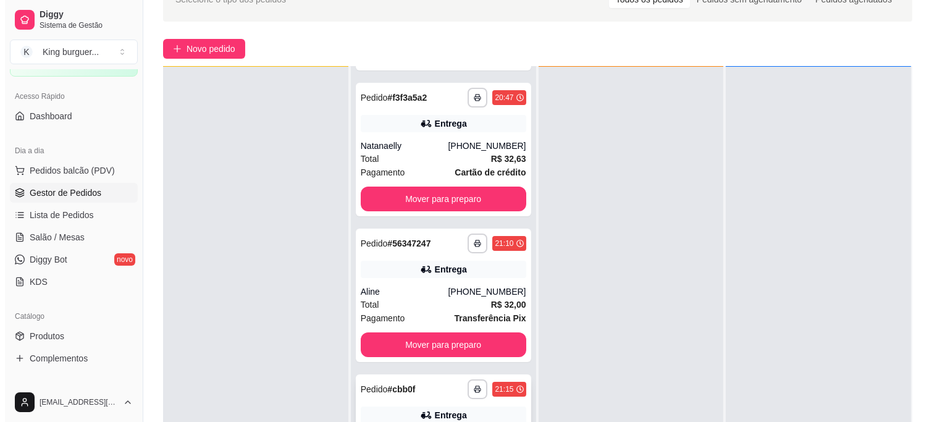
scroll to position [188, 0]
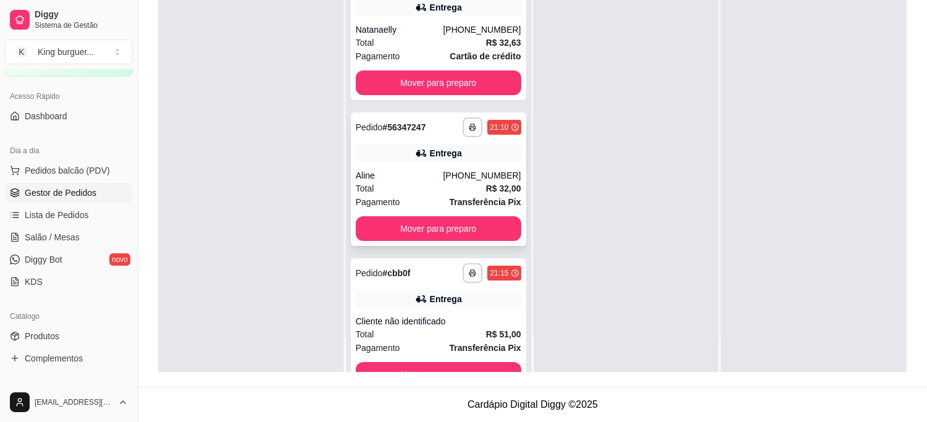
click at [473, 175] on div "[PHONE_NUMBER]" at bounding box center [482, 175] width 78 height 12
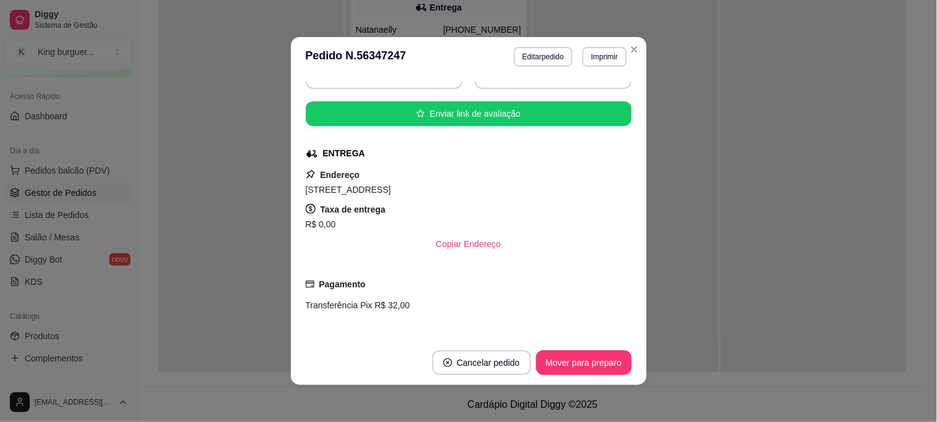
scroll to position [0, 0]
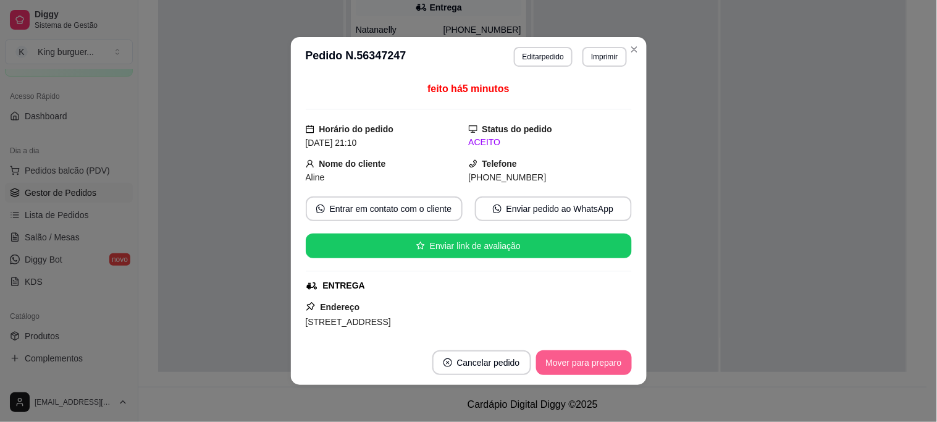
click at [604, 366] on button "Mover para preparo" at bounding box center [584, 362] width 96 height 25
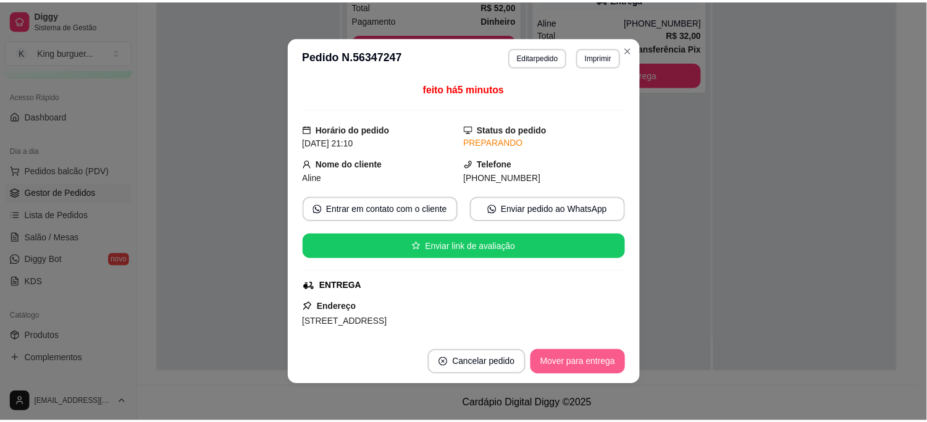
scroll to position [27, 0]
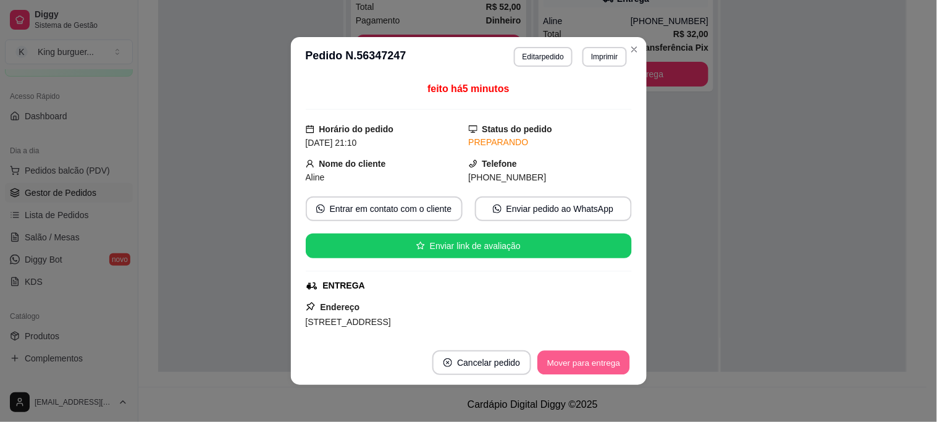
click at [603, 366] on button "Mover para entrega" at bounding box center [584, 363] width 93 height 24
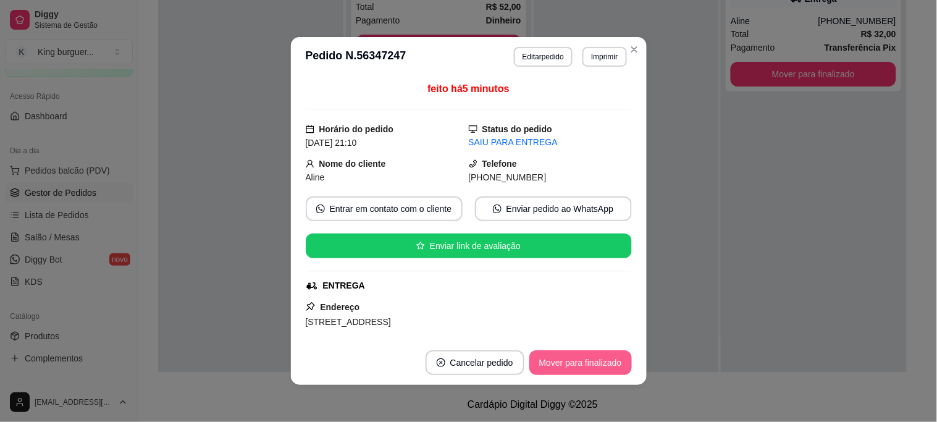
click at [569, 359] on button "Mover para finalizado" at bounding box center [580, 362] width 103 height 25
click at [568, 359] on div "Mover para finalizado" at bounding box center [572, 362] width 120 height 25
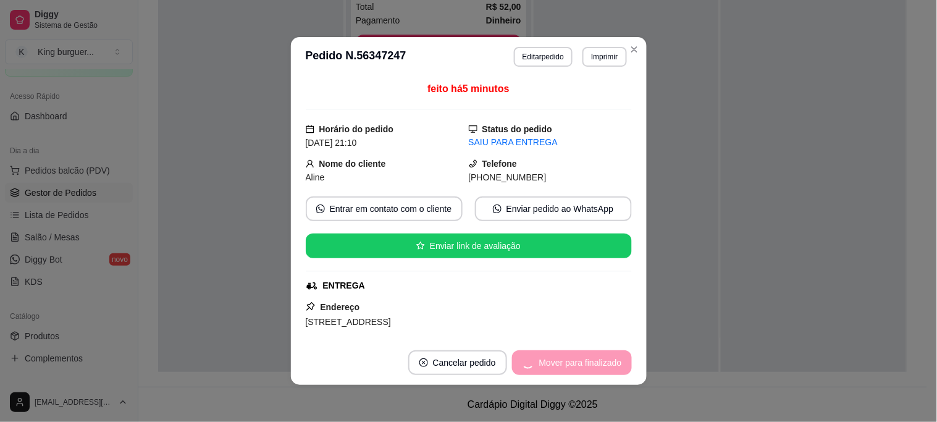
click at [568, 359] on div "Mover para finalizado" at bounding box center [572, 362] width 120 height 25
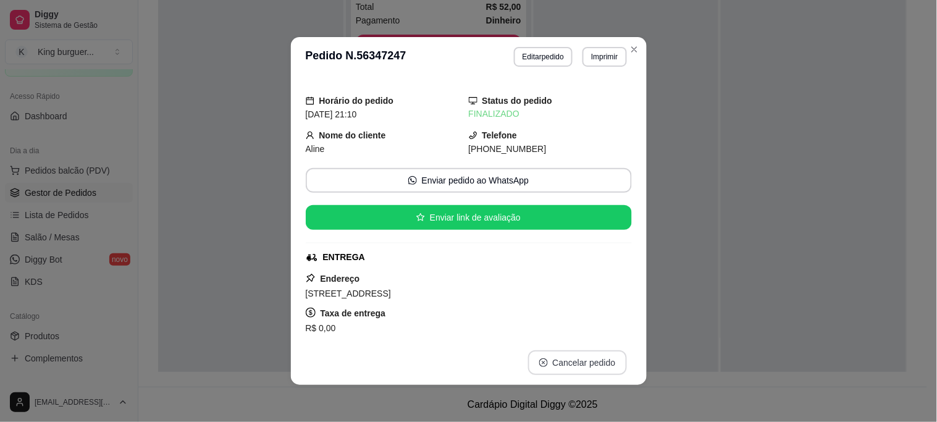
click at [567, 360] on button "Cancelar pedido" at bounding box center [577, 362] width 99 height 25
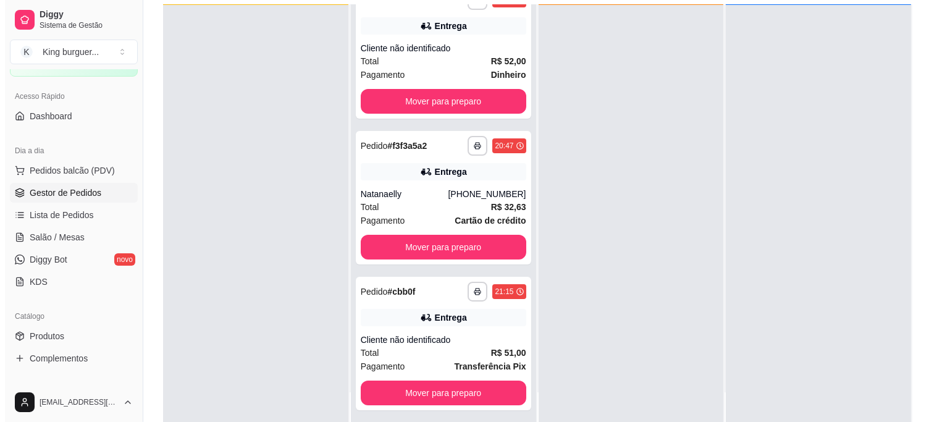
scroll to position [188, 0]
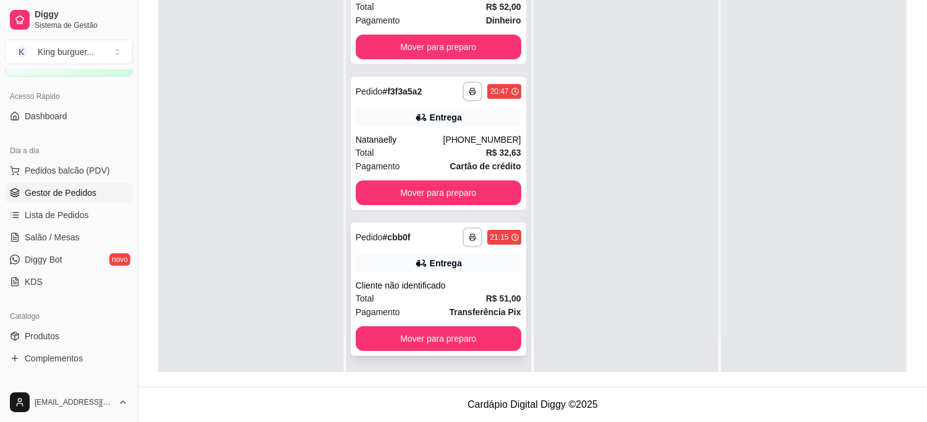
click at [477, 276] on div "**********" at bounding box center [438, 288] width 175 height 133
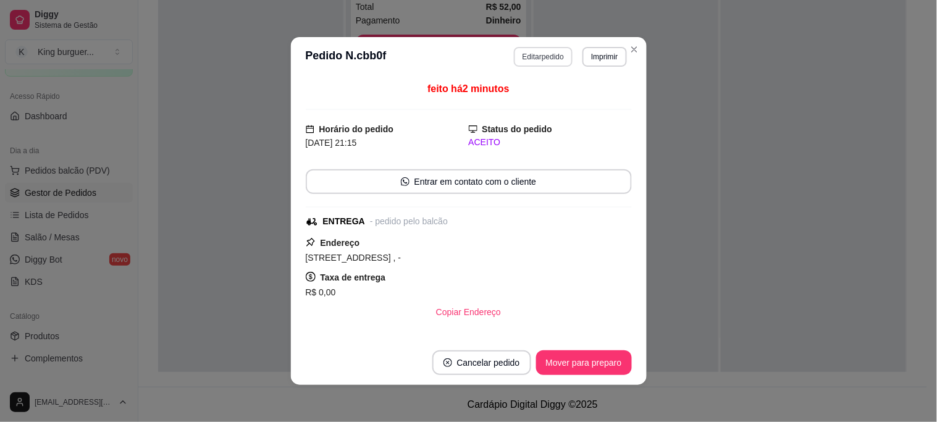
click at [536, 57] on button "Editar pedido" at bounding box center [543, 57] width 59 height 20
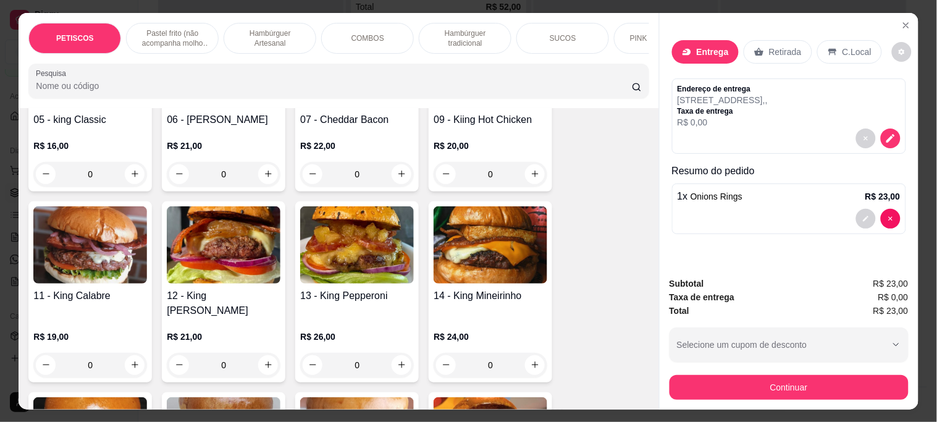
scroll to position [1166, 0]
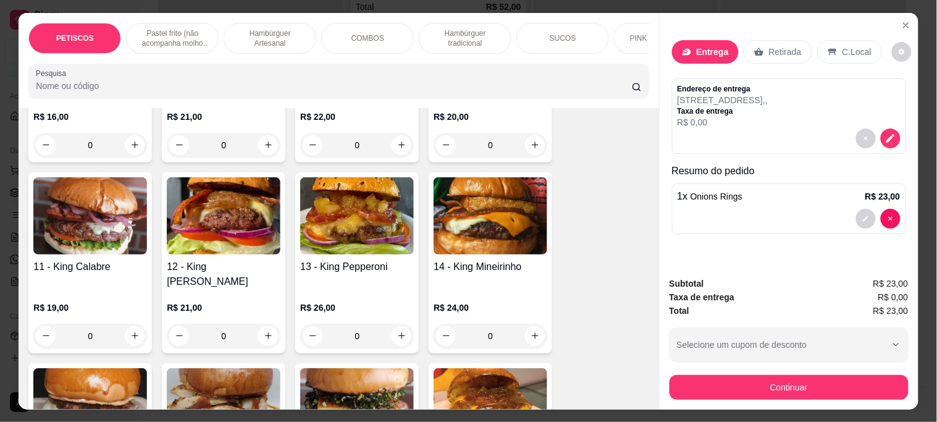
click at [361, 217] on img at bounding box center [357, 215] width 114 height 77
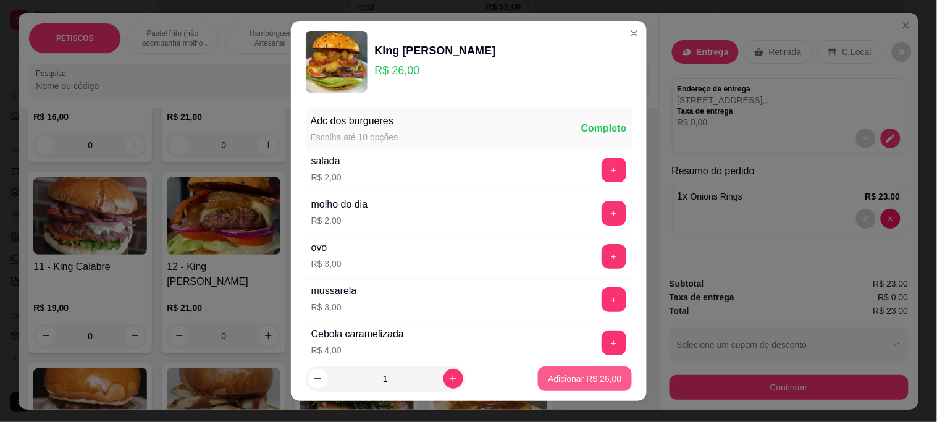
click at [591, 372] on p "Adicionar R$ 26,00" at bounding box center [585, 378] width 74 height 12
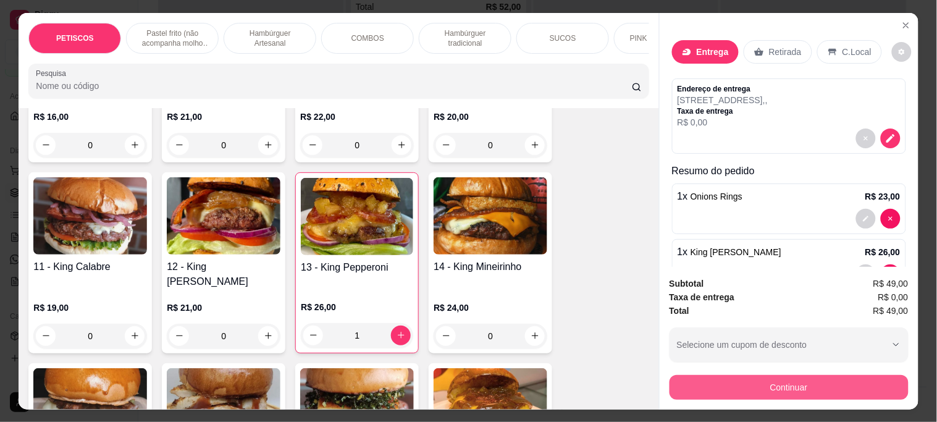
click at [678, 377] on button "Continuar" at bounding box center [789, 387] width 239 height 25
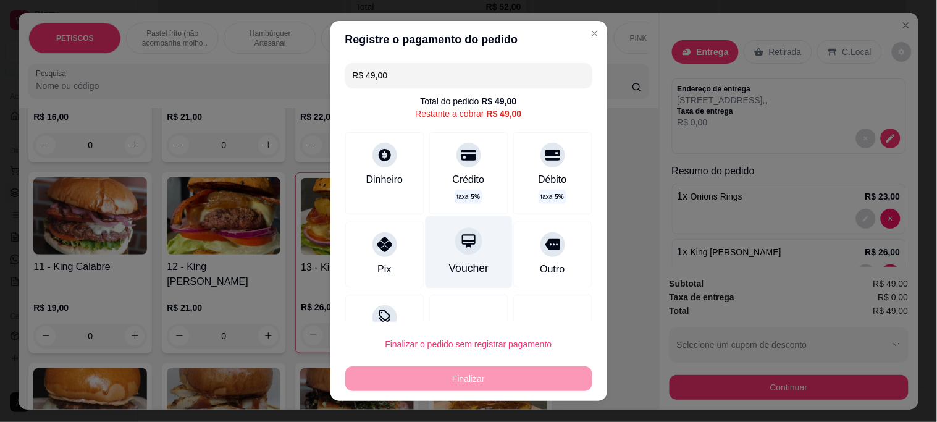
scroll to position [43, 0]
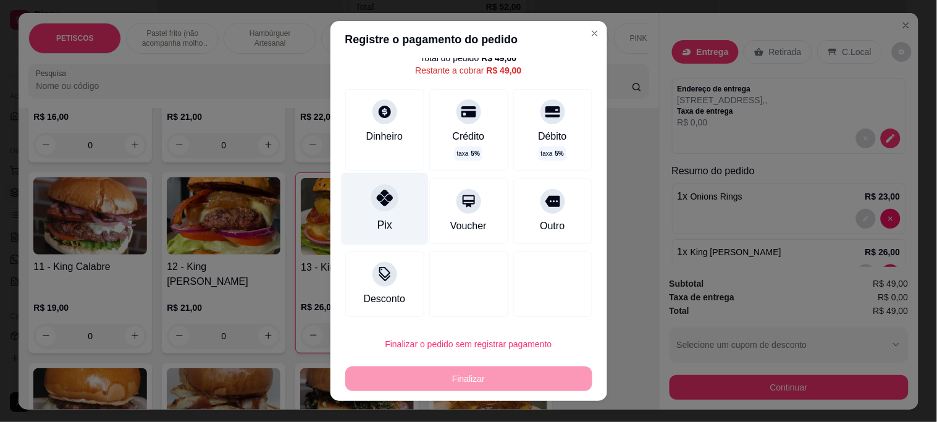
click at [376, 198] on icon at bounding box center [384, 198] width 16 height 16
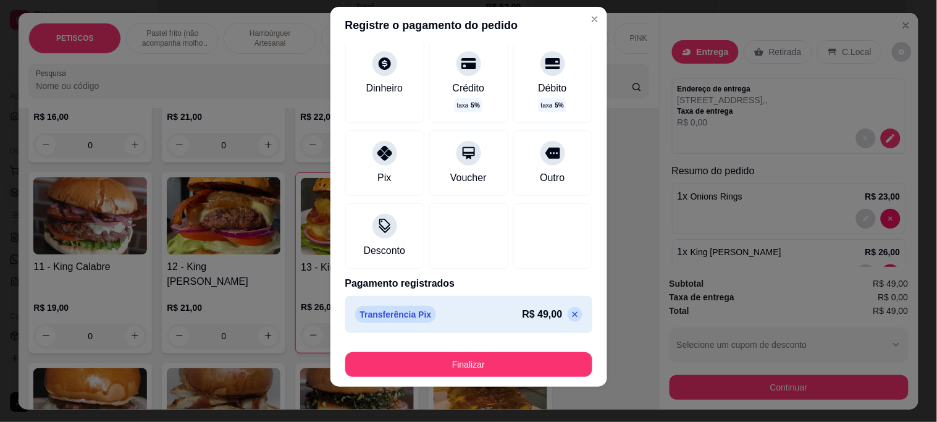
scroll to position [19, 0]
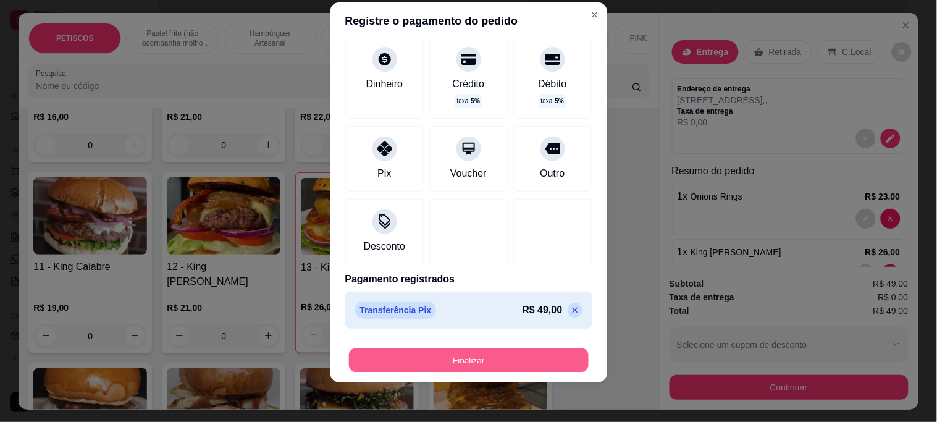
click at [442, 353] on button "Finalizar" at bounding box center [469, 360] width 240 height 24
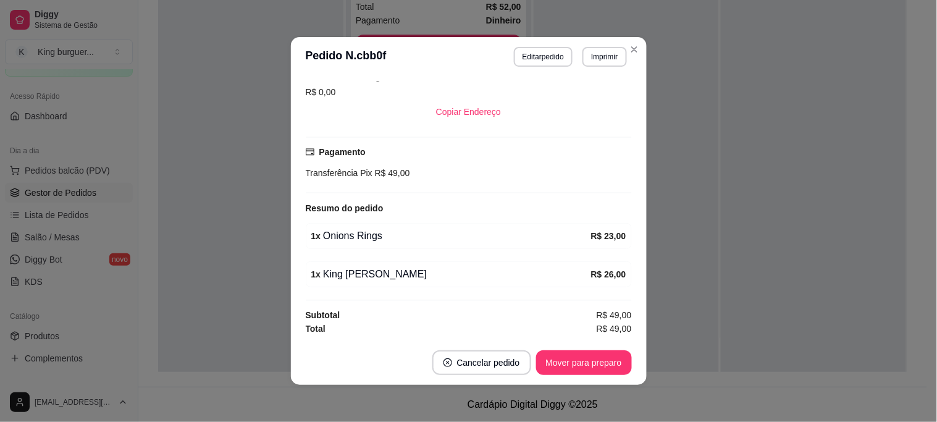
scroll to position [2, 0]
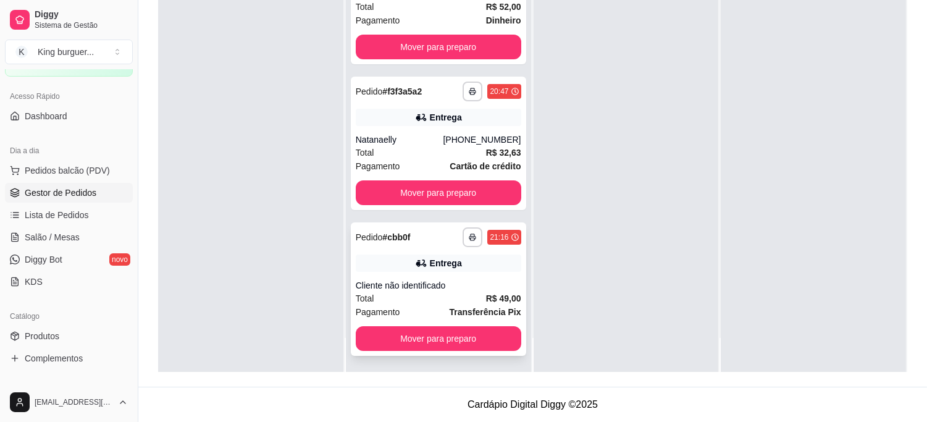
click at [453, 275] on div "**********" at bounding box center [438, 288] width 175 height 133
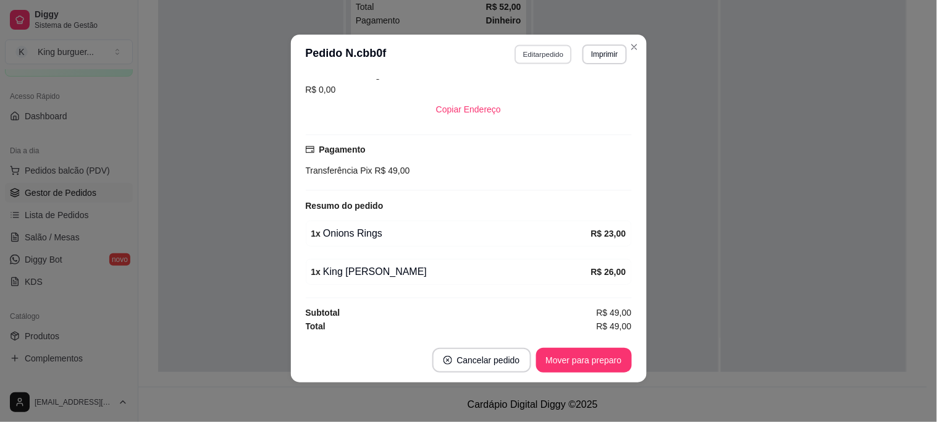
click at [547, 48] on button "Editar pedido" at bounding box center [543, 53] width 57 height 19
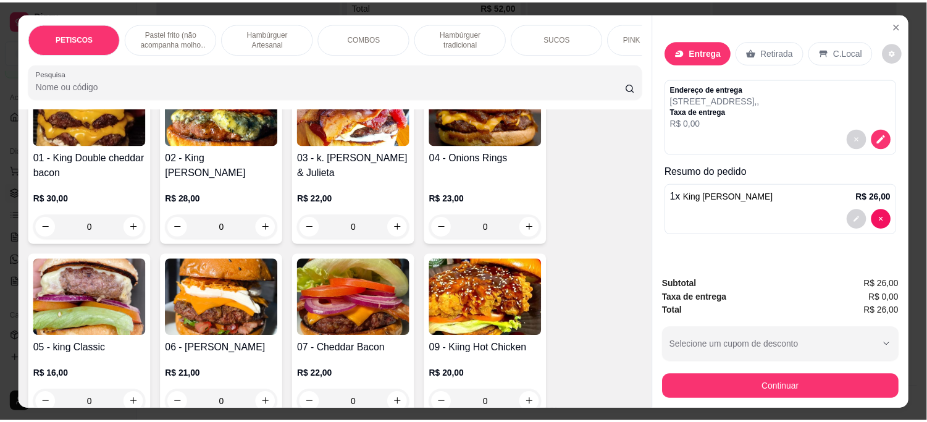
scroll to position [892, 0]
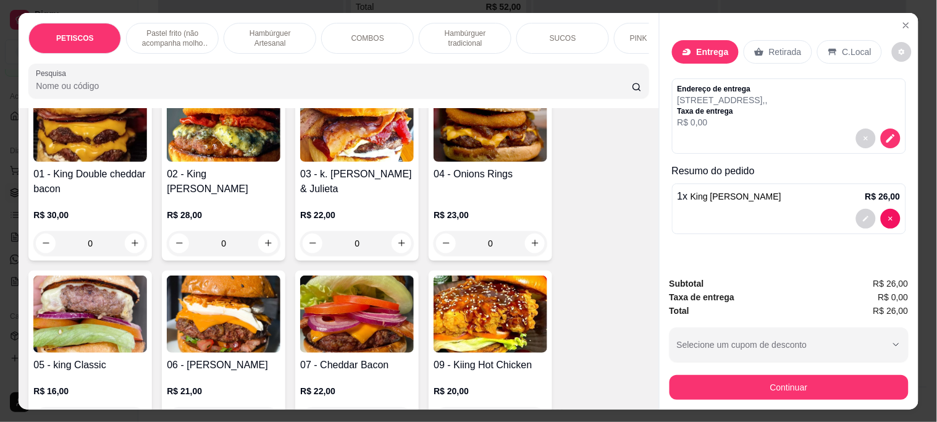
click at [225, 137] on img at bounding box center [224, 123] width 114 height 77
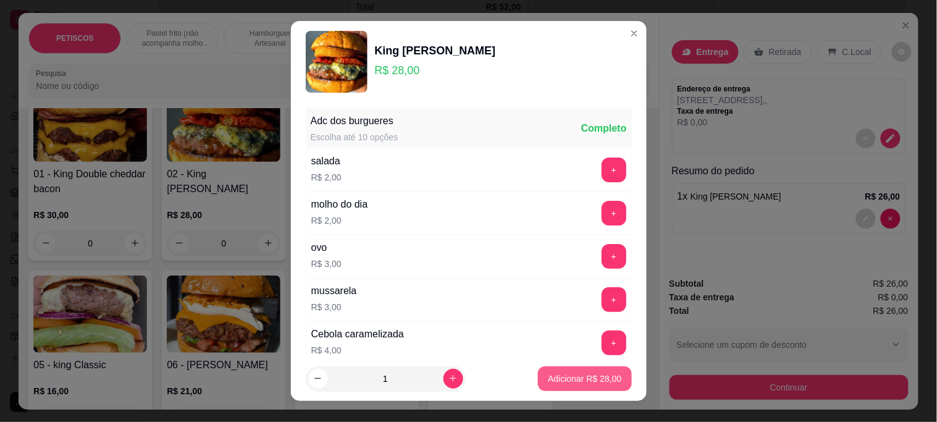
click at [584, 378] on p "Adicionar R$ 28,00" at bounding box center [585, 378] width 74 height 12
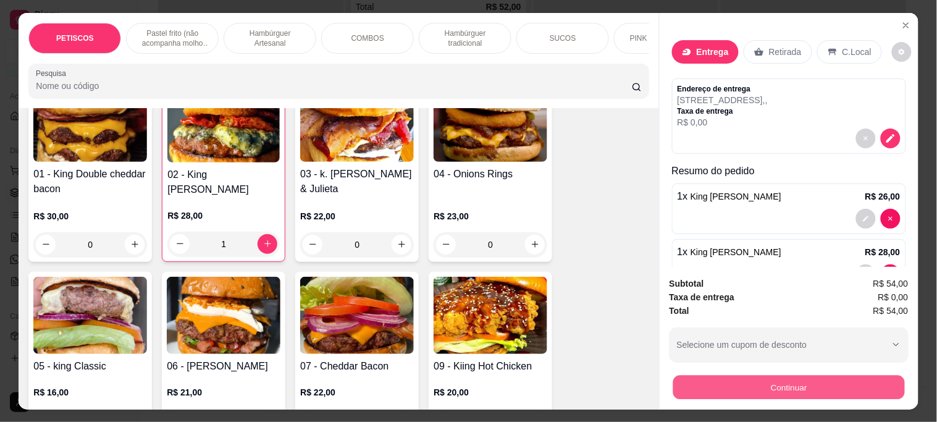
click at [698, 385] on button "Continuar" at bounding box center [789, 387] width 232 height 24
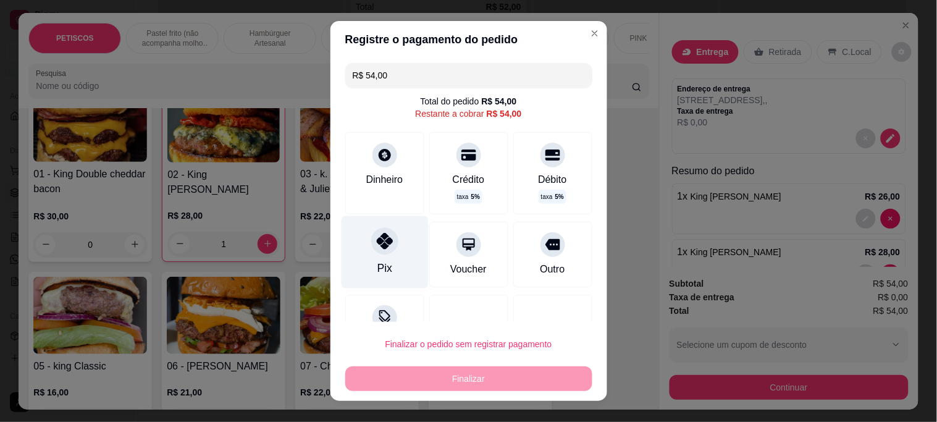
click at [376, 256] on div "Pix" at bounding box center [384, 252] width 87 height 72
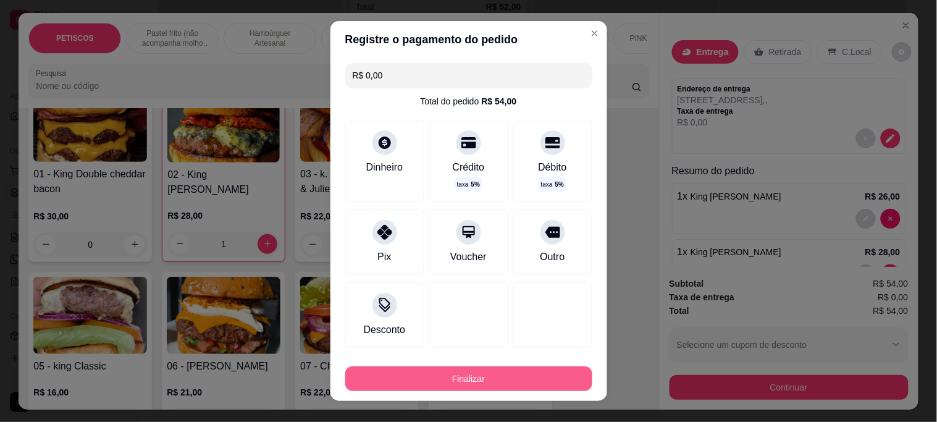
click at [445, 372] on button "Finalizar" at bounding box center [468, 378] width 247 height 25
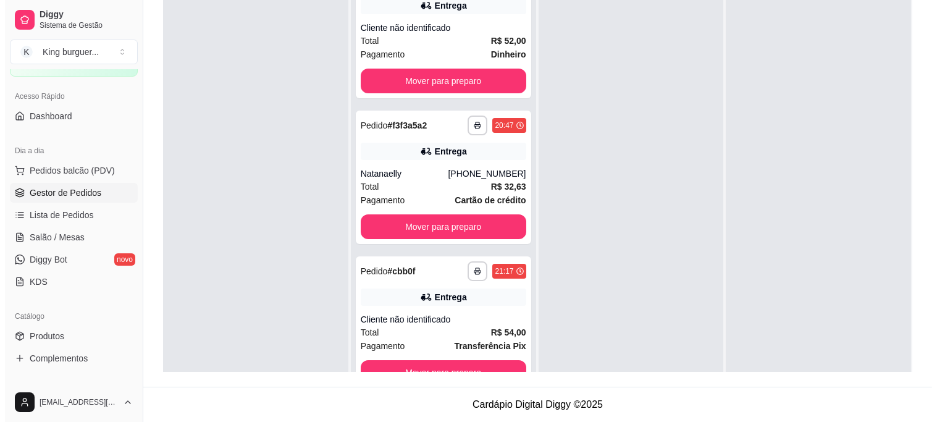
scroll to position [0, 0]
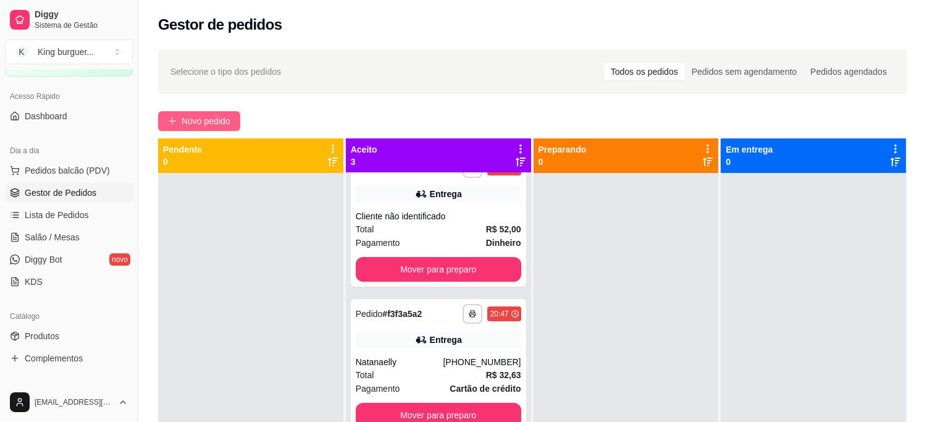
click at [224, 120] on span "Novo pedido" at bounding box center [206, 121] width 49 height 14
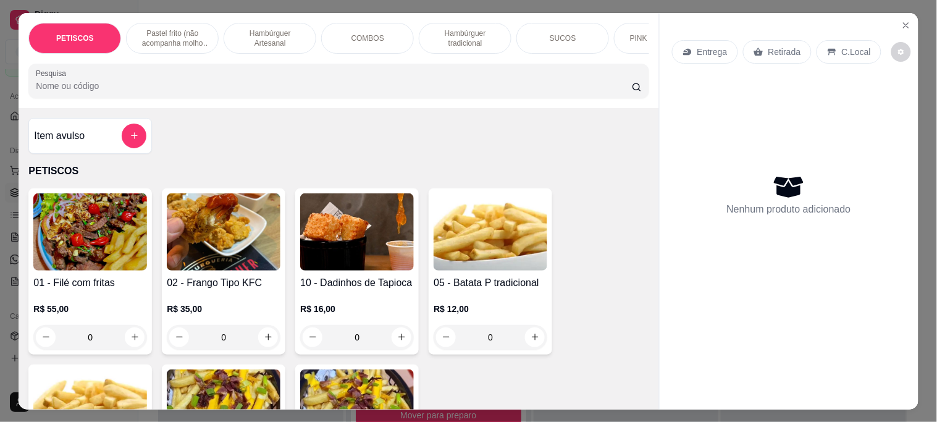
click at [780, 46] on p "Retirada" at bounding box center [784, 52] width 33 height 12
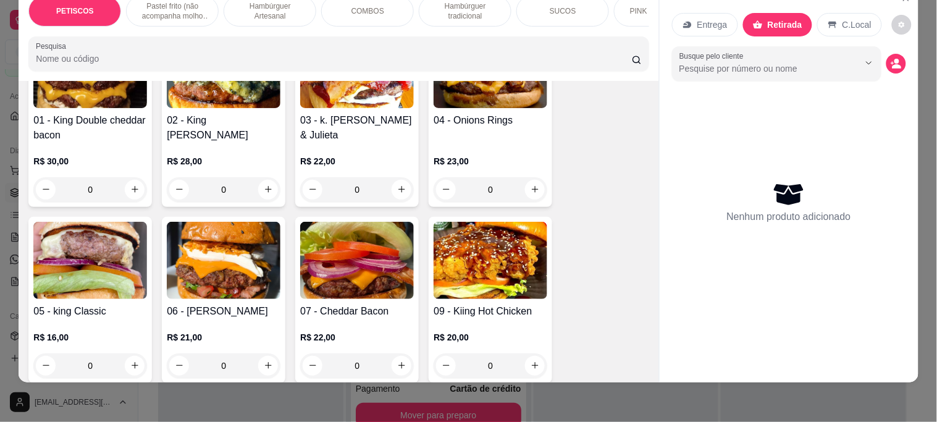
scroll to position [1029, 0]
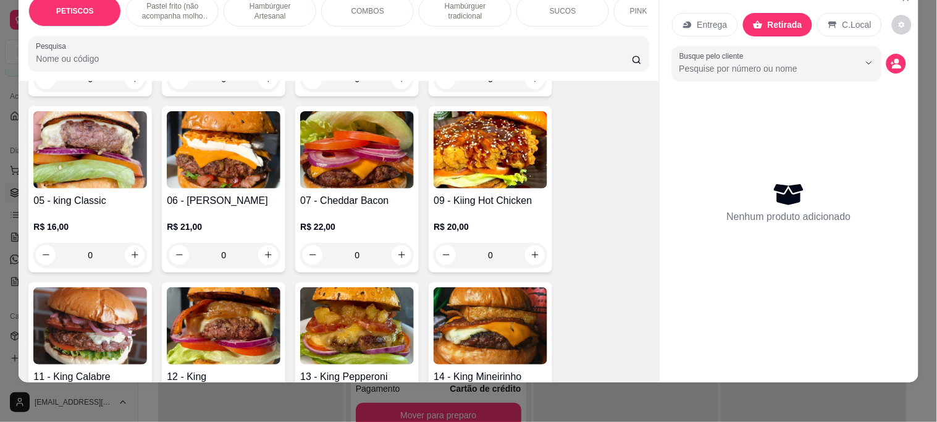
click at [217, 164] on img at bounding box center [224, 149] width 114 height 77
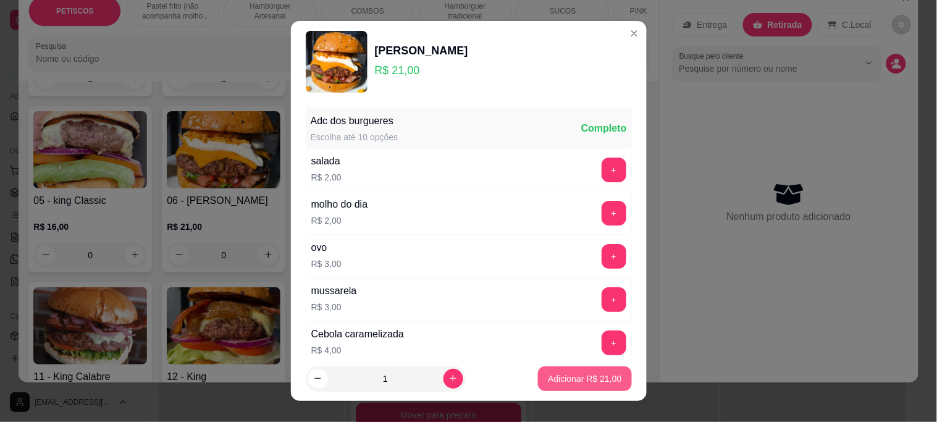
click at [548, 377] on p "Adicionar R$ 21,00" at bounding box center [585, 378] width 74 height 12
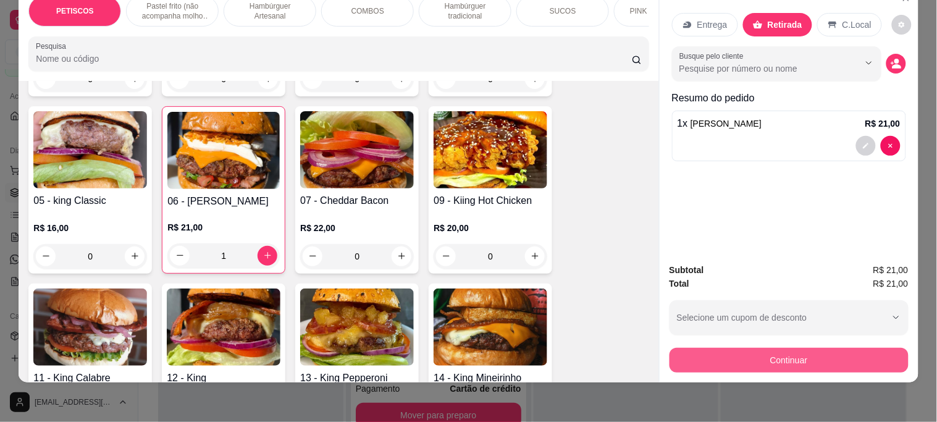
click at [768, 350] on button "Continuar" at bounding box center [789, 360] width 239 height 25
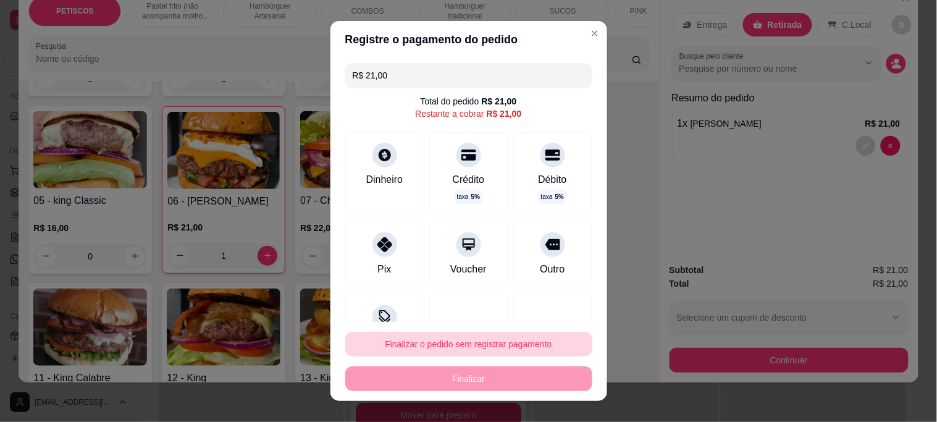
click at [453, 340] on button "Finalizar o pedido sem registrar pagamento" at bounding box center [468, 344] width 247 height 25
